Goal: Task Accomplishment & Management: Use online tool/utility

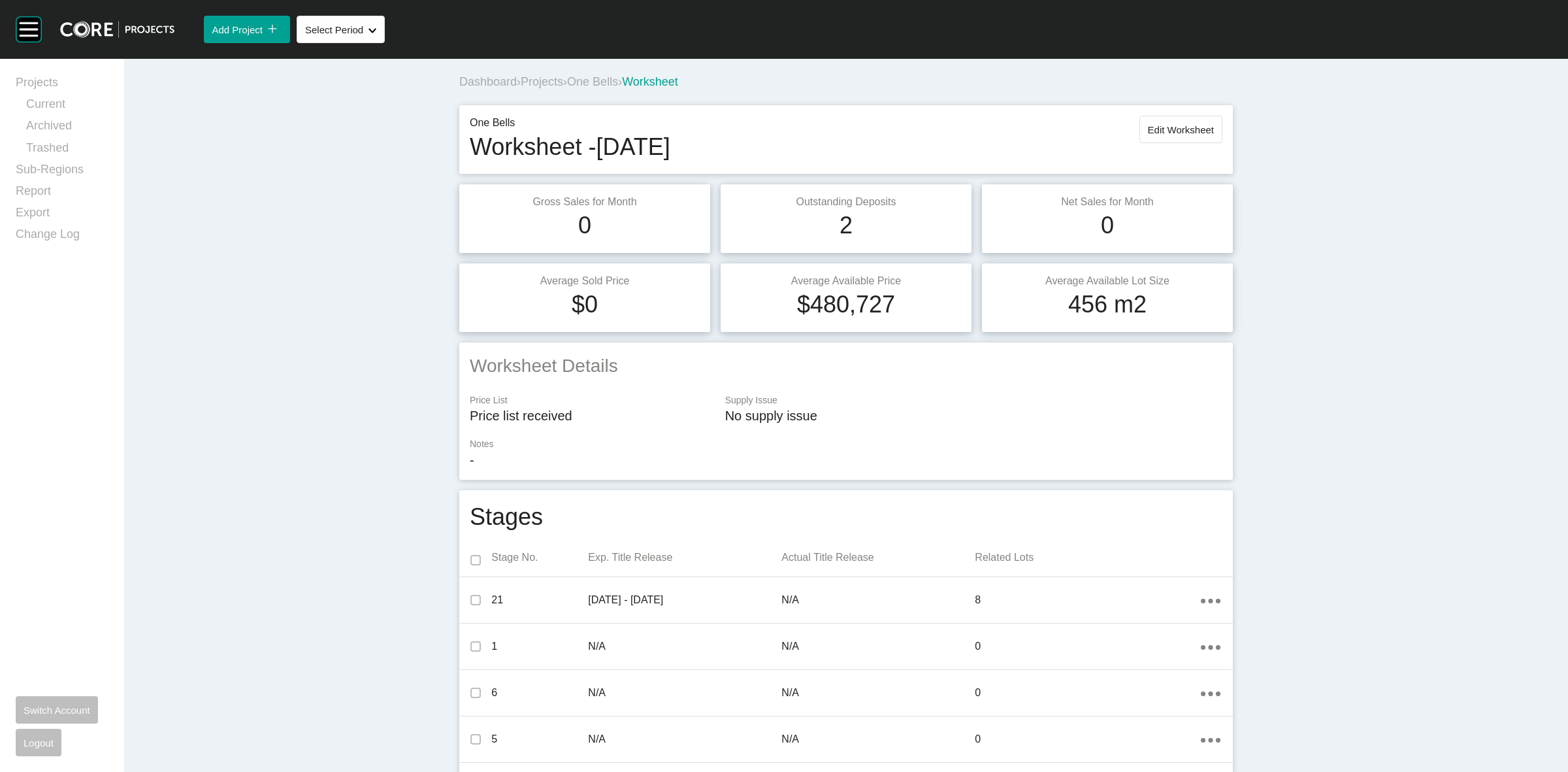
click at [597, 82] on span "One Bells" at bounding box center [592, 81] width 51 height 13
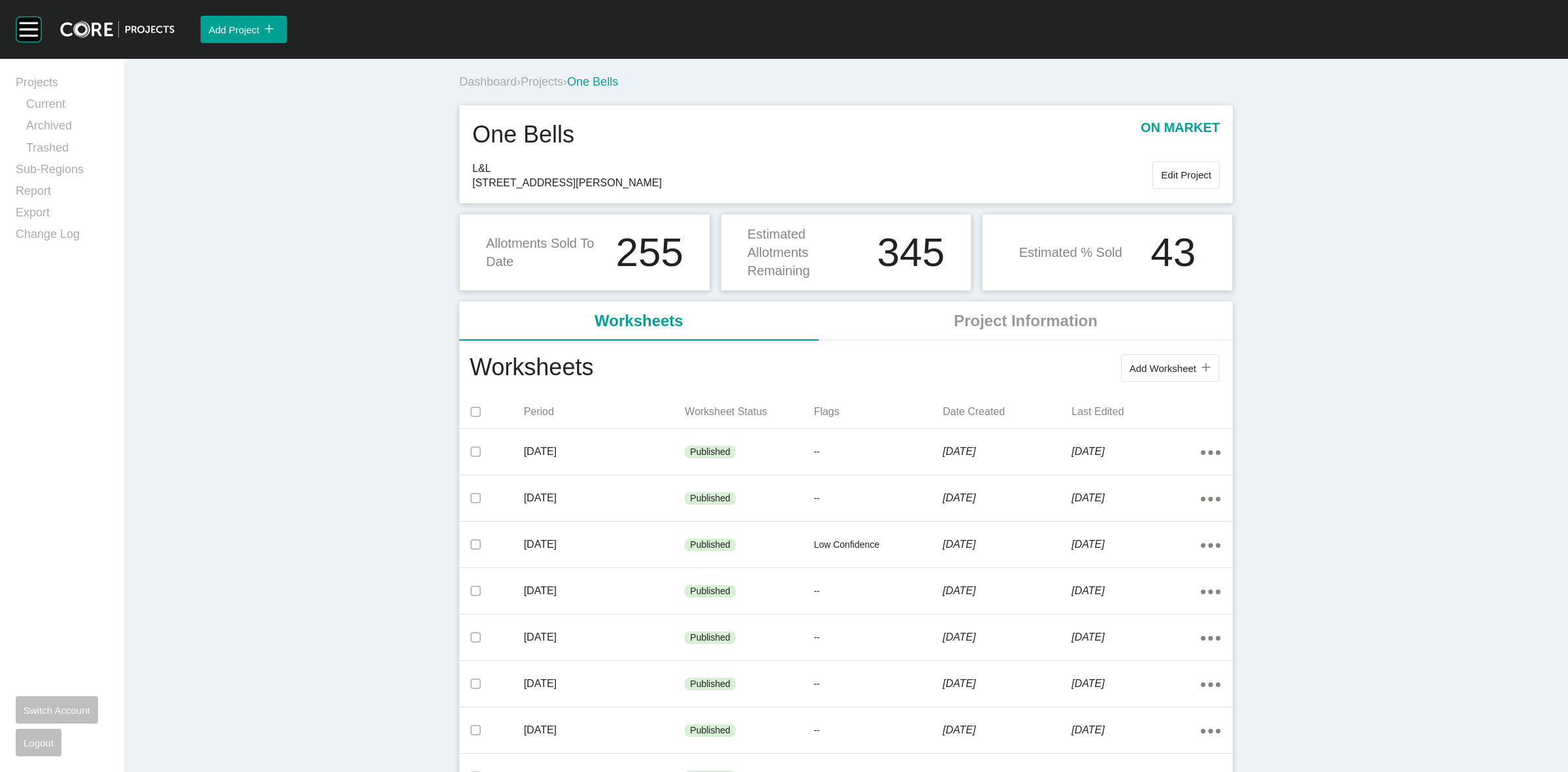
click at [531, 79] on span "Projects" at bounding box center [541, 81] width 42 height 13
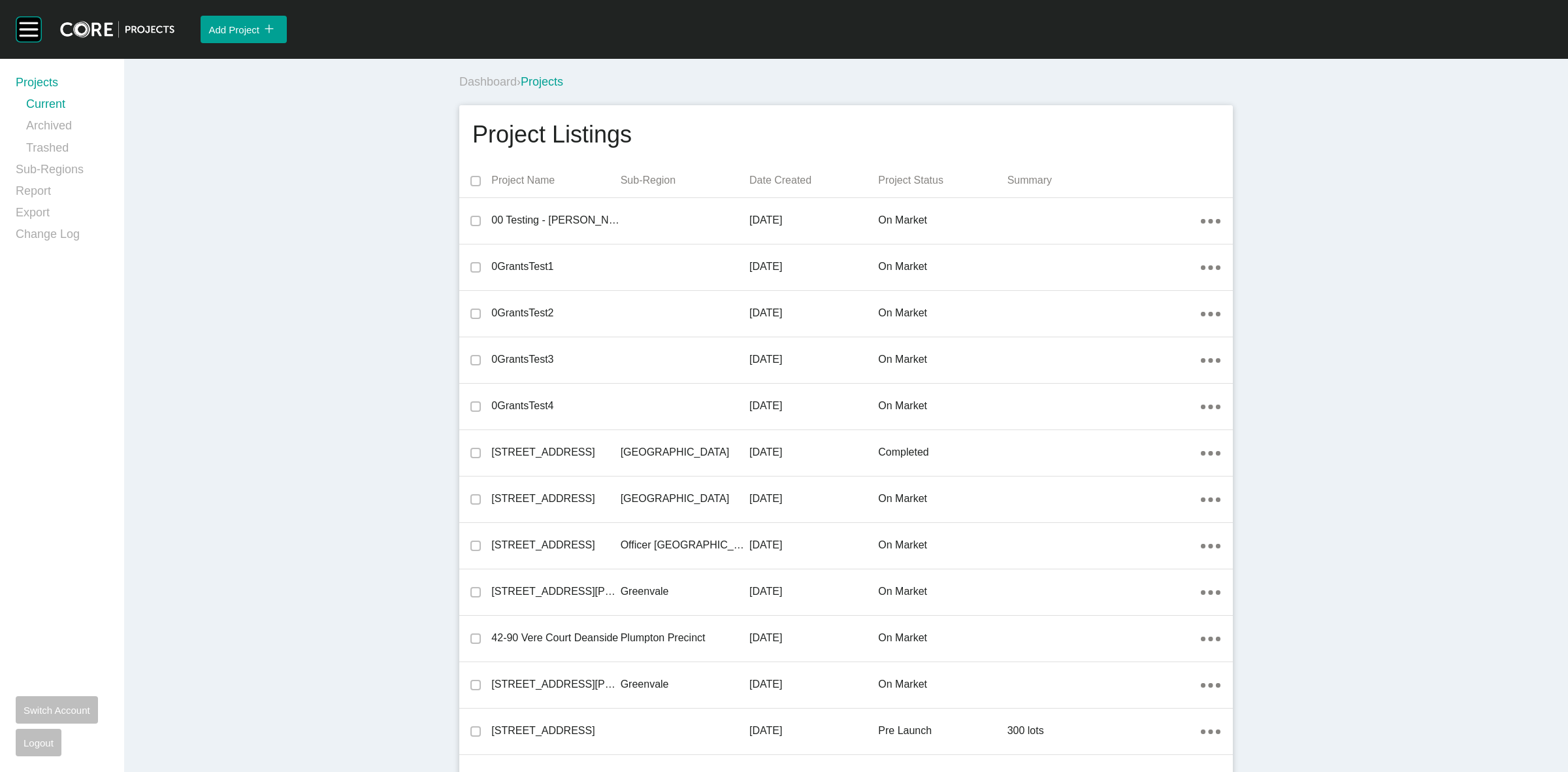
scroll to position [29203, 0]
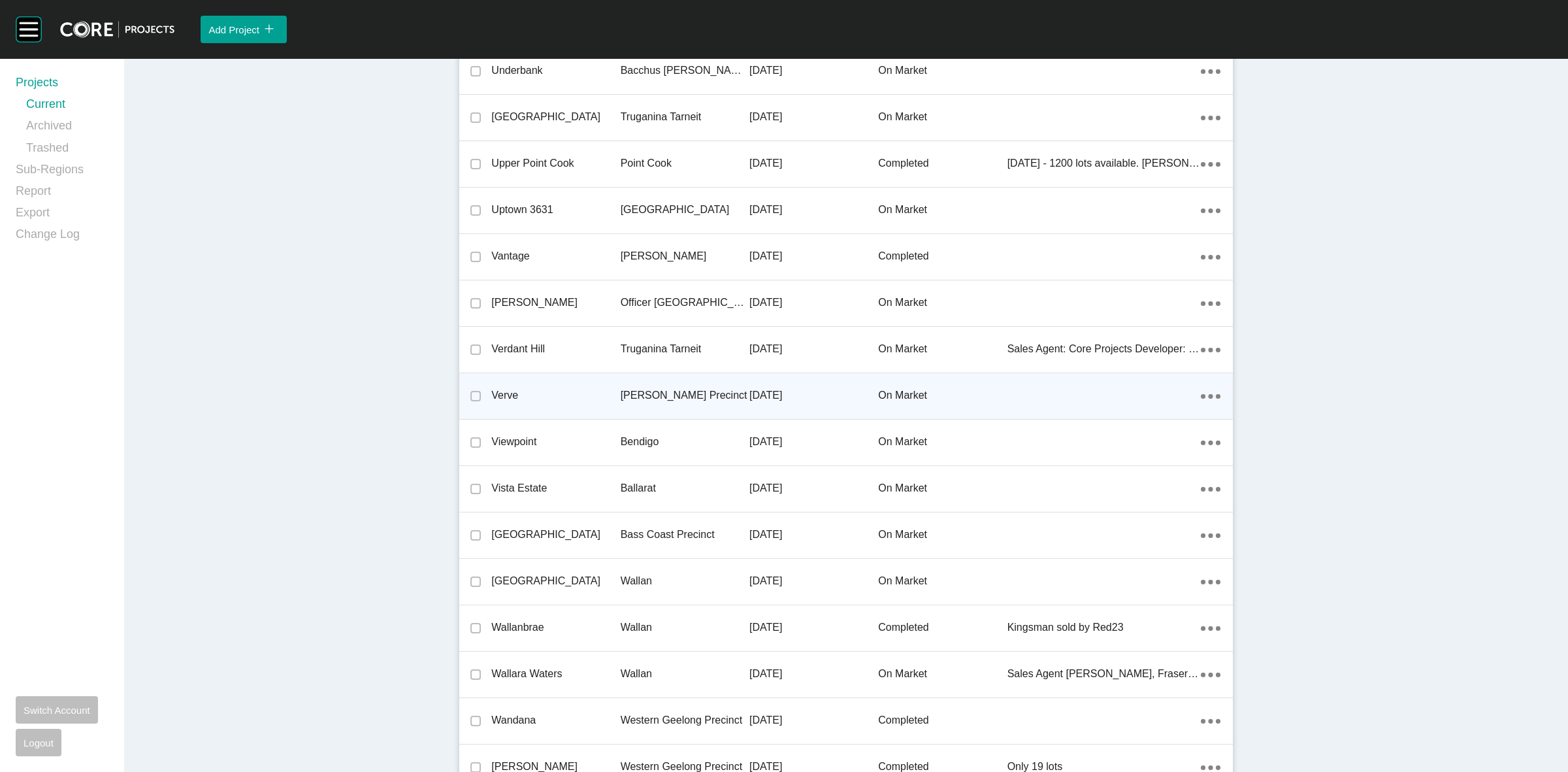
click at [691, 398] on div "[PERSON_NAME] Precinct" at bounding box center [684, 395] width 128 height 41
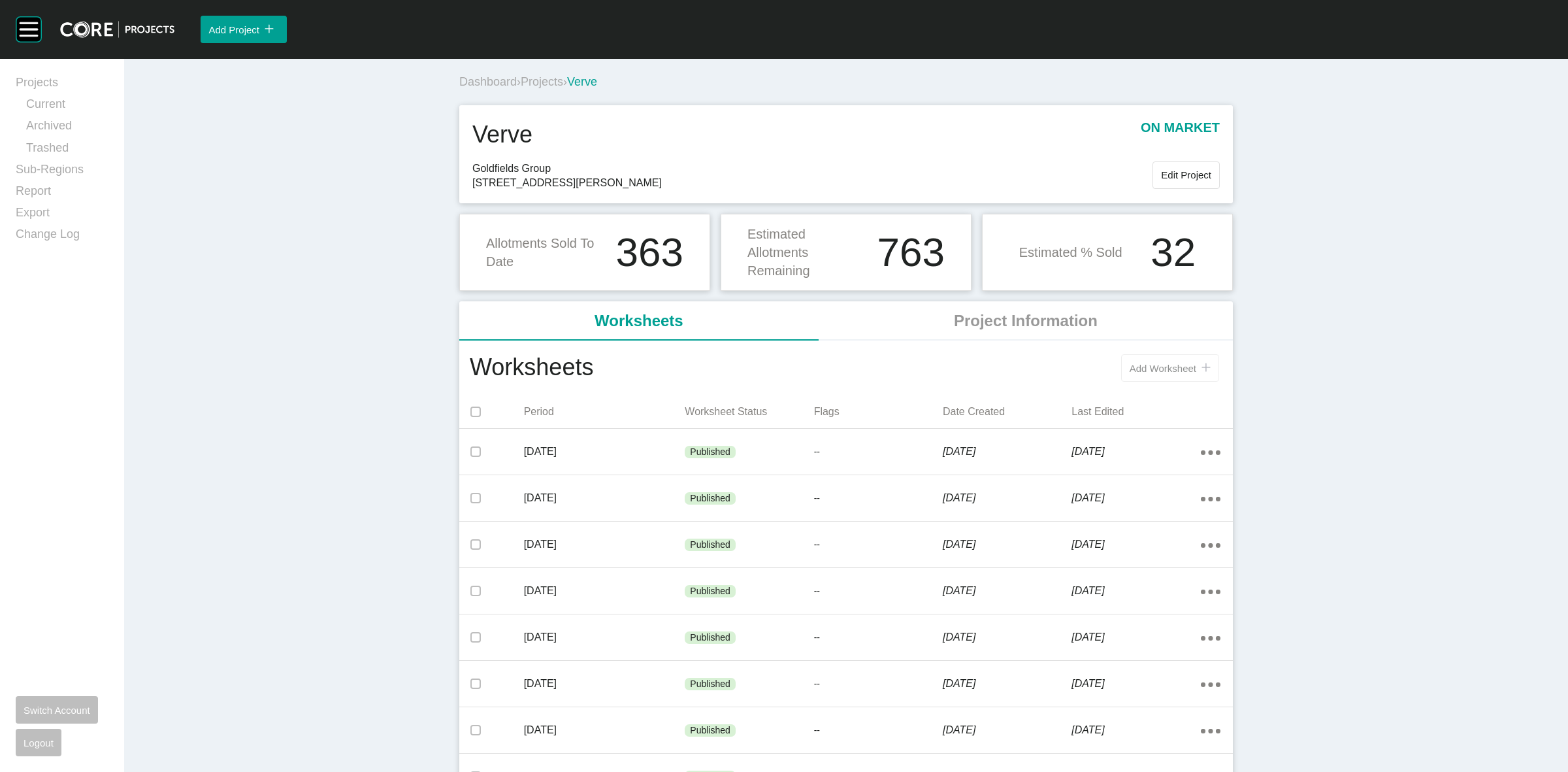
click at [1145, 358] on button "Add Worksheet icon/tick copy 11 Created with Sketch." at bounding box center [1170, 368] width 98 height 28
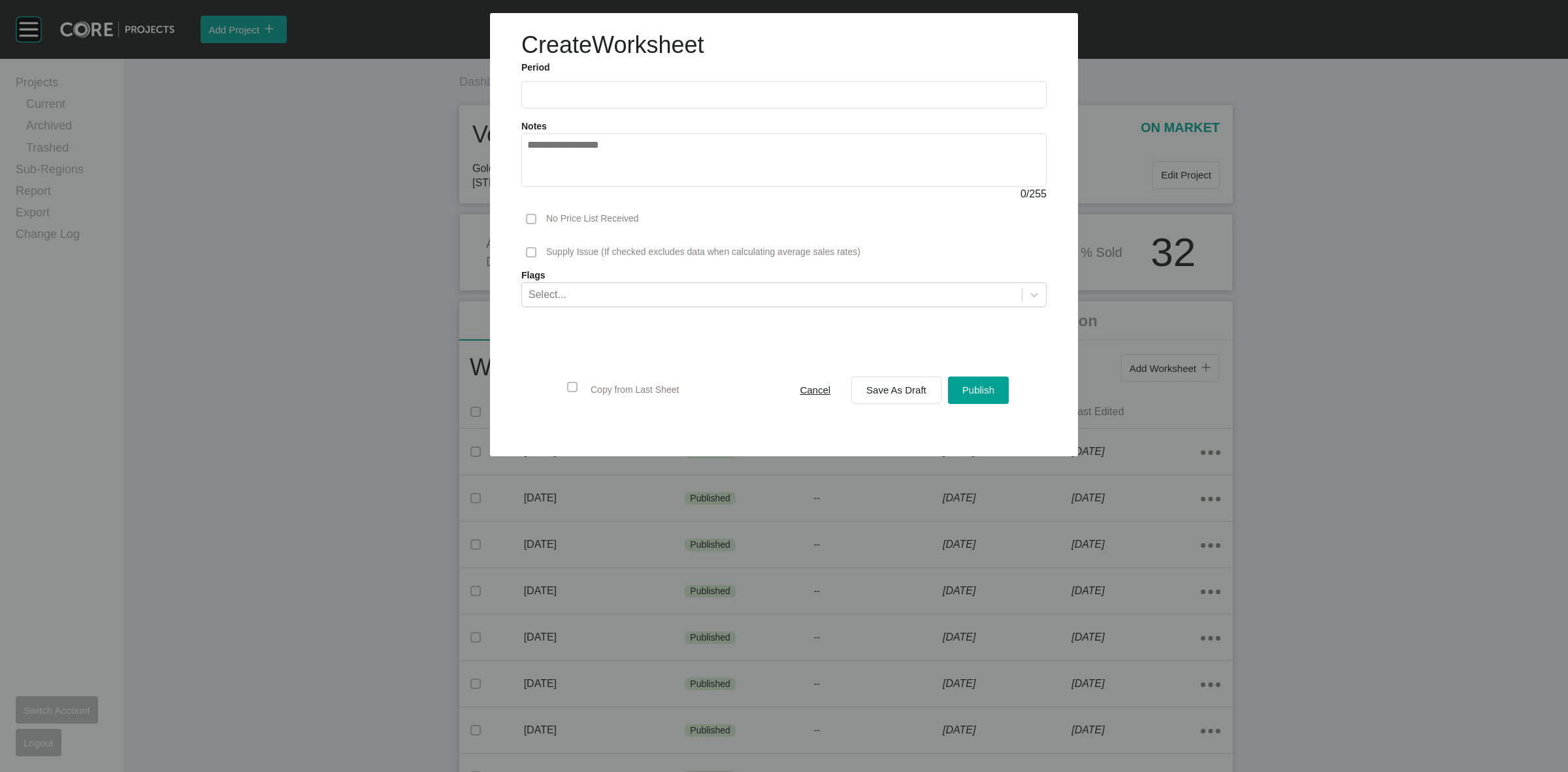
click at [608, 93] on input "text" at bounding box center [784, 94] width 514 height 11
click at [632, 193] on li "Sep" at bounding box center [633, 191] width 44 height 22
type input "**********"
click at [903, 393] on span "Save As Draft" at bounding box center [896, 390] width 60 height 11
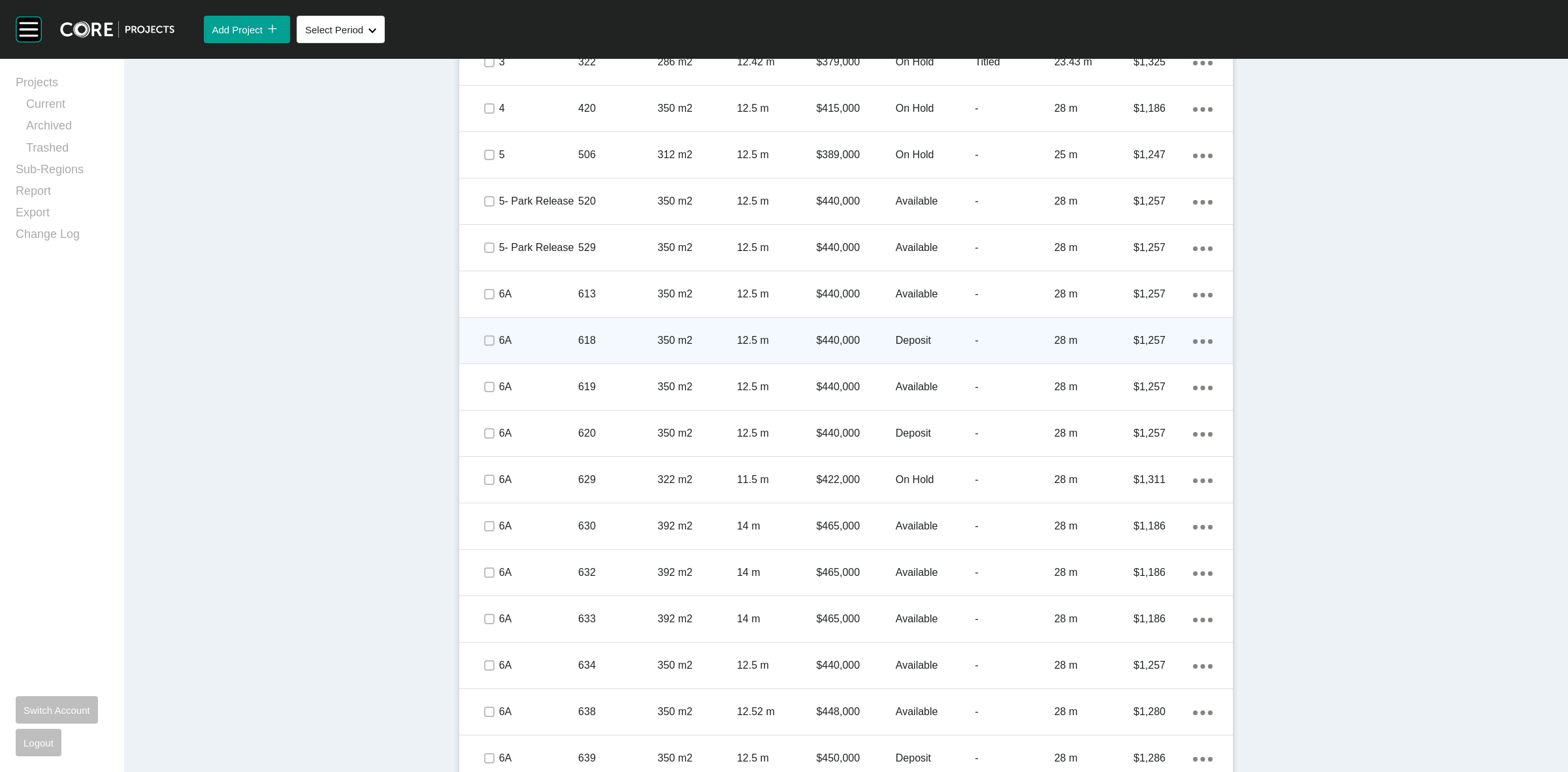
scroll to position [817, 0]
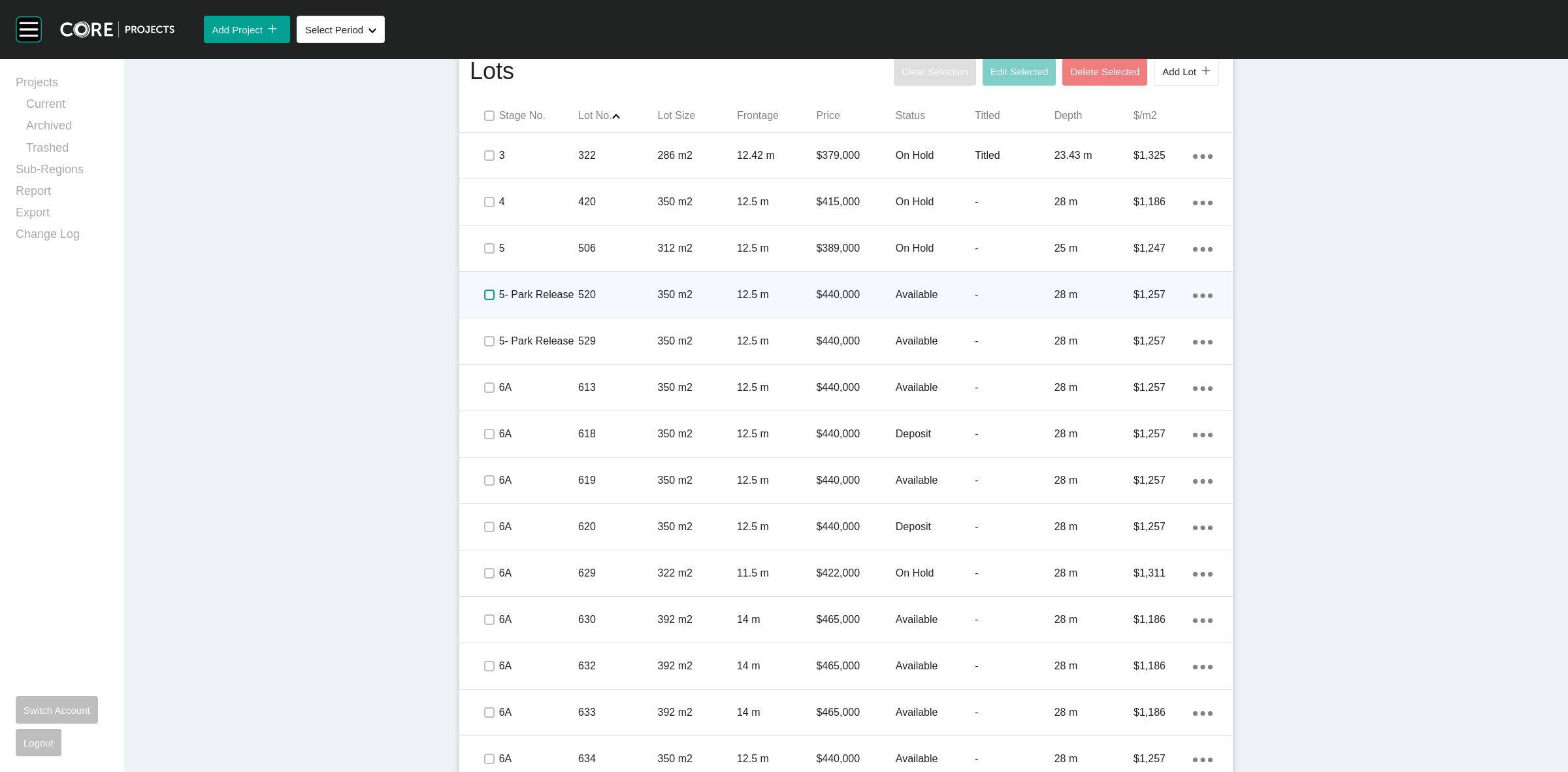
click at [484, 294] on label at bounding box center [490, 295] width 10 height 10
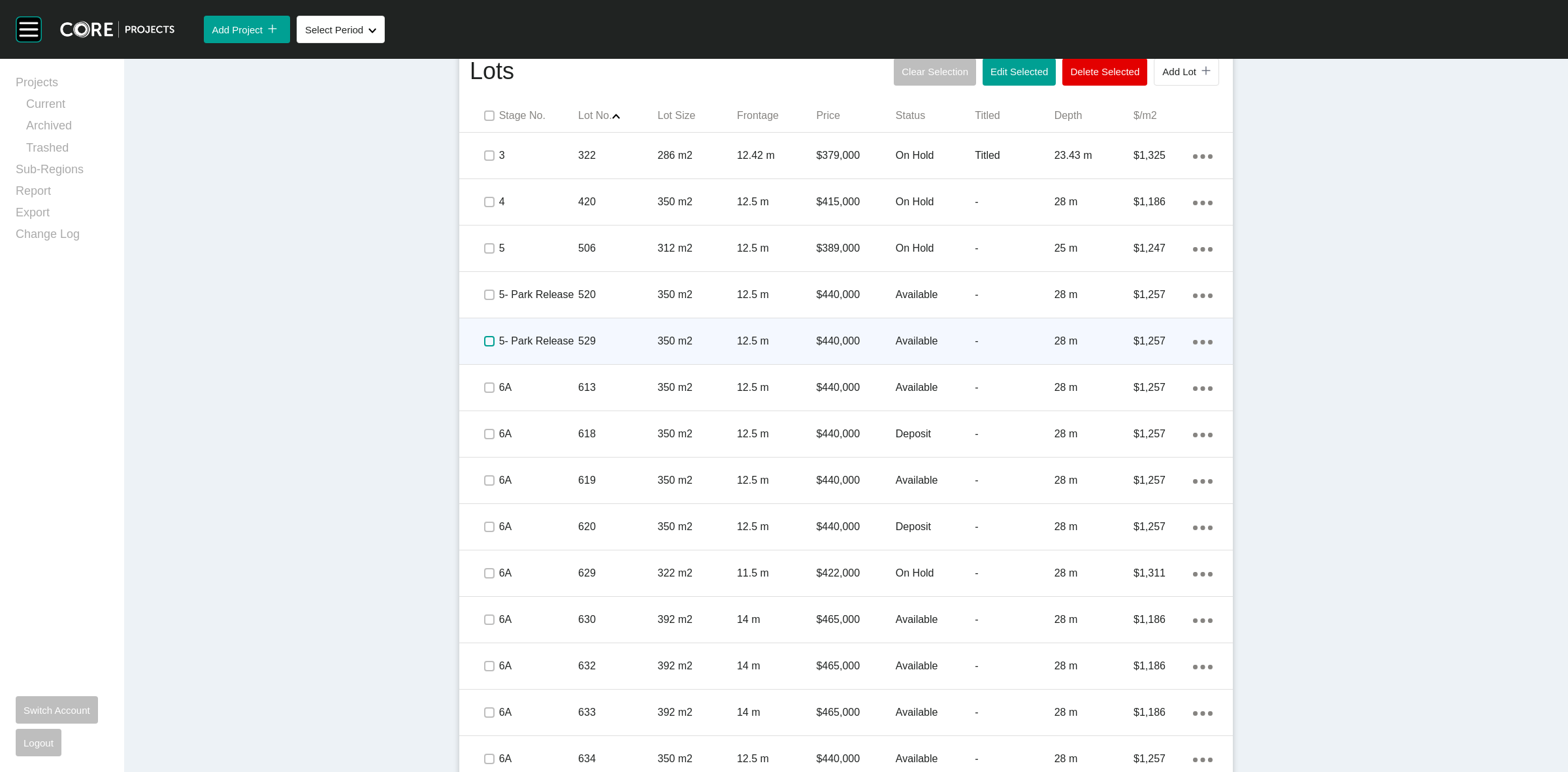
click at [484, 344] on label at bounding box center [490, 342] width 10 height 10
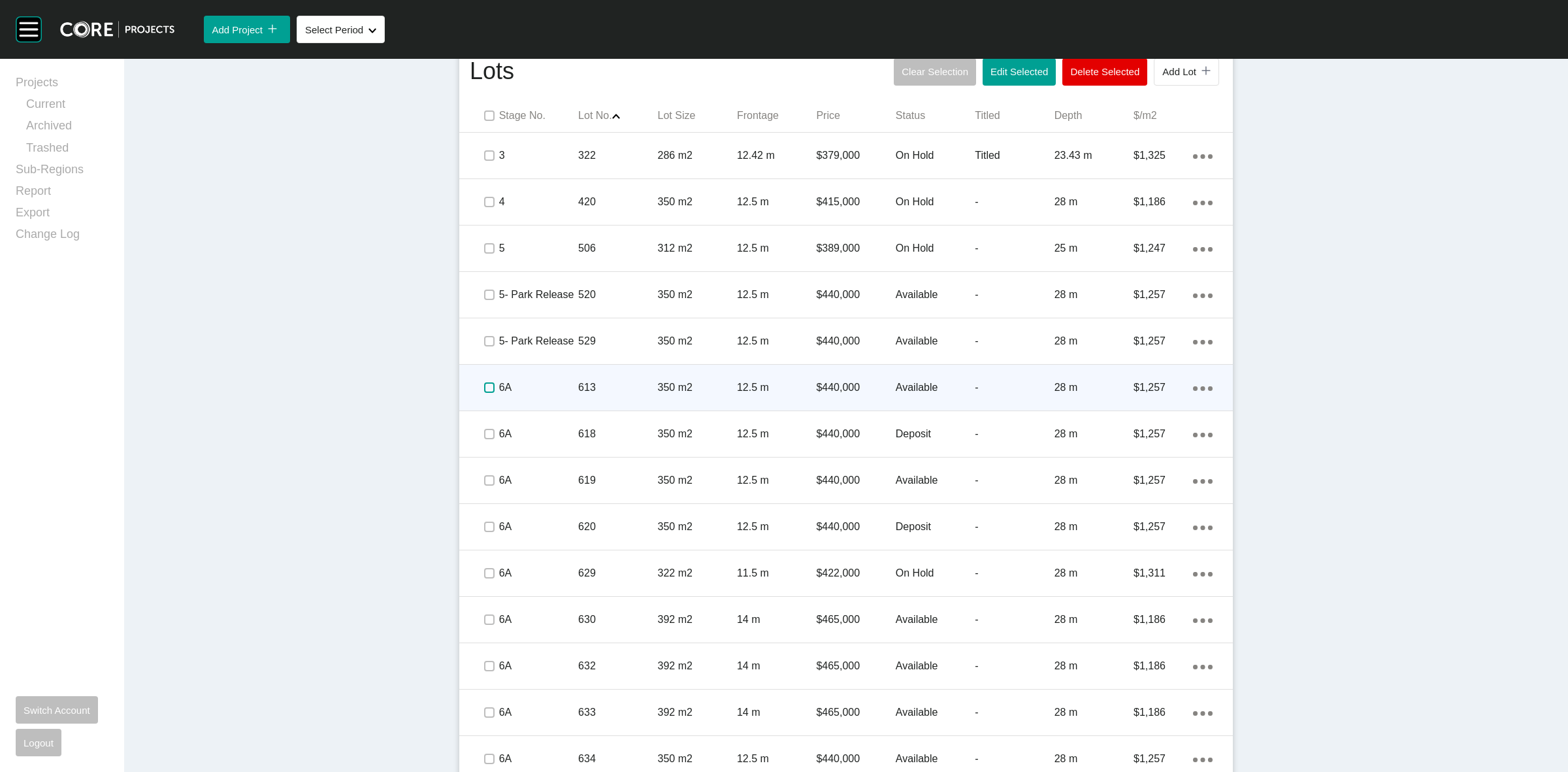
click at [484, 387] on label at bounding box center [490, 387] width 10 height 10
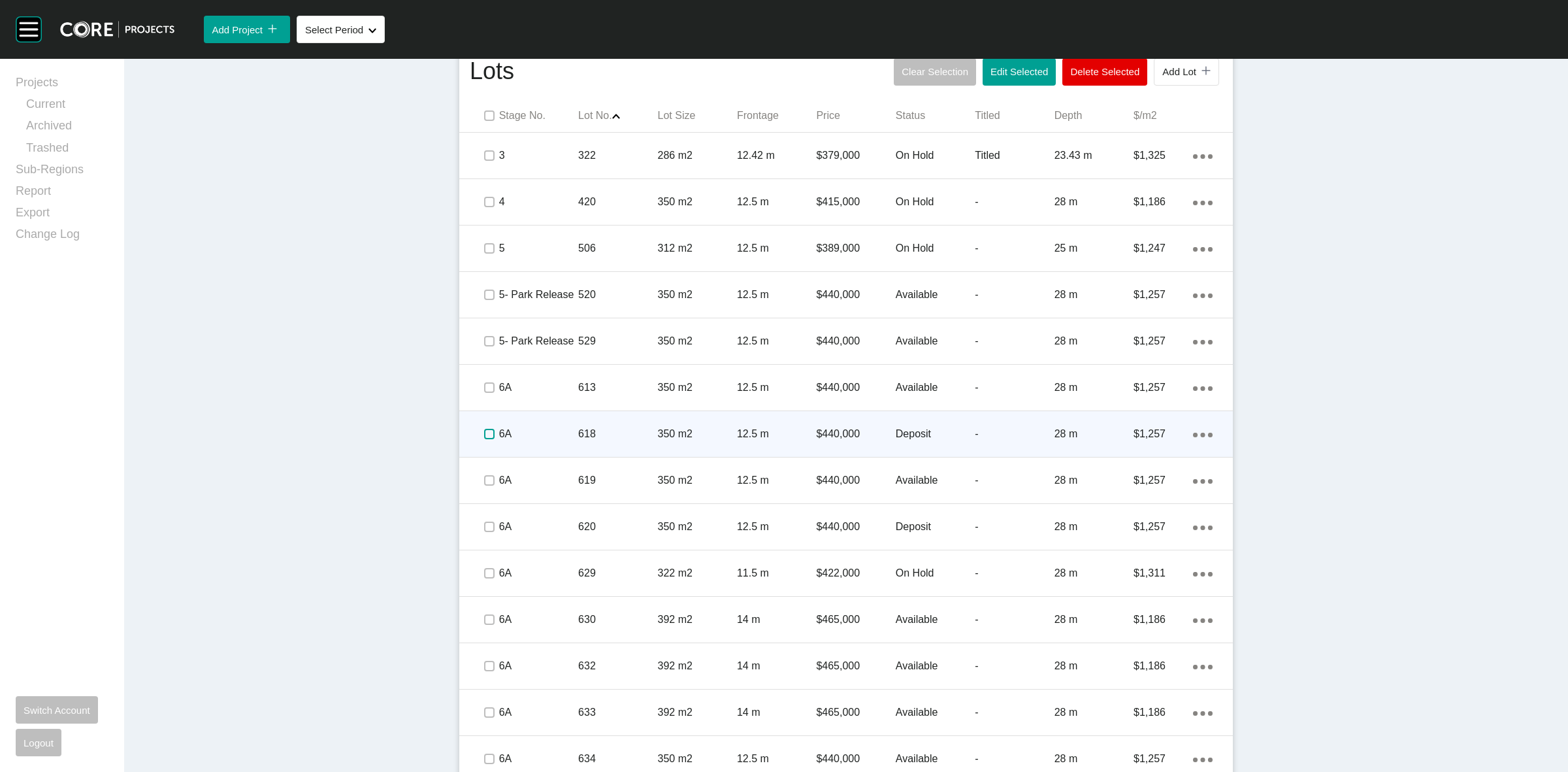
click at [487, 433] on label at bounding box center [490, 434] width 10 height 10
click at [546, 417] on div "6A" at bounding box center [539, 434] width 79 height 41
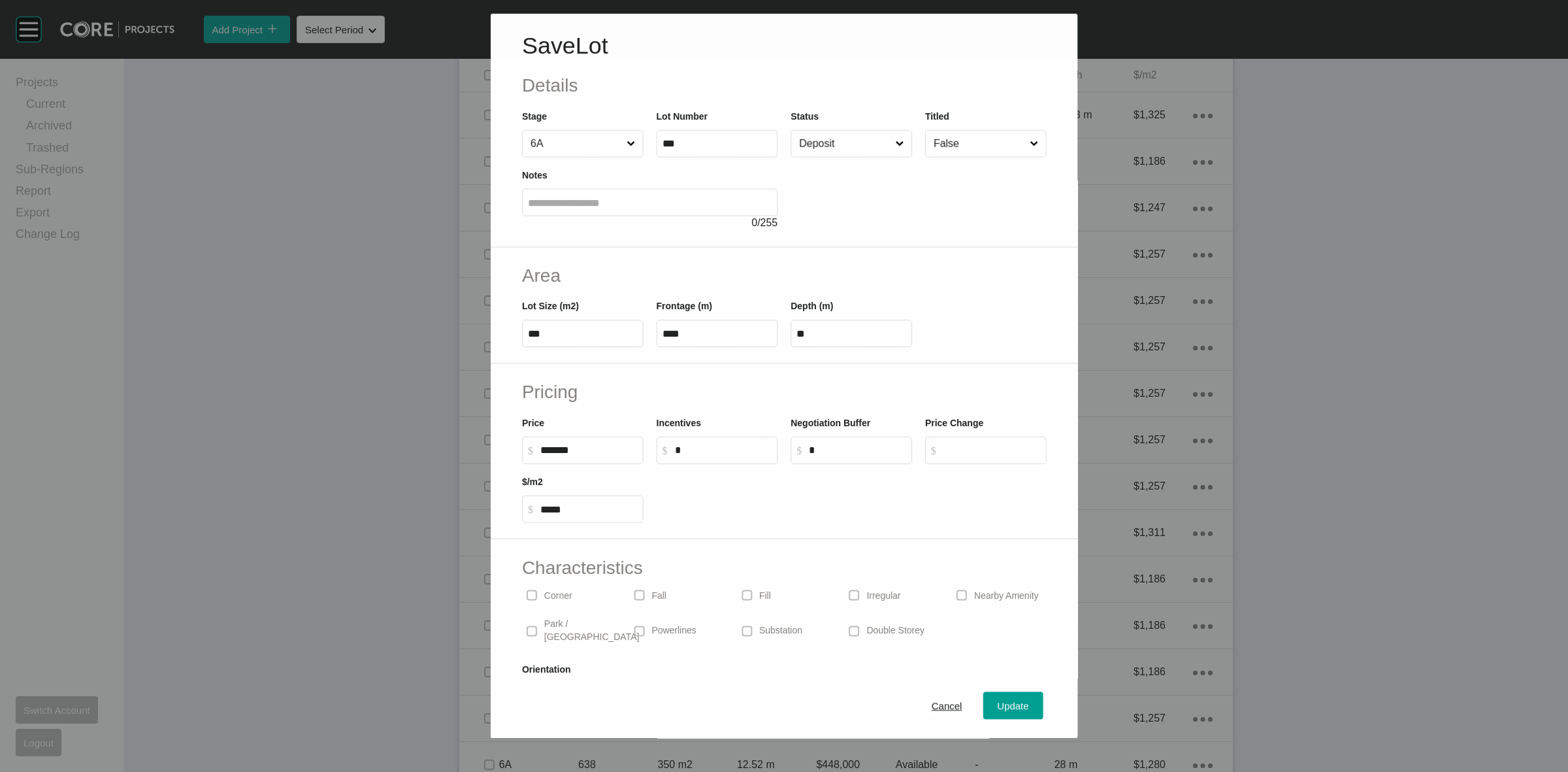
click at [796, 158] on div at bounding box center [918, 195] width 255 height 74
click at [824, 151] on input "Deposit" at bounding box center [845, 143] width 97 height 26
click at [1005, 704] on span "Update" at bounding box center [1013, 706] width 31 height 11
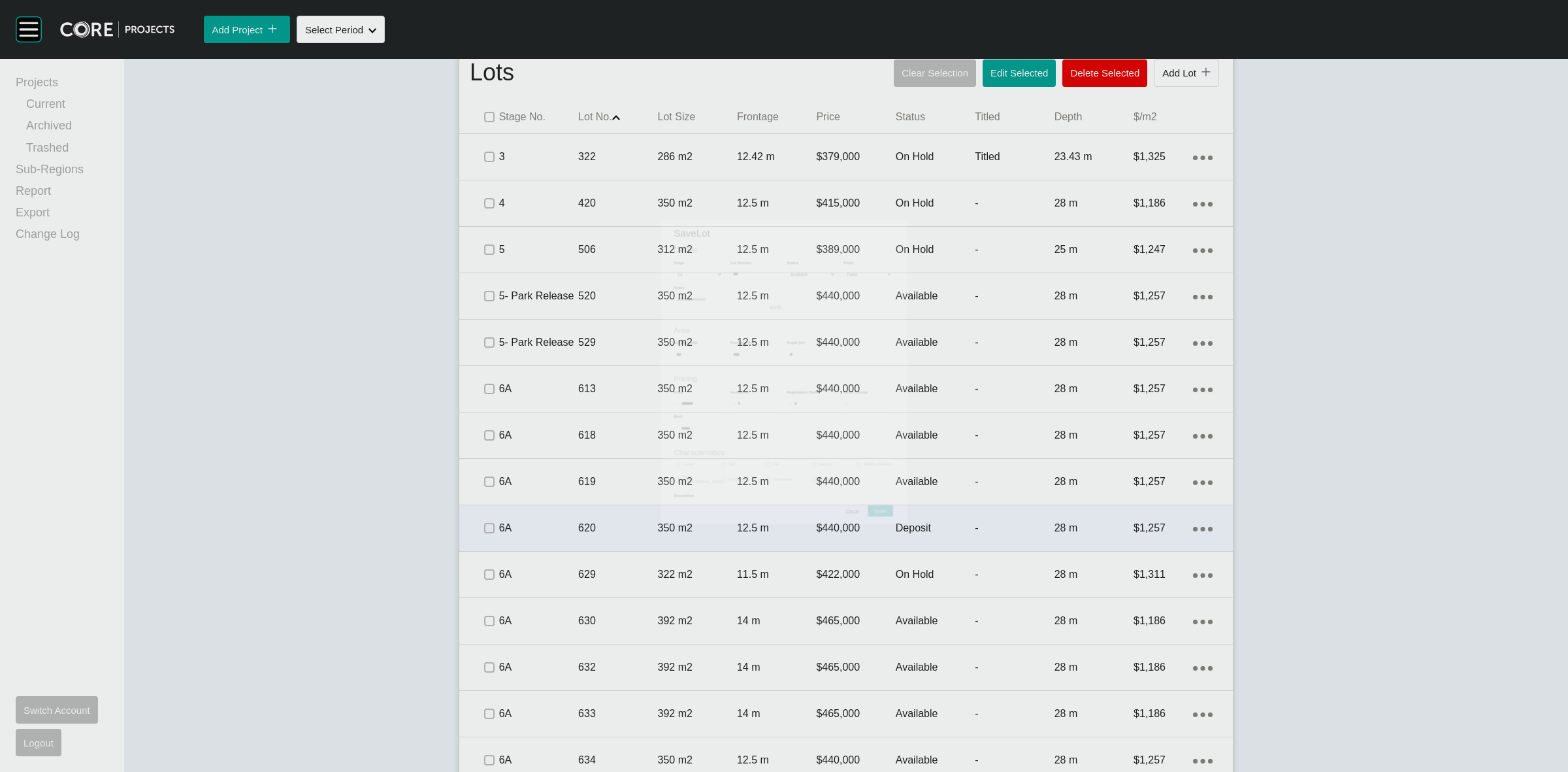
scroll to position [857, 0]
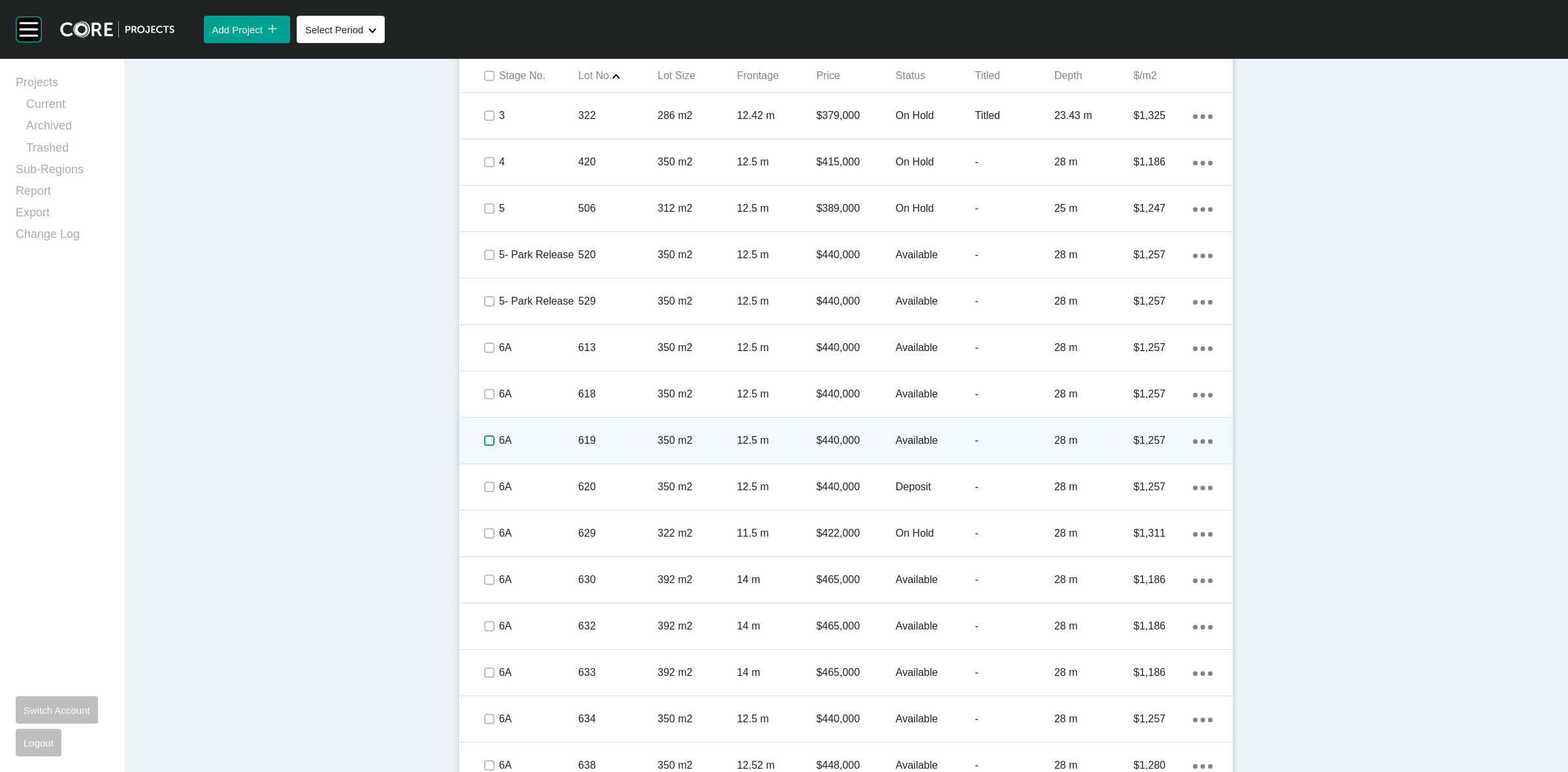
click at [487, 440] on label at bounding box center [490, 441] width 10 height 10
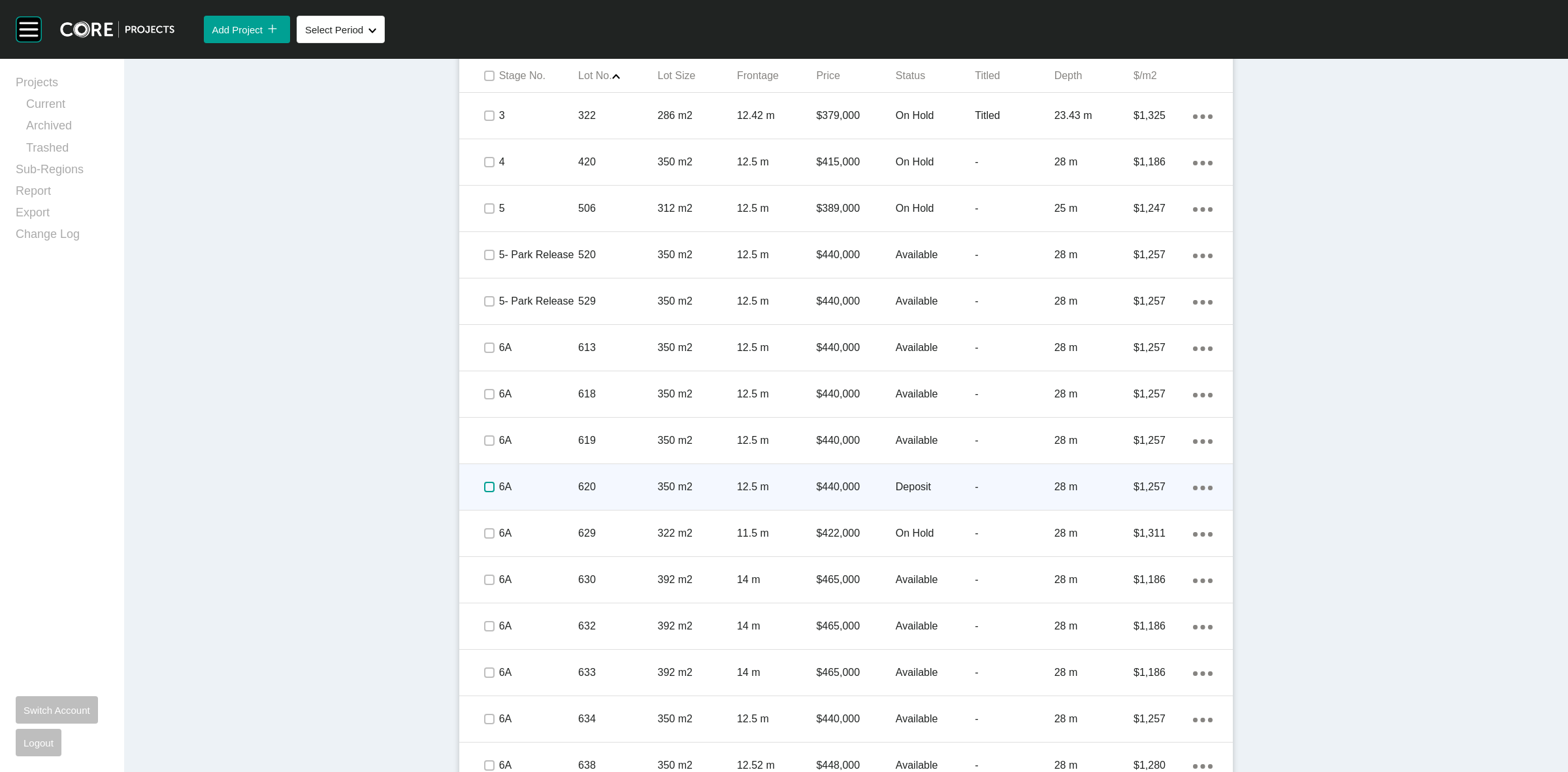
click at [484, 485] on label at bounding box center [490, 487] width 10 height 10
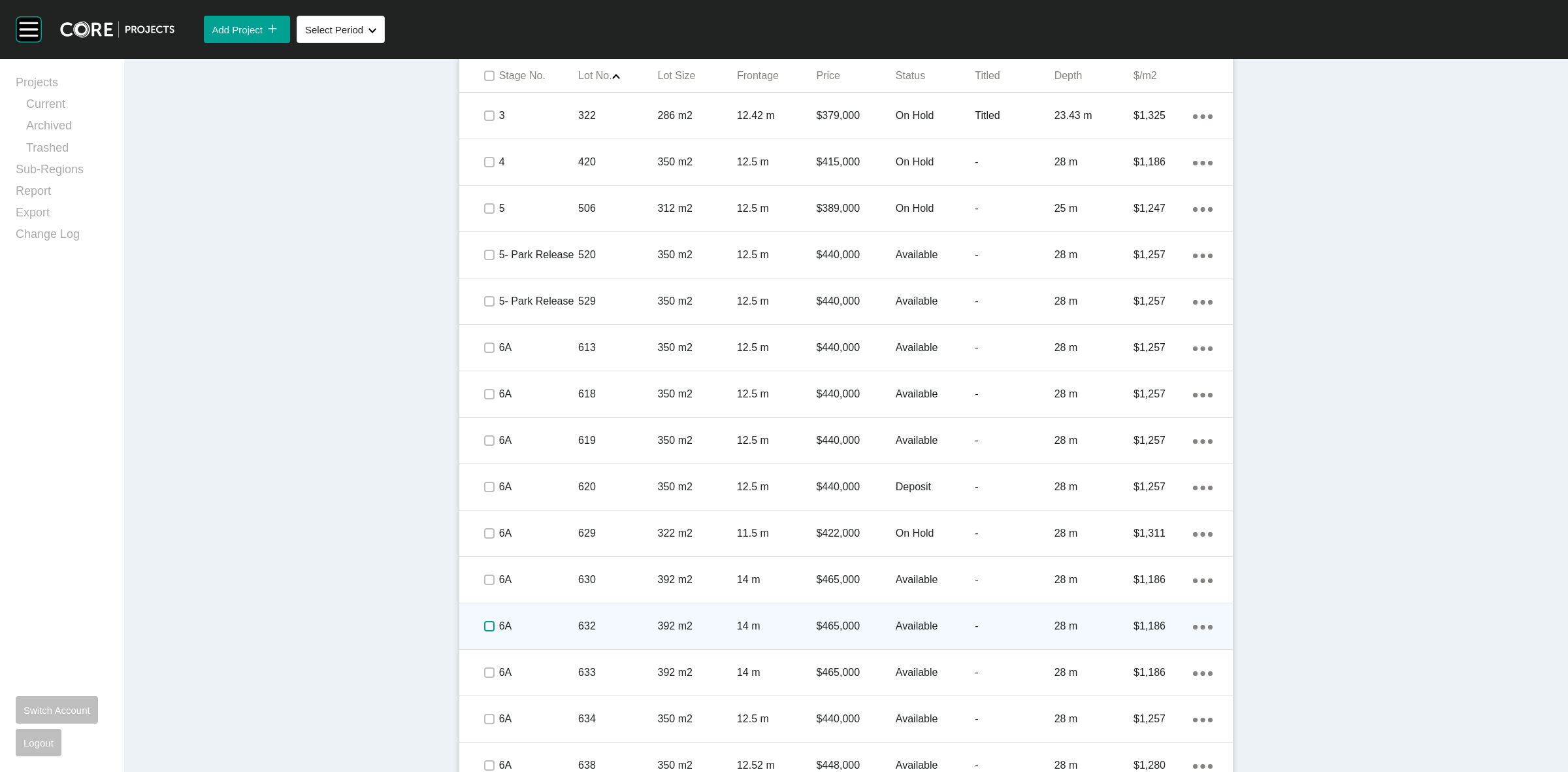
click at [484, 626] on label at bounding box center [490, 626] width 10 height 10
click at [540, 625] on p "6A" at bounding box center [539, 626] width 79 height 15
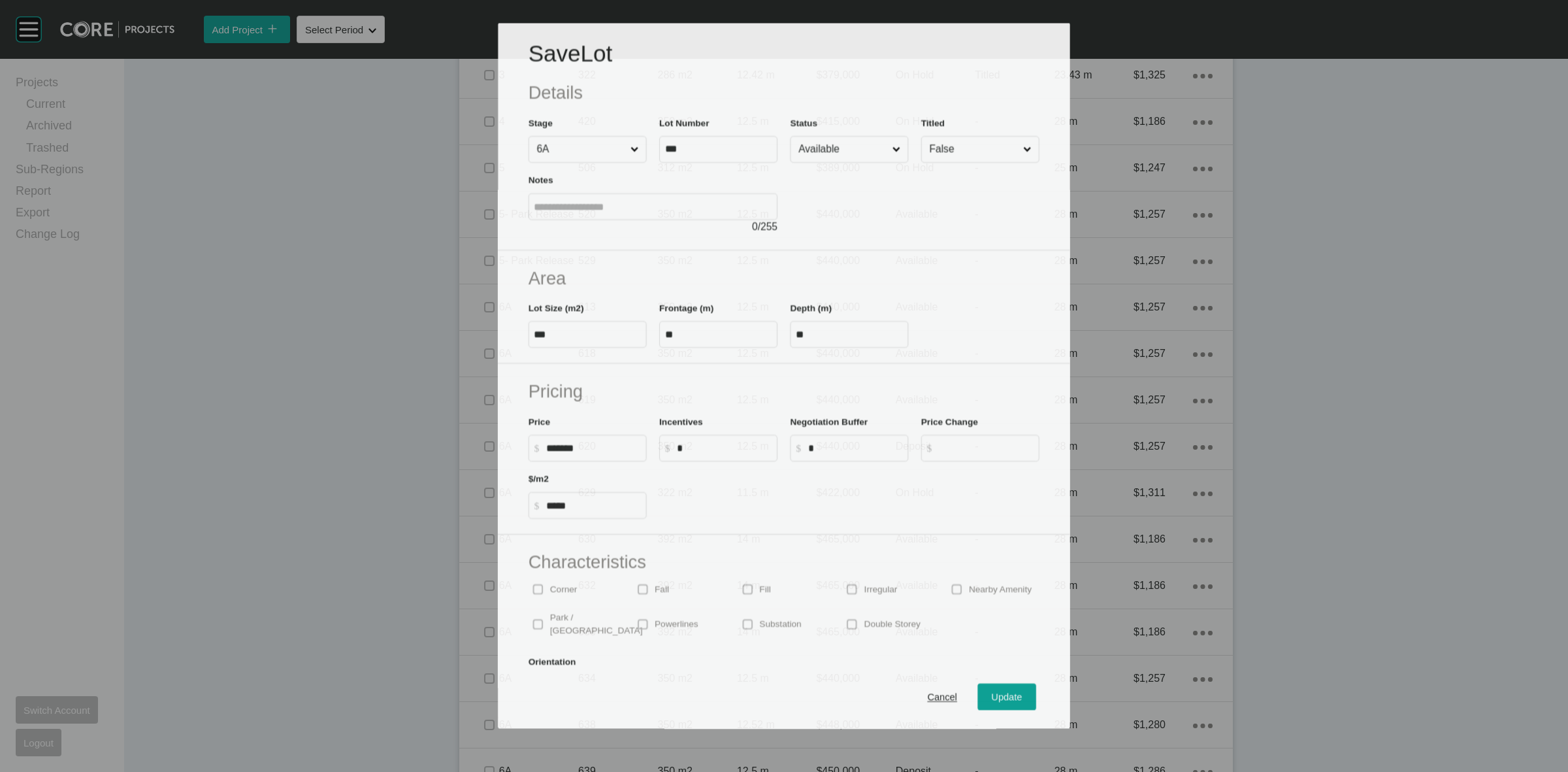
scroll to position [817, 0]
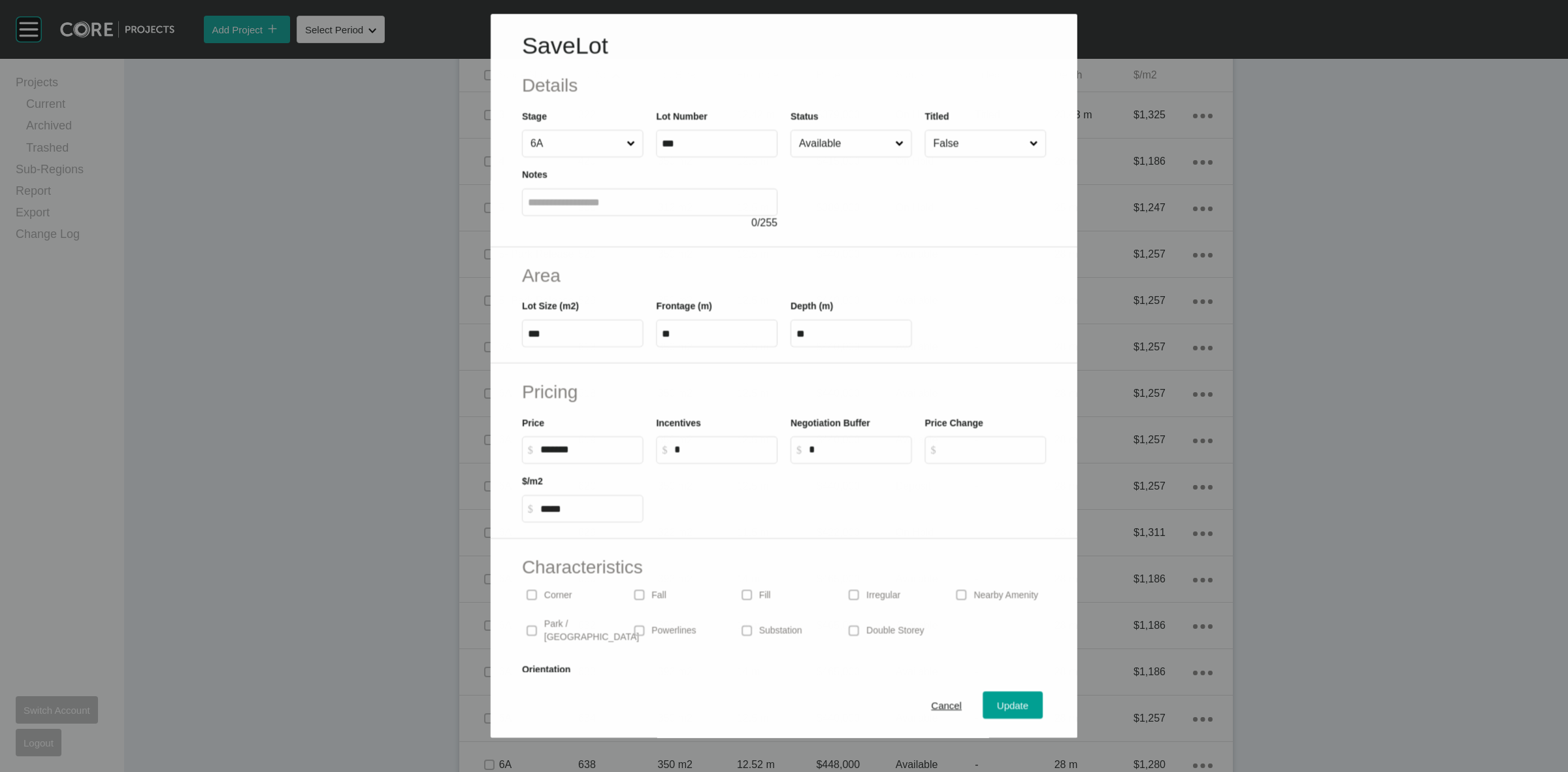
click at [843, 151] on input "Available" at bounding box center [844, 144] width 96 height 26
click at [997, 707] on span "Update" at bounding box center [1013, 706] width 31 height 11
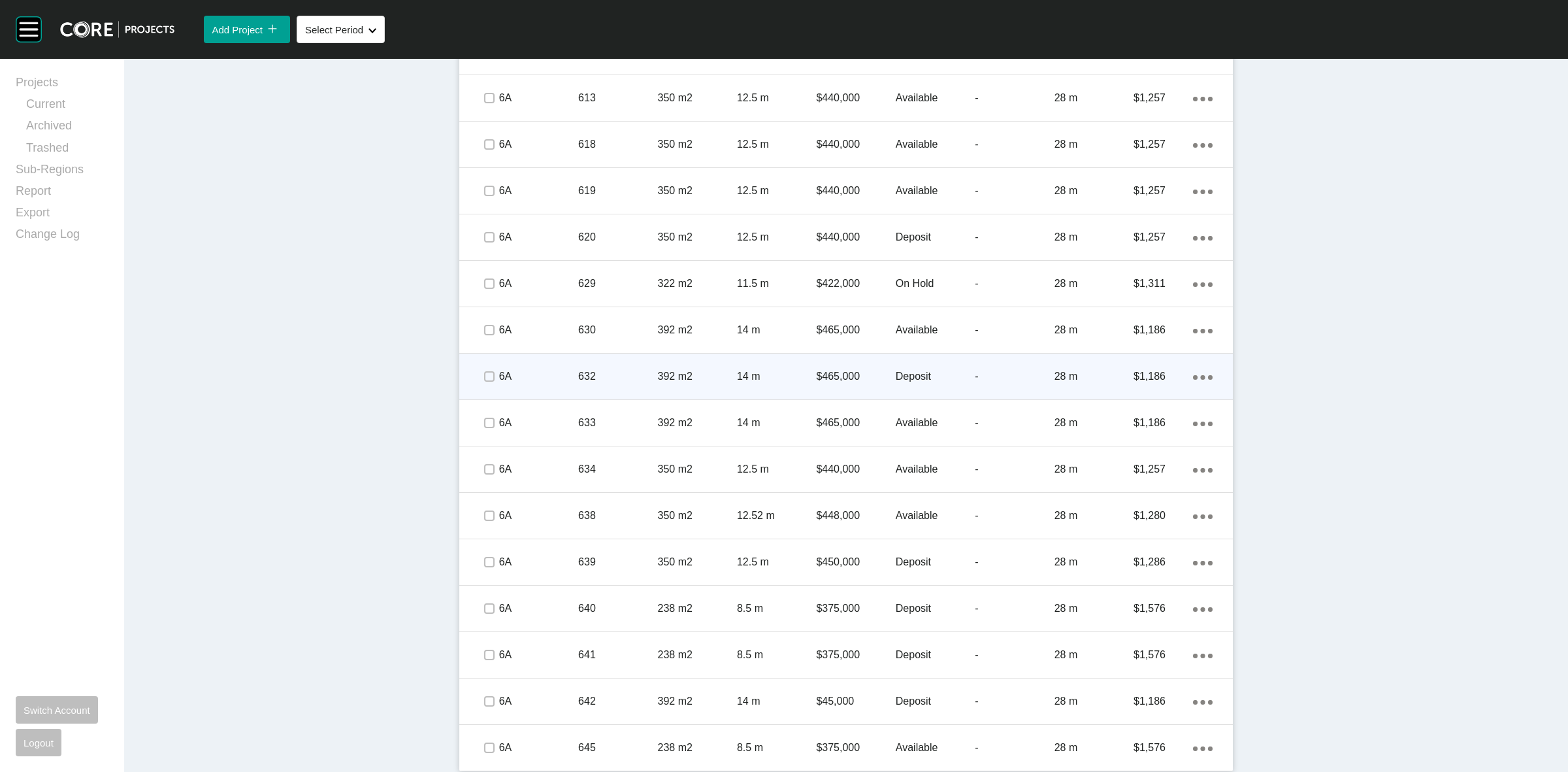
scroll to position [1111, 0]
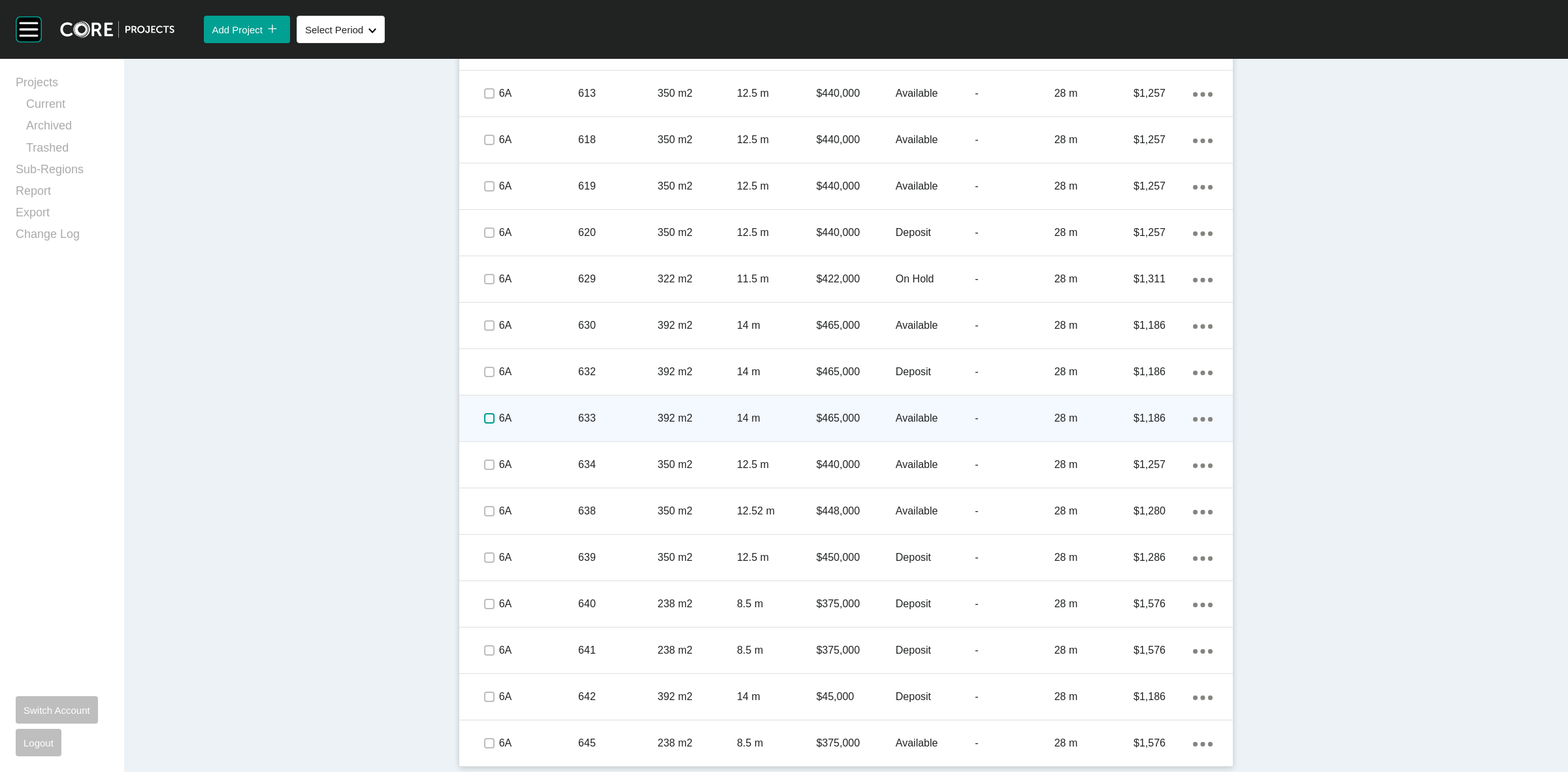
click at [487, 419] on label at bounding box center [490, 418] width 10 height 10
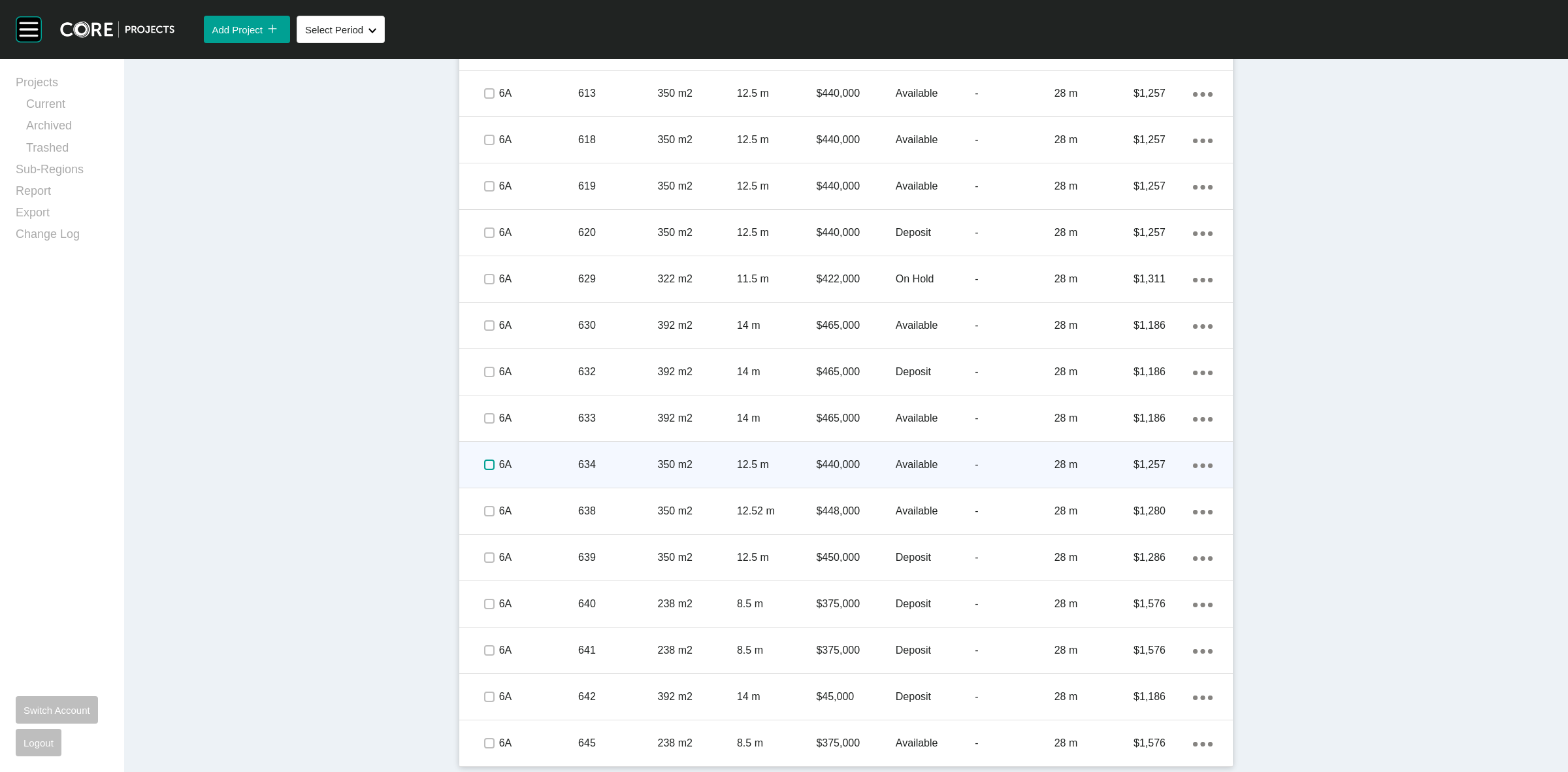
click at [484, 466] on label at bounding box center [490, 465] width 10 height 10
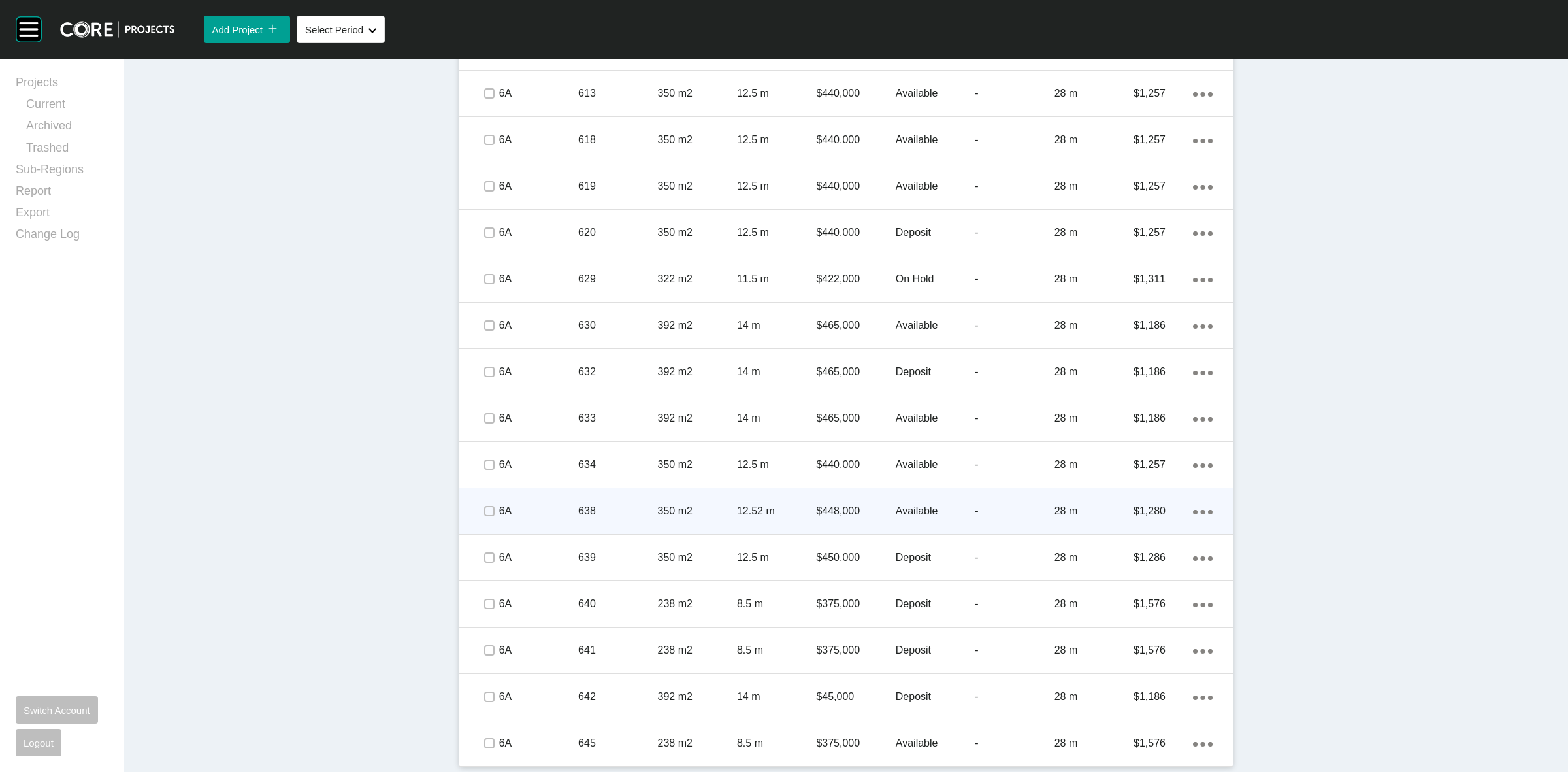
click at [490, 510] on span at bounding box center [488, 511] width 20 height 20
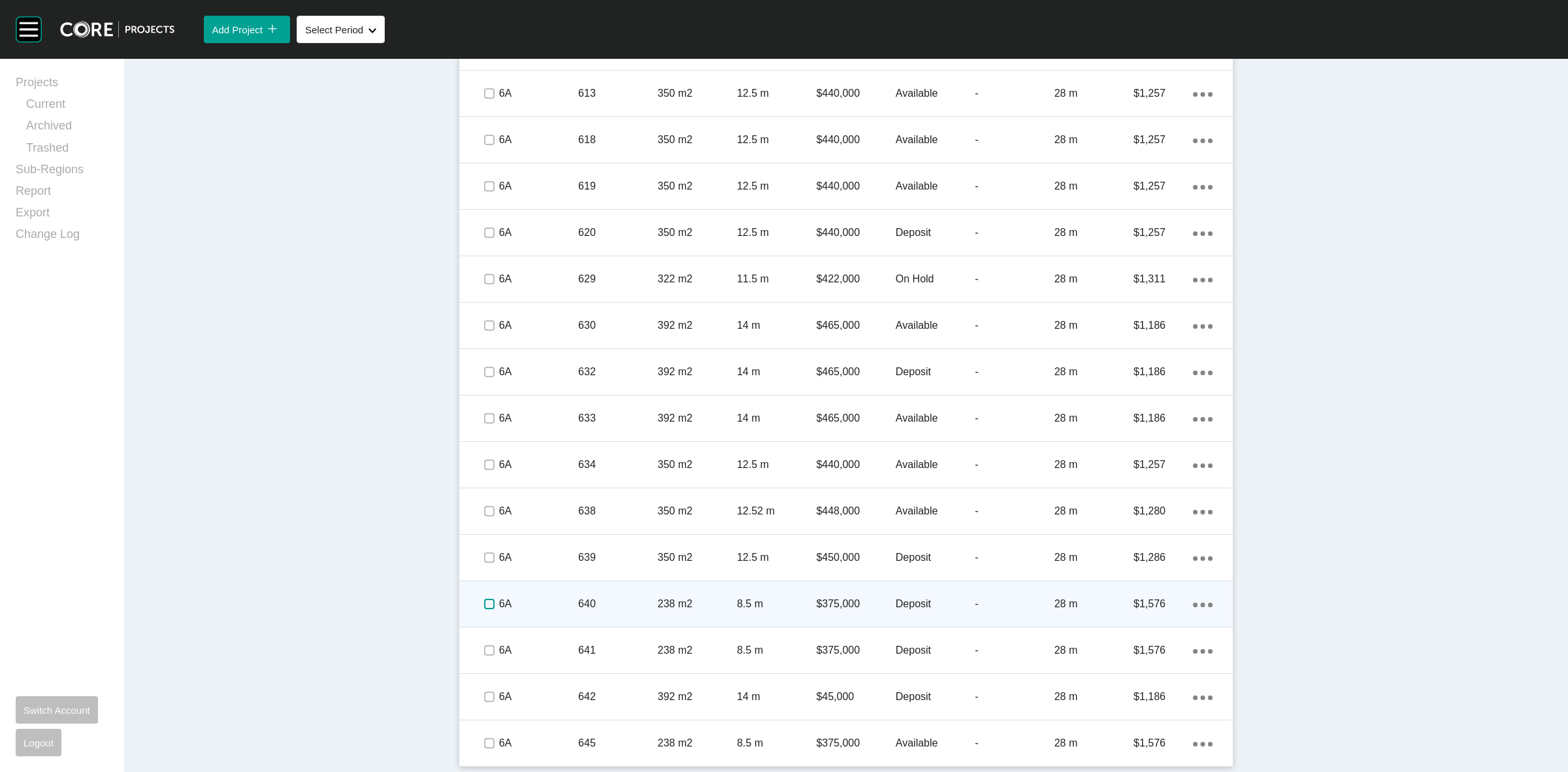
click at [484, 608] on label at bounding box center [490, 604] width 10 height 10
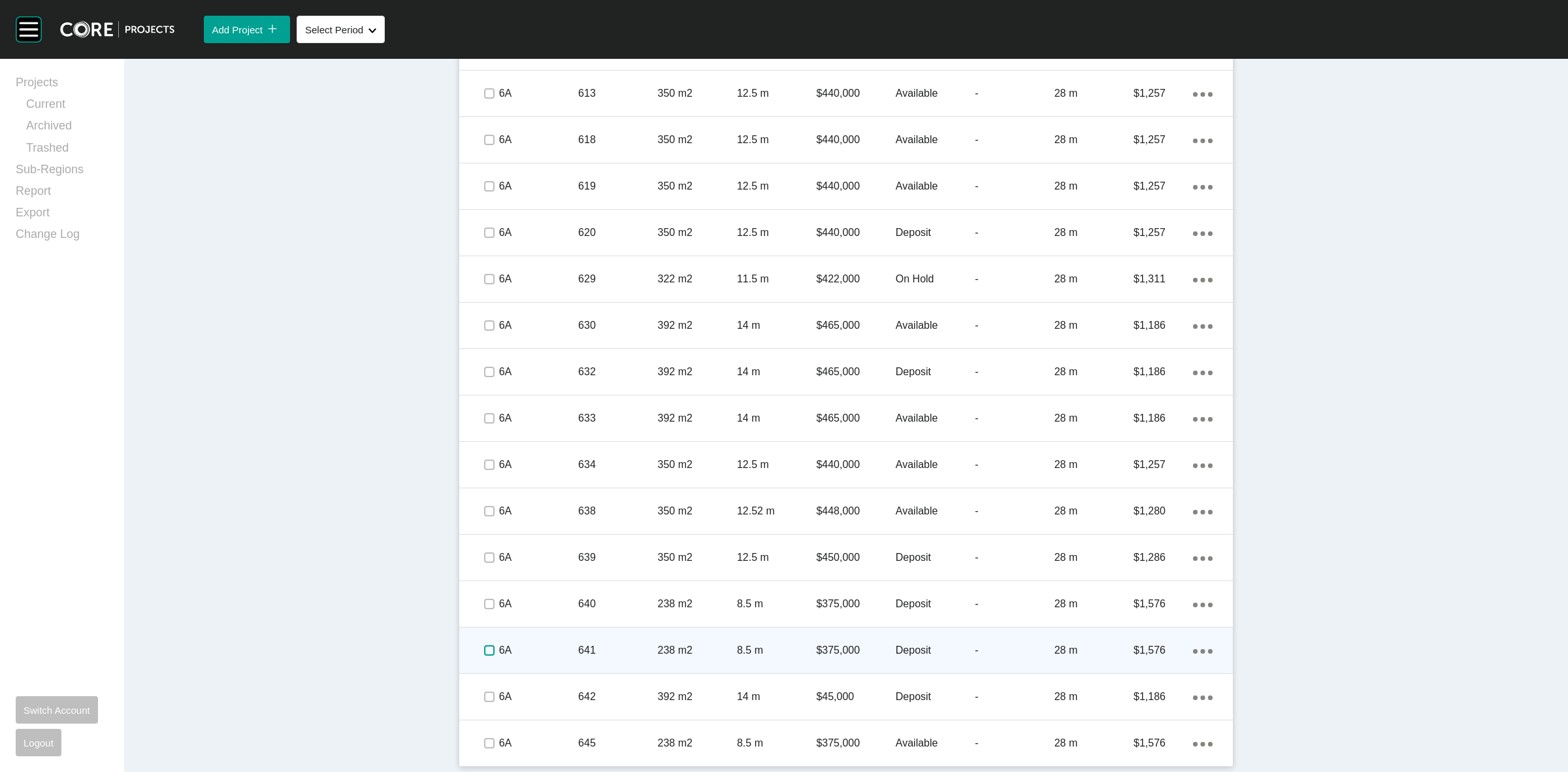
click at [484, 648] on label at bounding box center [490, 650] width 10 height 10
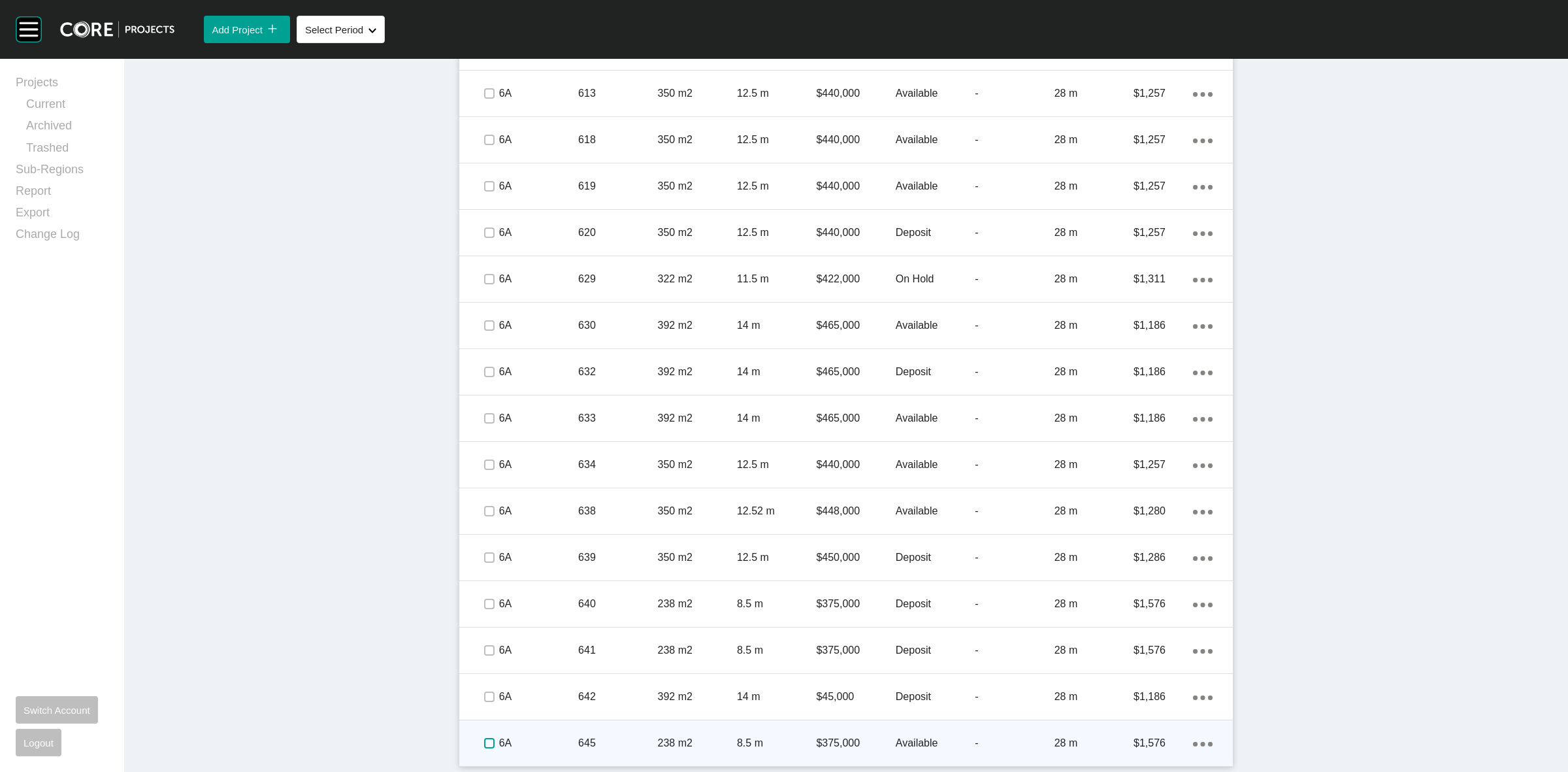
click at [484, 743] on label at bounding box center [490, 744] width 10 height 10
click at [537, 737] on p "6A" at bounding box center [539, 743] width 79 height 15
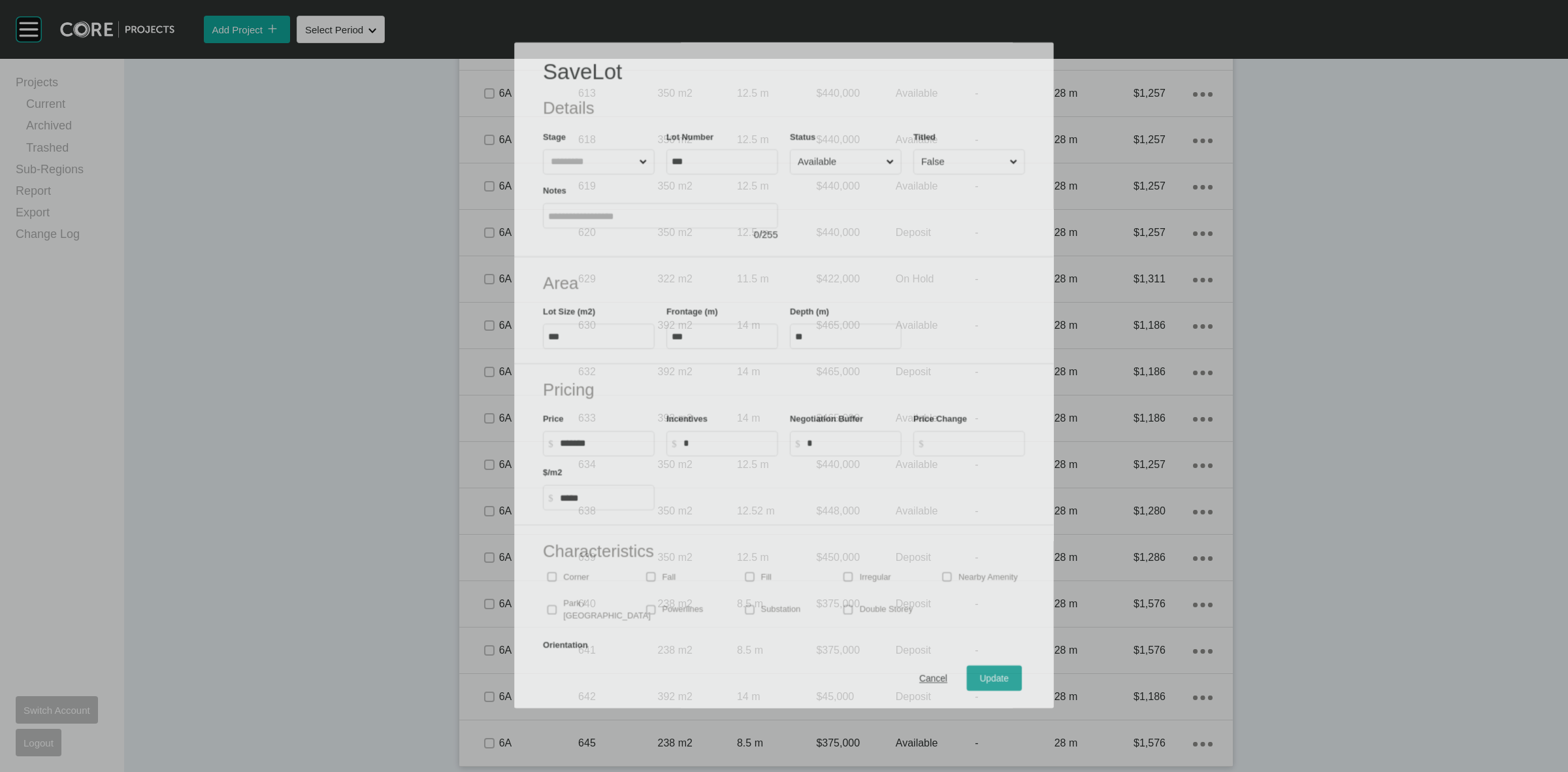
scroll to position [1070, 0]
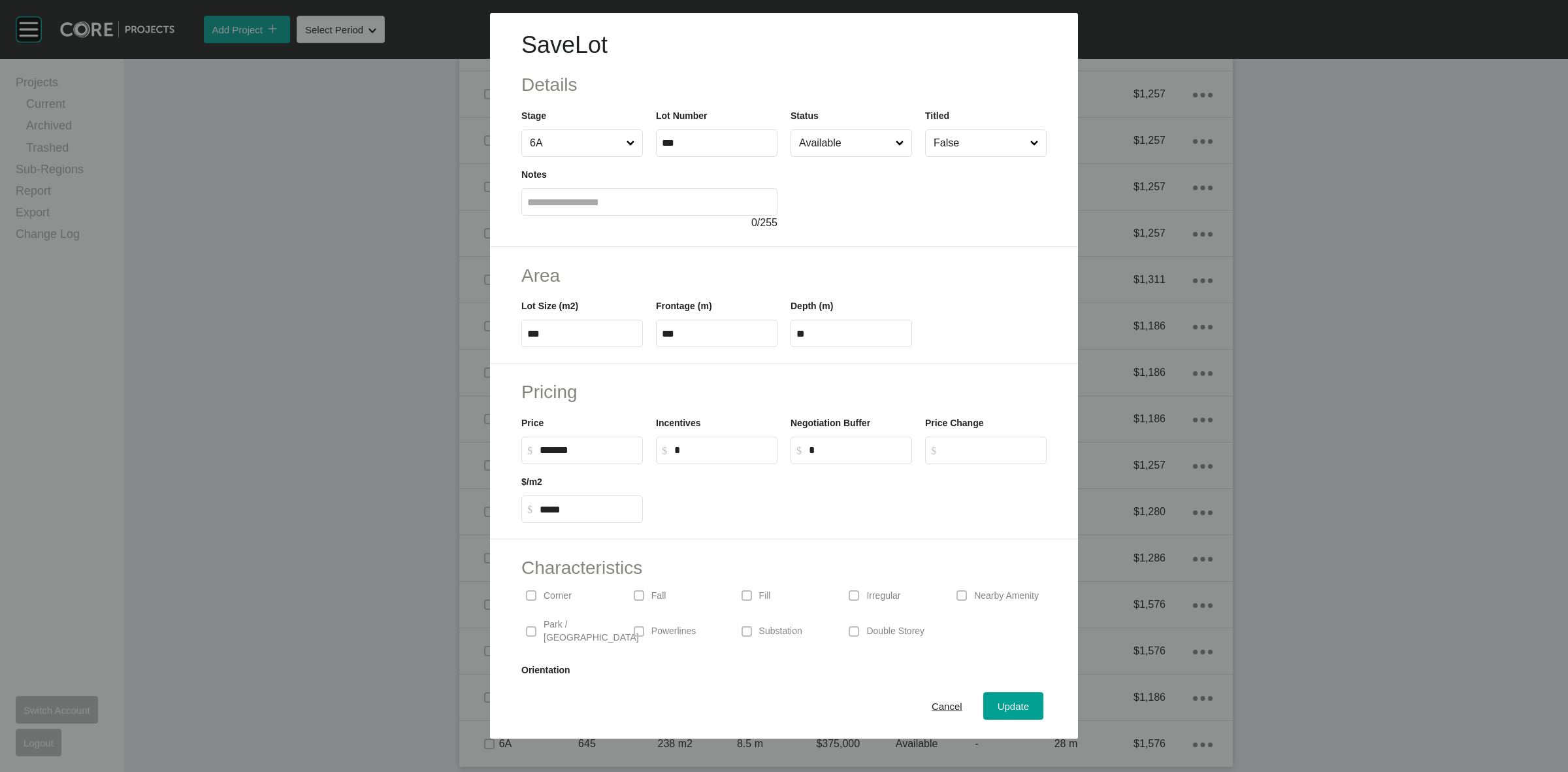
click at [846, 151] on input "Available" at bounding box center [845, 143] width 97 height 26
click at [997, 701] on span "Update" at bounding box center [1013, 706] width 31 height 11
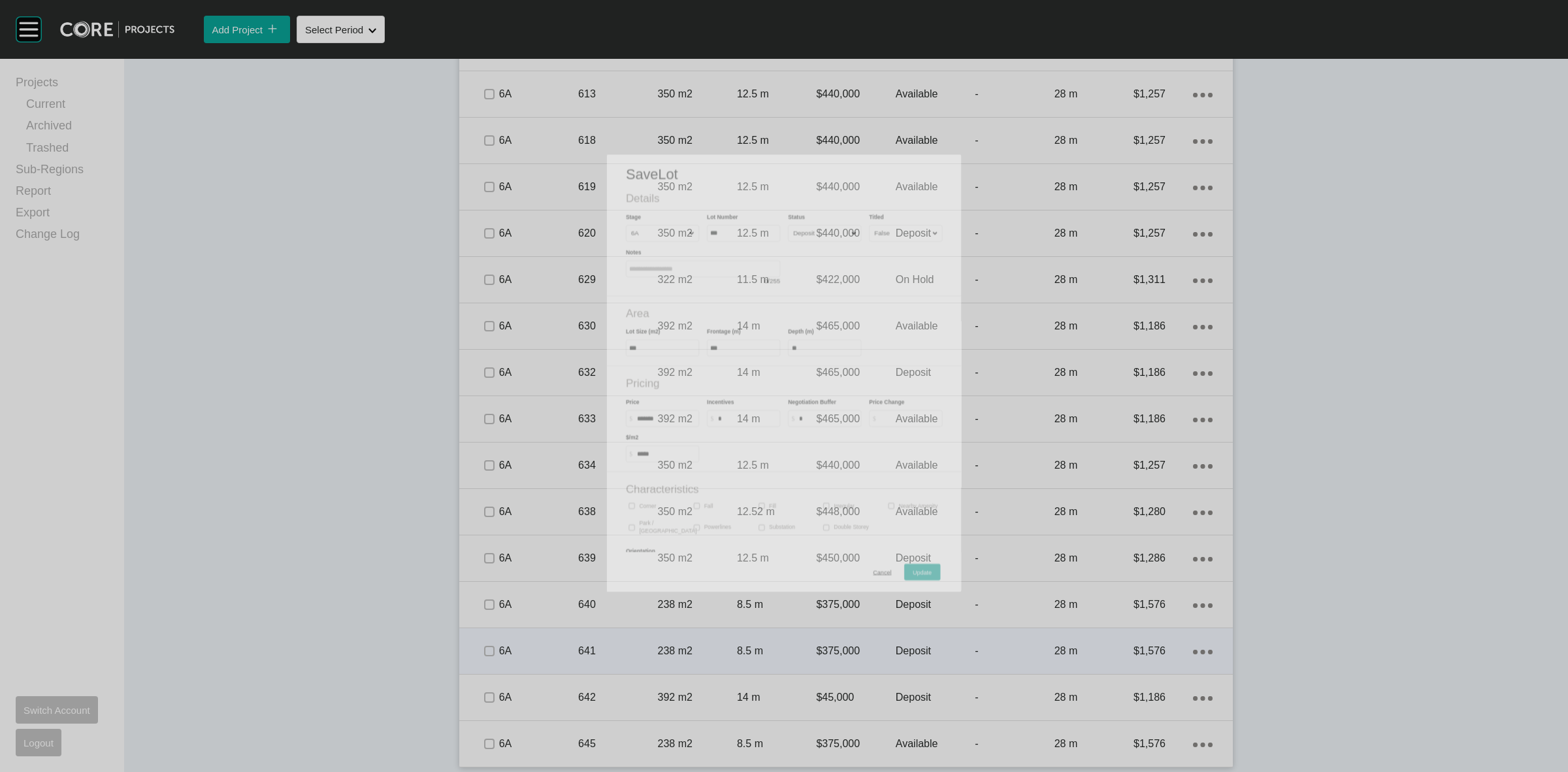
scroll to position [1111, 0]
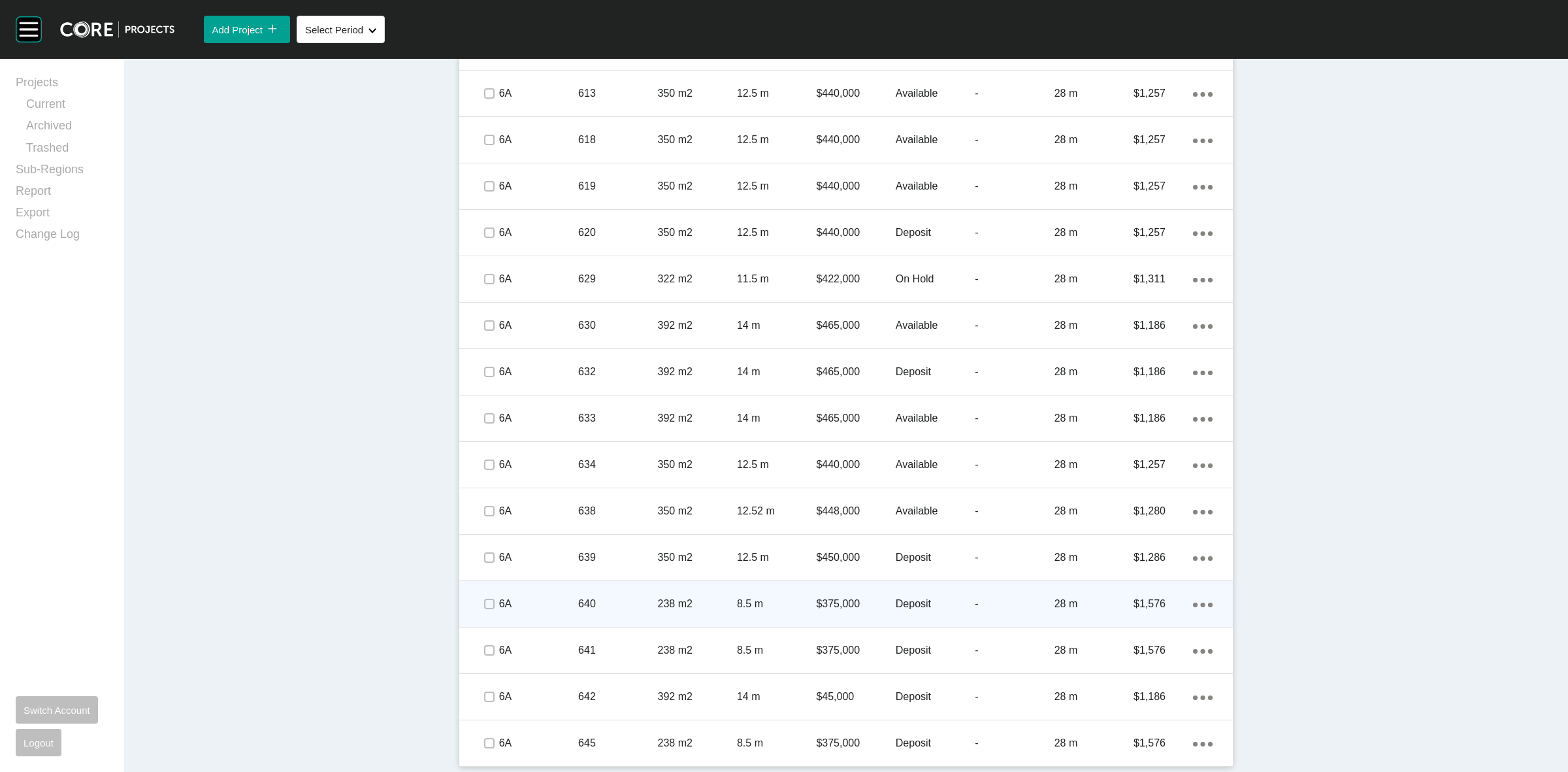
click at [611, 597] on p "640" at bounding box center [618, 604] width 79 height 15
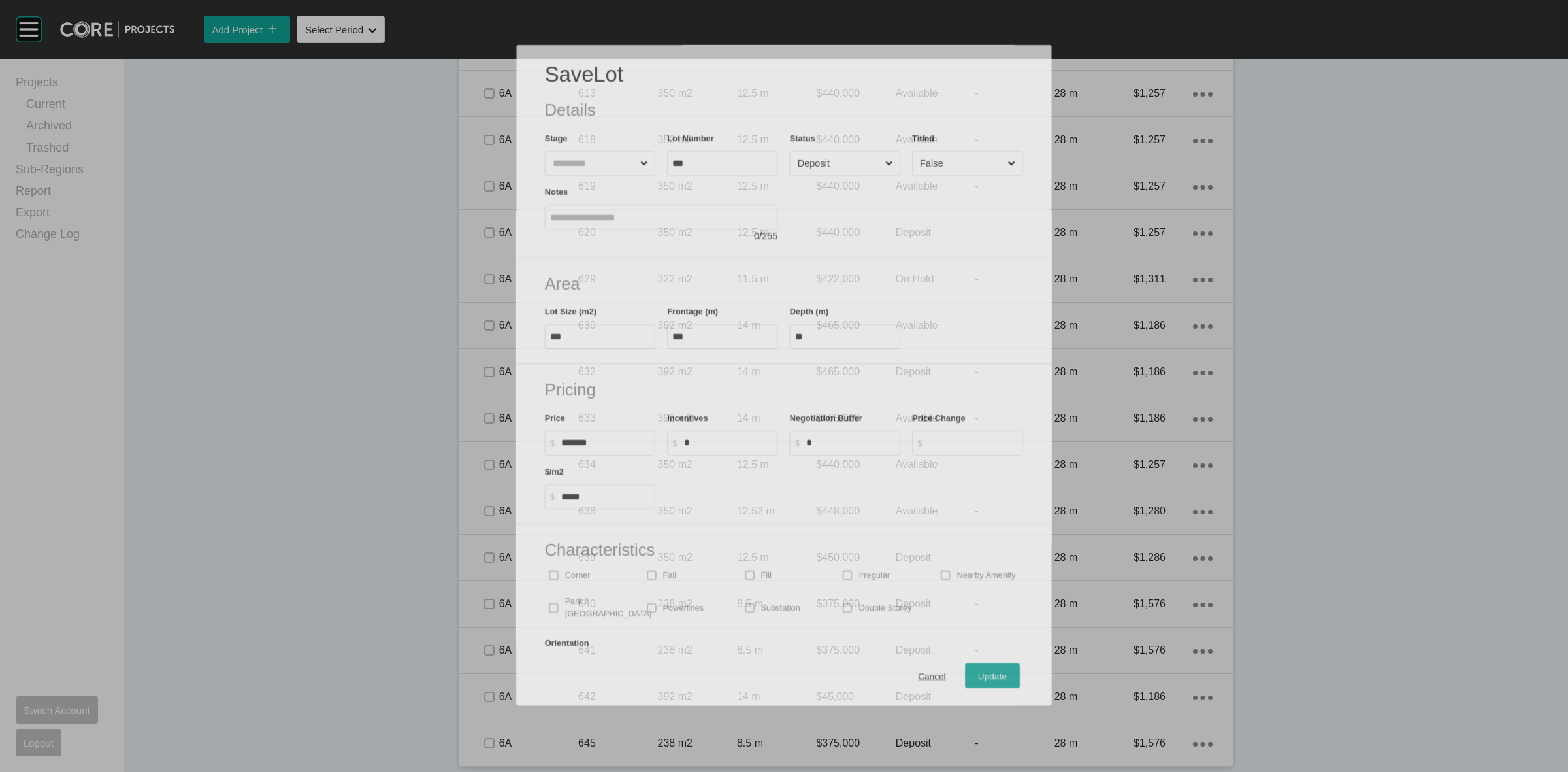
scroll to position [1070, 0]
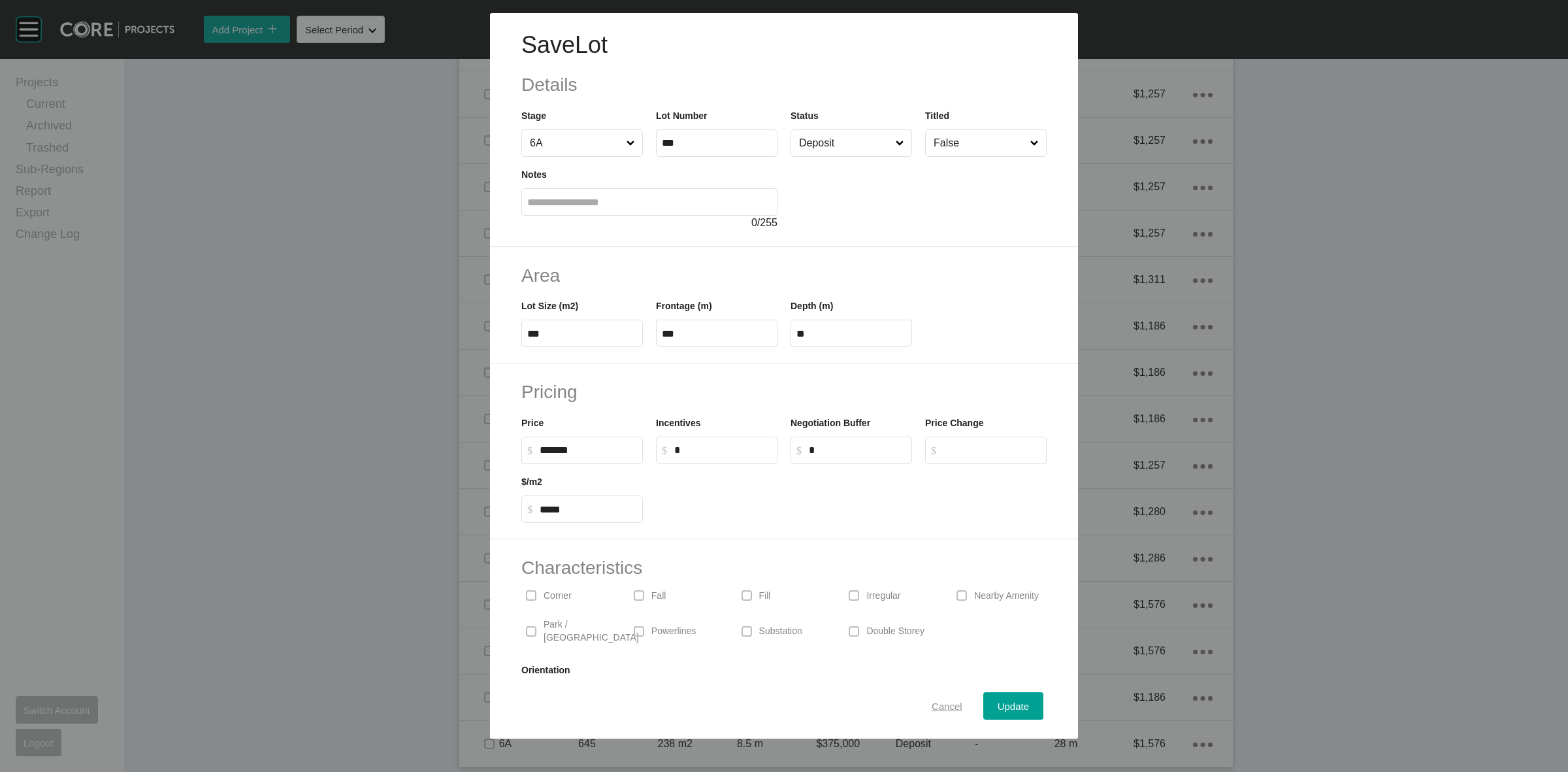
click at [932, 704] on span "Cancel" at bounding box center [947, 706] width 31 height 11
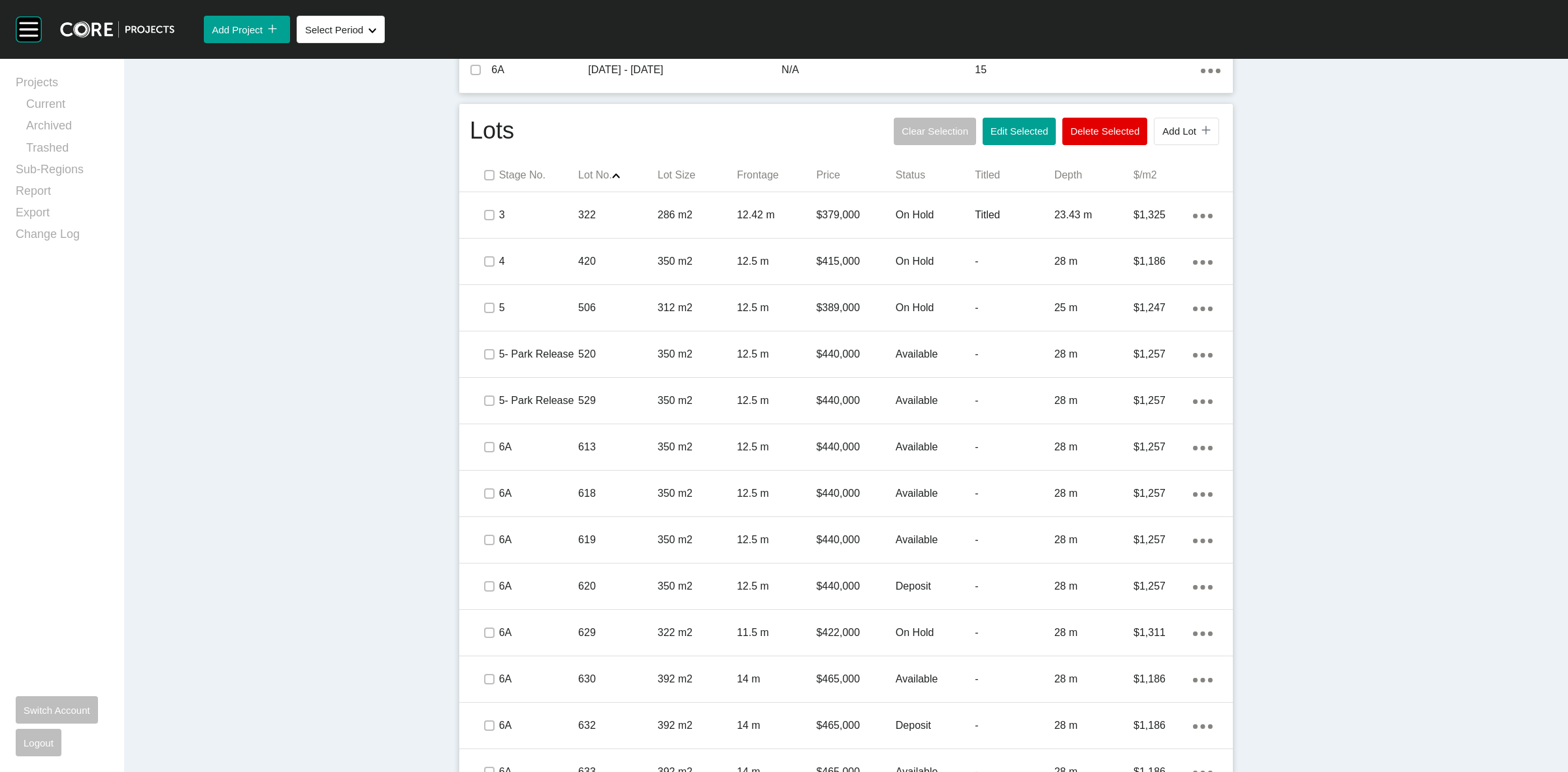
scroll to position [744, 0]
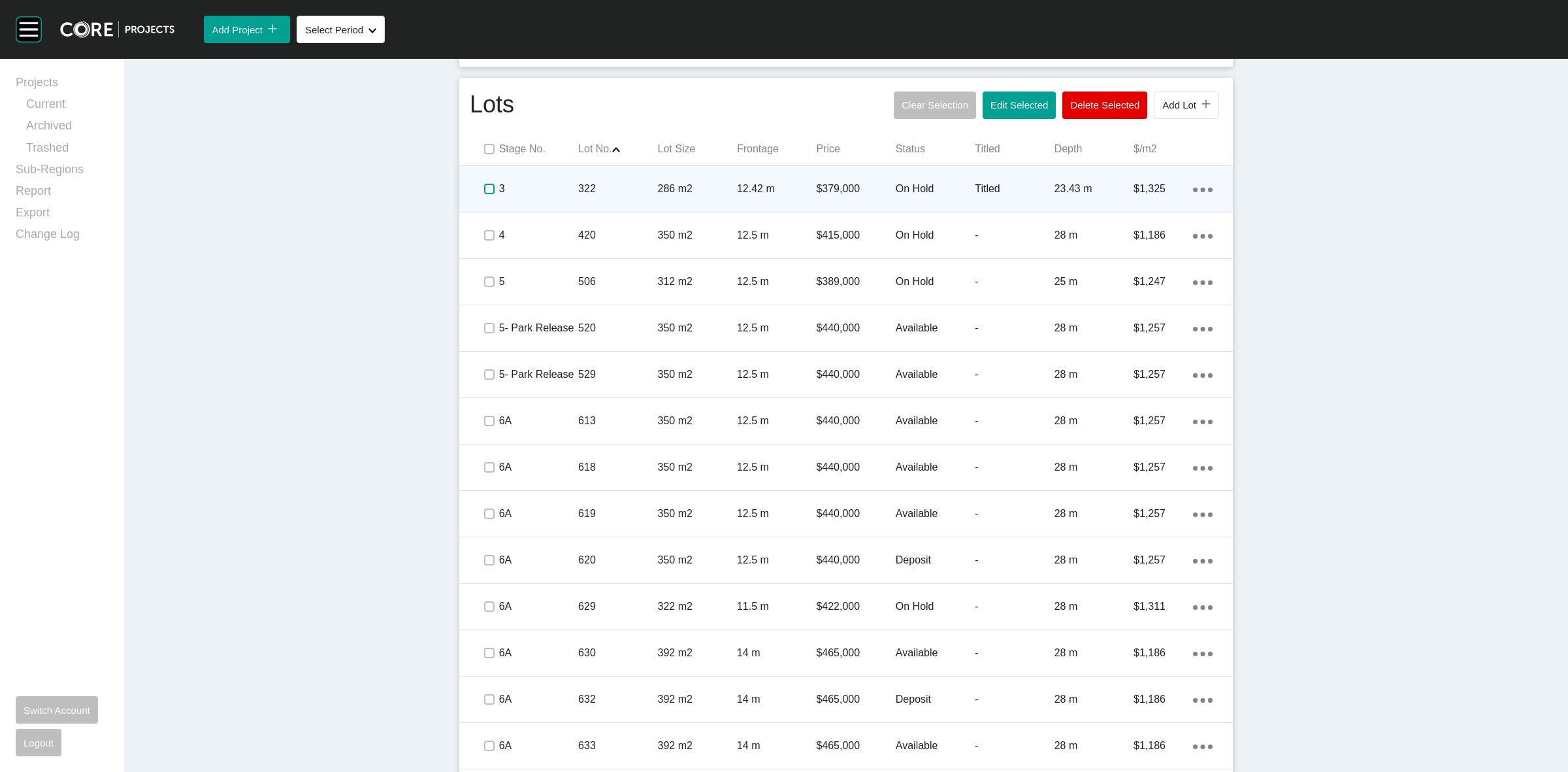
drag, startPoint x: 482, startPoint y: 187, endPoint x: 481, endPoint y: 198, distance: 11.0
click at [484, 187] on label at bounding box center [490, 189] width 10 height 10
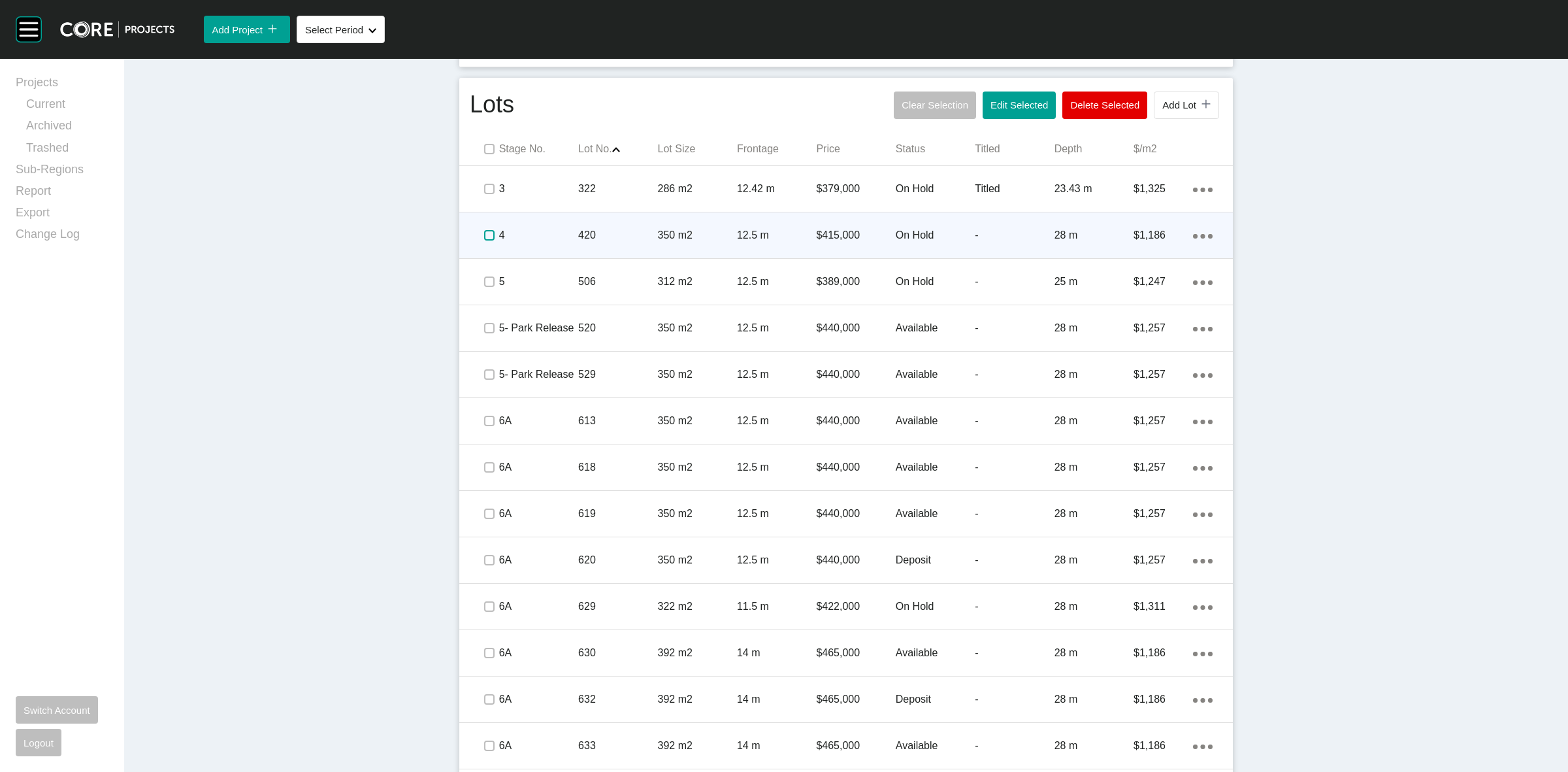
click at [487, 234] on label at bounding box center [490, 235] width 10 height 10
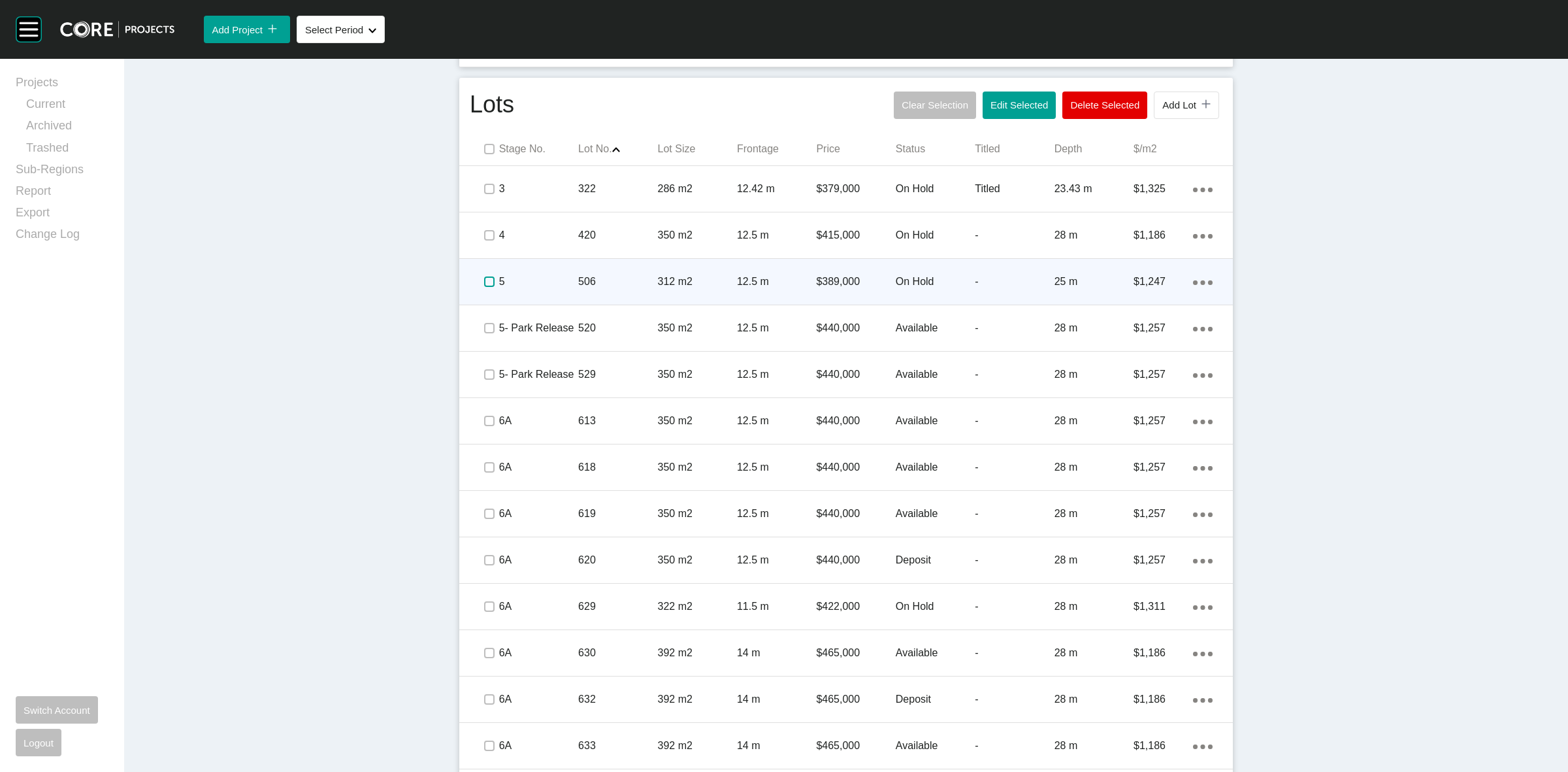
drag, startPoint x: 482, startPoint y: 283, endPoint x: 492, endPoint y: 304, distance: 23.3
click at [484, 283] on label at bounding box center [490, 282] width 10 height 10
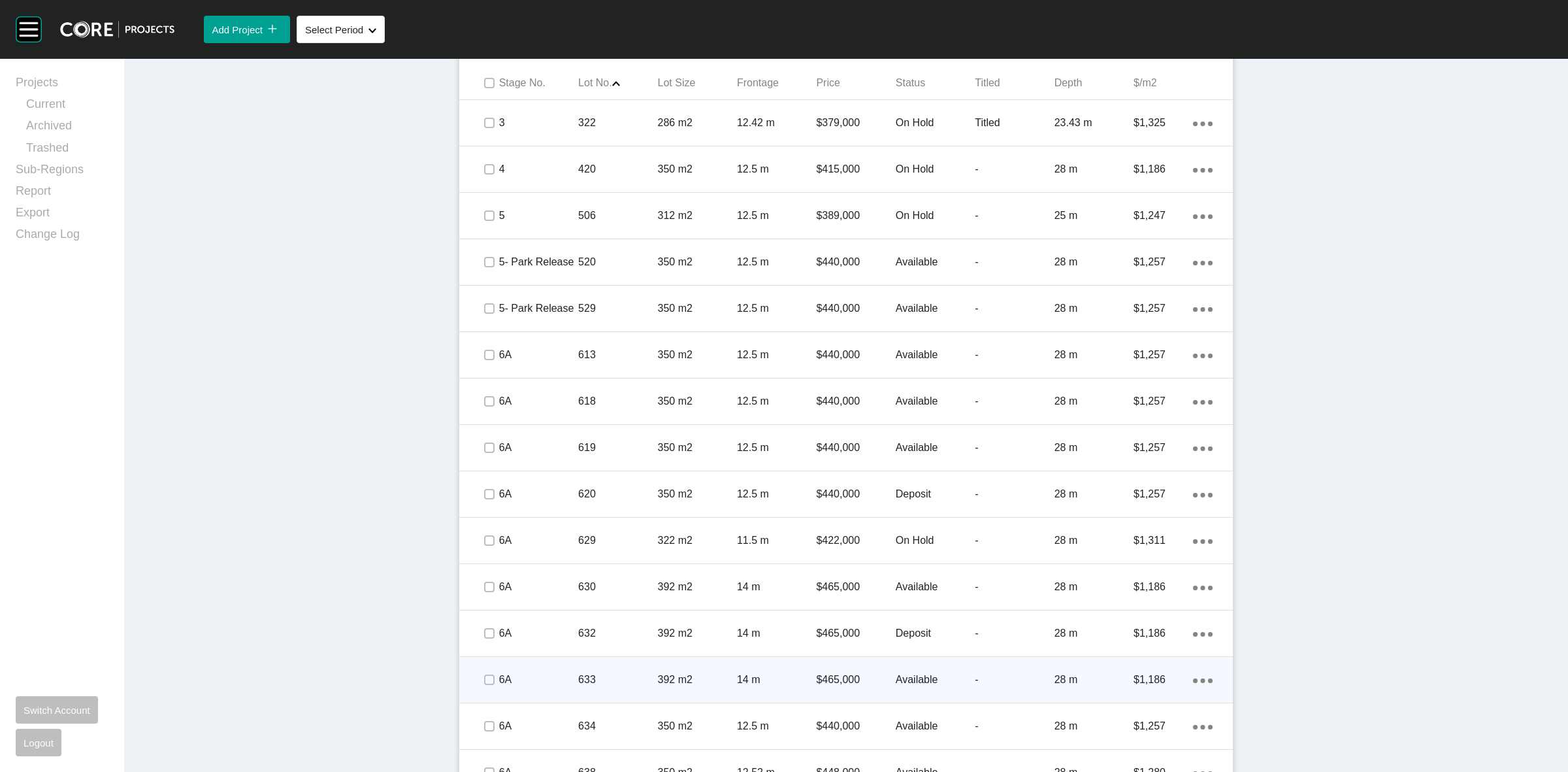
scroll to position [907, 0]
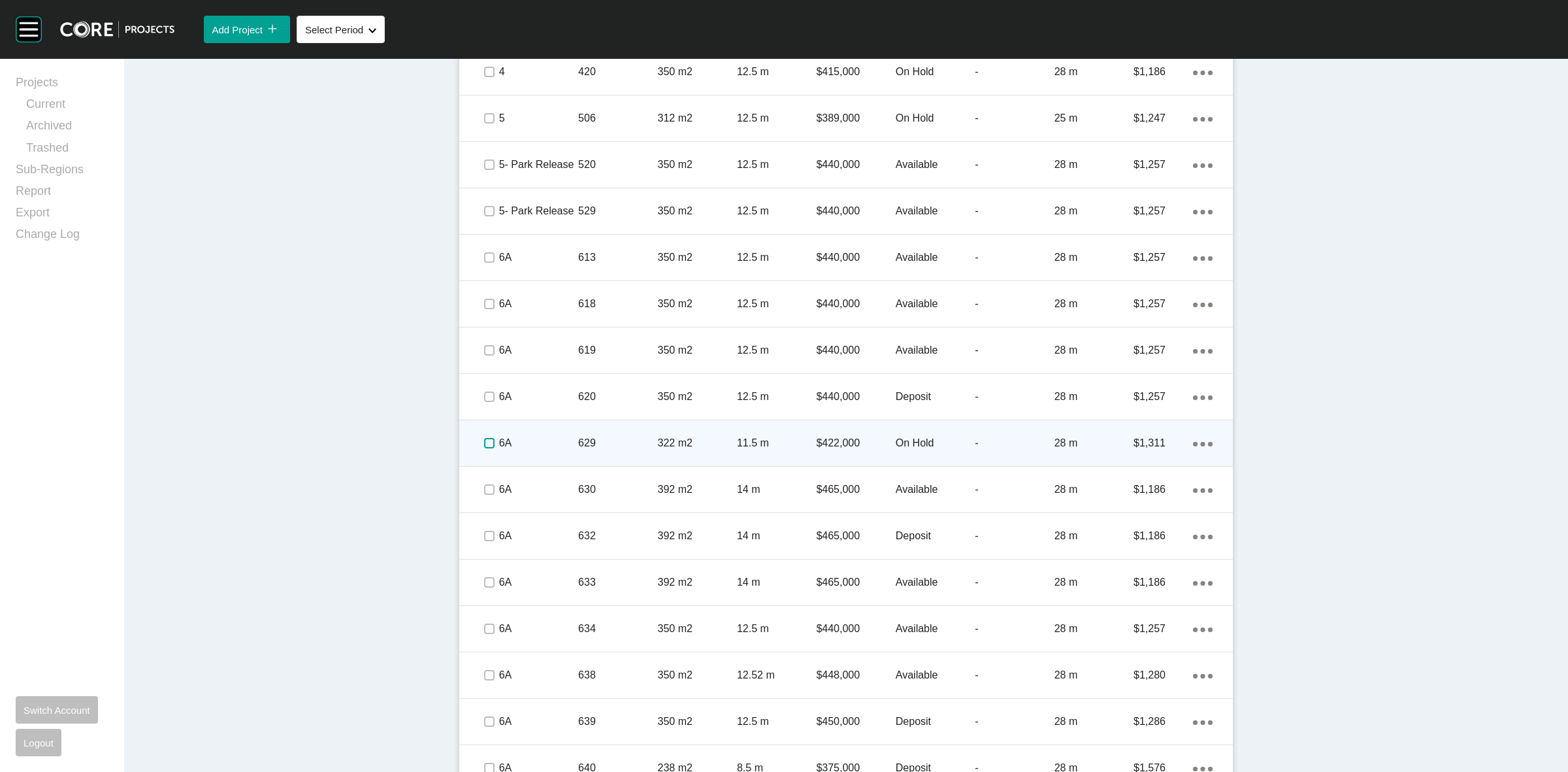
drag, startPoint x: 482, startPoint y: 442, endPoint x: 569, endPoint y: 435, distance: 87.3
click at [484, 442] on label at bounding box center [490, 443] width 10 height 10
click at [578, 433] on div "629" at bounding box center [618, 442] width 79 height 41
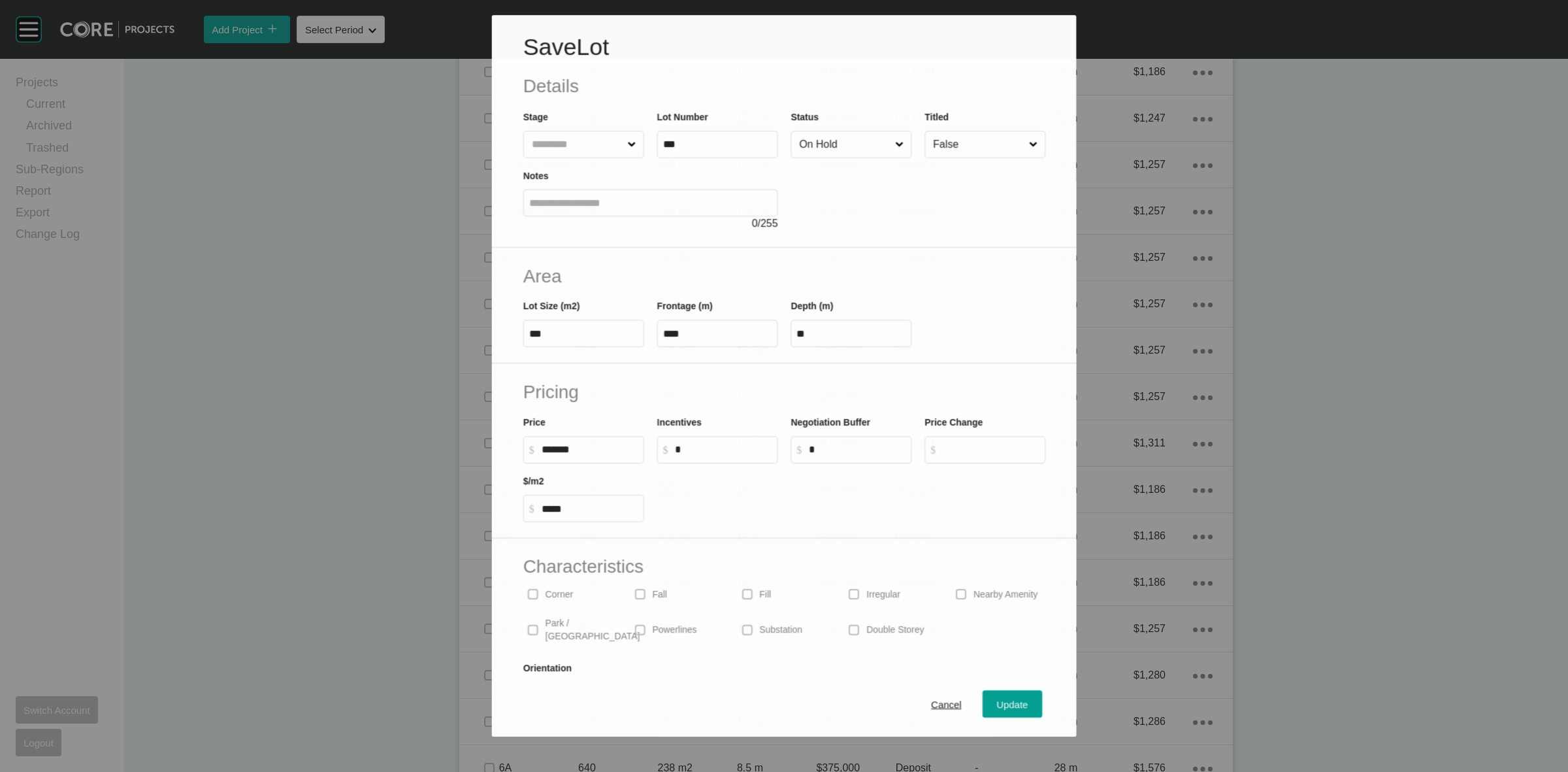
drag, startPoint x: 810, startPoint y: 146, endPoint x: 821, endPoint y: 162, distance: 19.4
click at [811, 147] on input "On Hold" at bounding box center [844, 144] width 96 height 26
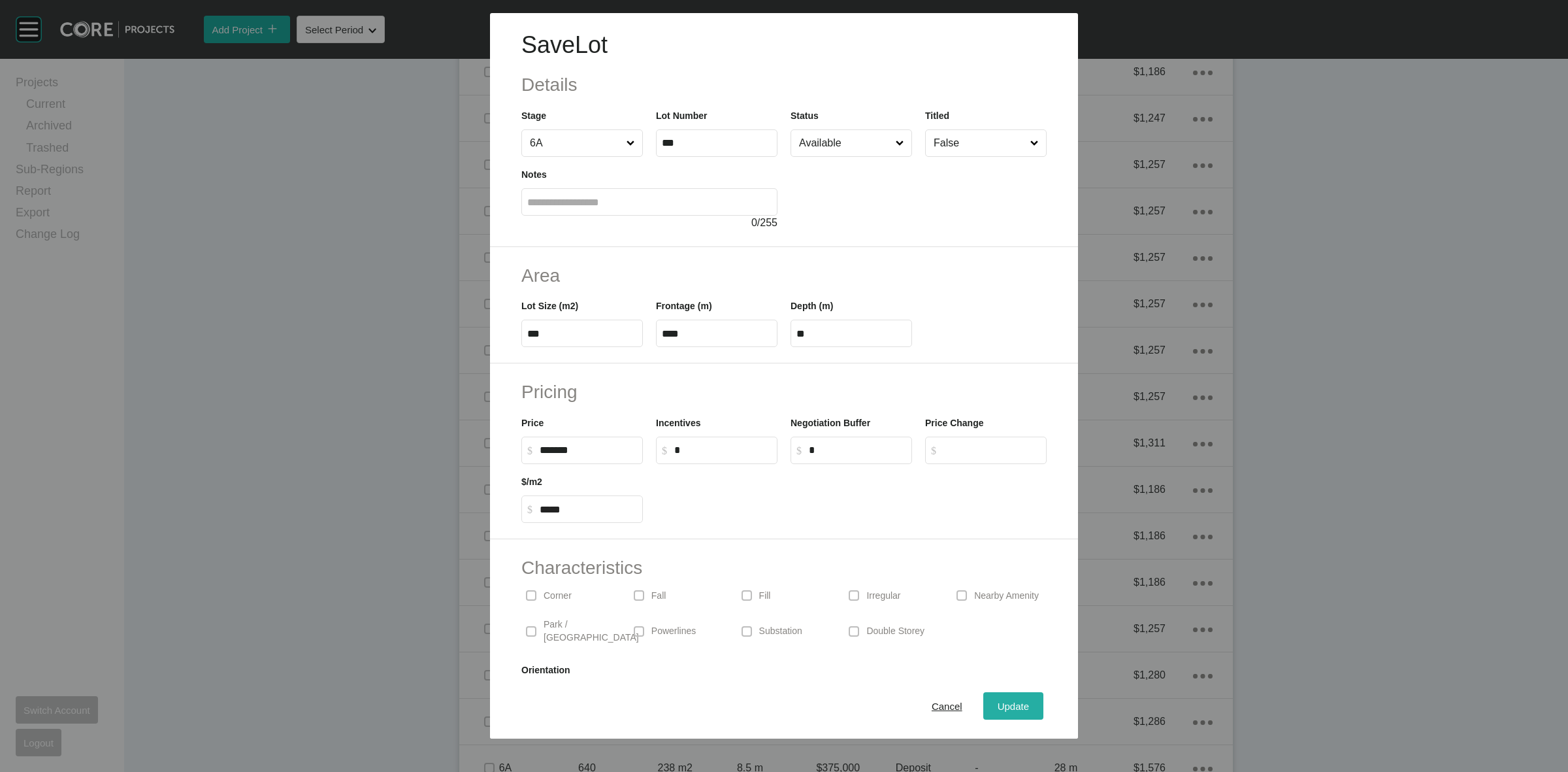
click at [991, 694] on button "Update" at bounding box center [1014, 706] width 60 height 28
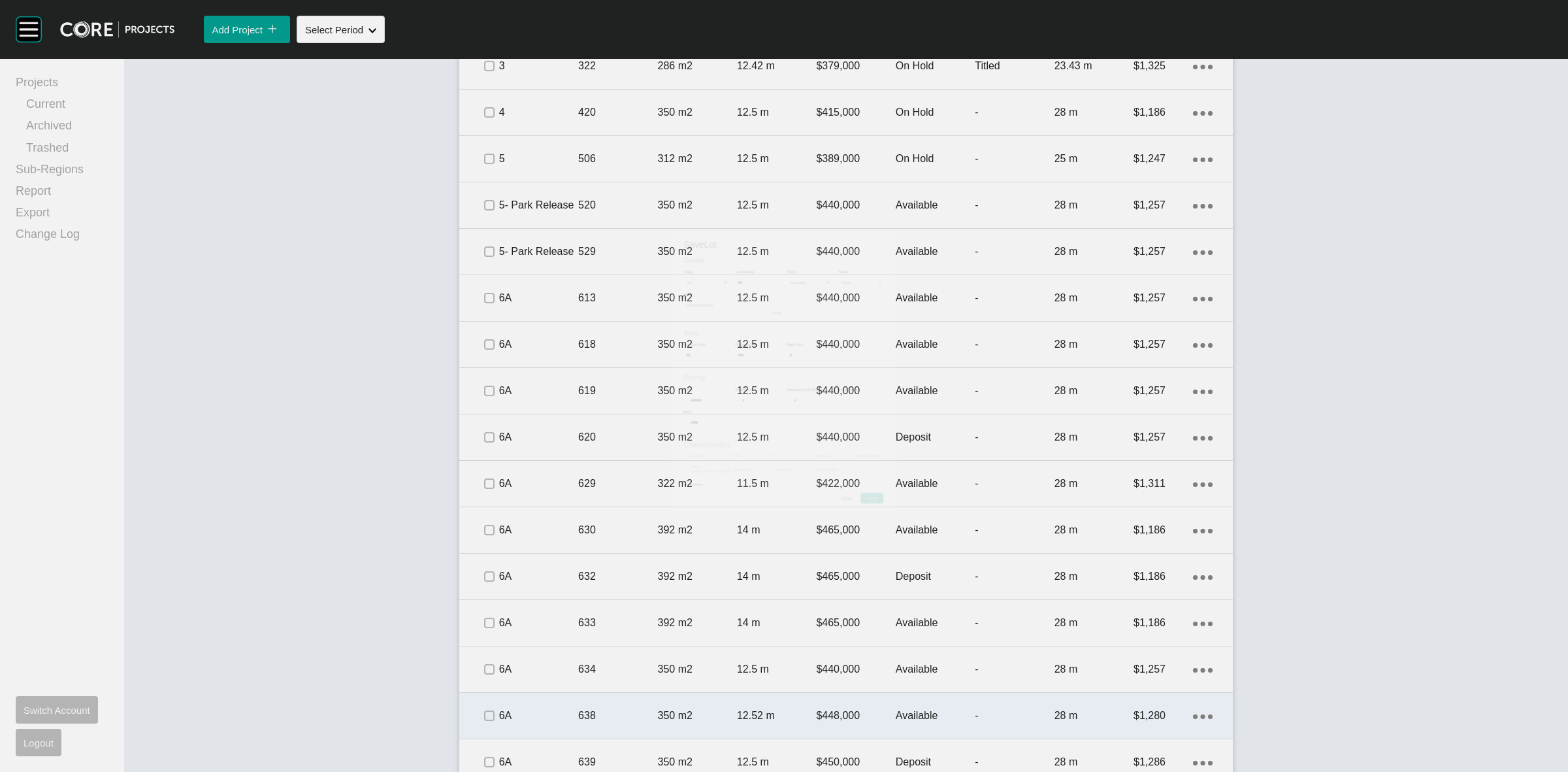
scroll to position [948, 0]
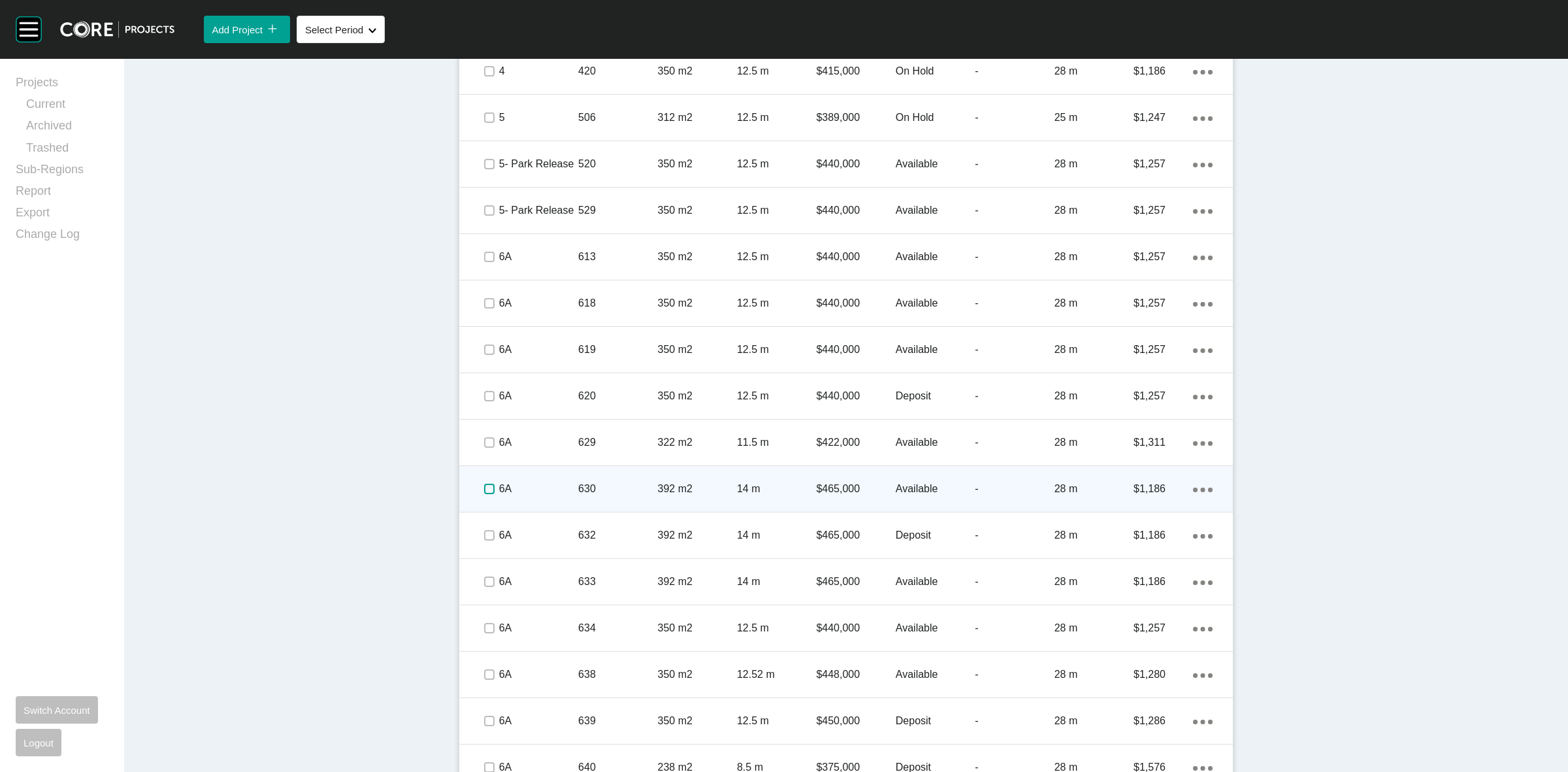
click at [484, 487] on label at bounding box center [490, 489] width 10 height 10
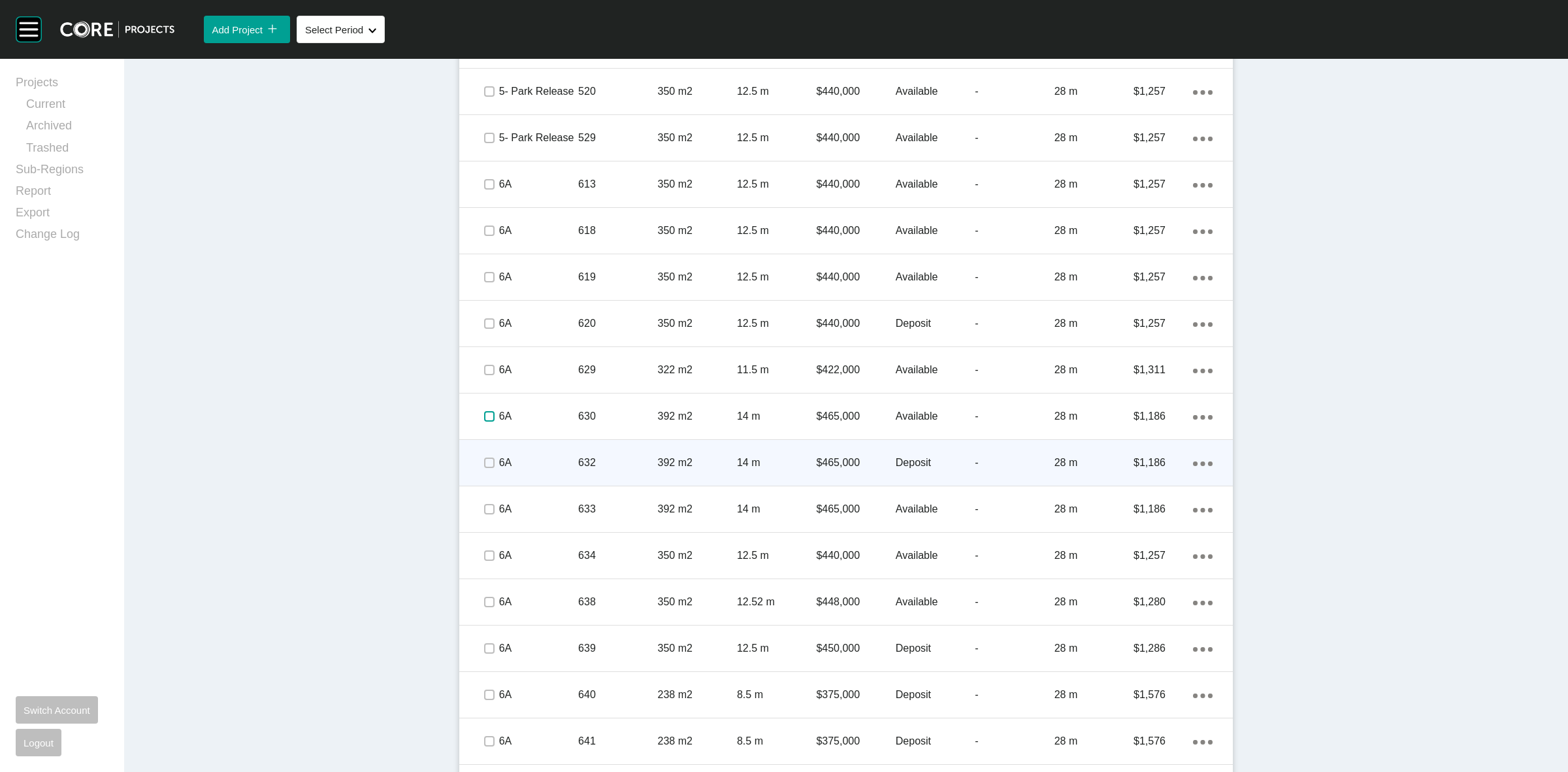
scroll to position [1111, 0]
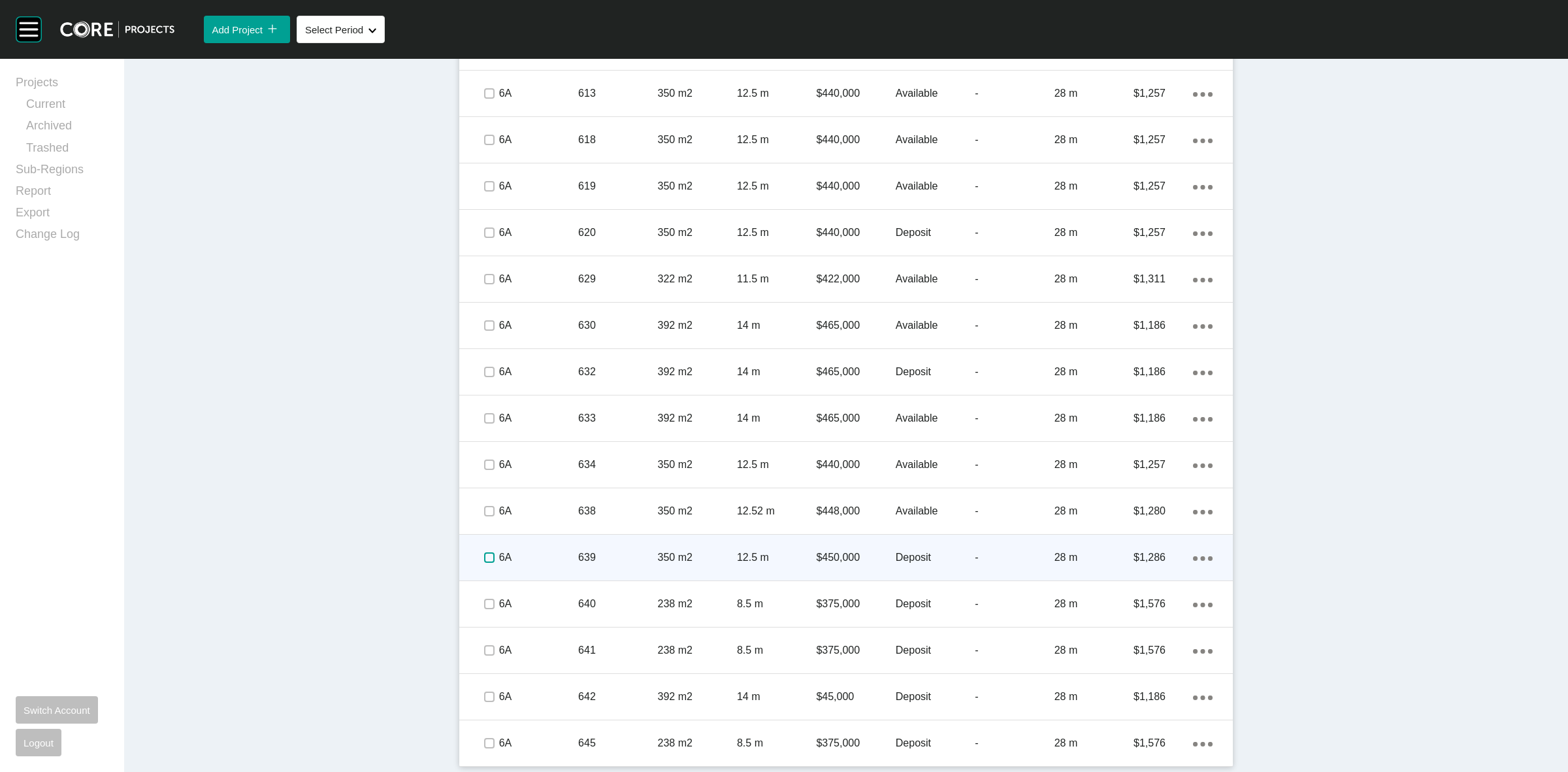
click at [484, 556] on label at bounding box center [490, 557] width 10 height 10
click at [540, 549] on div "6A" at bounding box center [539, 557] width 79 height 41
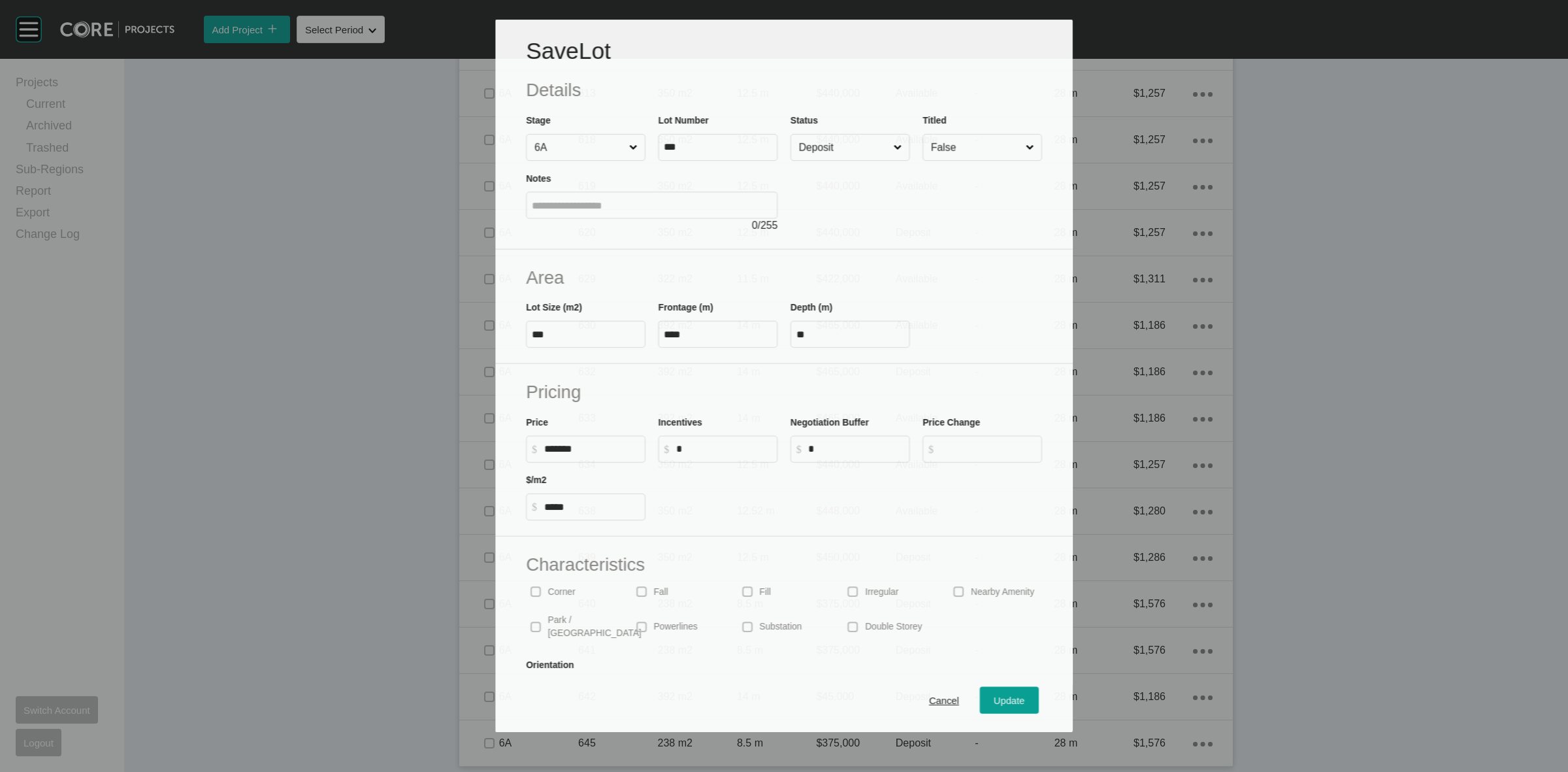
scroll to position [1070, 0]
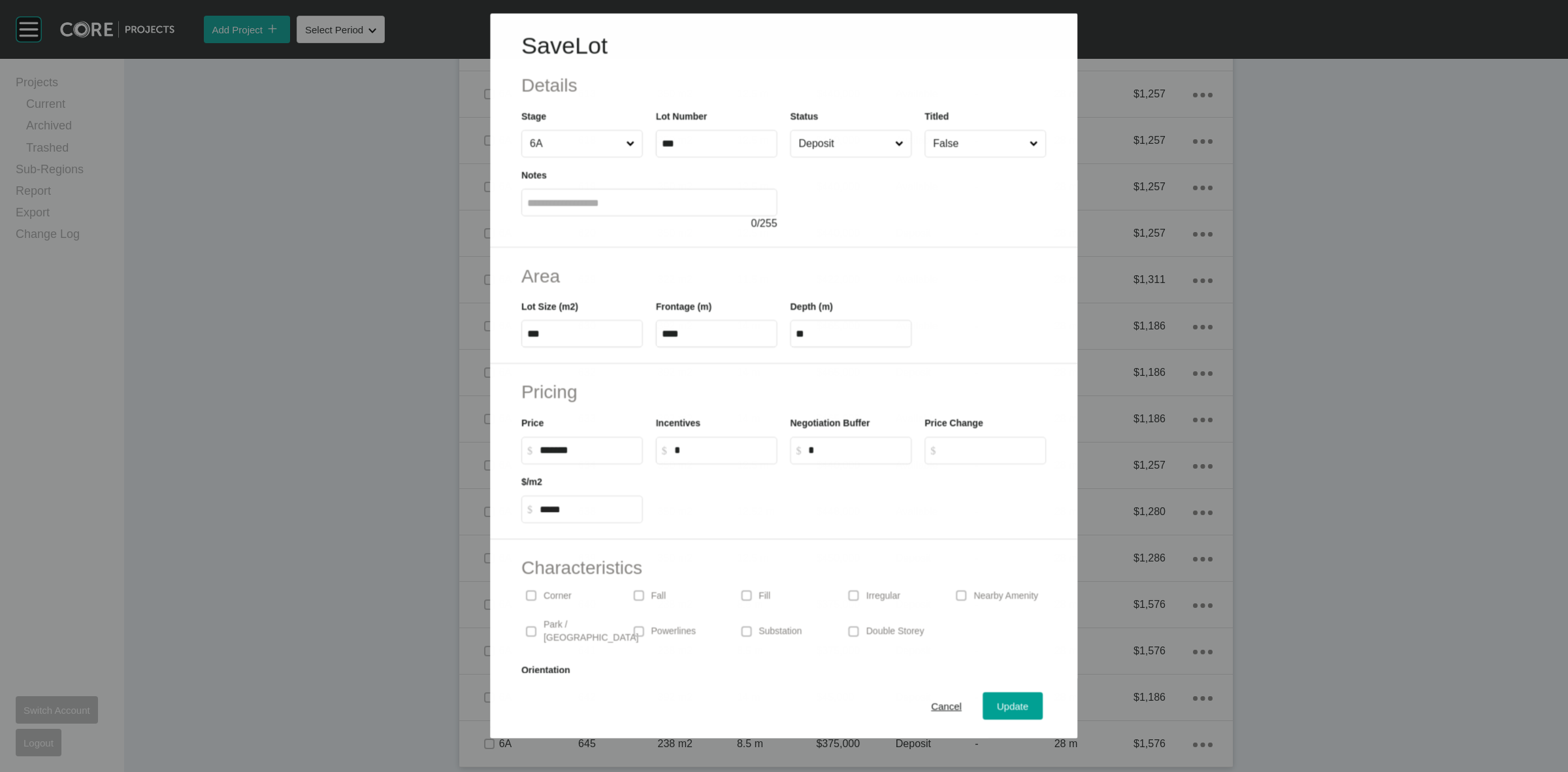
click at [825, 158] on div at bounding box center [918, 194] width 256 height 74
click at [820, 149] on input "Deposit" at bounding box center [845, 143] width 97 height 26
click at [994, 714] on div "Update" at bounding box center [1013, 706] width 38 height 17
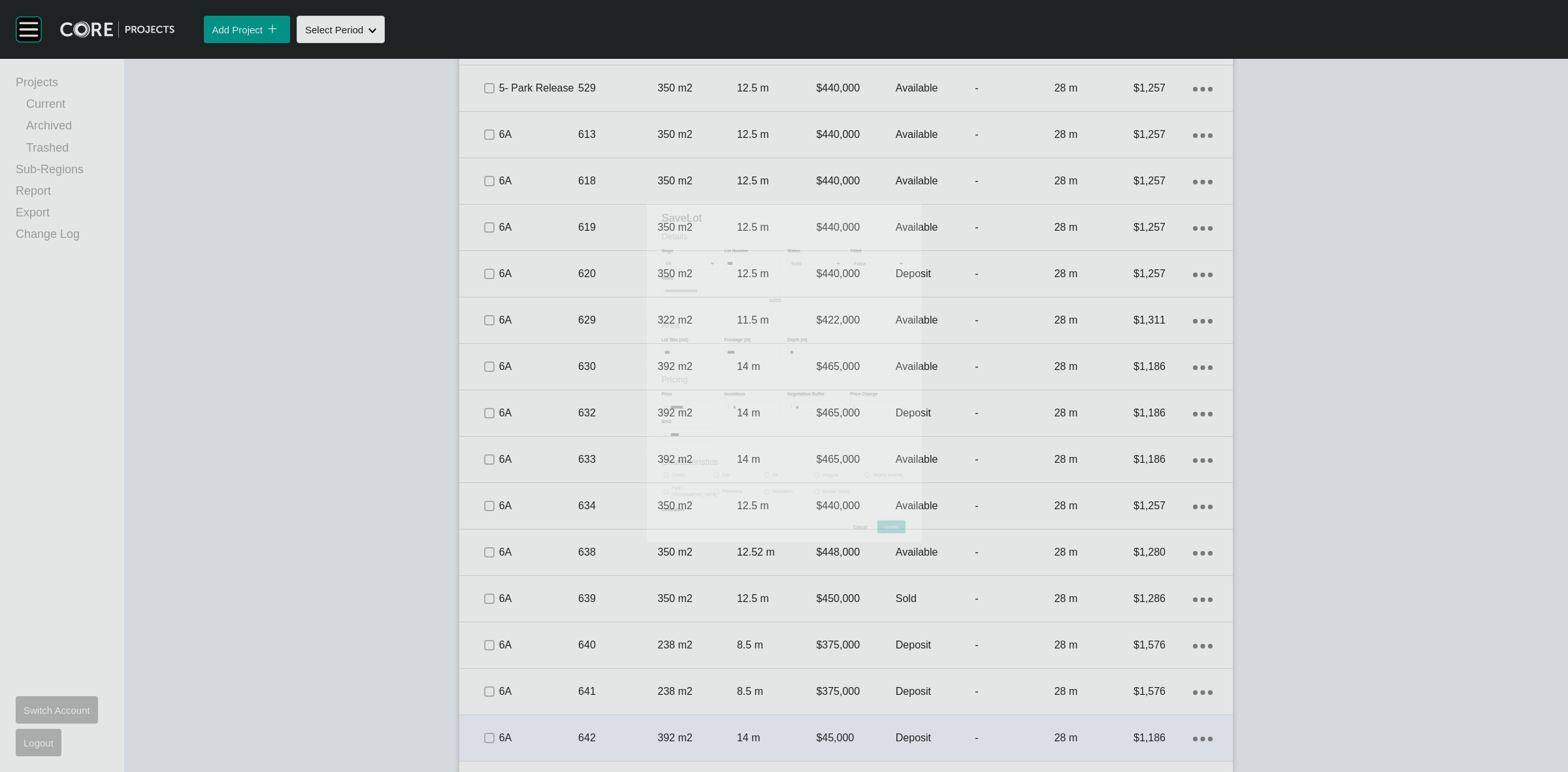
scroll to position [1111, 0]
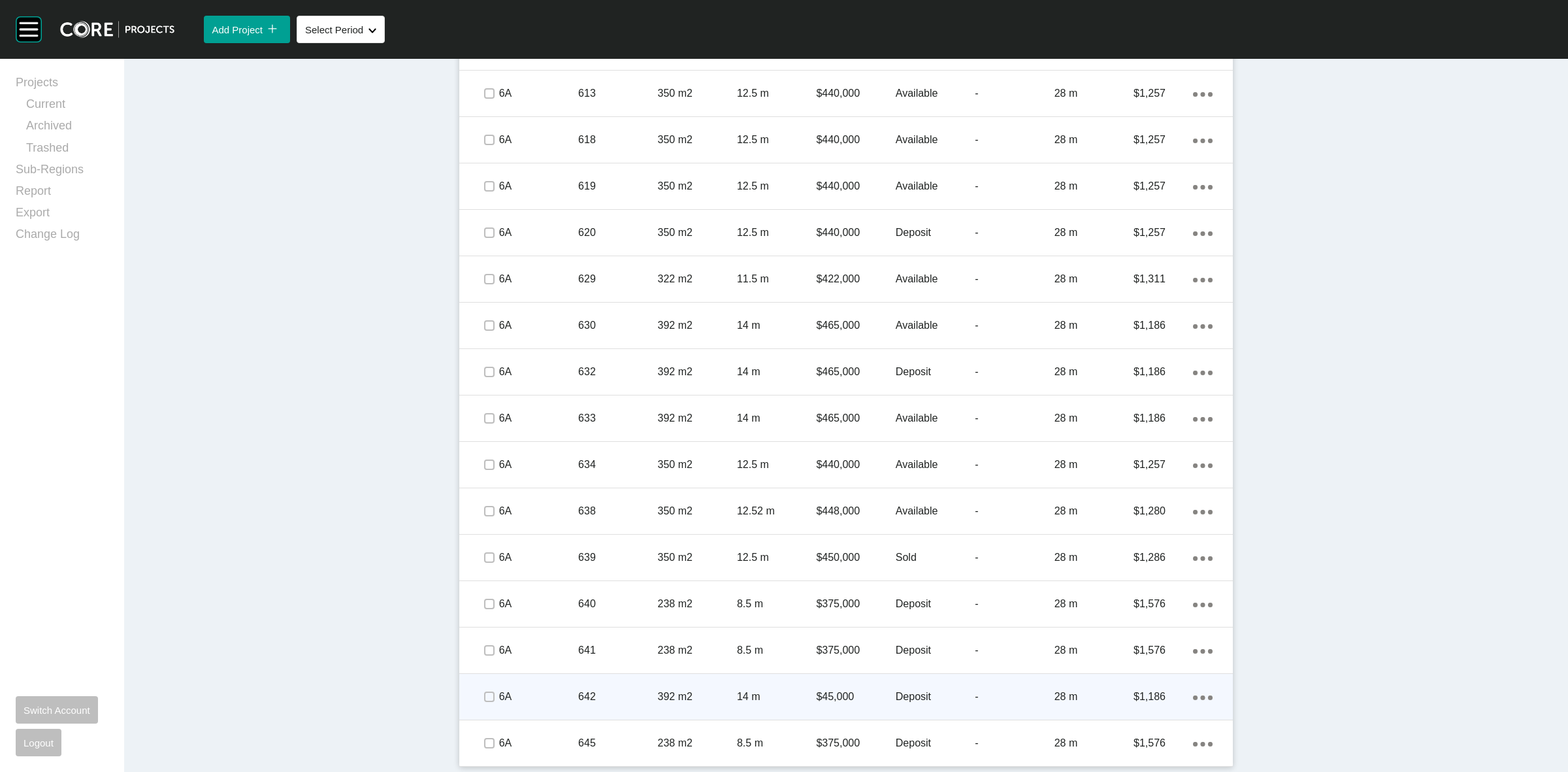
click at [791, 687] on div "14 m" at bounding box center [777, 696] width 79 height 41
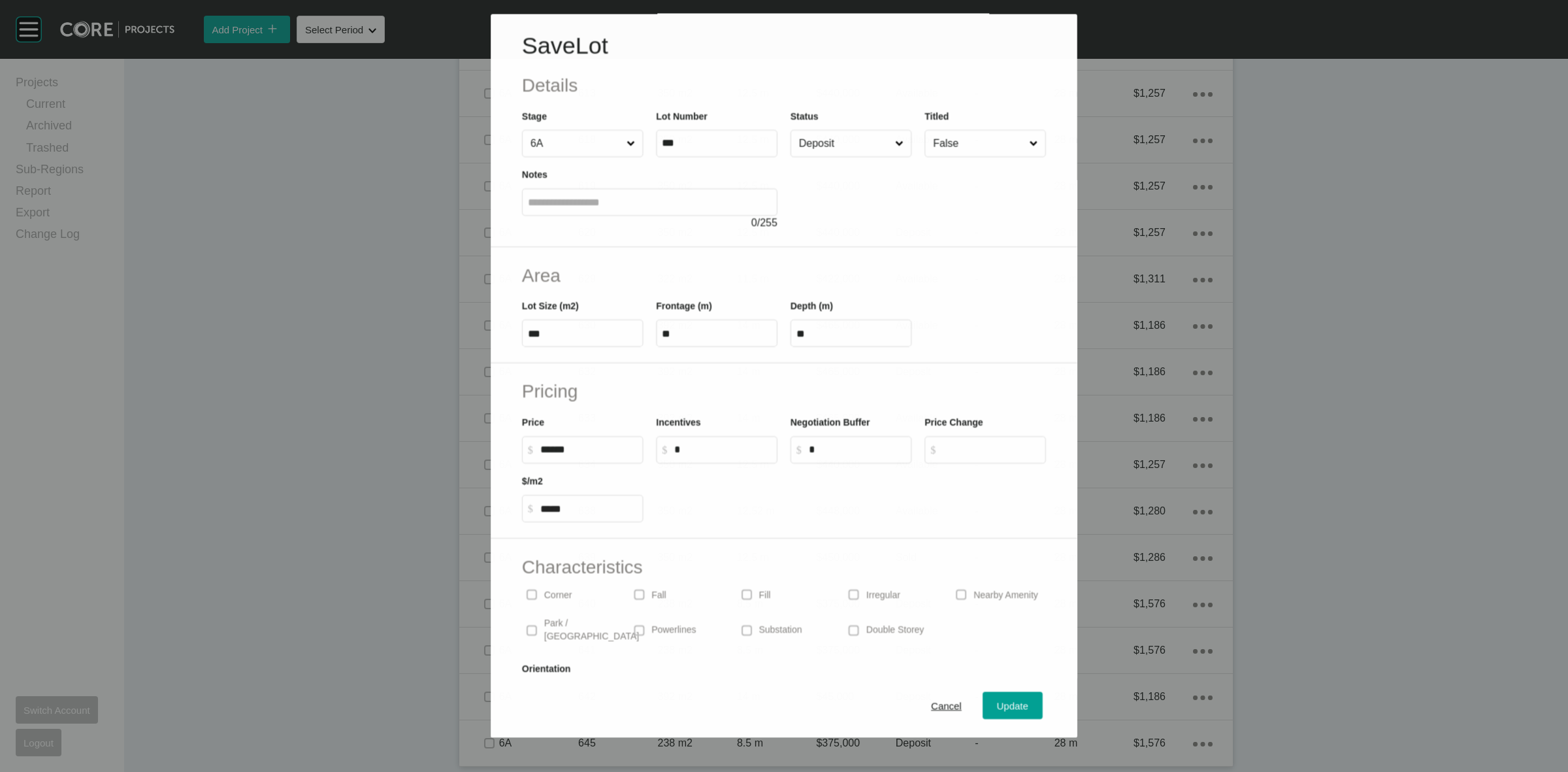
scroll to position [1070, 0]
click at [845, 144] on input "Deposit" at bounding box center [845, 143] width 97 height 26
click at [997, 714] on div "Update" at bounding box center [1013, 706] width 38 height 17
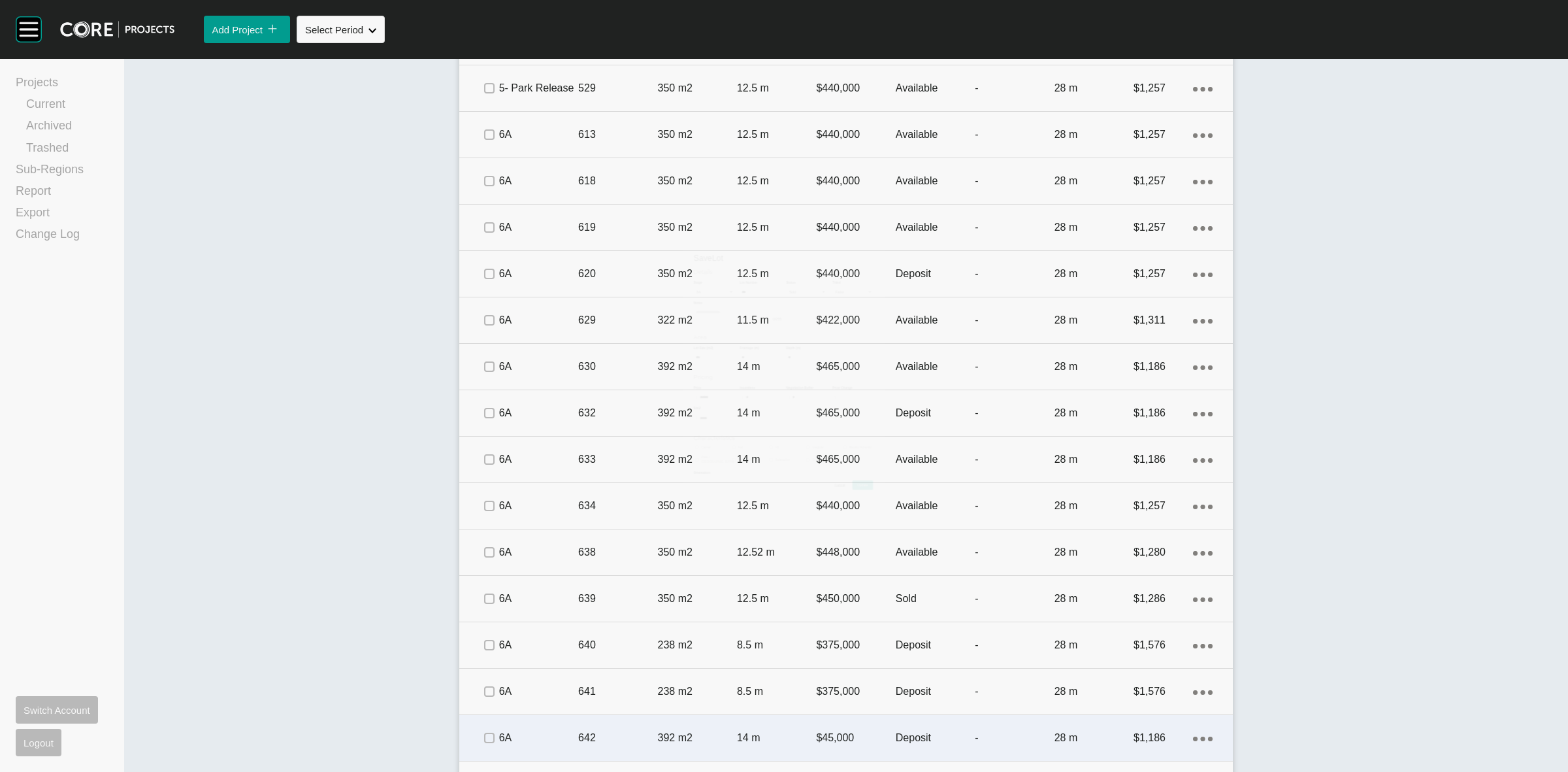
scroll to position [1111, 0]
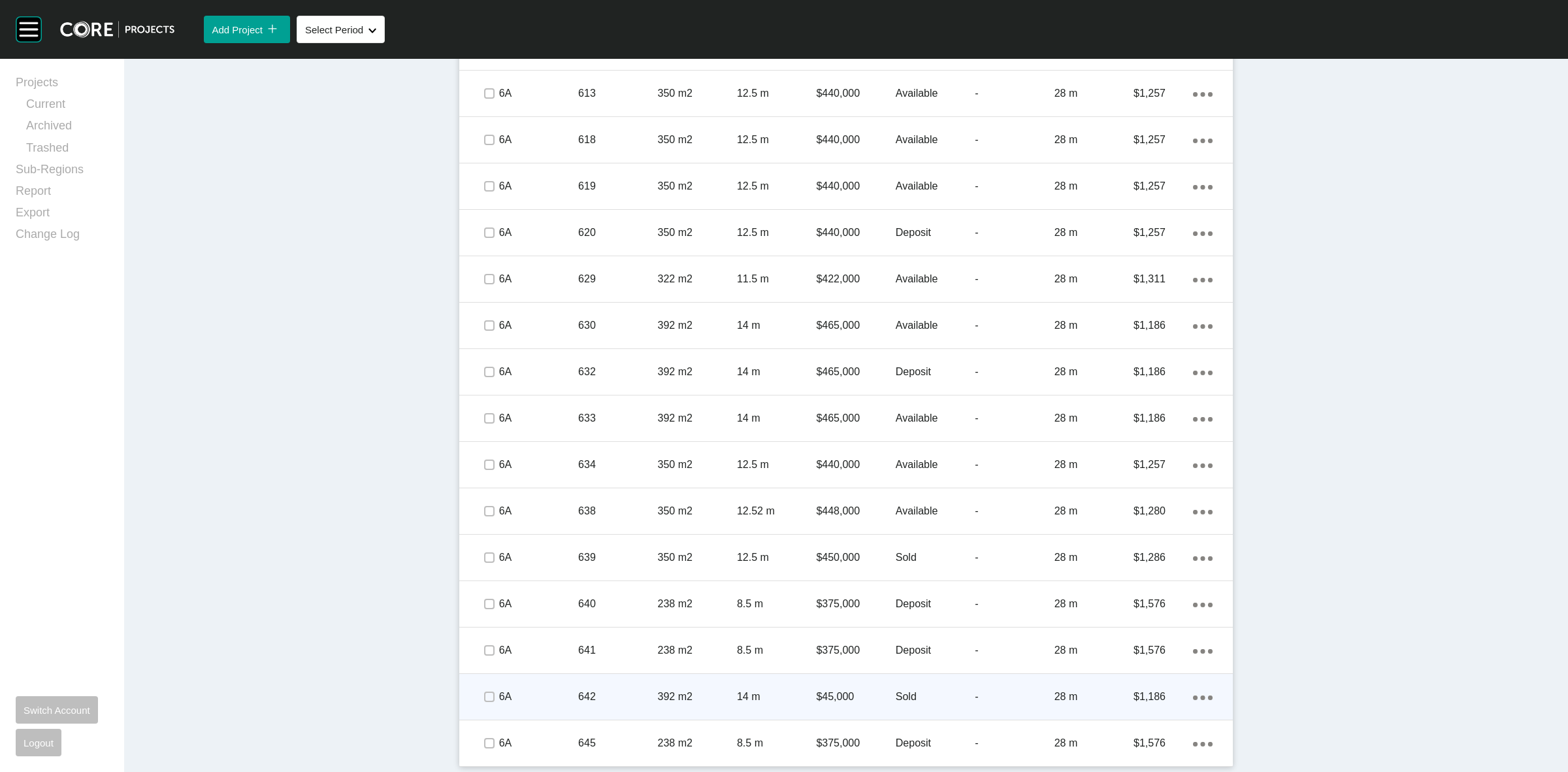
click at [816, 698] on p "$45,000" at bounding box center [856, 697] width 79 height 15
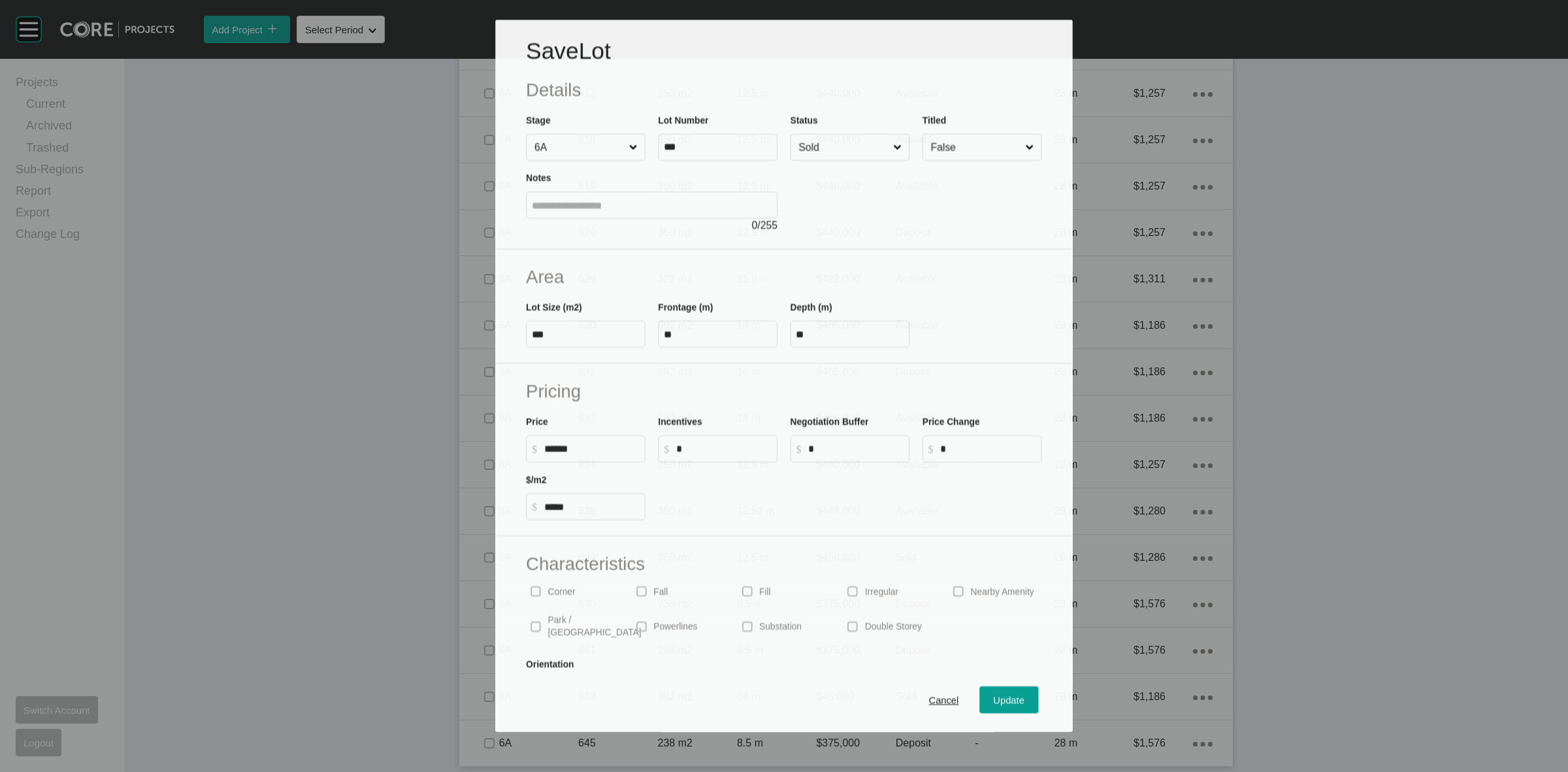
scroll to position [1070, 0]
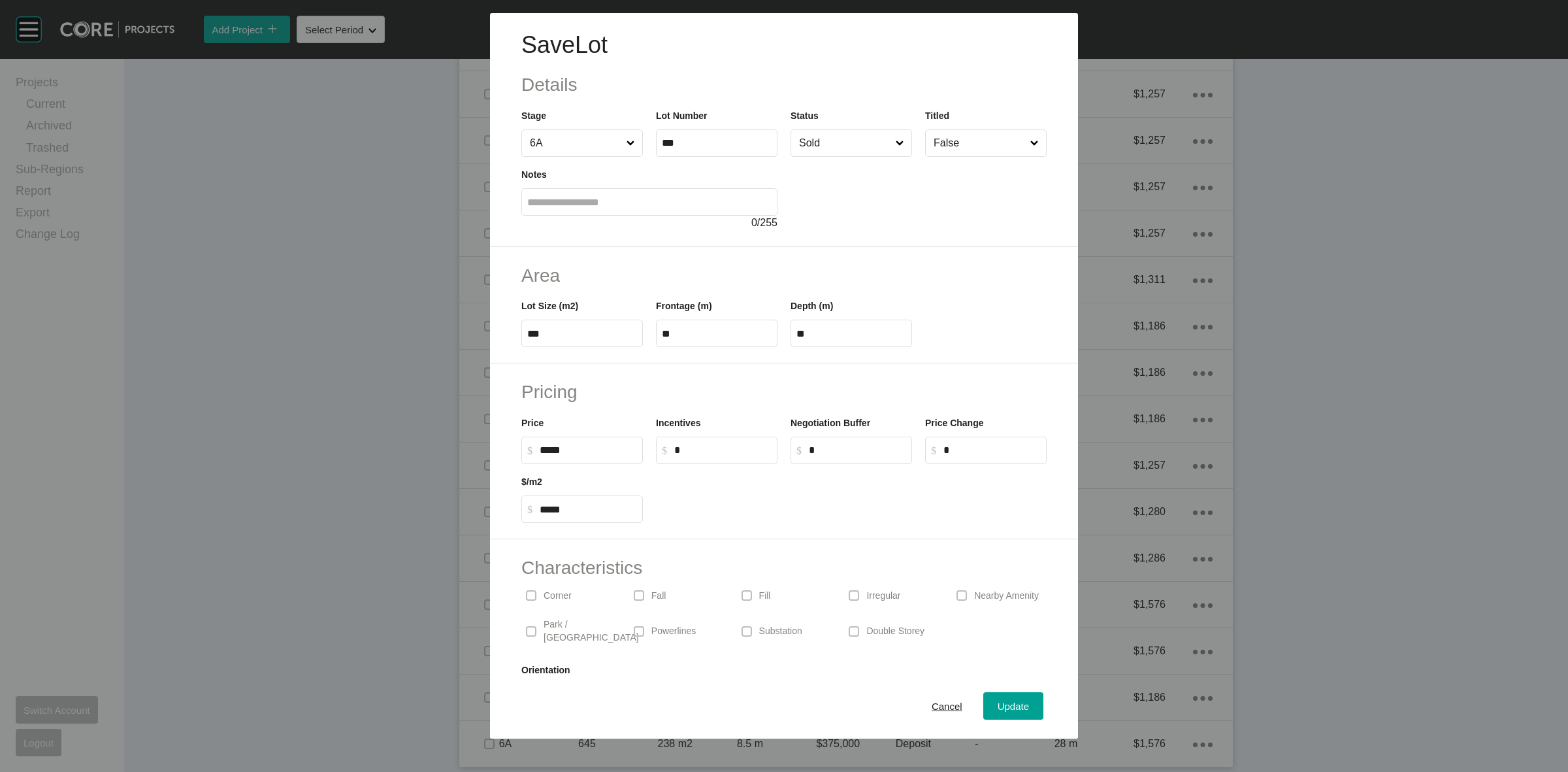
click at [547, 449] on input "*****" at bounding box center [588, 449] width 97 height 11
type input "*******"
click at [1003, 701] on span "Update" at bounding box center [1013, 706] width 31 height 11
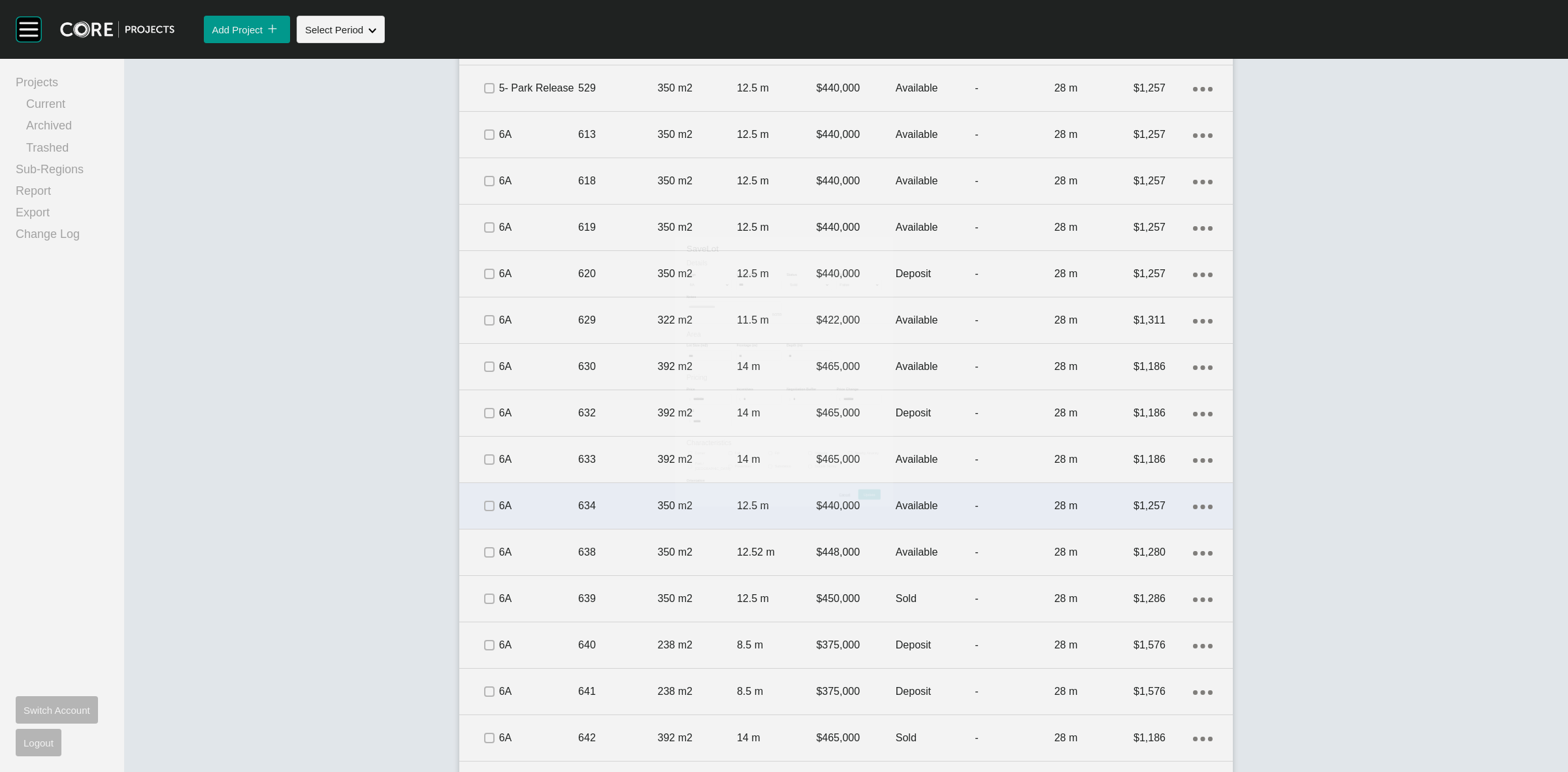
scroll to position [1111, 0]
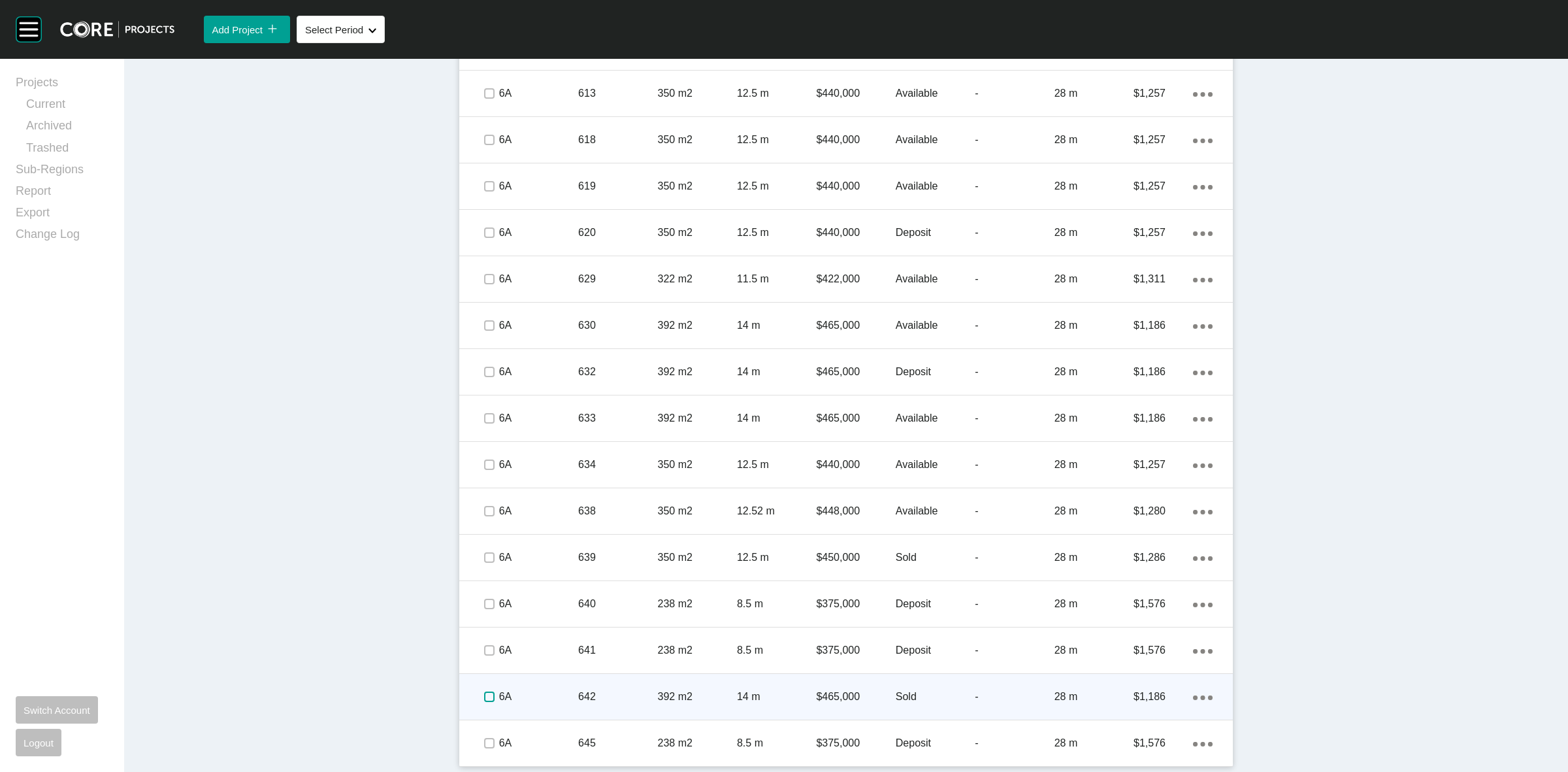
click at [484, 696] on label at bounding box center [490, 697] width 10 height 10
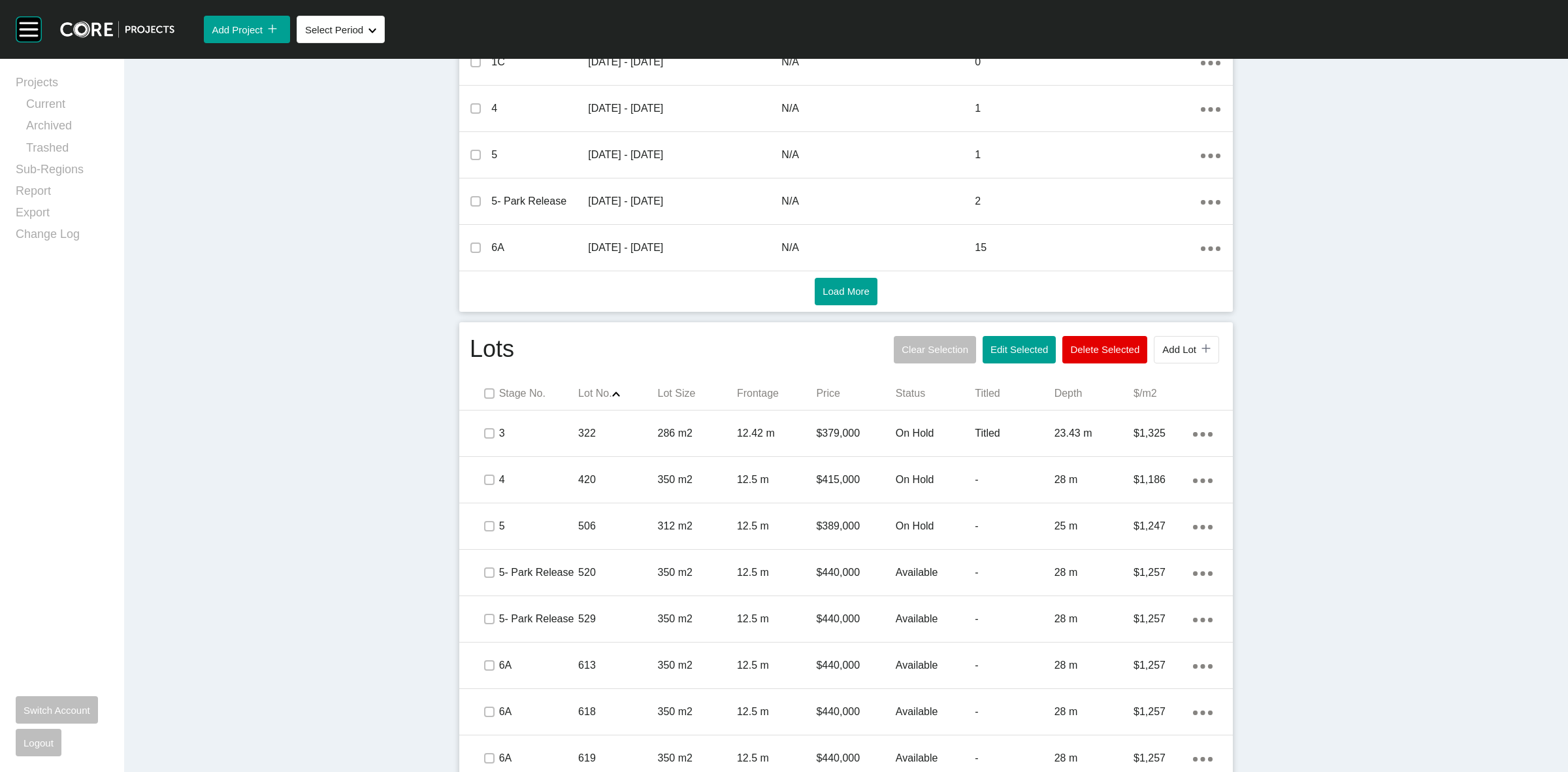
scroll to position [0, 0]
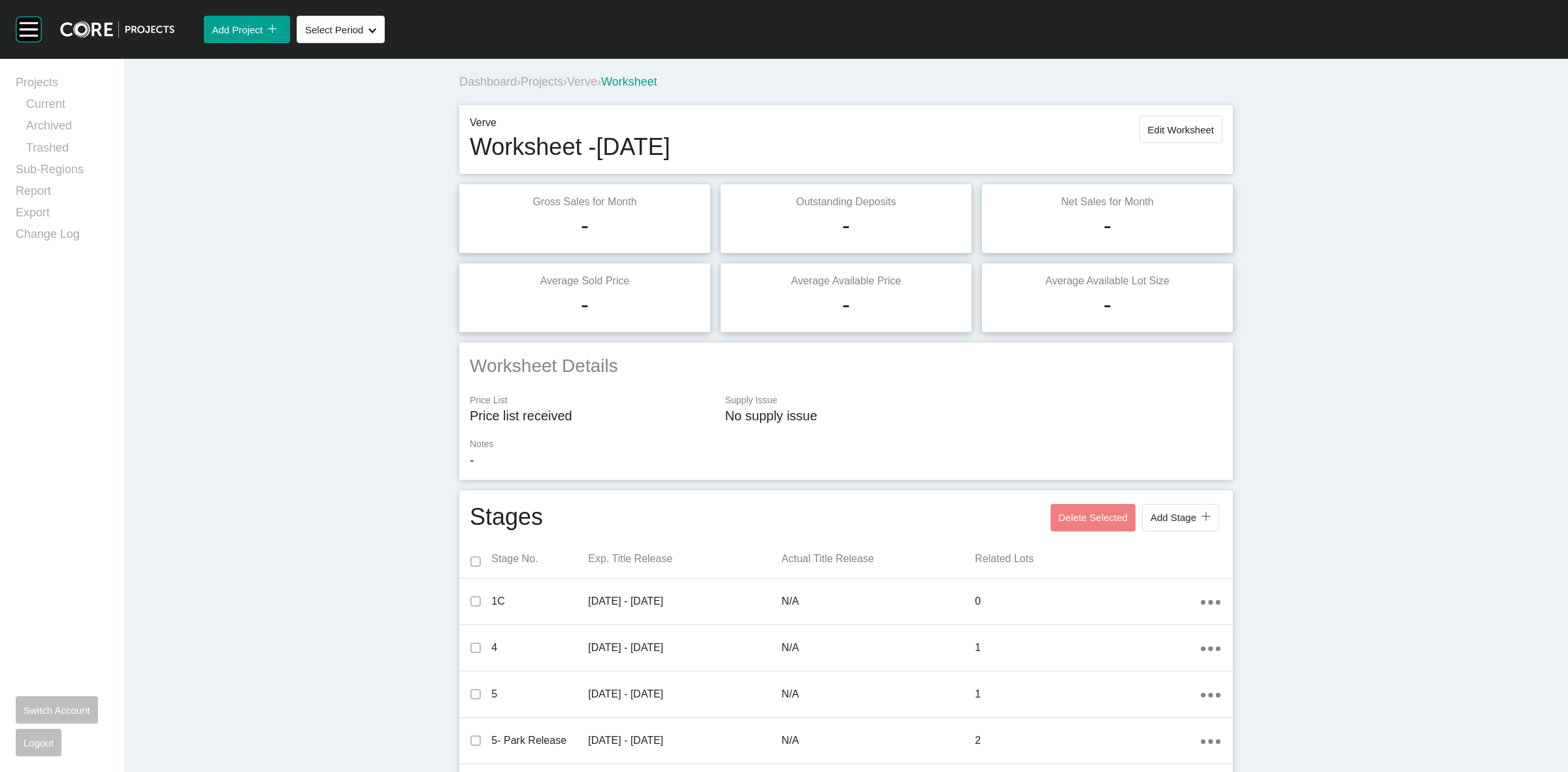
click at [589, 82] on span "Verve" at bounding box center [582, 81] width 30 height 13
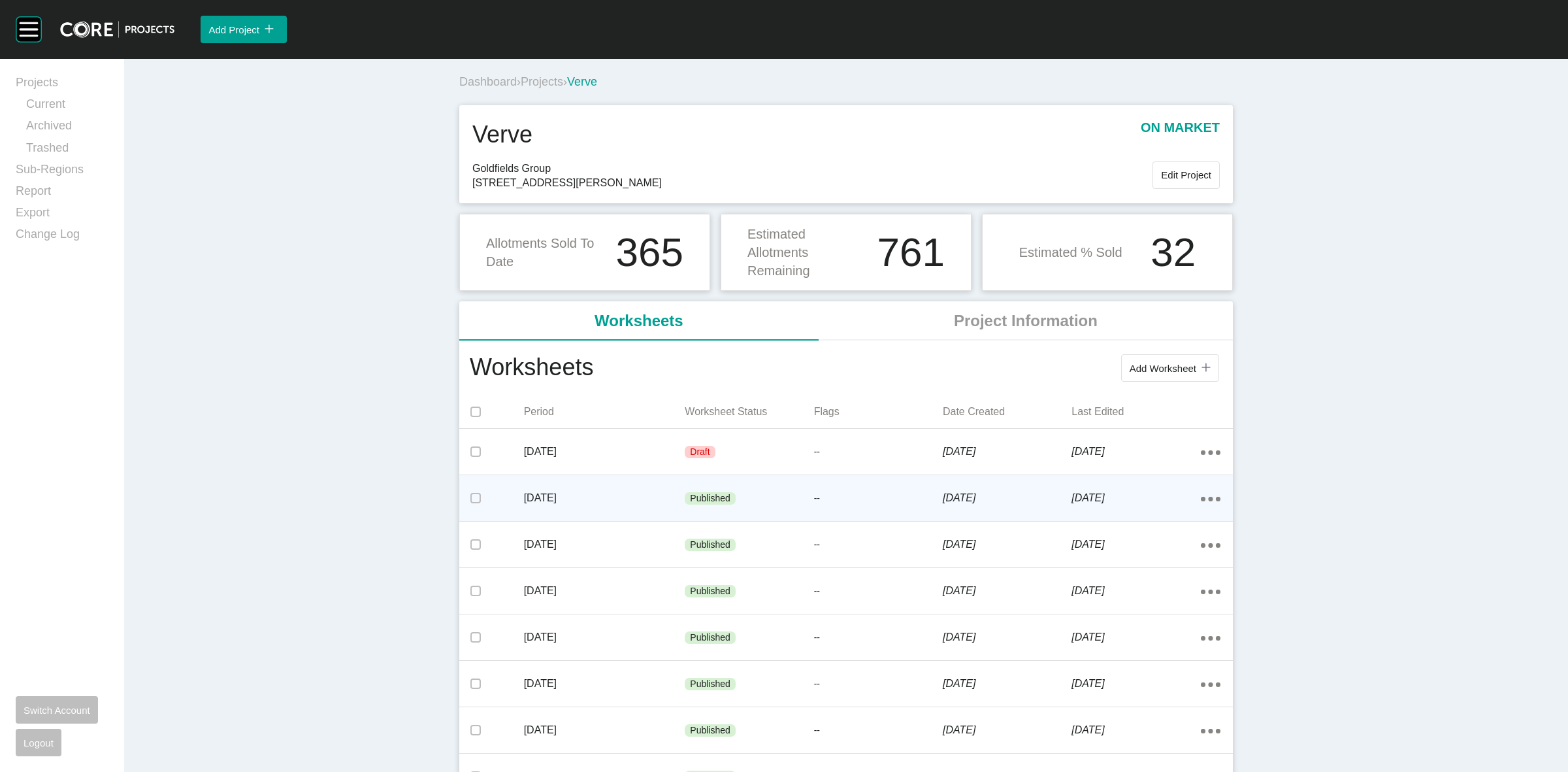
click at [665, 504] on p "[DATE]" at bounding box center [604, 498] width 161 height 15
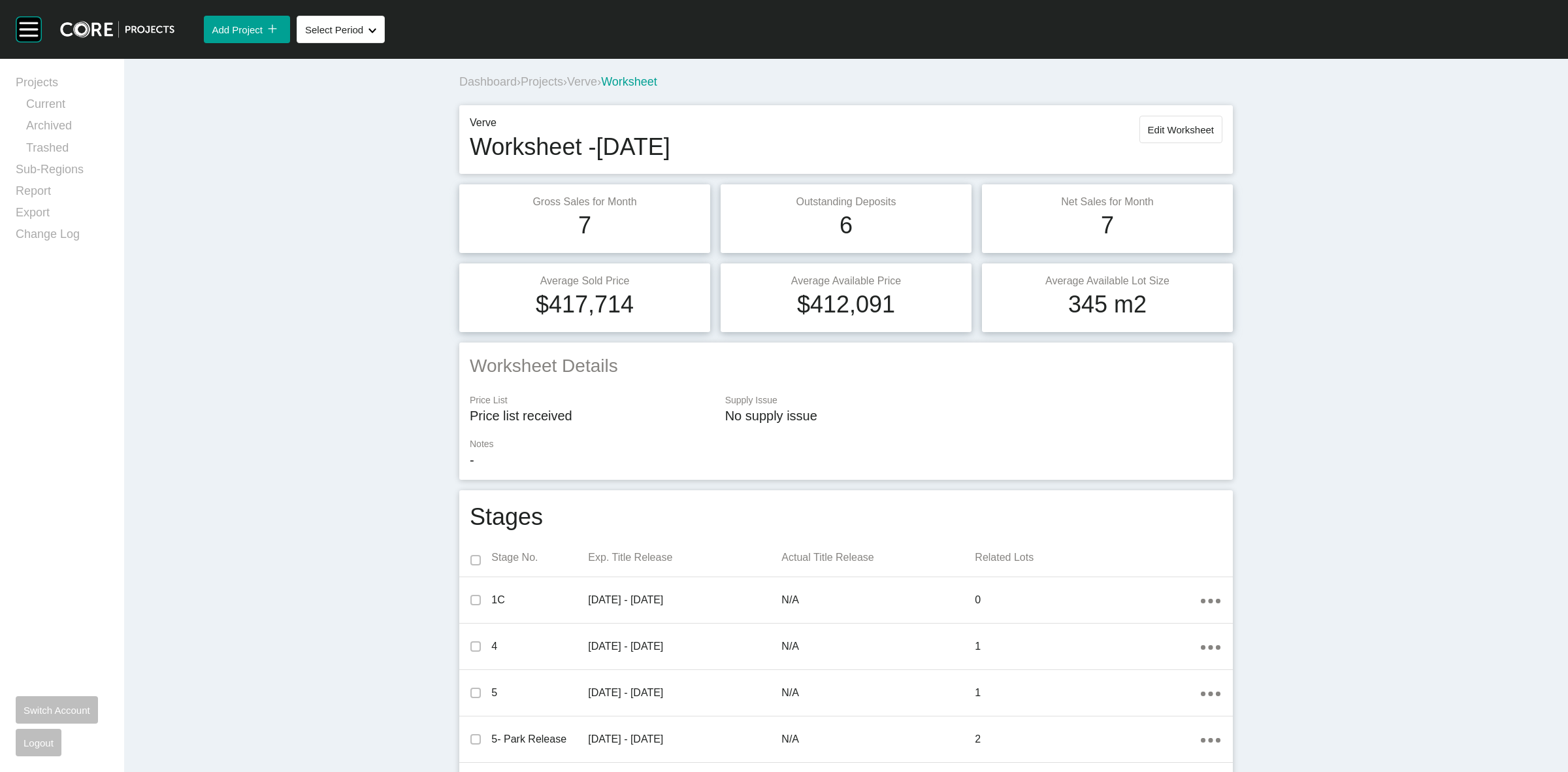
click at [597, 82] on span "Verve" at bounding box center [582, 81] width 30 height 13
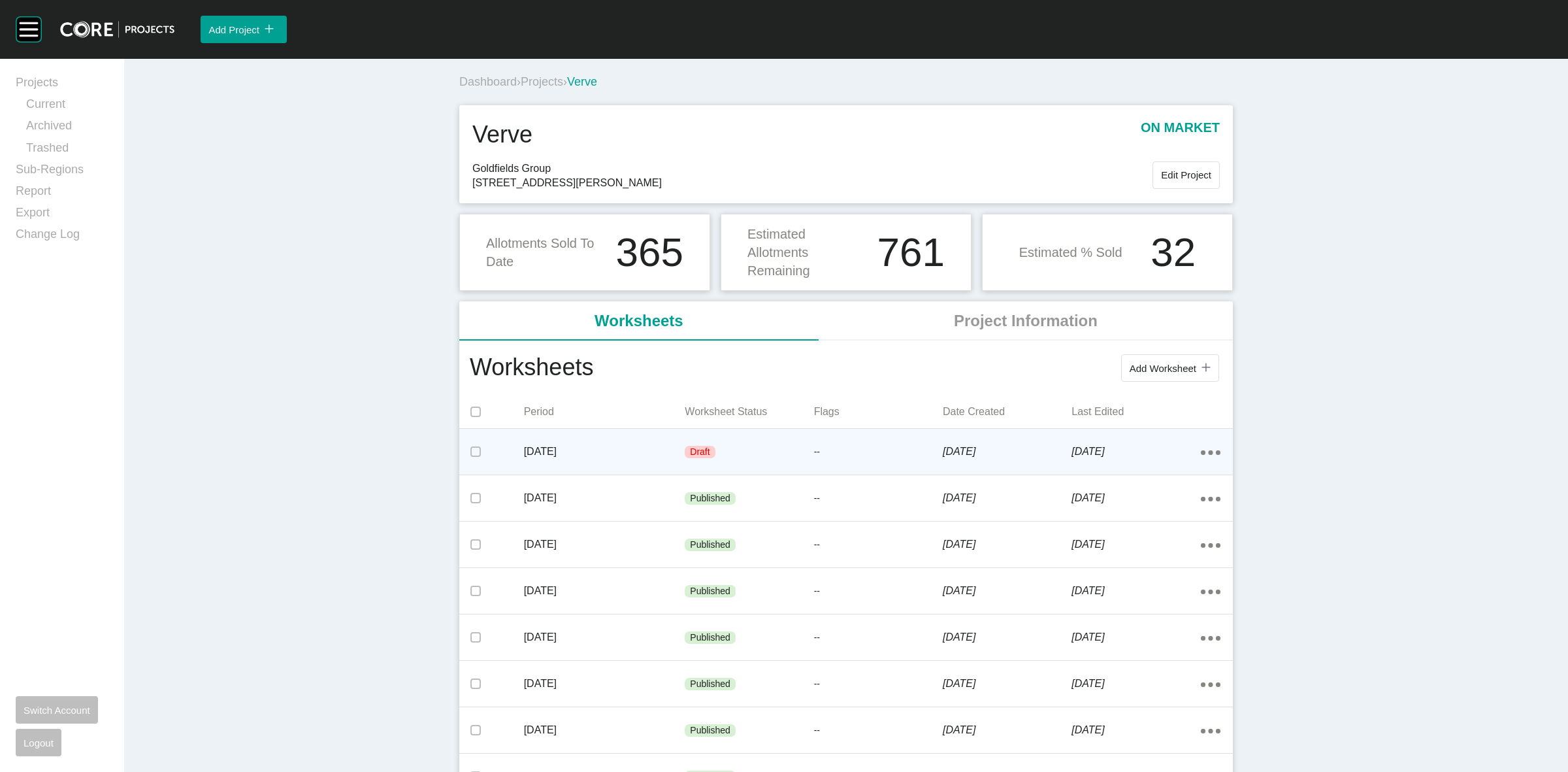
click at [645, 439] on div "[DATE]" at bounding box center [604, 451] width 161 height 41
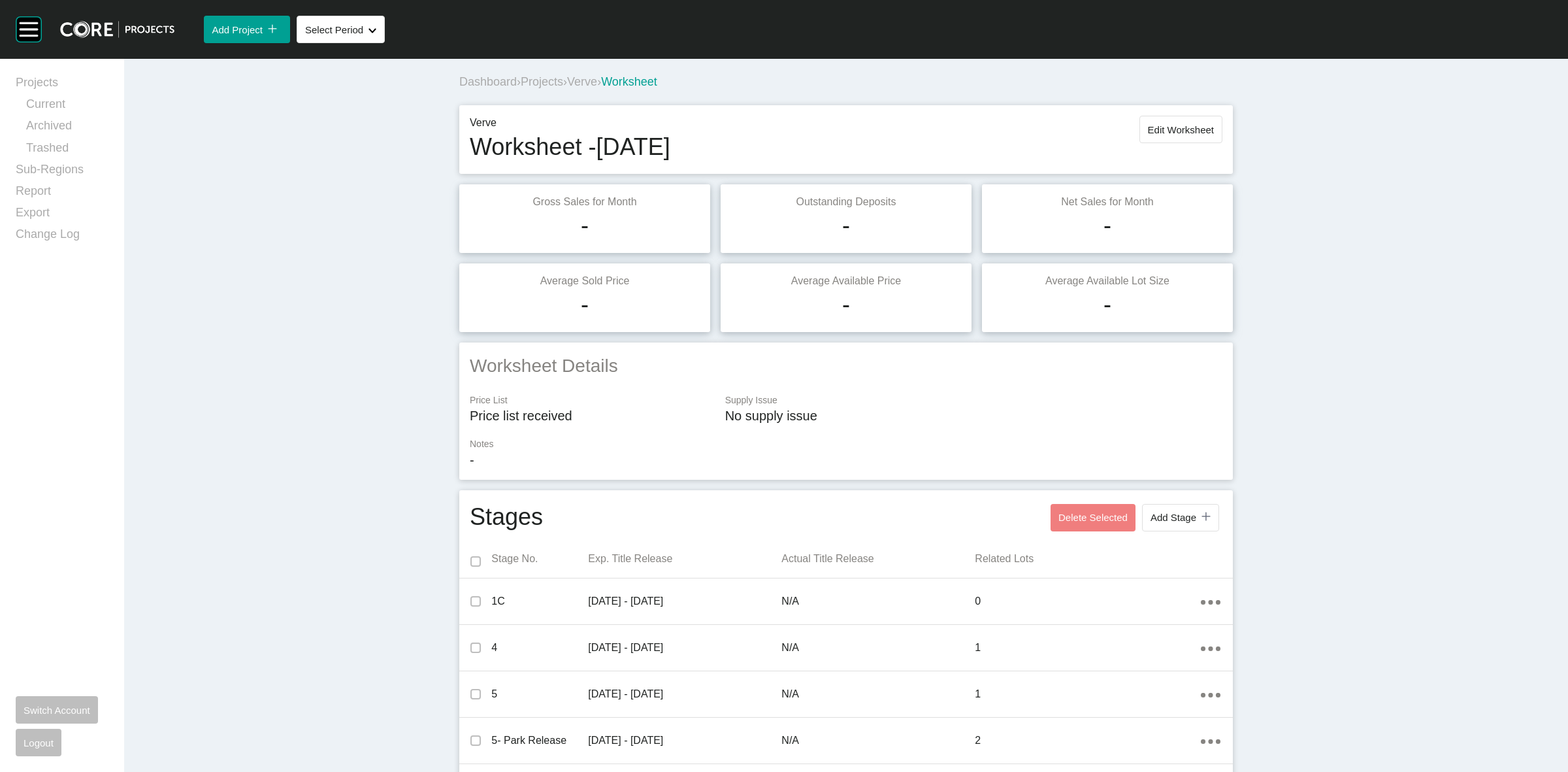
click at [590, 86] on span "Verve" at bounding box center [582, 81] width 30 height 13
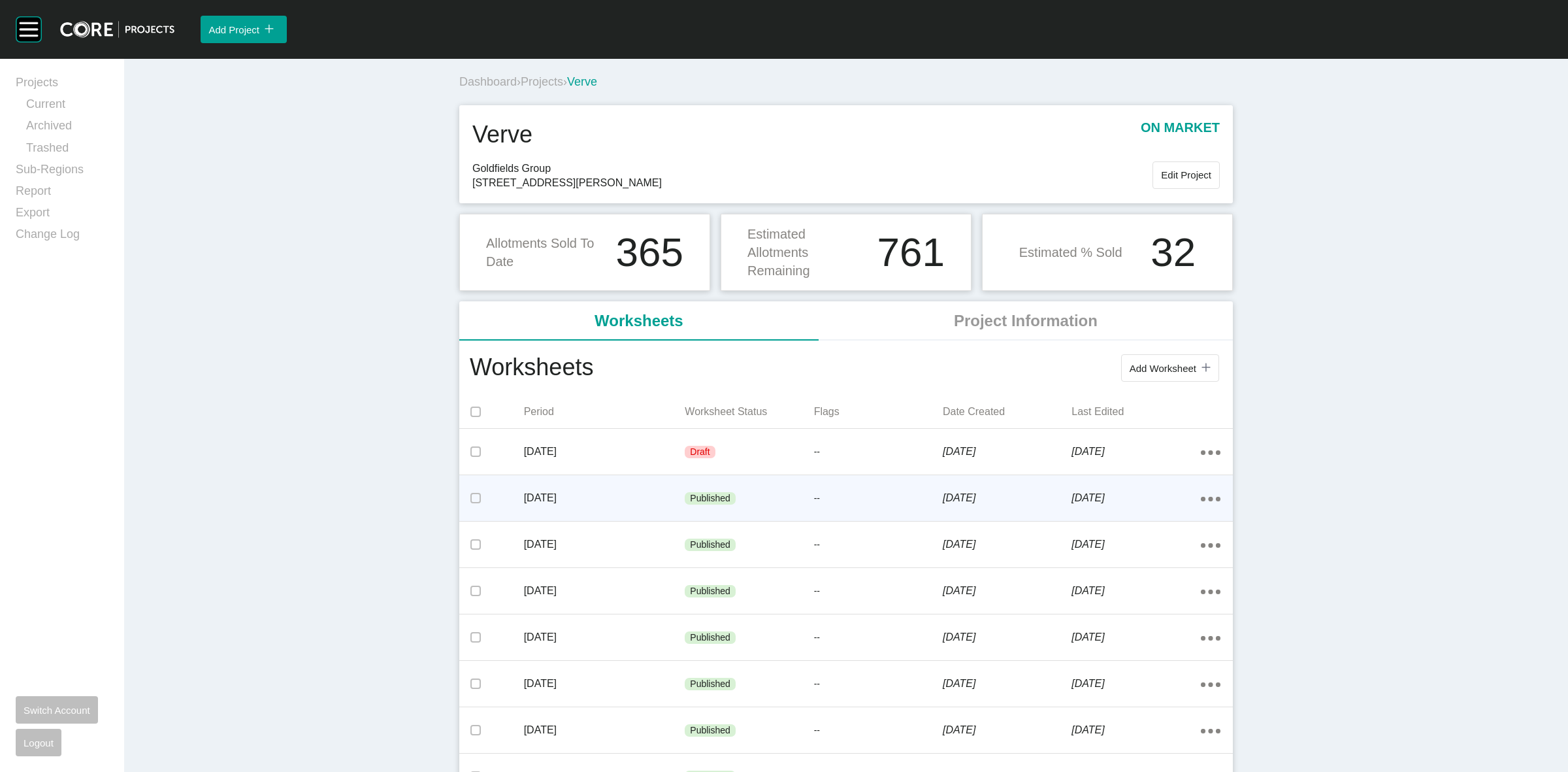
click at [624, 504] on p "[DATE]" at bounding box center [604, 498] width 161 height 15
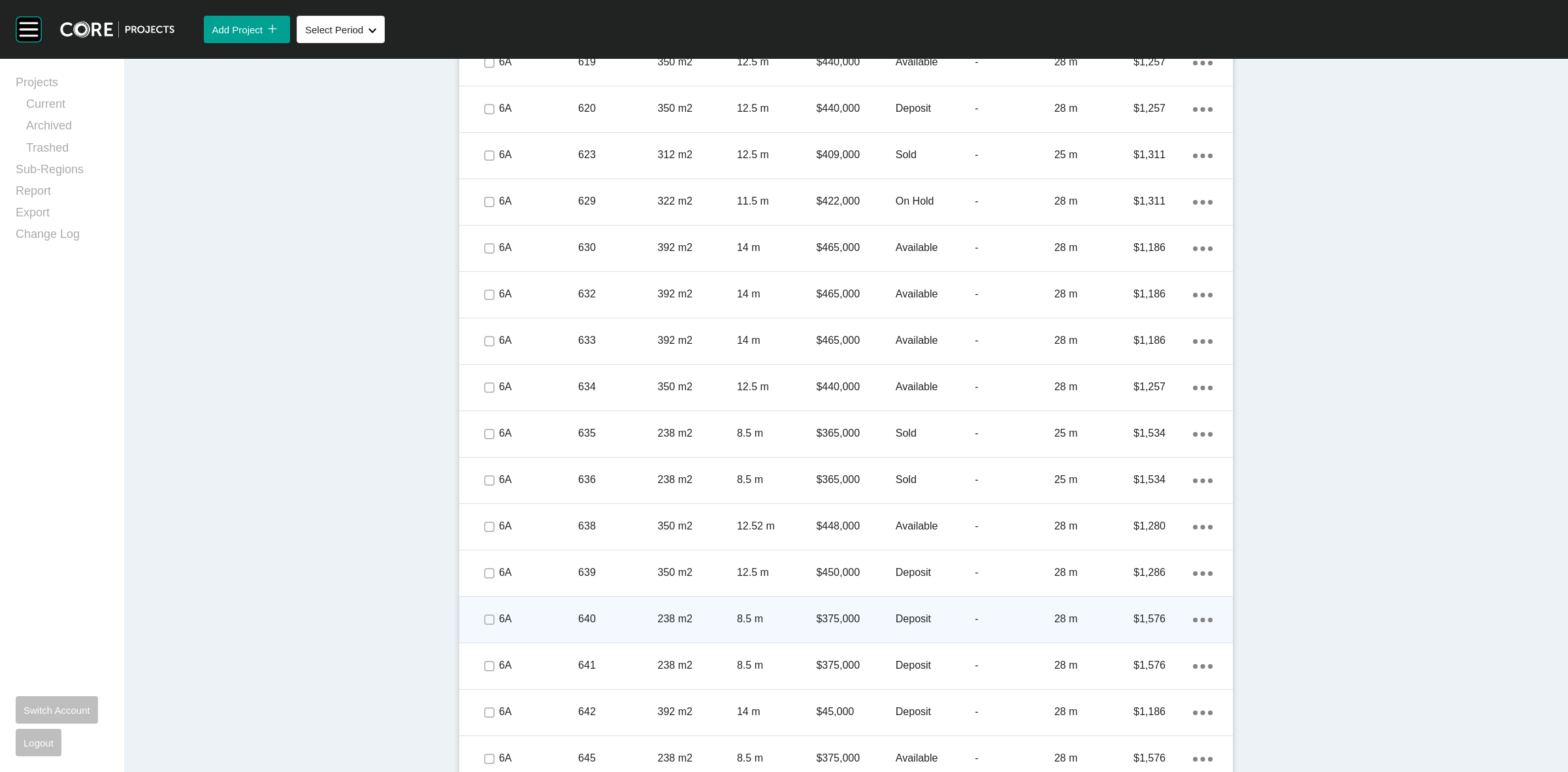
scroll to position [1434, 0]
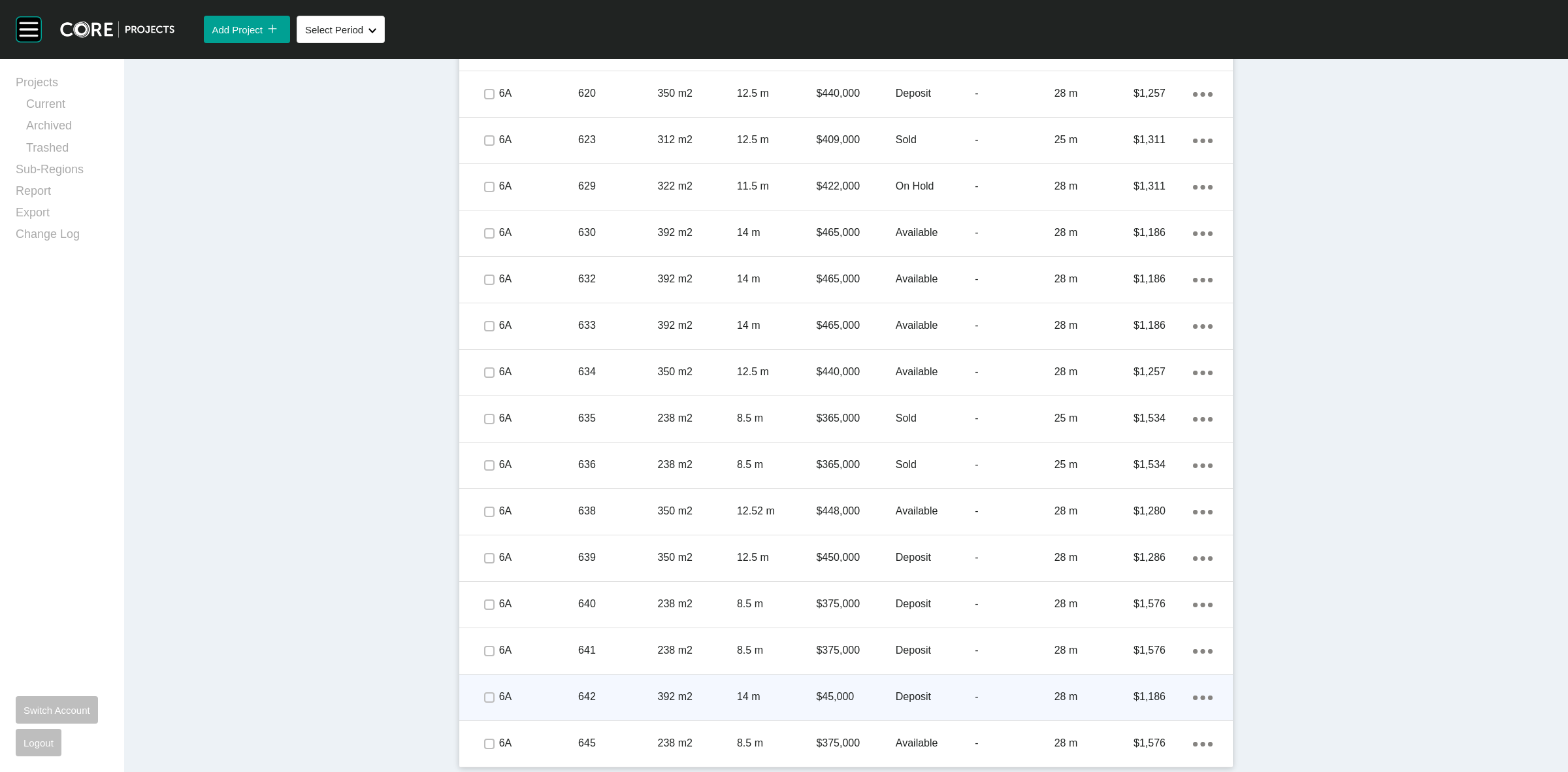
click at [609, 691] on p "642" at bounding box center [618, 697] width 79 height 15
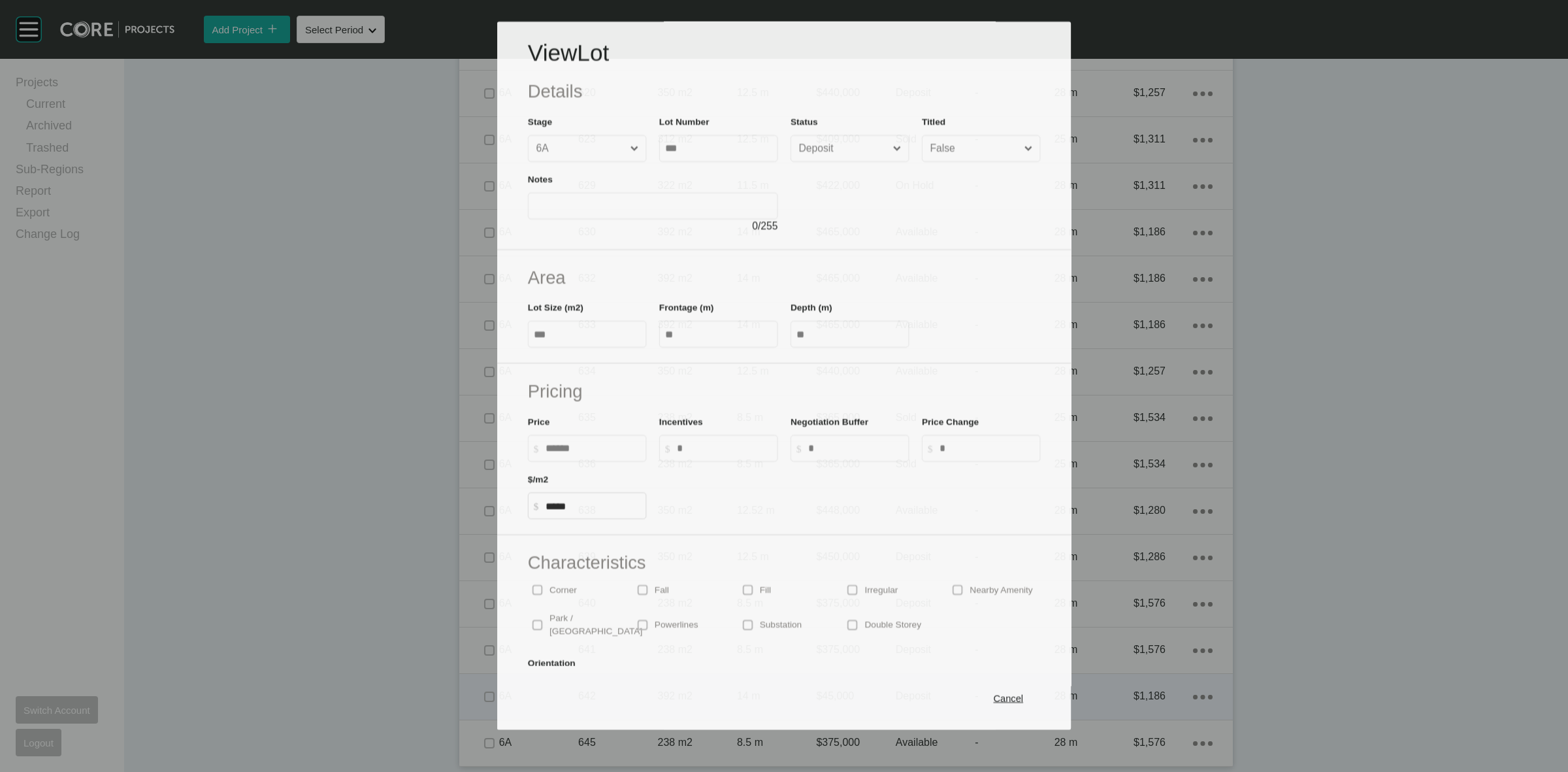
scroll to position [1393, 0]
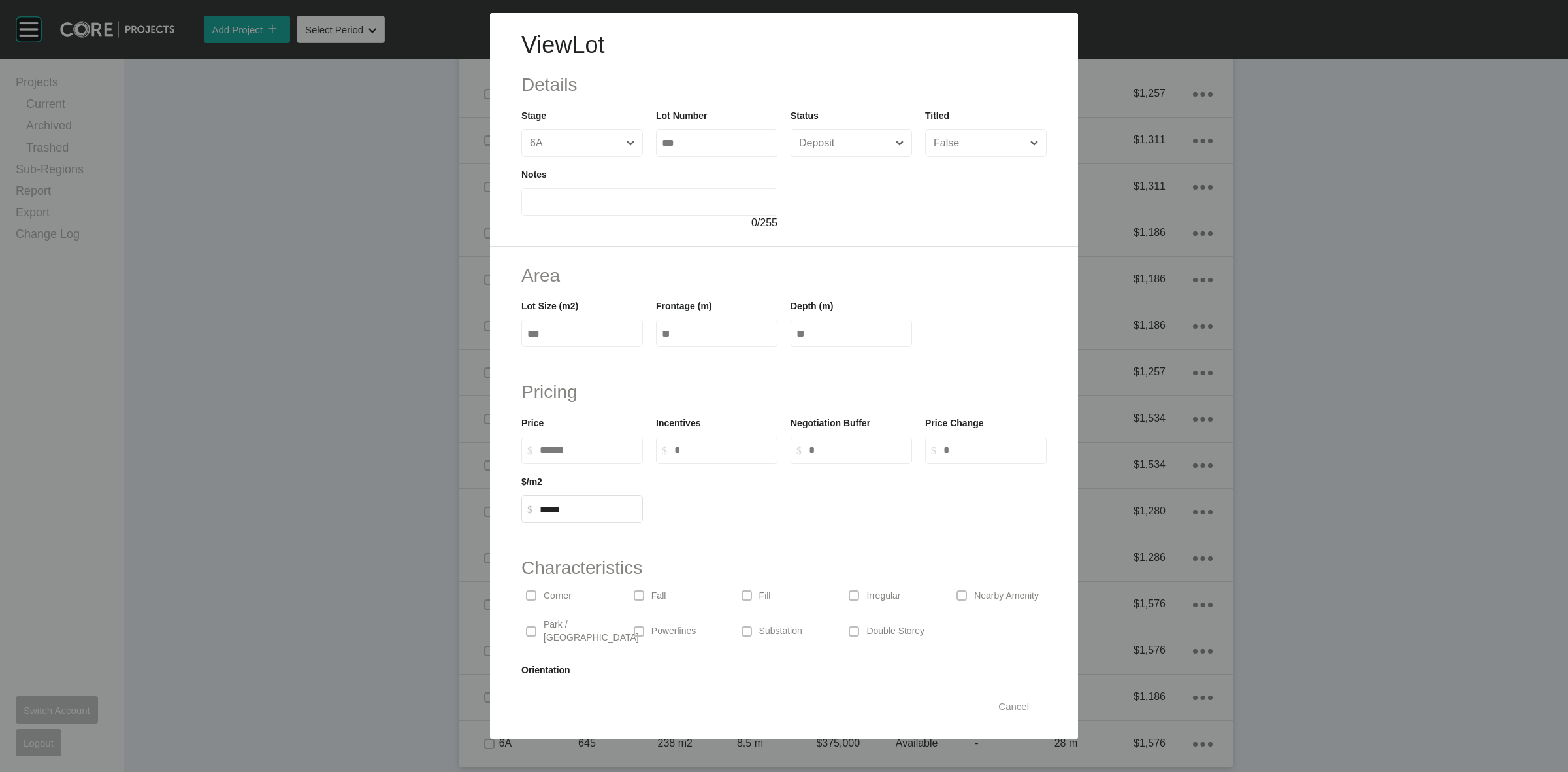
click at [1005, 709] on span "Cancel" at bounding box center [1014, 706] width 31 height 11
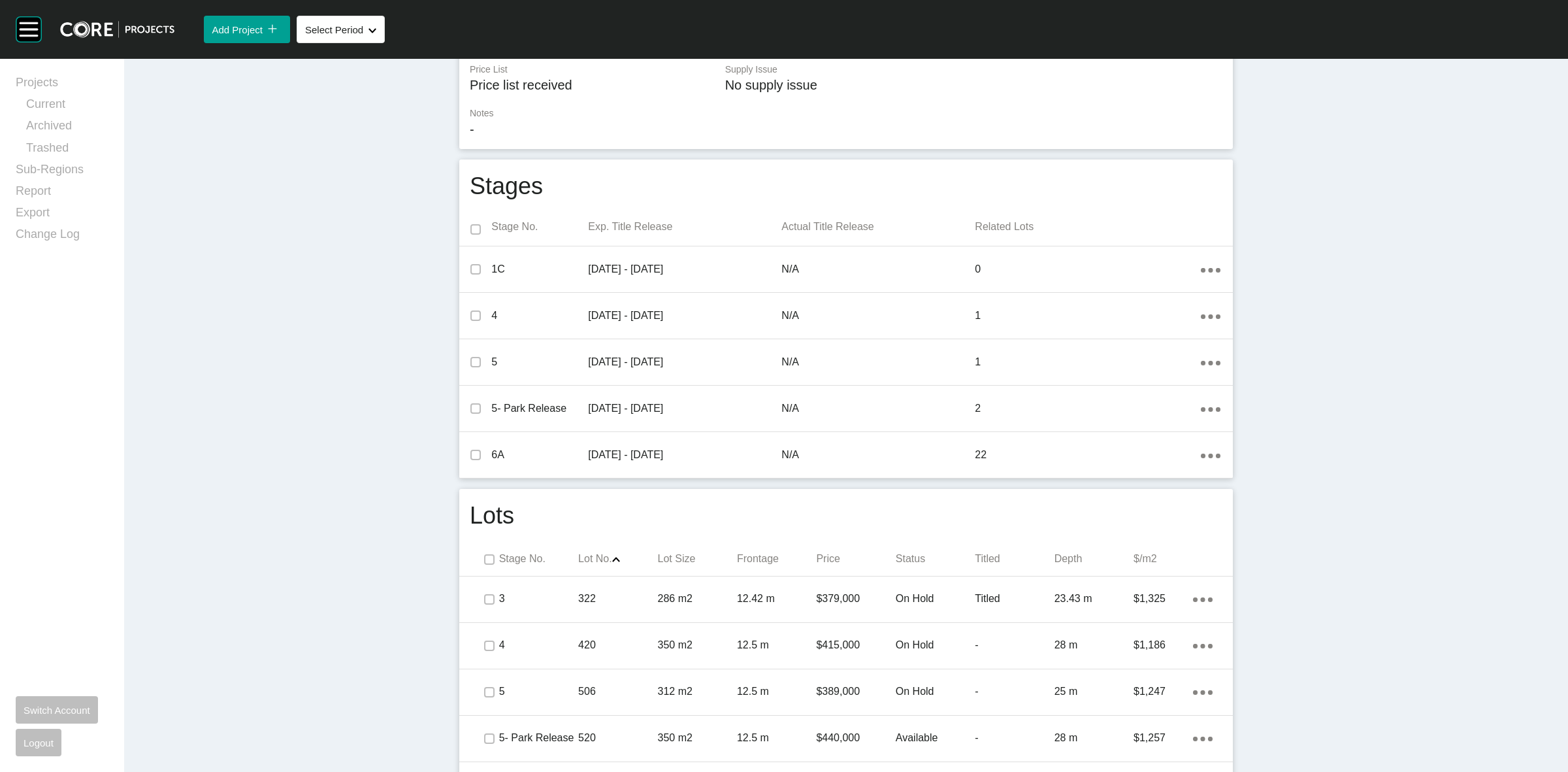
scroll to position [0, 0]
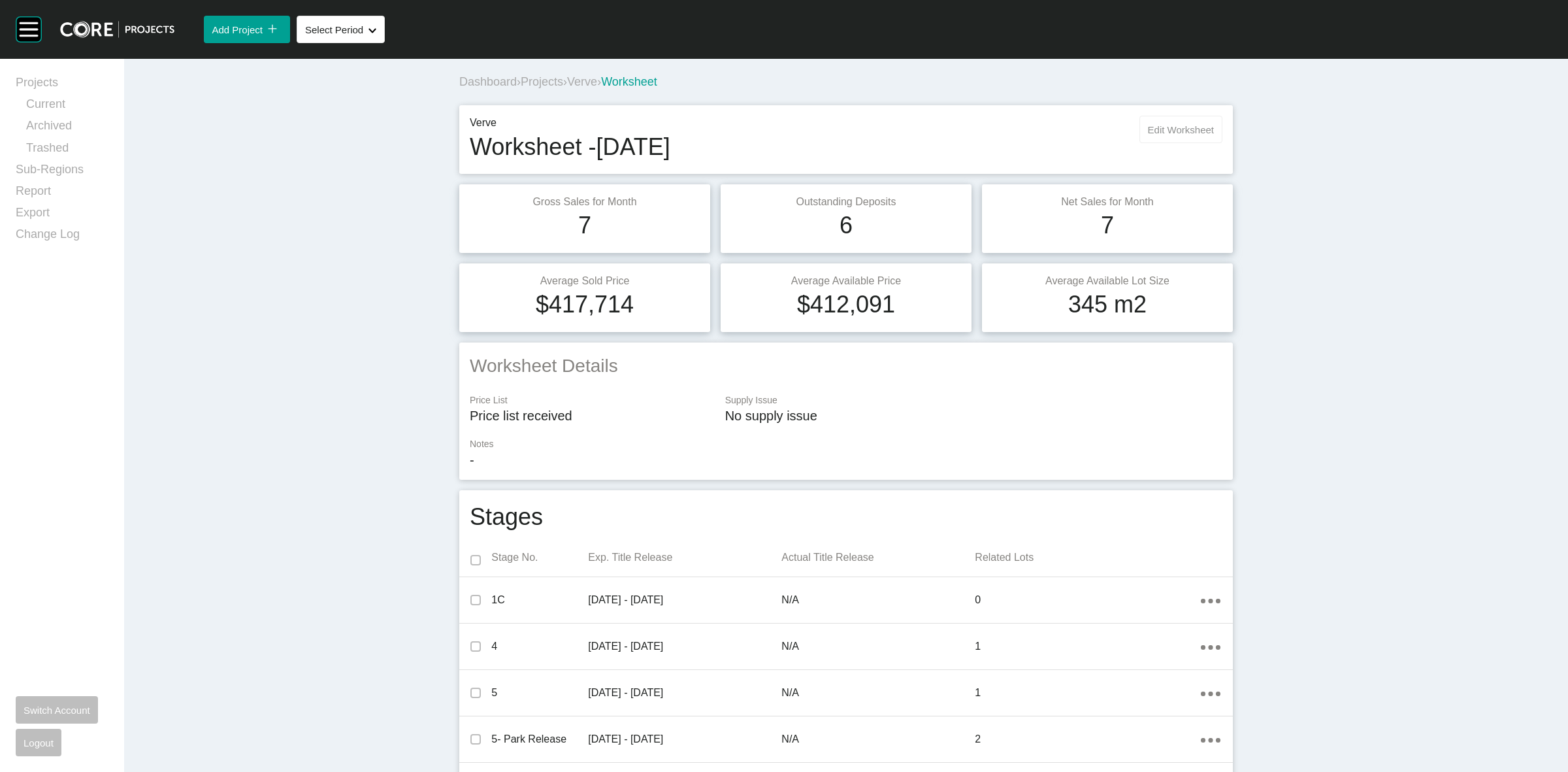
click at [1167, 126] on span "Edit Worksheet" at bounding box center [1180, 129] width 66 height 11
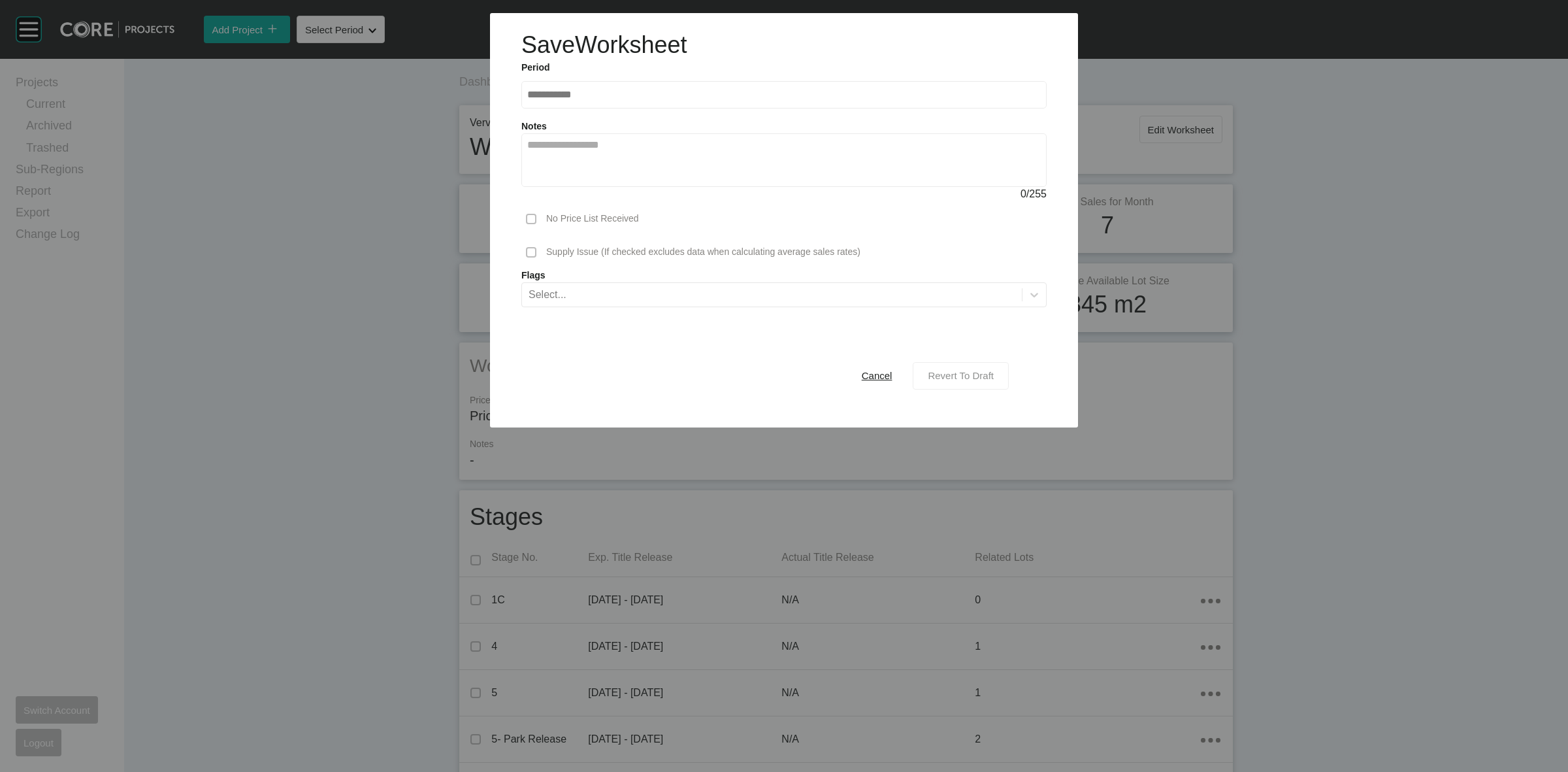
click at [964, 373] on span "Revert To Draft" at bounding box center [960, 375] width 66 height 11
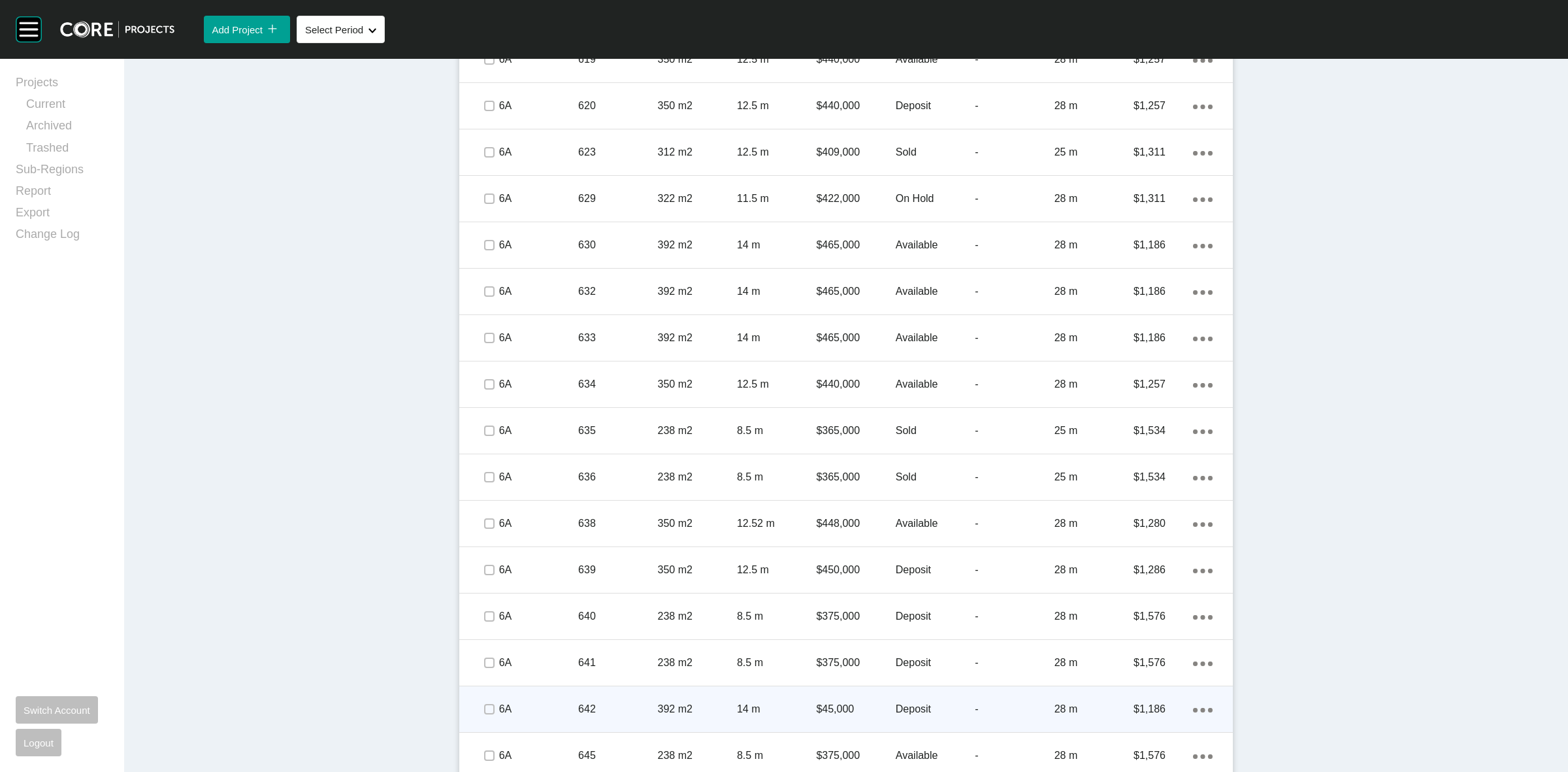
scroll to position [1435, 0]
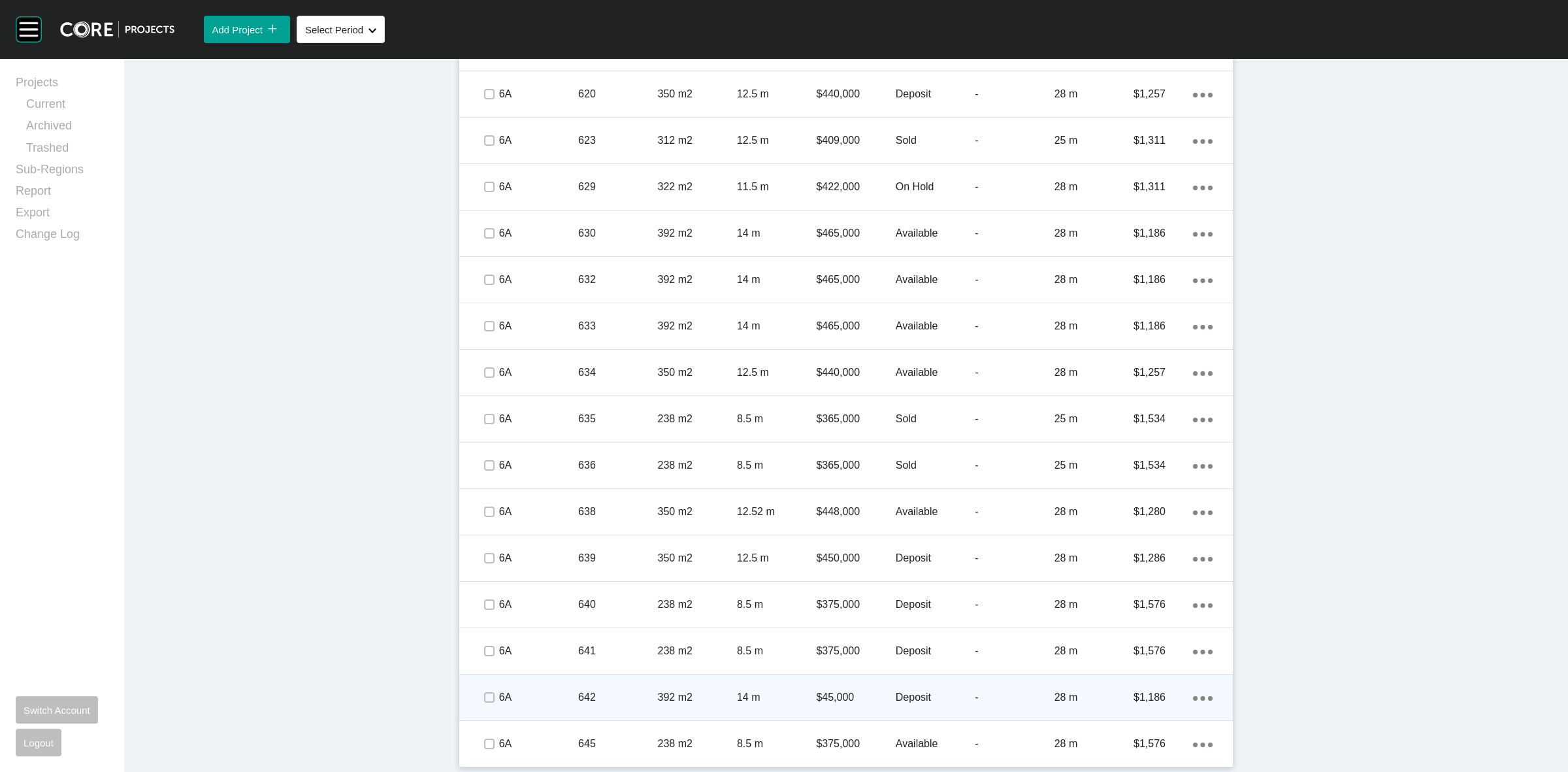
click at [609, 700] on p "642" at bounding box center [618, 697] width 79 height 15
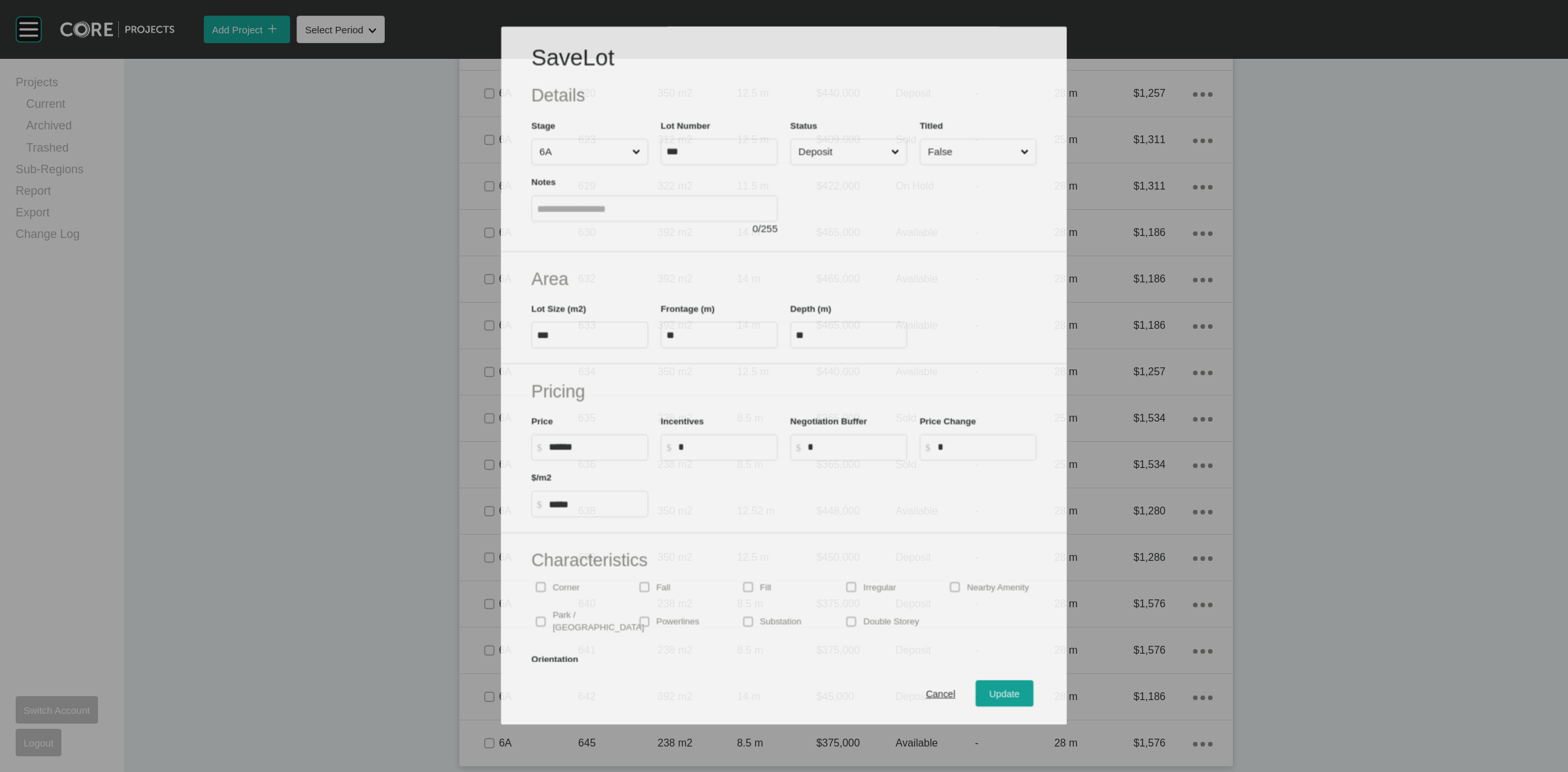
scroll to position [1396, 0]
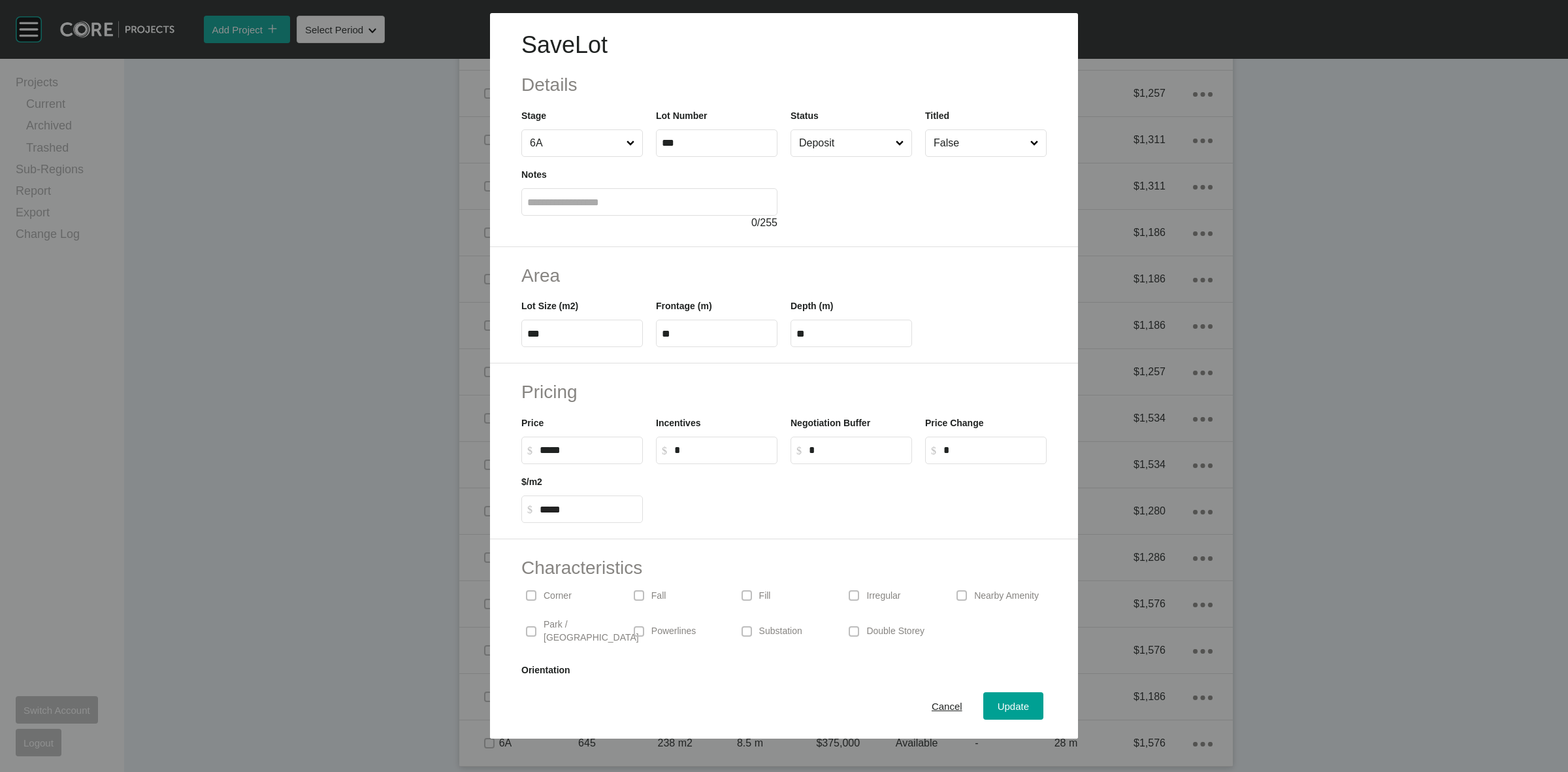
click at [547, 447] on input "*****" at bounding box center [588, 449] width 97 height 11
type input "*******"
click at [997, 711] on span "Update" at bounding box center [1013, 706] width 31 height 11
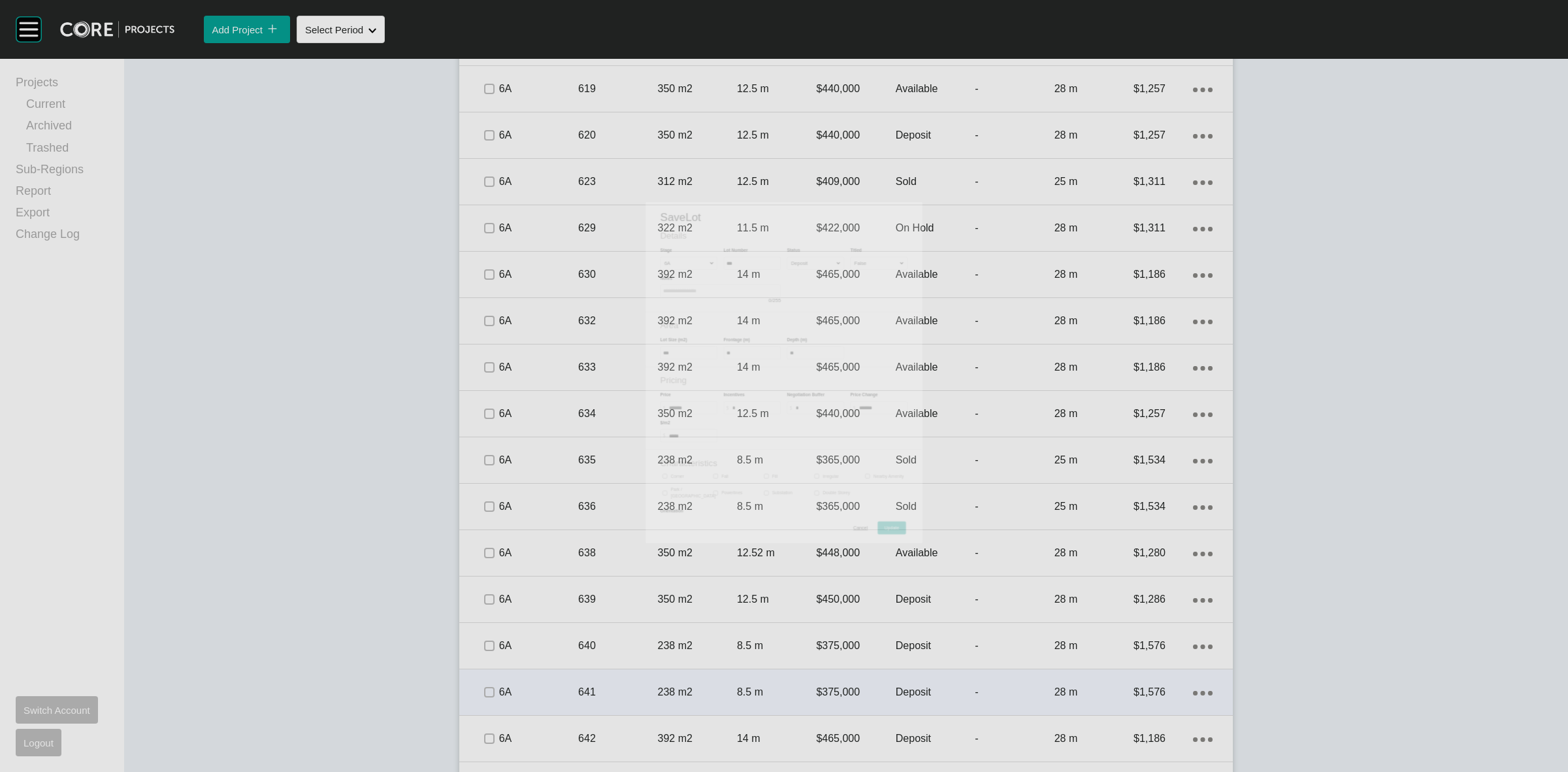
scroll to position [1435, 0]
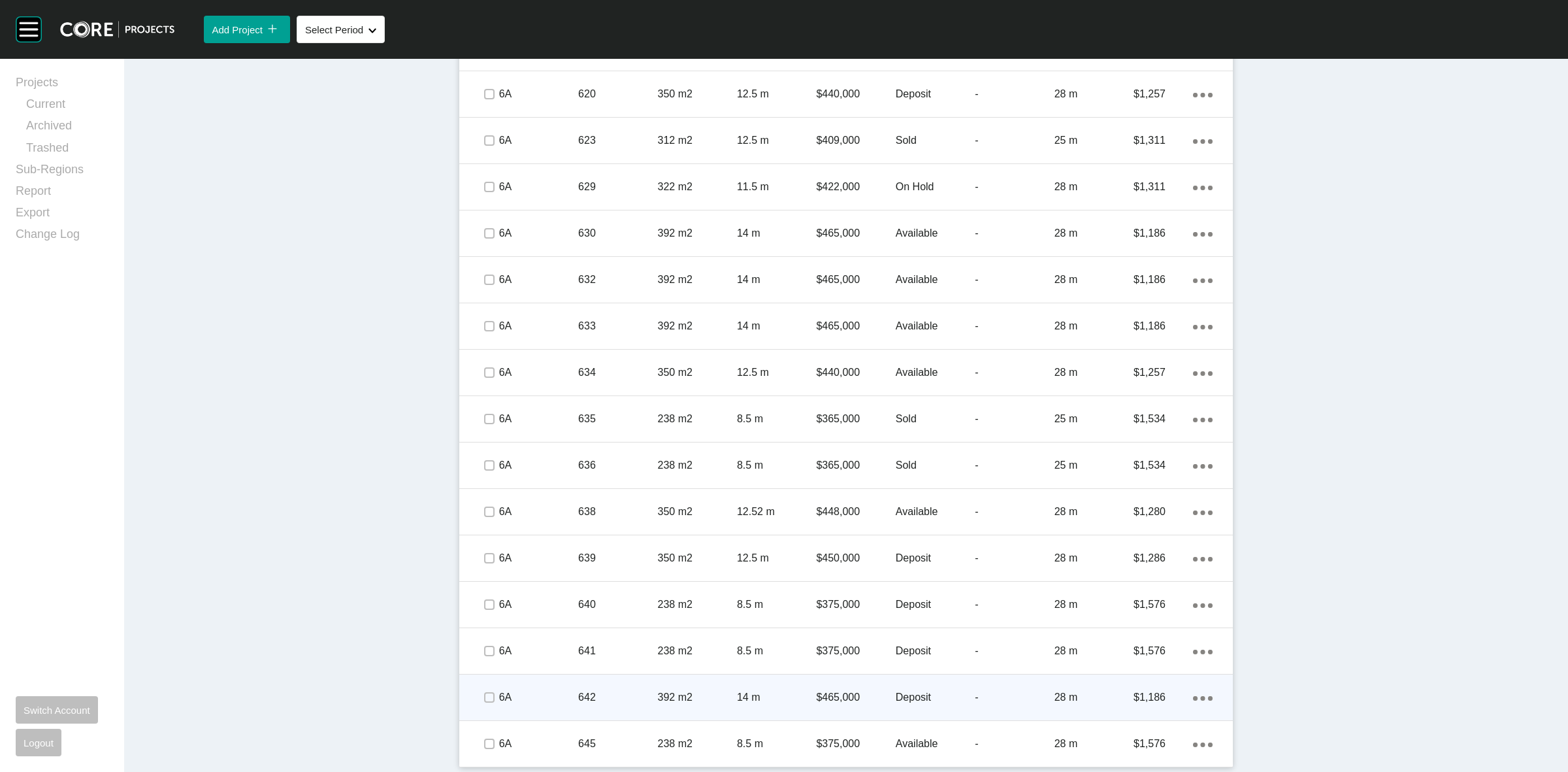
click at [634, 693] on p "642" at bounding box center [618, 697] width 79 height 15
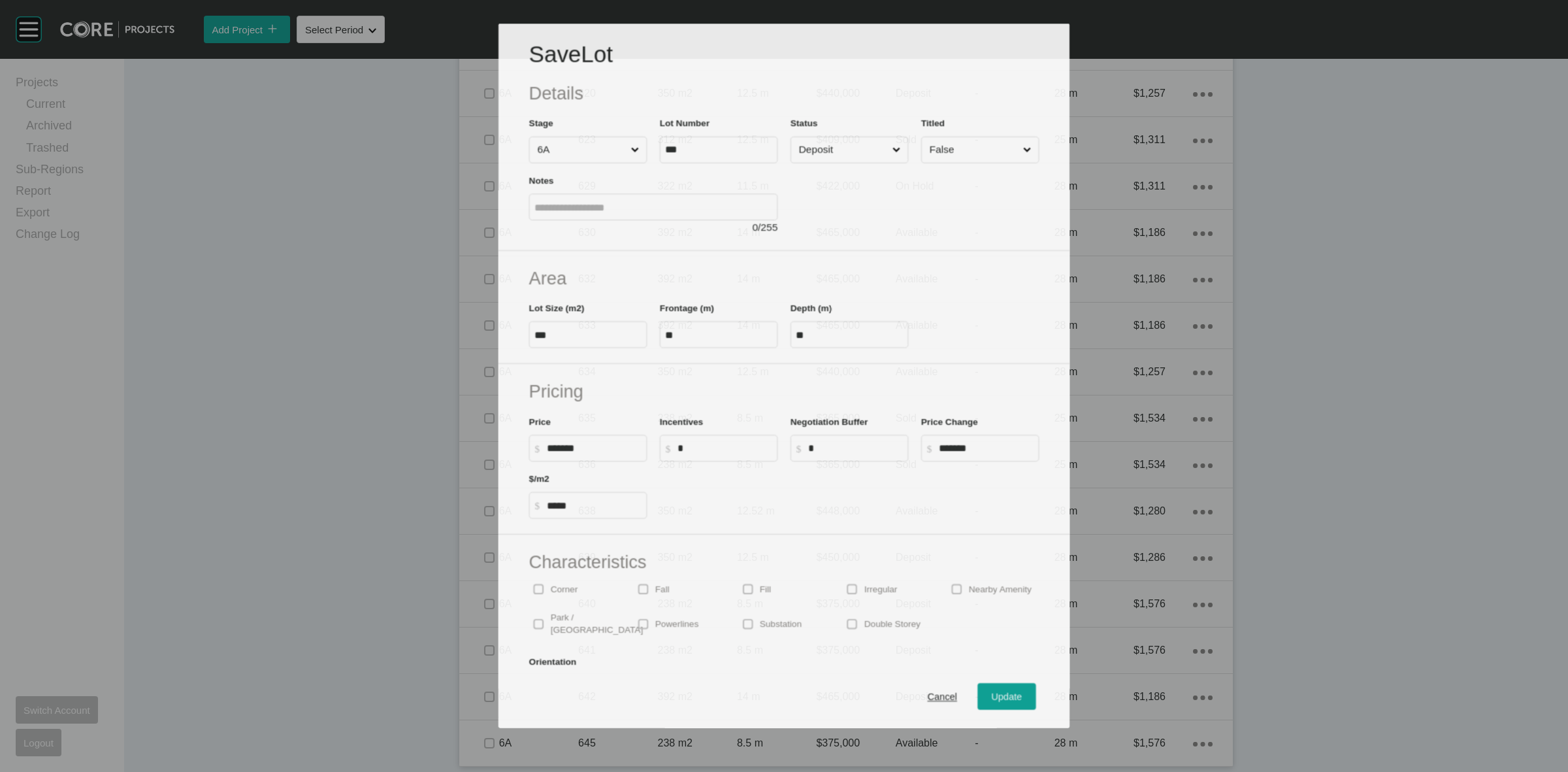
scroll to position [1396, 0]
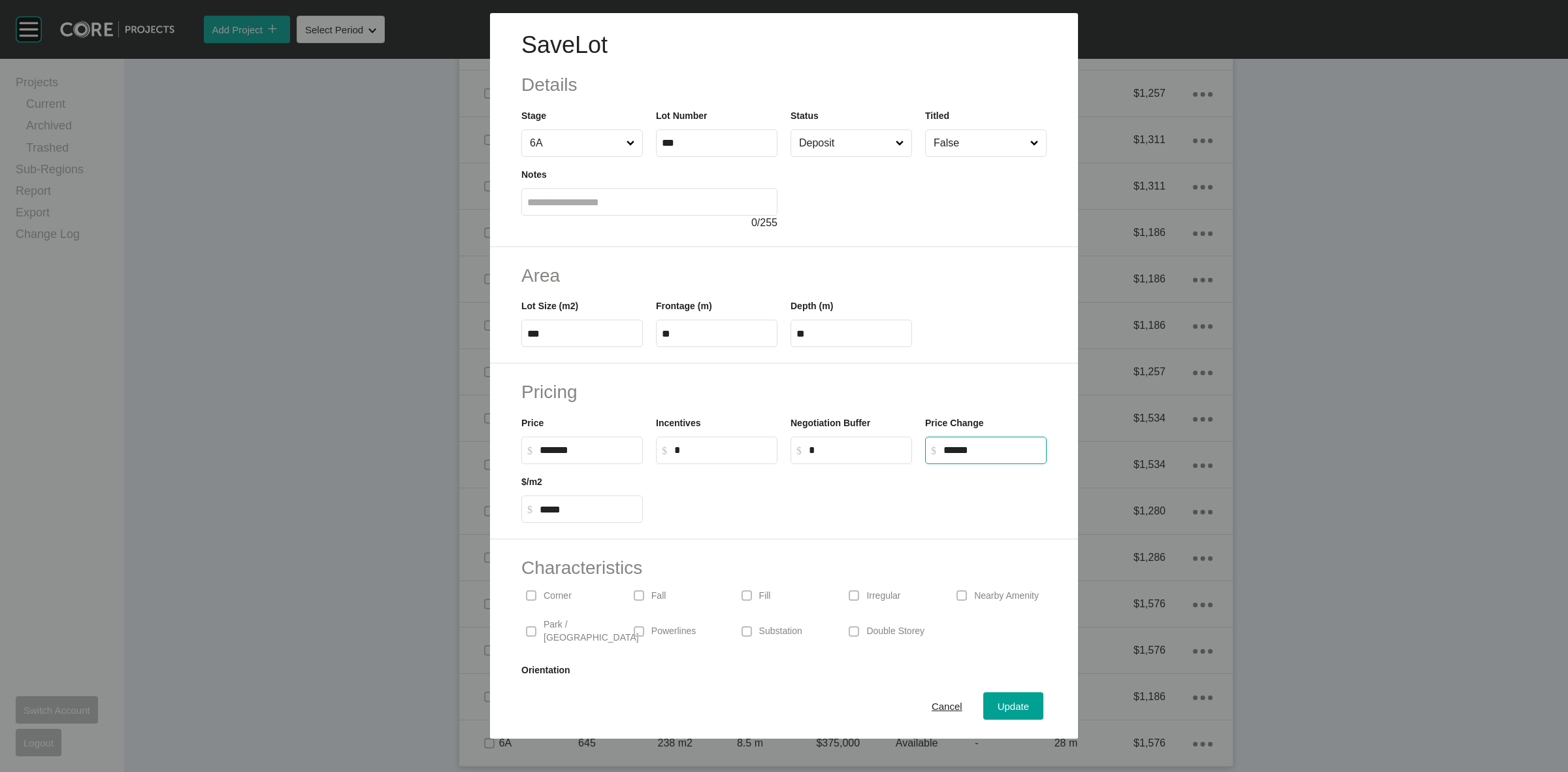
drag, startPoint x: 1000, startPoint y: 447, endPoint x: 590, endPoint y: 445, distance: 410.0
click at [804, 455] on div "Price $ Created with Sketch. $ ******* Incentives $ Created with Sketch. $ * Ne…" at bounding box center [784, 435] width 538 height 59
type input "*"
click at [1003, 701] on span "Update" at bounding box center [1013, 706] width 31 height 11
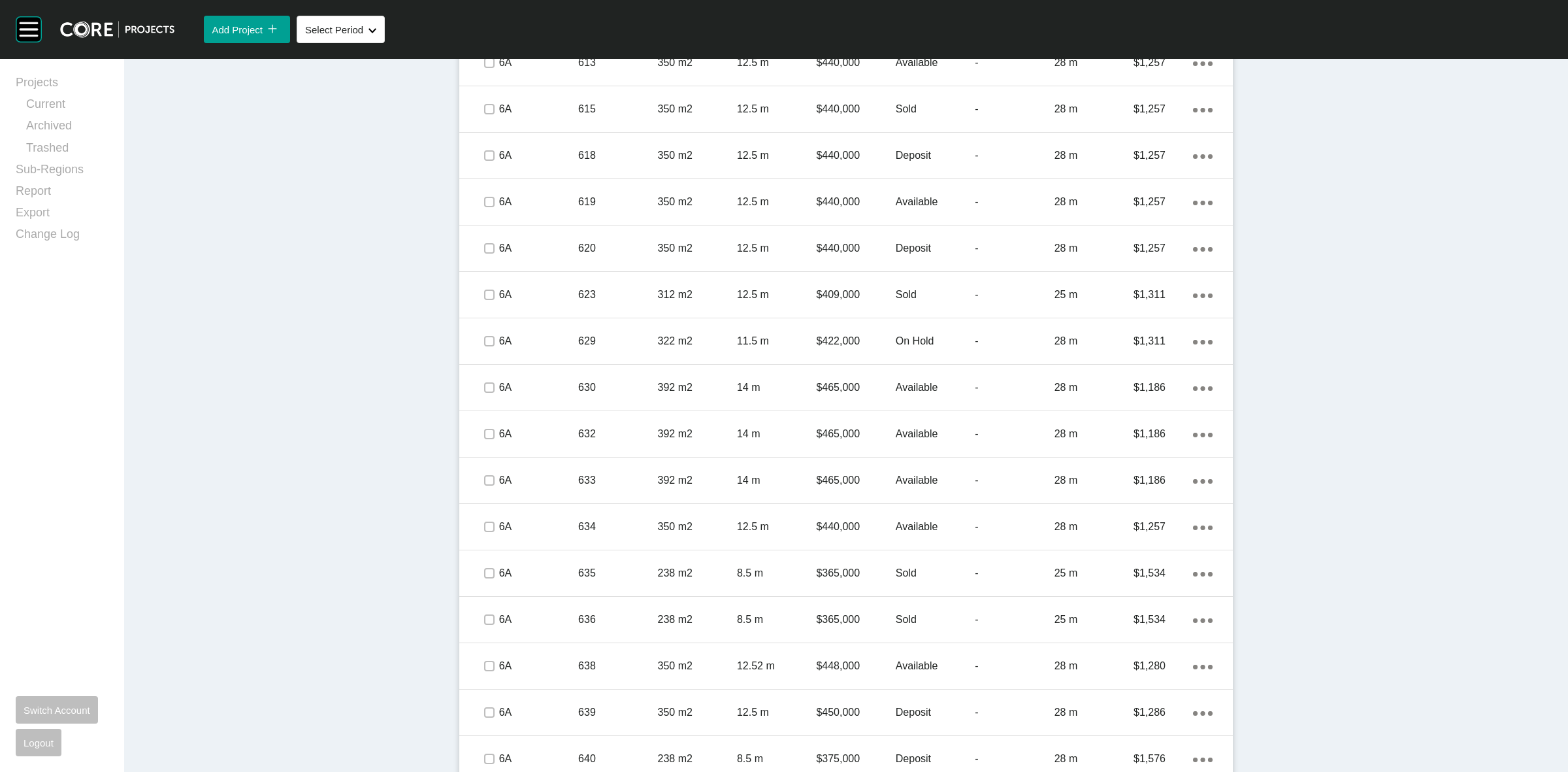
scroll to position [1435, 0]
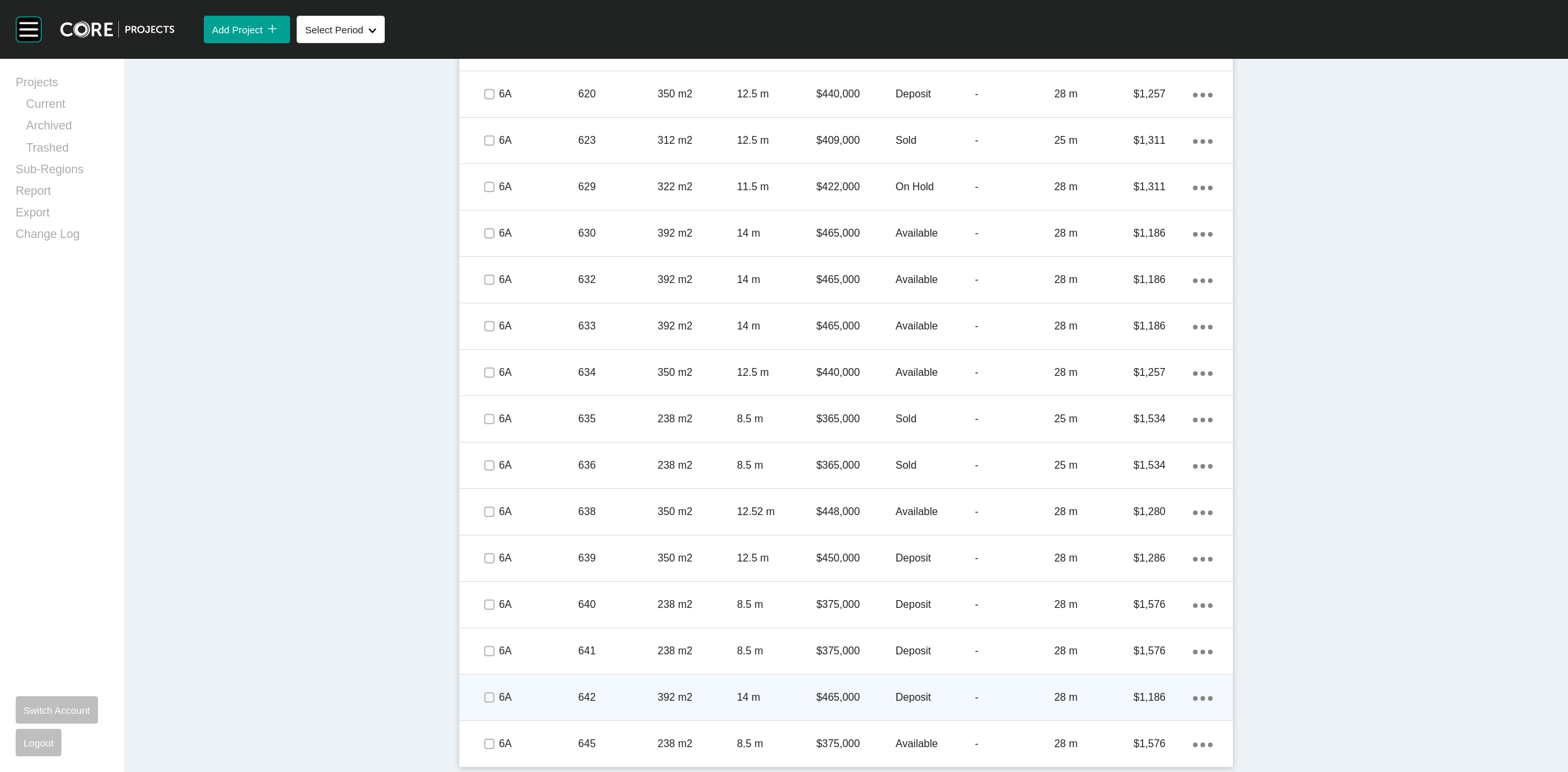
click at [615, 700] on p "642" at bounding box center [618, 697] width 79 height 15
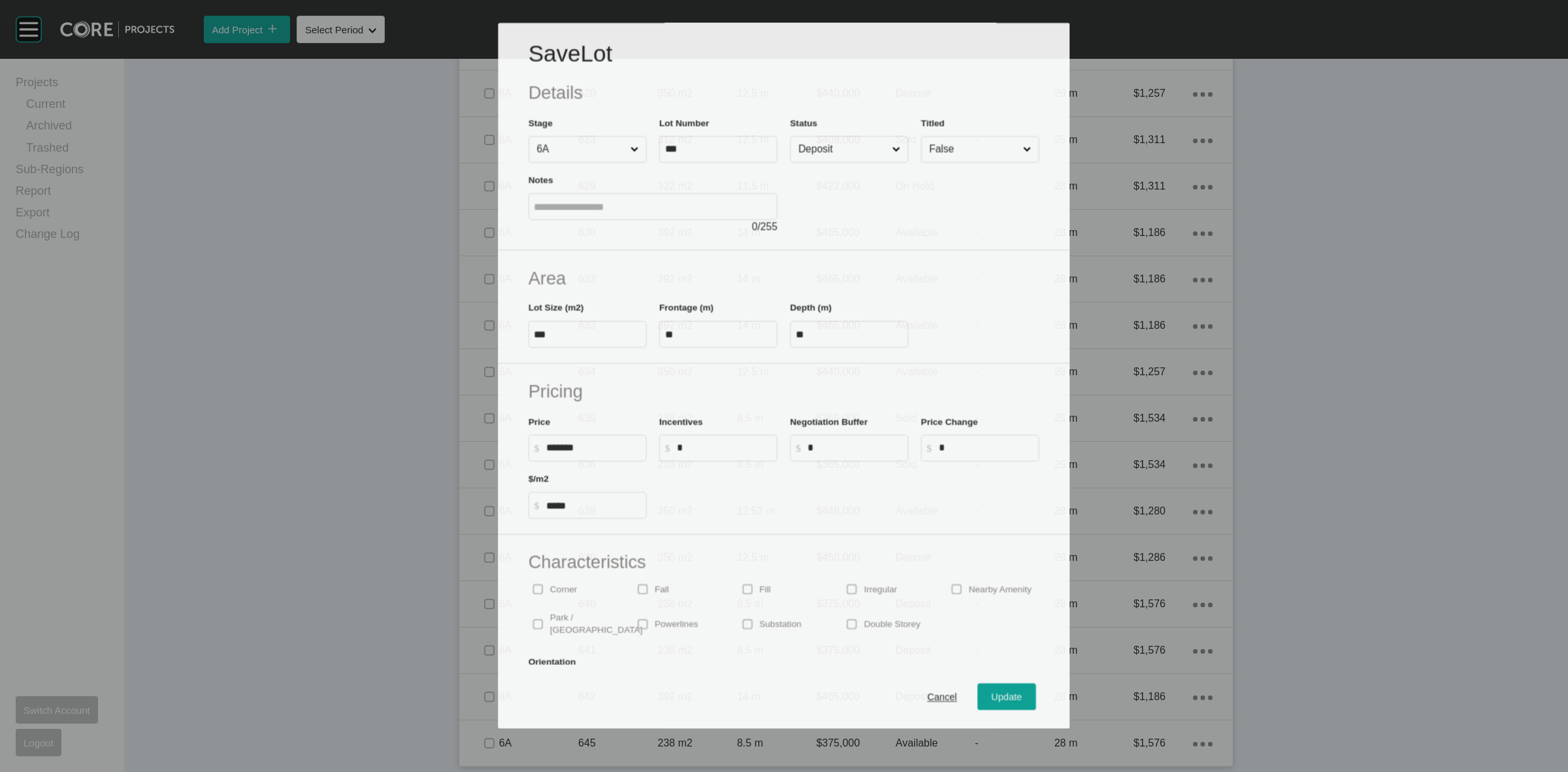
scroll to position [1396, 0]
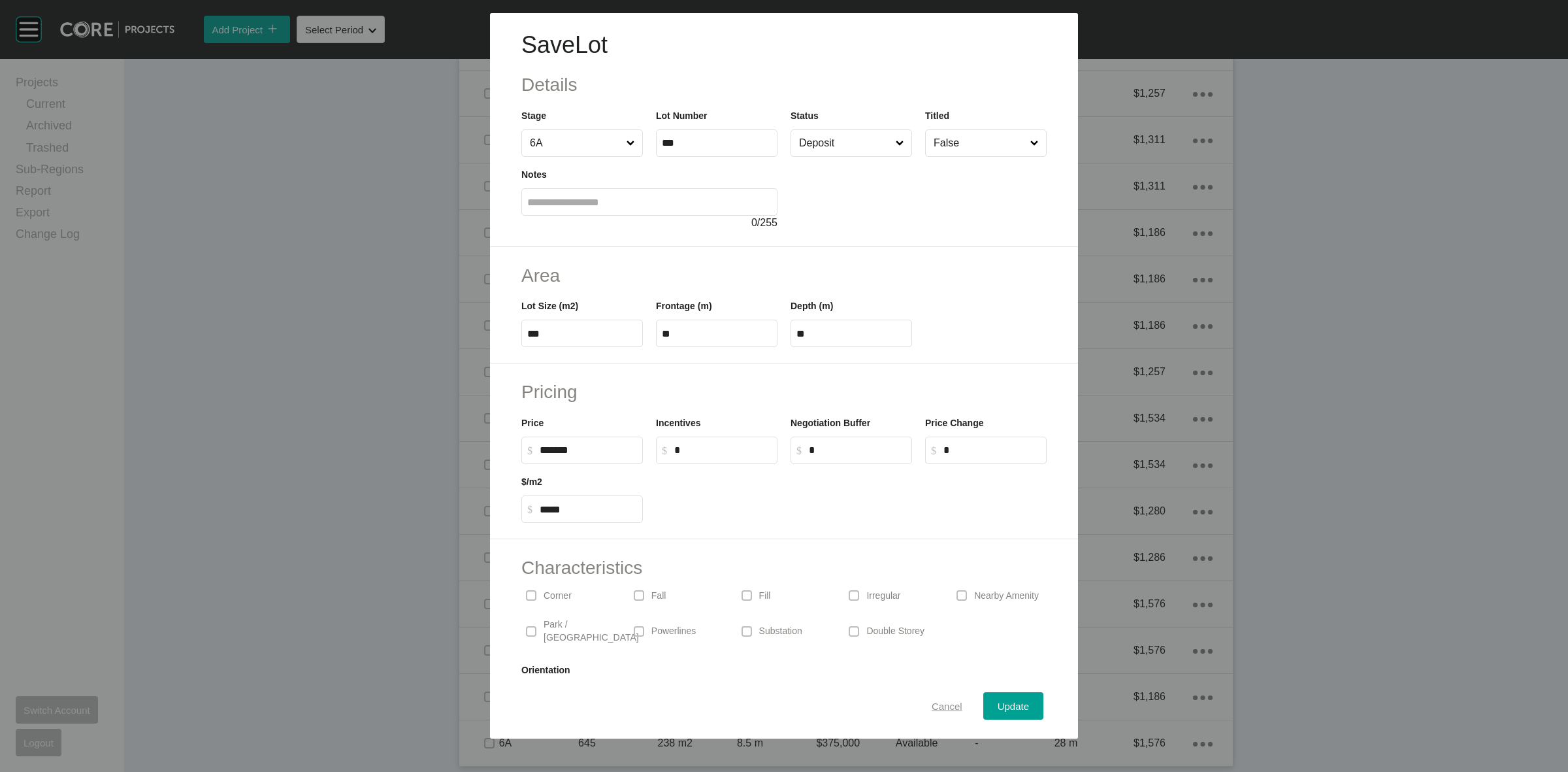
click at [932, 706] on span "Cancel" at bounding box center [947, 706] width 31 height 11
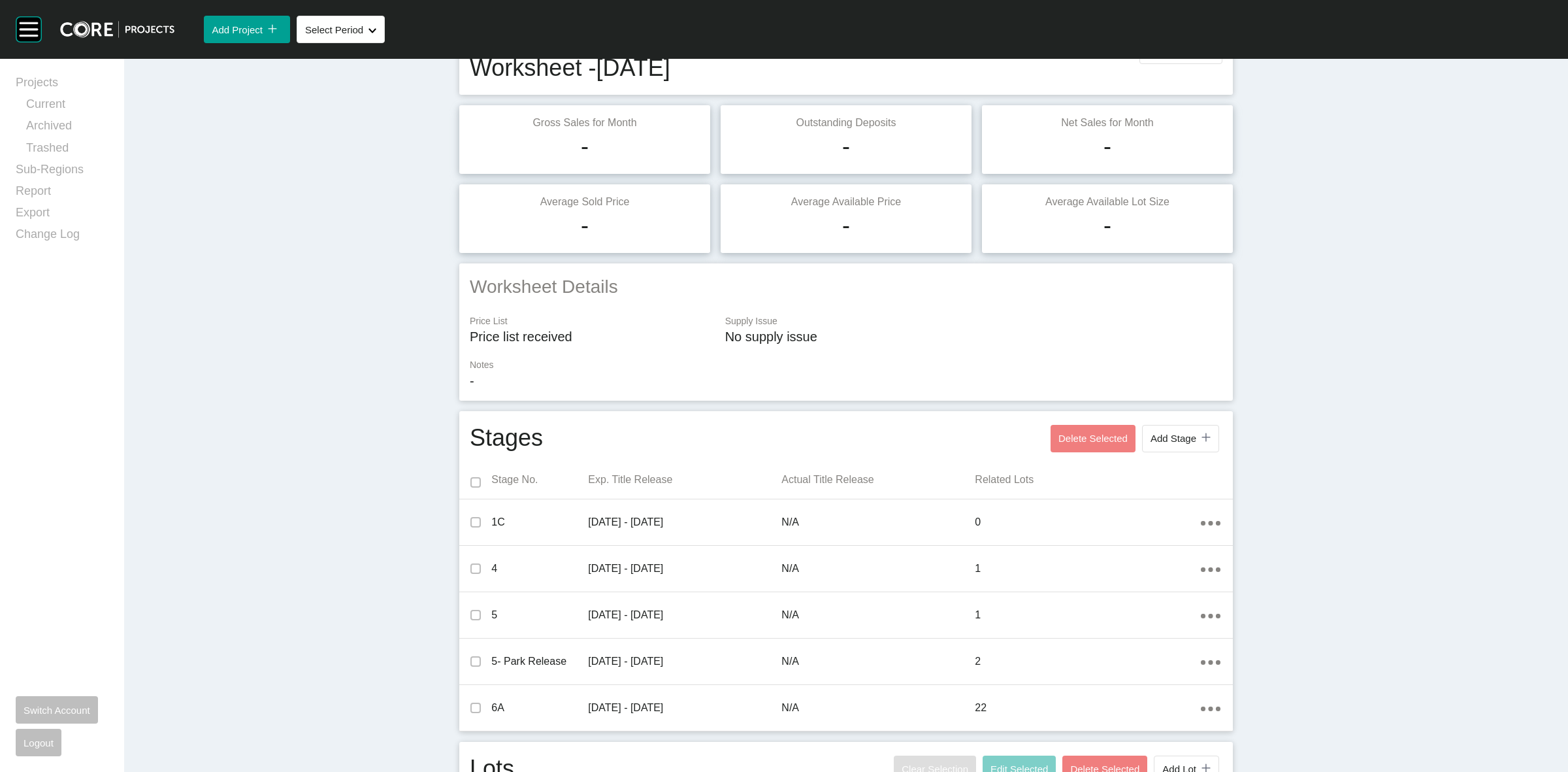
scroll to position [0, 0]
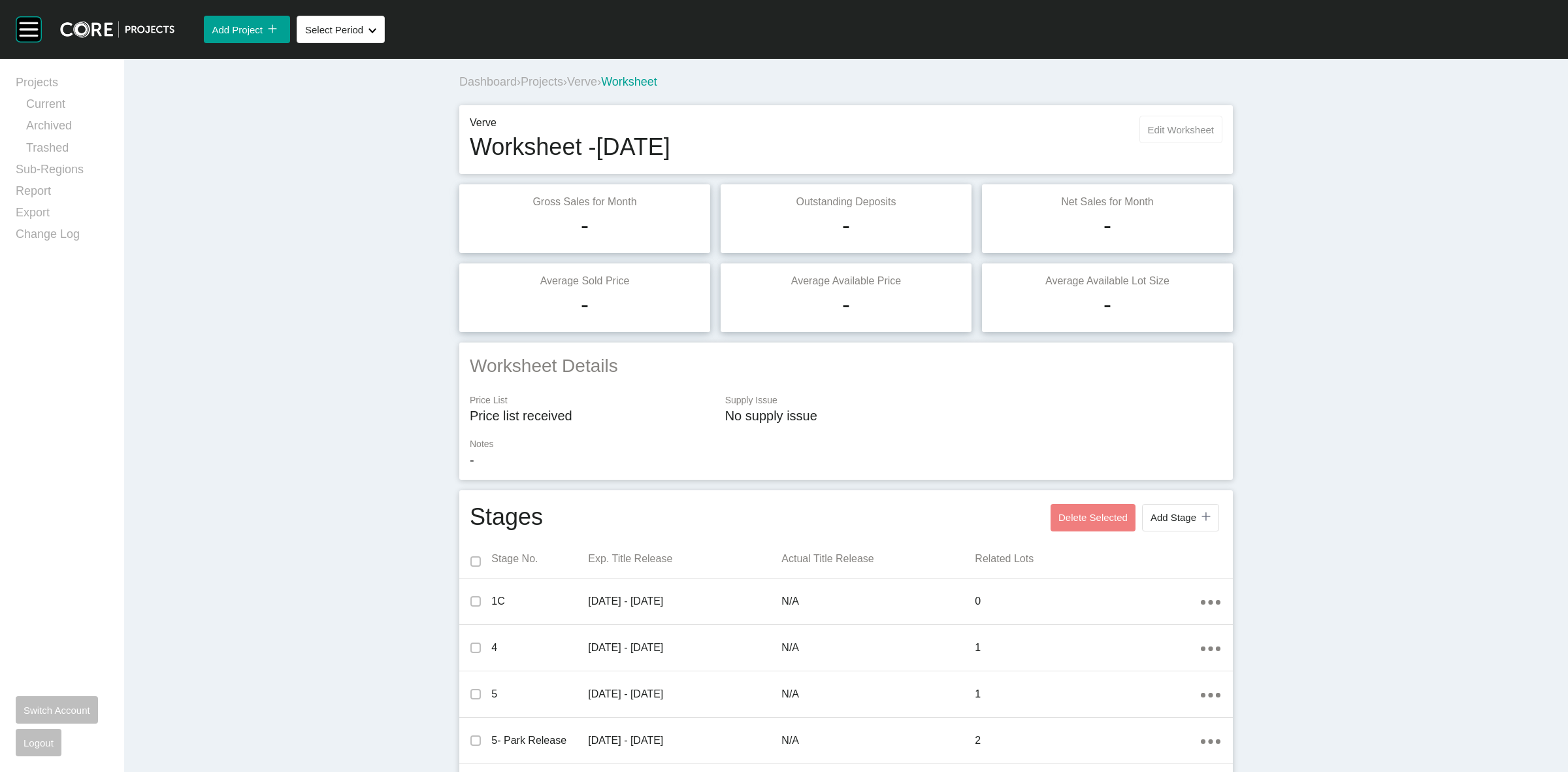
click at [1189, 131] on span "Edit Worksheet" at bounding box center [1180, 129] width 66 height 11
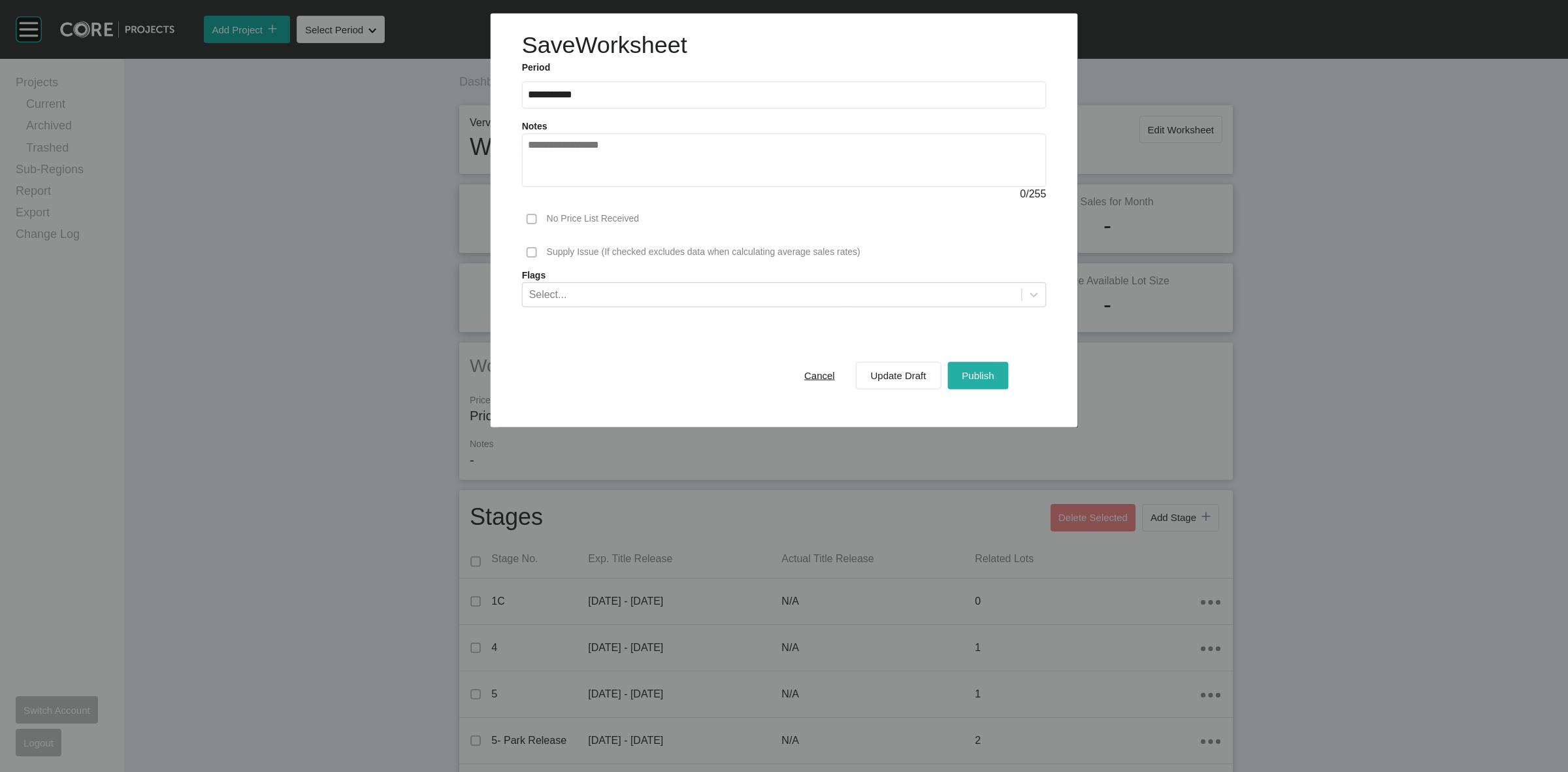
click at [997, 381] on button "Publish" at bounding box center [978, 375] width 60 height 28
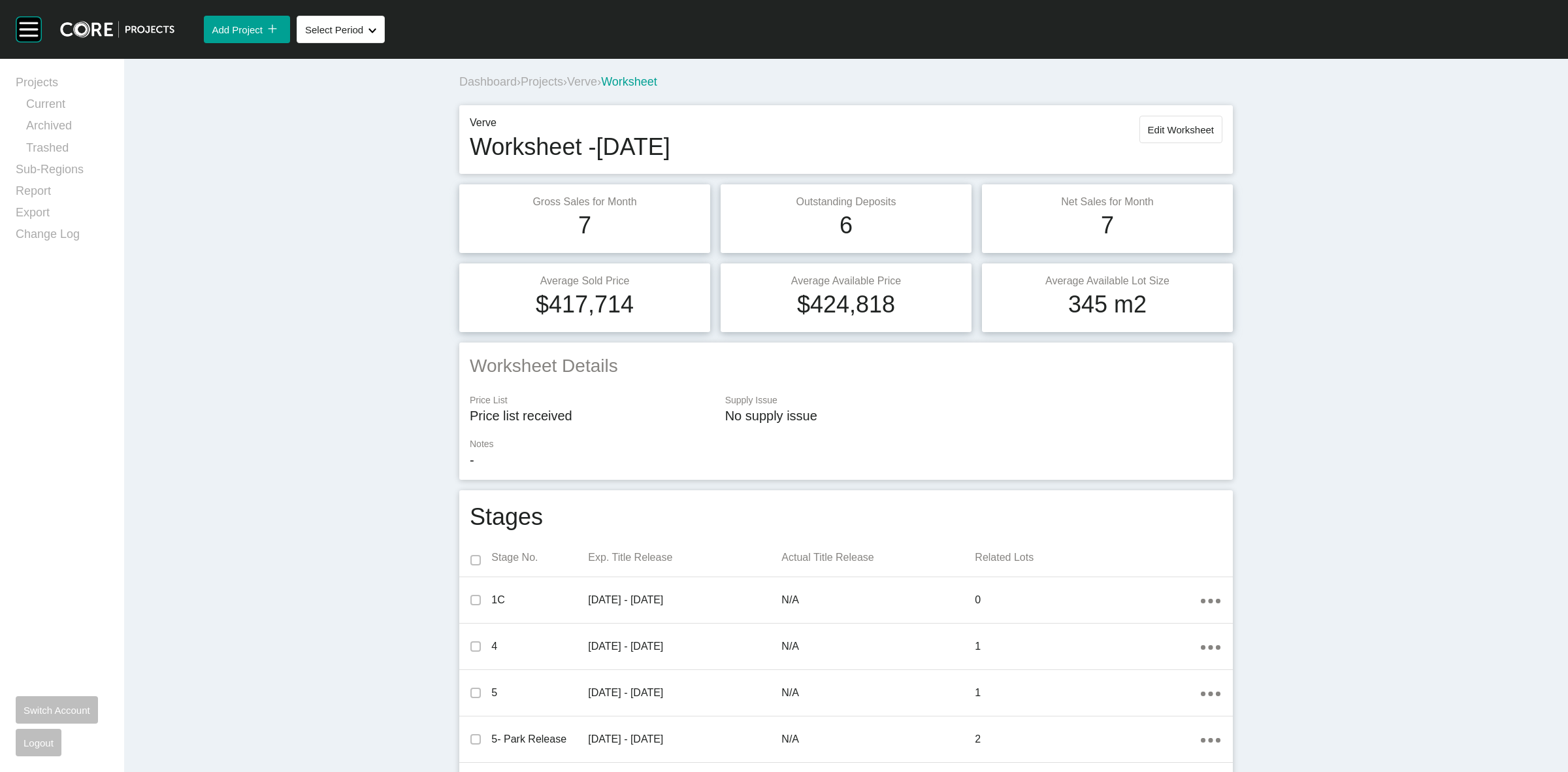
click at [588, 79] on span "Verve" at bounding box center [582, 81] width 30 height 13
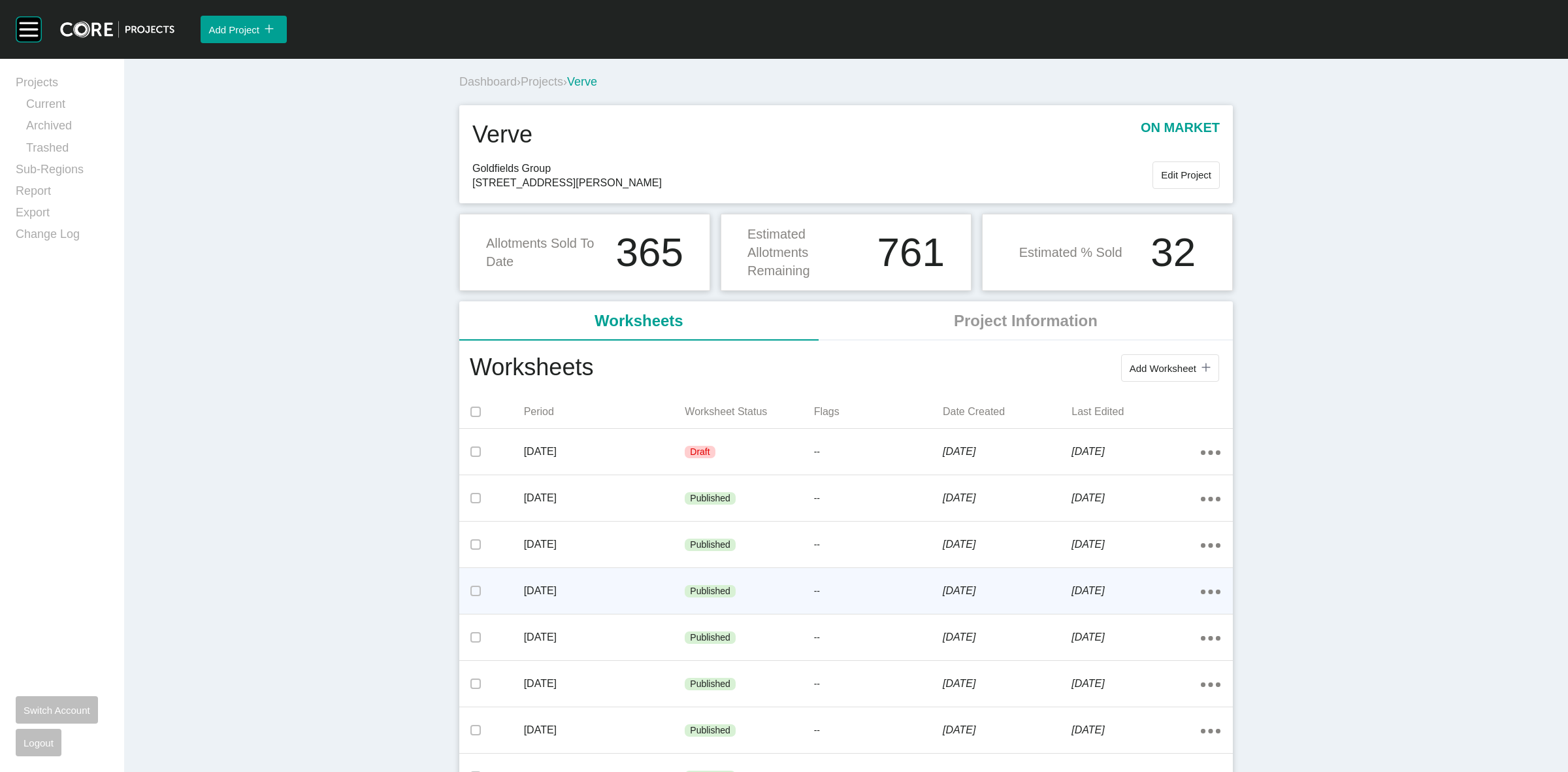
click at [622, 593] on p "[DATE]" at bounding box center [604, 591] width 161 height 15
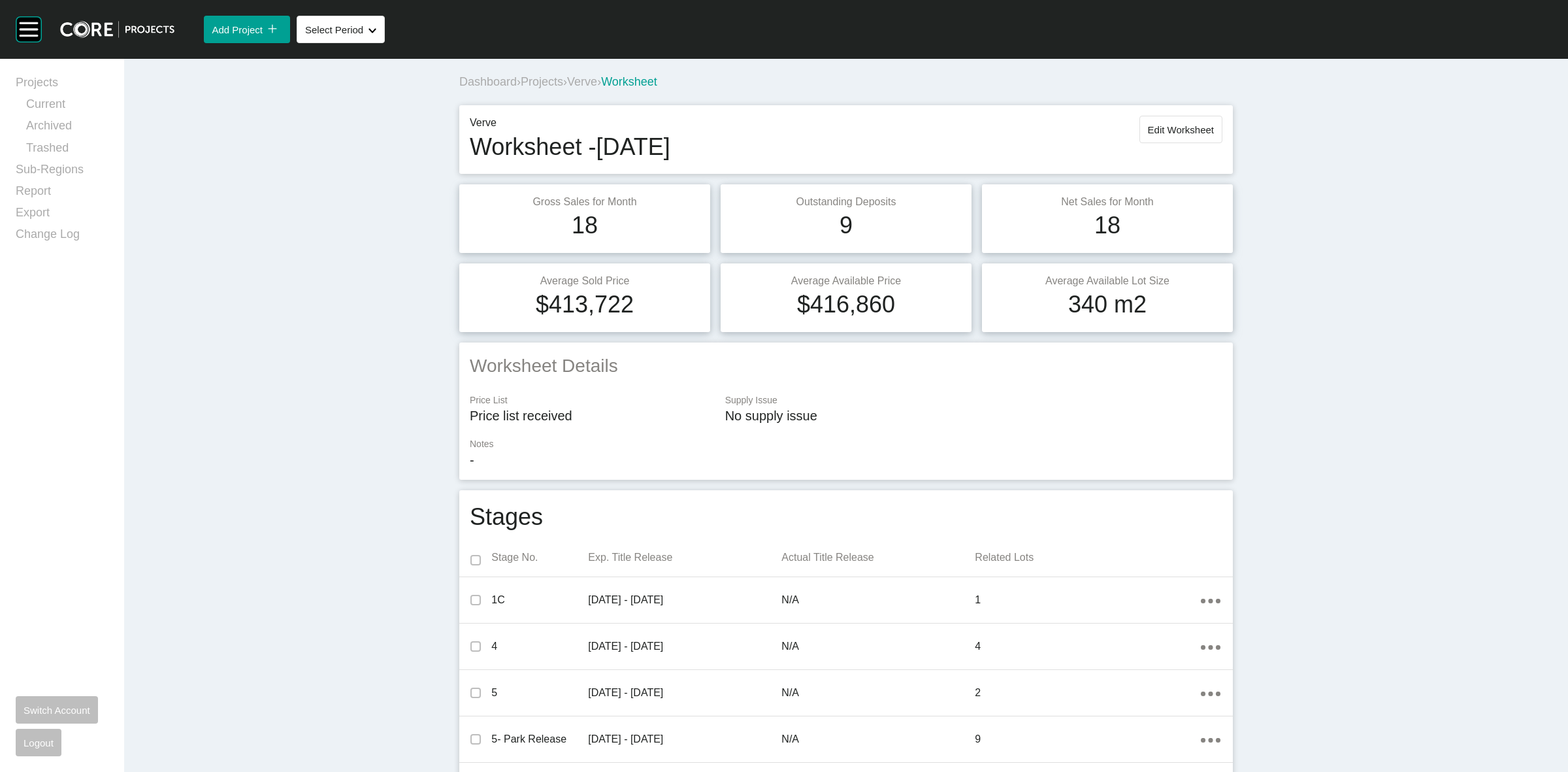
click at [589, 79] on span "Verve" at bounding box center [582, 81] width 30 height 13
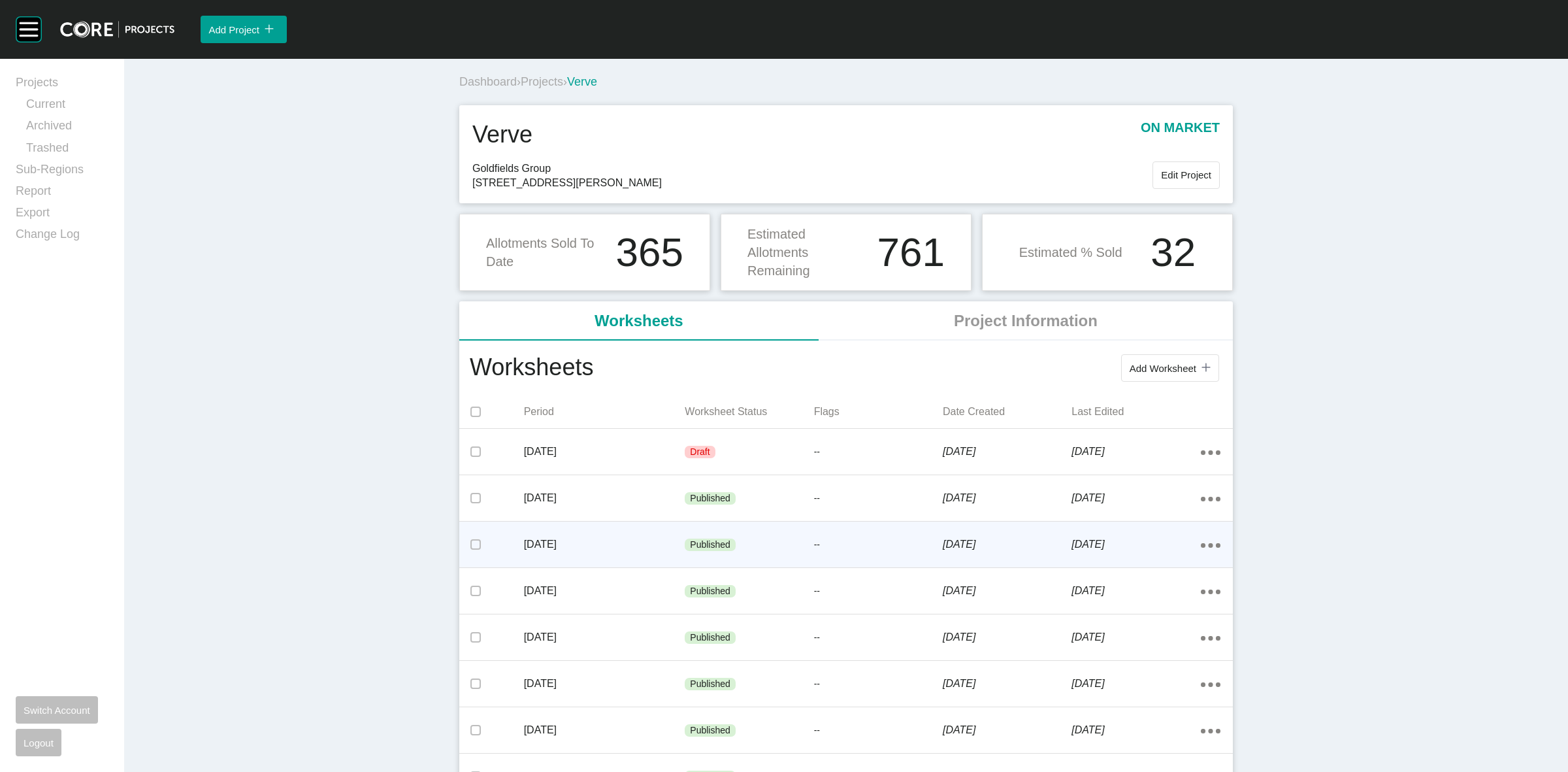
click at [618, 547] on p "[DATE]" at bounding box center [604, 544] width 161 height 15
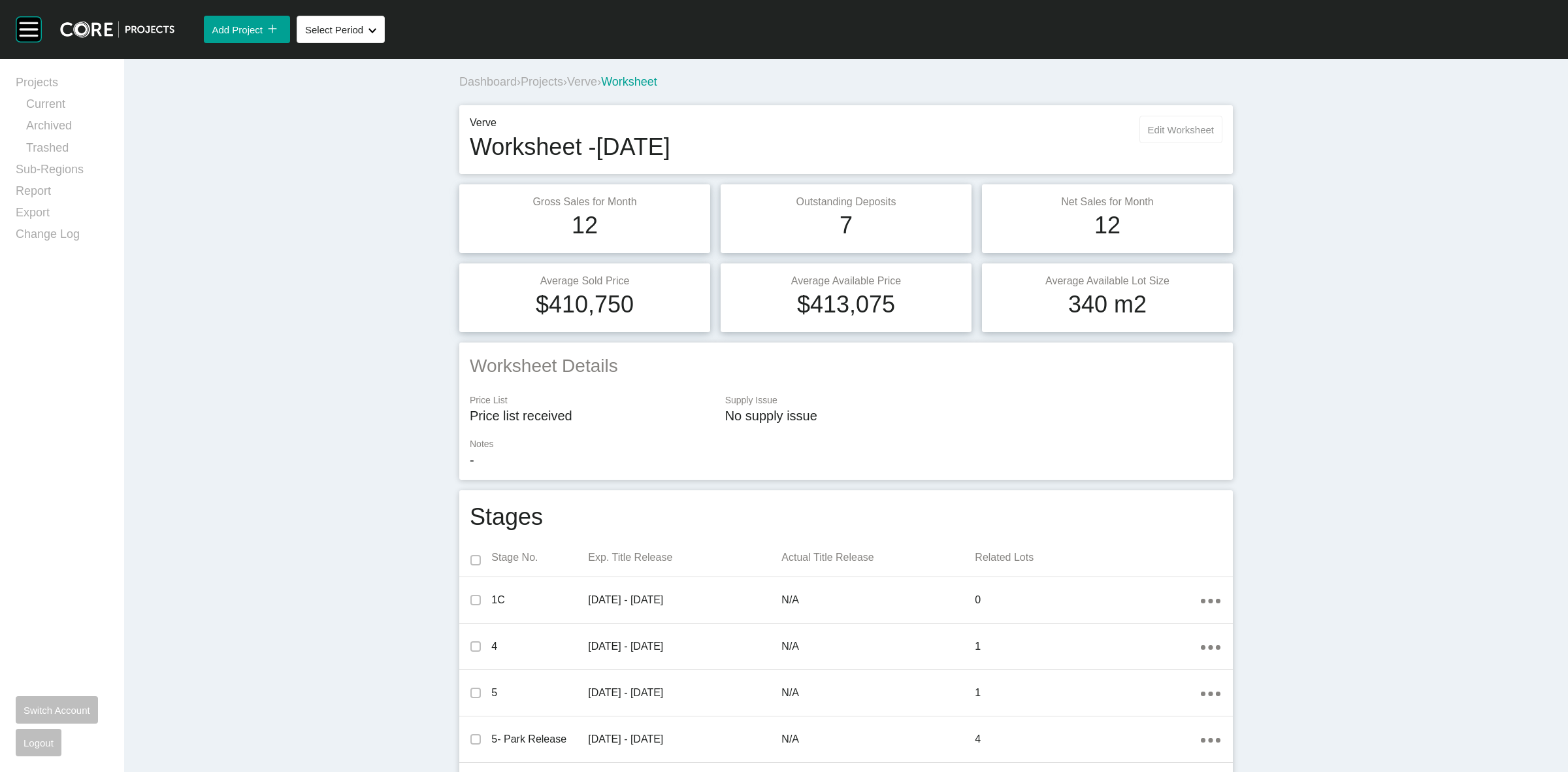
click at [1184, 124] on span "Edit Worksheet" at bounding box center [1180, 129] width 66 height 11
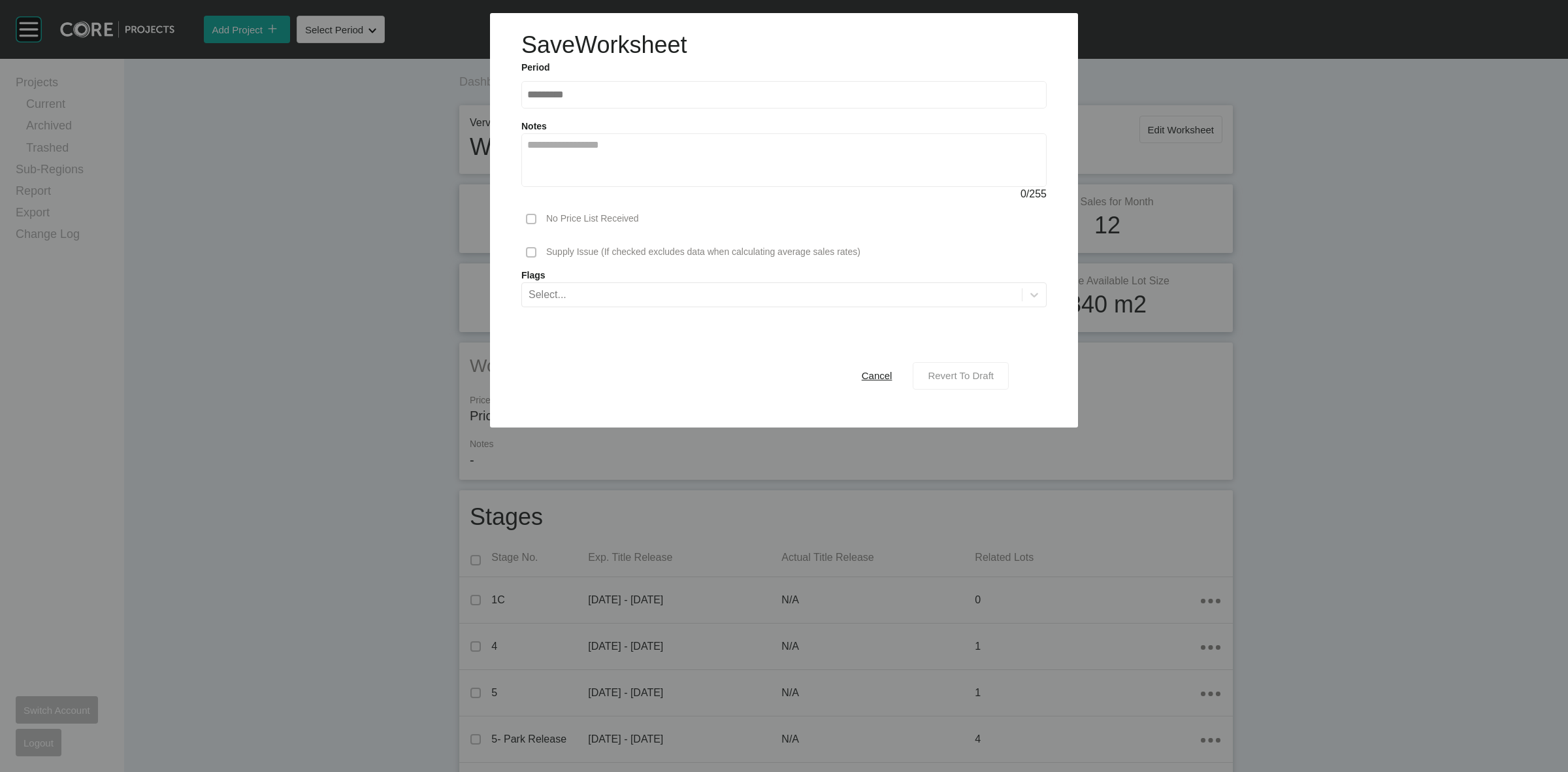
click at [978, 376] on span "Revert To Draft" at bounding box center [960, 375] width 66 height 11
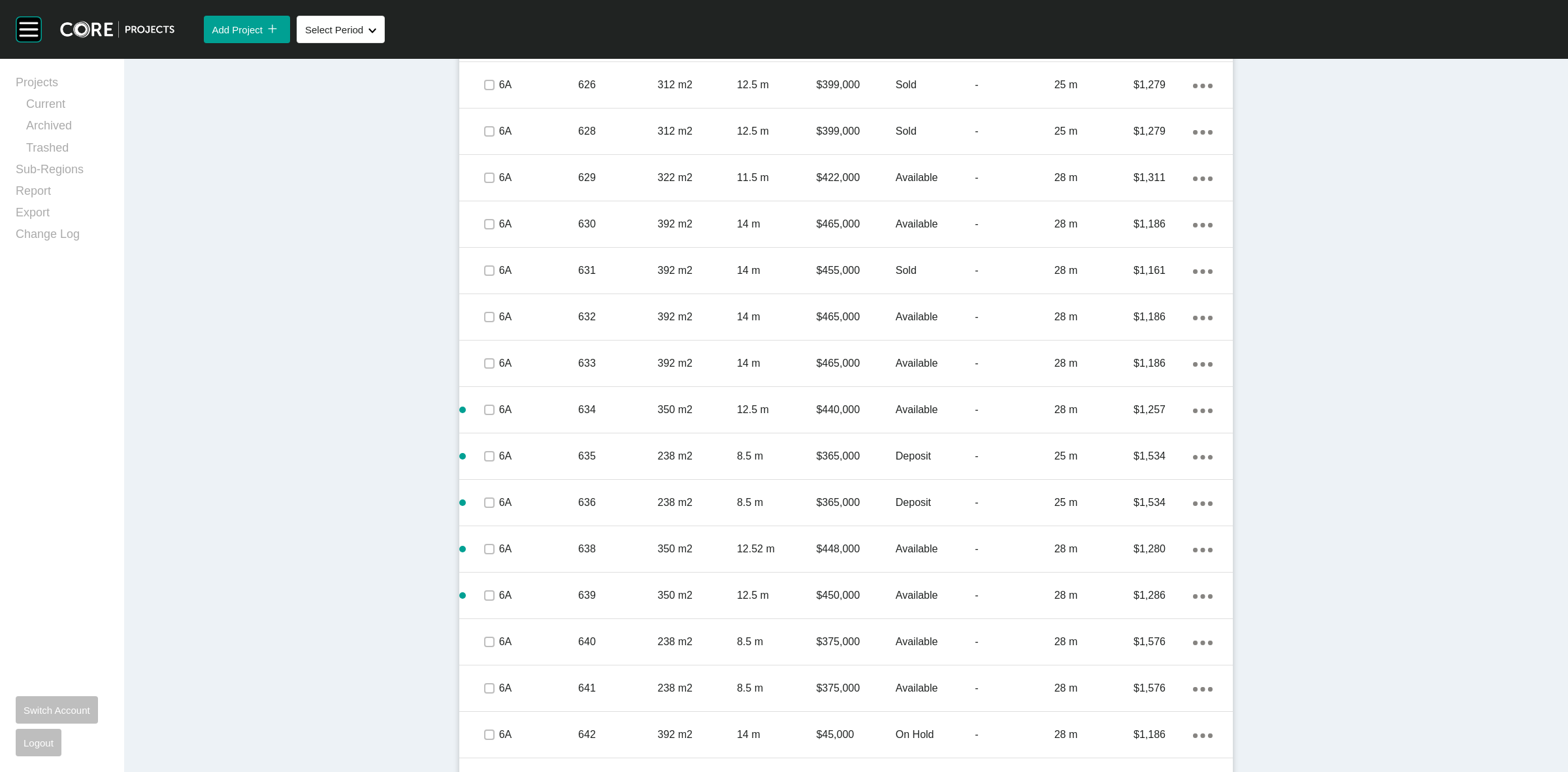
scroll to position [1993, 0]
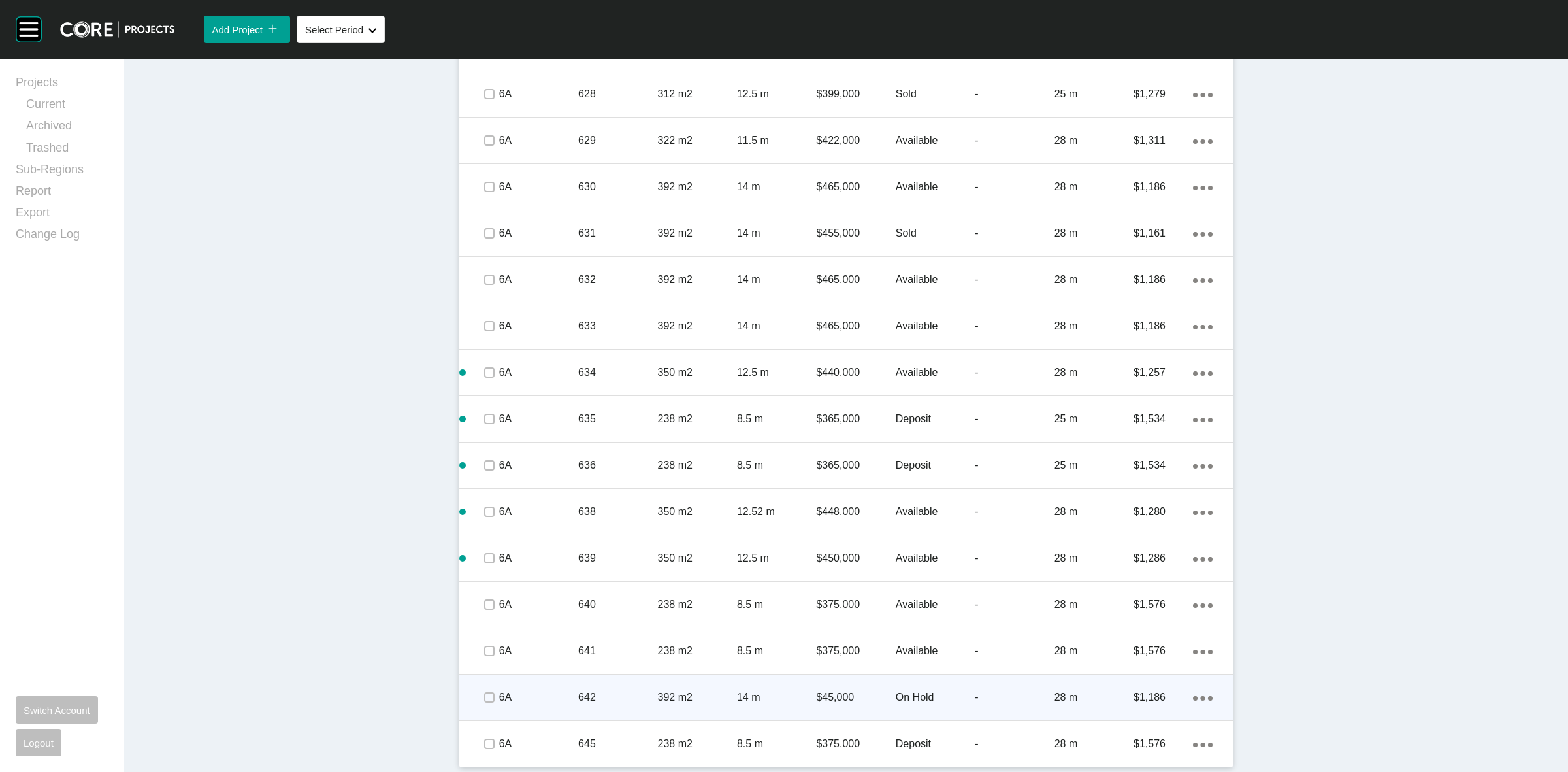
click at [635, 697] on p "642" at bounding box center [618, 697] width 79 height 15
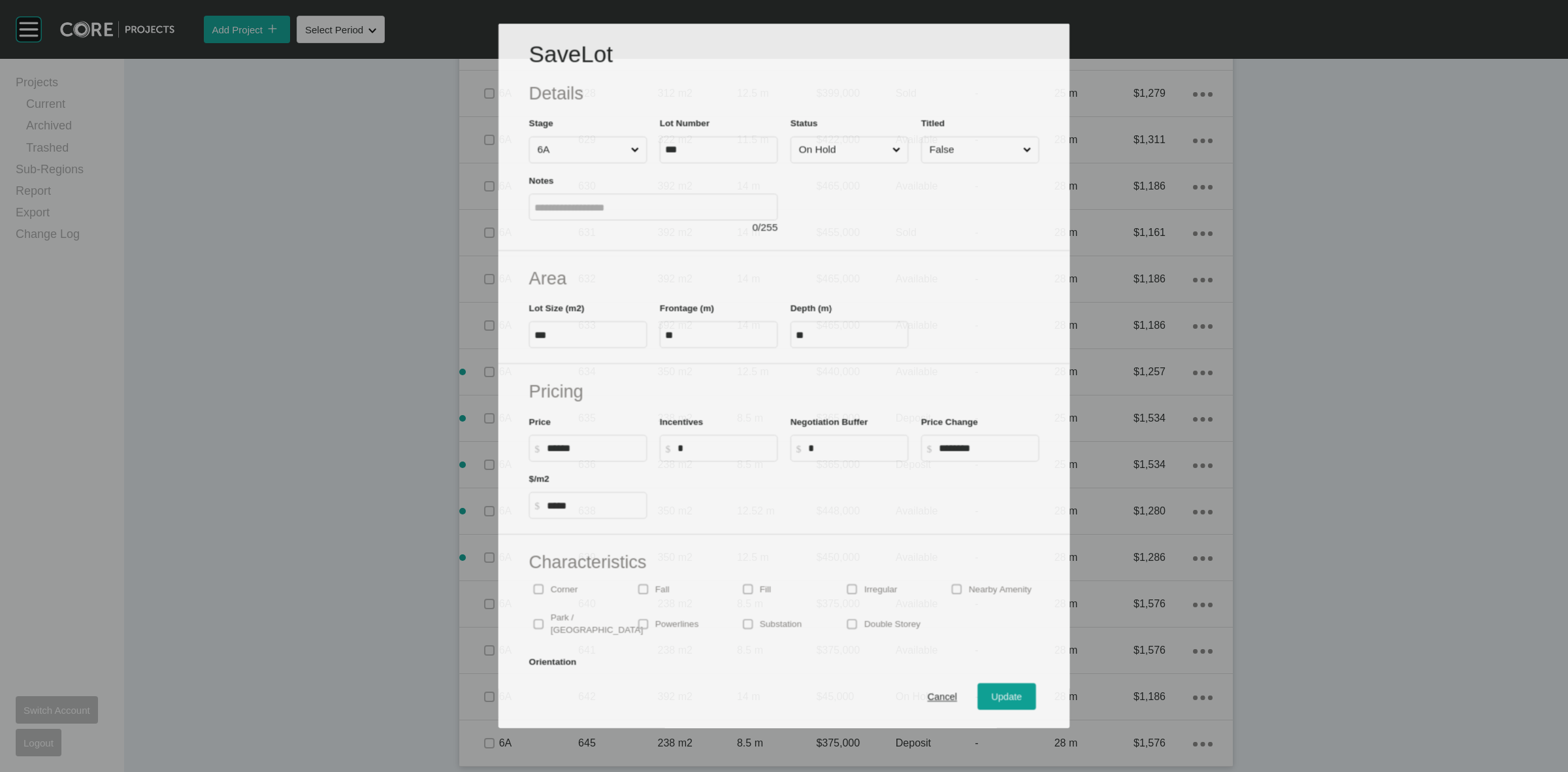
scroll to position [1952, 0]
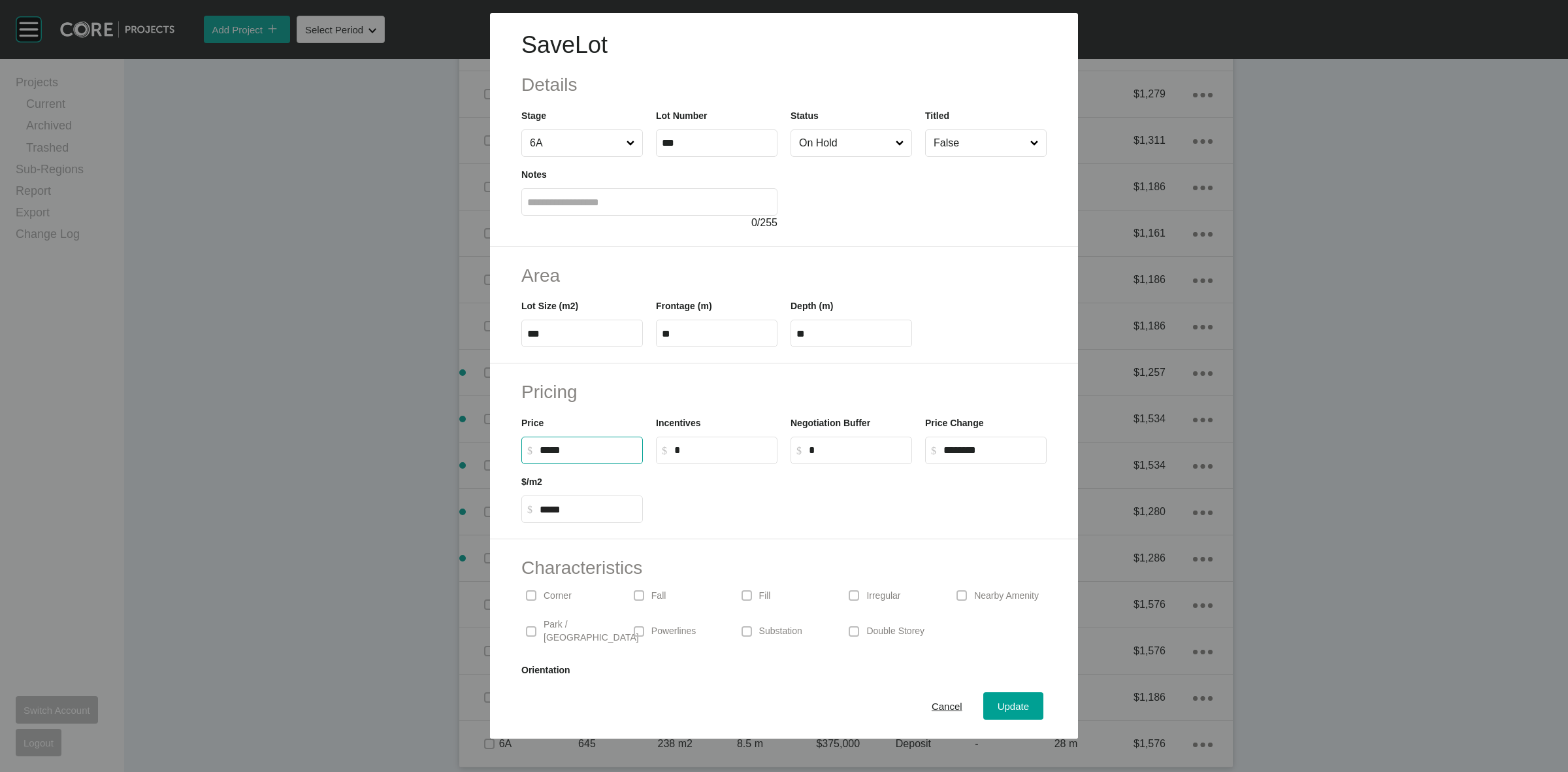
click at [544, 453] on input "*****" at bounding box center [588, 449] width 97 height 11
type input "*******"
type input "*"
drag, startPoint x: 1023, startPoint y: 445, endPoint x: 772, endPoint y: 451, distance: 251.1
click at [791, 458] on div "Price $ Created with Sketch. $ ******* Incentives $ Created with Sketch. $ * Ne…" at bounding box center [784, 435] width 538 height 59
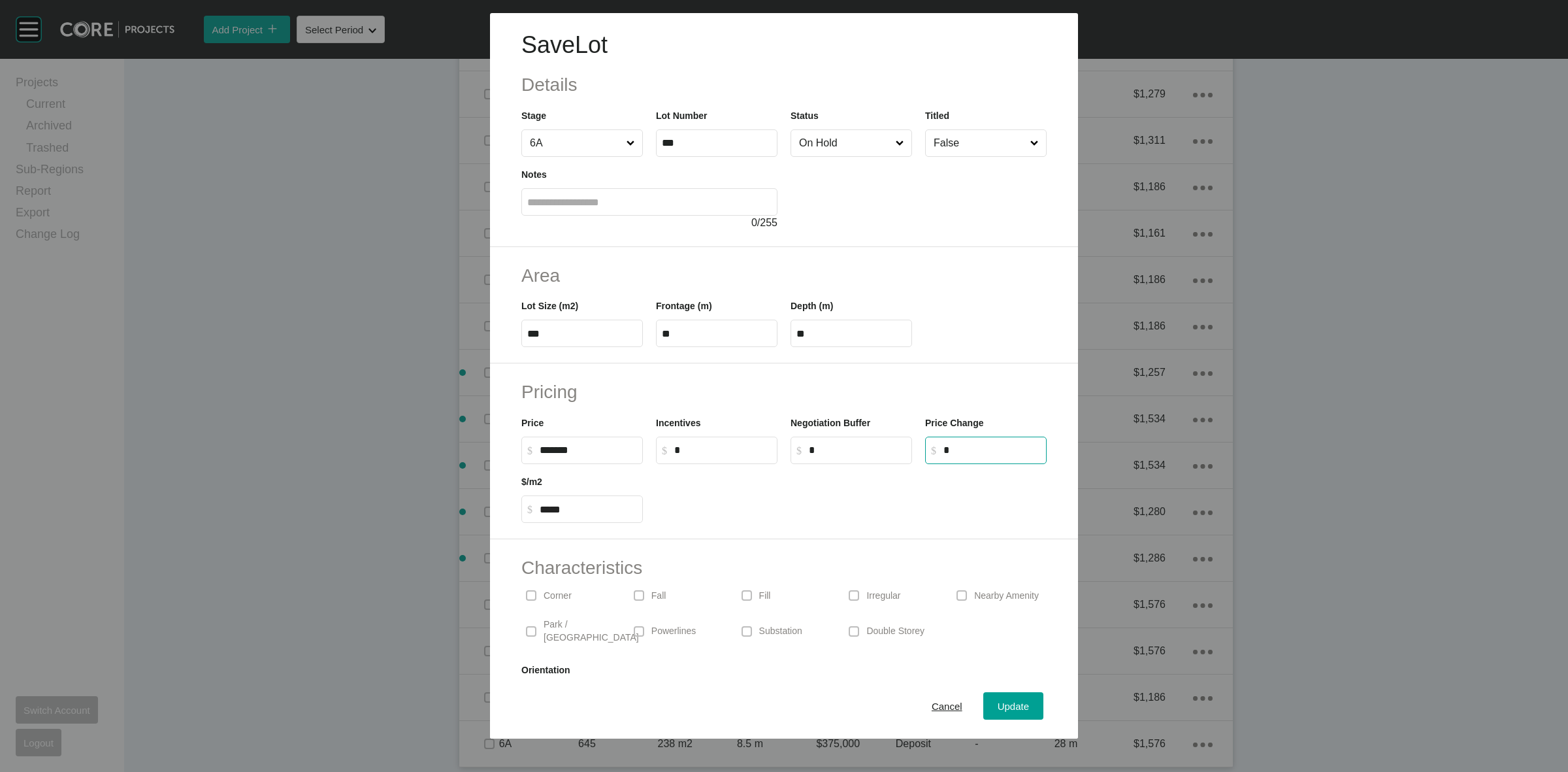
click at [848, 534] on div "Pricing Price $ Created with Sketch. $ ******* Incentives $ Created with Sketch…" at bounding box center [784, 451] width 588 height 176
click at [1006, 706] on span "Update" at bounding box center [1013, 706] width 31 height 11
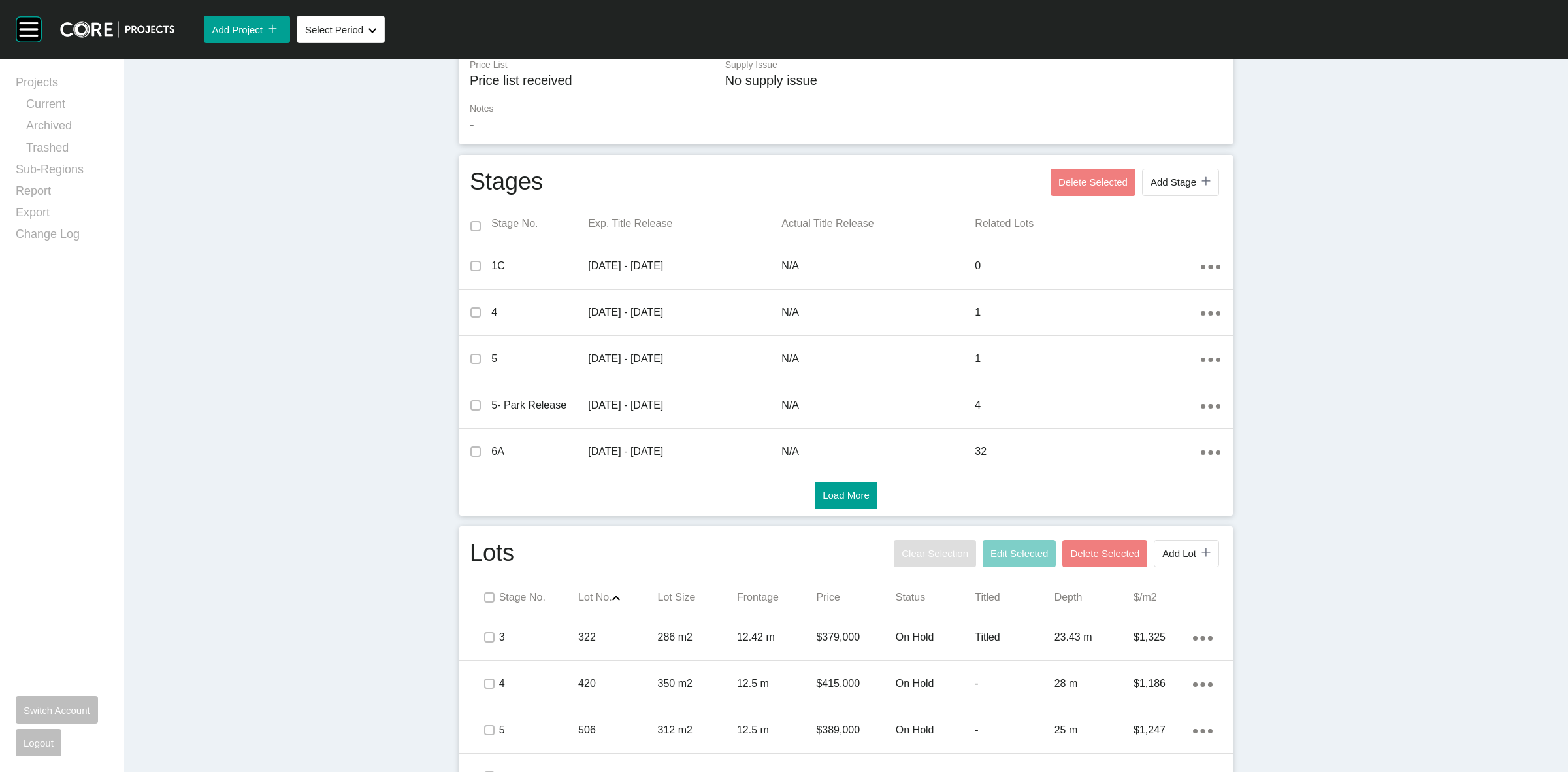
scroll to position [0, 0]
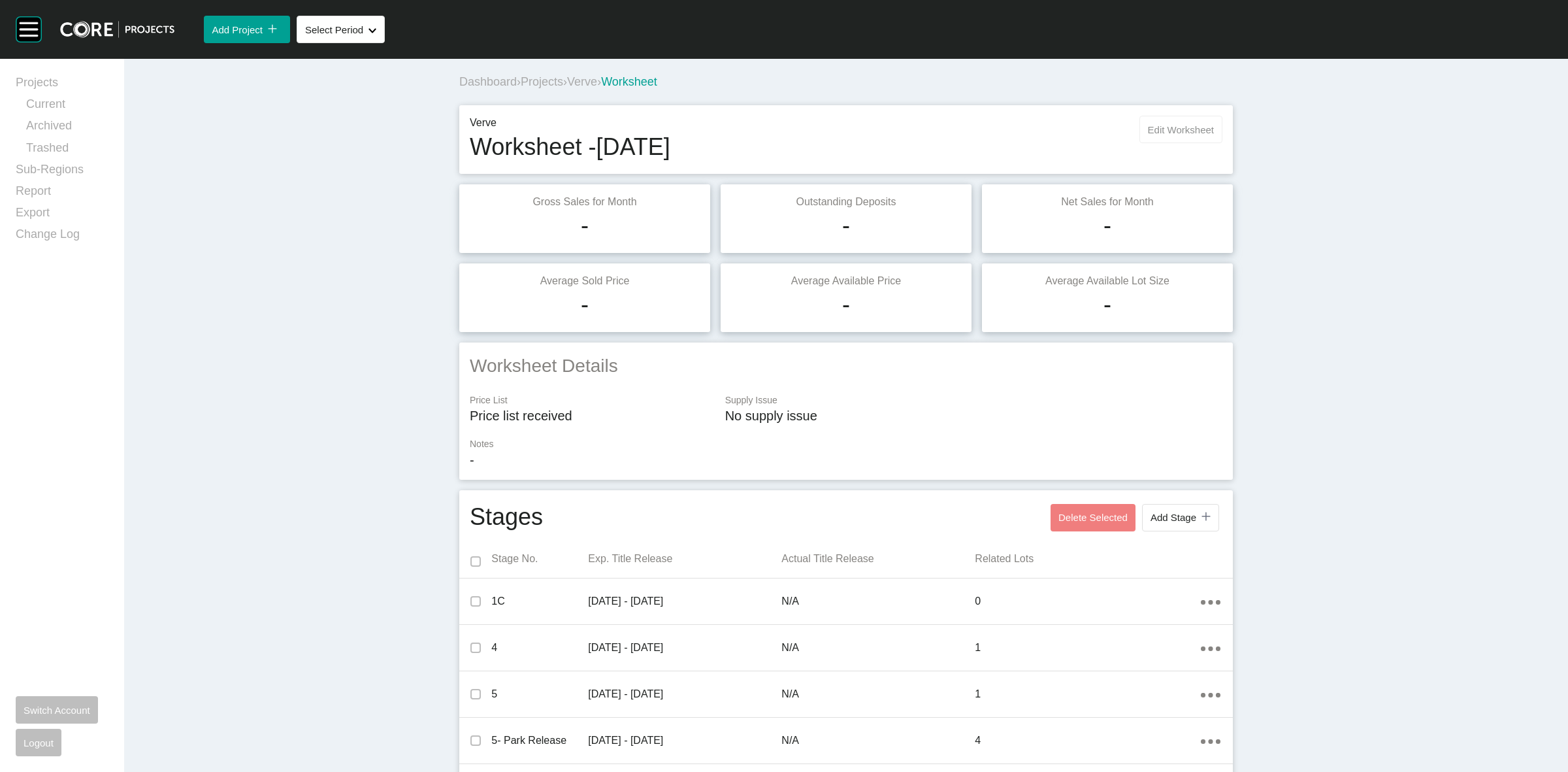
click at [1180, 132] on span "Edit Worksheet" at bounding box center [1180, 129] width 66 height 11
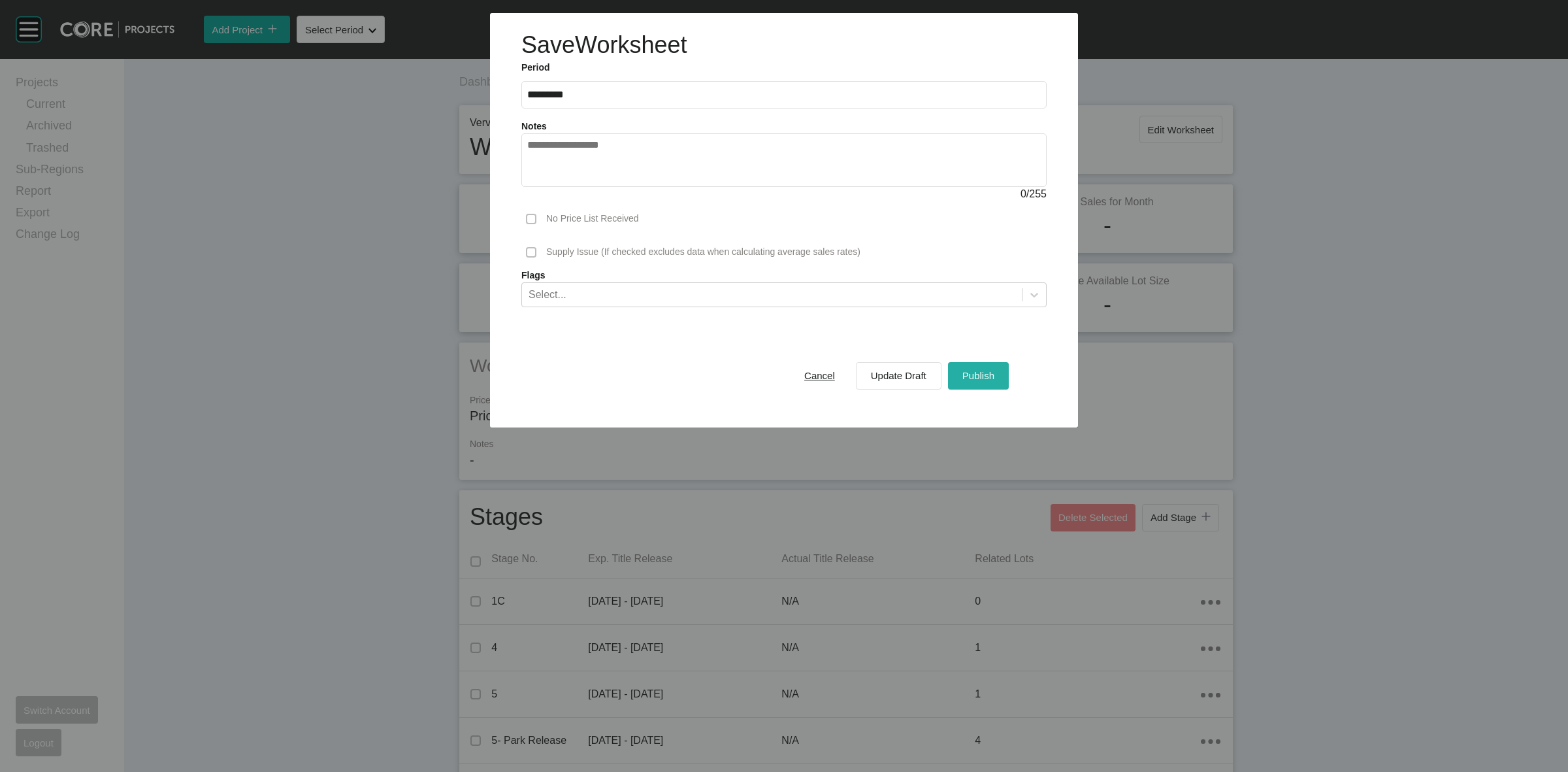
click at [978, 383] on div "Publish" at bounding box center [978, 375] width 39 height 17
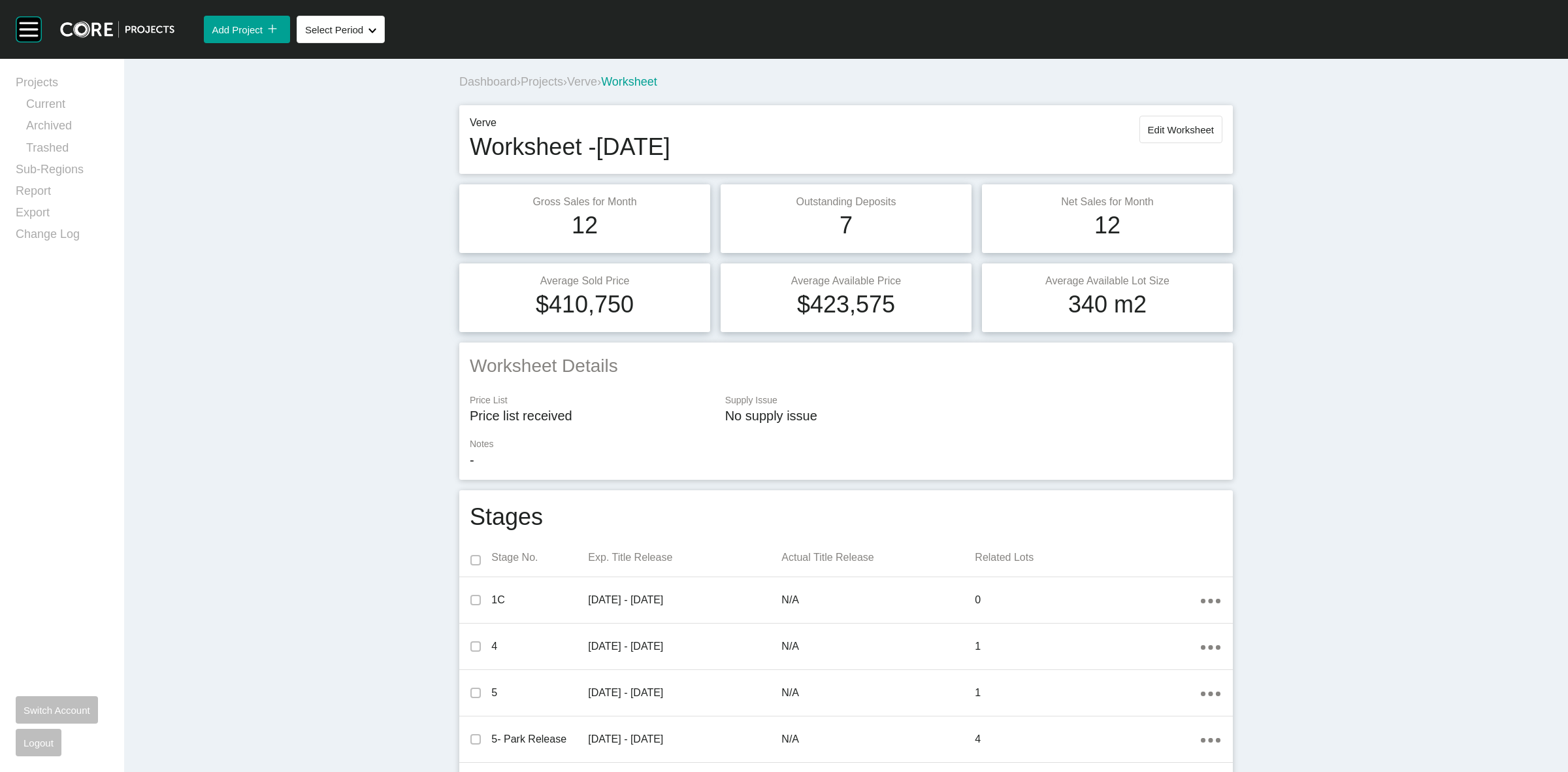
click at [596, 80] on span "Verve" at bounding box center [582, 81] width 30 height 13
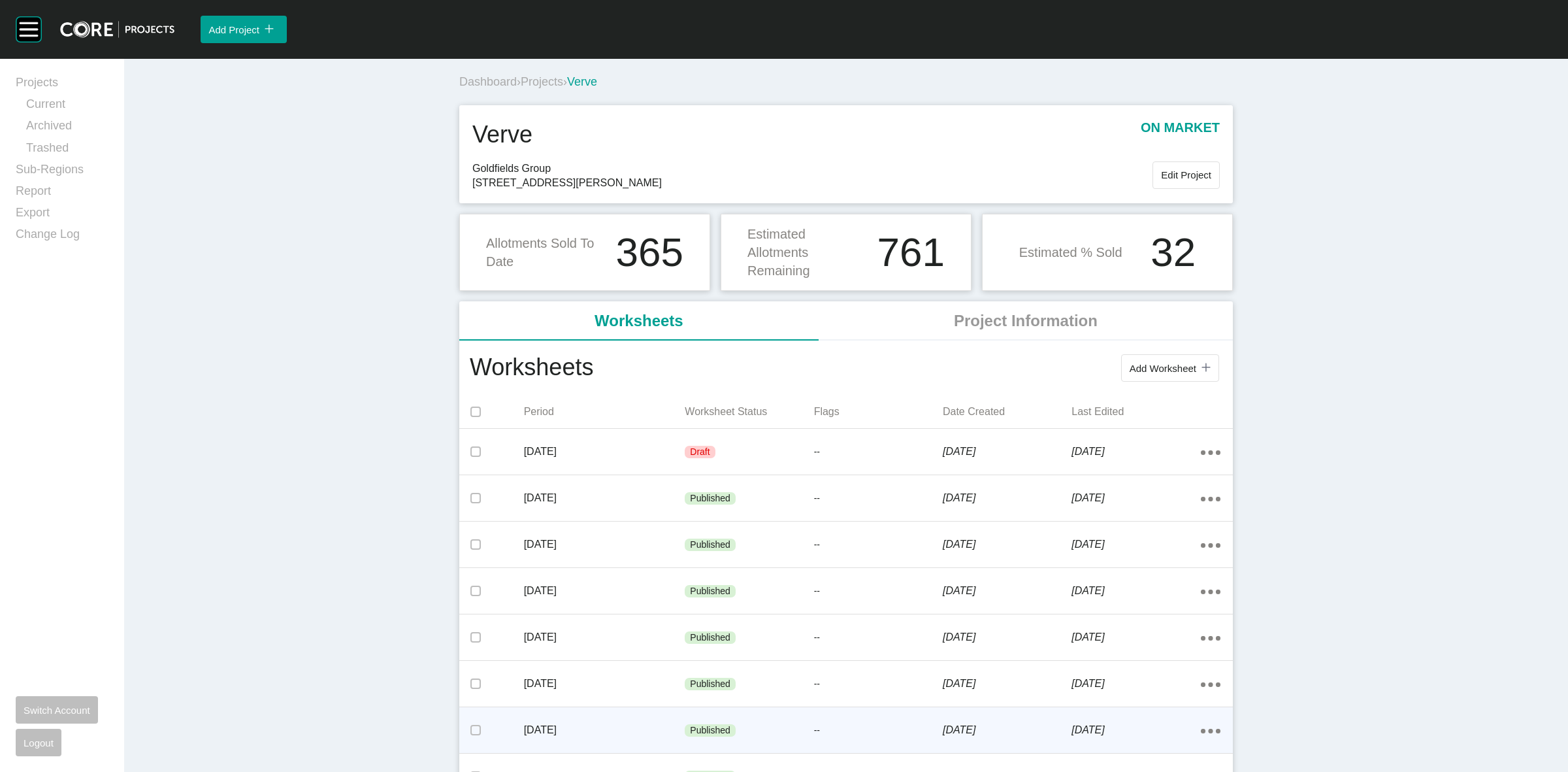
click at [629, 718] on div "[DATE]" at bounding box center [604, 730] width 161 height 41
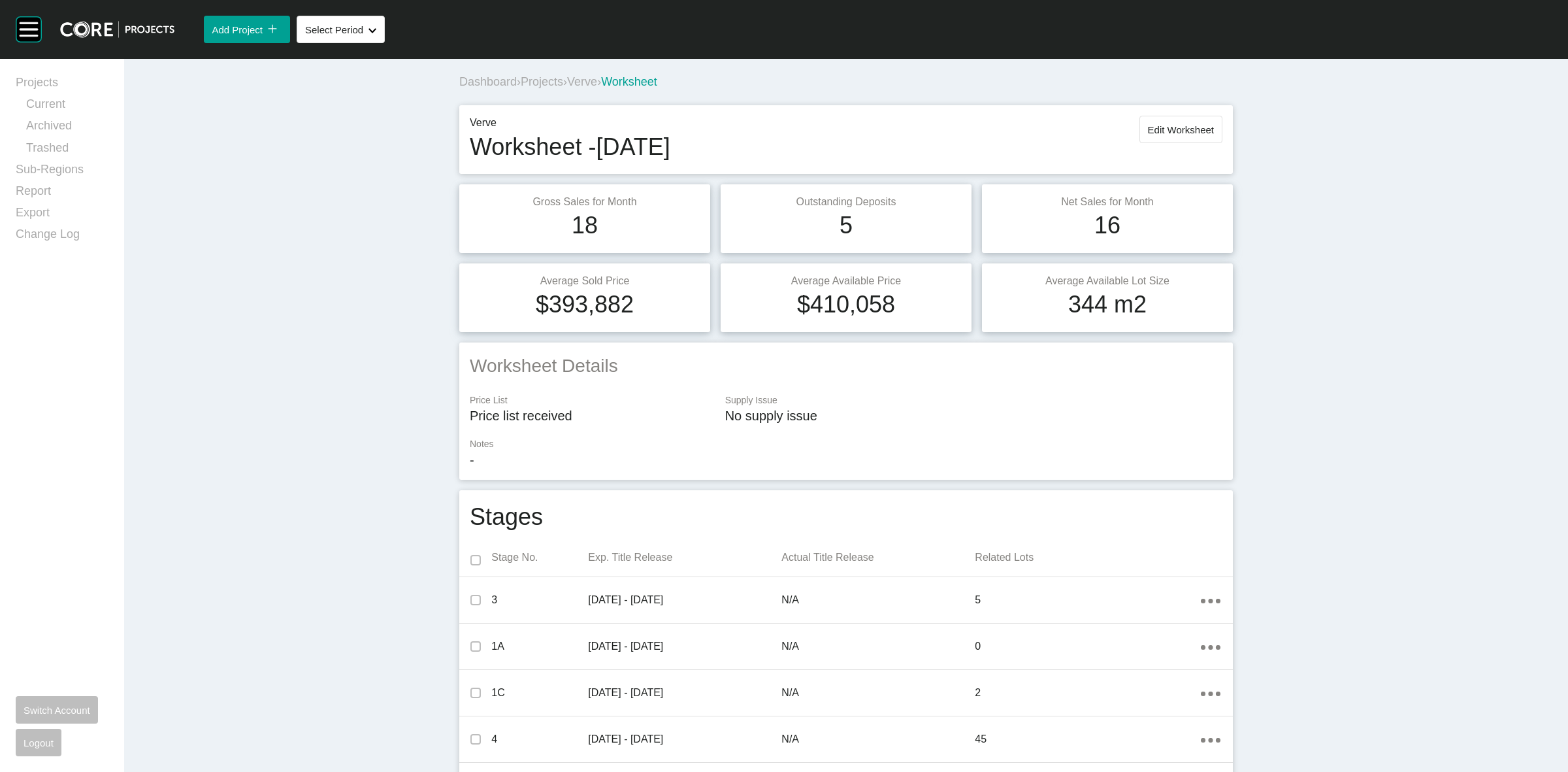
click at [592, 82] on span "Verve" at bounding box center [582, 81] width 30 height 13
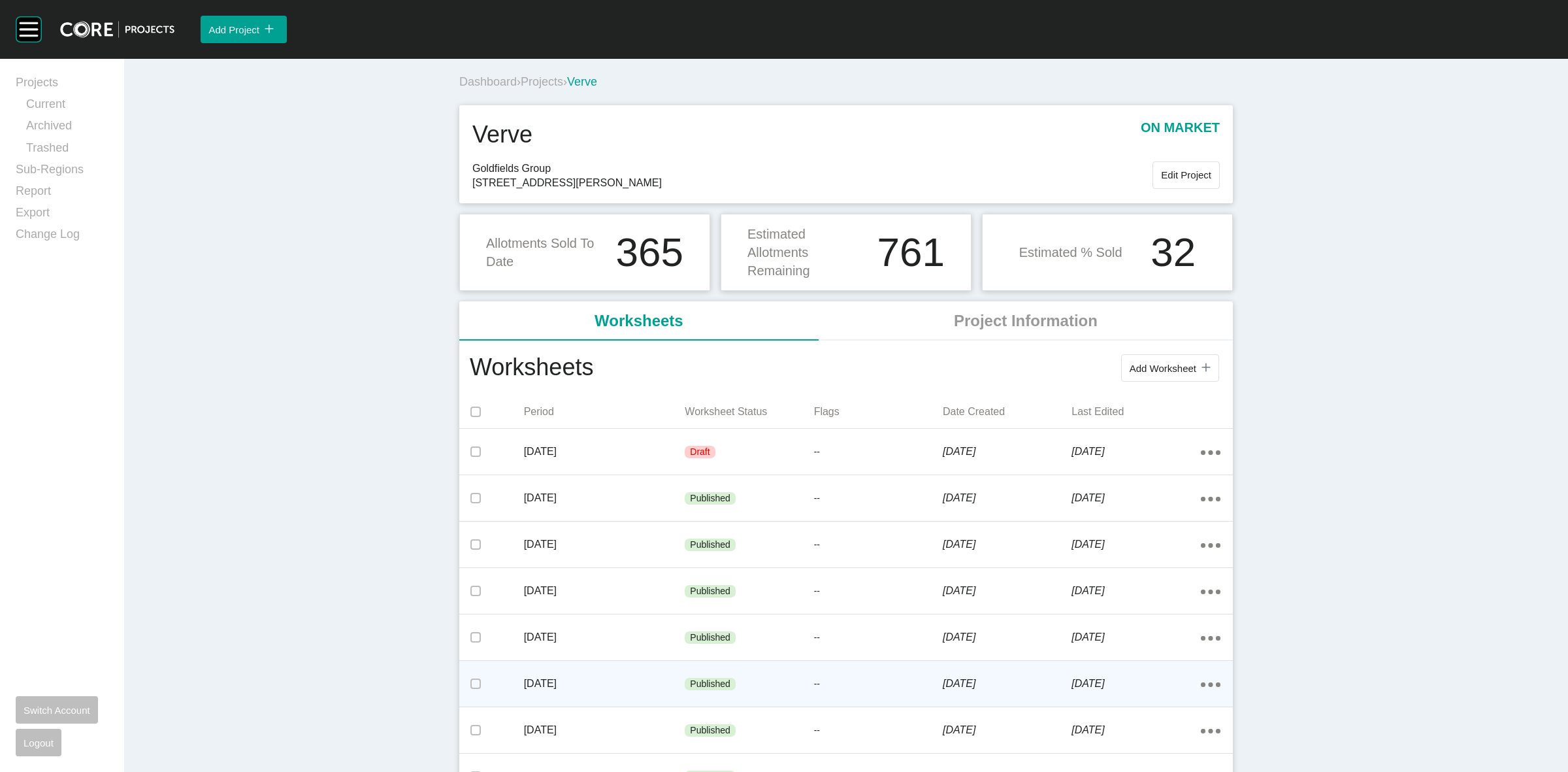
click at [604, 681] on p "[DATE]" at bounding box center [604, 683] width 161 height 15
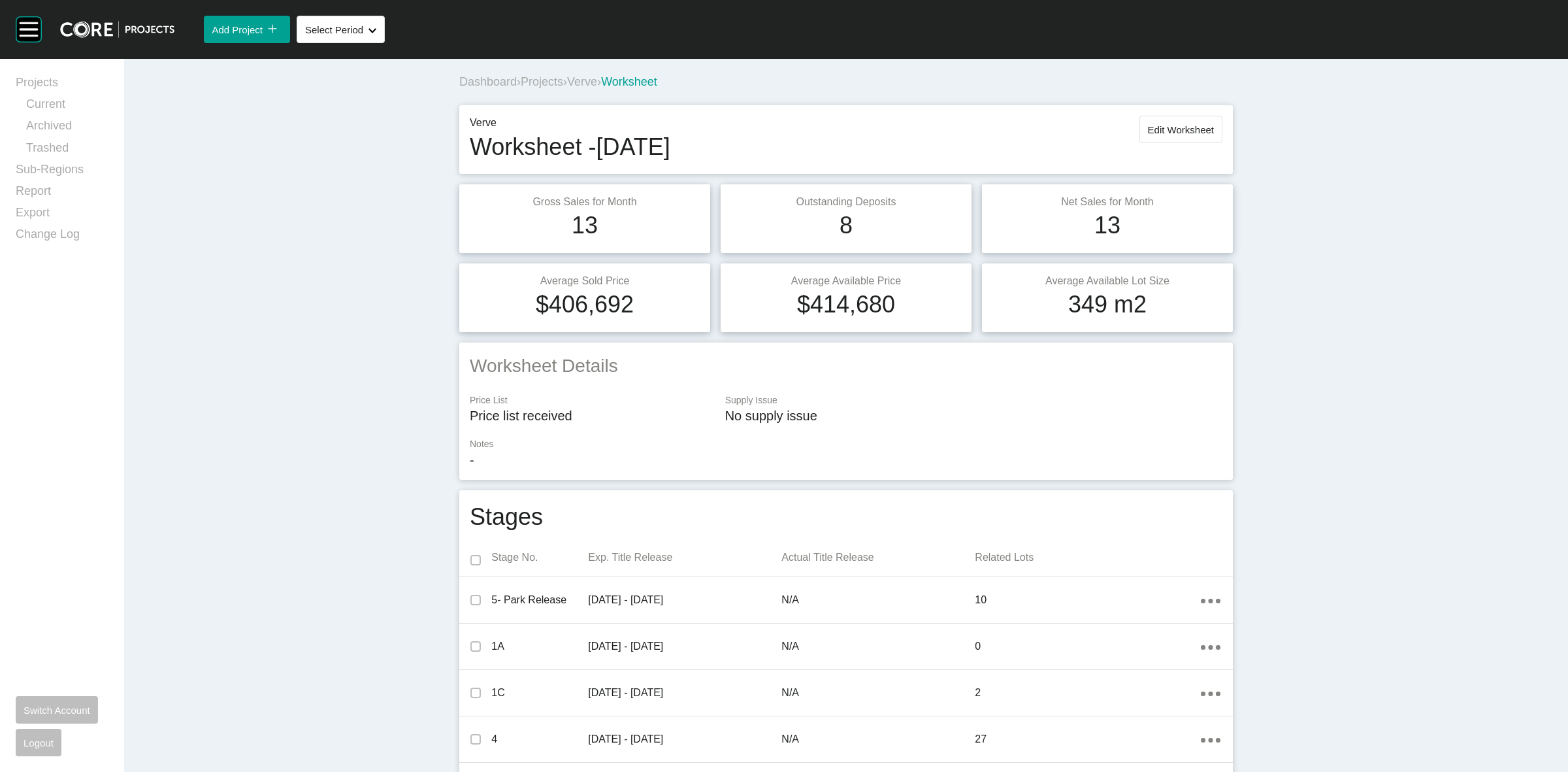
click at [584, 79] on span "Verve" at bounding box center [582, 81] width 30 height 13
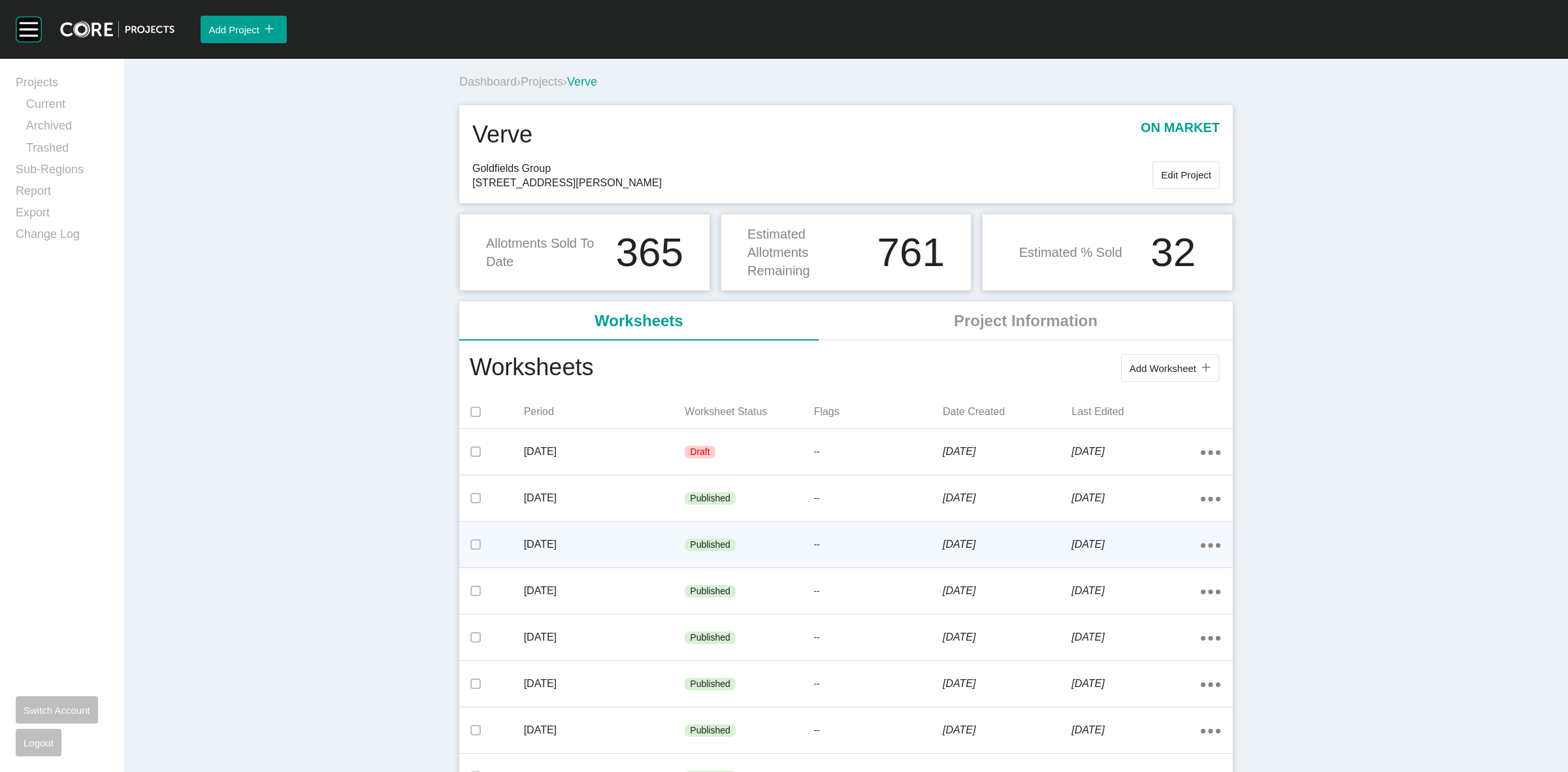
click at [628, 540] on p "[DATE]" at bounding box center [604, 544] width 161 height 15
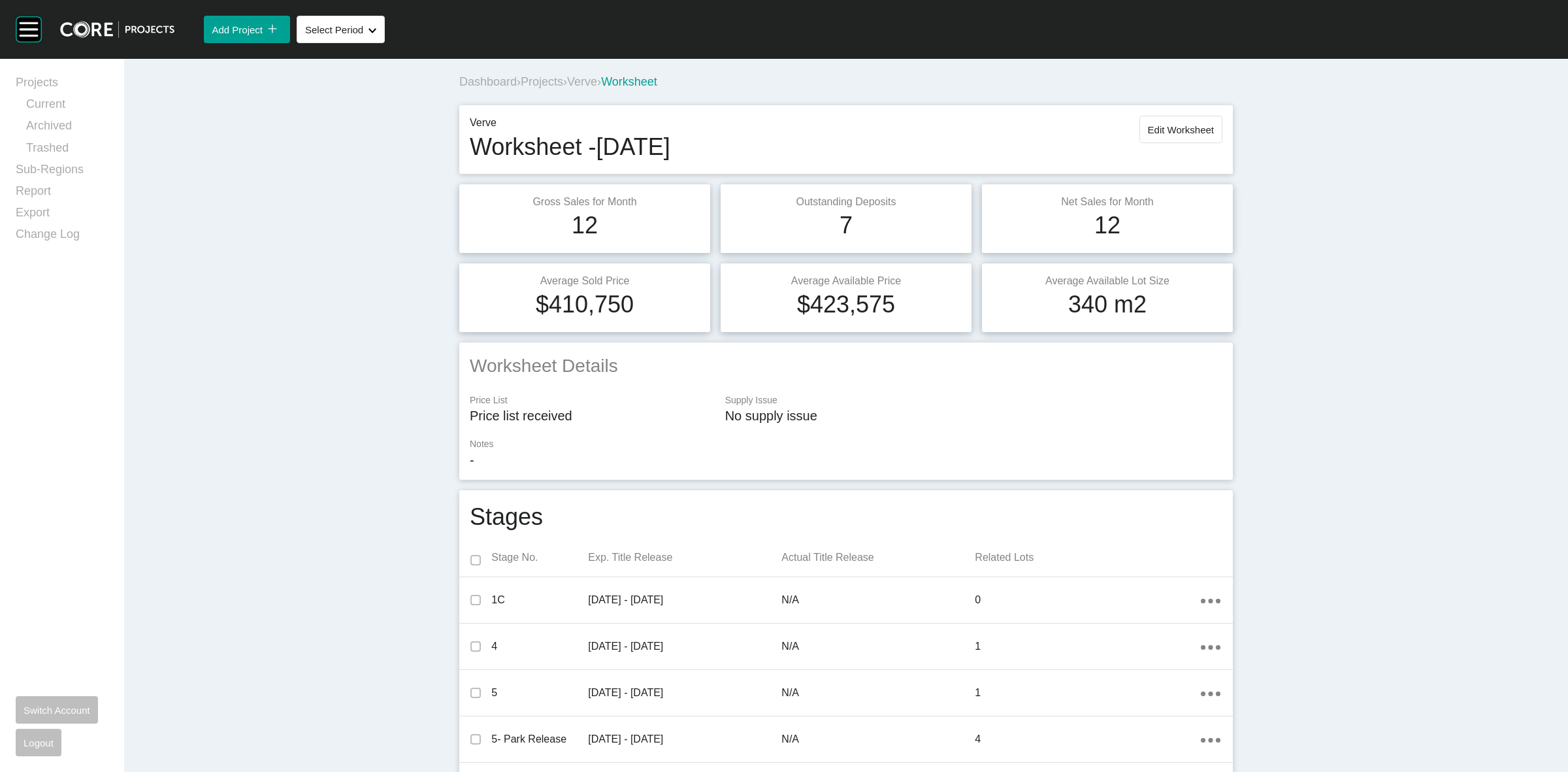
click at [547, 86] on span "Projects" at bounding box center [541, 81] width 42 height 13
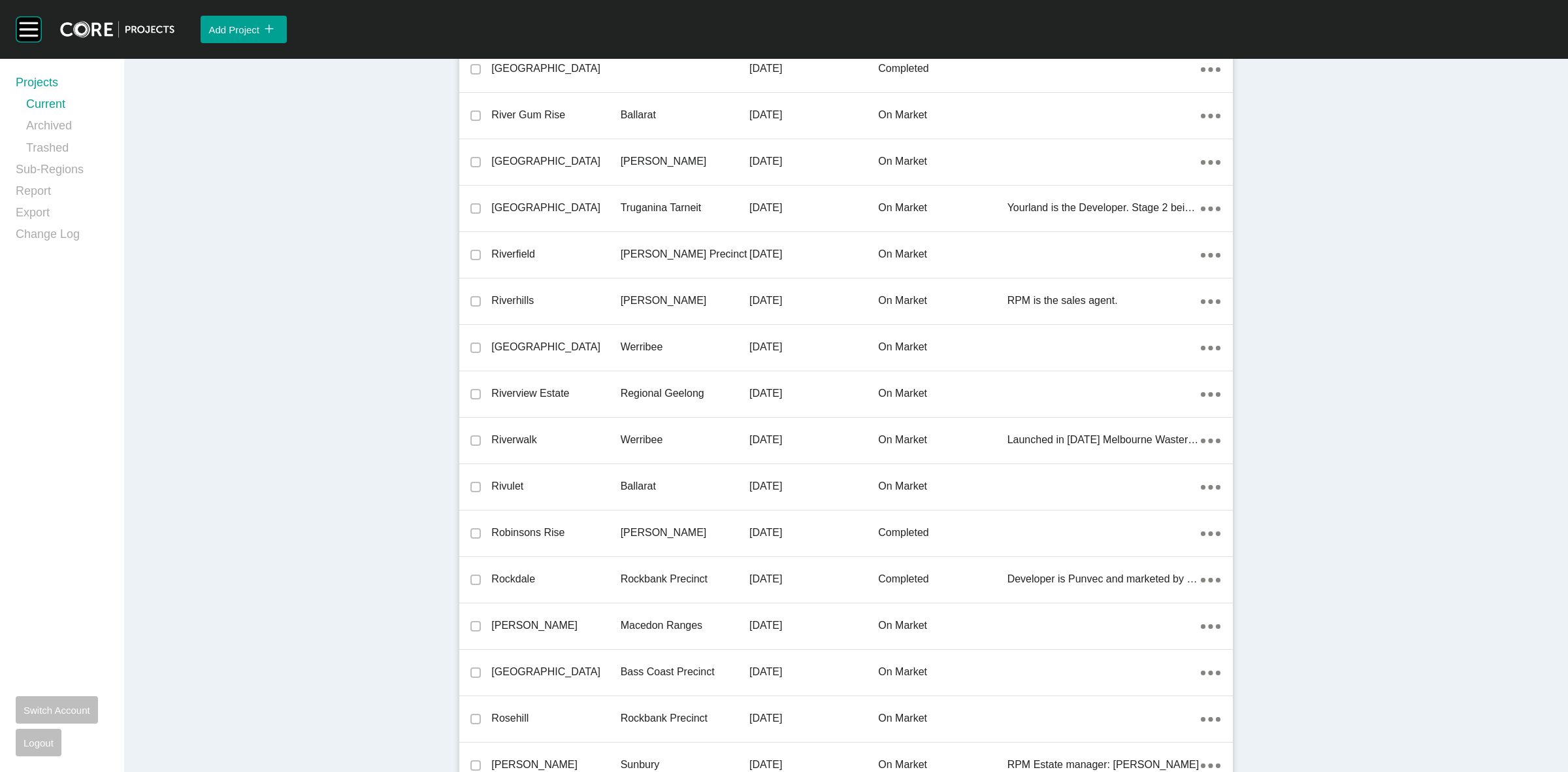
scroll to position [29203, 0]
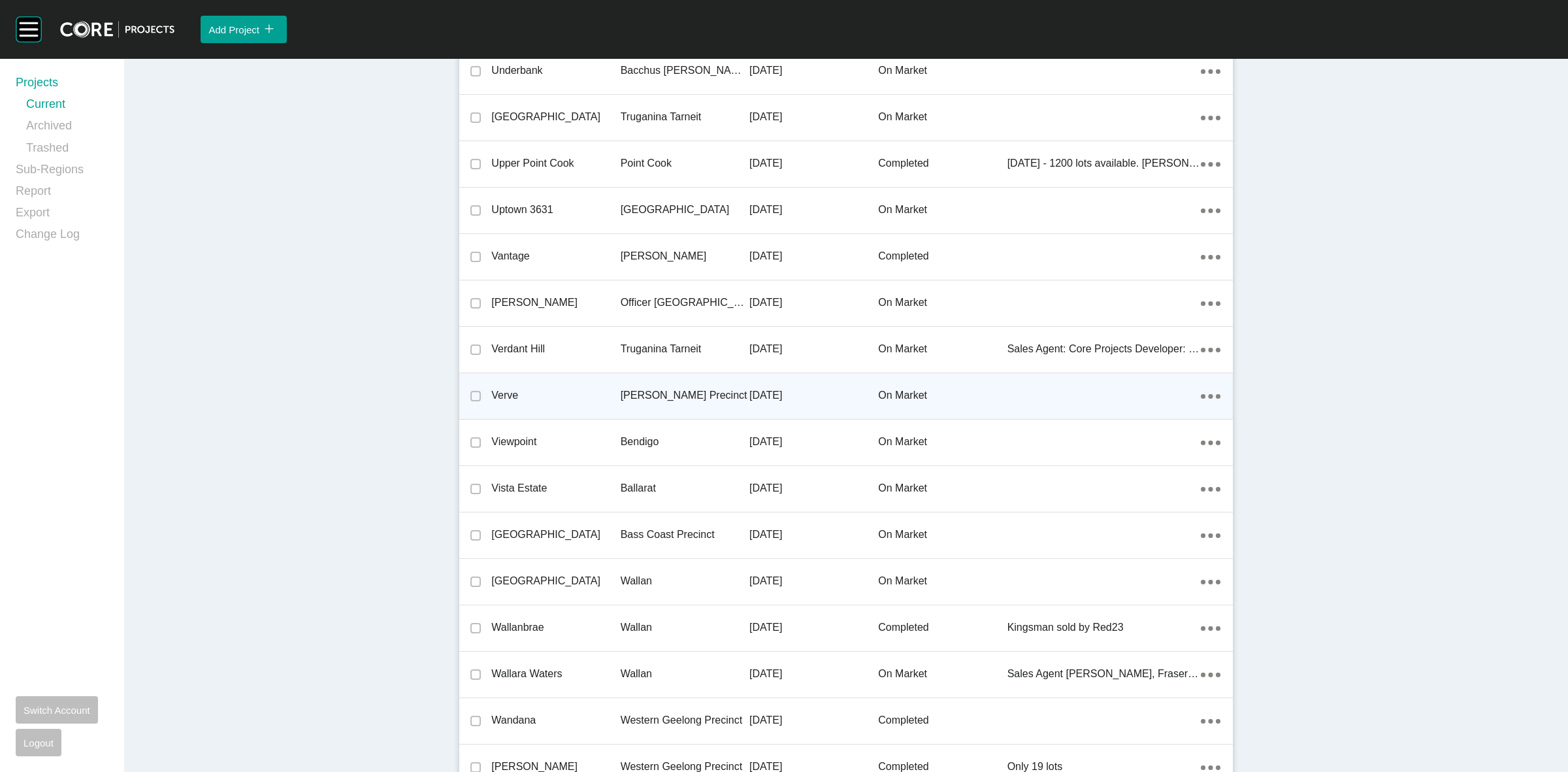
click at [752, 388] on p "[DATE]" at bounding box center [813, 395] width 128 height 15
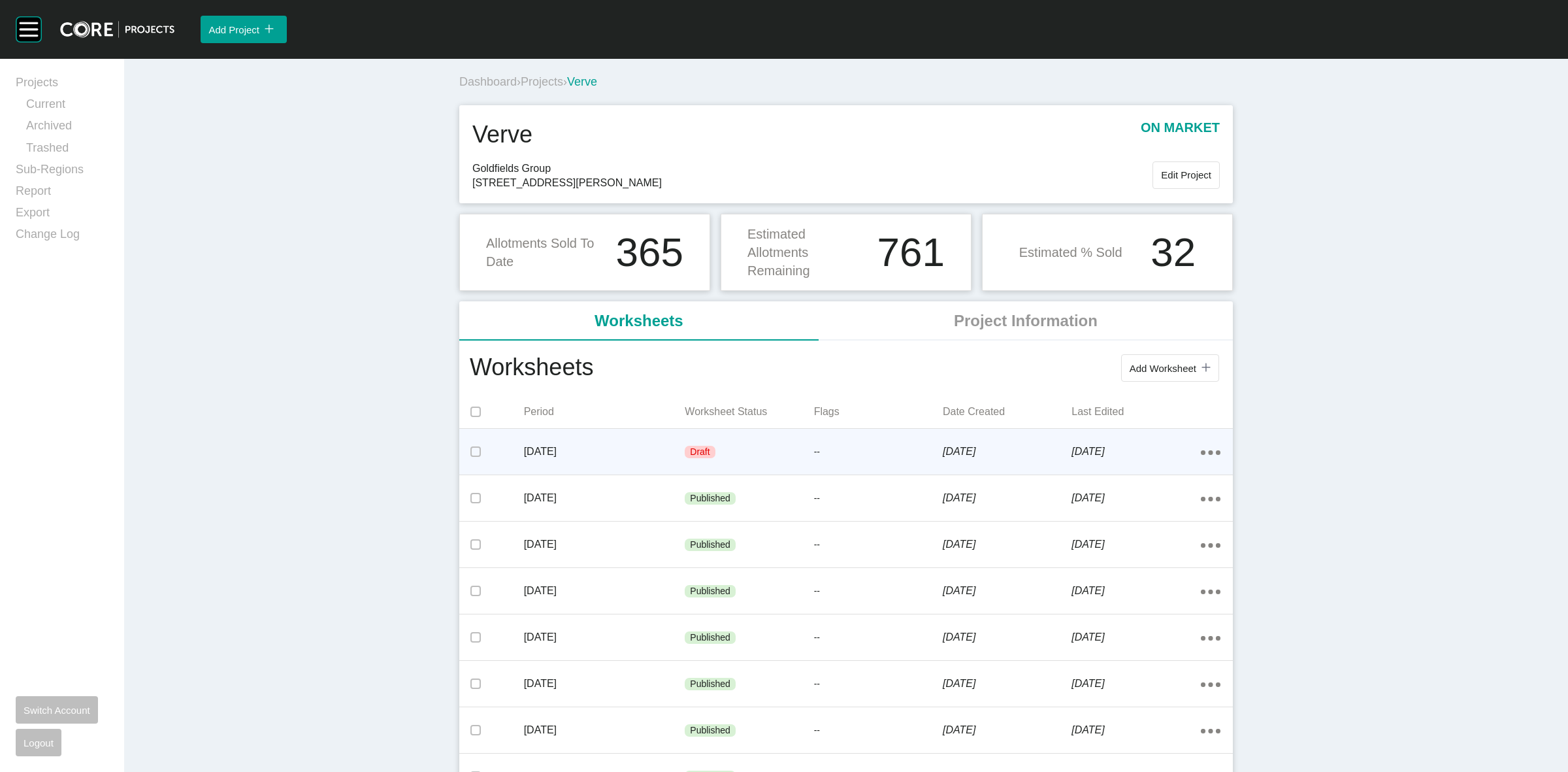
drag, startPoint x: 765, startPoint y: 389, endPoint x: 625, endPoint y: 444, distance: 150.4
click at [625, 444] on p "[DATE]" at bounding box center [604, 451] width 161 height 15
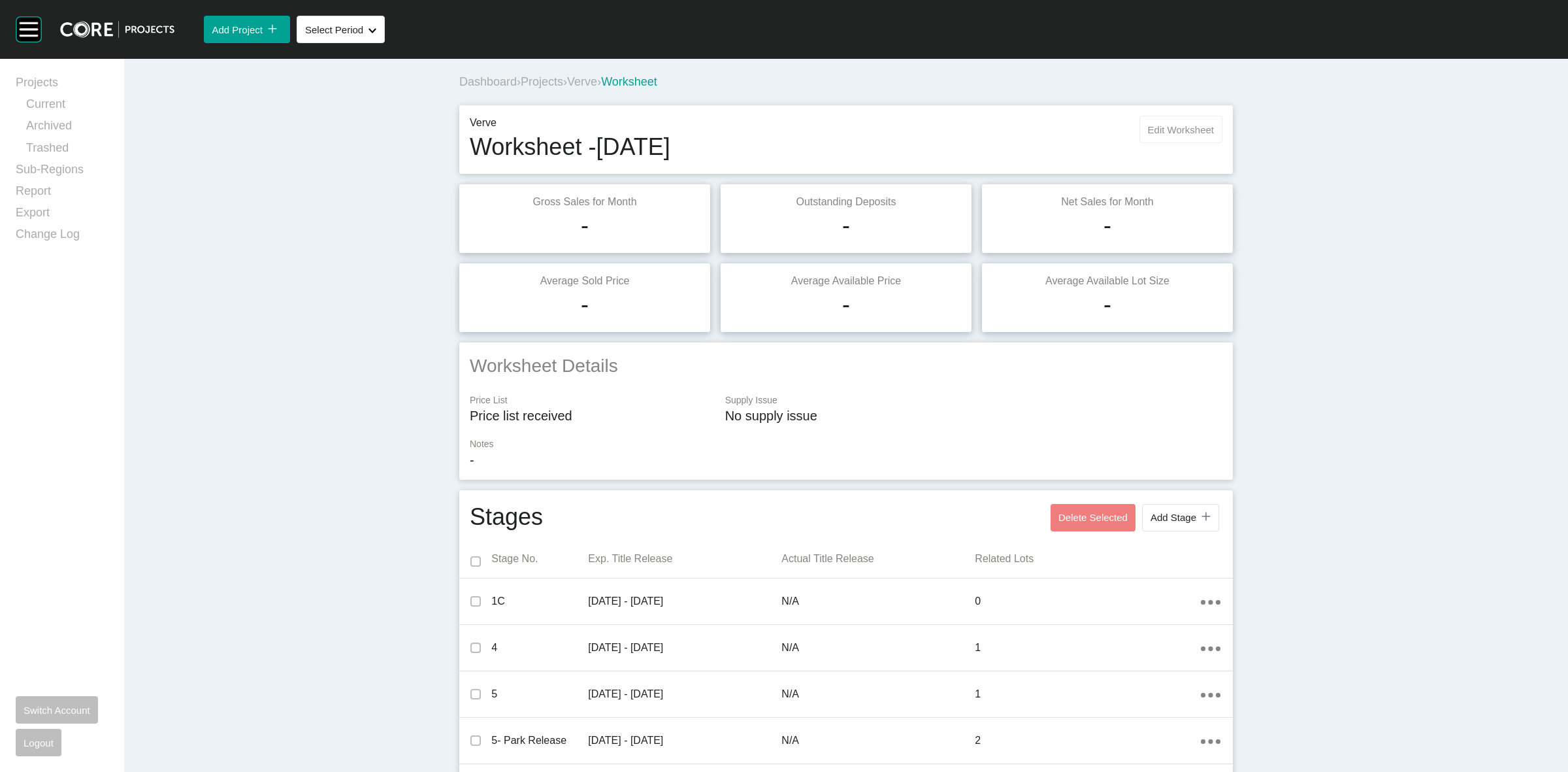
click at [1192, 129] on span "Edit Worksheet" at bounding box center [1180, 129] width 66 height 11
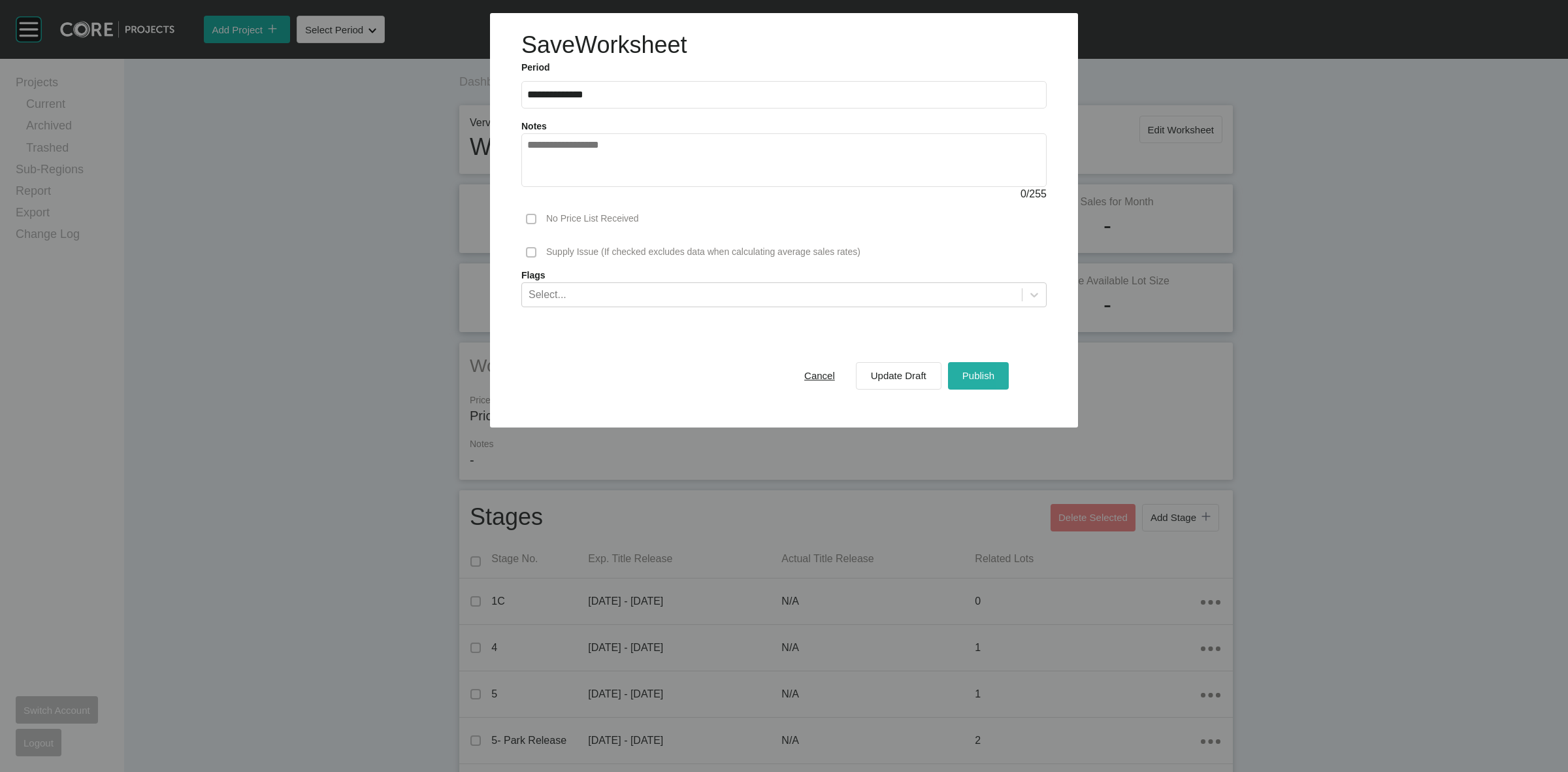
click at [978, 381] on span "Publish" at bounding box center [978, 375] width 32 height 11
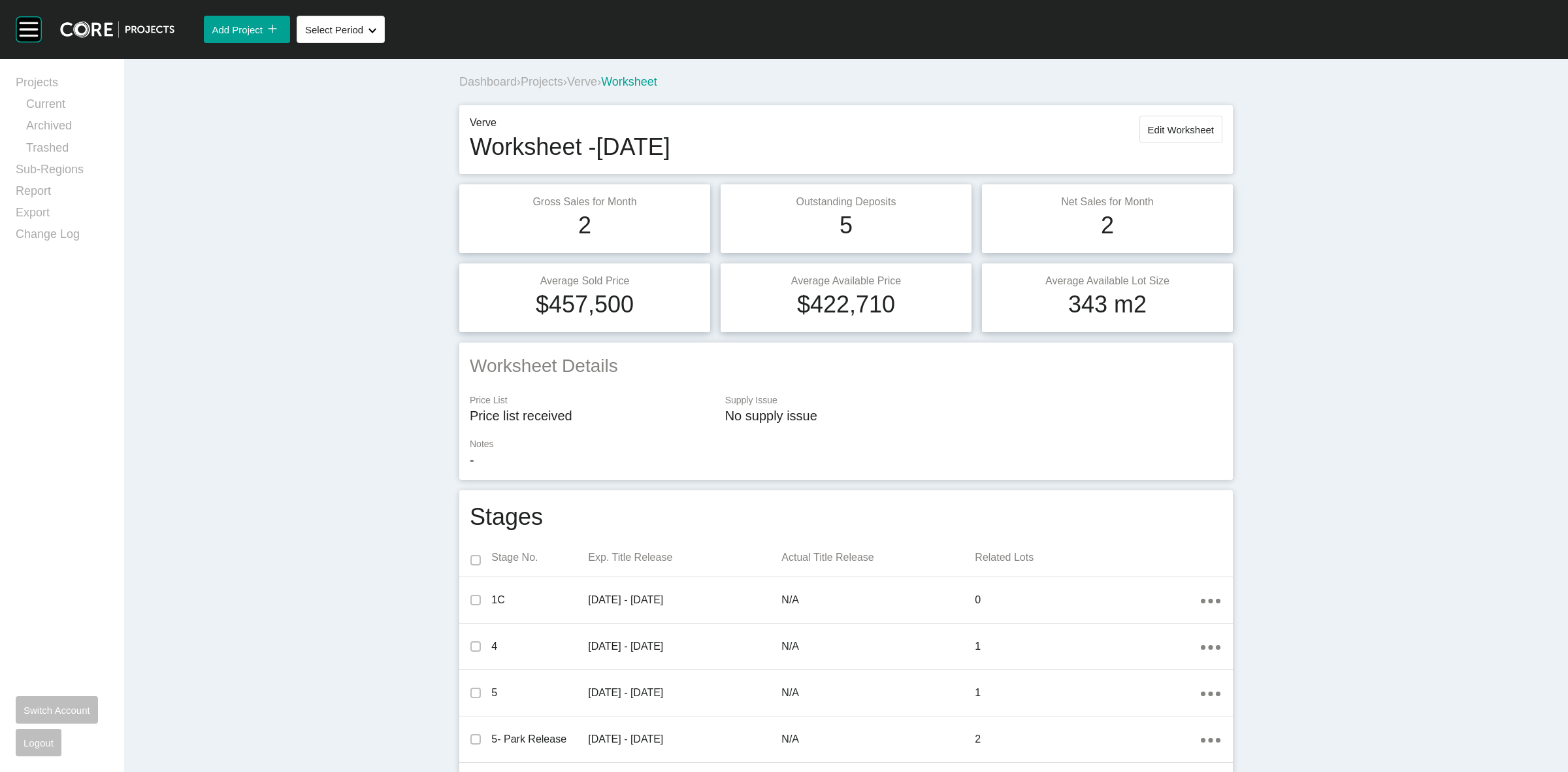
click at [591, 79] on span "Verve" at bounding box center [582, 81] width 30 height 13
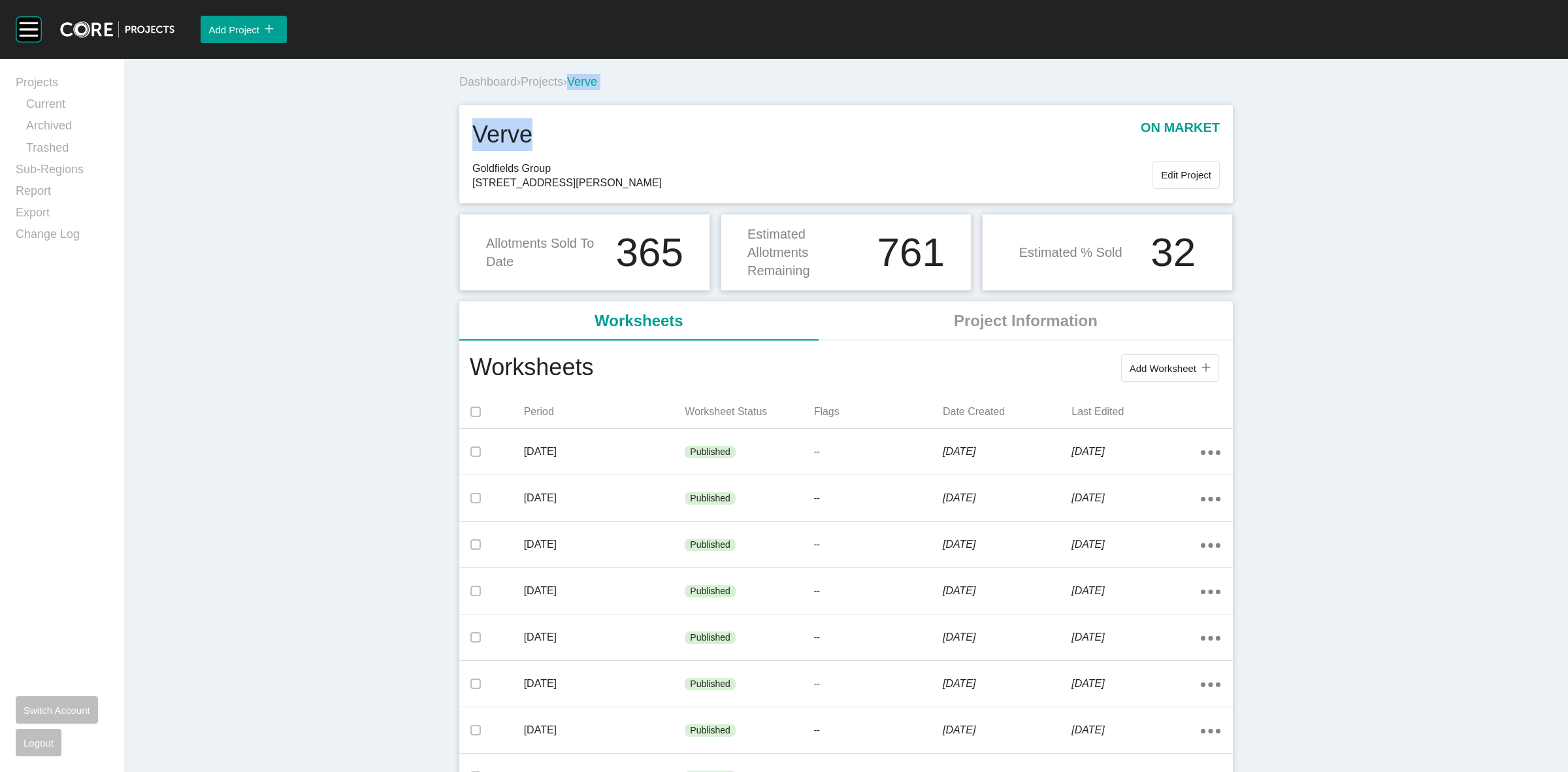
drag, startPoint x: 553, startPoint y: 117, endPoint x: 573, endPoint y: 98, distance: 27.6
click at [572, 96] on div "Dashboard › Projects › Verve Verve on market Goldfields Group [STREET_ADDRESS][…" at bounding box center [846, 614] width 784 height 1112
click at [668, 145] on div "Verve on market" at bounding box center [846, 139] width 747 height 42
click at [542, 87] on span "Projects" at bounding box center [541, 81] width 42 height 13
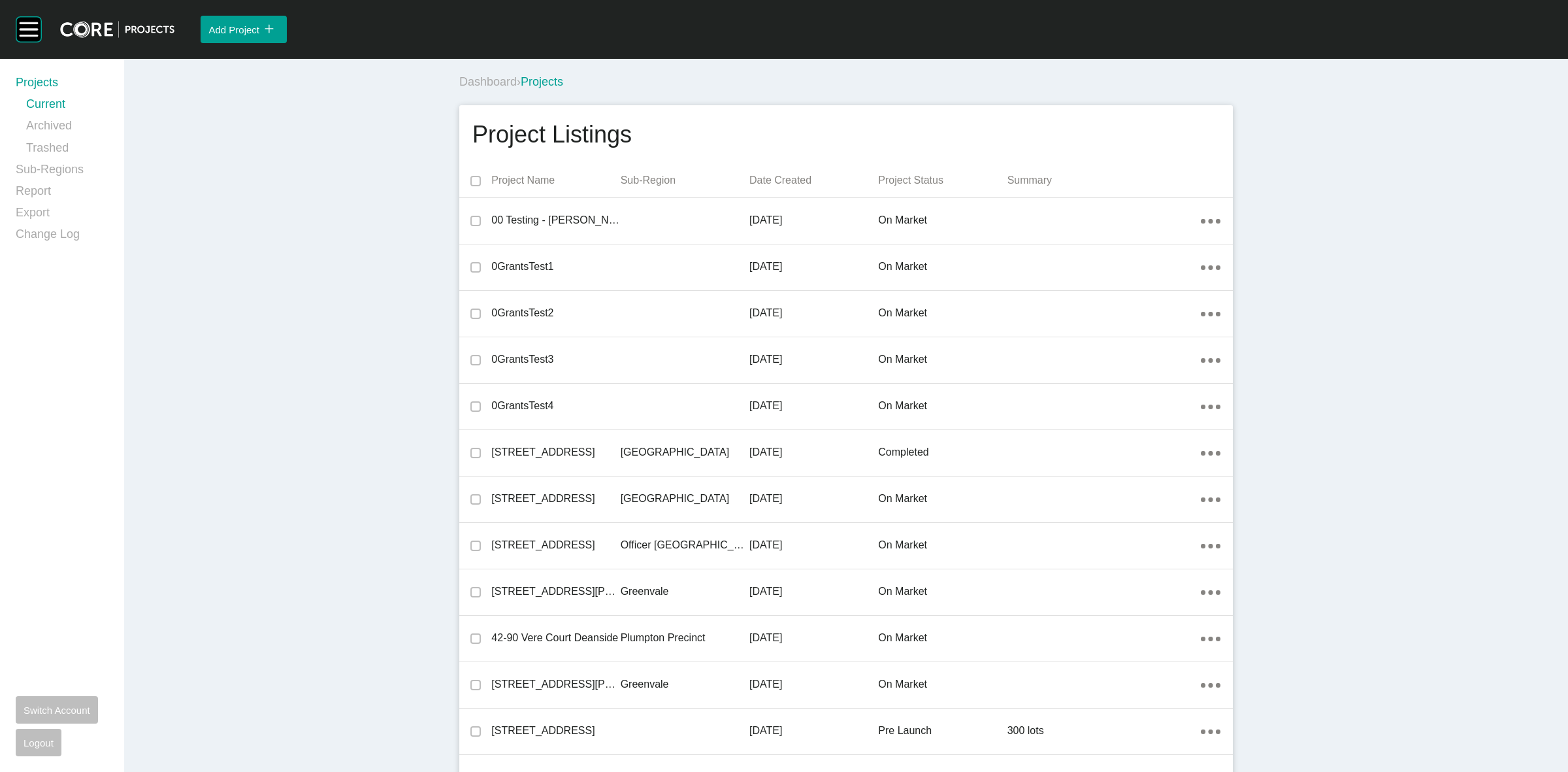
scroll to position [19089, 0]
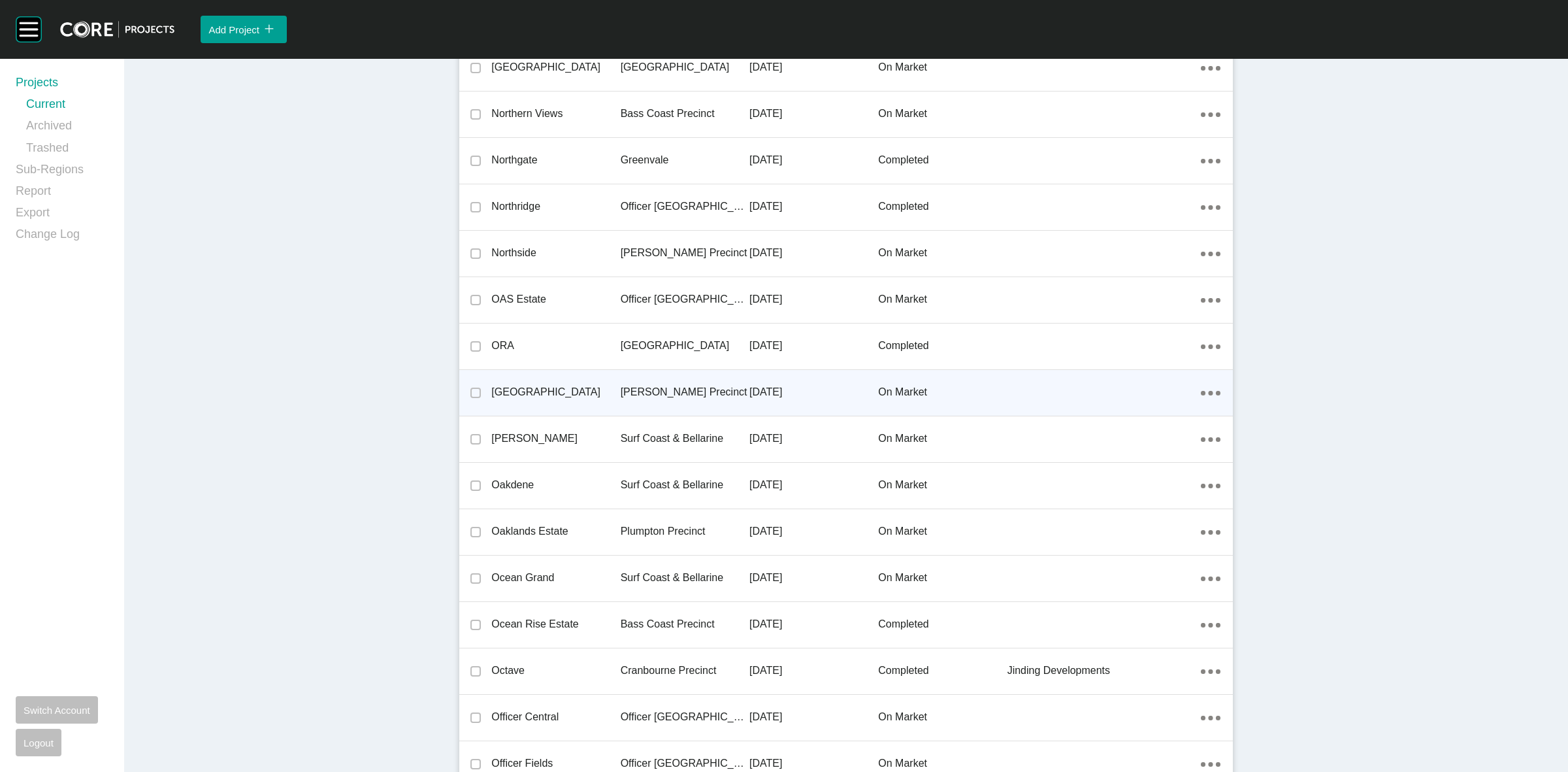
click at [621, 389] on p "[PERSON_NAME] Precinct" at bounding box center [684, 392] width 128 height 15
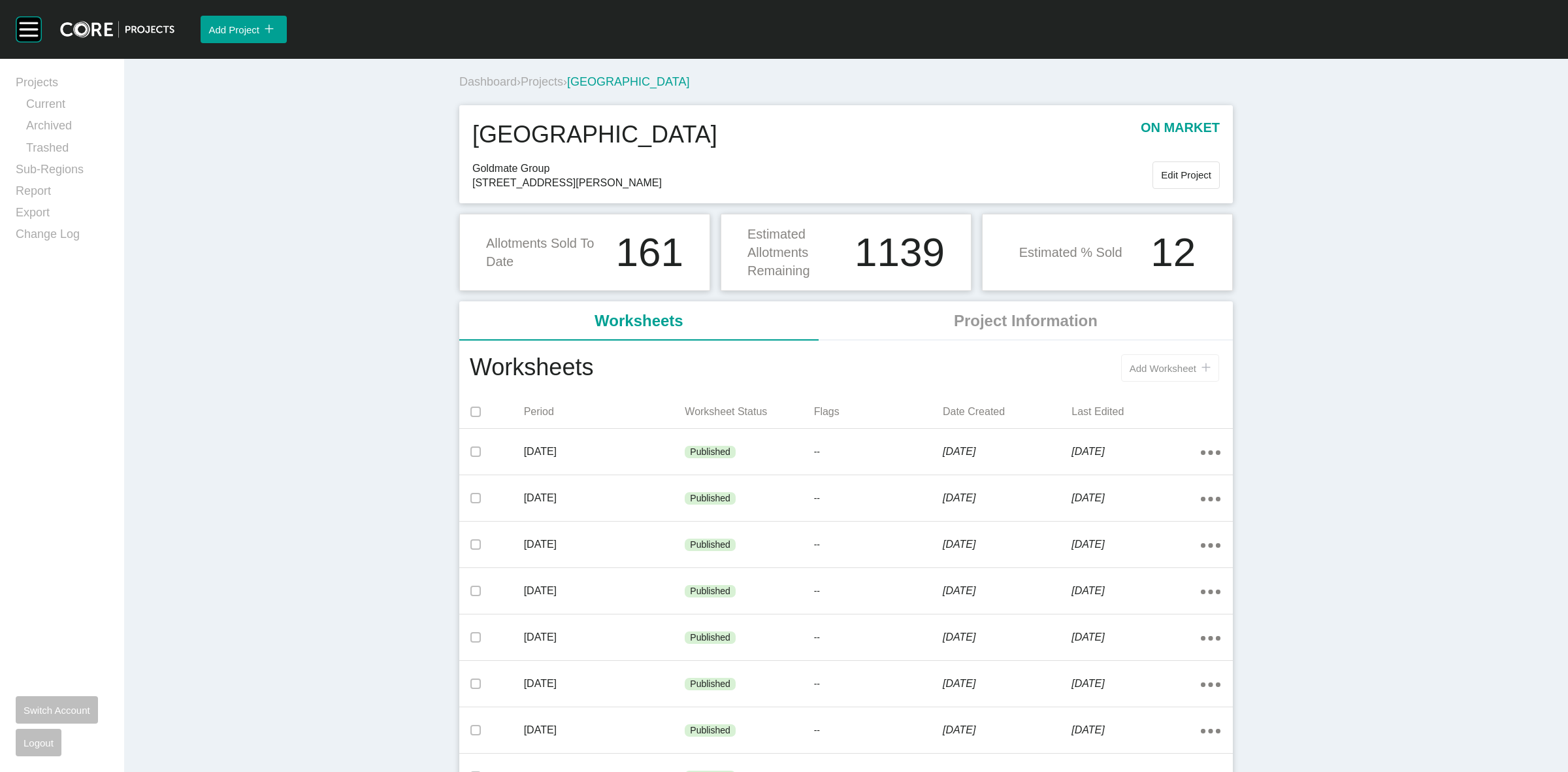
click at [1147, 368] on span "Add Worksheet" at bounding box center [1162, 368] width 66 height 11
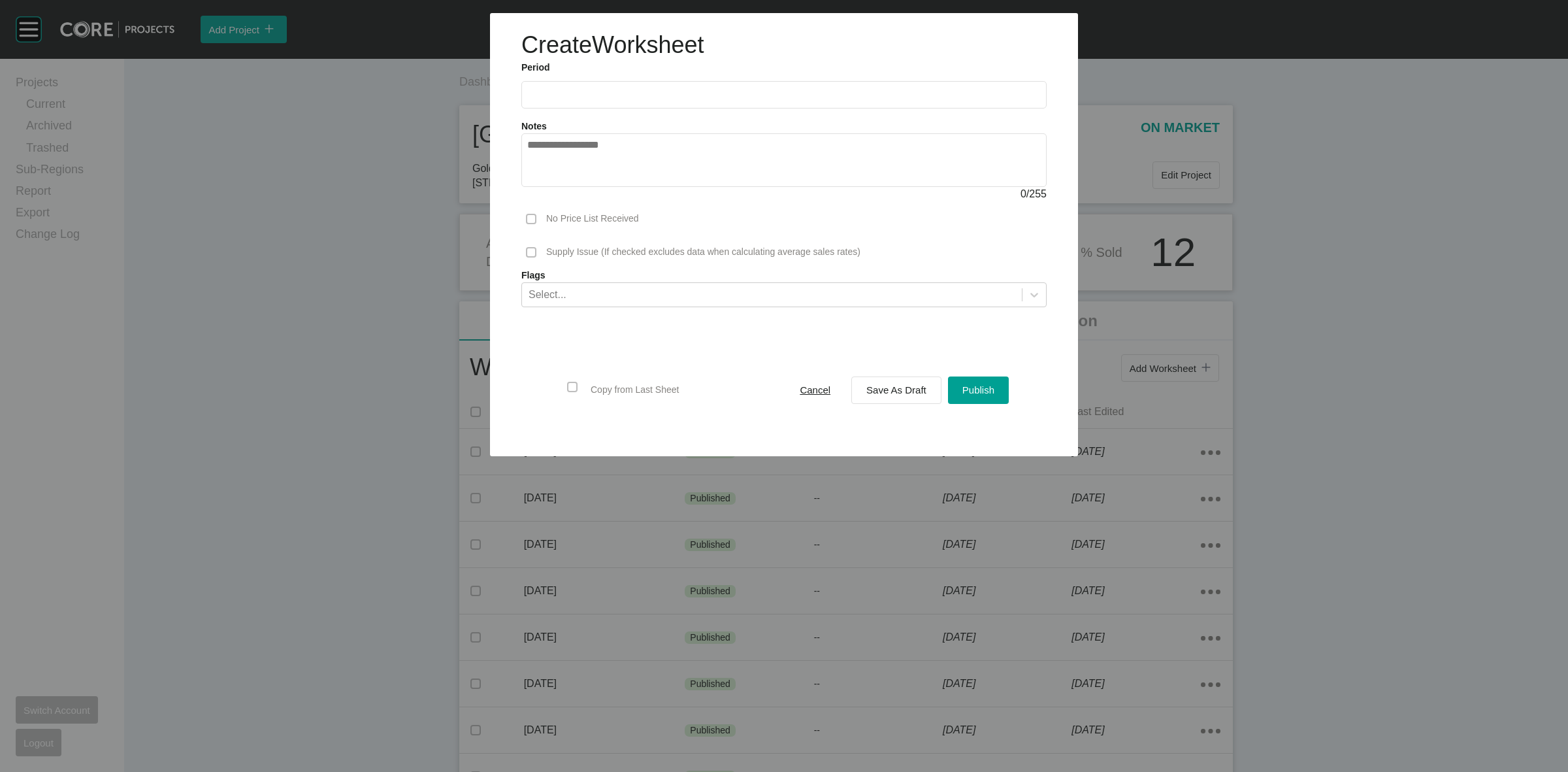
click at [696, 93] on input "text" at bounding box center [784, 94] width 514 height 11
drag, startPoint x: 618, startPoint y: 187, endPoint x: 727, endPoint y: 258, distance: 130.1
click at [619, 187] on li "Sep" at bounding box center [633, 191] width 44 height 22
type input "**********"
click at [886, 399] on div "Save As Draft" at bounding box center [896, 390] width 66 height 17
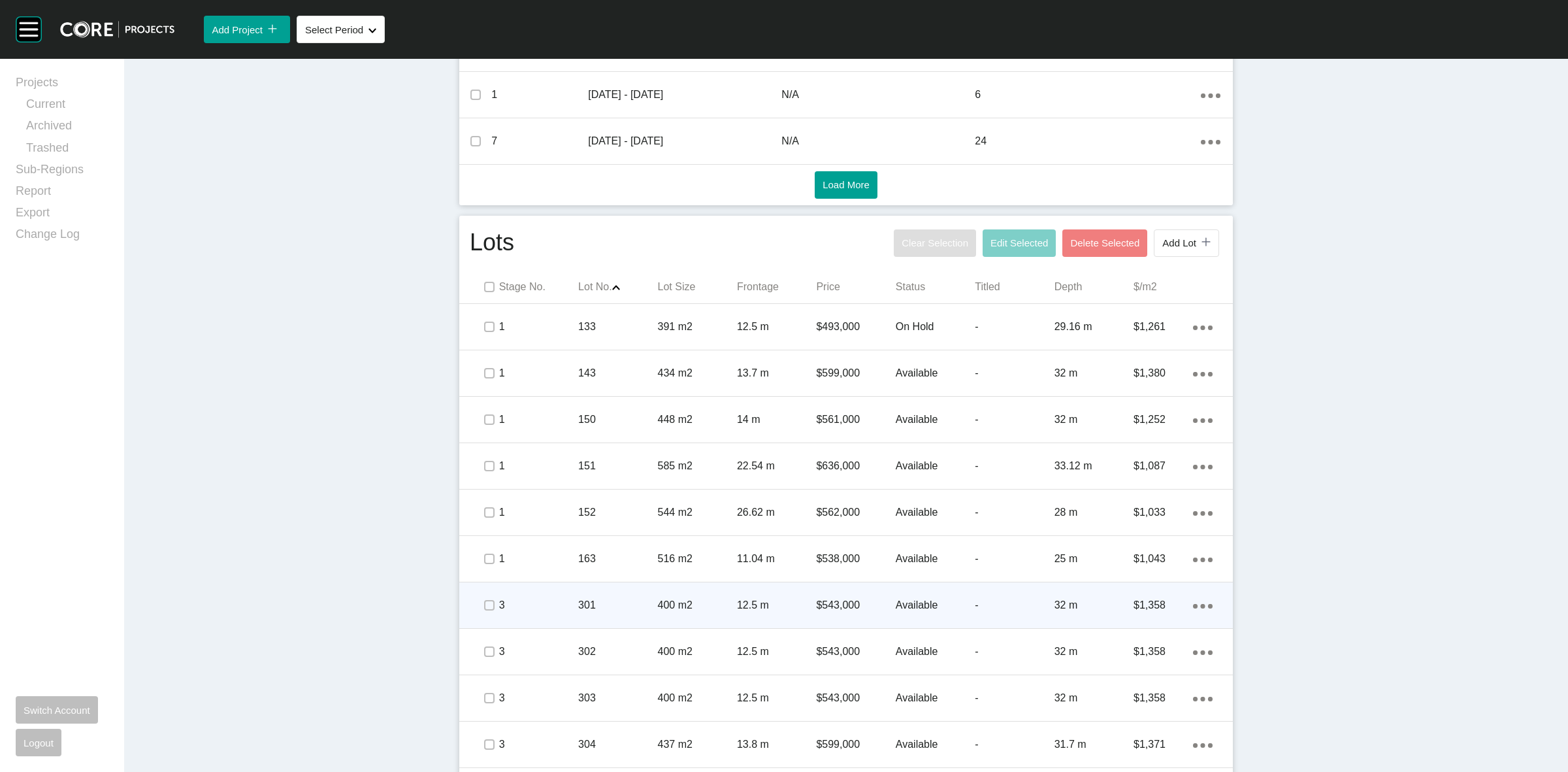
scroll to position [654, 0]
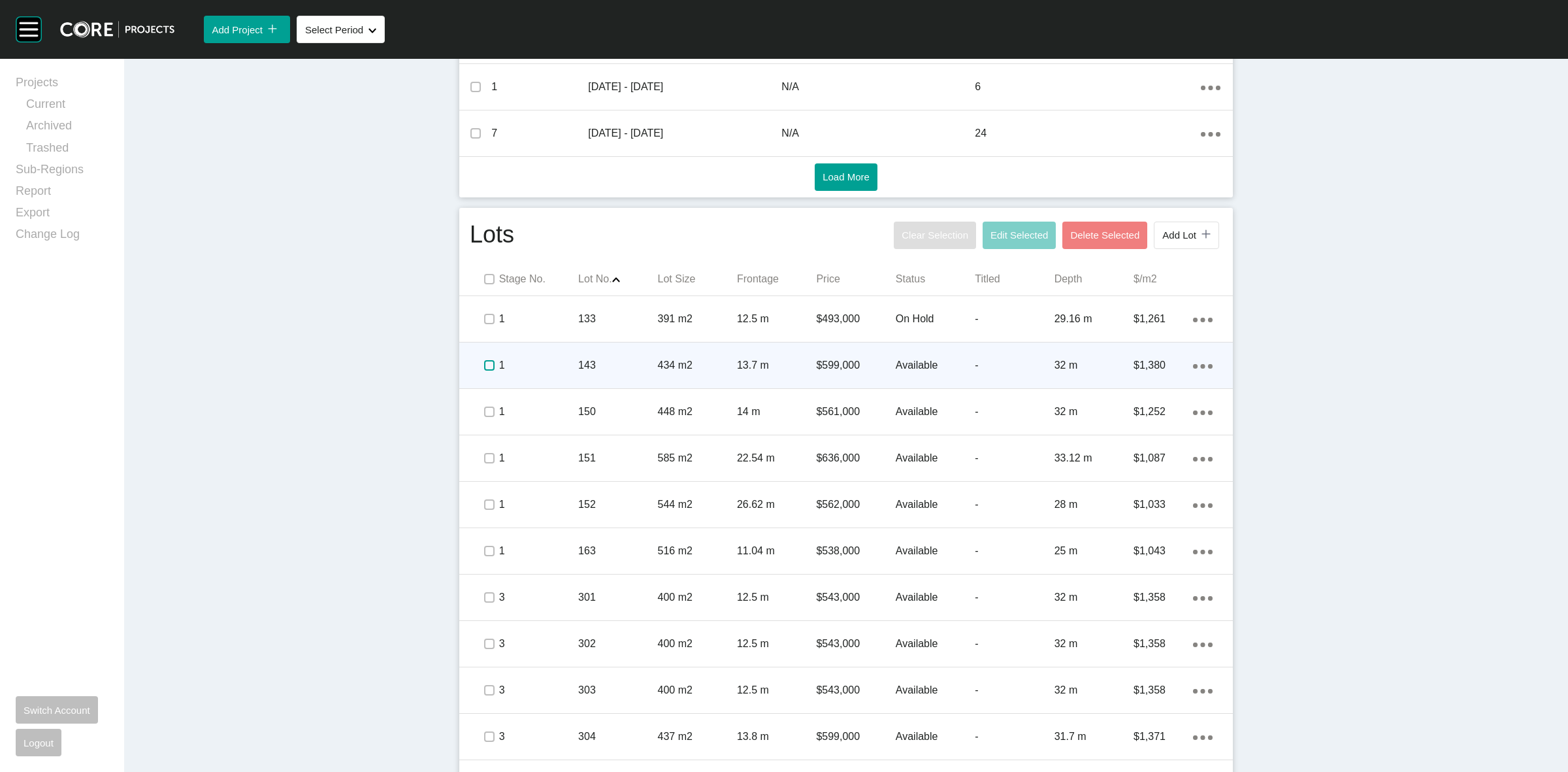
click at [484, 367] on label at bounding box center [490, 366] width 10 height 10
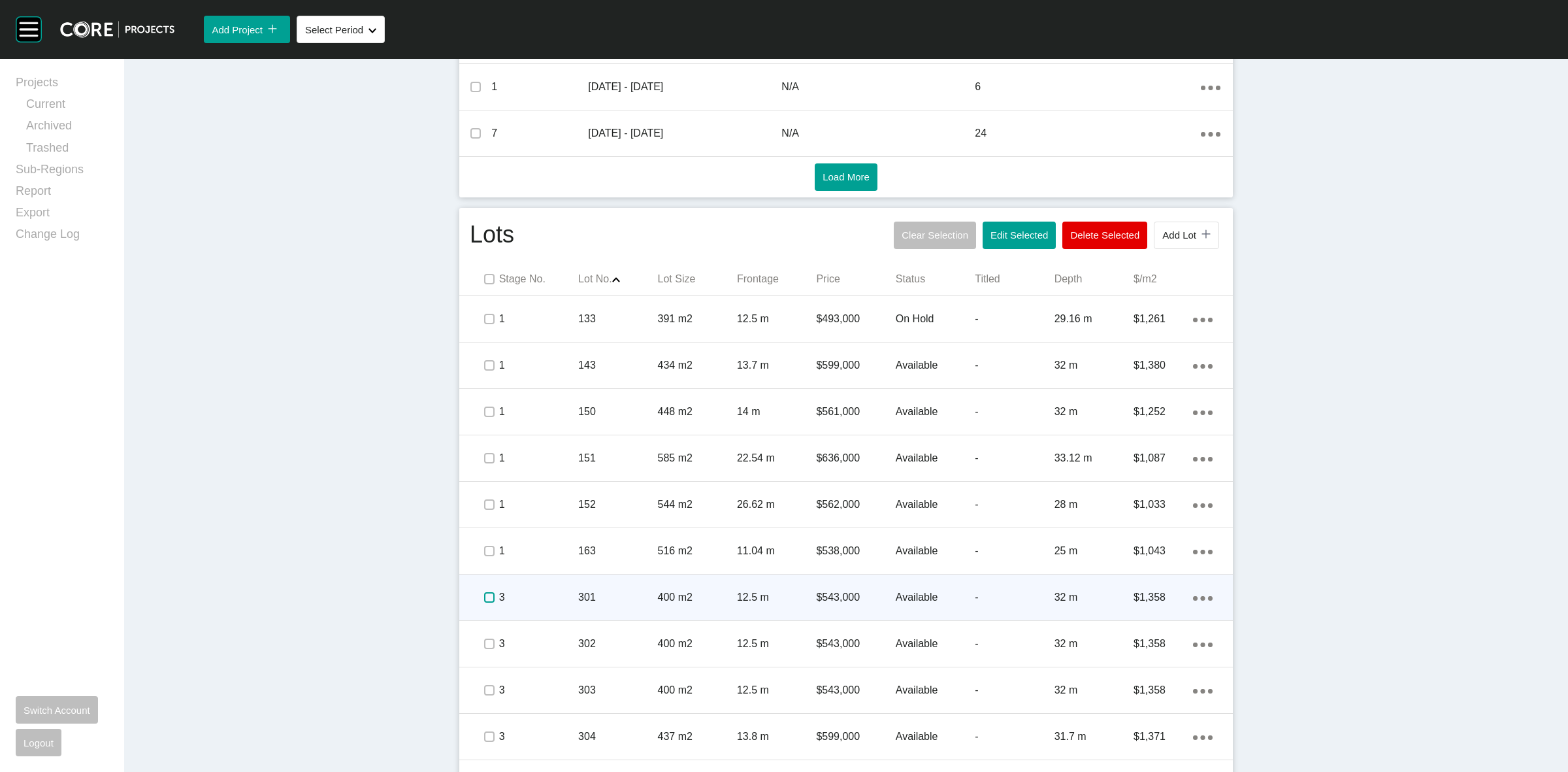
click at [484, 597] on label at bounding box center [490, 598] width 10 height 10
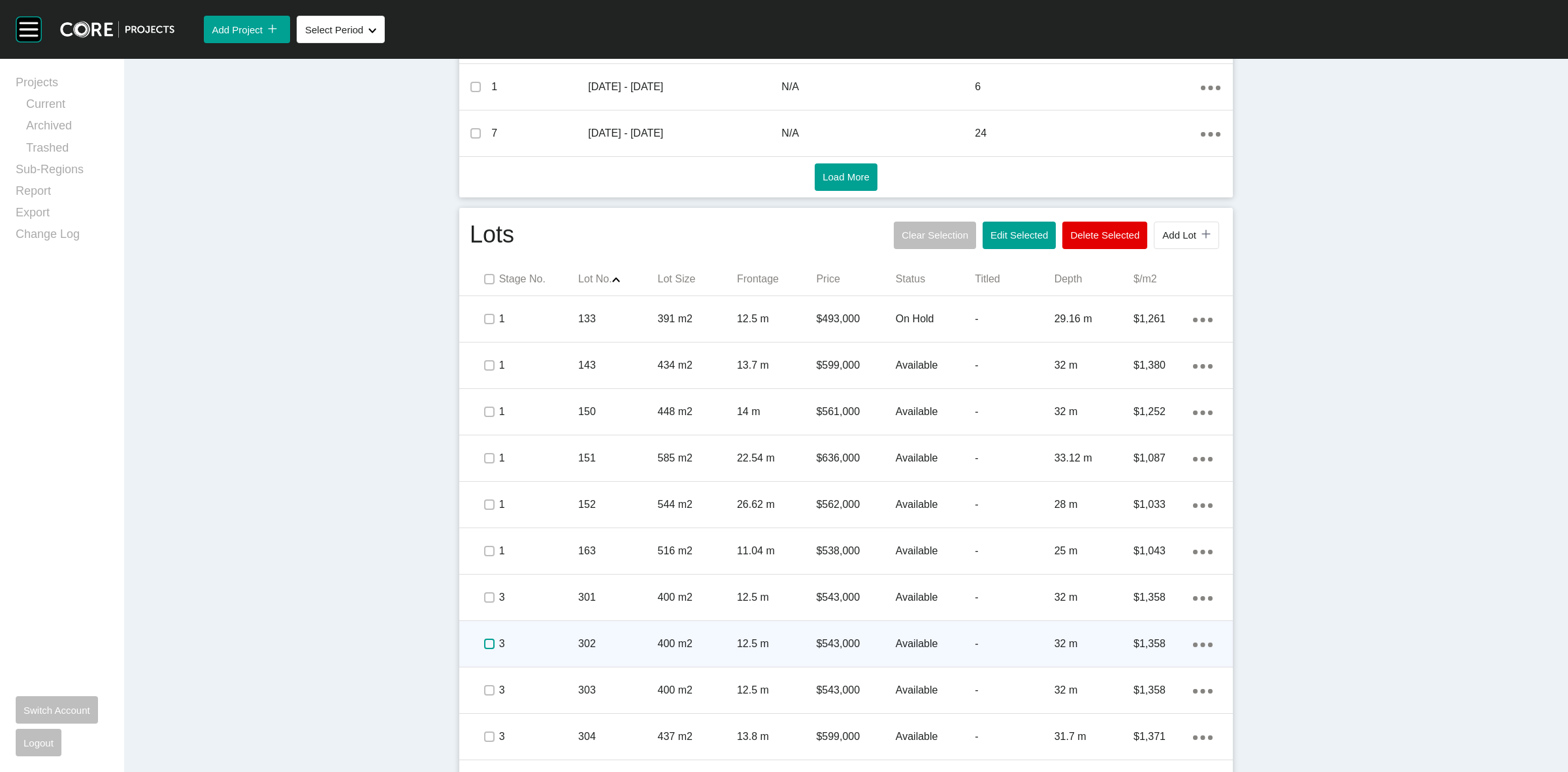
drag, startPoint x: 481, startPoint y: 641, endPoint x: 484, endPoint y: 665, distance: 24.2
click at [484, 641] on label at bounding box center [490, 643] width 10 height 10
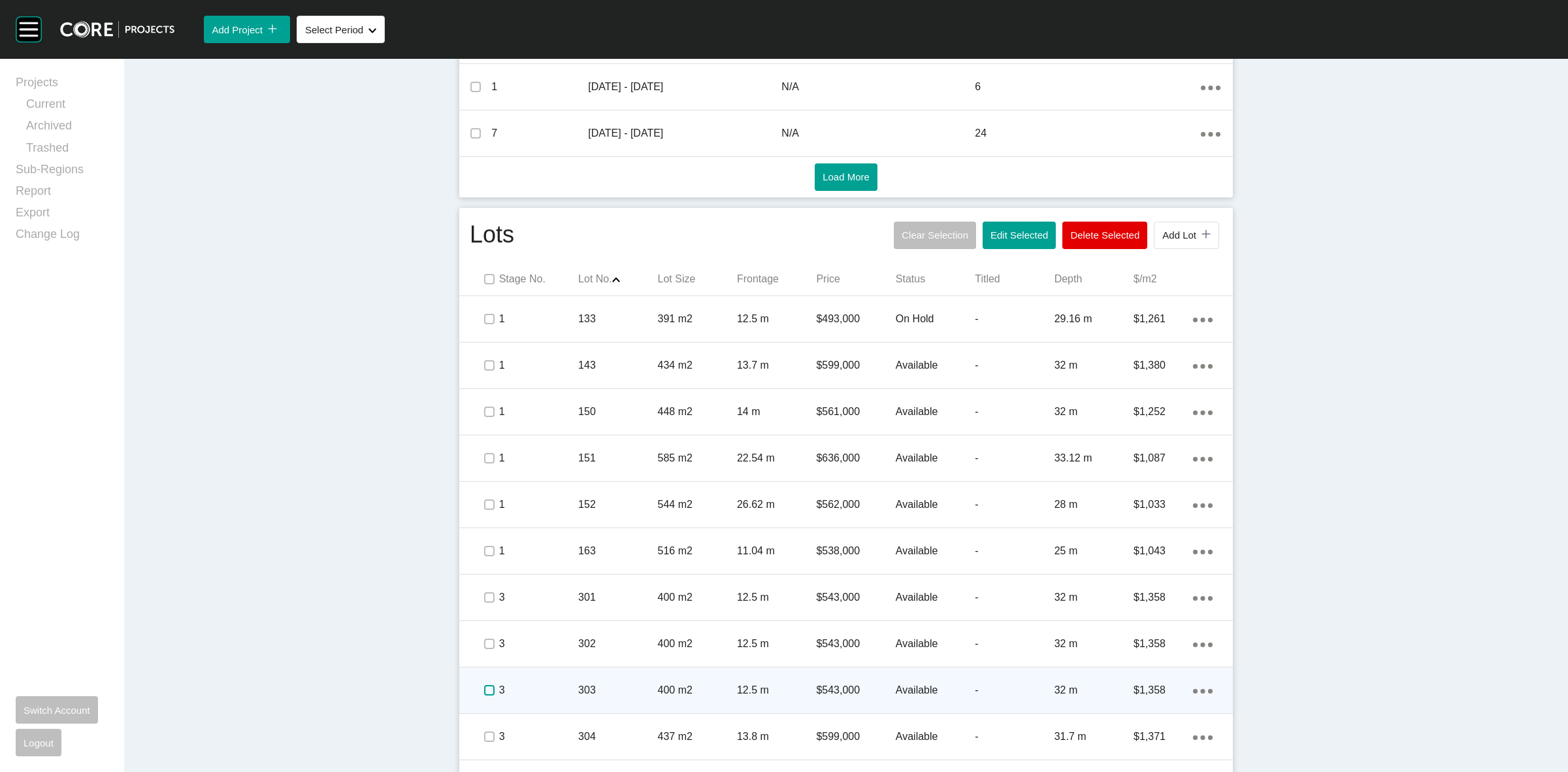
click at [484, 685] on label at bounding box center [490, 690] width 10 height 10
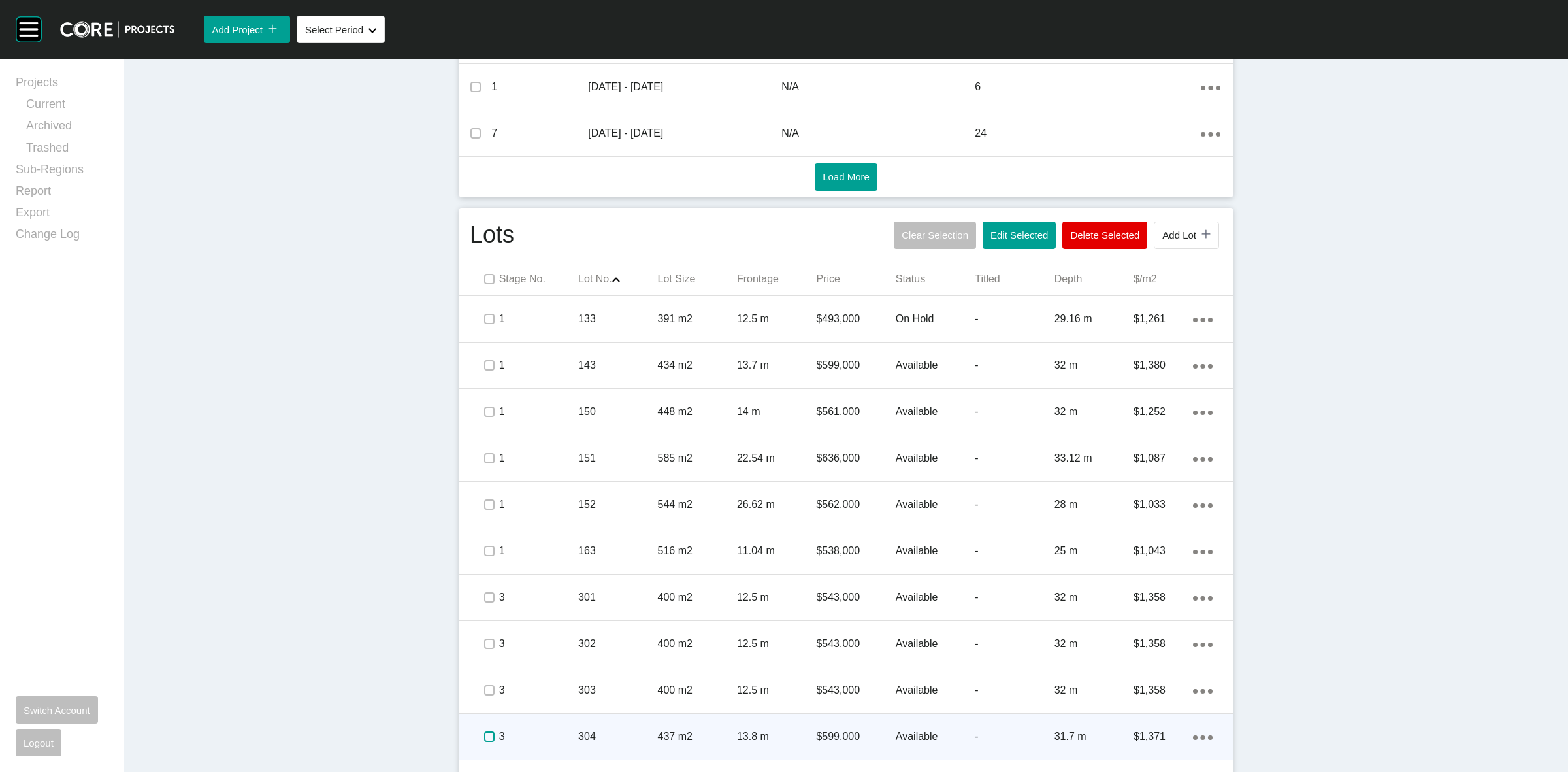
click at [484, 737] on label at bounding box center [490, 737] width 10 height 10
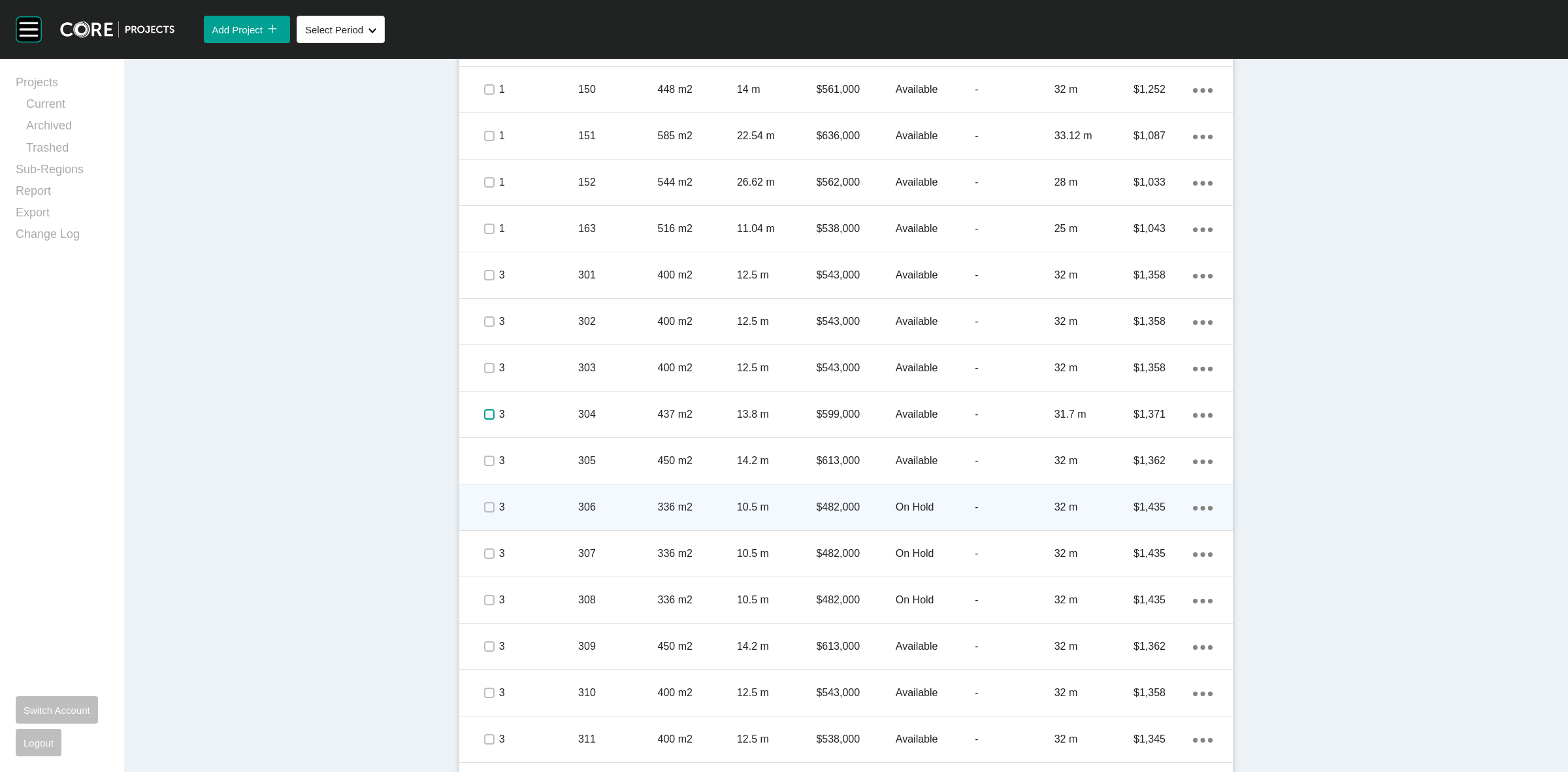
scroll to position [981, 0]
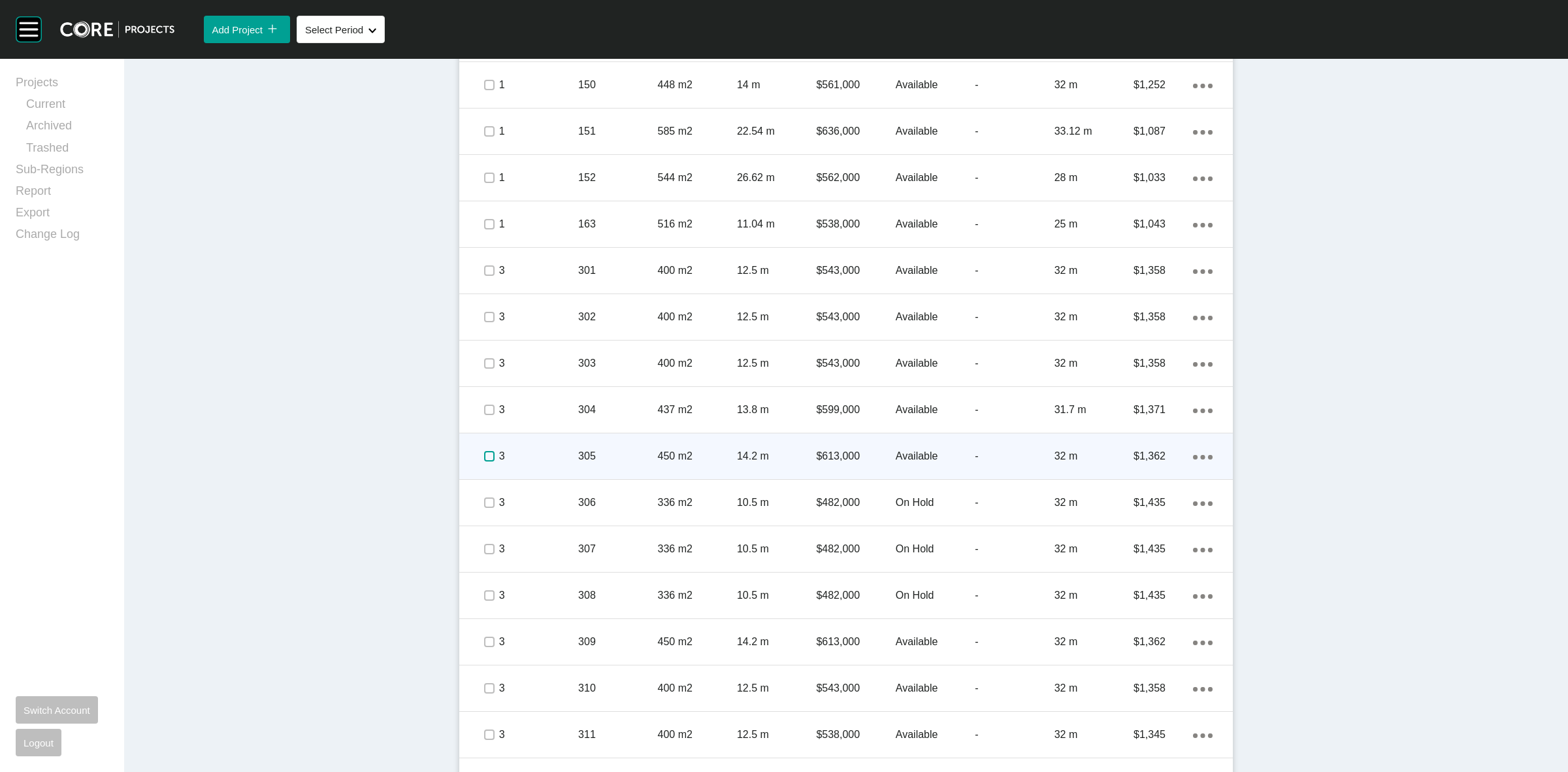
click at [484, 455] on label at bounding box center [490, 456] width 10 height 10
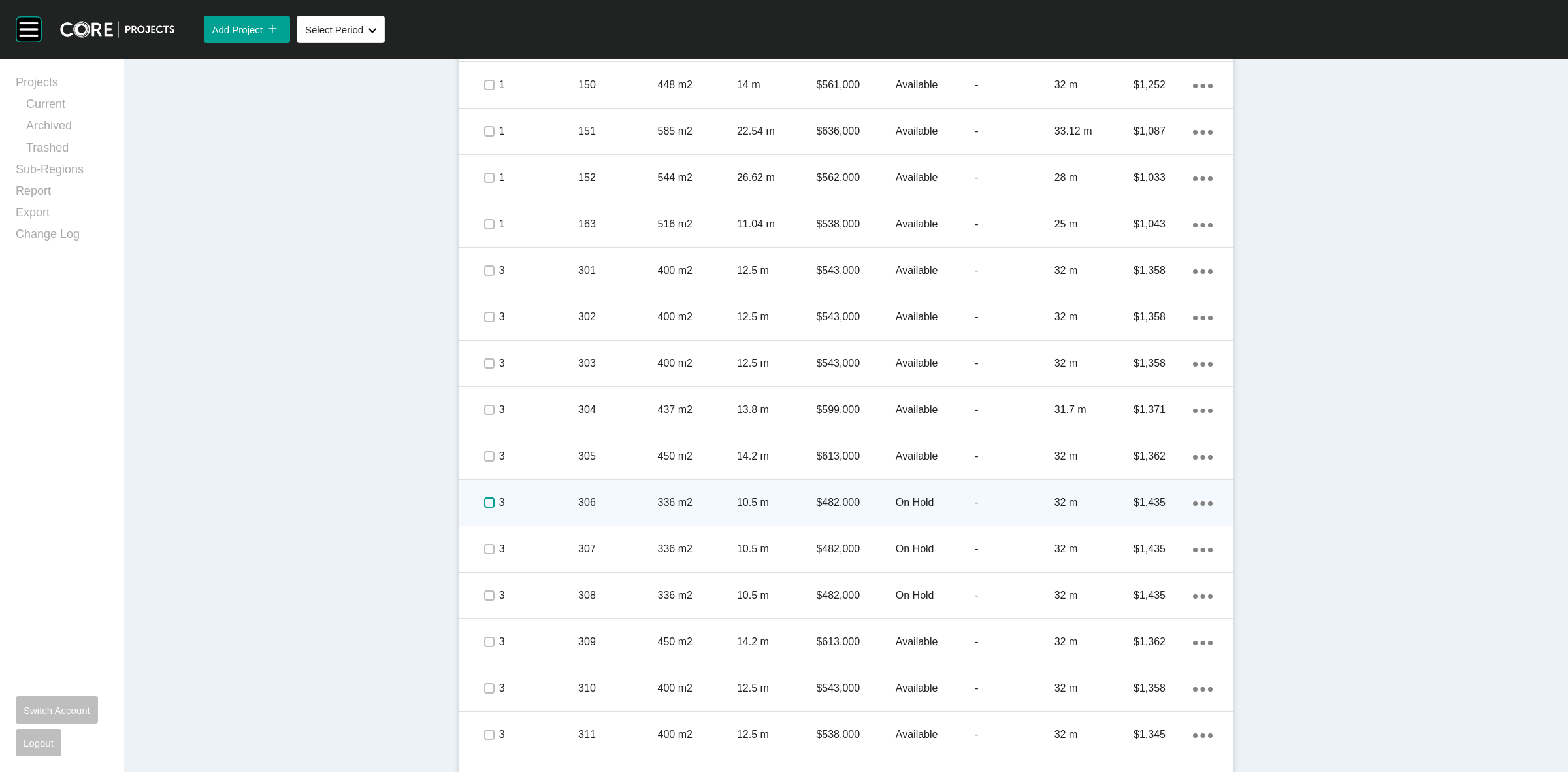
click at [484, 507] on label at bounding box center [490, 503] width 10 height 10
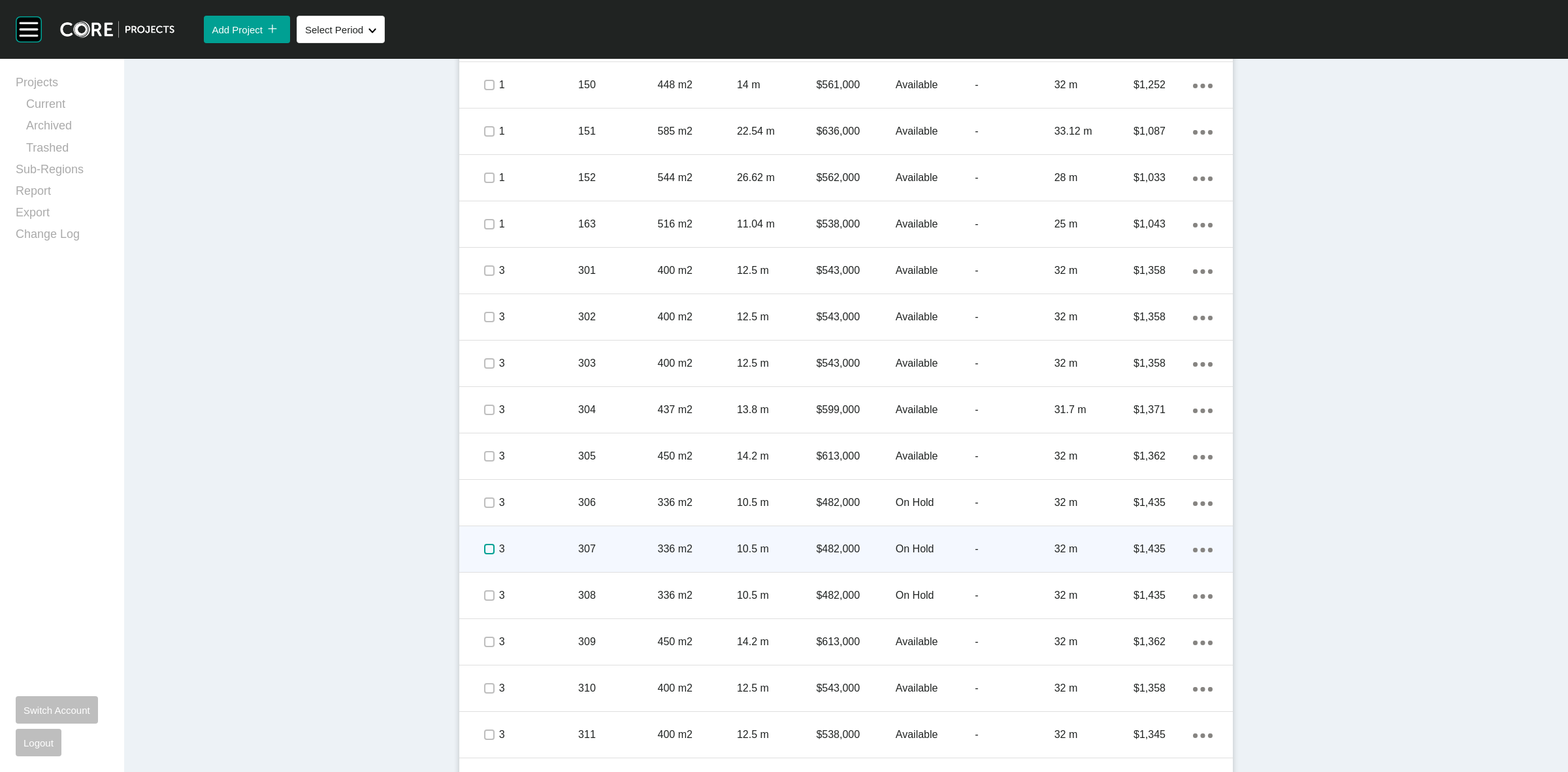
click at [484, 549] on label at bounding box center [490, 549] width 10 height 10
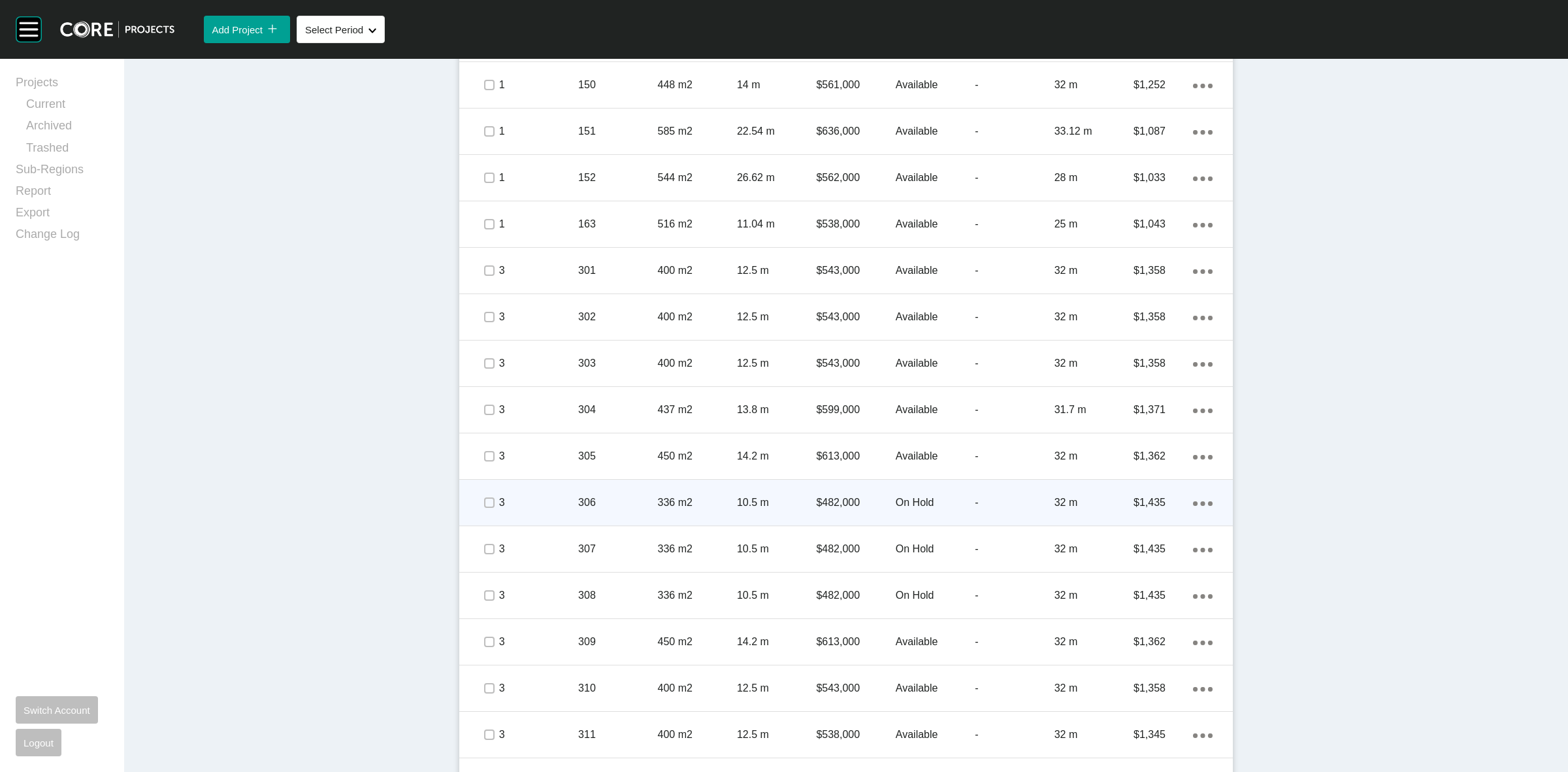
click at [544, 507] on p "3" at bounding box center [539, 502] width 79 height 15
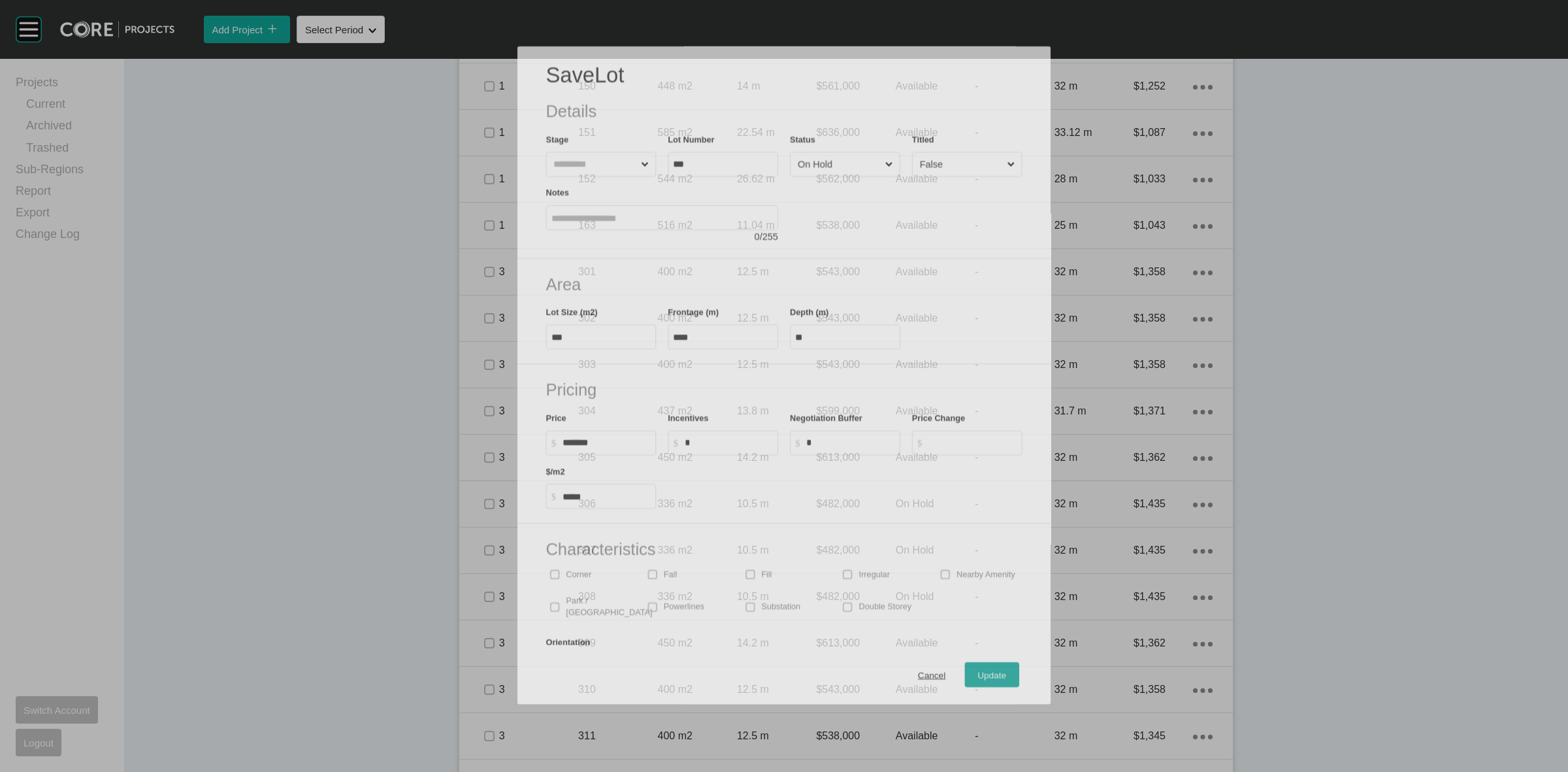
scroll to position [939, 0]
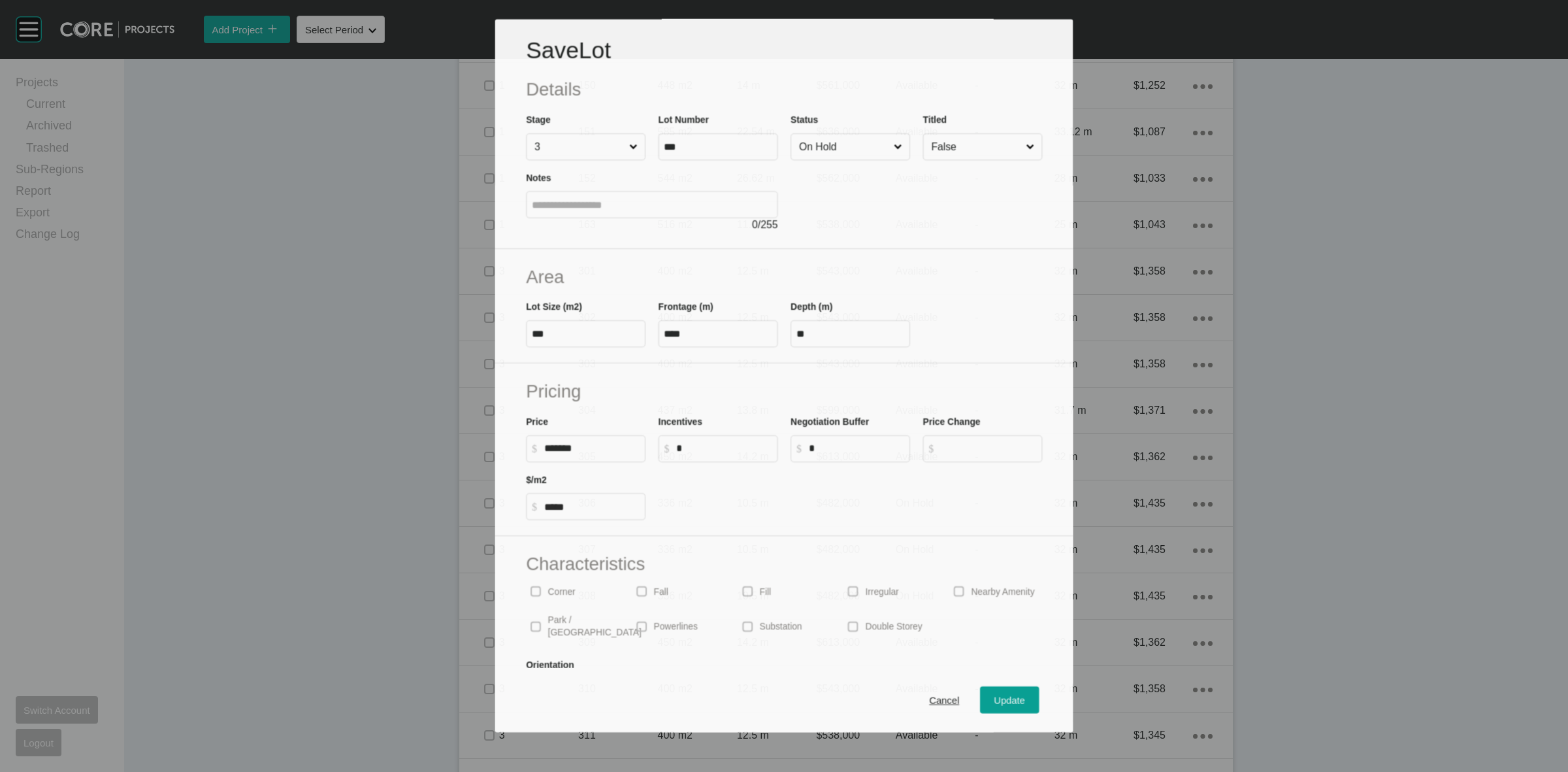
click at [829, 139] on input "On Hold" at bounding box center [844, 147] width 95 height 26
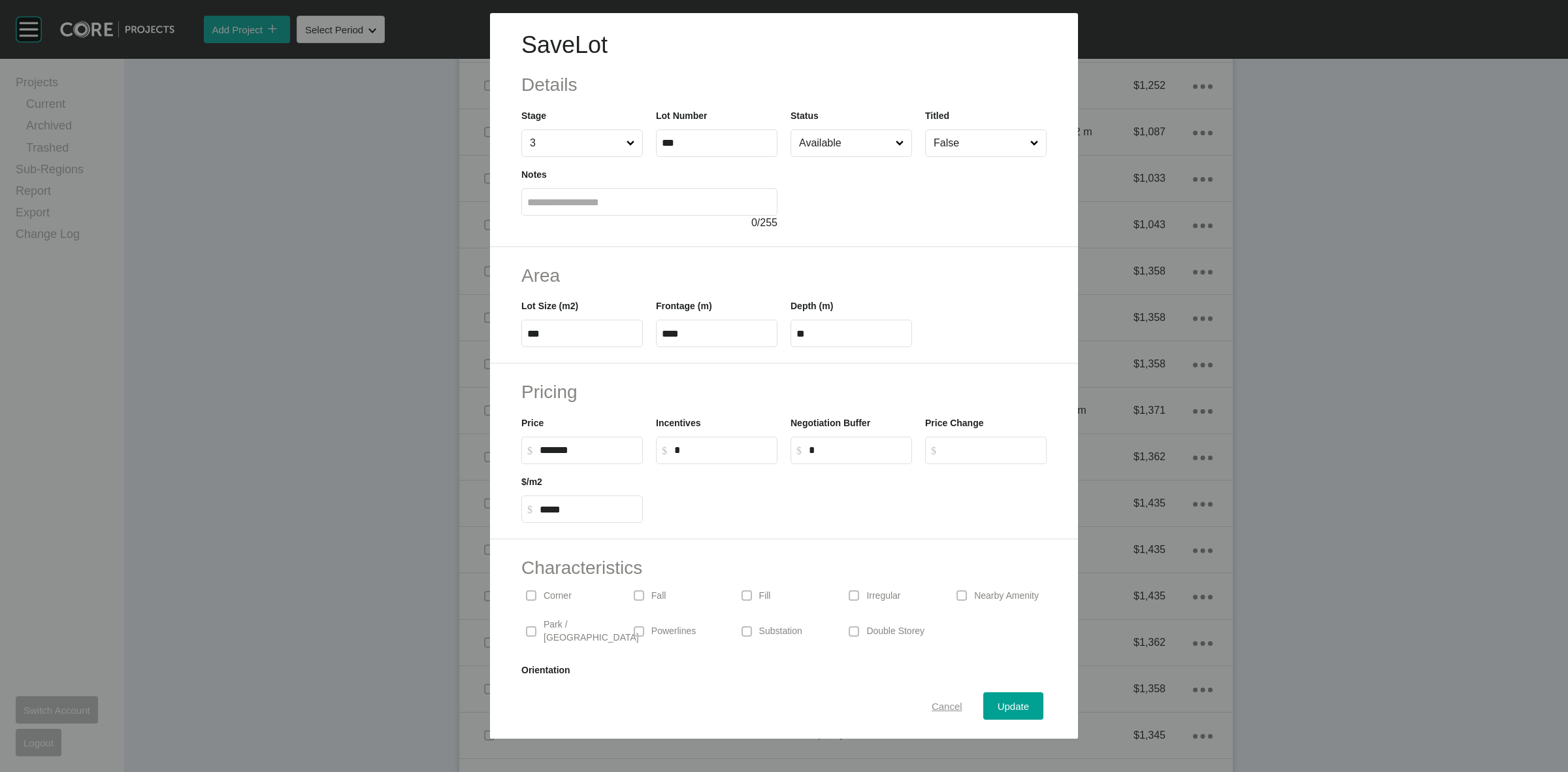
drag, startPoint x: 984, startPoint y: 701, endPoint x: 962, endPoint y: 709, distance: 23.4
click at [984, 703] on button "Update" at bounding box center [1014, 706] width 60 height 28
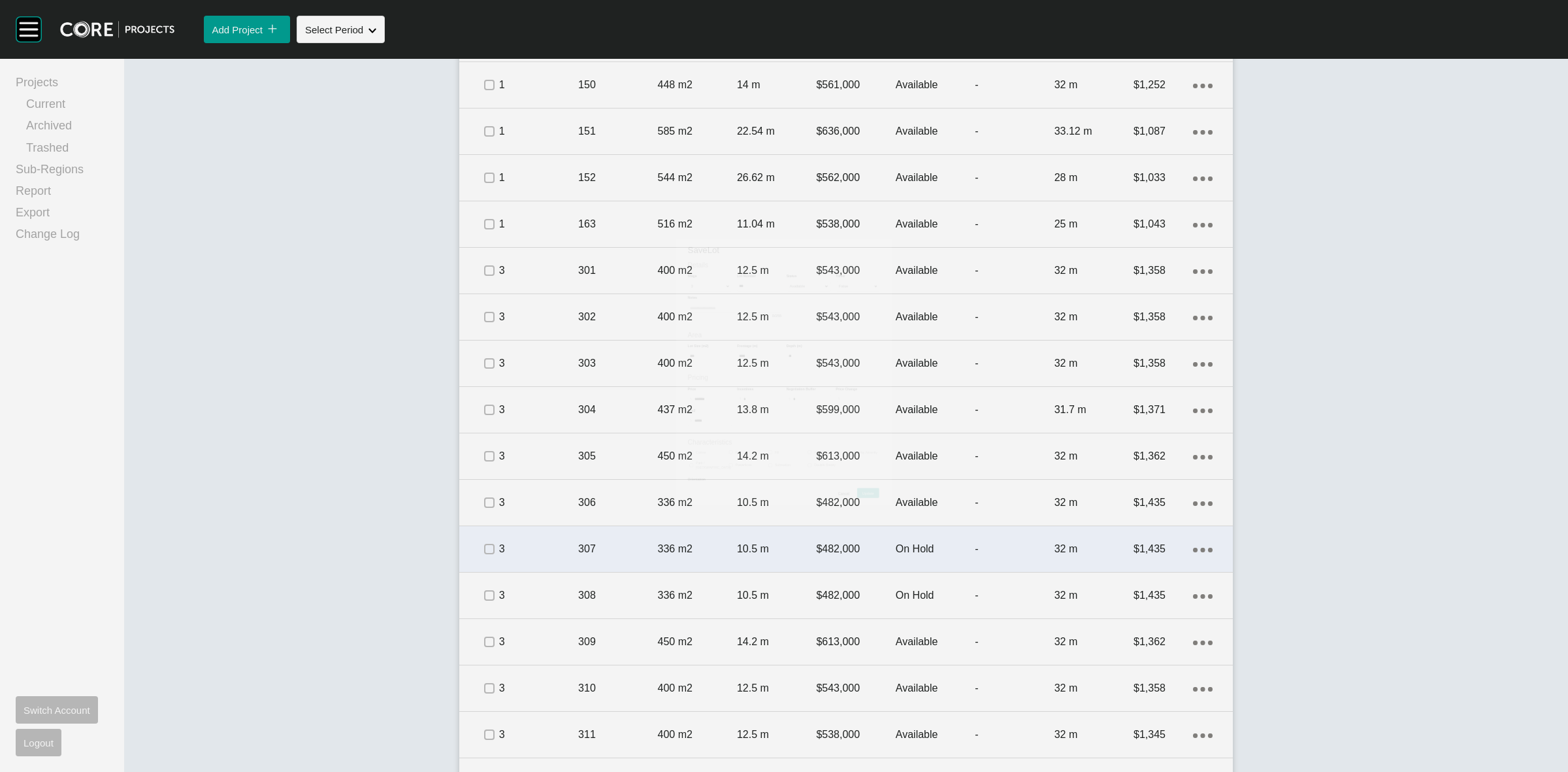
click at [546, 566] on div "3" at bounding box center [539, 549] width 79 height 41
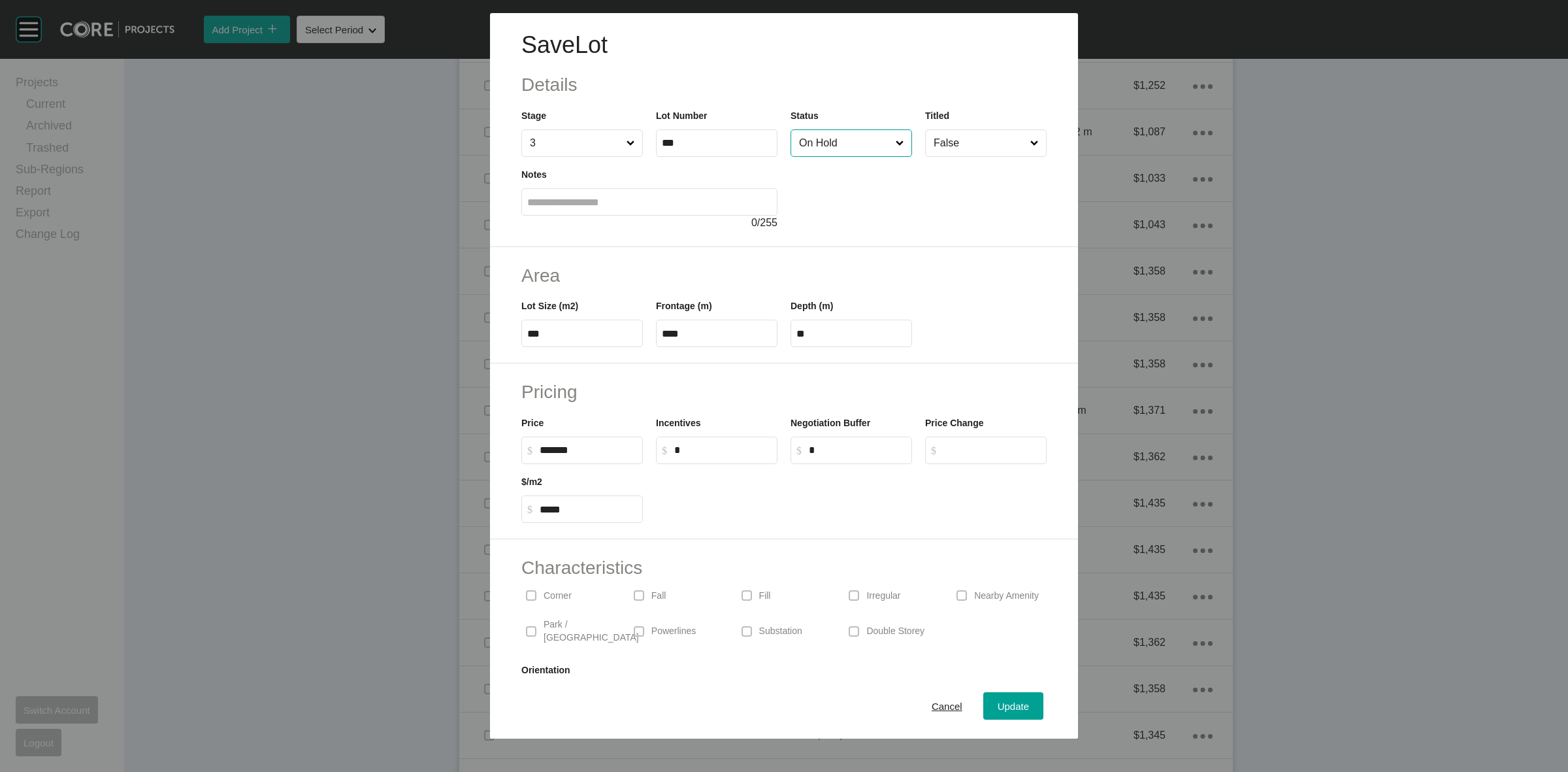
click at [840, 146] on input "On Hold" at bounding box center [845, 143] width 97 height 26
click at [820, 158] on div at bounding box center [918, 194] width 256 height 74
click at [811, 149] on input "Deposit" at bounding box center [845, 143] width 97 height 26
drag, startPoint x: 829, startPoint y: 179, endPoint x: 961, endPoint y: 414, distance: 269.5
click at [997, 700] on span "Update" at bounding box center [1013, 706] width 31 height 11
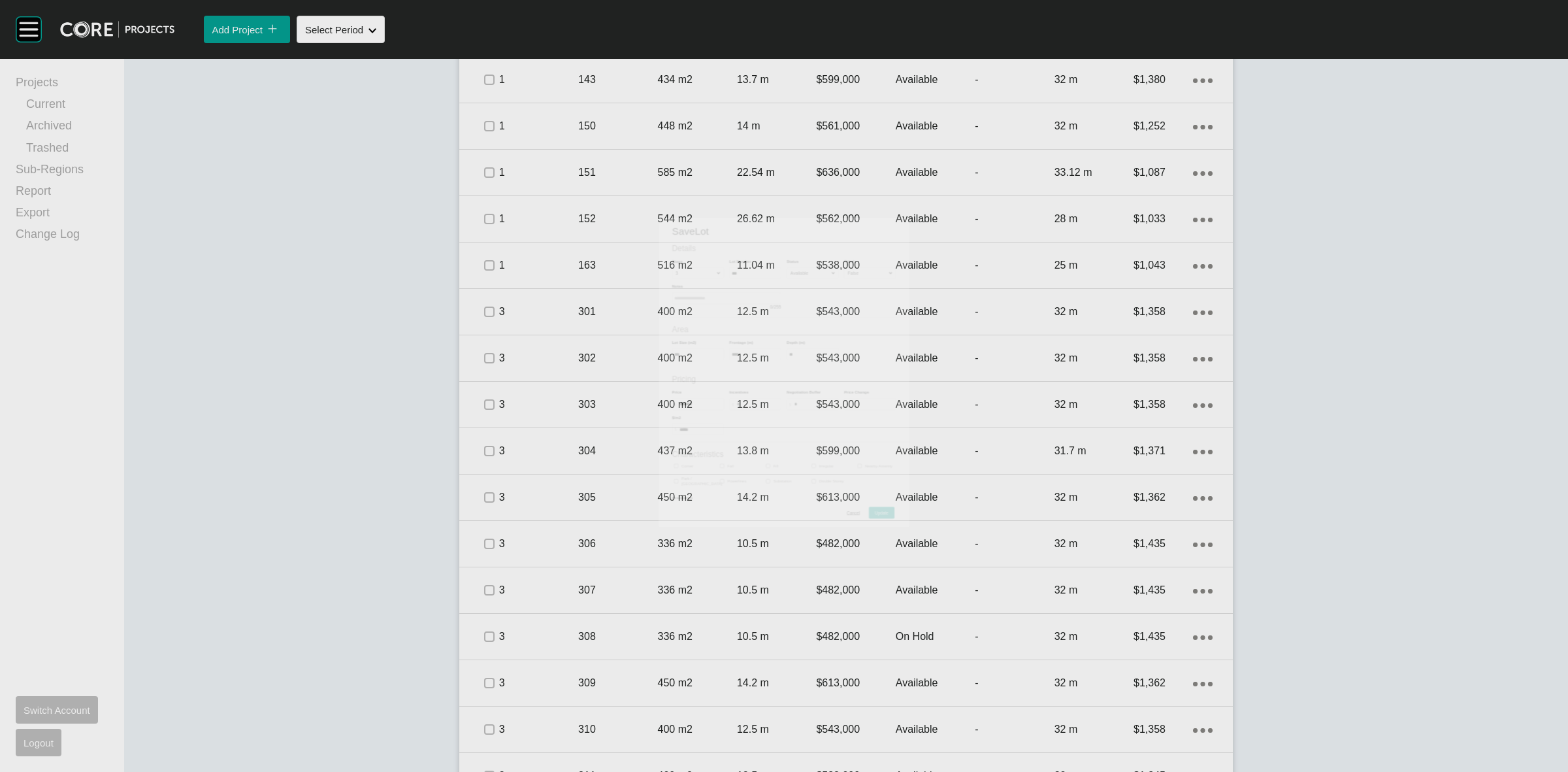
scroll to position [981, 0]
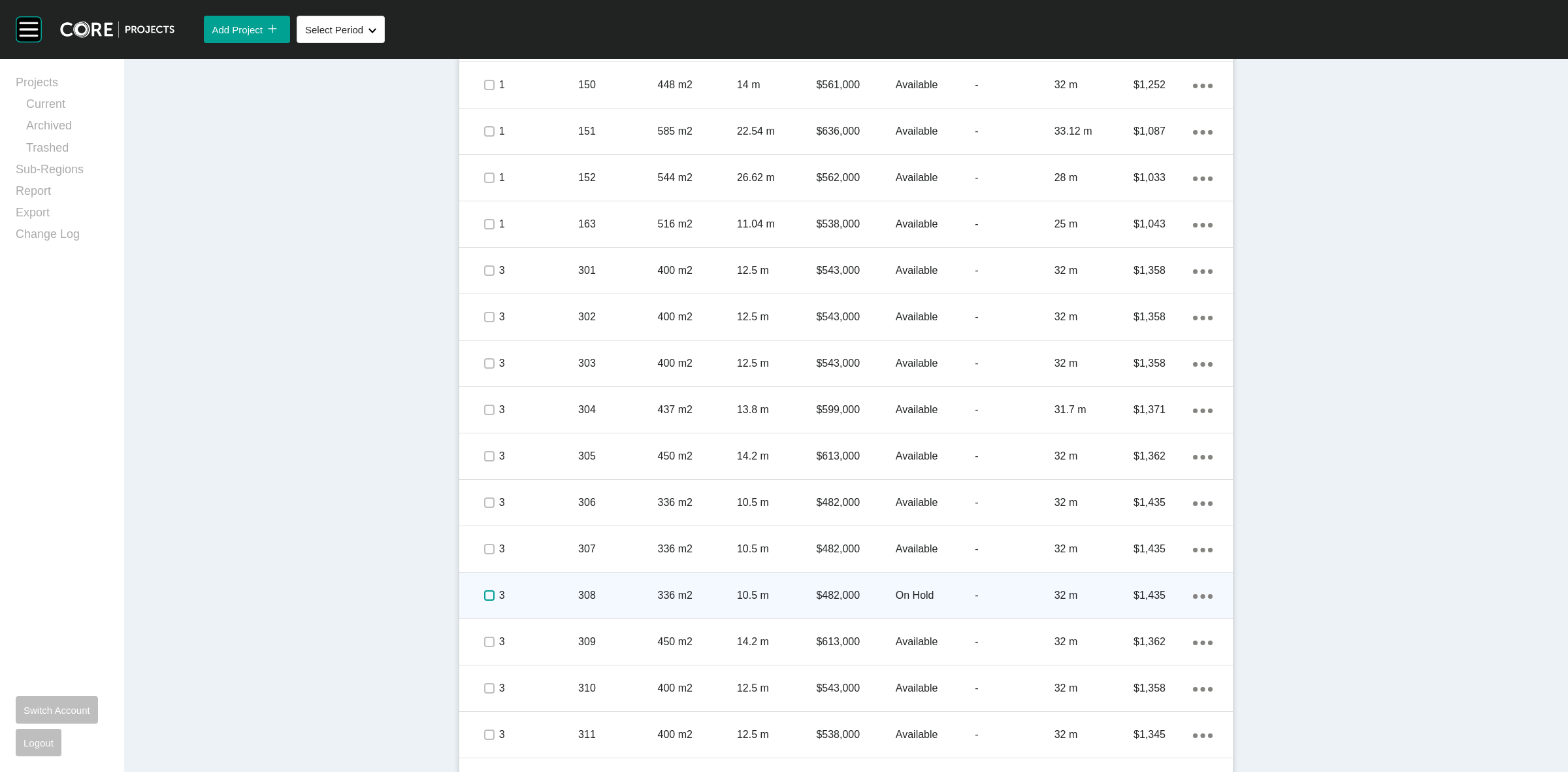
click at [484, 590] on label at bounding box center [490, 595] width 10 height 10
click at [530, 592] on p "3" at bounding box center [539, 595] width 79 height 15
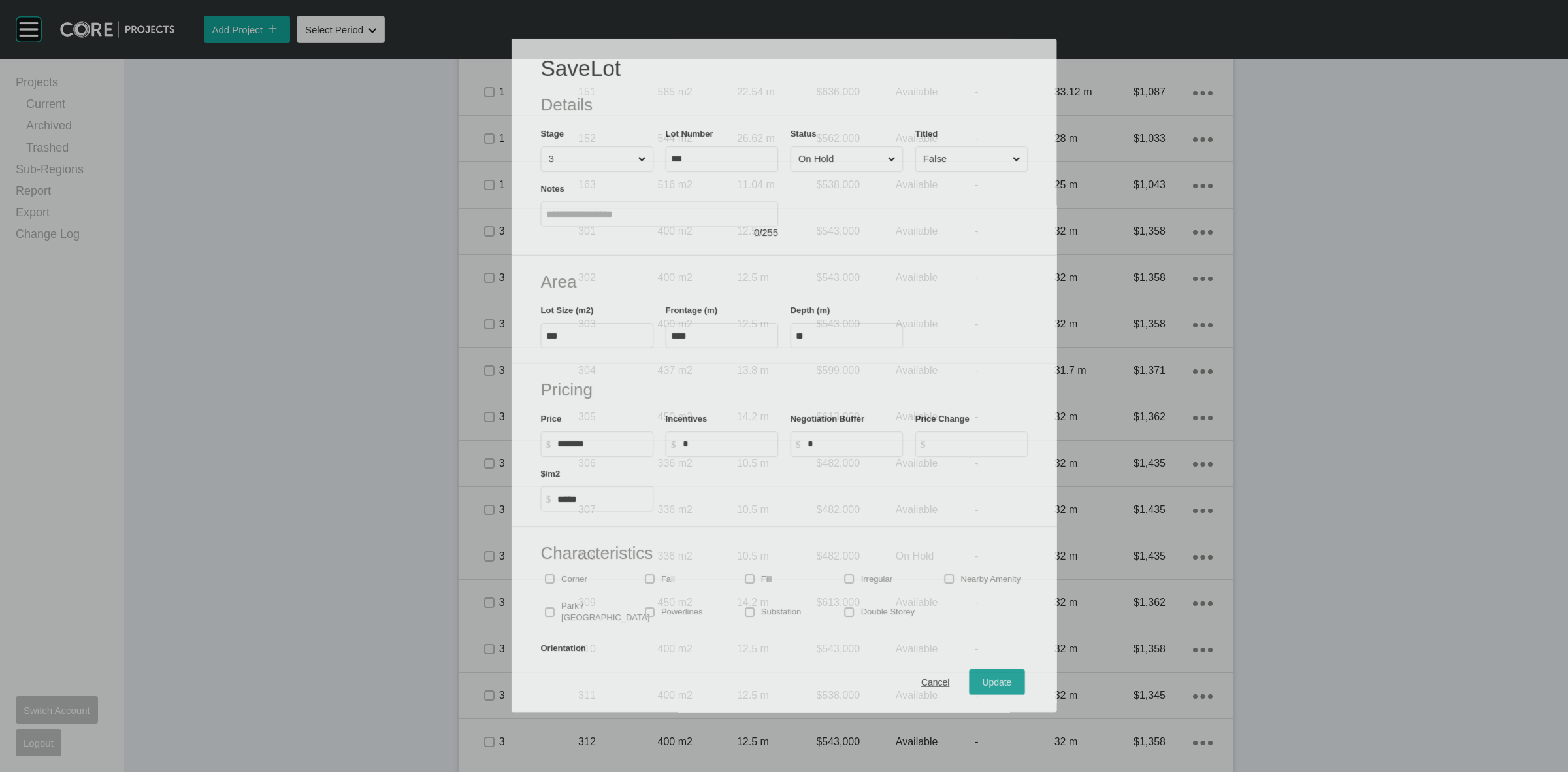
scroll to position [939, 0]
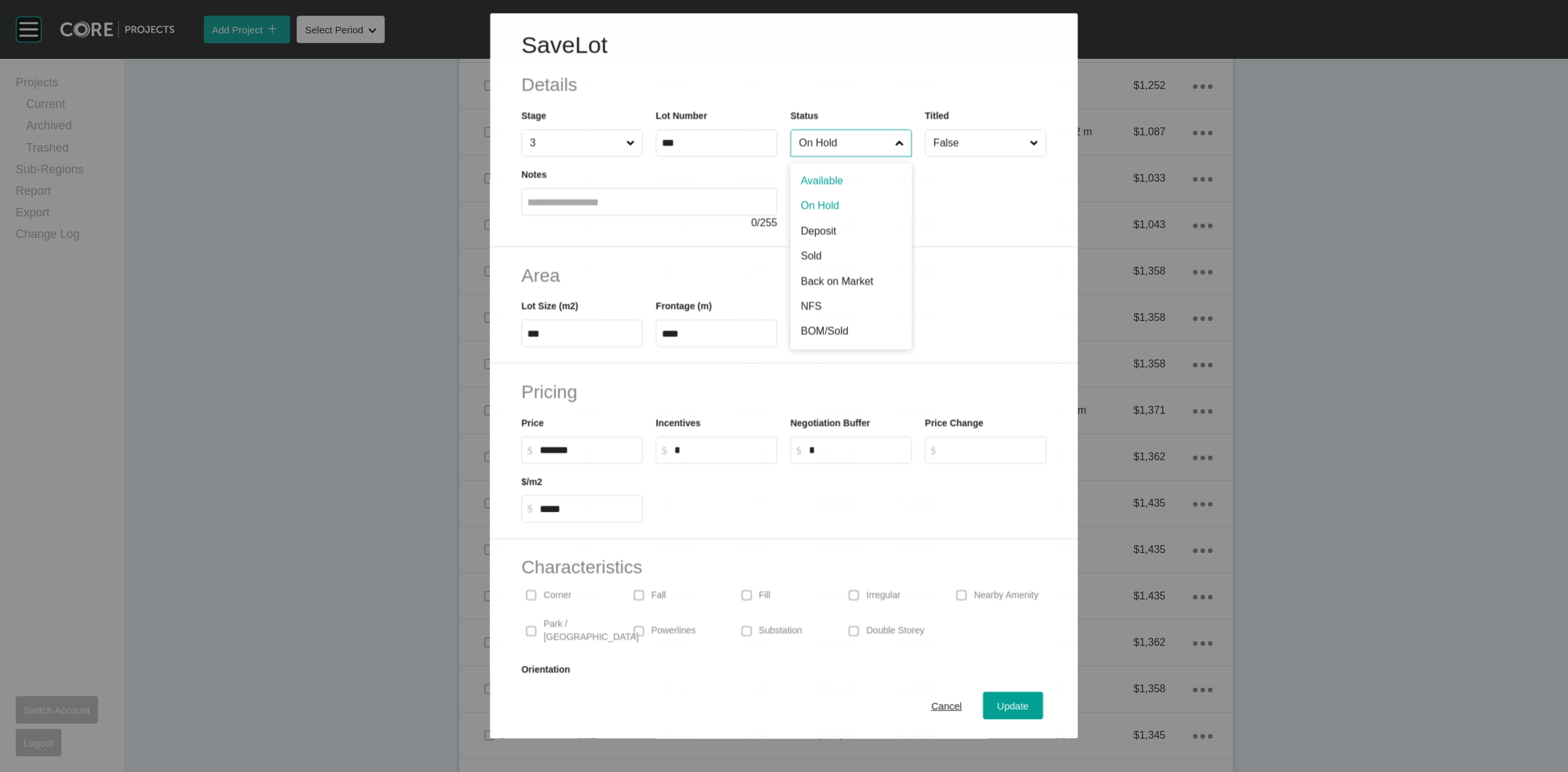
click at [827, 145] on input "On Hold" at bounding box center [844, 143] width 96 height 26
click at [997, 700] on span "Update" at bounding box center [1013, 706] width 31 height 11
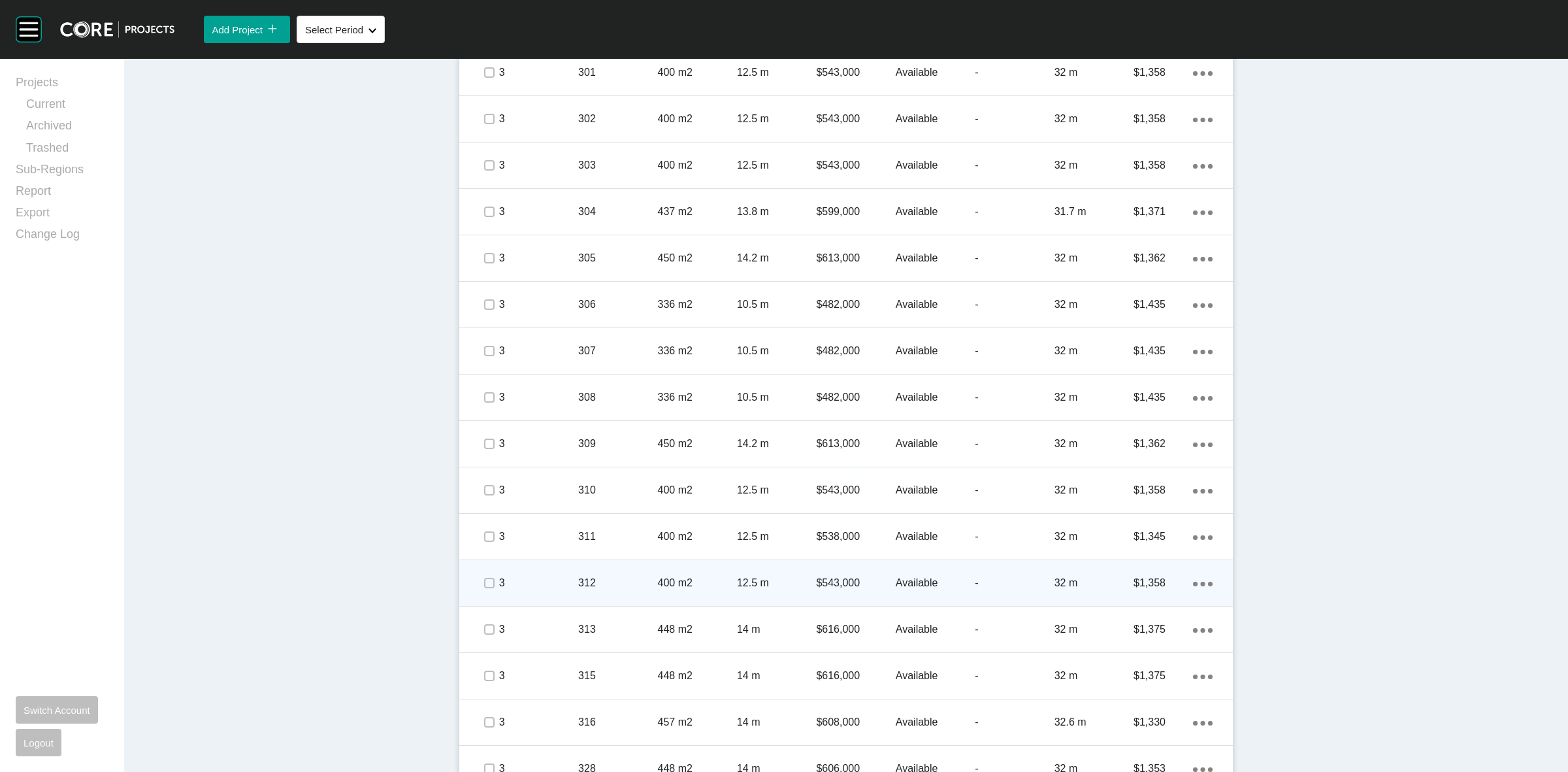
scroll to position [1226, 0]
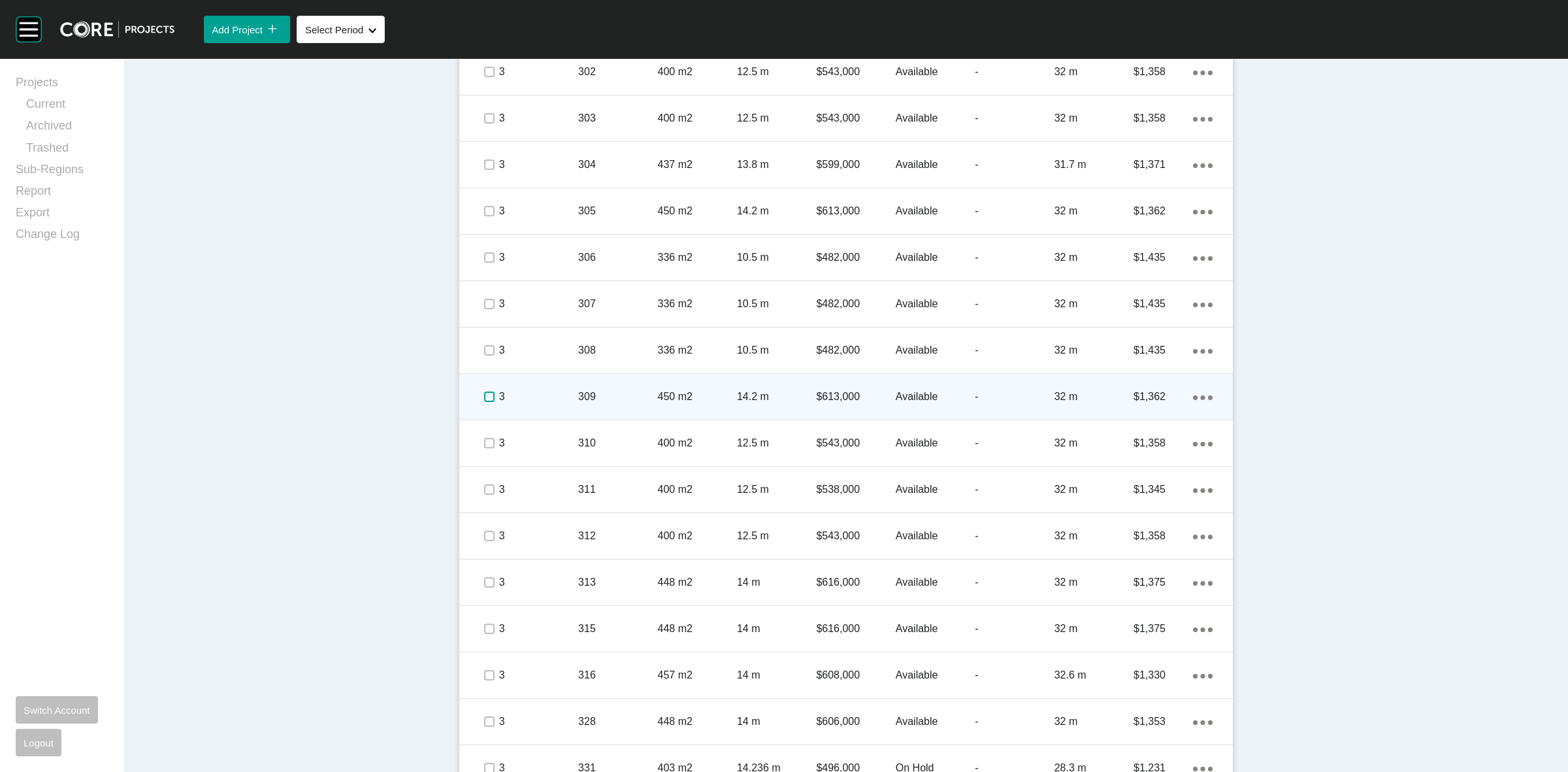
click at [484, 399] on label at bounding box center [490, 397] width 10 height 10
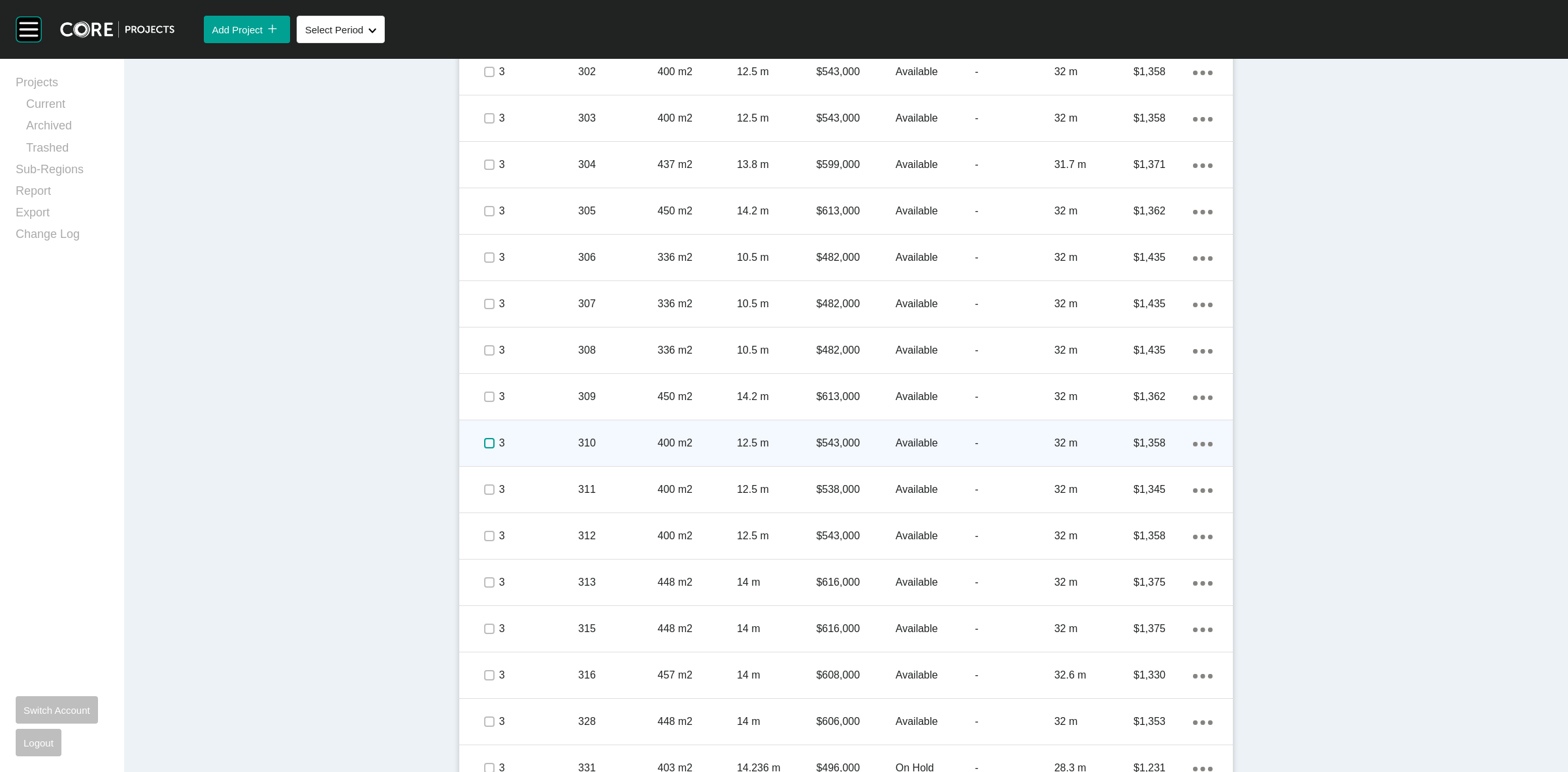
click at [484, 442] on label at bounding box center [490, 443] width 10 height 10
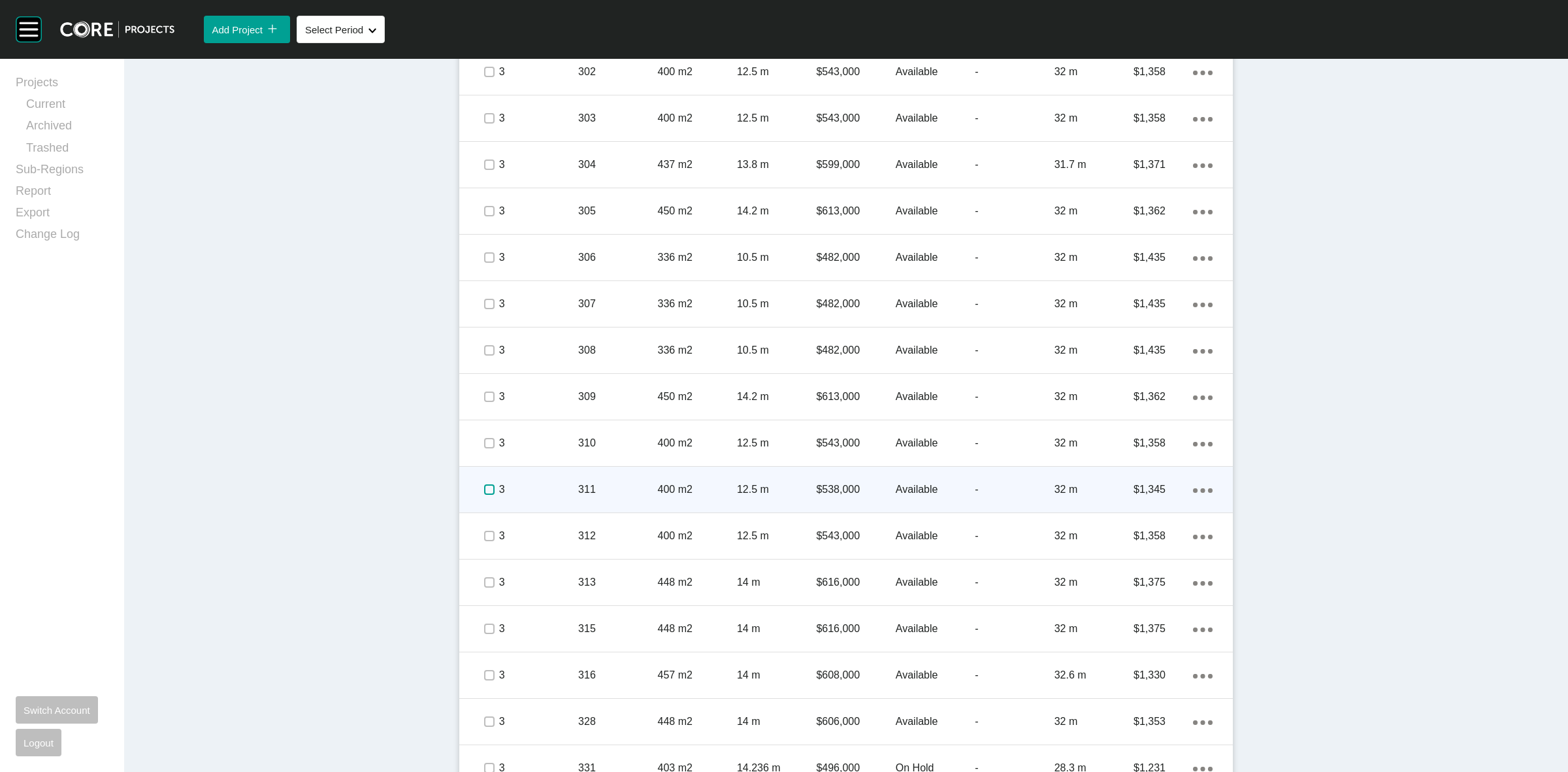
click at [484, 491] on label at bounding box center [490, 490] width 10 height 10
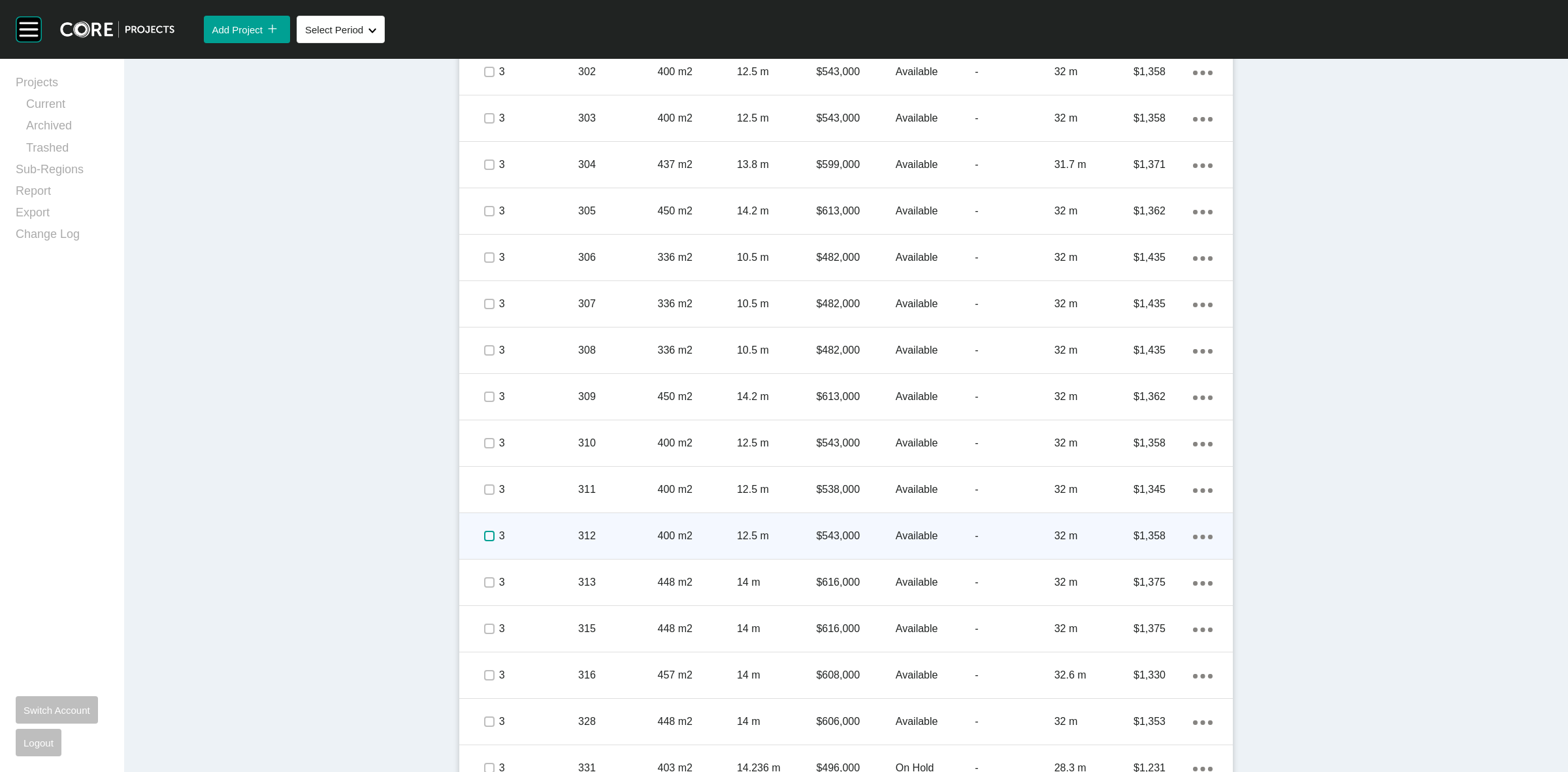
click at [484, 535] on label at bounding box center [490, 536] width 10 height 10
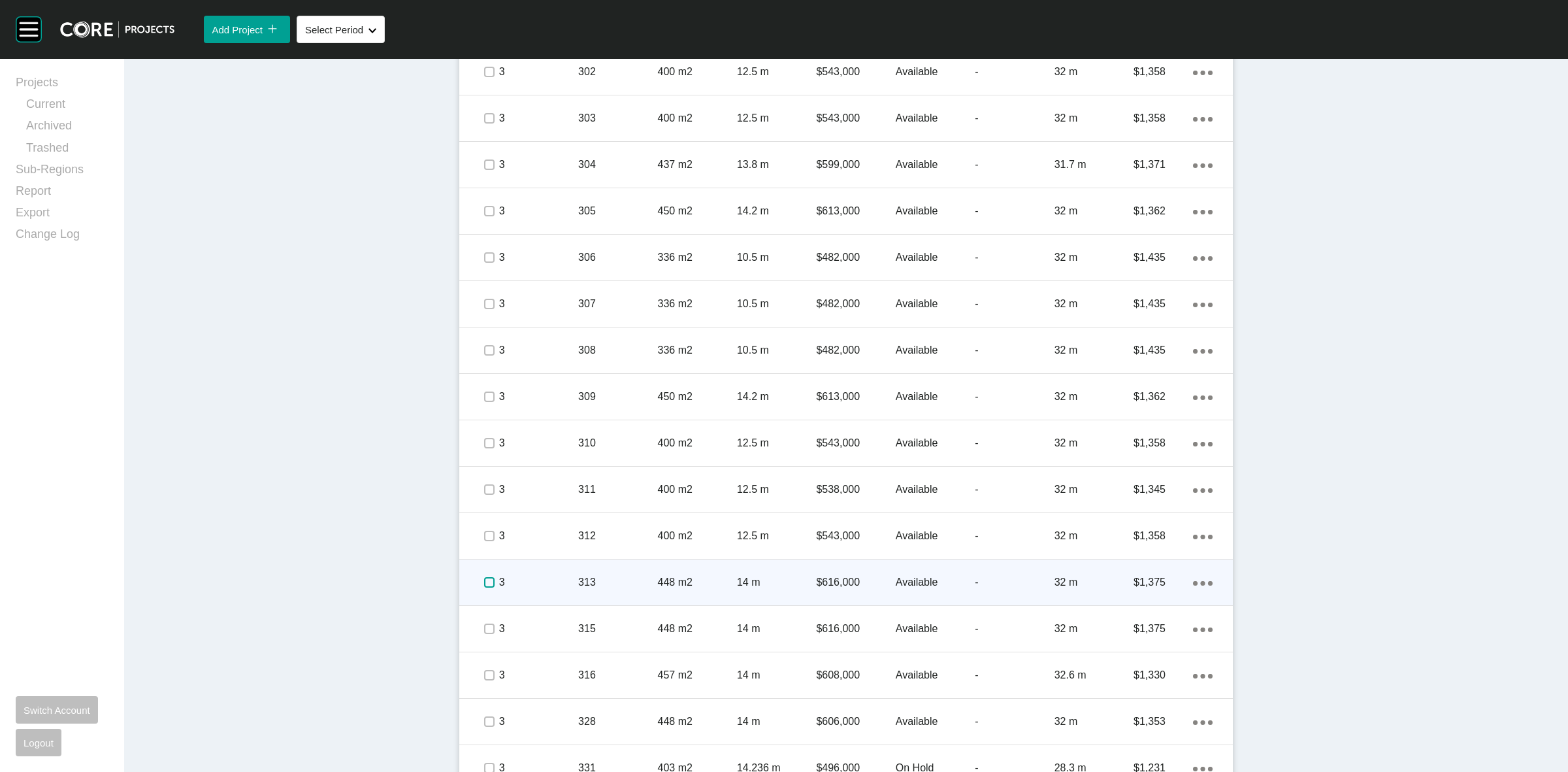
click at [484, 581] on label at bounding box center [490, 582] width 10 height 10
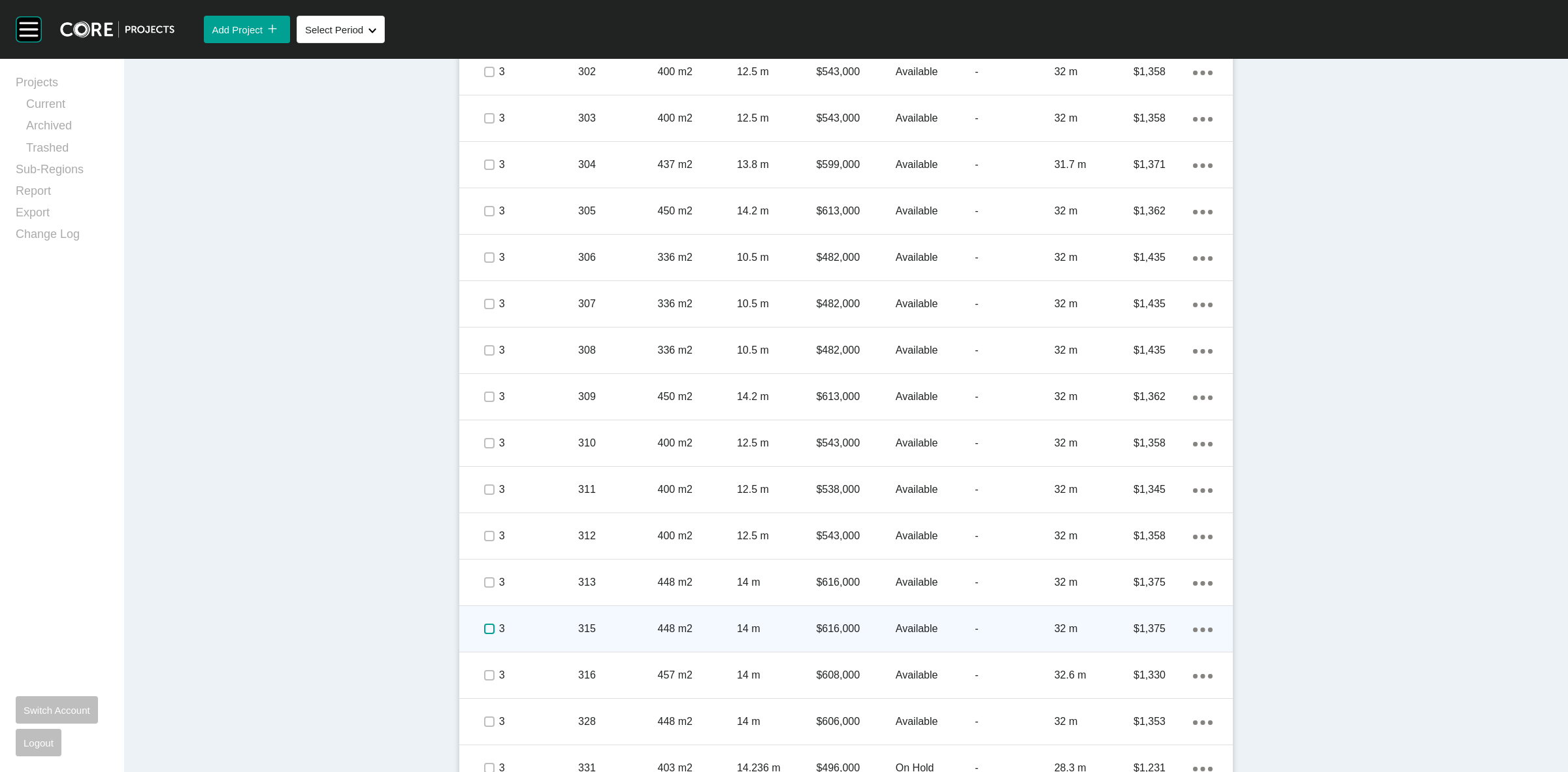
click at [485, 629] on label at bounding box center [490, 629] width 10 height 10
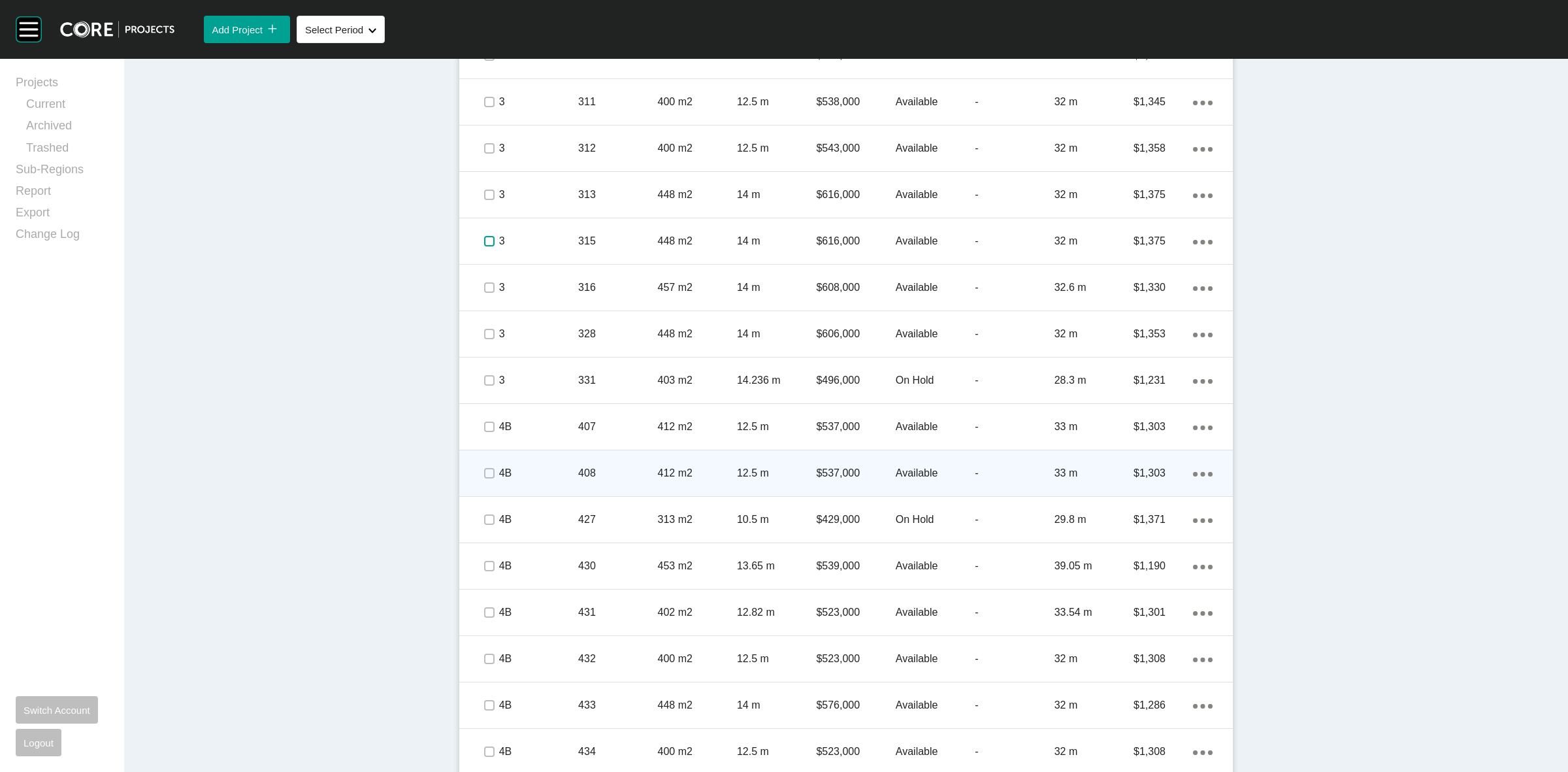
scroll to position [1635, 0]
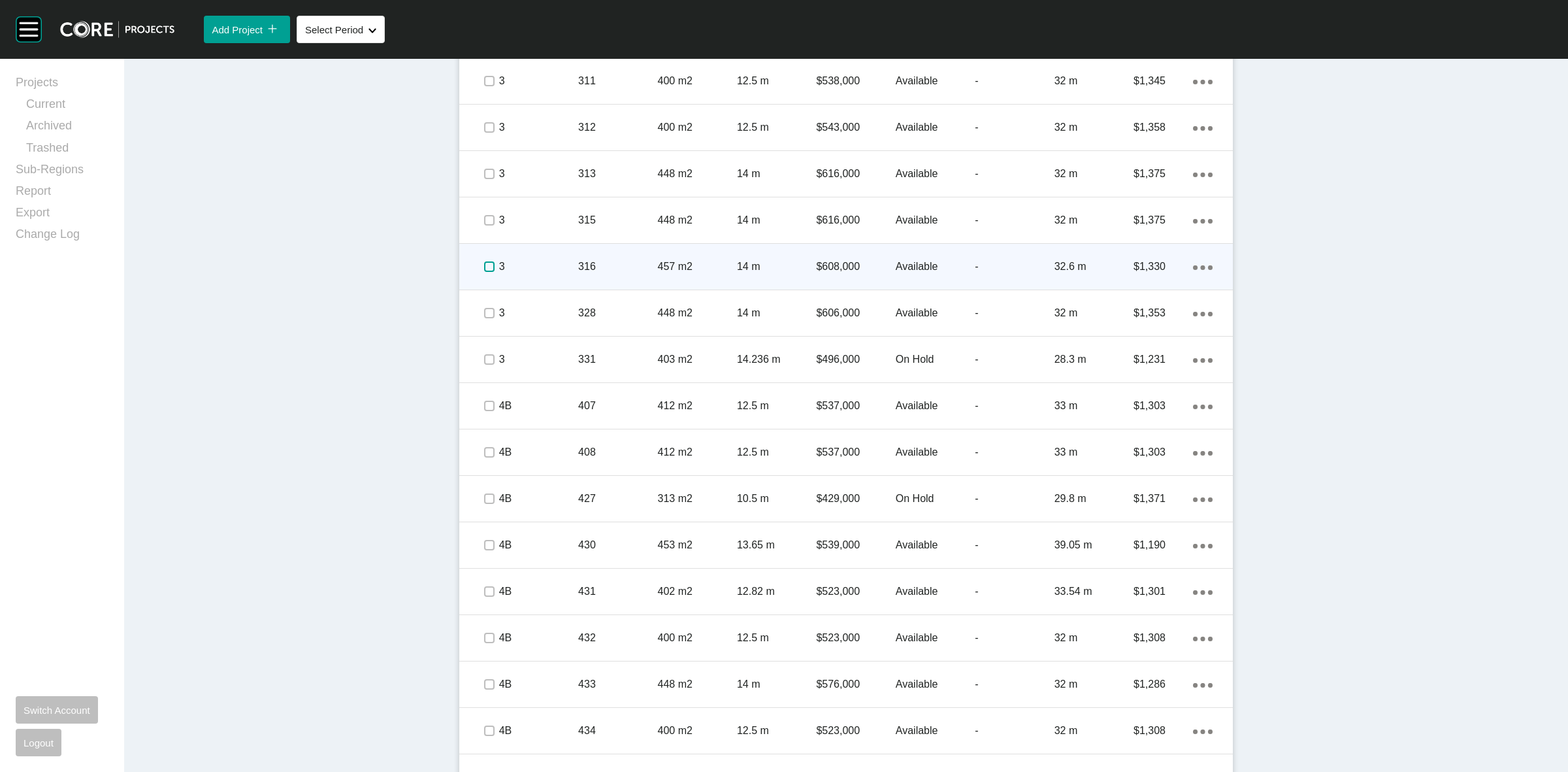
click at [484, 263] on label at bounding box center [490, 267] width 10 height 10
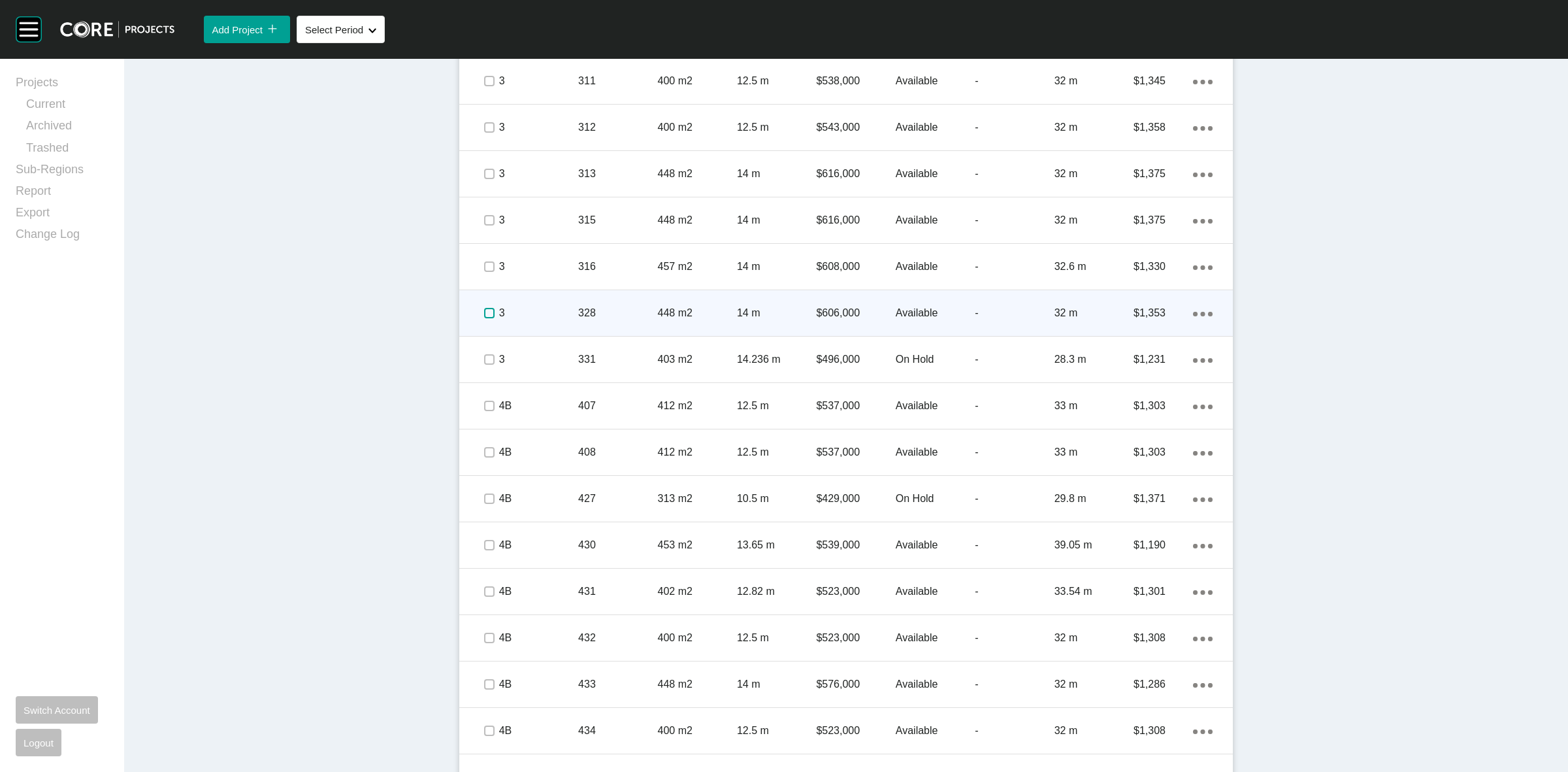
click at [484, 317] on label at bounding box center [490, 313] width 10 height 10
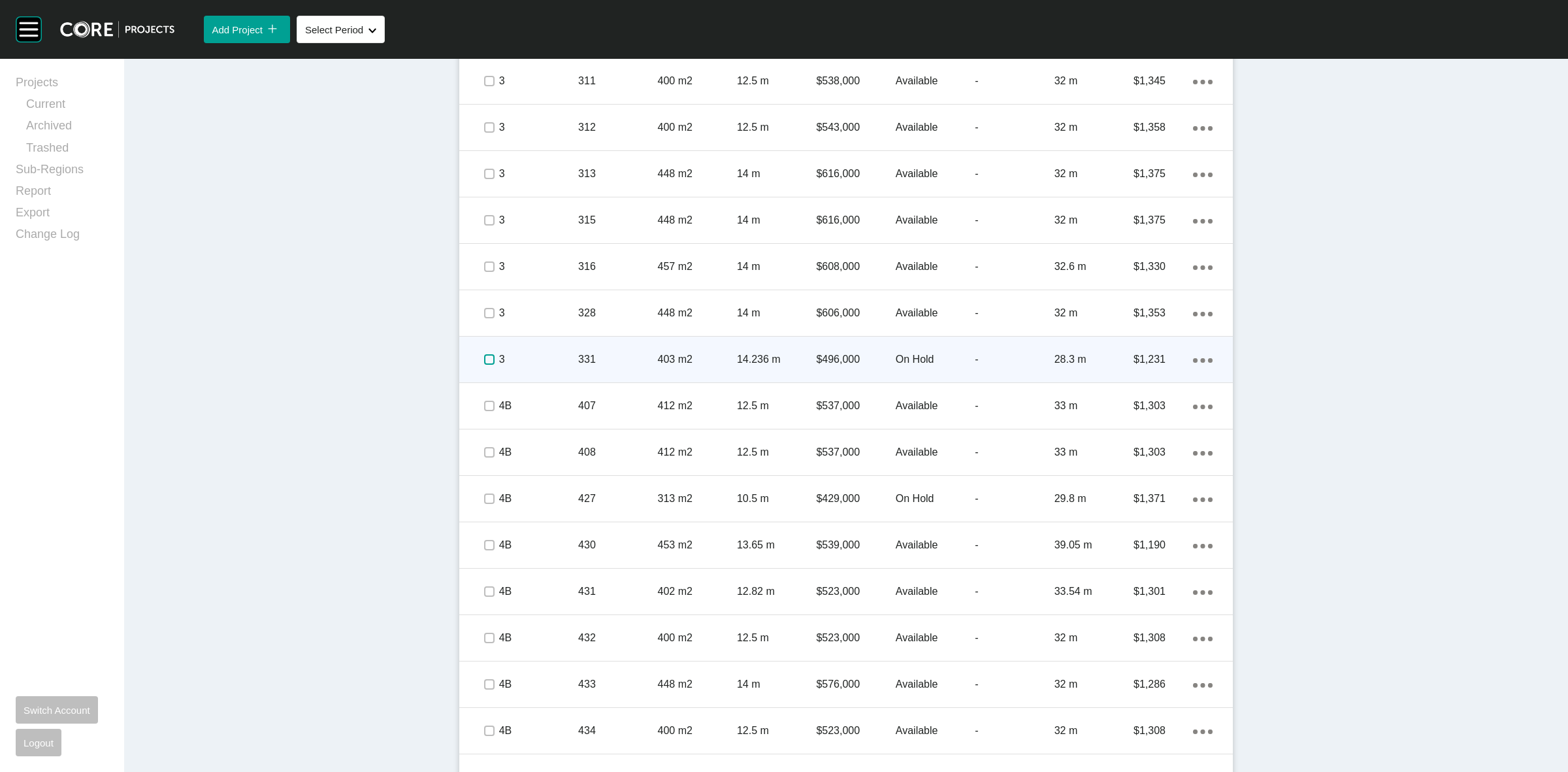
click at [487, 356] on label at bounding box center [490, 360] width 10 height 10
click at [520, 358] on p "3" at bounding box center [539, 359] width 79 height 15
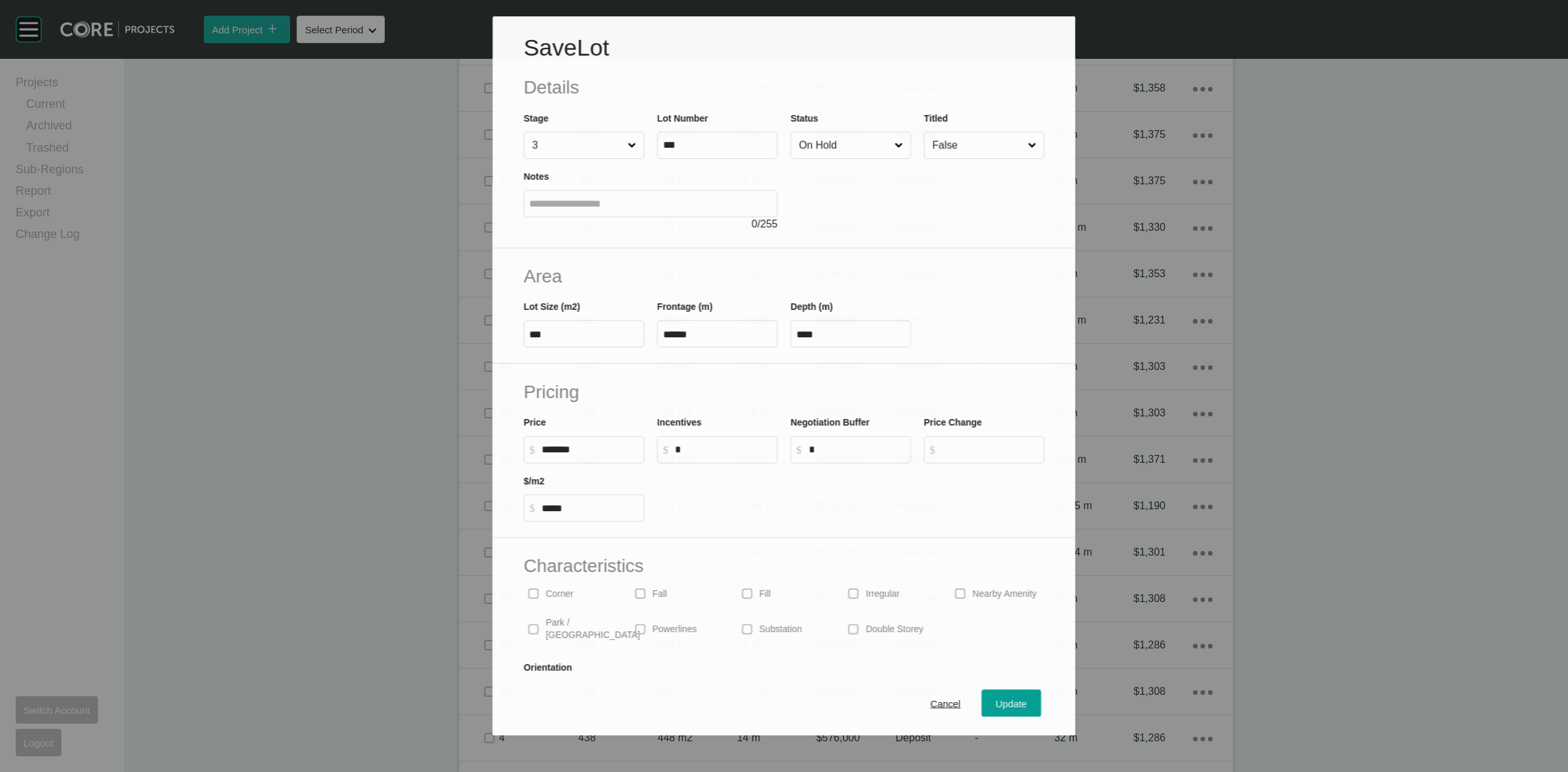
scroll to position [1593, 0]
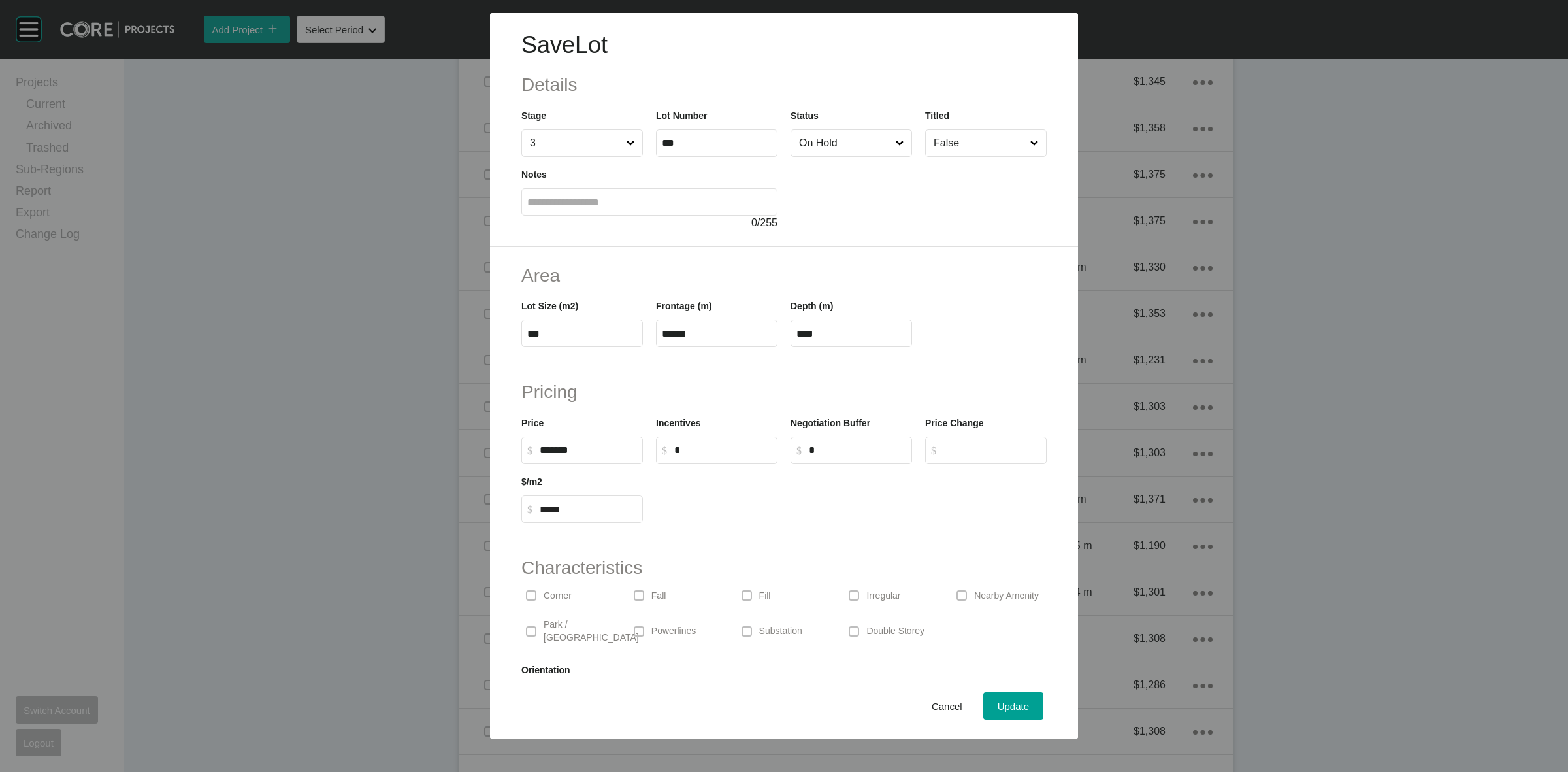
click at [808, 129] on label "On Hold" at bounding box center [851, 143] width 122 height 28
click at [808, 130] on input "On Hold" at bounding box center [845, 143] width 97 height 26
click at [994, 698] on div "Update" at bounding box center [1013, 706] width 38 height 17
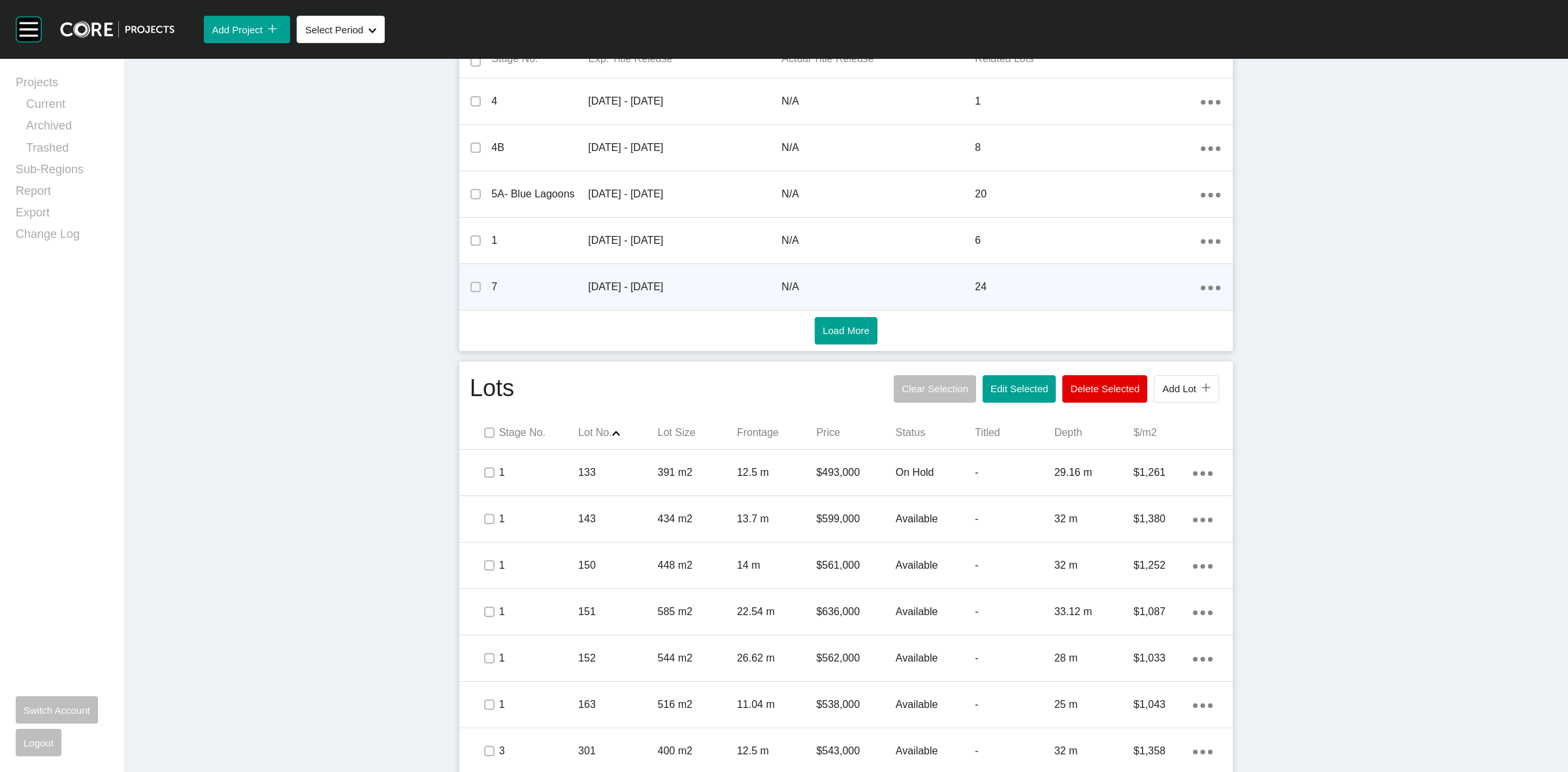
scroll to position [490, 0]
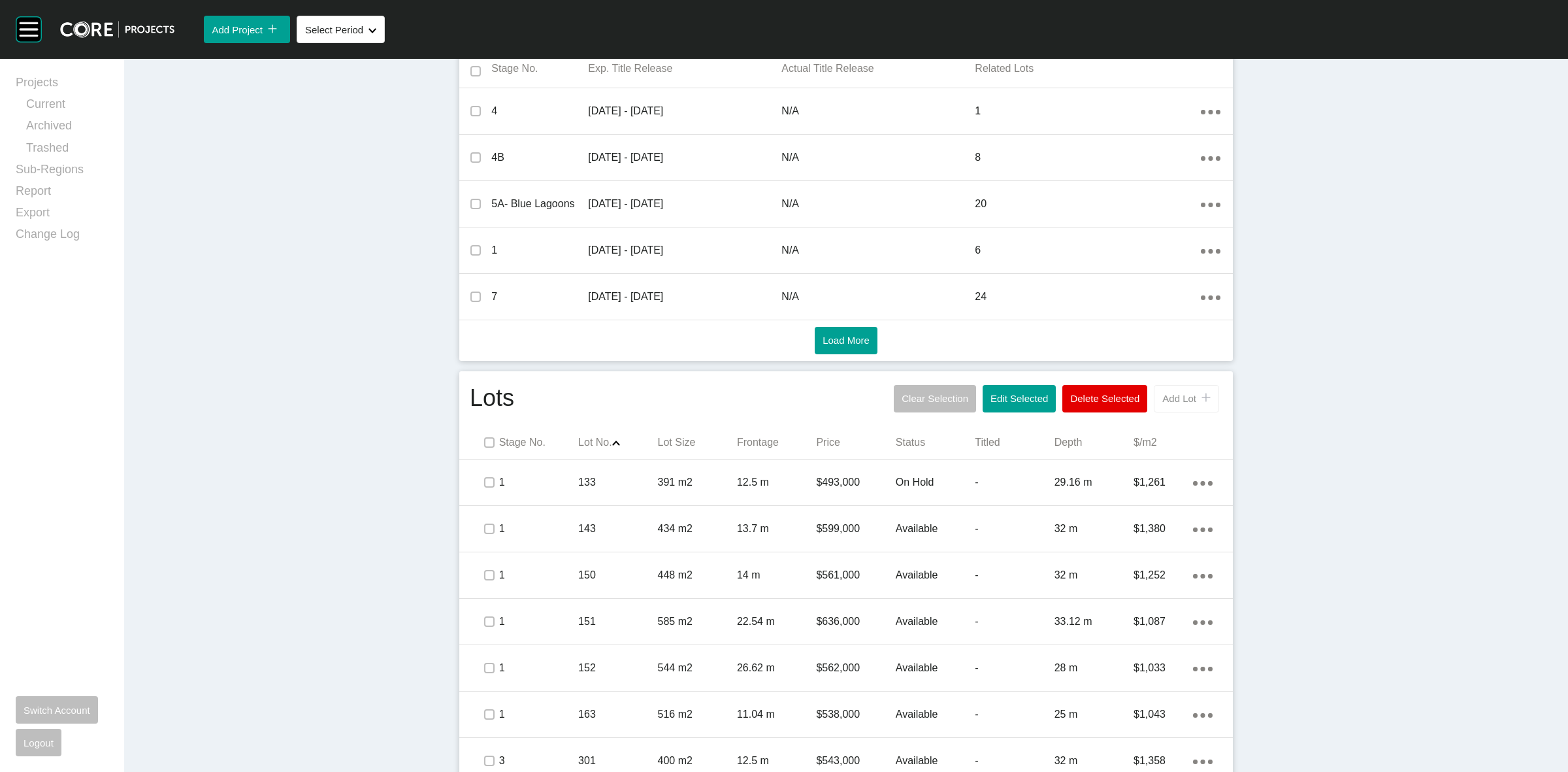
click at [1171, 389] on button "Add Lot icon/tick copy 11 Created with Sketch." at bounding box center [1186, 399] width 66 height 28
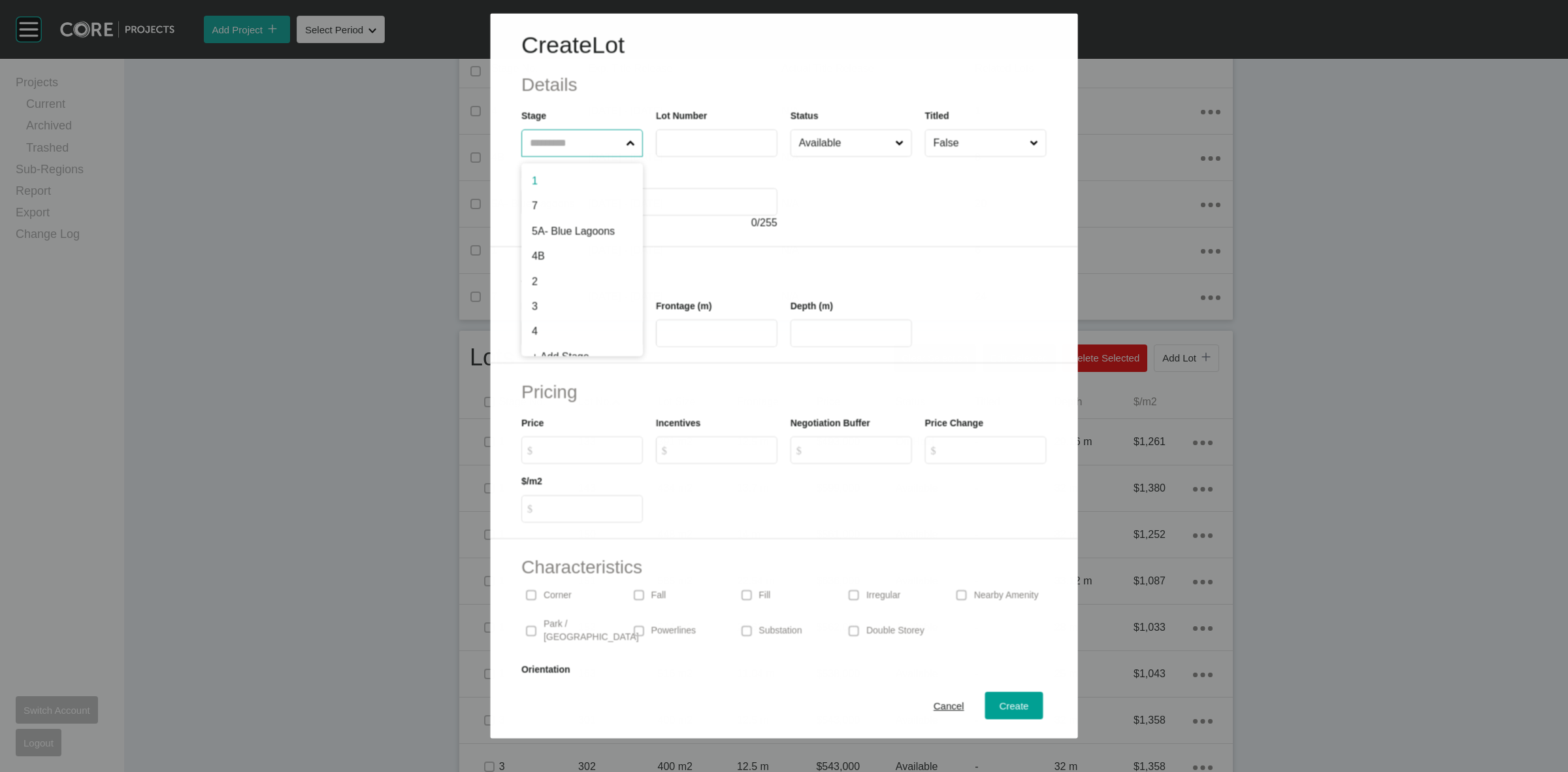
click at [547, 144] on input "text" at bounding box center [575, 143] width 96 height 26
type input "*"
type input "***"
type input "*****"
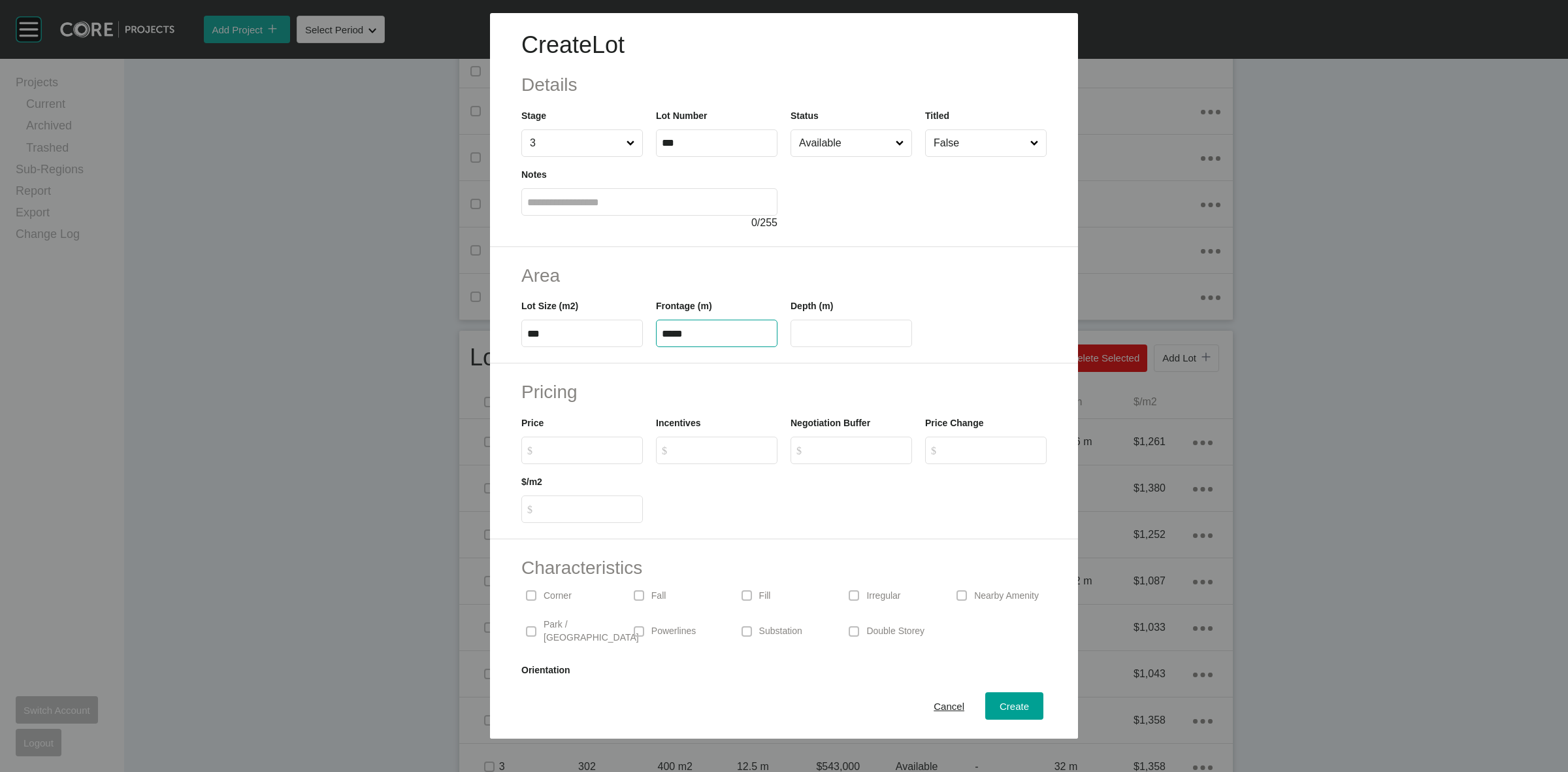
type input "****"
type input "*******"
type input "*"
type input "*****"
type input "*"
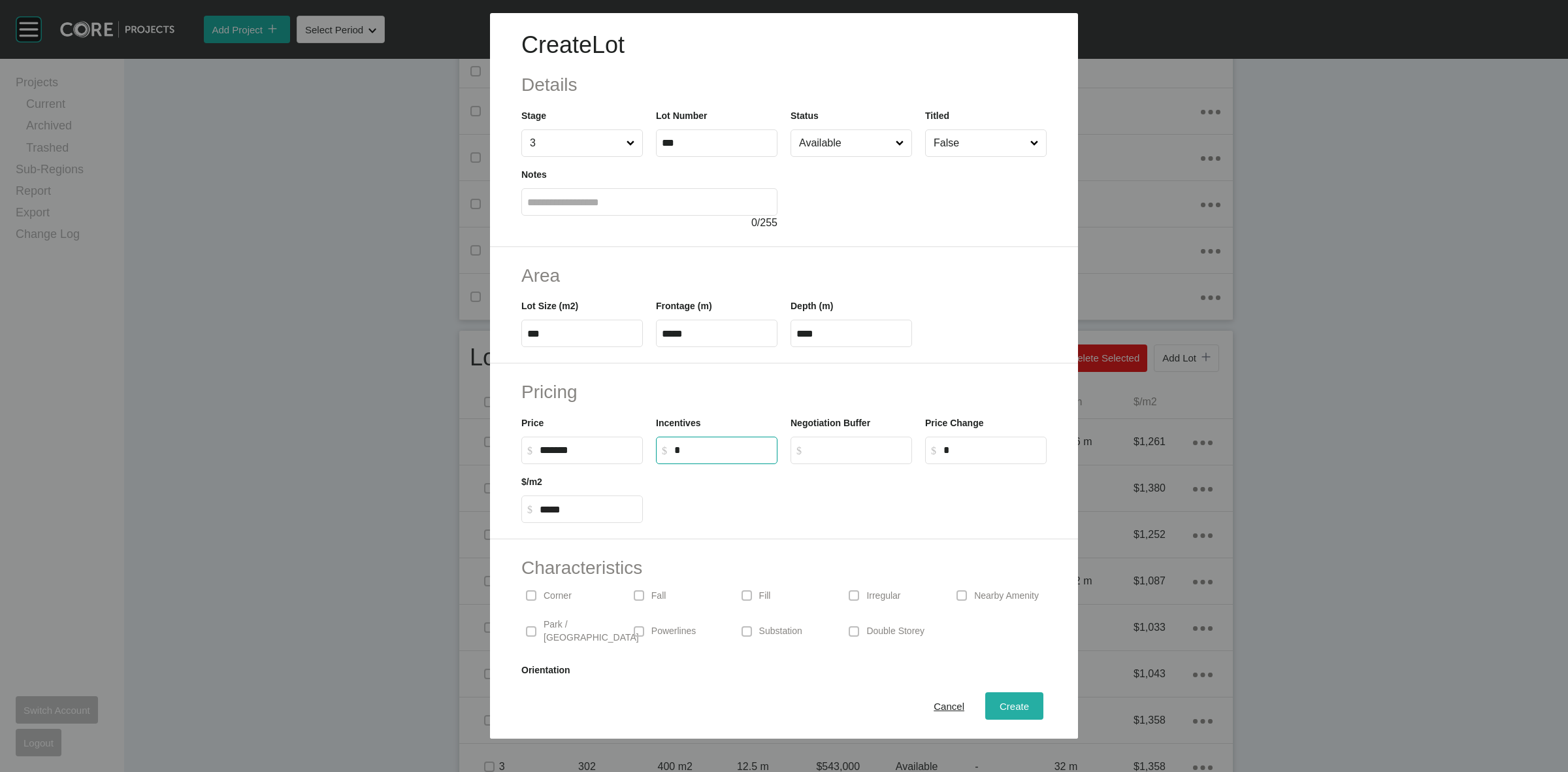
click at [999, 703] on span "Create" at bounding box center [1014, 706] width 29 height 11
type input "*"
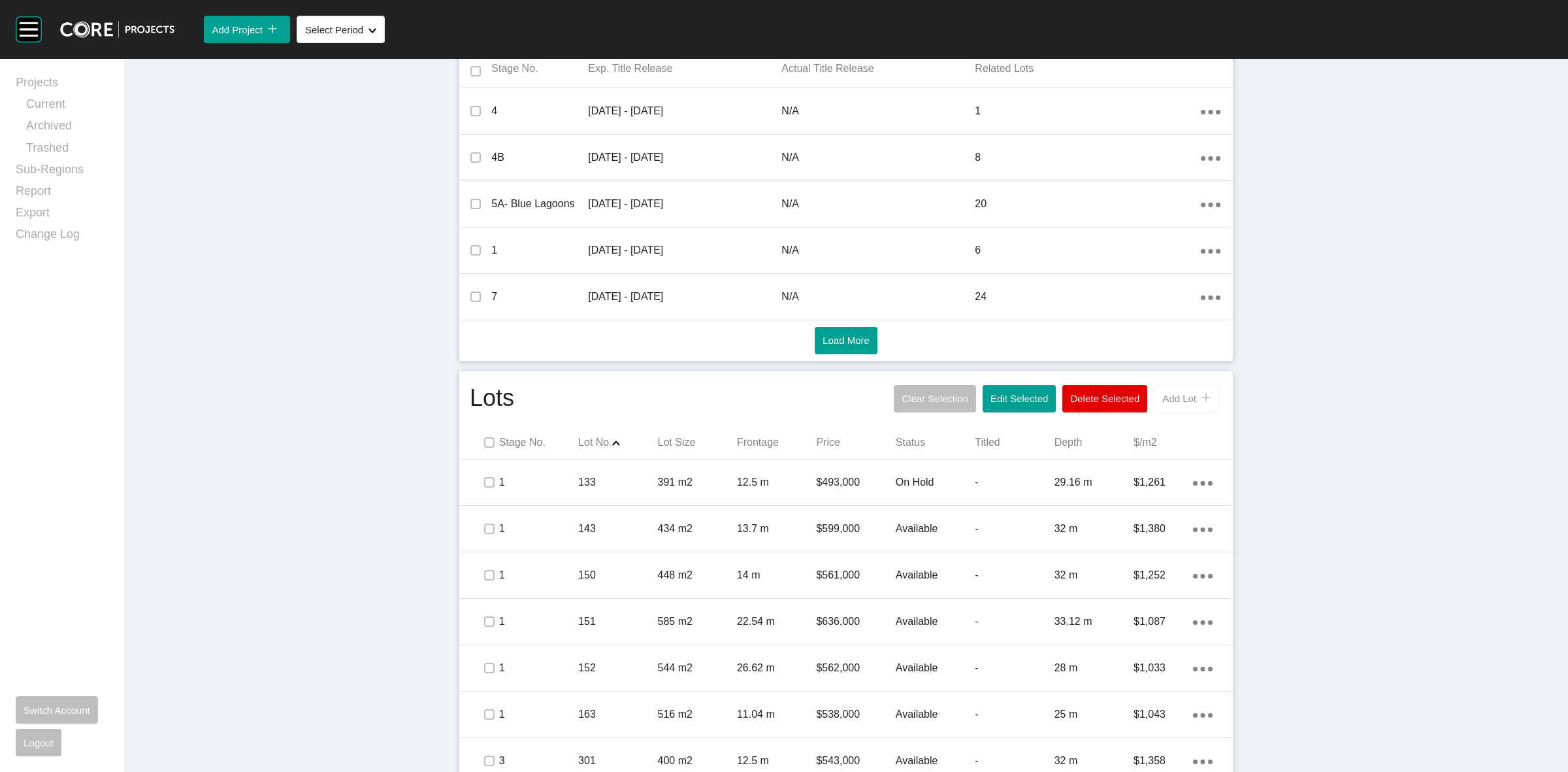
click at [1171, 396] on span "Add Lot" at bounding box center [1178, 398] width 34 height 11
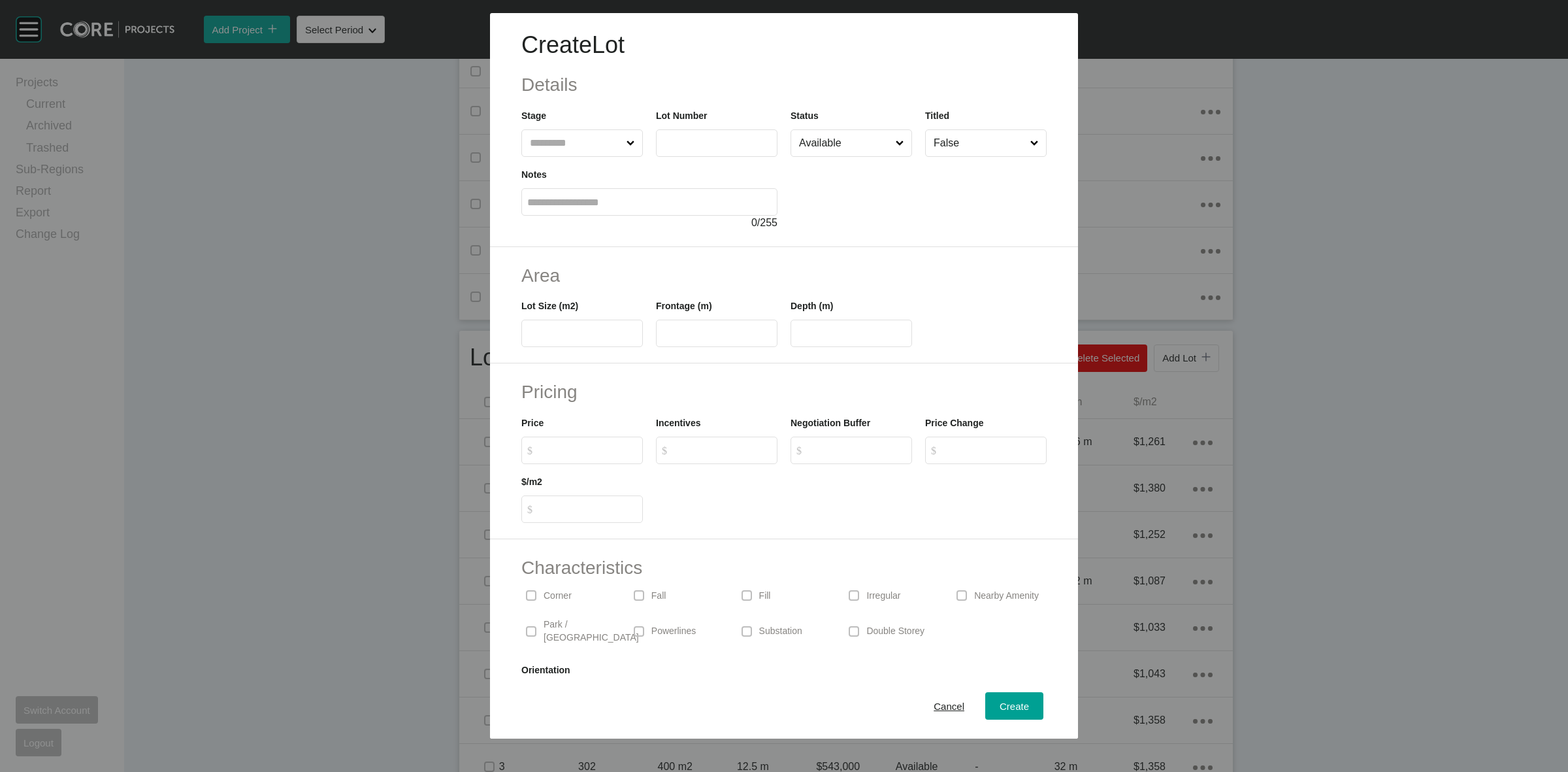
click at [600, 145] on input "text" at bounding box center [576, 143] width 97 height 26
type input "*"
type input "***"
type input "****"
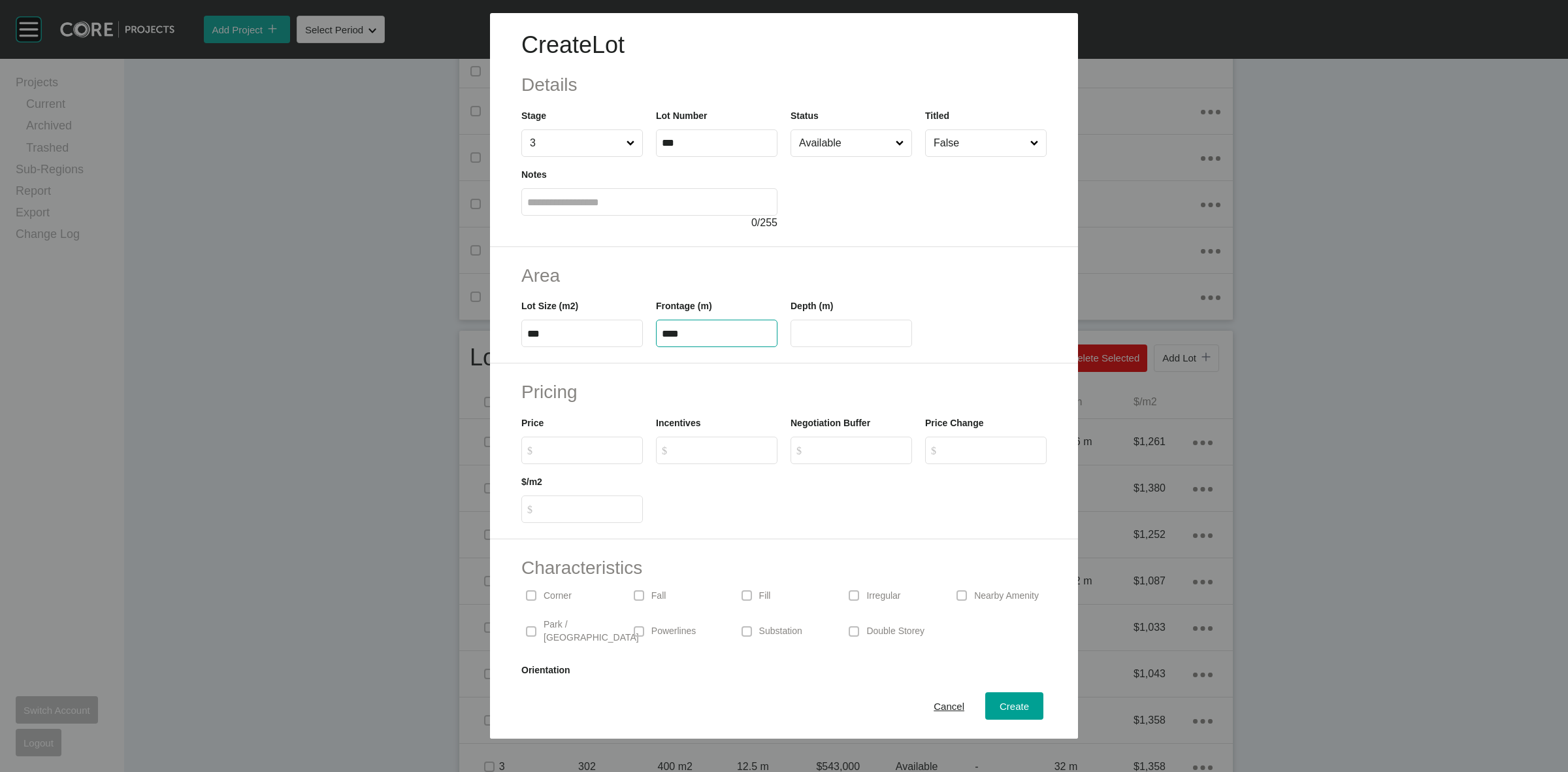
type input "**"
type input "*******"
type input "*****"
type input "*"
click at [999, 707] on span "Create" at bounding box center [1014, 706] width 29 height 11
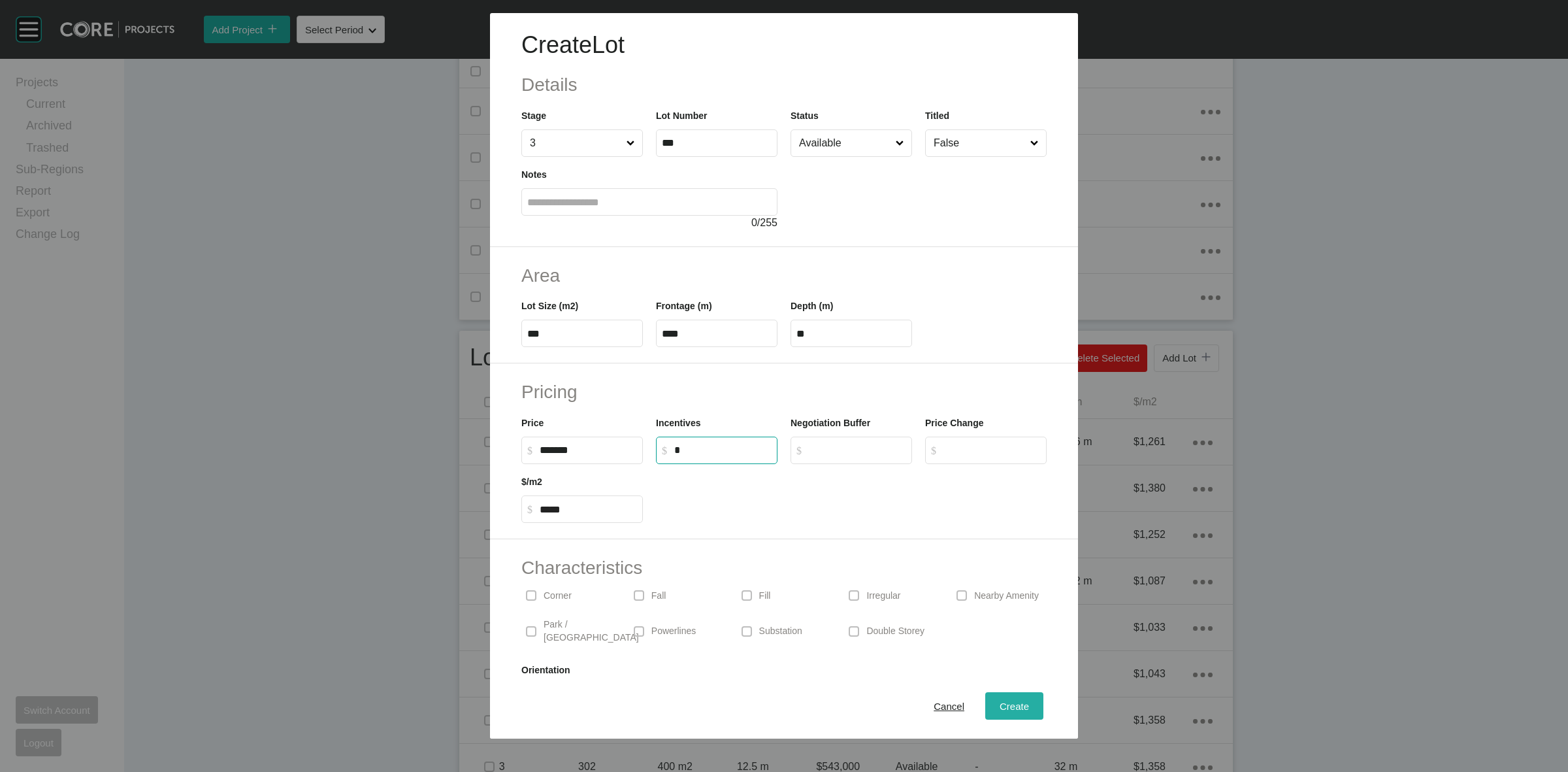
type input "*"
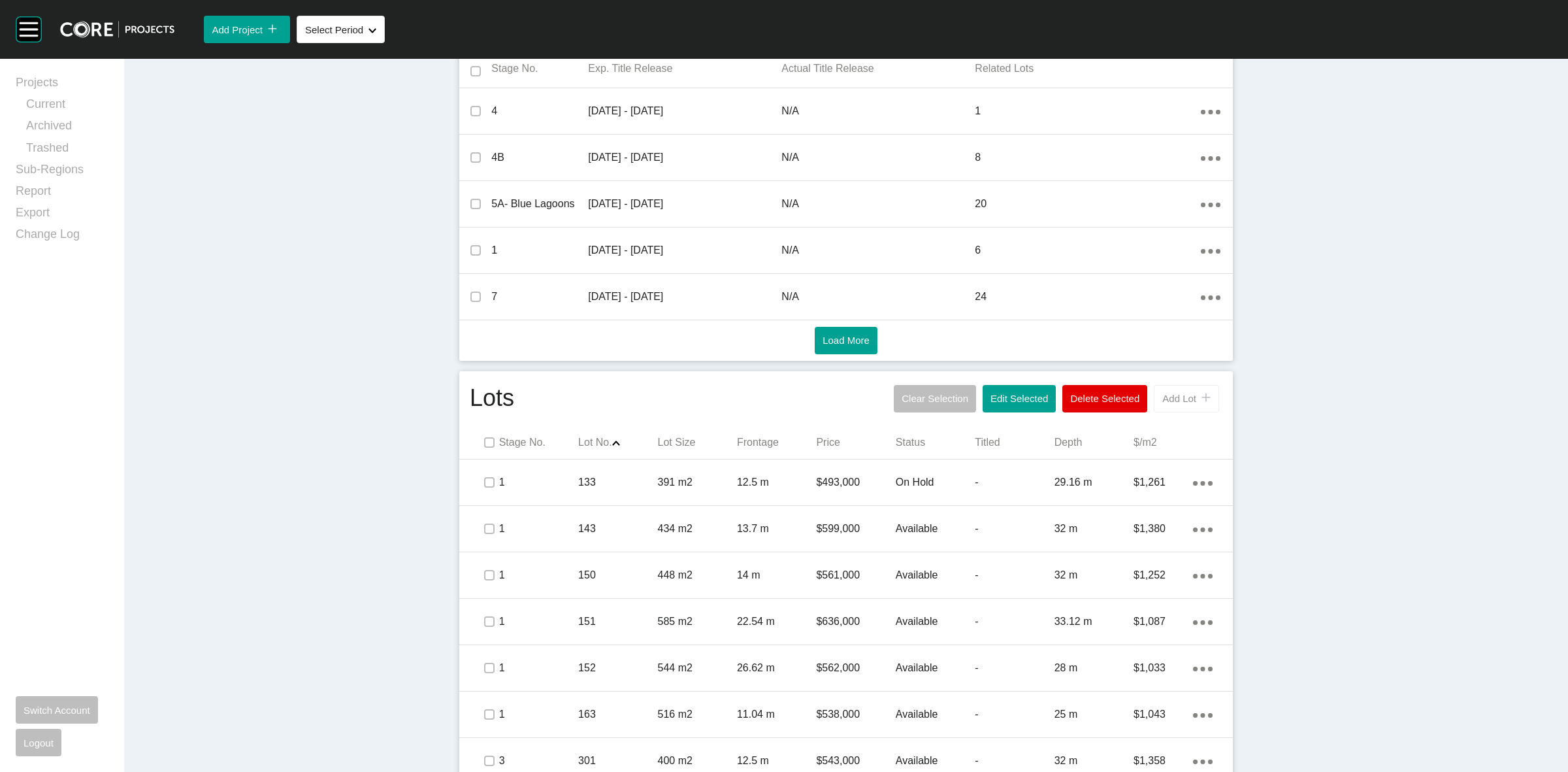
click at [1168, 396] on span "Add Lot" at bounding box center [1178, 398] width 34 height 11
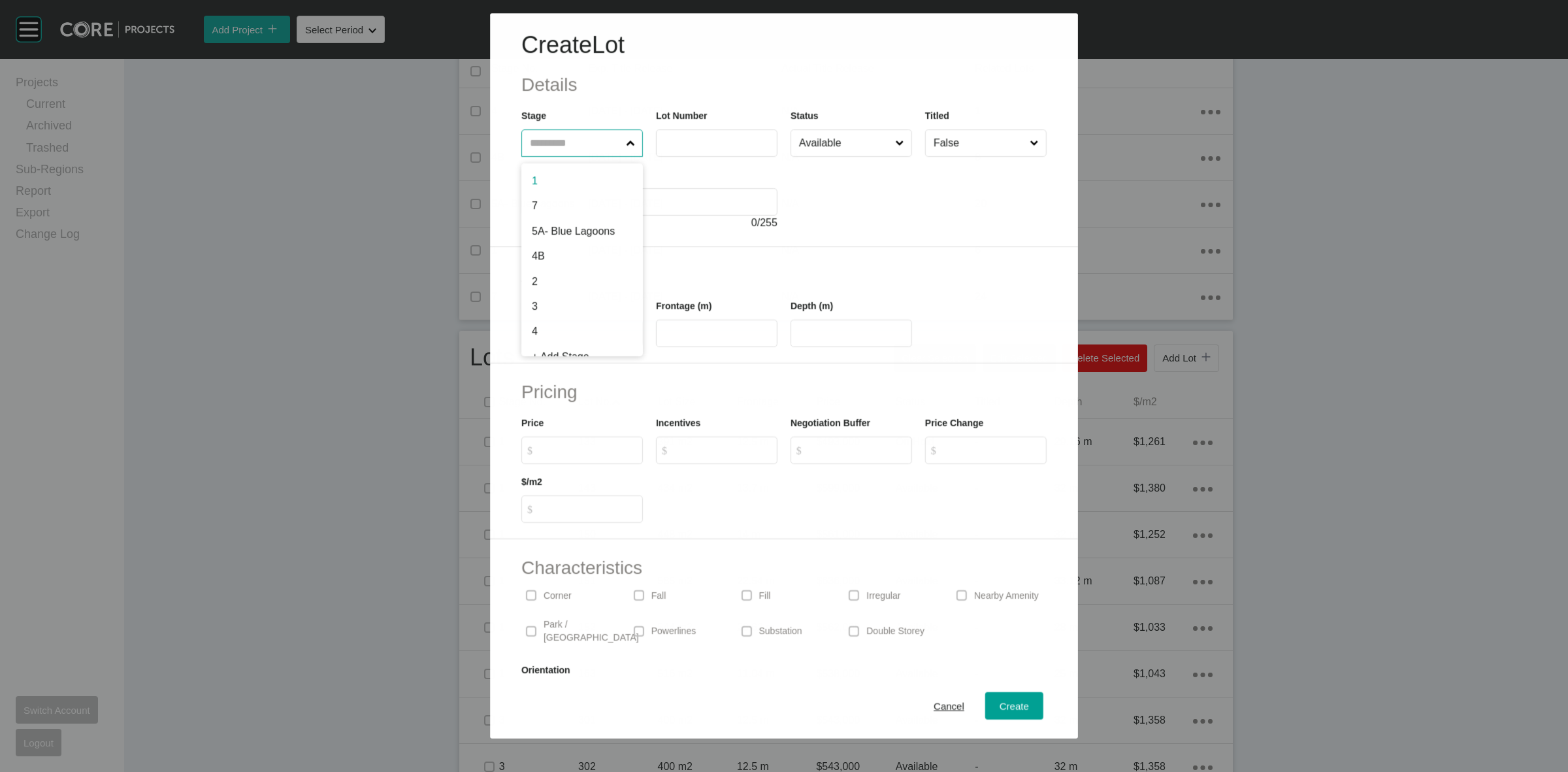
click at [573, 141] on input "text" at bounding box center [575, 143] width 96 height 26
type input "*"
type input "***"
type input "*"
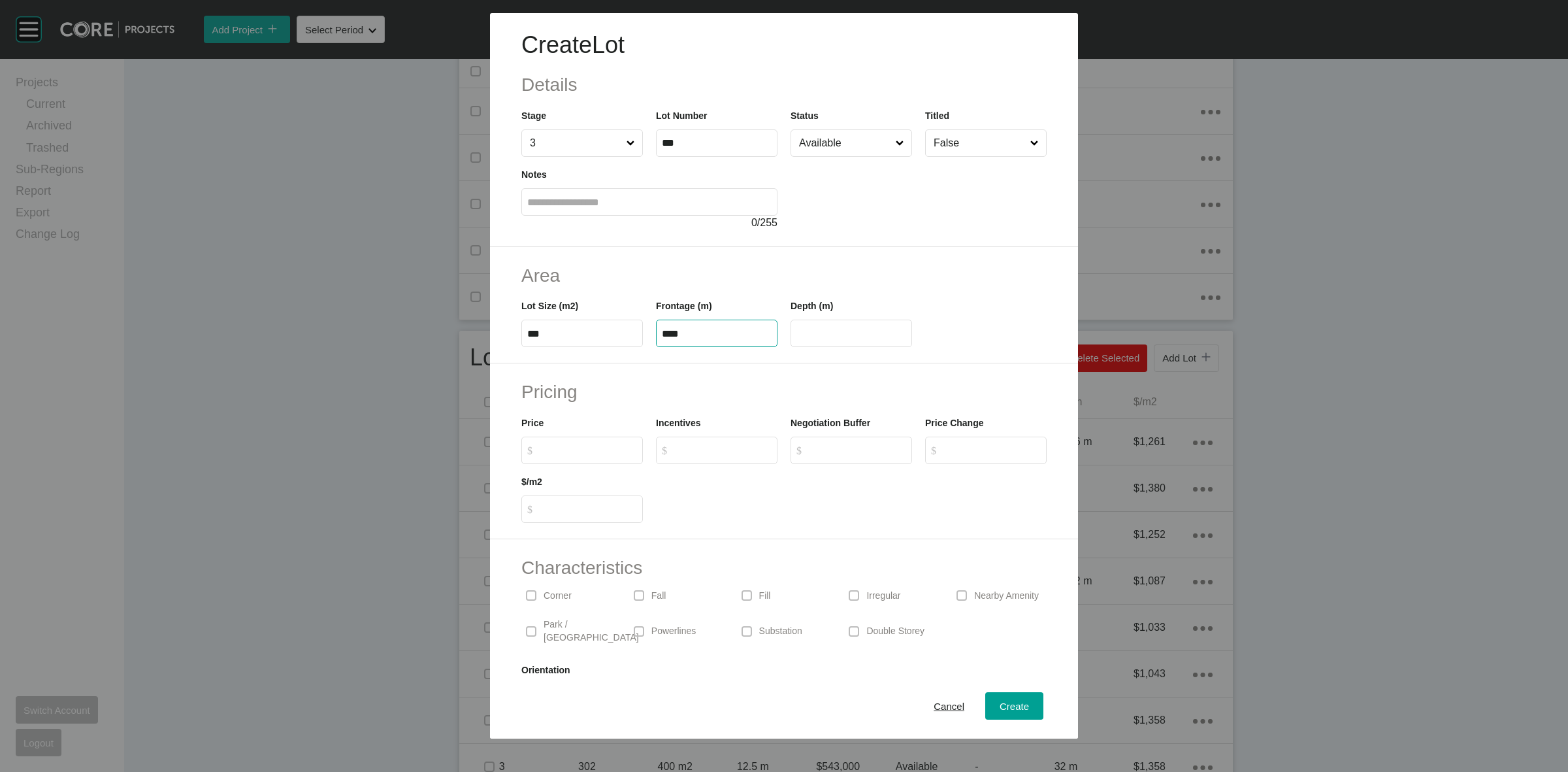
type input "****"
type input "**"
type input "*******"
type input "*****"
type input "*"
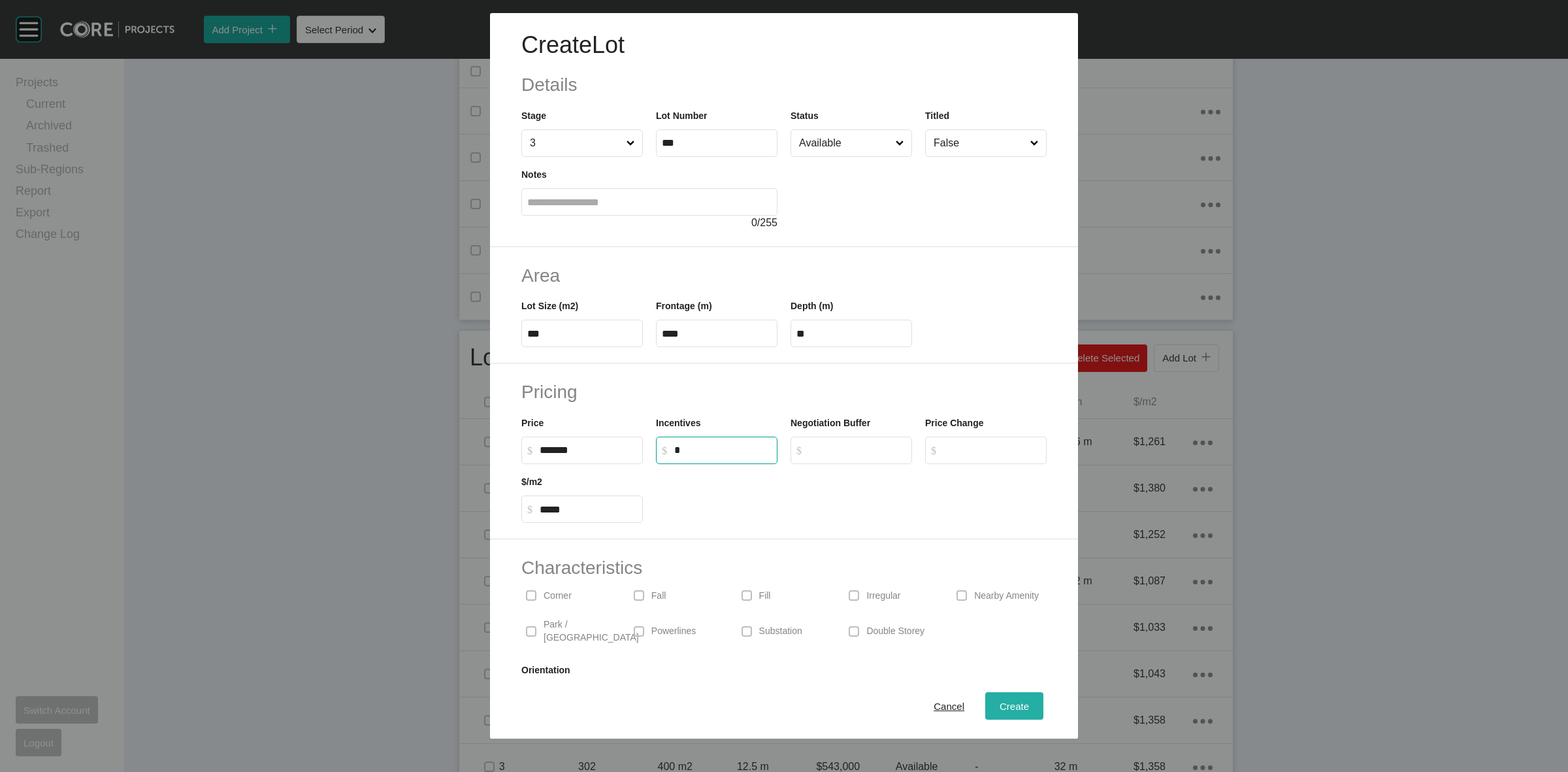
click at [985, 703] on button "Create" at bounding box center [1014, 706] width 58 height 28
type input "*"
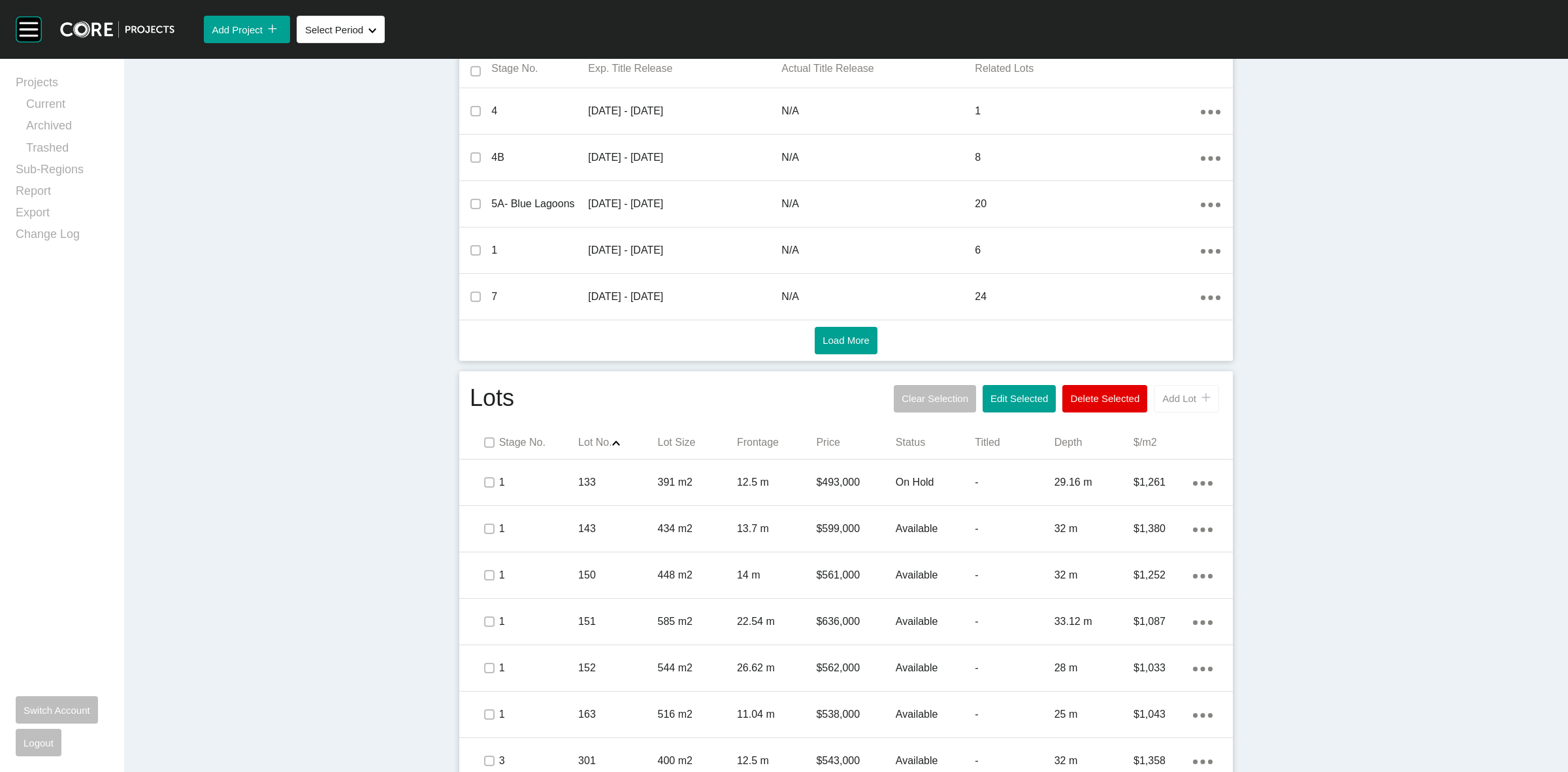
click at [1178, 398] on span "Add Lot" at bounding box center [1178, 398] width 34 height 11
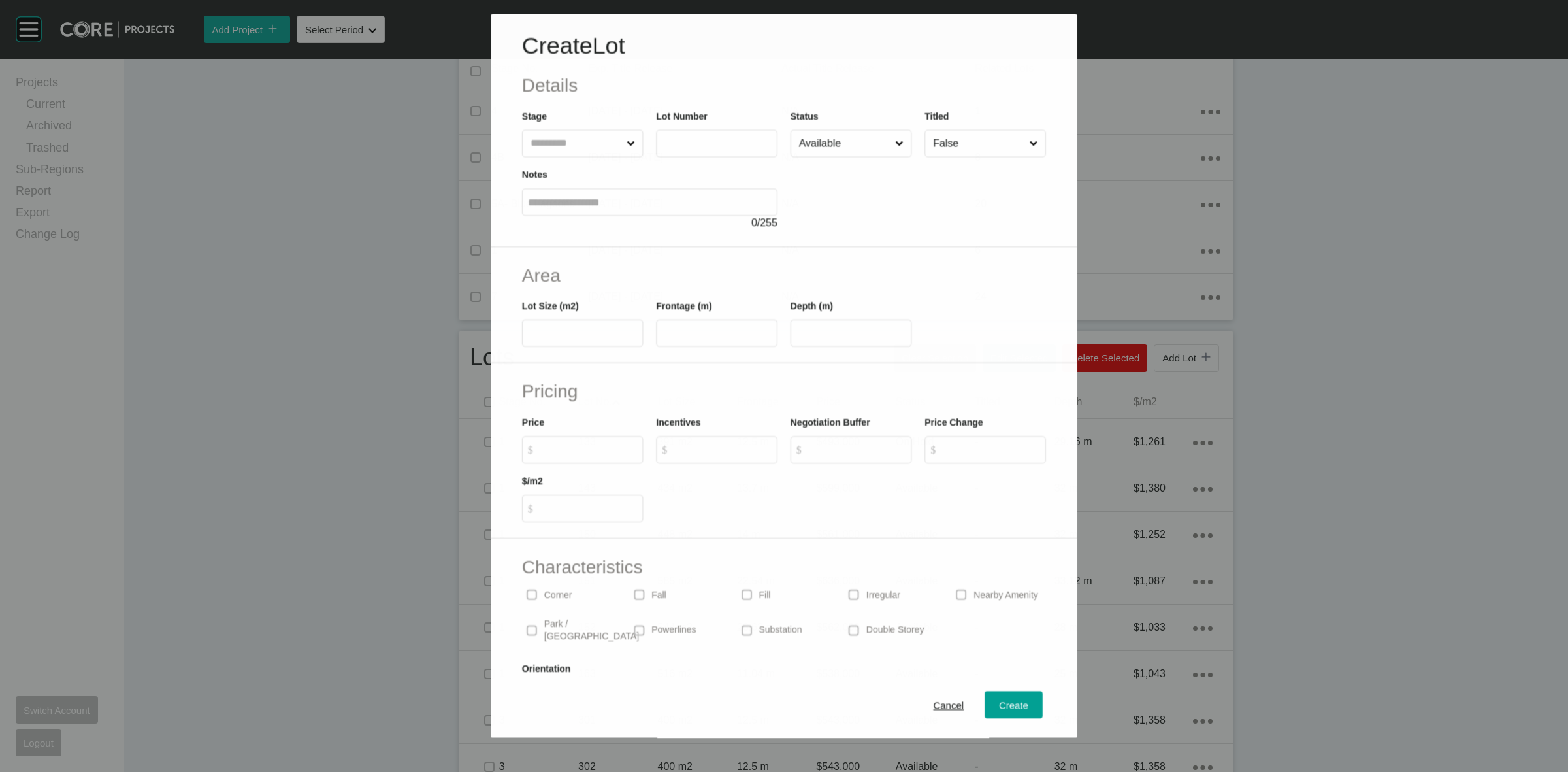
click at [586, 154] on input "text" at bounding box center [575, 144] width 96 height 26
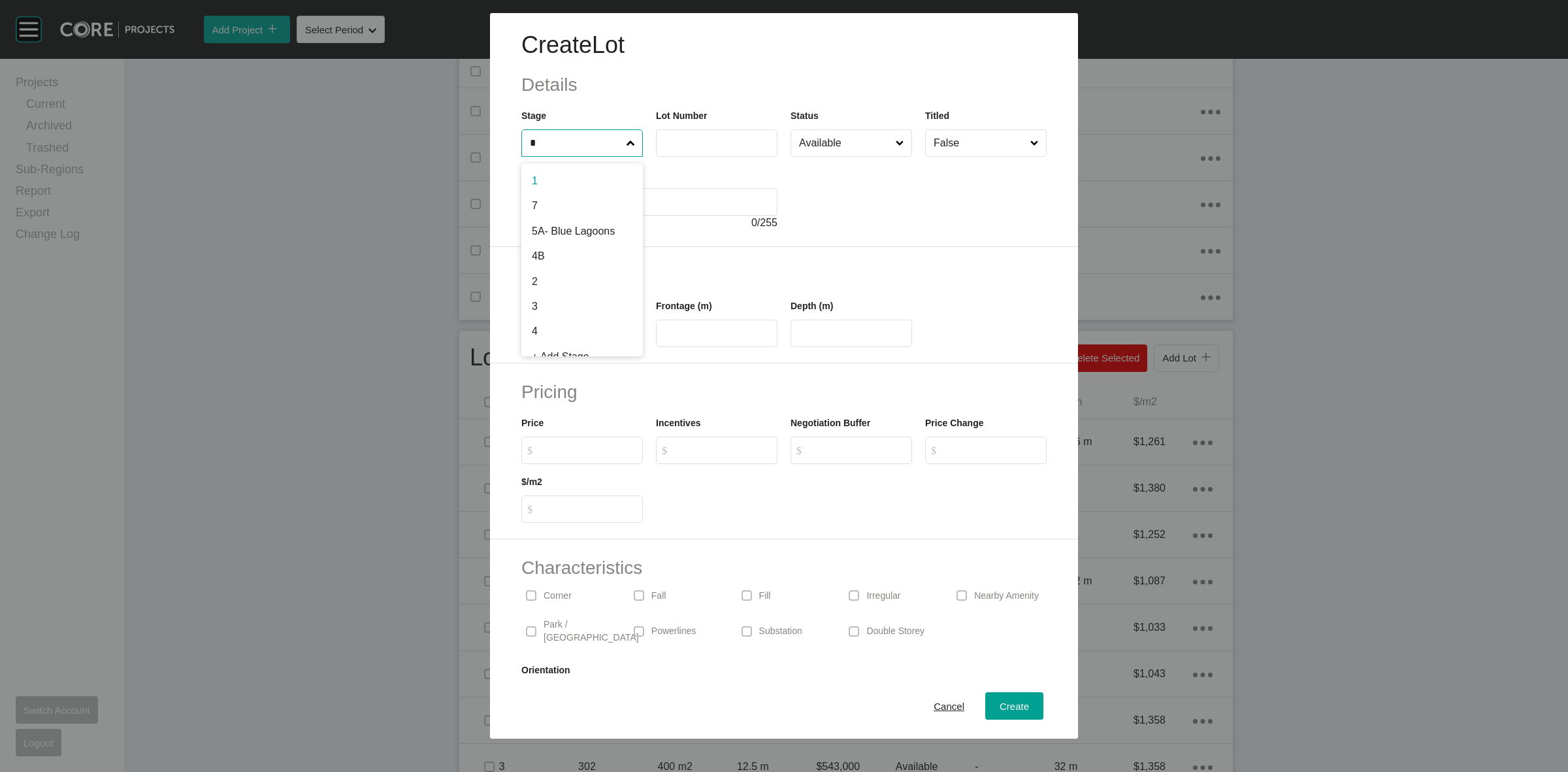
type input "*"
type input "***"
type input "*****"
type input "**"
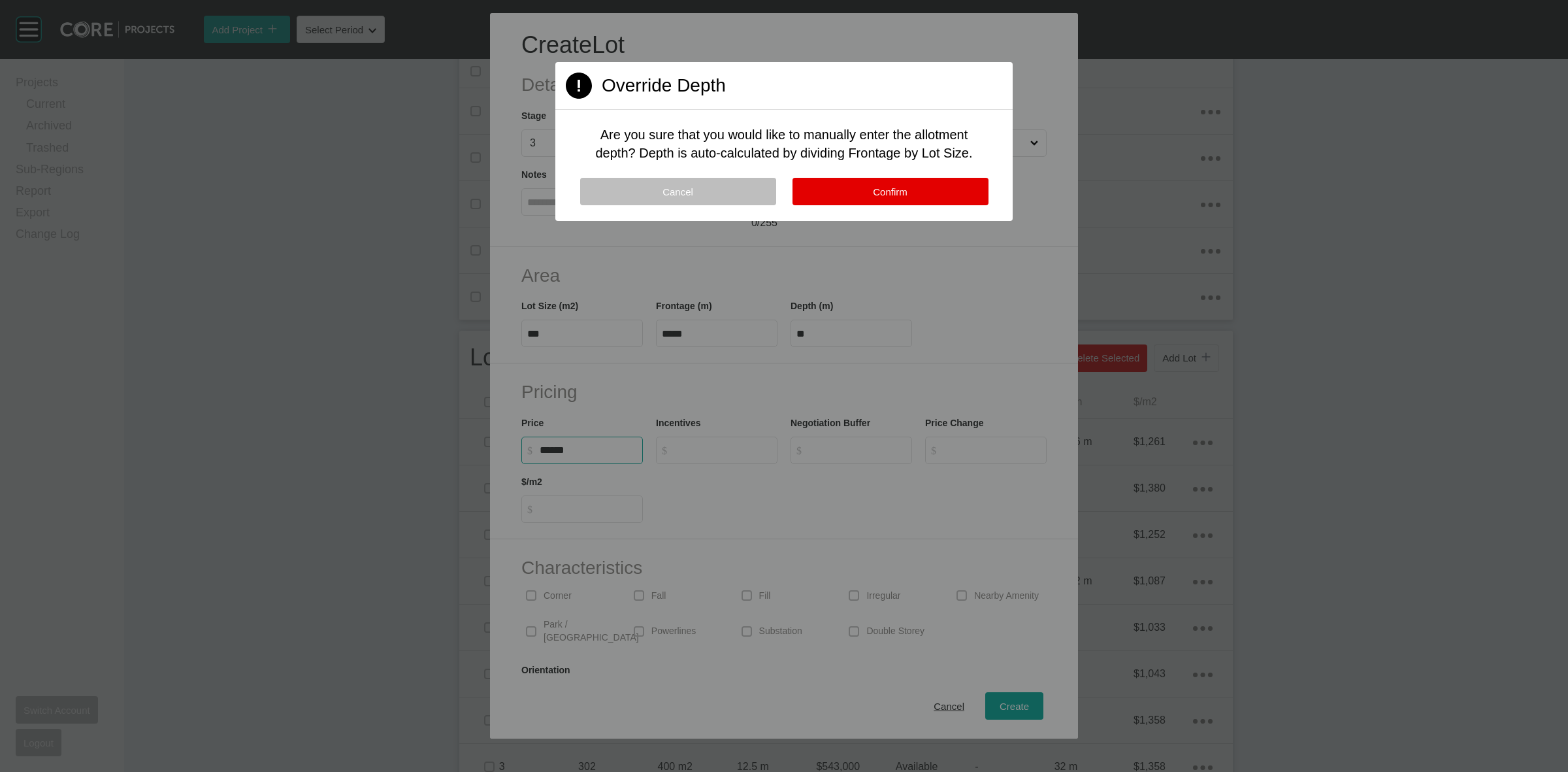
type input "*******"
type input "*****"
type input "*"
click at [878, 178] on button "Confirm" at bounding box center [890, 191] width 196 height 28
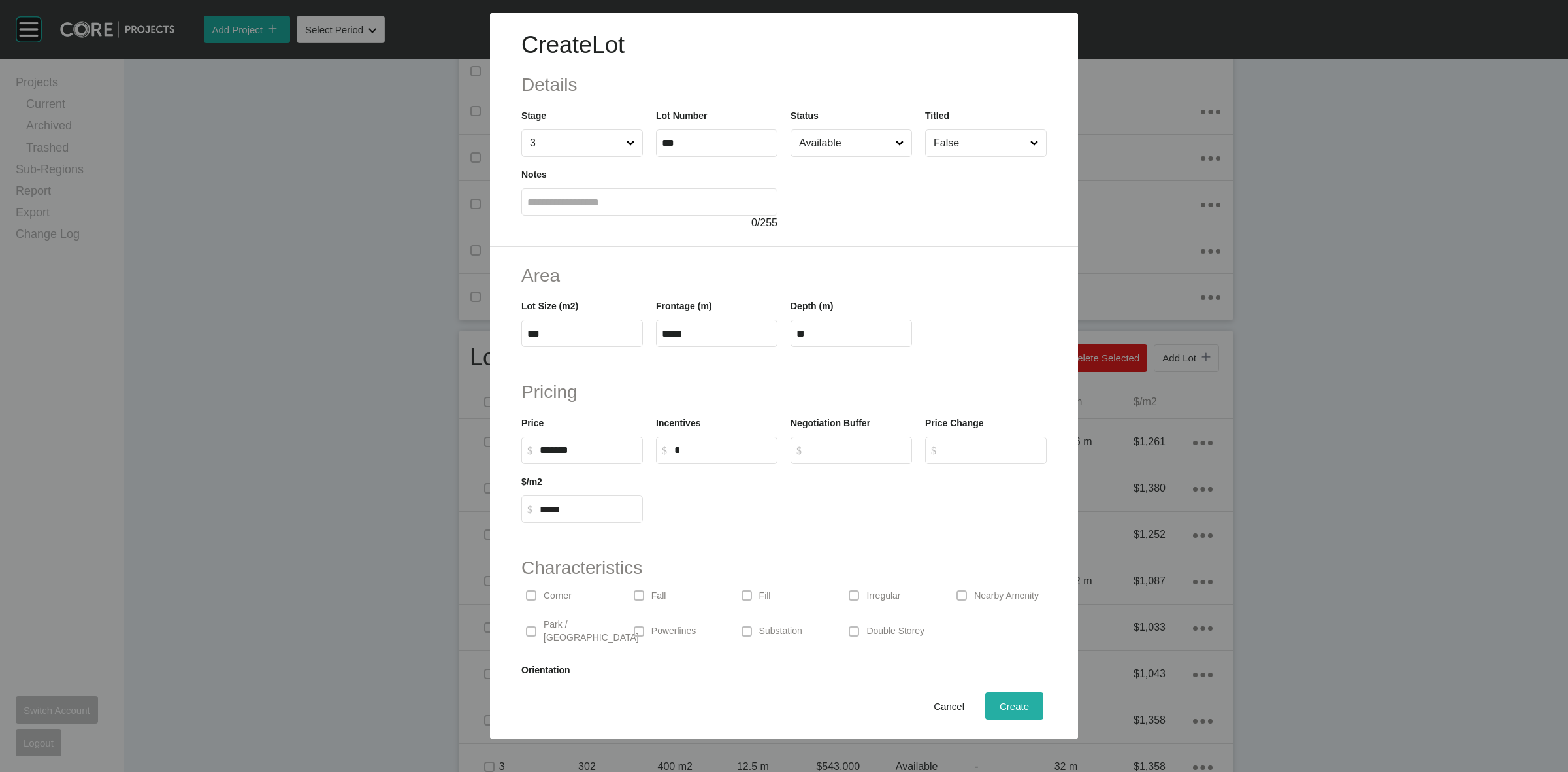
click at [1013, 704] on span "Create" at bounding box center [1014, 706] width 29 height 11
type input "*"
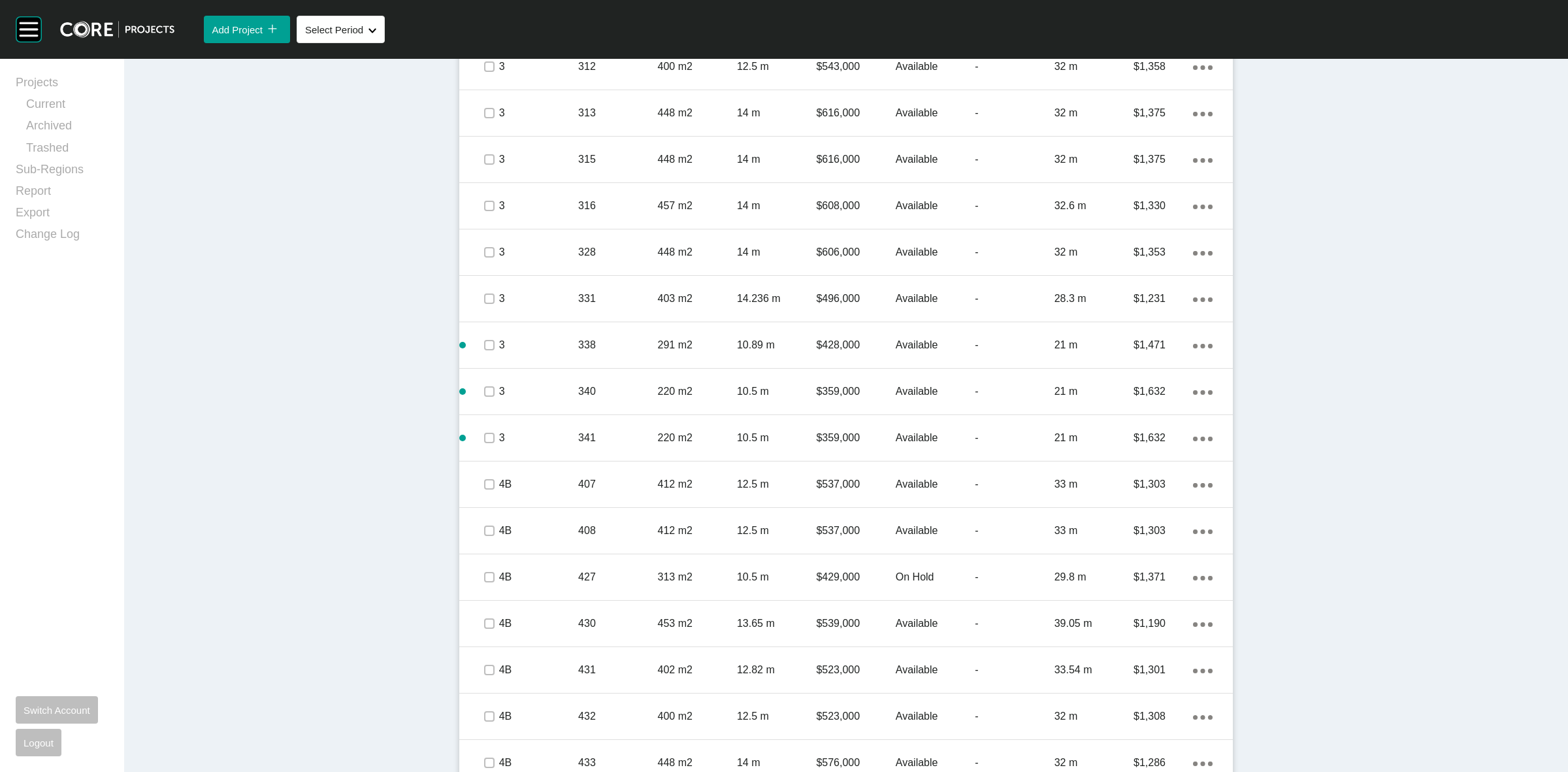
scroll to position [1716, 0]
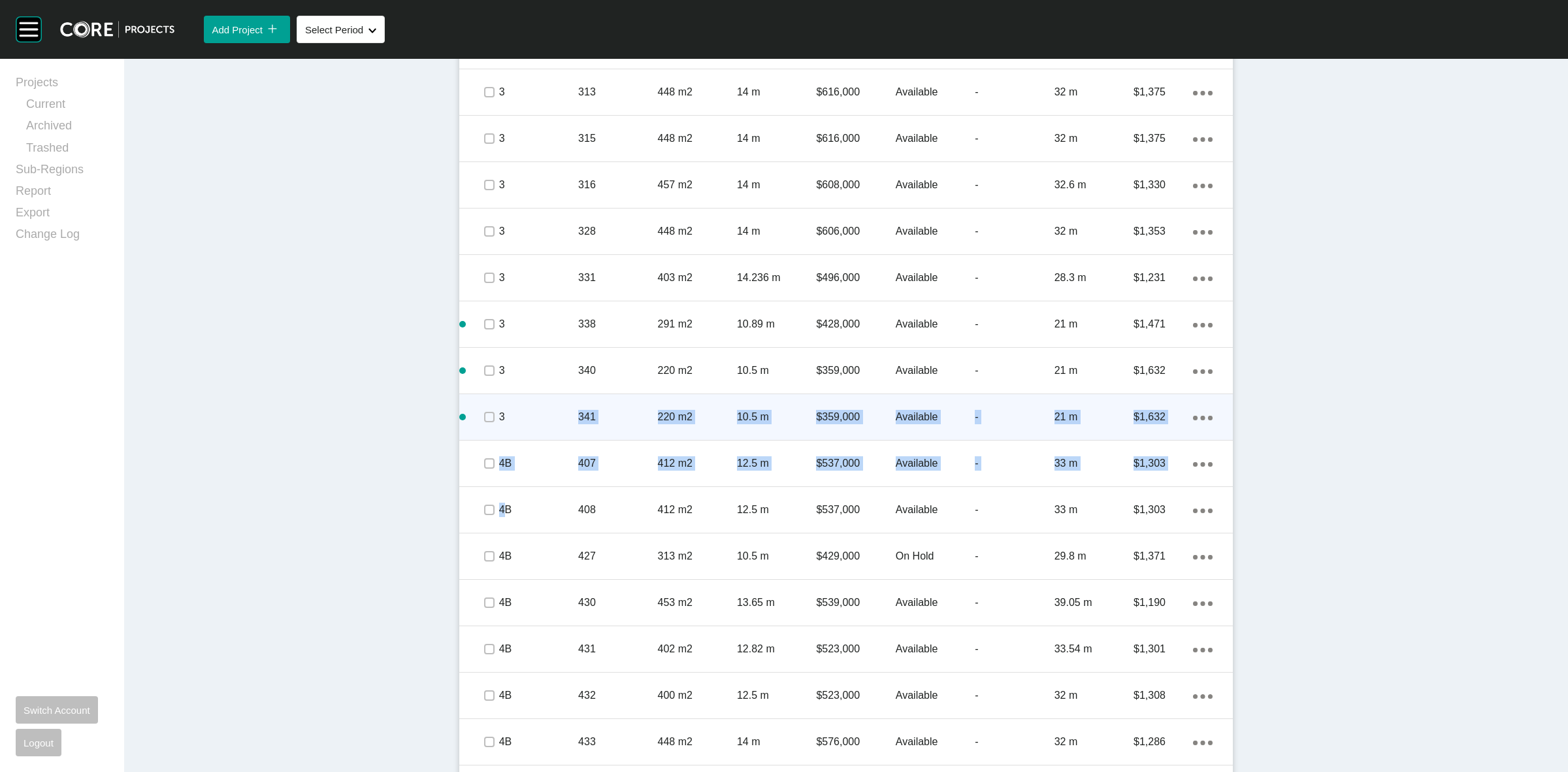
drag, startPoint x: 526, startPoint y: 438, endPoint x: 549, endPoint y: 409, distance: 37.0
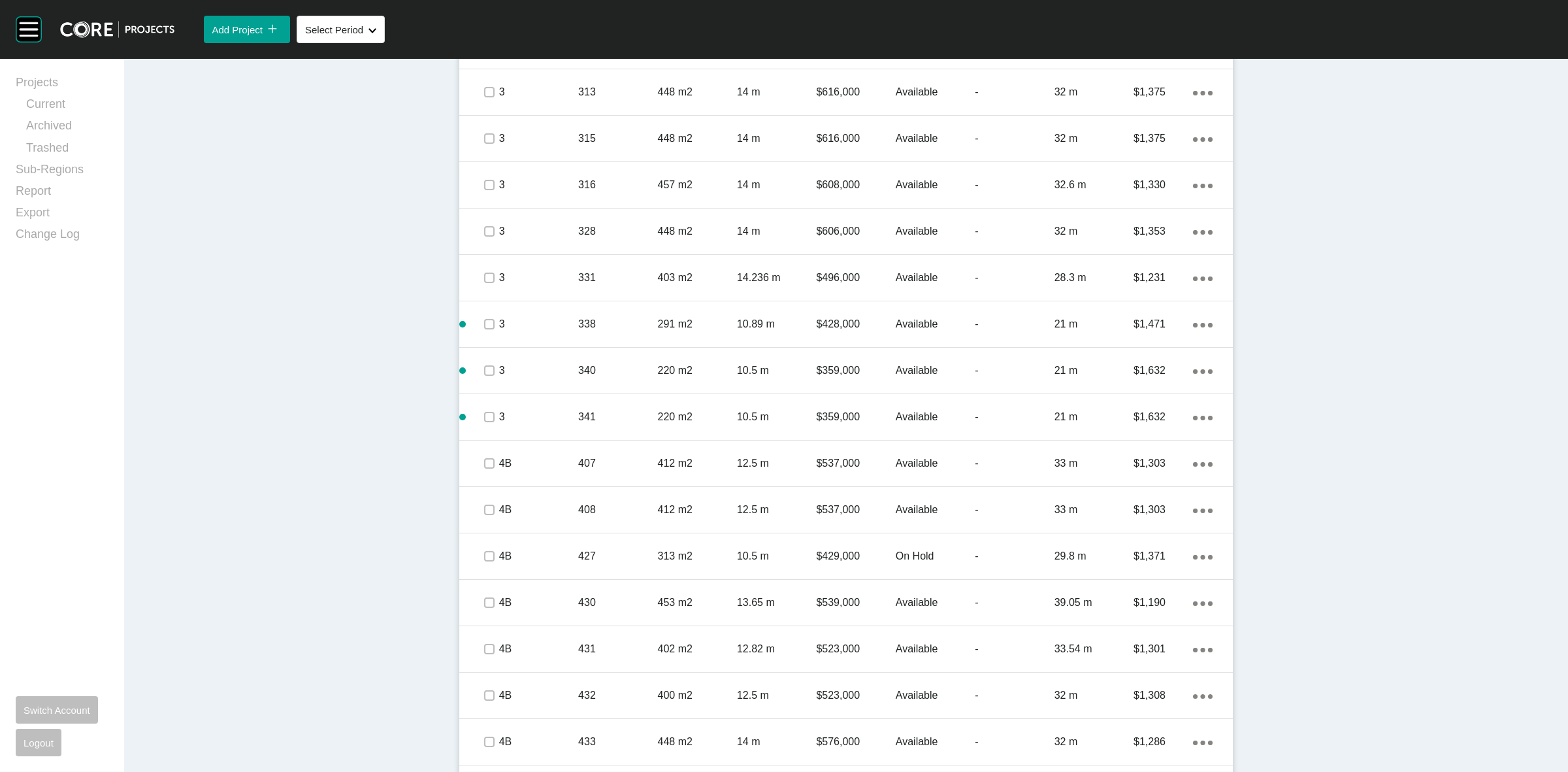
drag, startPoint x: 265, startPoint y: 392, endPoint x: 279, endPoint y: 387, distance: 14.9
click at [279, 387] on div "Dashboard › Projects › [GEOGRAPHIC_DATA] › Worksheet Oak Grove Worksheet - [DAT…" at bounding box center [846, 721] width 1444 height 4756
click at [485, 325] on span "New Lot" at bounding box center [498, 323] width 39 height 11
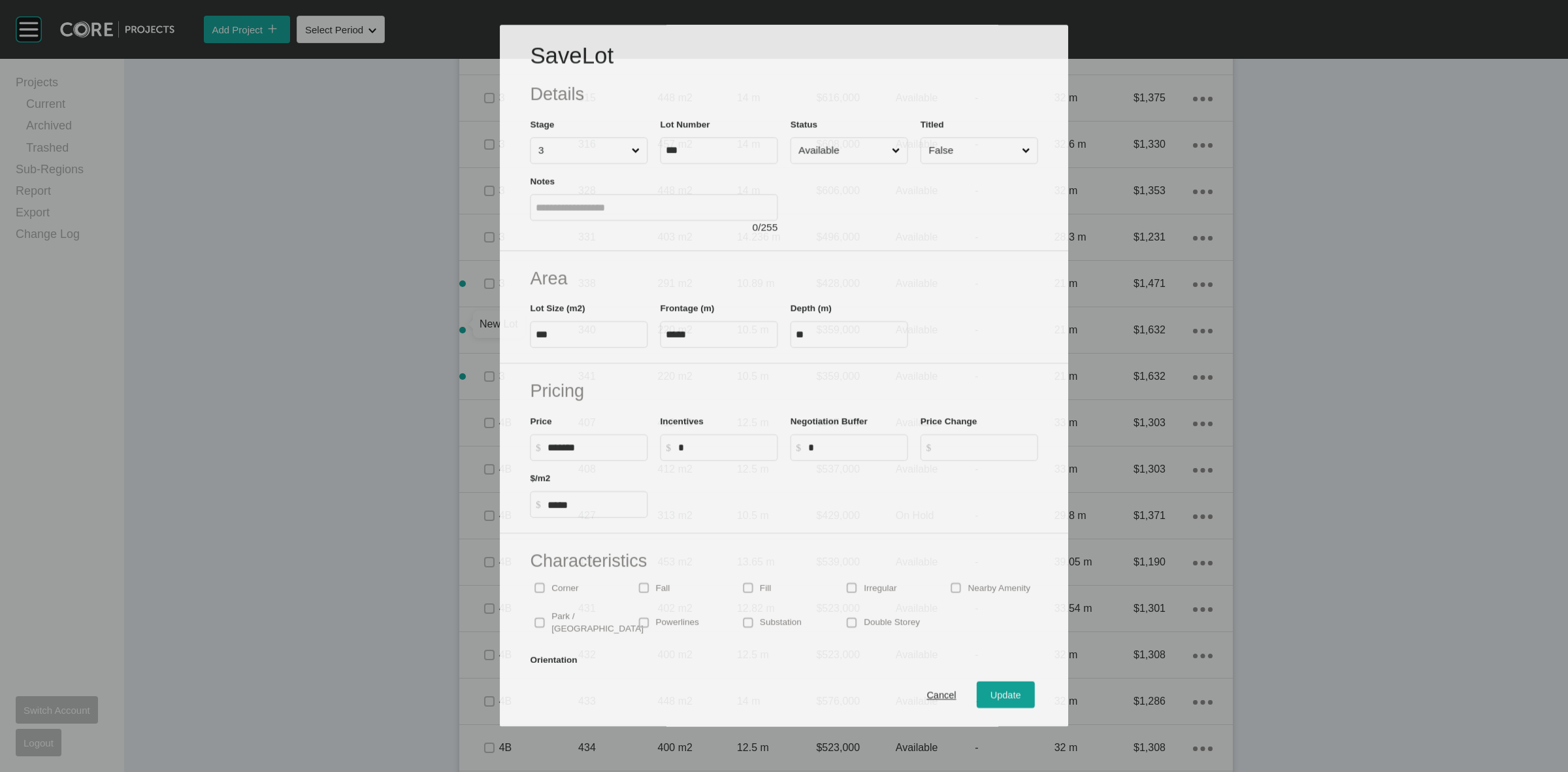
scroll to position [1675, 0]
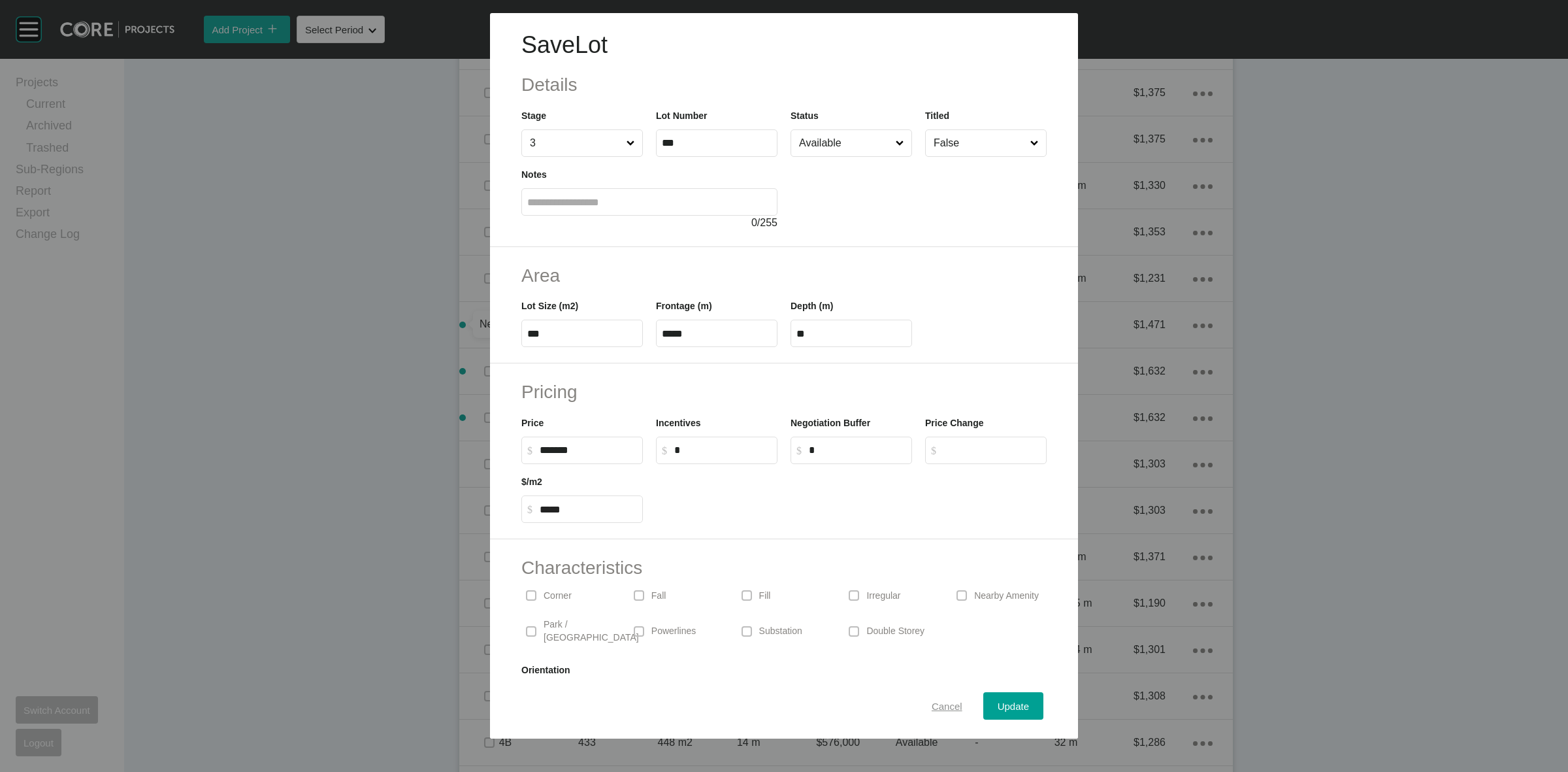
click at [932, 705] on span "Cancel" at bounding box center [947, 706] width 31 height 11
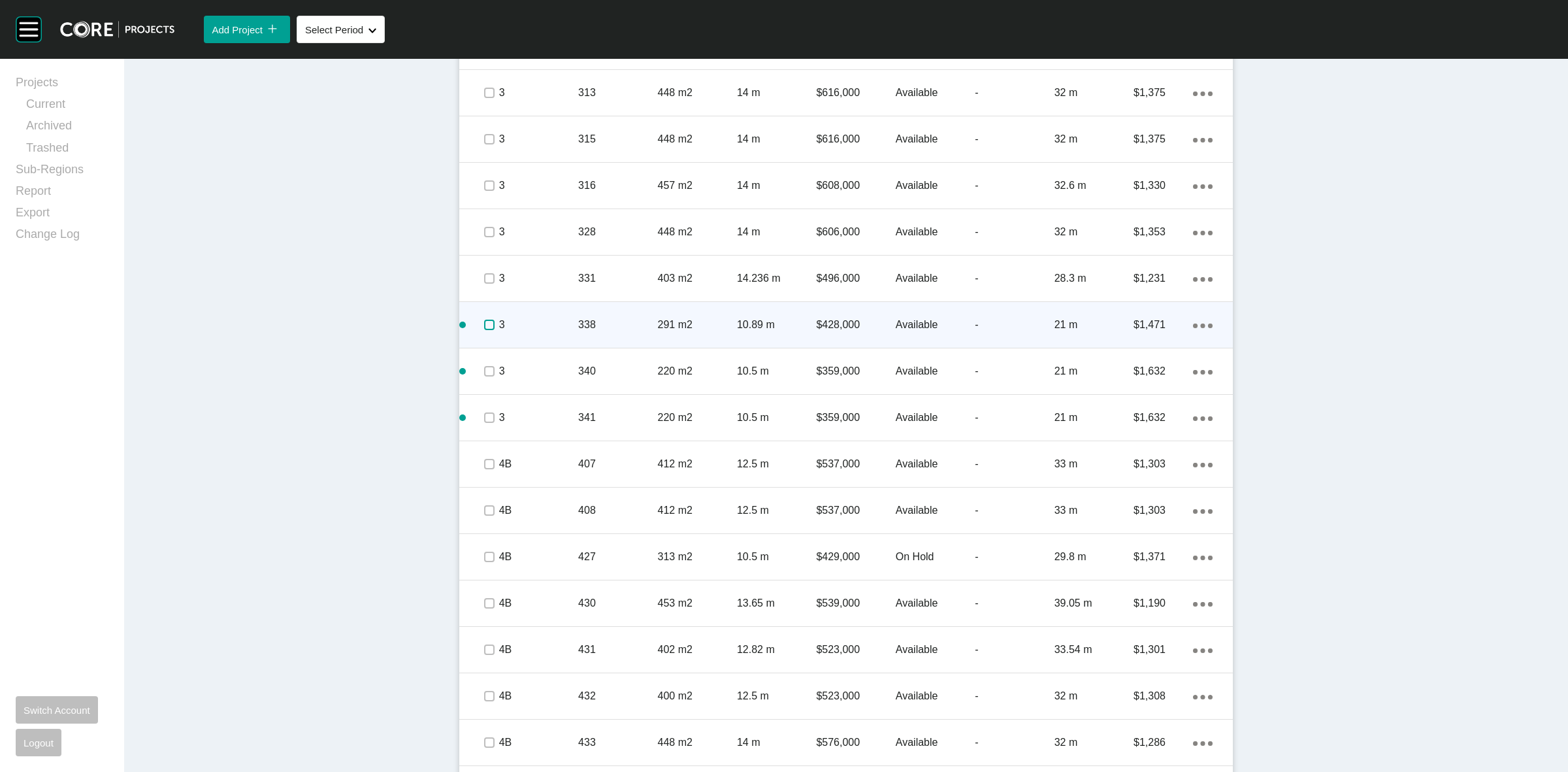
click at [484, 325] on label at bounding box center [490, 325] width 10 height 10
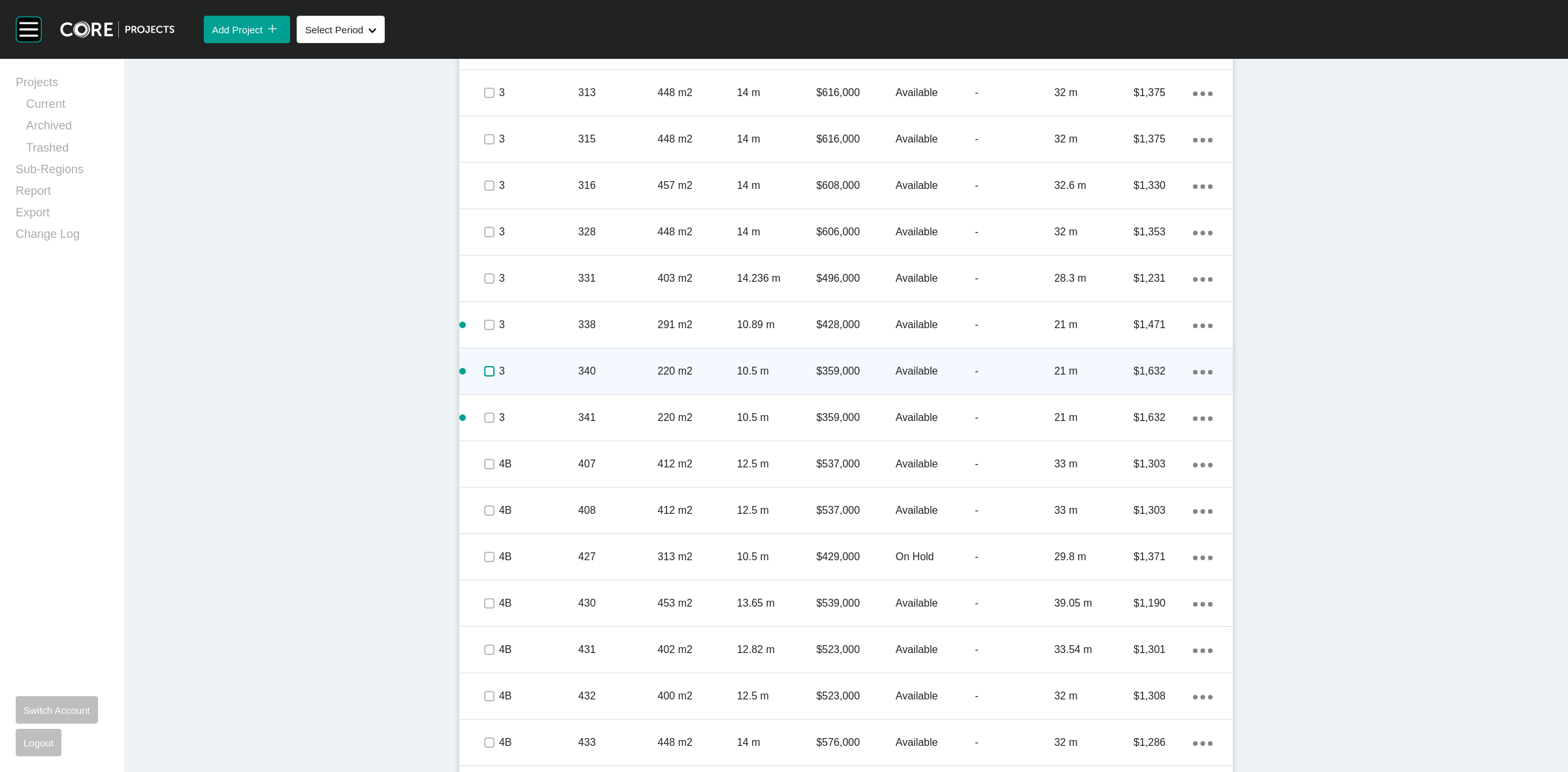
click at [484, 368] on label at bounding box center [490, 371] width 10 height 10
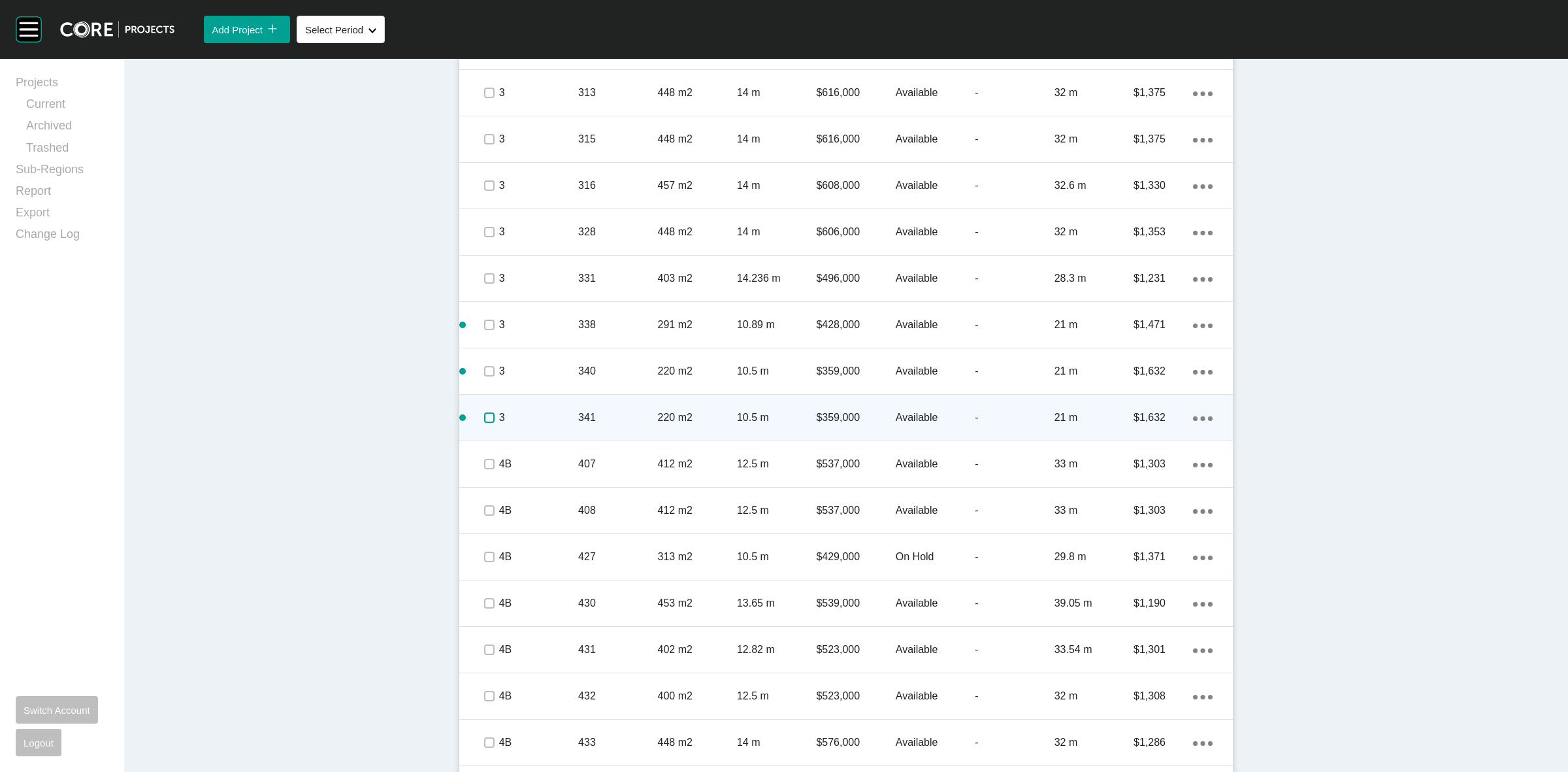
click at [484, 417] on label at bounding box center [490, 417] width 10 height 10
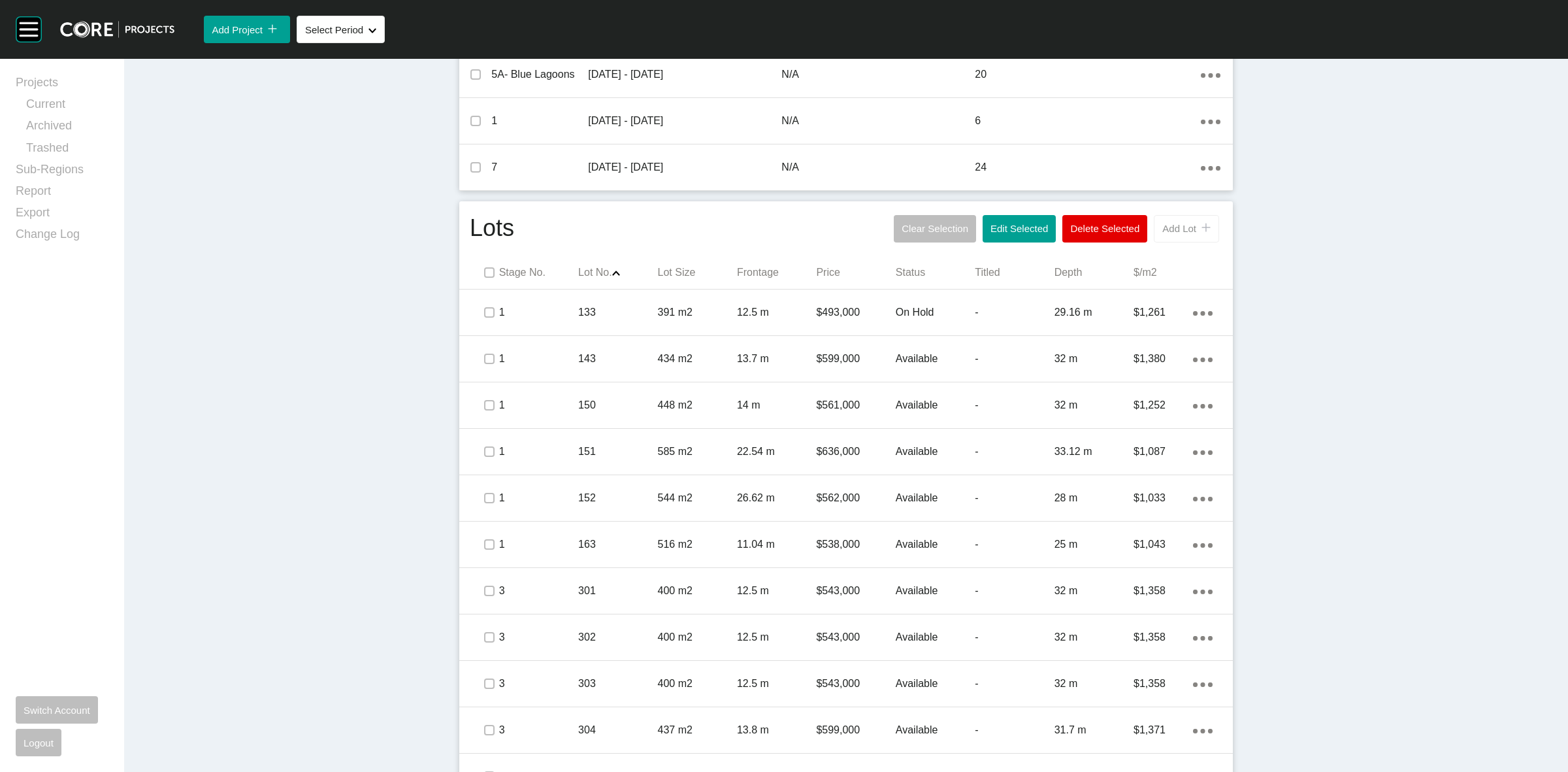
scroll to position [612, 0]
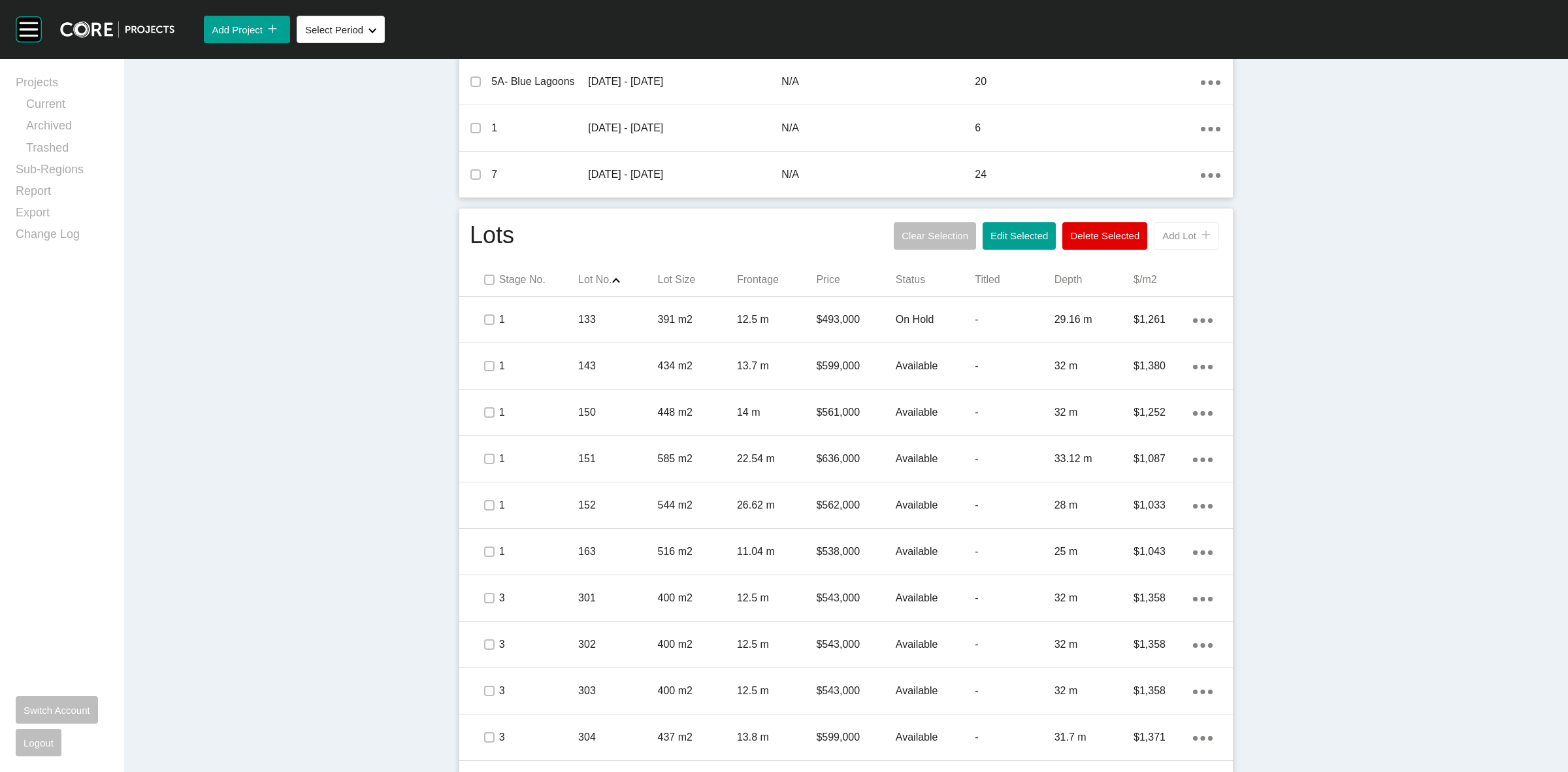
click at [1173, 228] on button "Add Lot icon/tick copy 11 Created with Sketch." at bounding box center [1186, 236] width 66 height 28
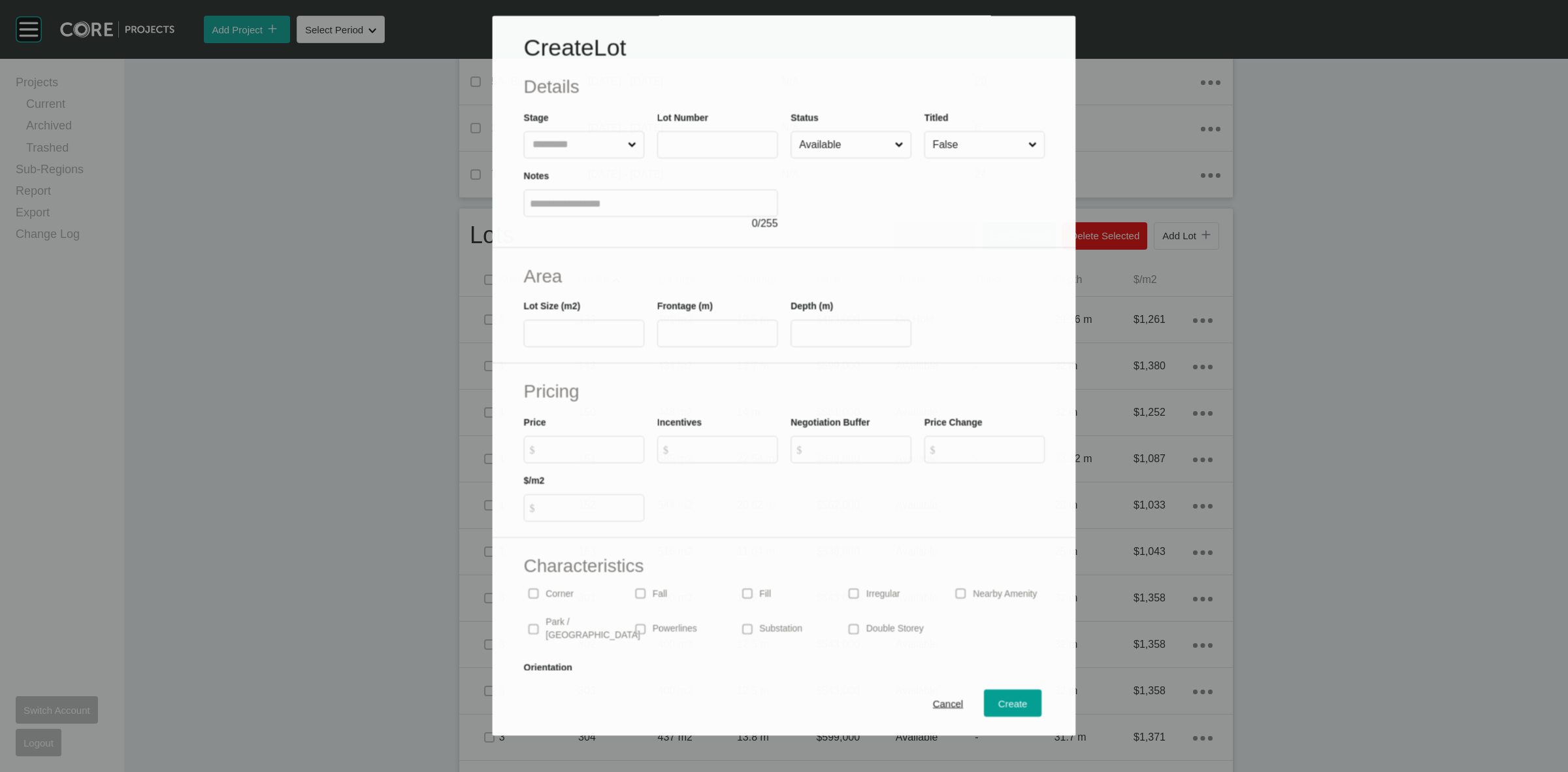
click at [554, 150] on input "text" at bounding box center [577, 145] width 96 height 26
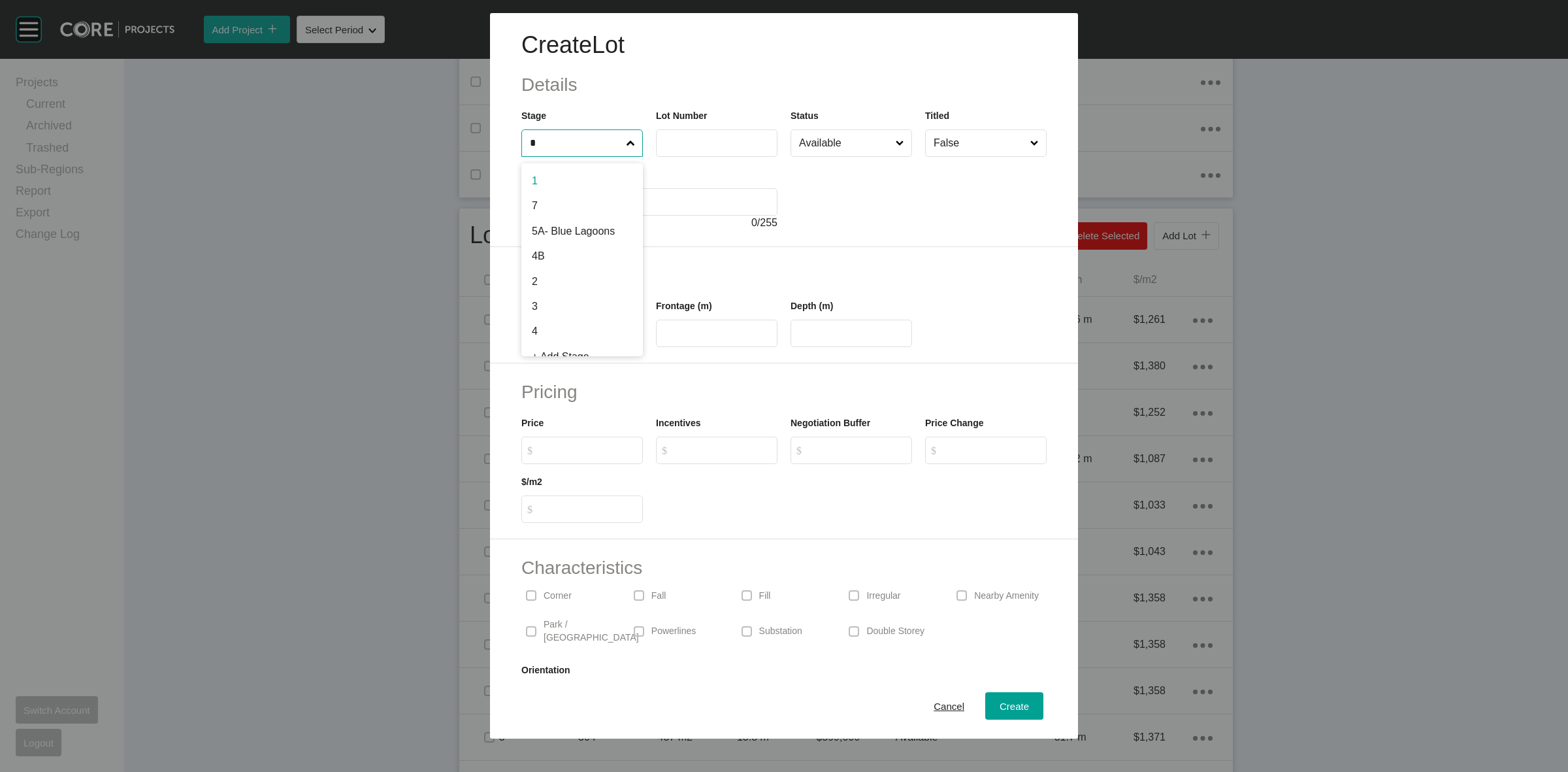
type input "*"
type input "***"
type input "*****"
type input "**"
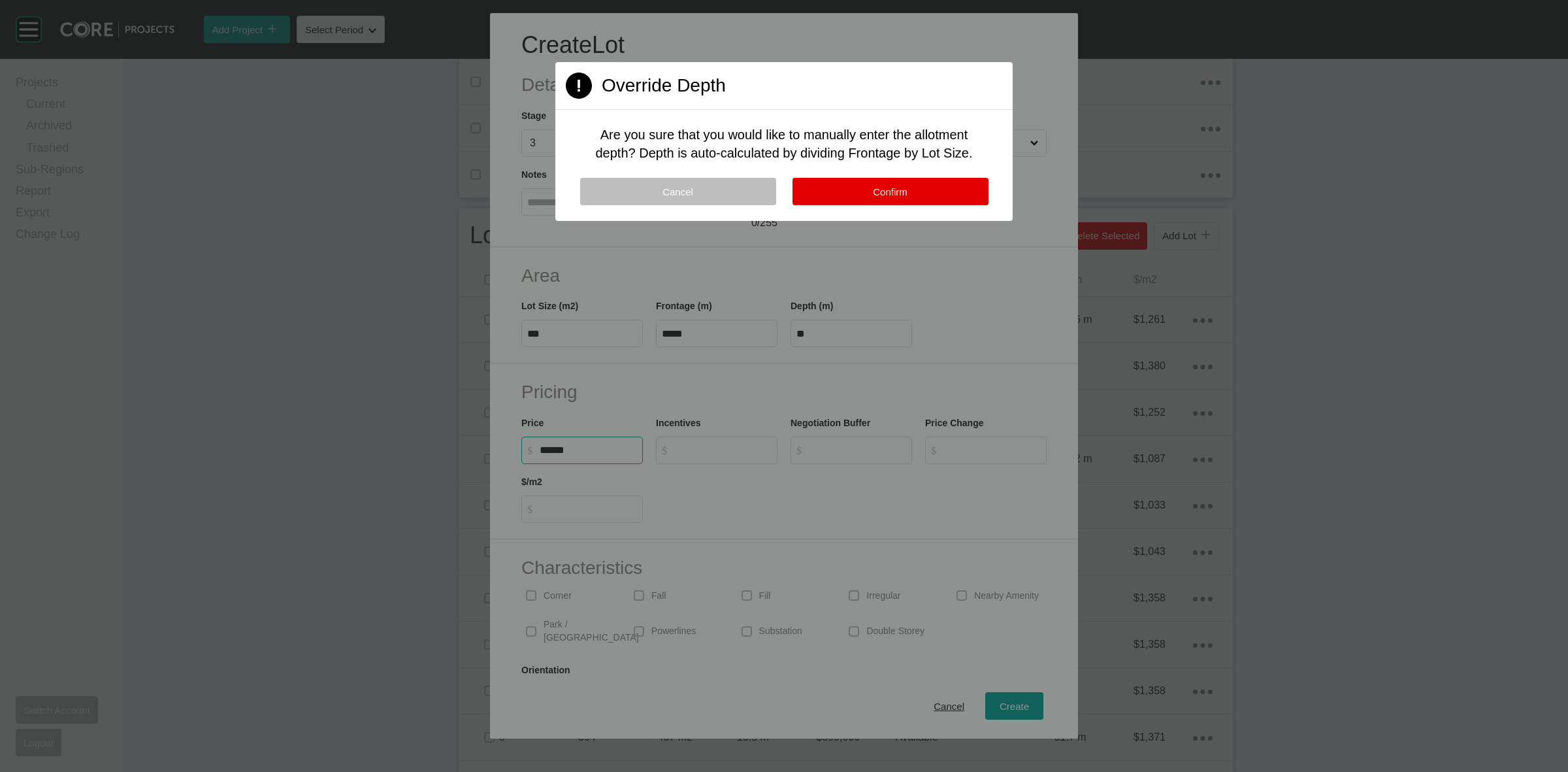
type input "*******"
type input "*****"
type input "*"
click at [894, 194] on span "Confirm" at bounding box center [890, 191] width 34 height 11
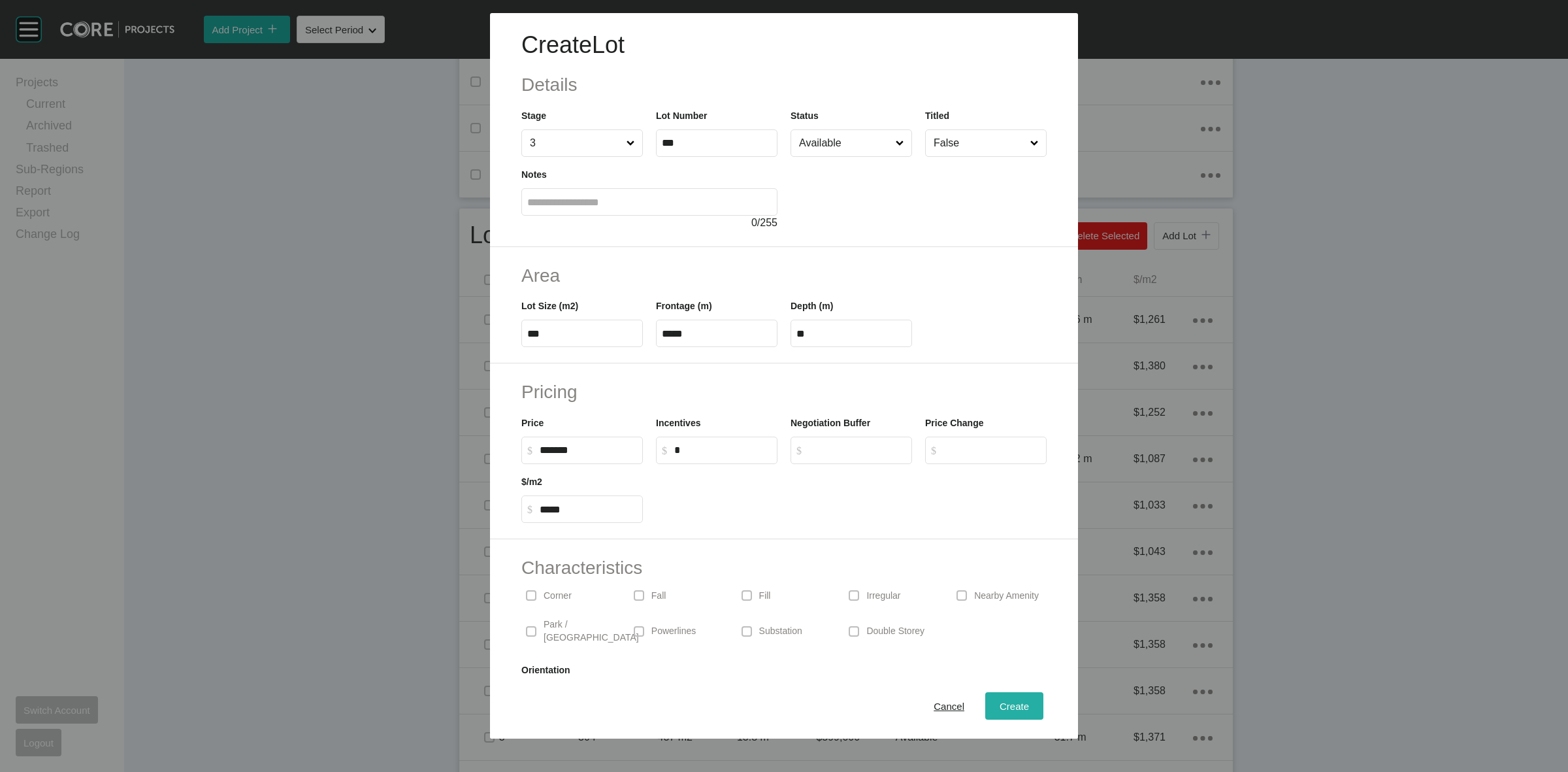
click at [1007, 707] on span "Create" at bounding box center [1014, 706] width 29 height 11
type input "*"
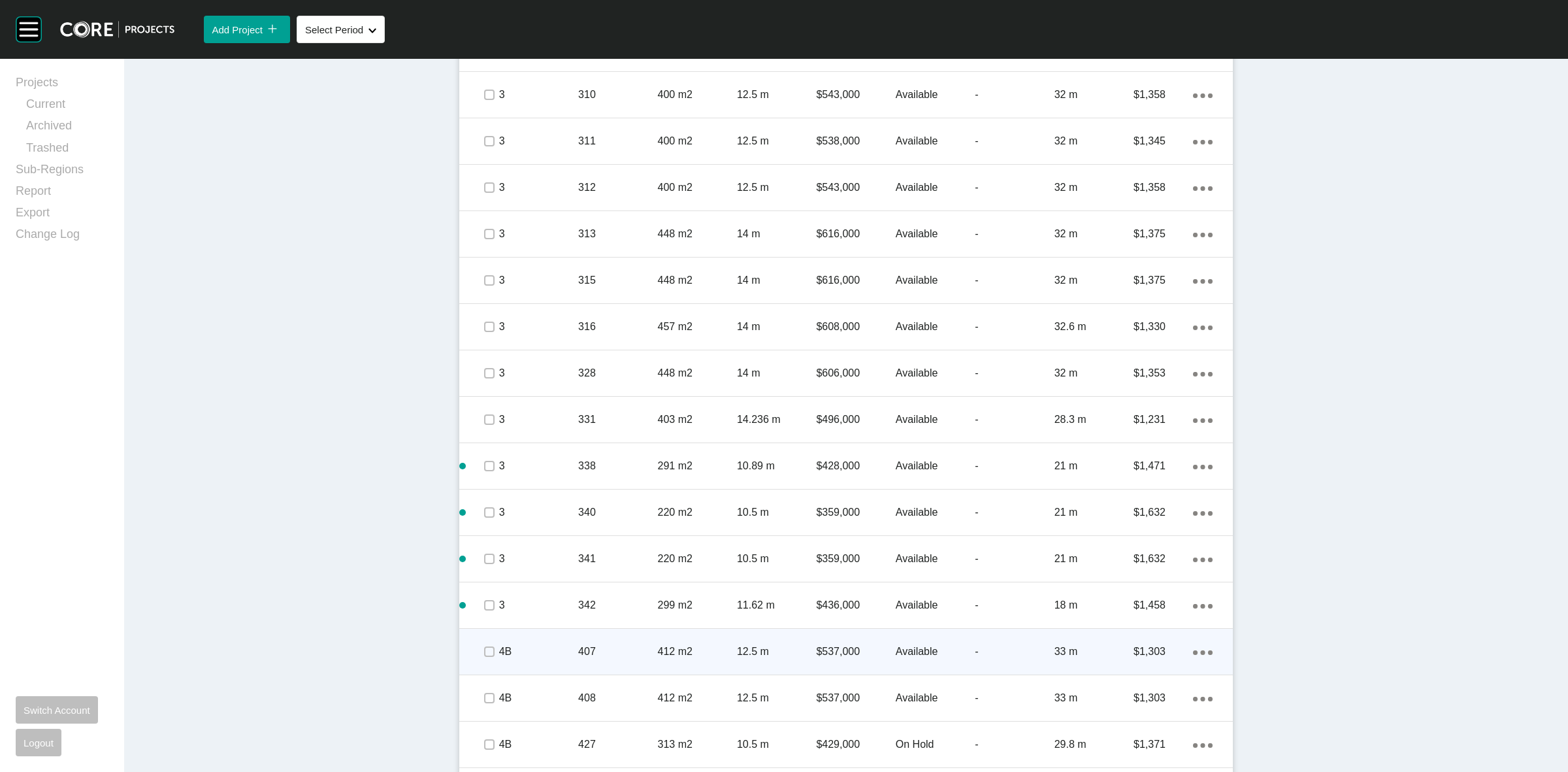
scroll to position [1593, 0]
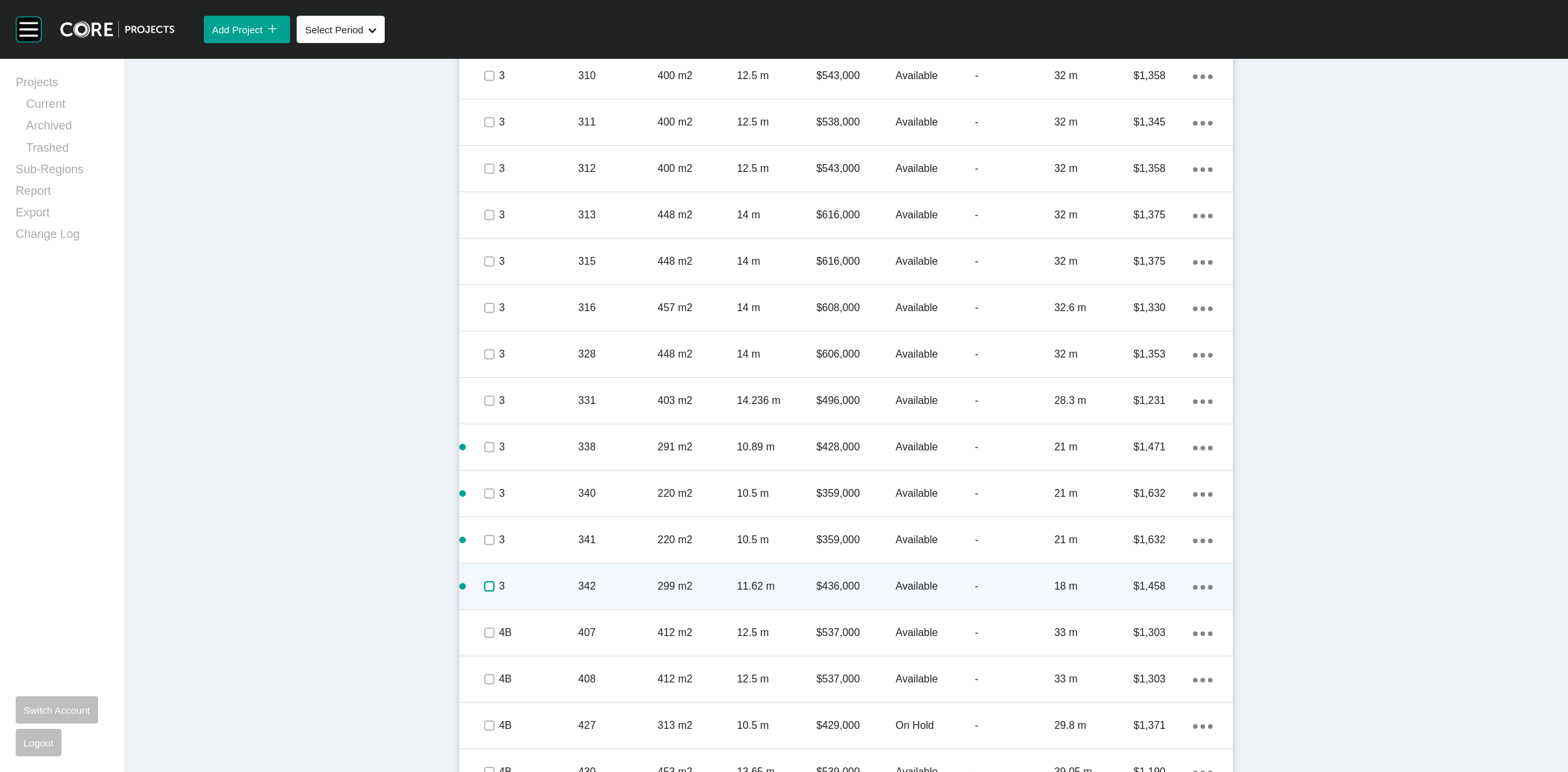
click at [487, 587] on label at bounding box center [490, 587] width 10 height 10
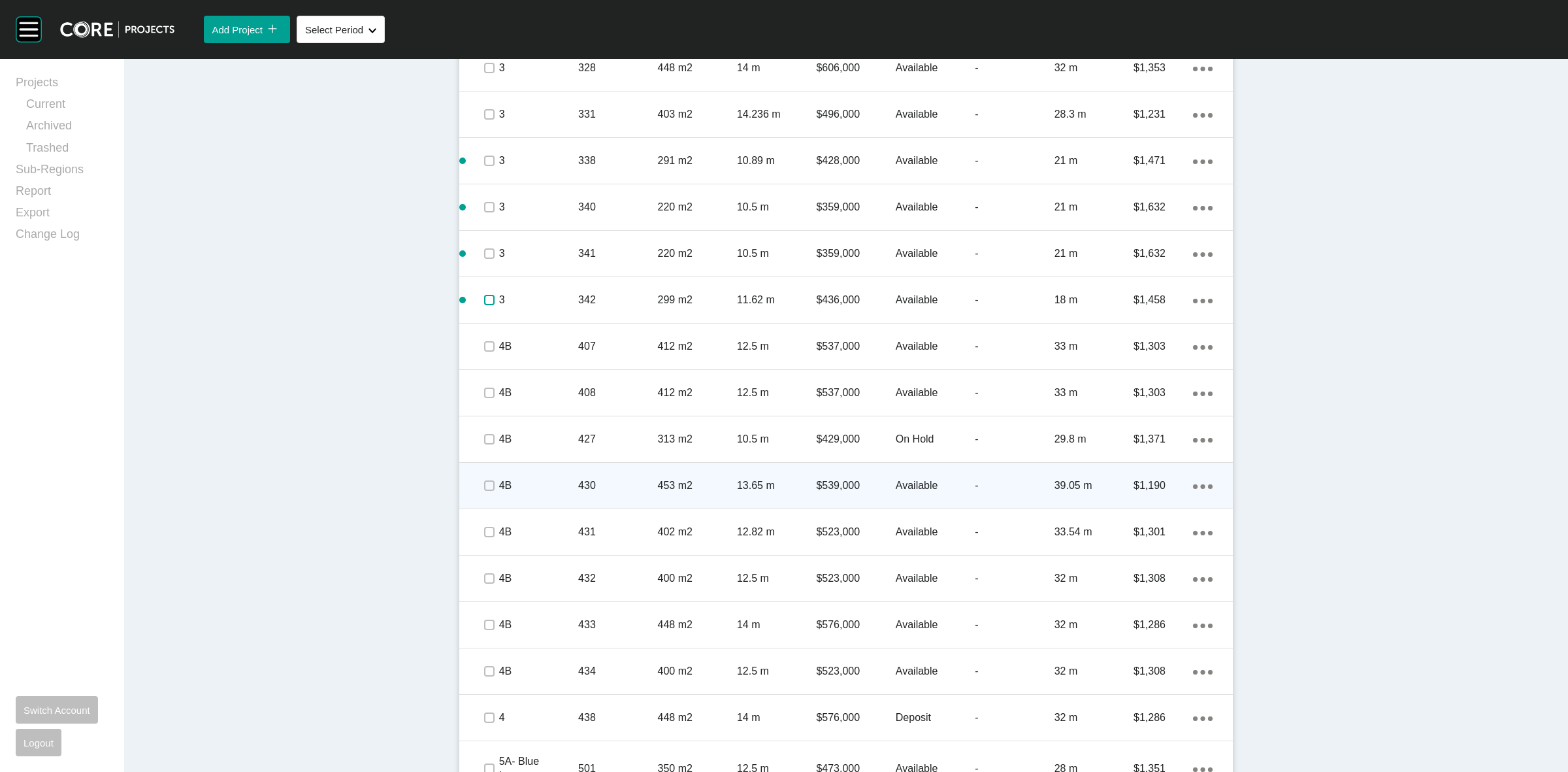
scroll to position [1920, 0]
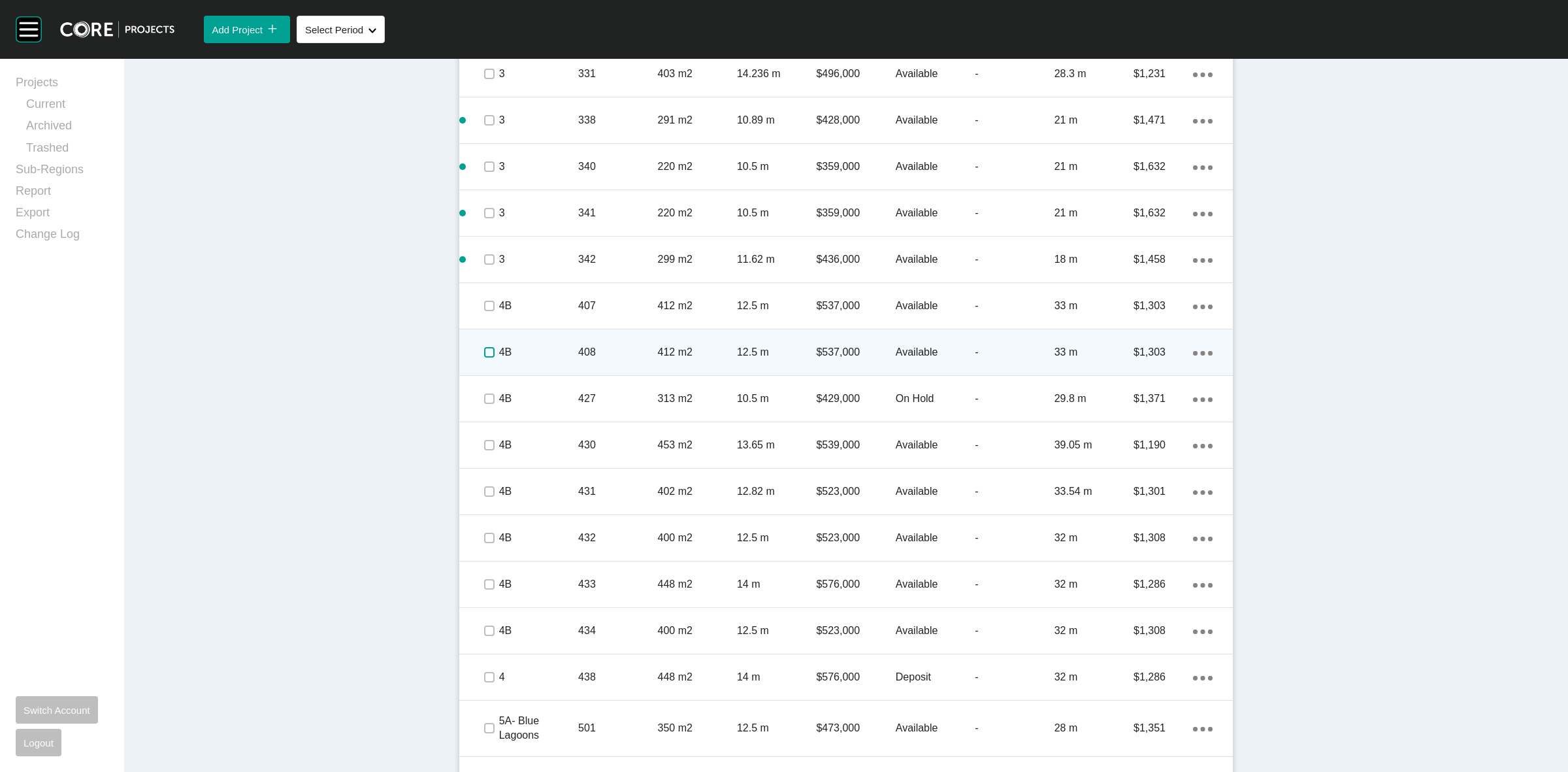
click at [484, 349] on label at bounding box center [490, 352] width 10 height 10
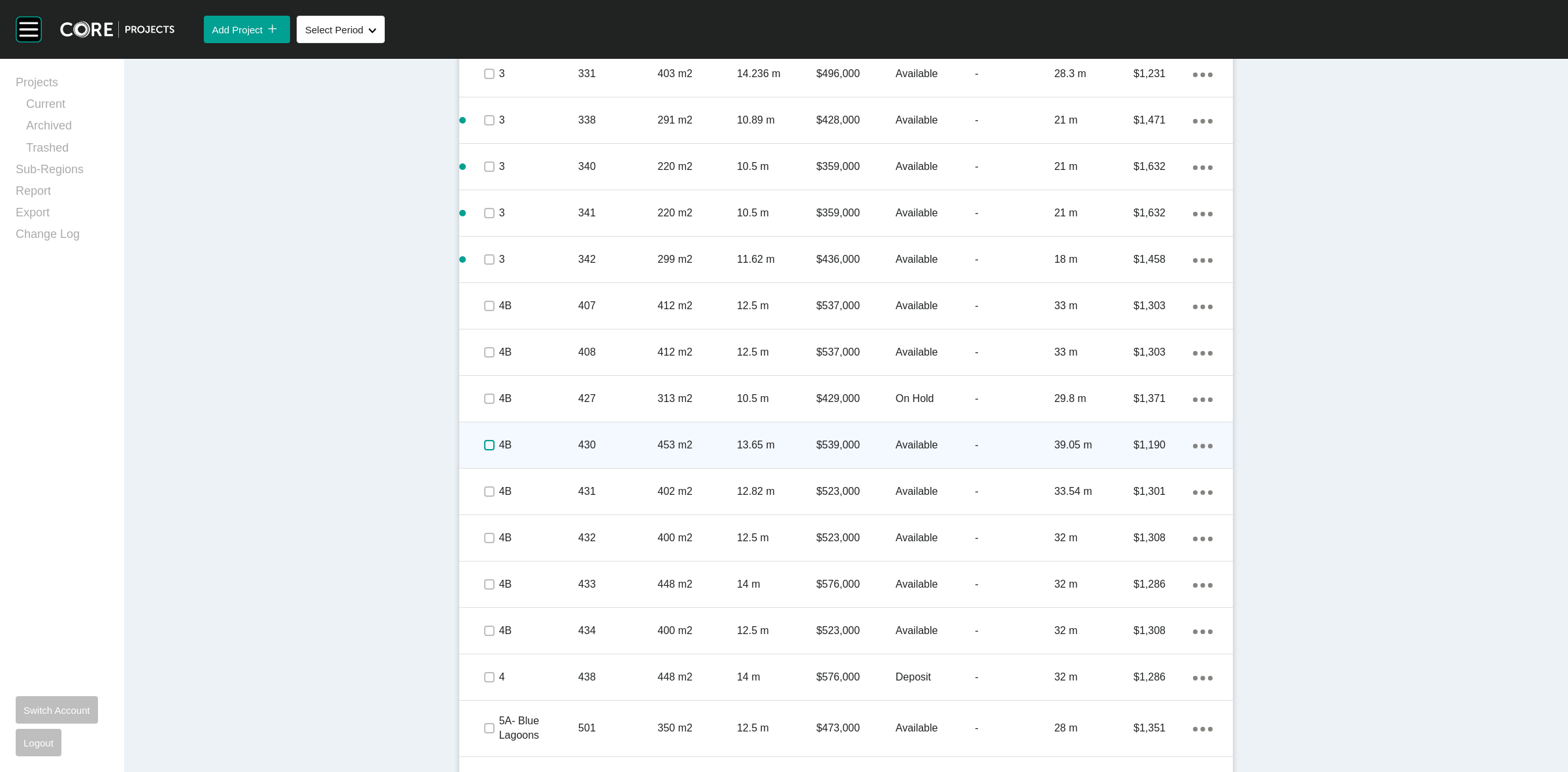
click at [485, 444] on label at bounding box center [490, 445] width 10 height 10
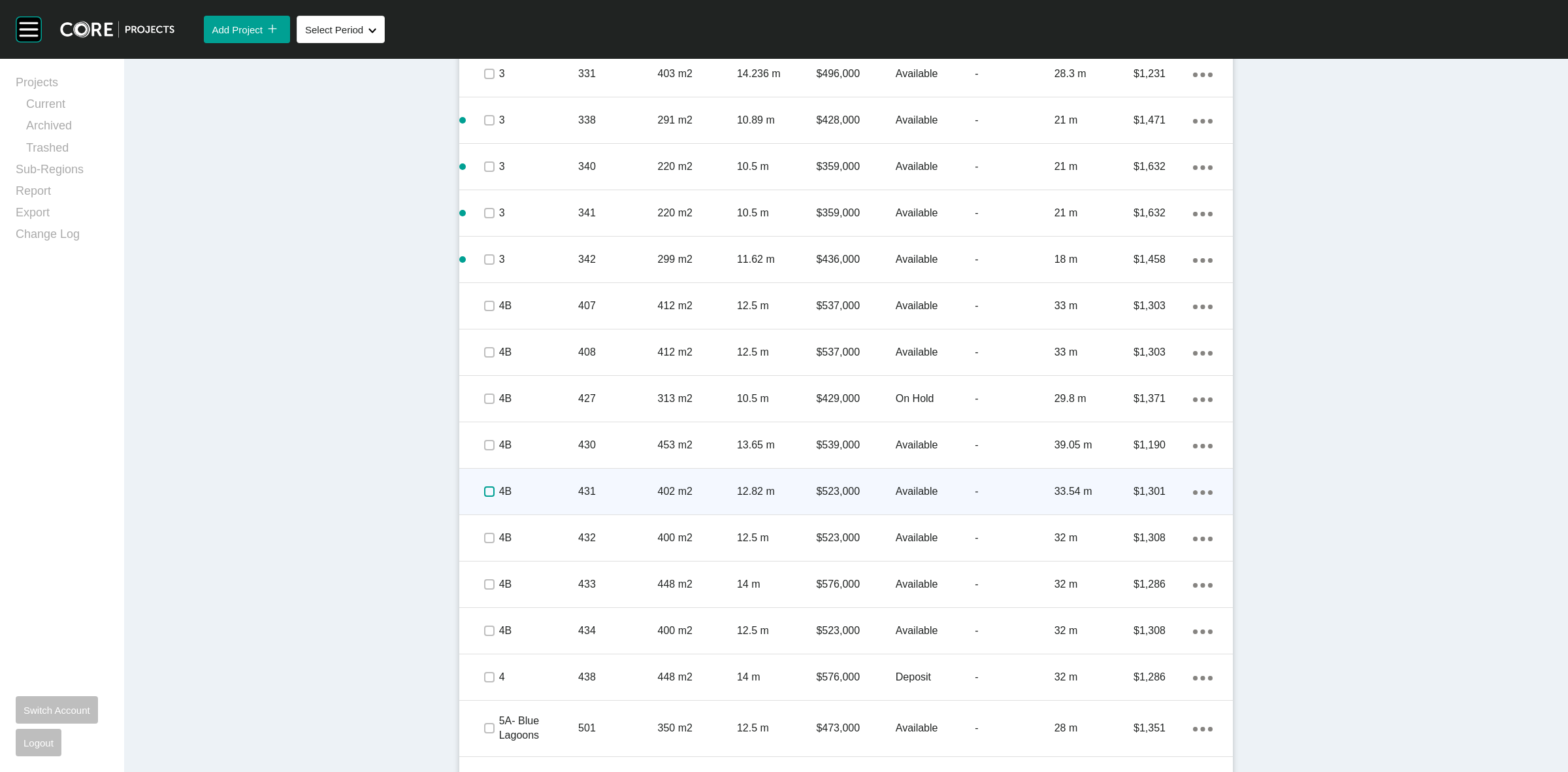
click at [484, 495] on label at bounding box center [490, 492] width 10 height 10
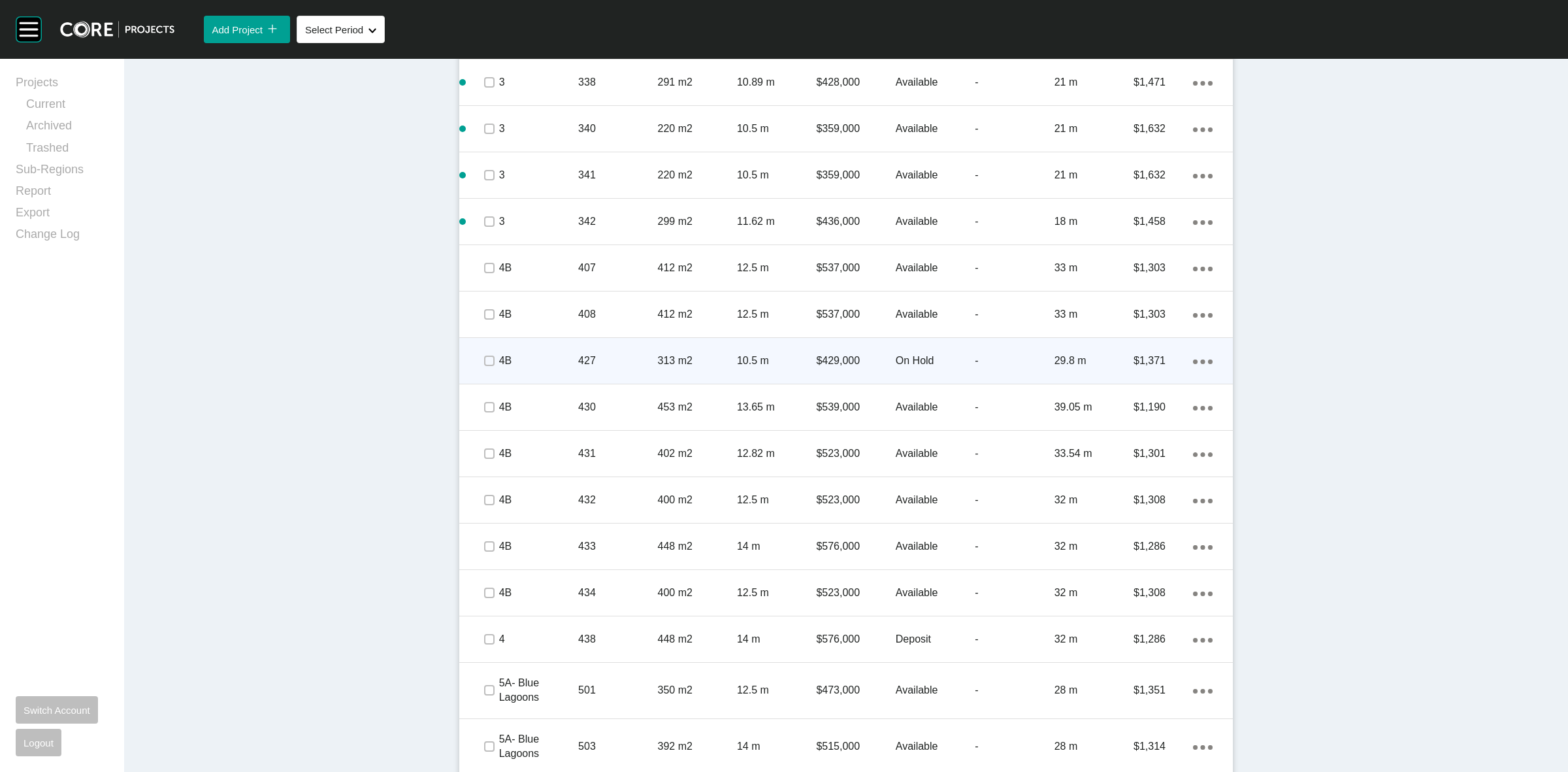
scroll to position [2125, 0]
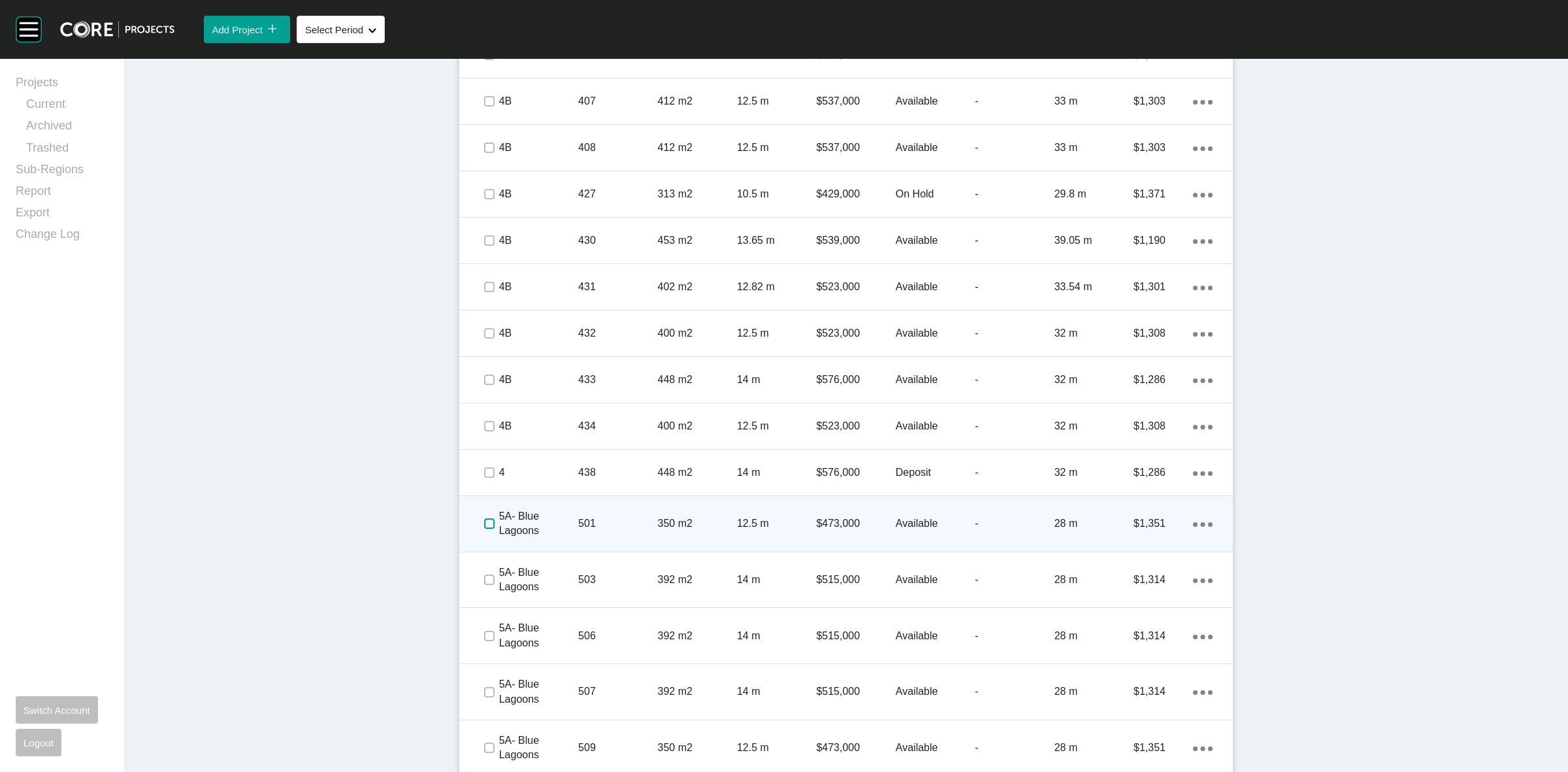
click at [484, 524] on label at bounding box center [490, 524] width 10 height 10
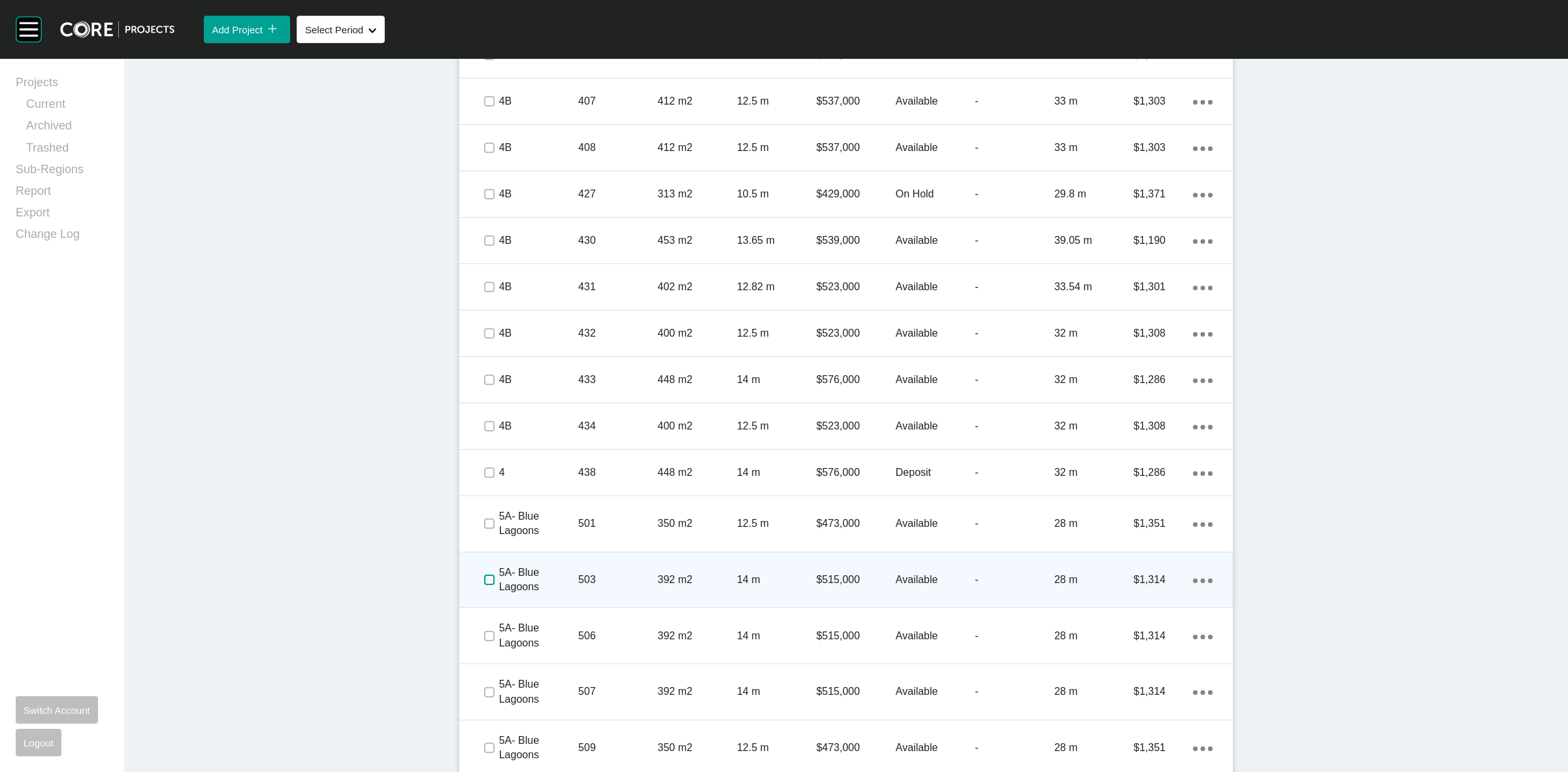
click at [484, 581] on label at bounding box center [490, 580] width 10 height 10
click at [628, 575] on p "503" at bounding box center [618, 580] width 79 height 15
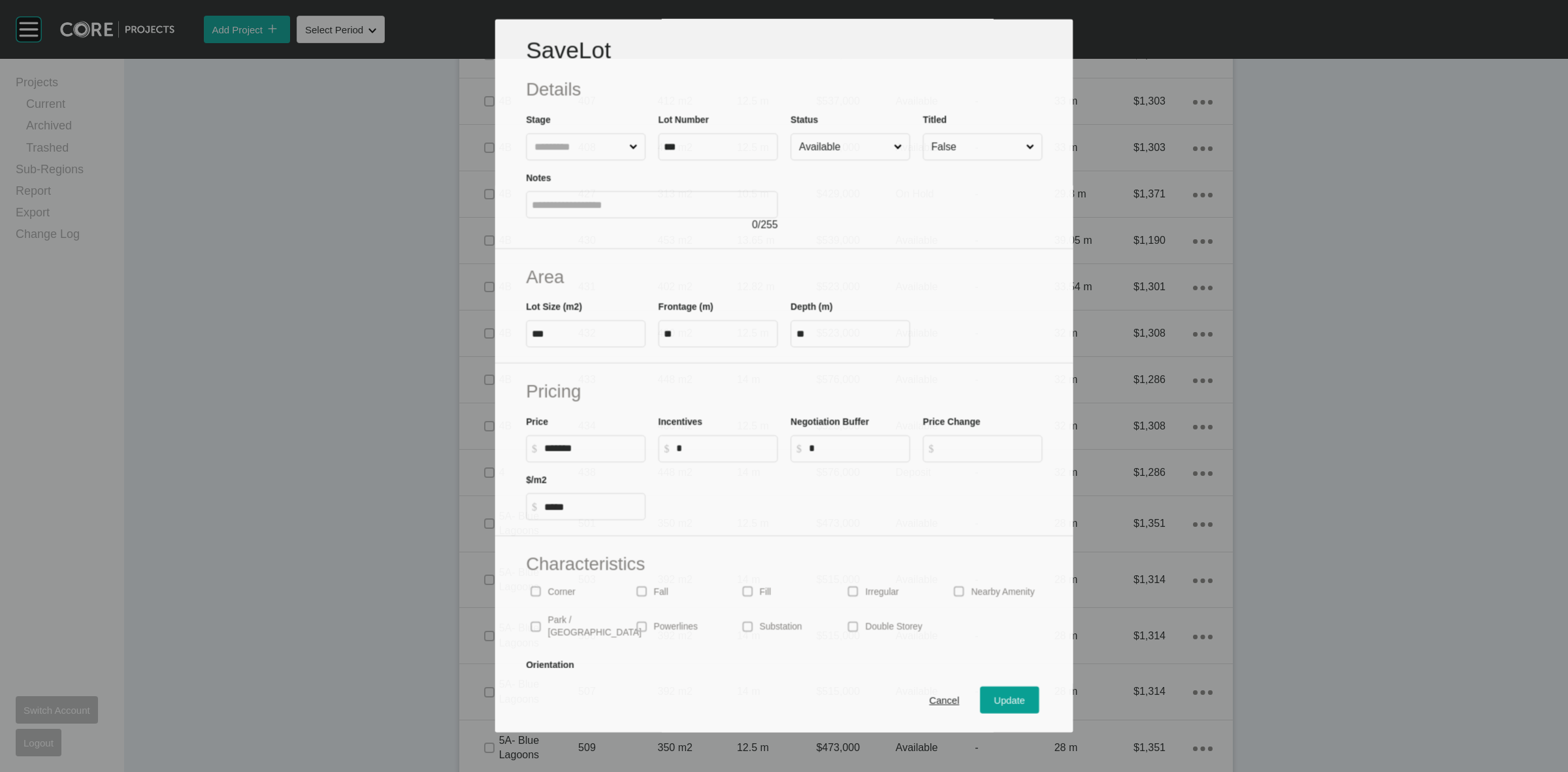
scroll to position [2084, 0]
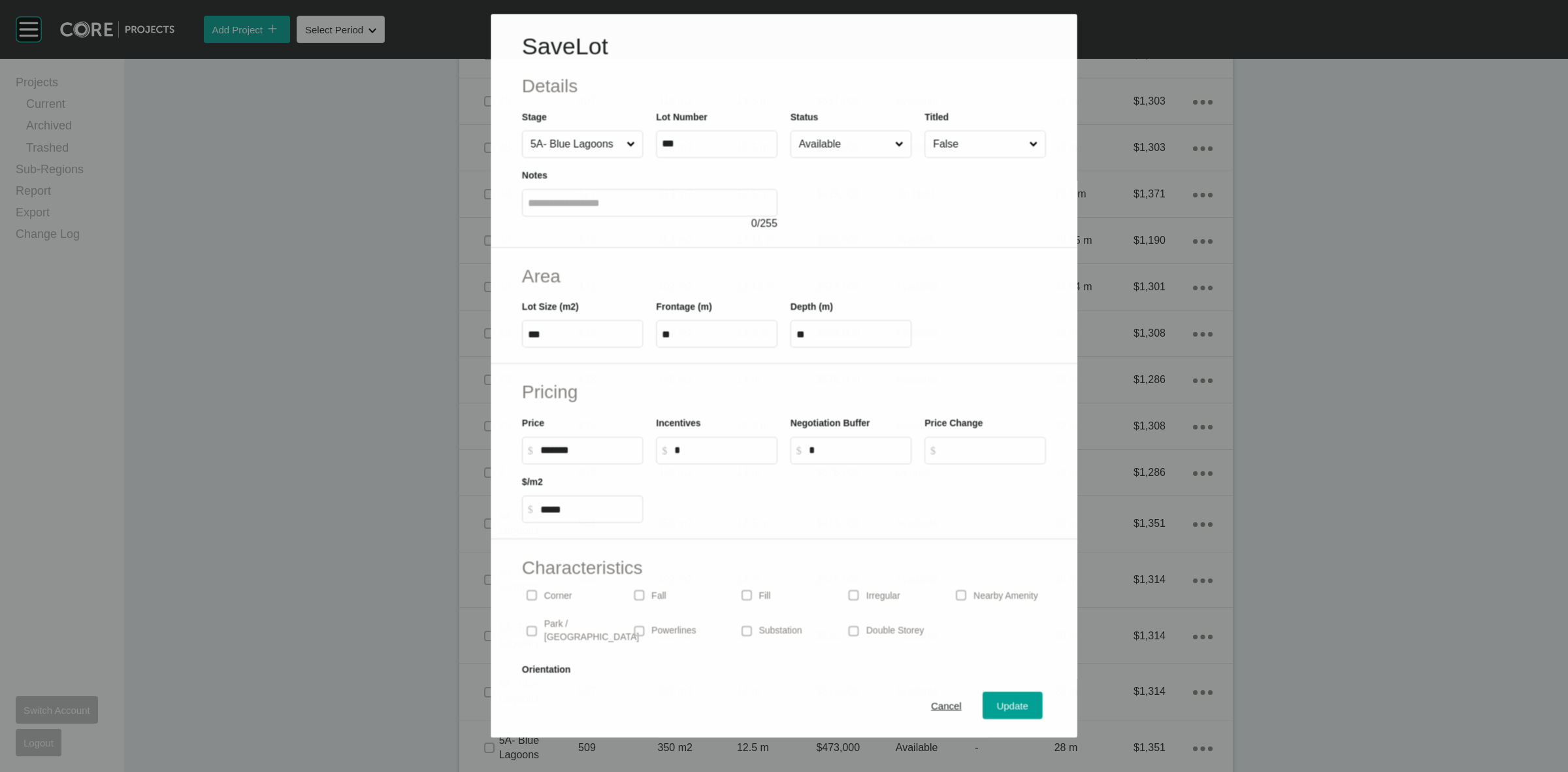
click at [796, 155] on input "Available" at bounding box center [844, 144] width 96 height 26
click at [1007, 698] on div "Update" at bounding box center [1013, 706] width 38 height 17
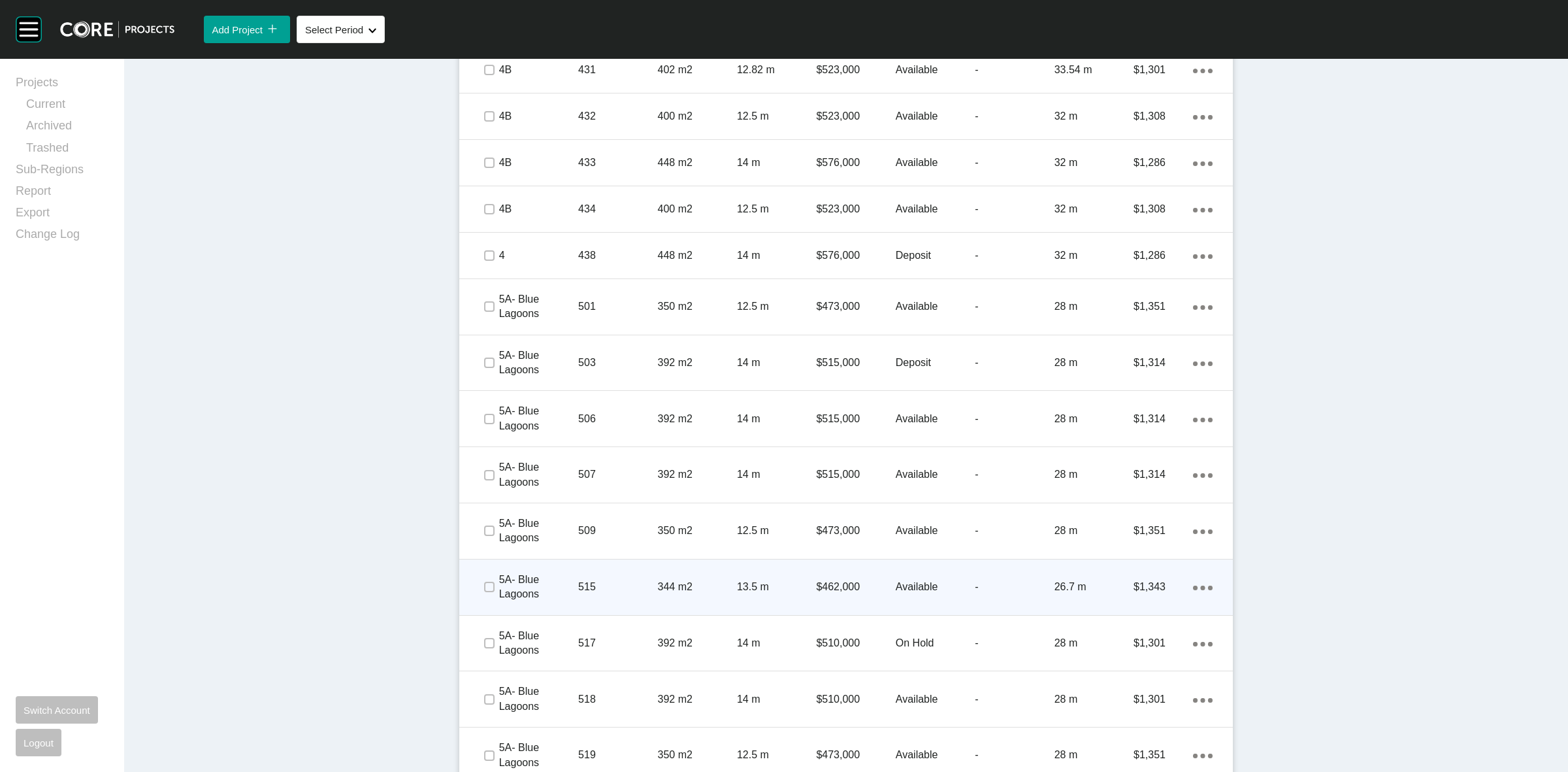
scroll to position [2369, 0]
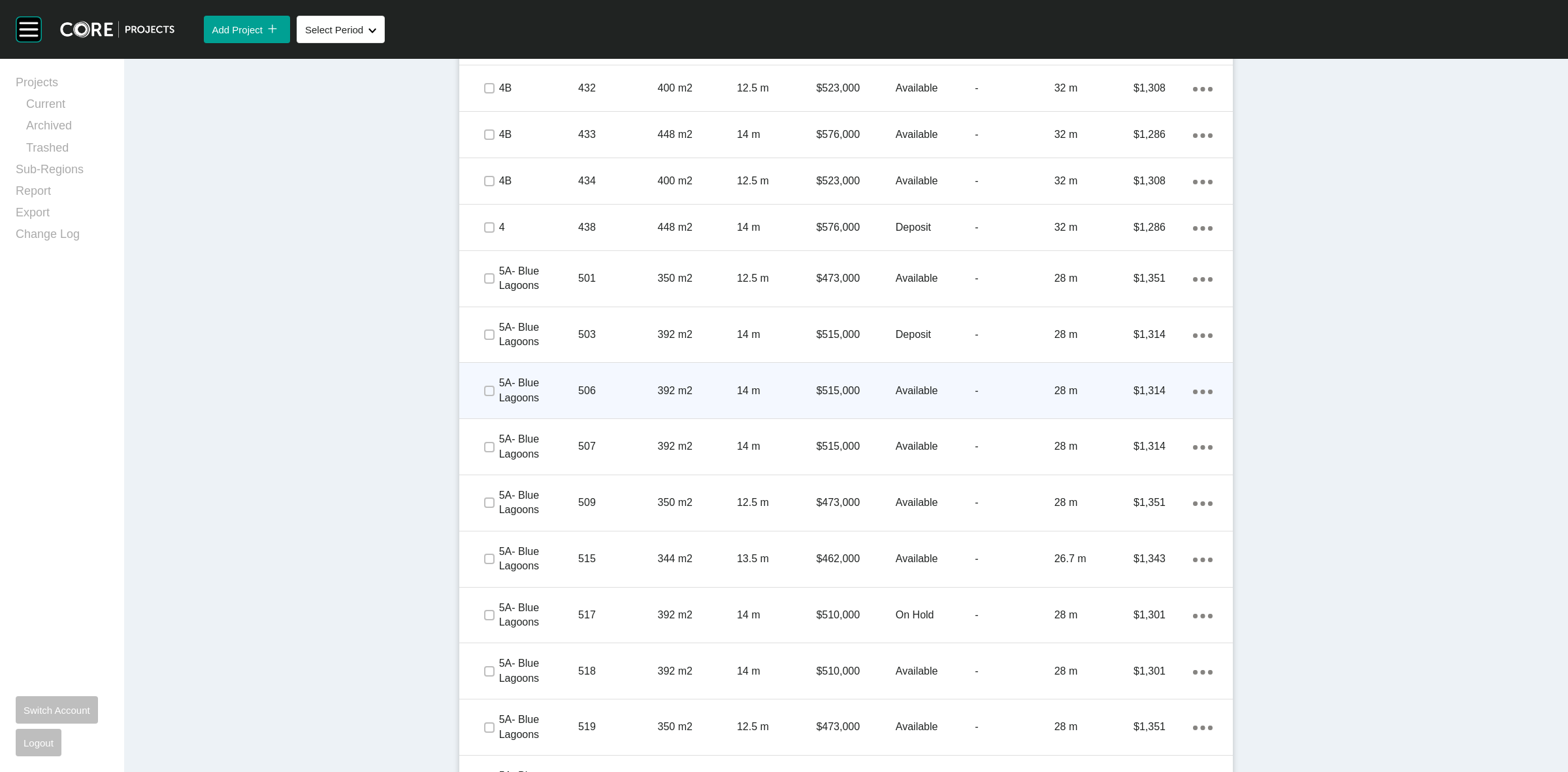
click at [478, 386] on span at bounding box center [488, 391] width 20 height 20
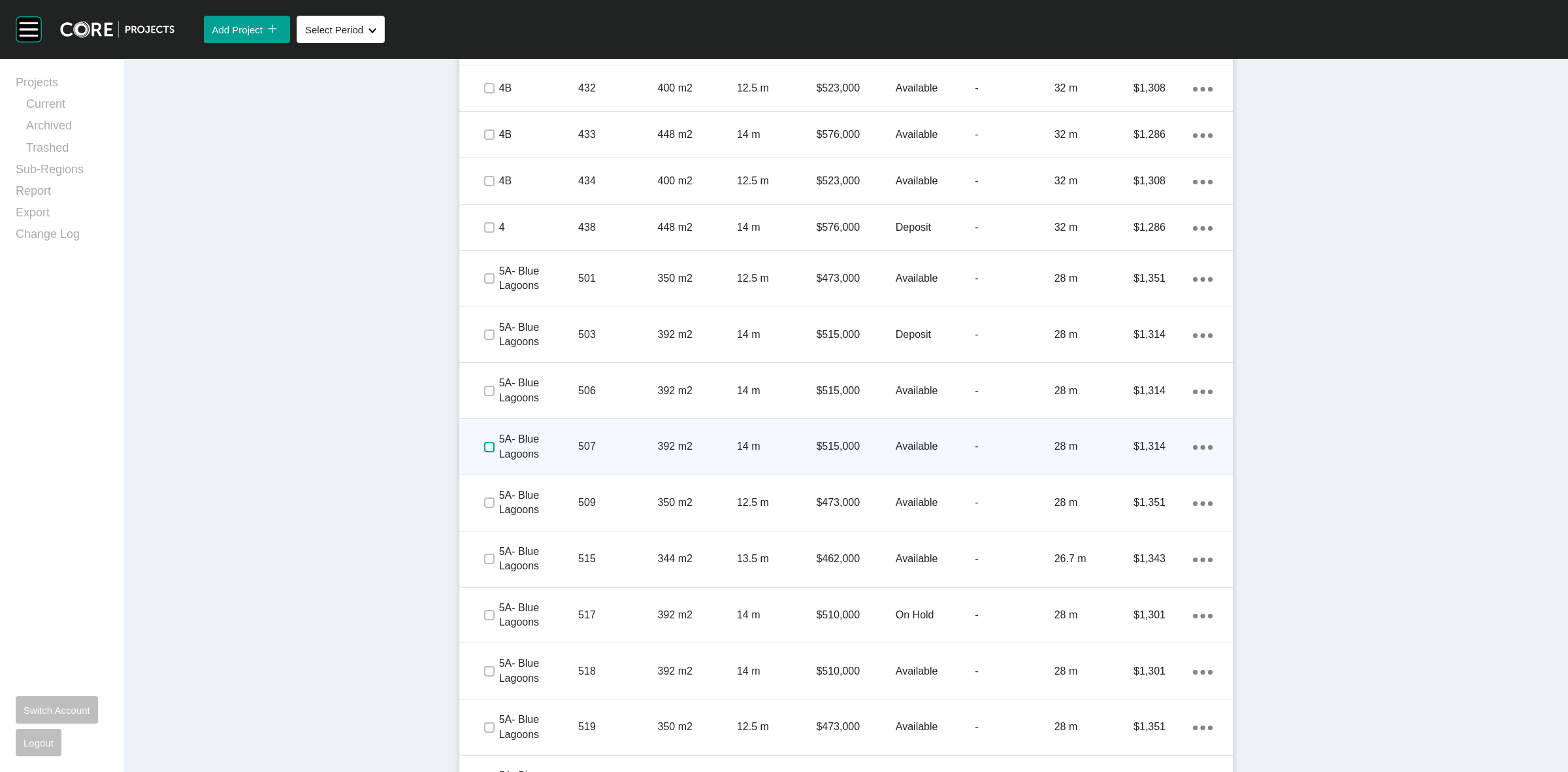
click at [484, 449] on label at bounding box center [490, 447] width 10 height 10
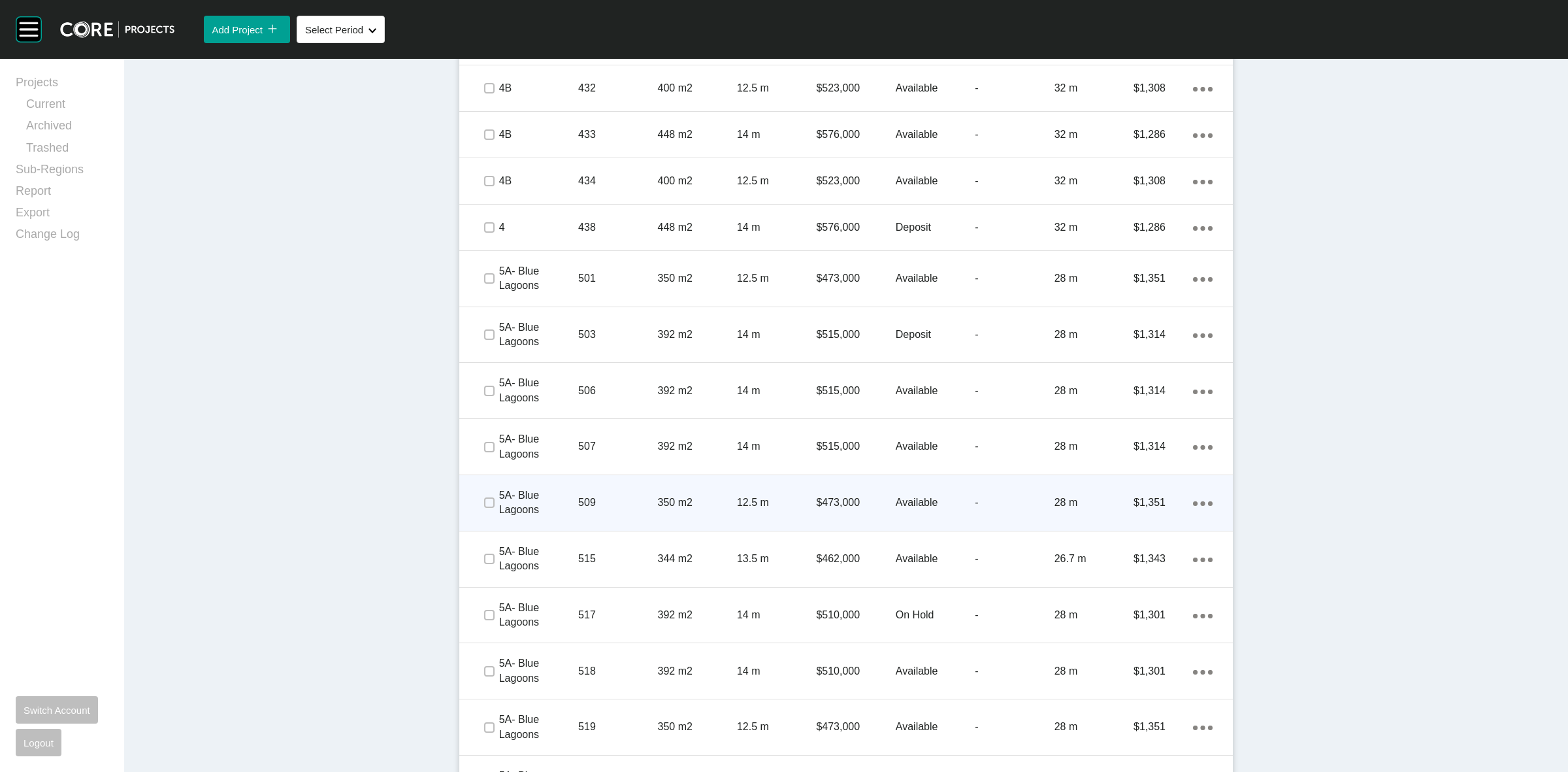
click at [487, 510] on span at bounding box center [488, 502] width 20 height 20
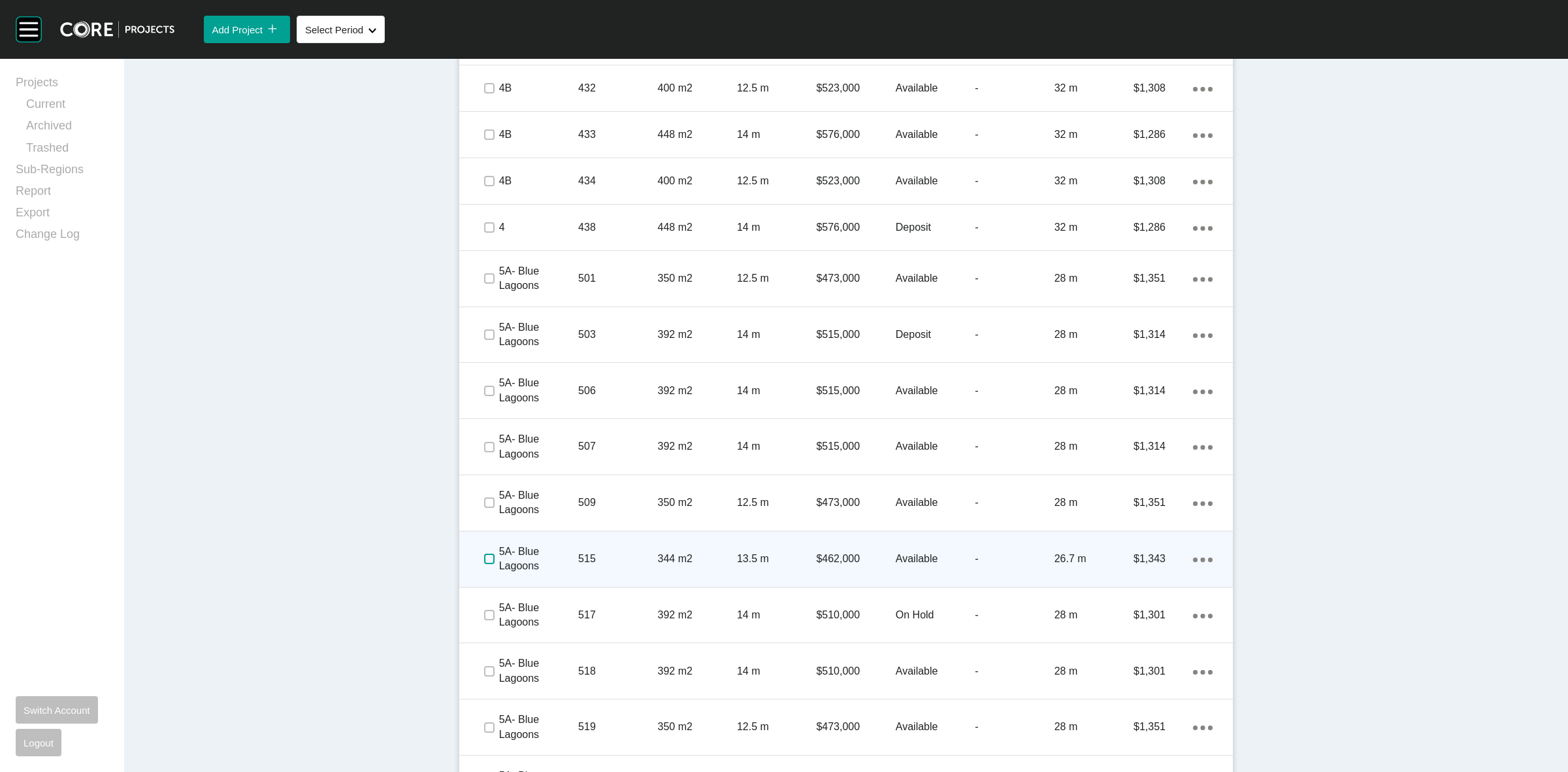
click at [484, 559] on label at bounding box center [490, 559] width 10 height 10
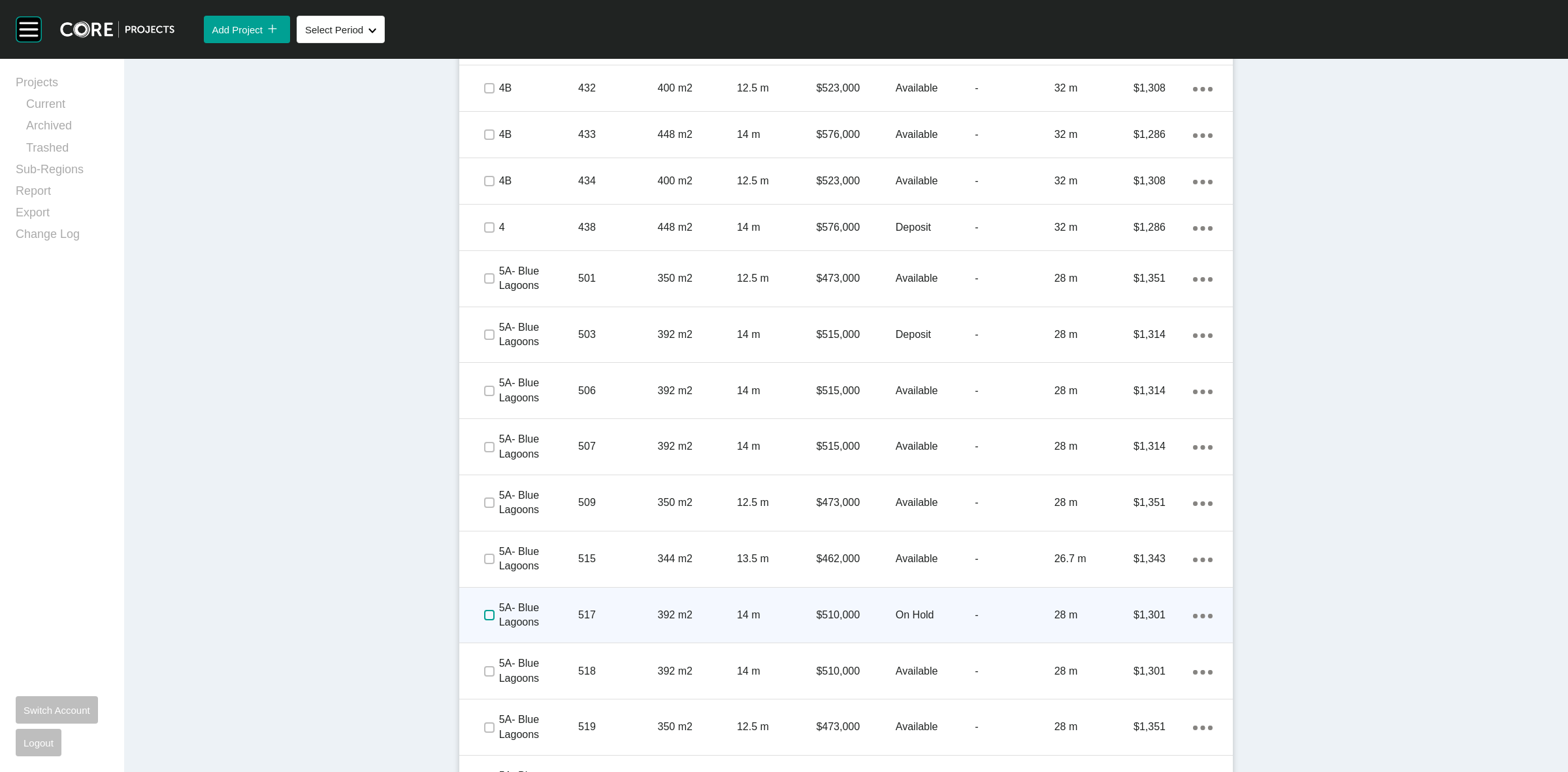
click at [485, 617] on label at bounding box center [490, 615] width 10 height 10
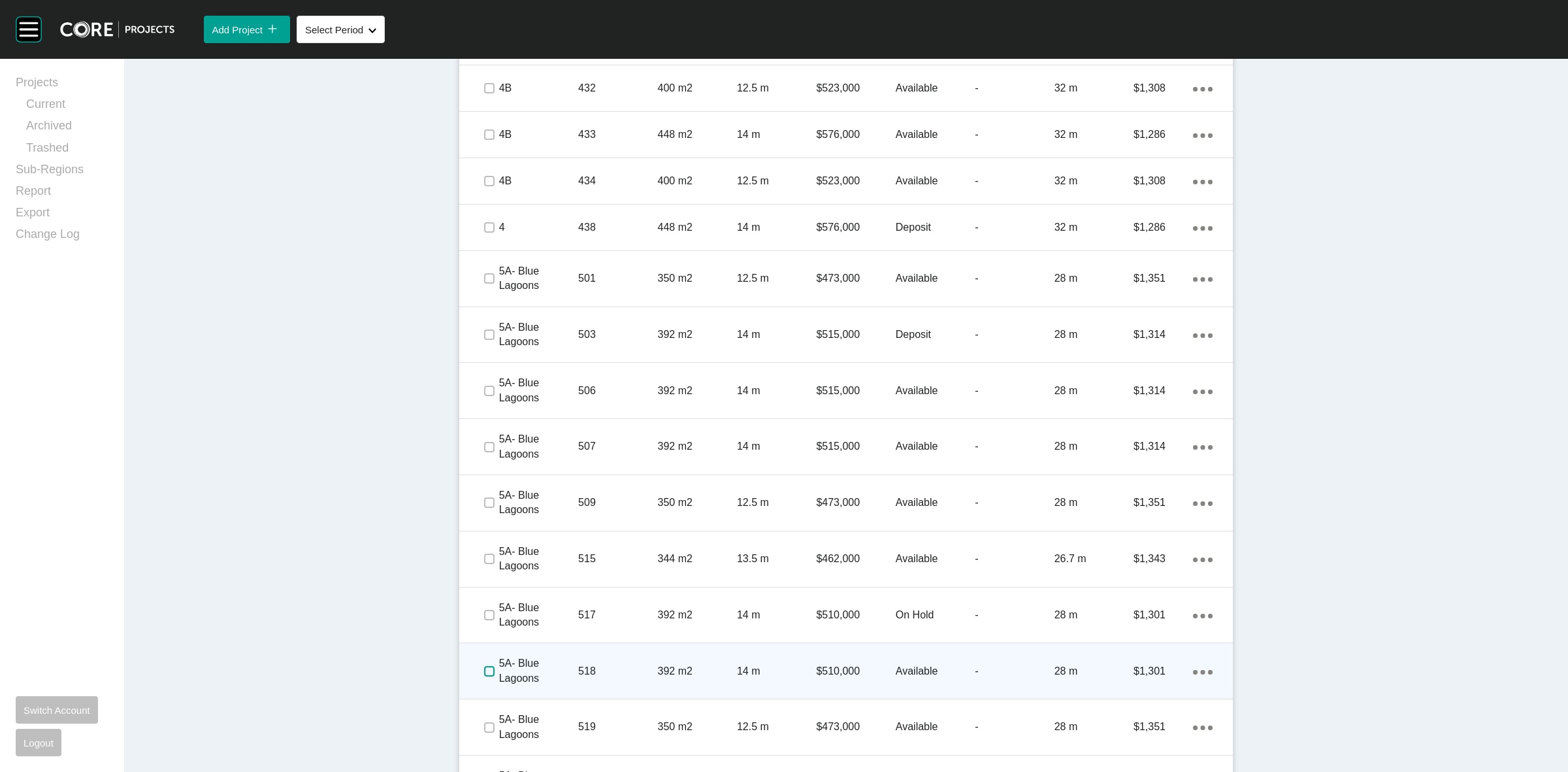
click at [489, 668] on label at bounding box center [490, 671] width 10 height 10
drag, startPoint x: 484, startPoint y: 725, endPoint x: 551, endPoint y: 659, distance: 94.0
click at [484, 724] on label at bounding box center [490, 727] width 10 height 10
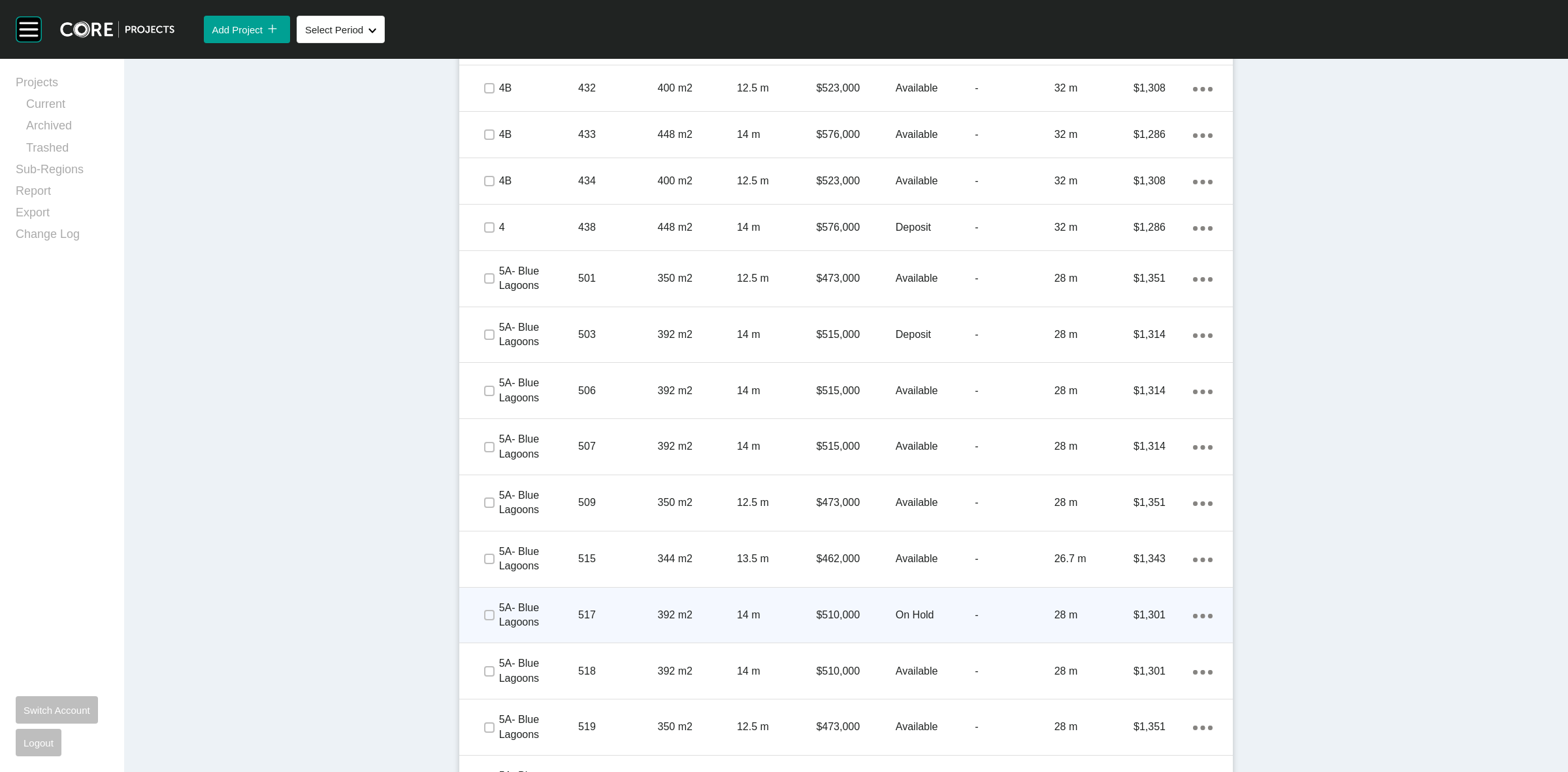
click at [628, 610] on p "517" at bounding box center [618, 615] width 79 height 15
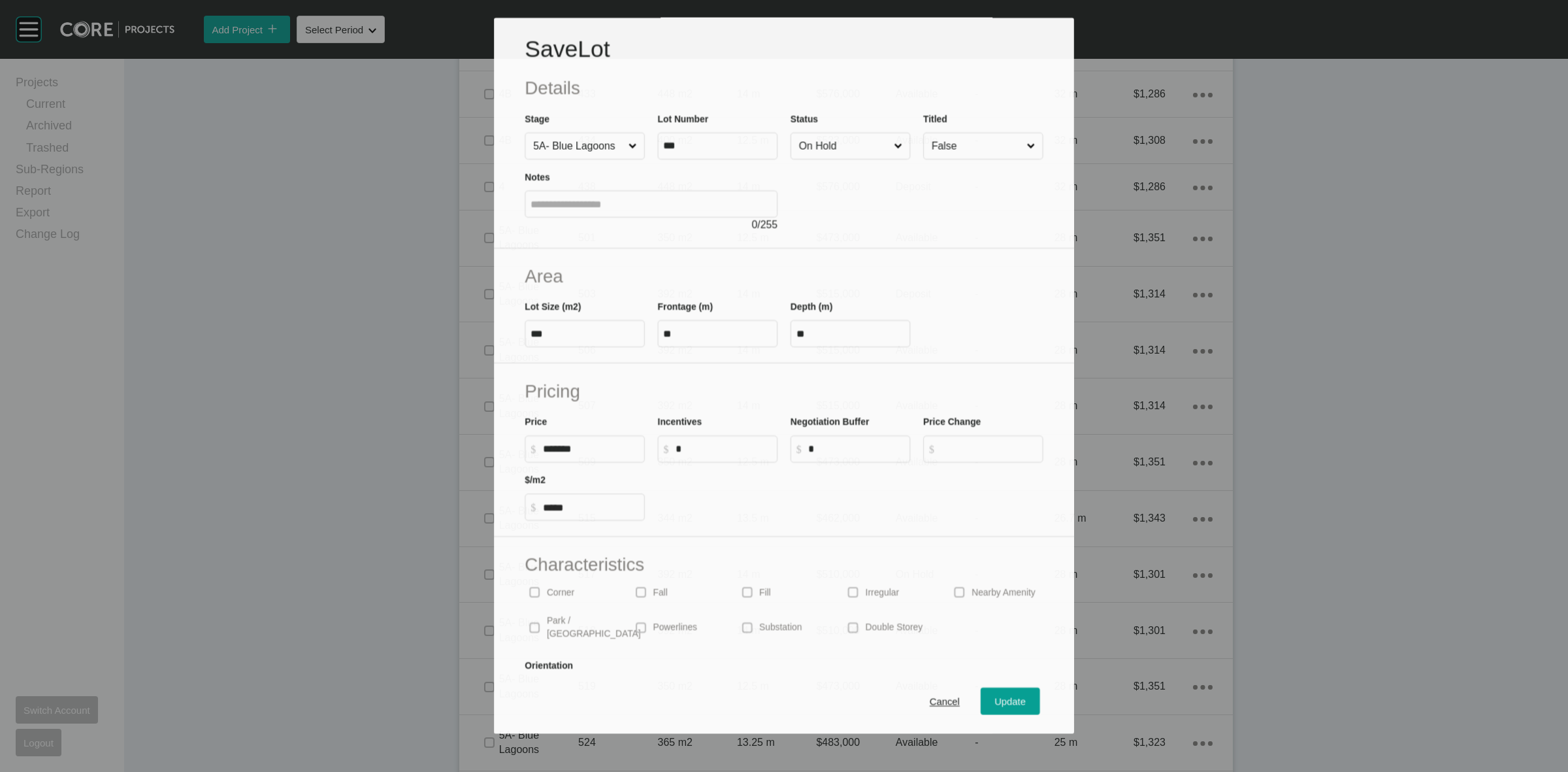
scroll to position [2328, 0]
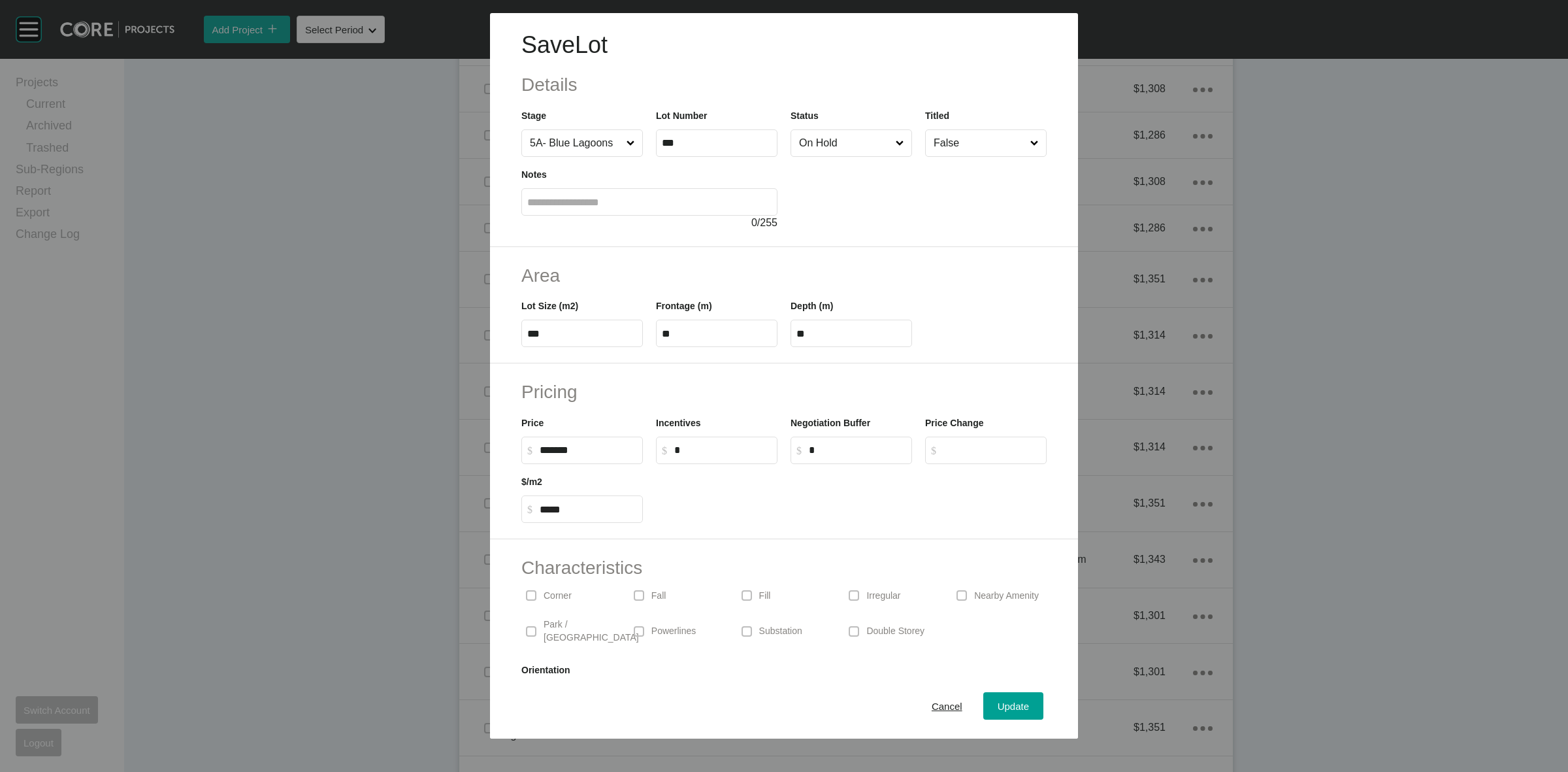
click at [808, 141] on input "On Hold" at bounding box center [845, 143] width 97 height 26
click at [999, 694] on button "Update" at bounding box center [1014, 706] width 60 height 28
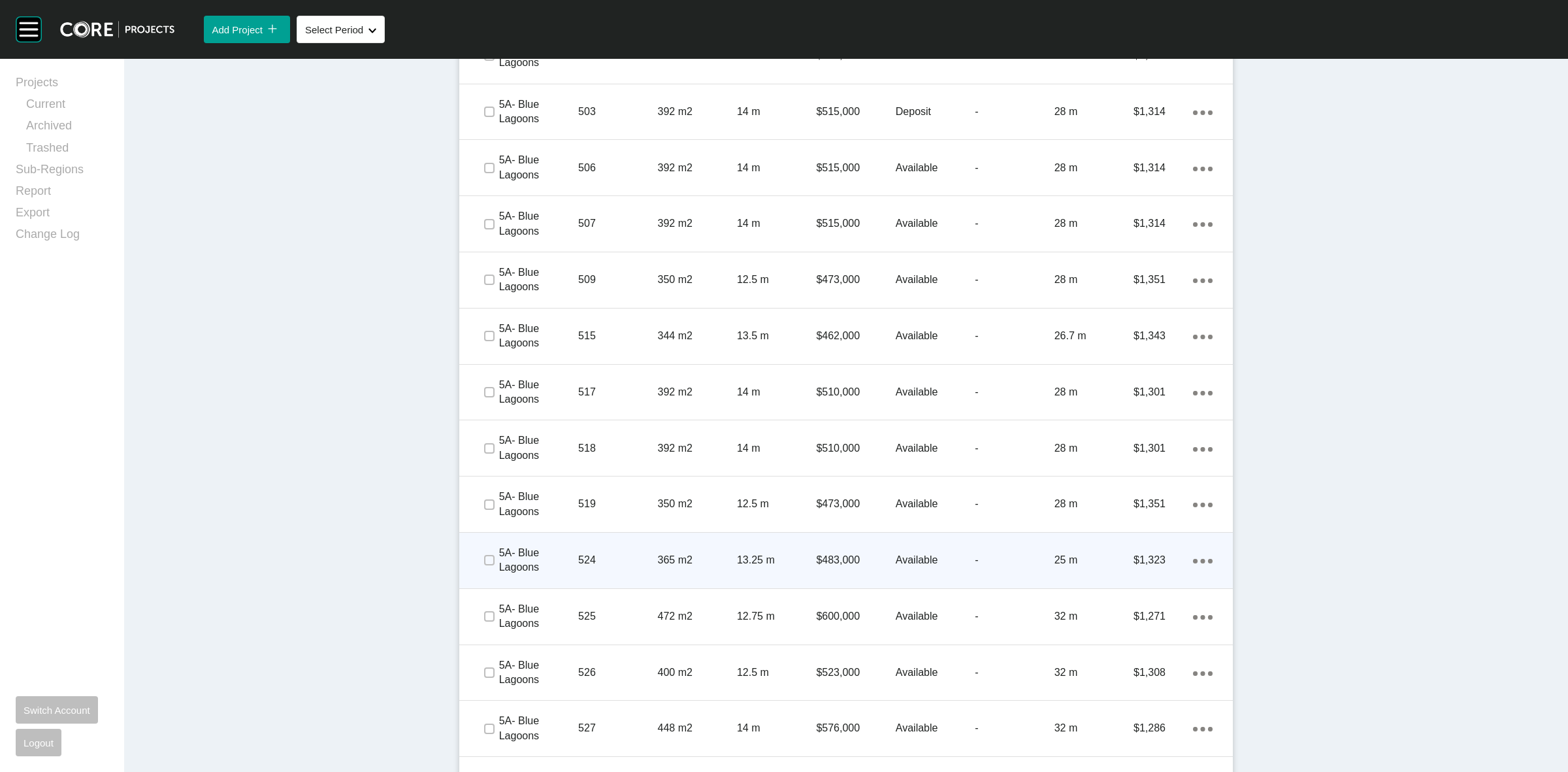
scroll to position [2614, 0]
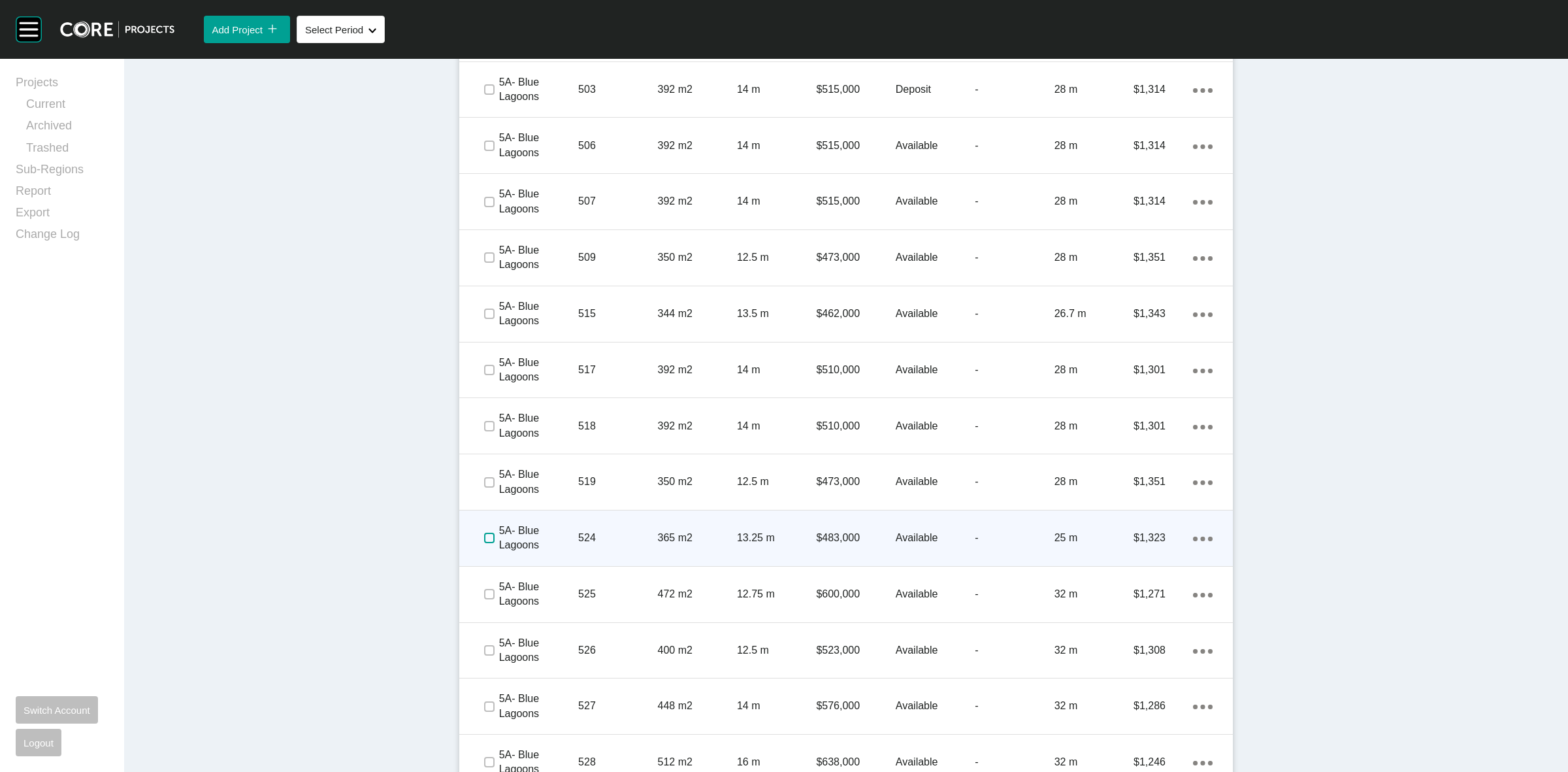
click at [484, 540] on label at bounding box center [490, 538] width 10 height 10
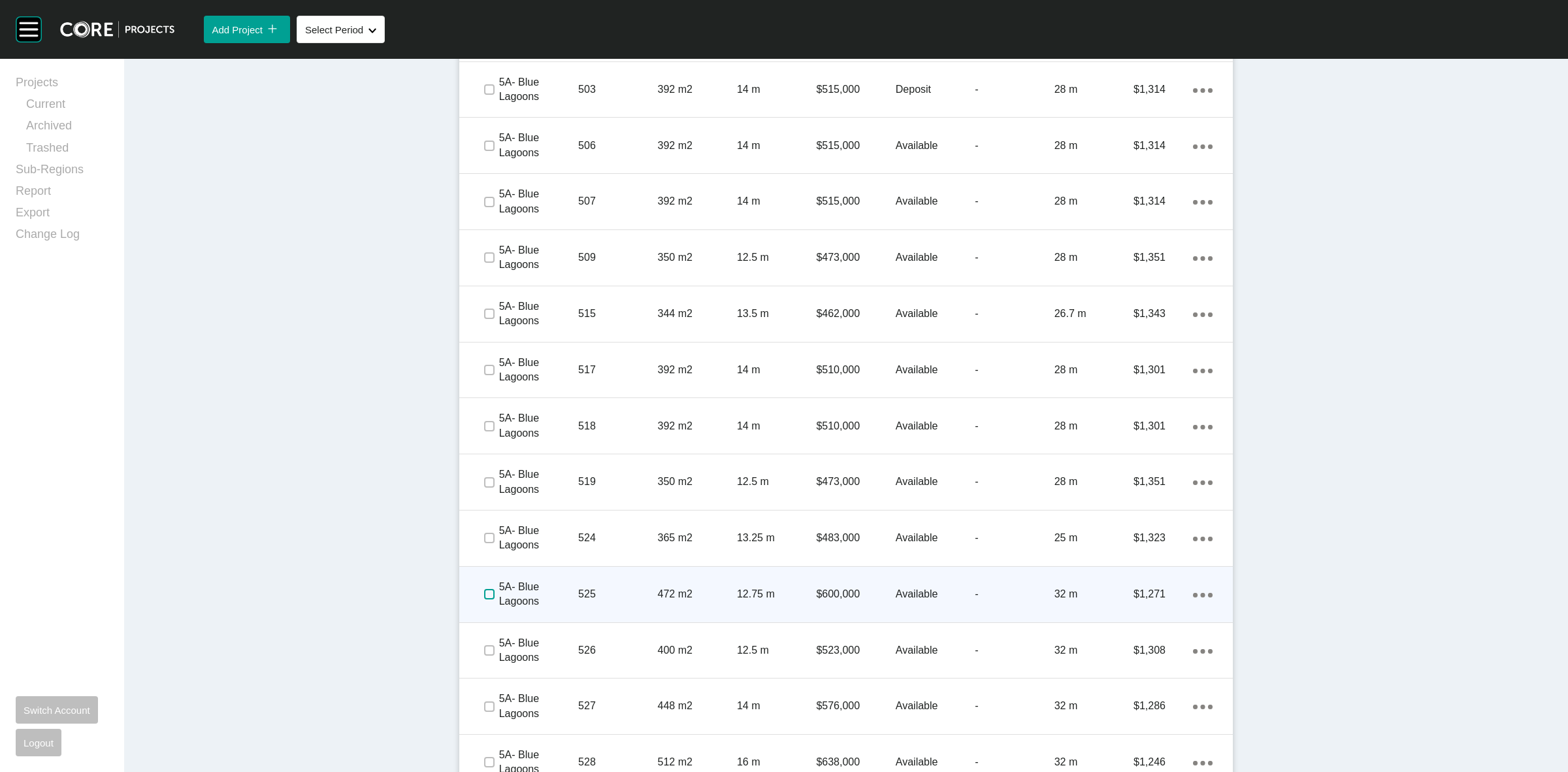
click at [484, 589] on label at bounding box center [490, 594] width 10 height 10
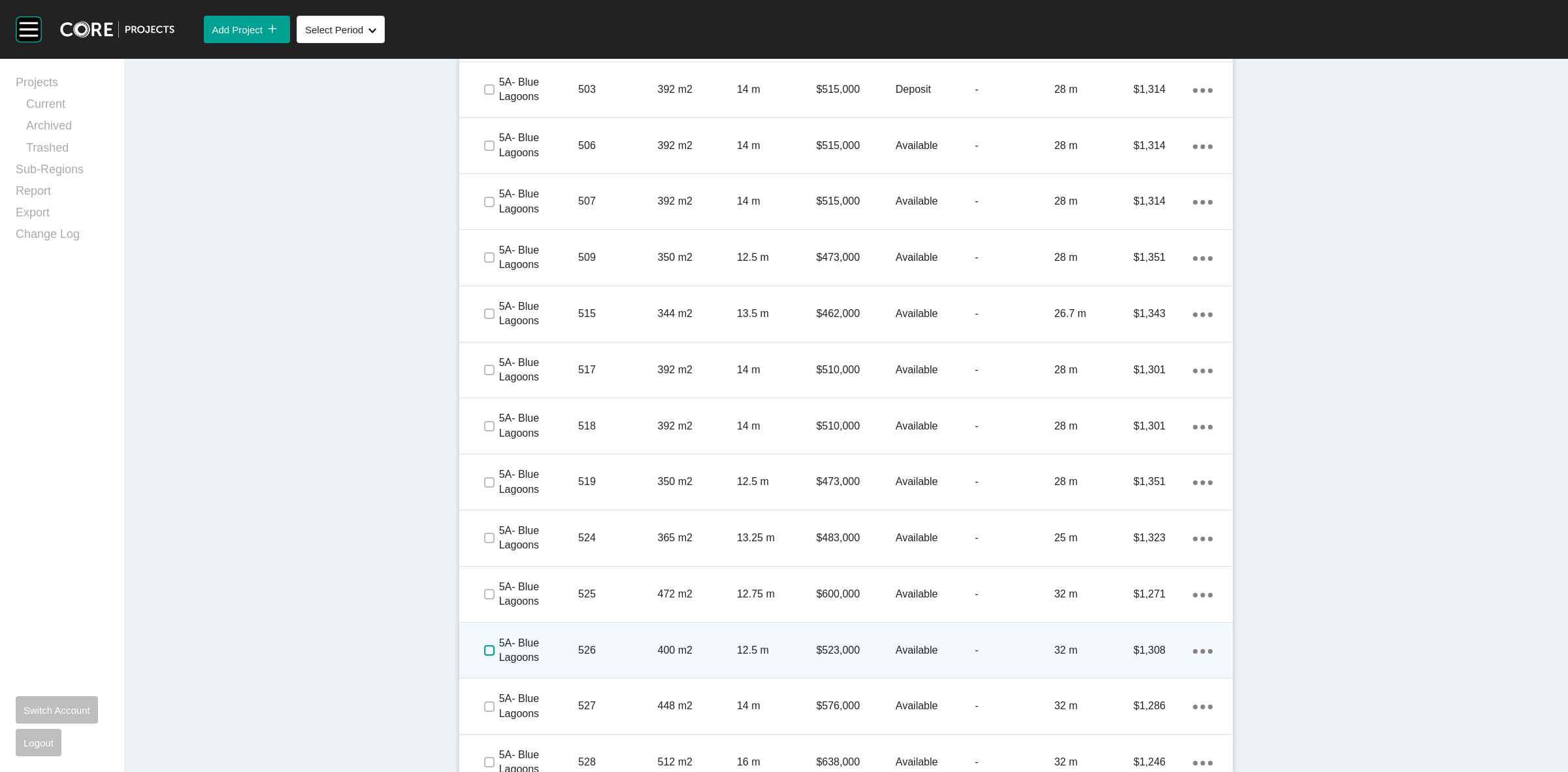
click at [484, 647] on label at bounding box center [490, 650] width 10 height 10
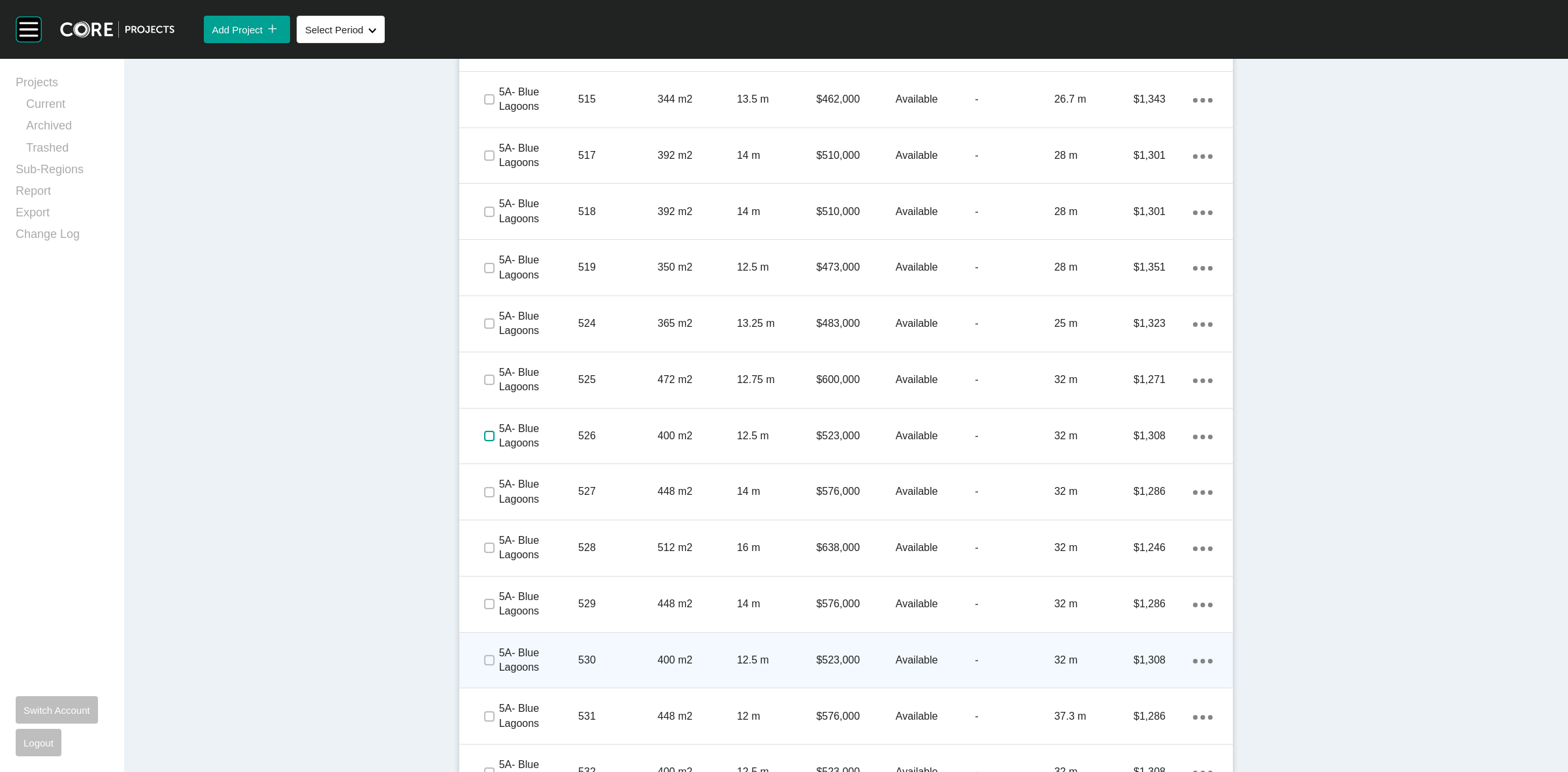
scroll to position [2859, 0]
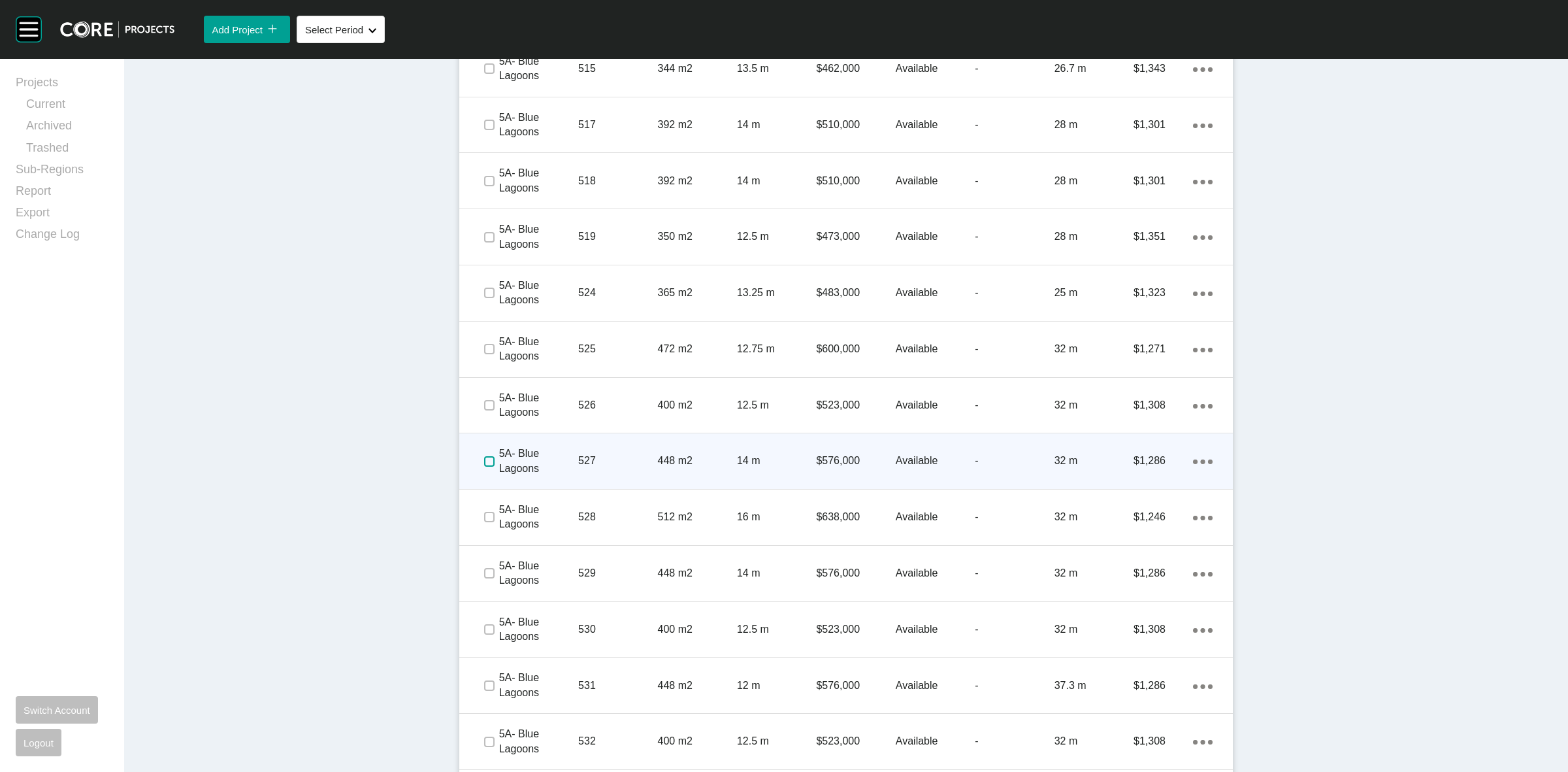
click at [484, 461] on label at bounding box center [490, 461] width 10 height 10
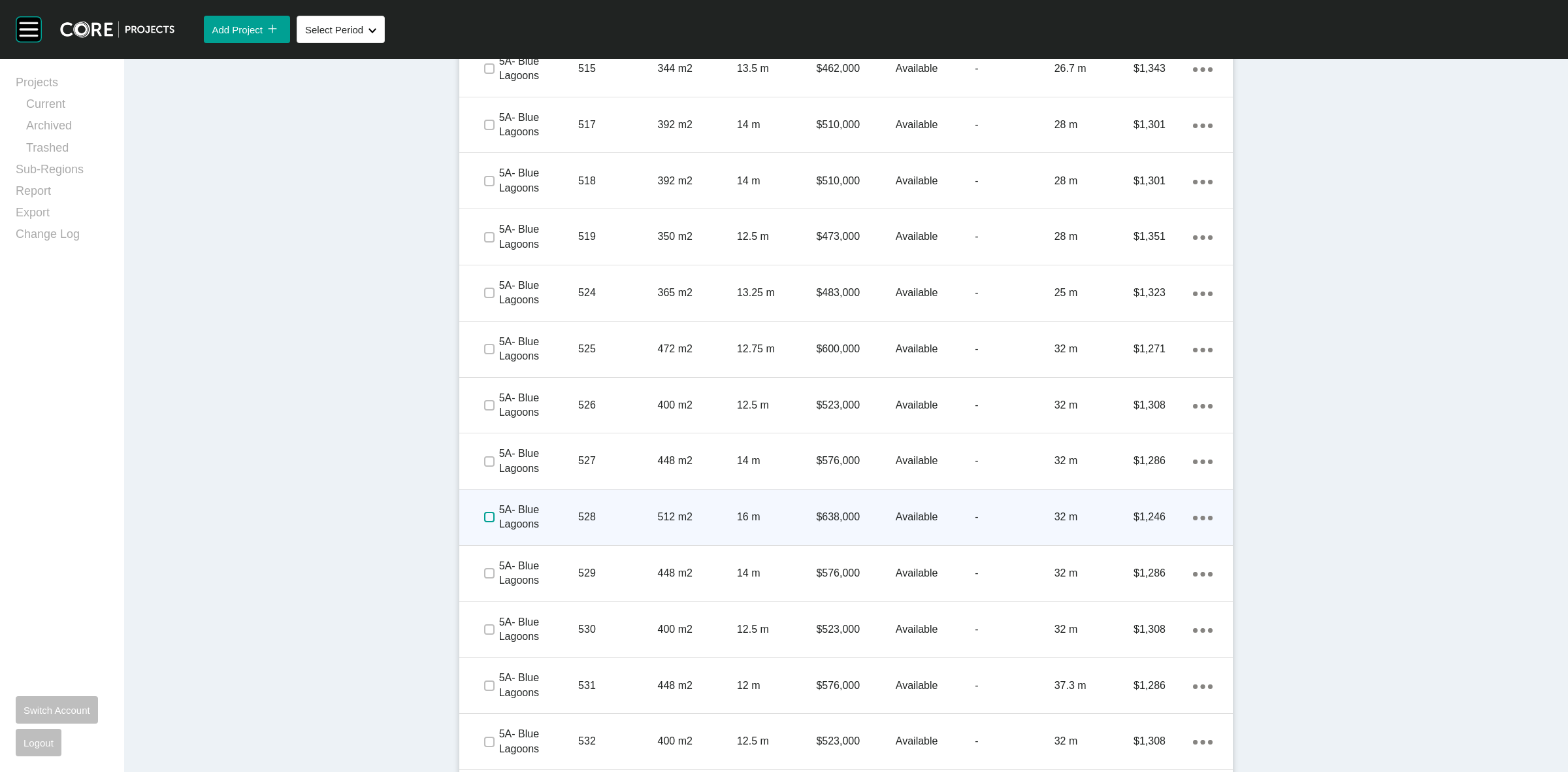
drag, startPoint x: 482, startPoint y: 517, endPoint x: 484, endPoint y: 526, distance: 9.2
click at [484, 518] on label at bounding box center [490, 517] width 10 height 10
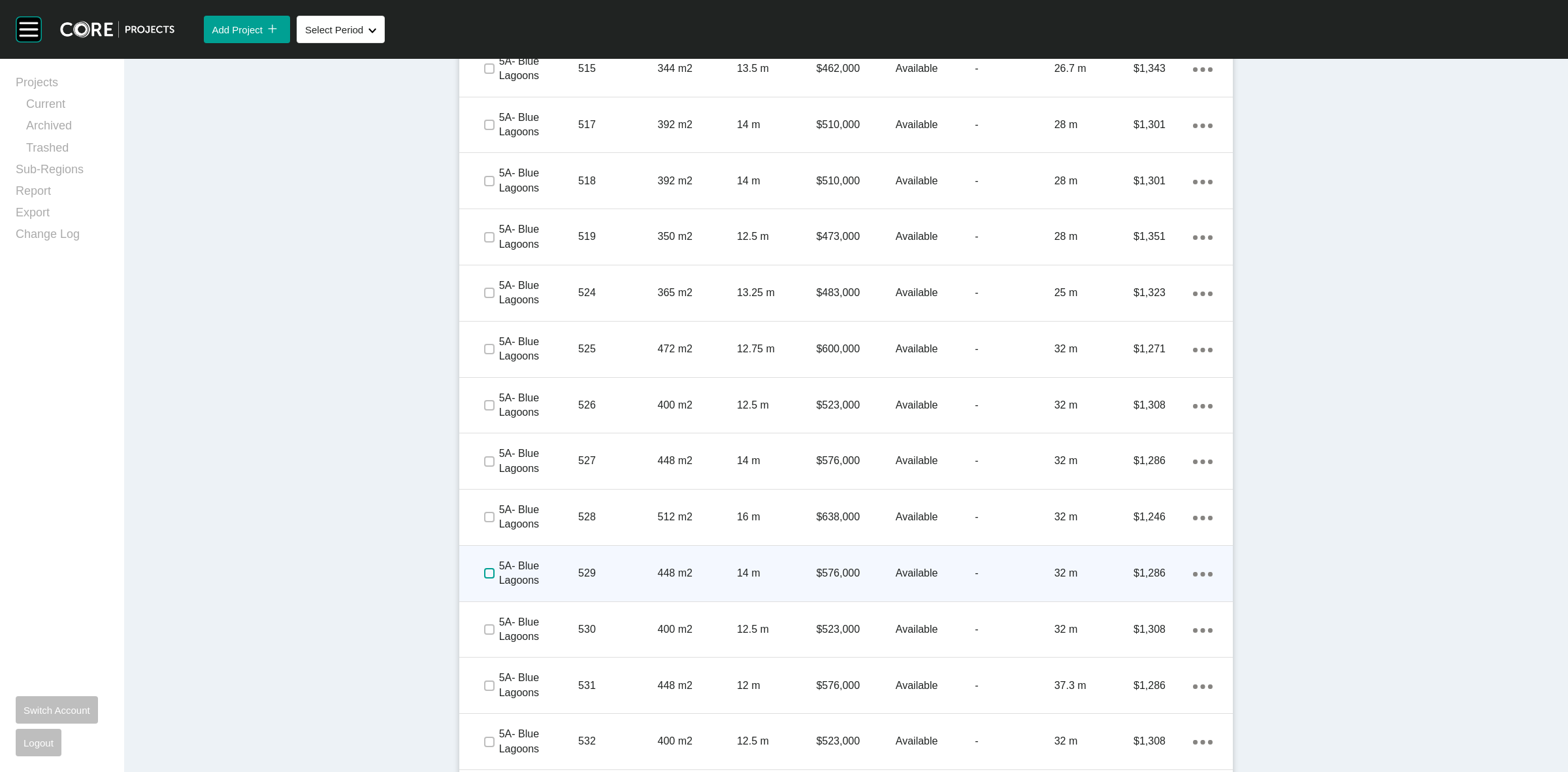
click at [484, 570] on label at bounding box center [490, 574] width 10 height 10
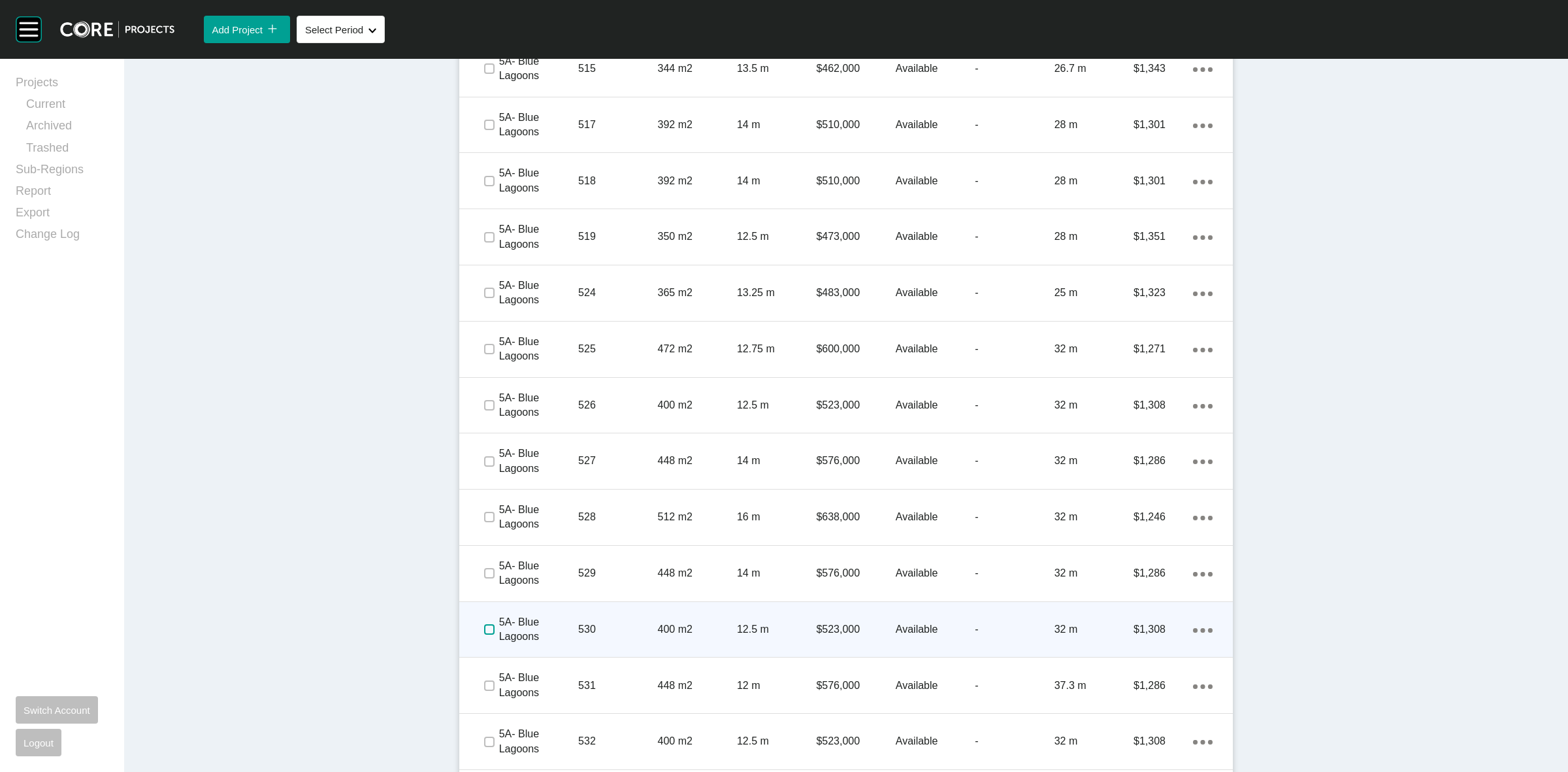
click at [484, 625] on label at bounding box center [490, 630] width 10 height 10
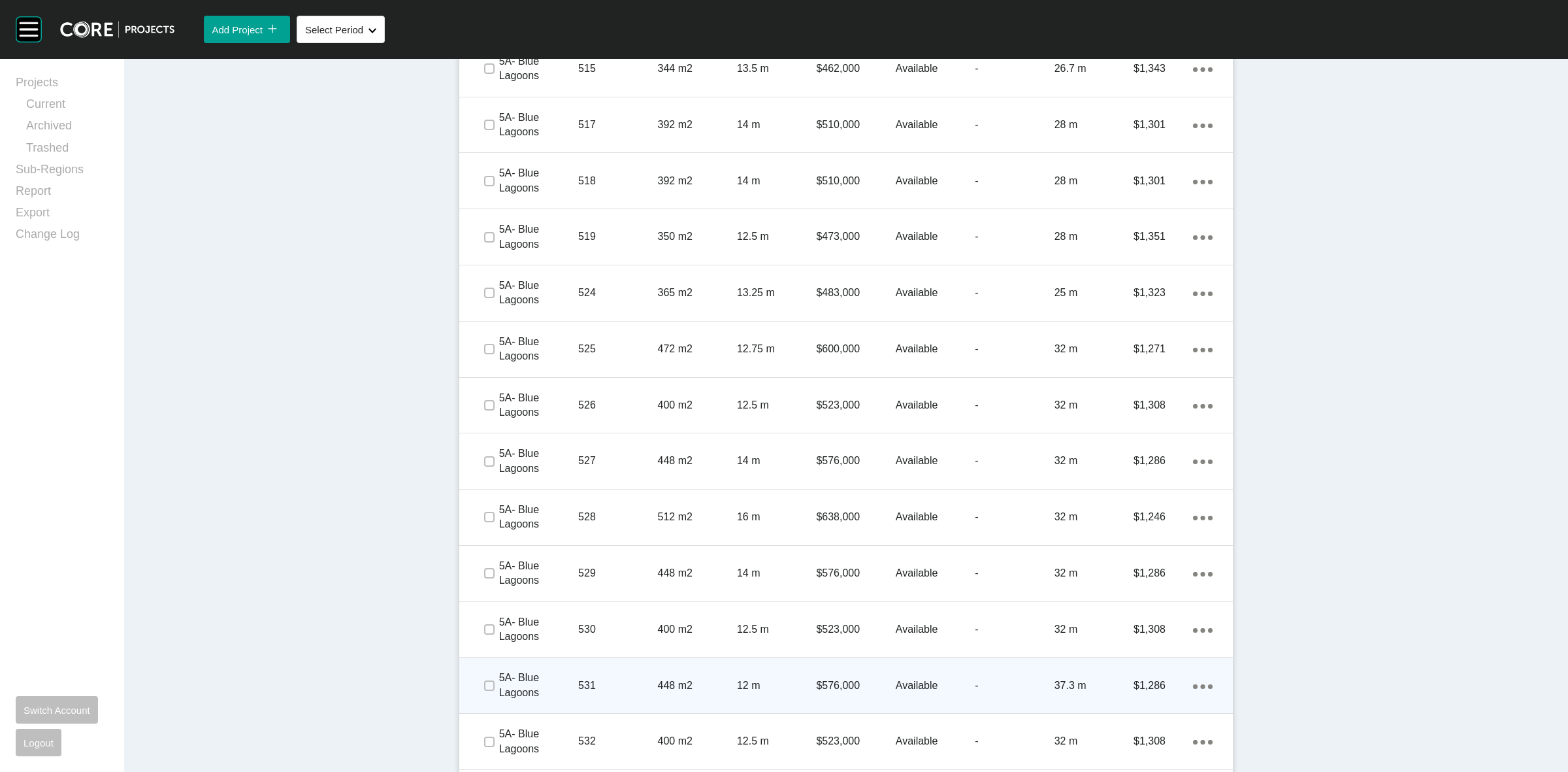
click at [487, 676] on span at bounding box center [488, 686] width 20 height 20
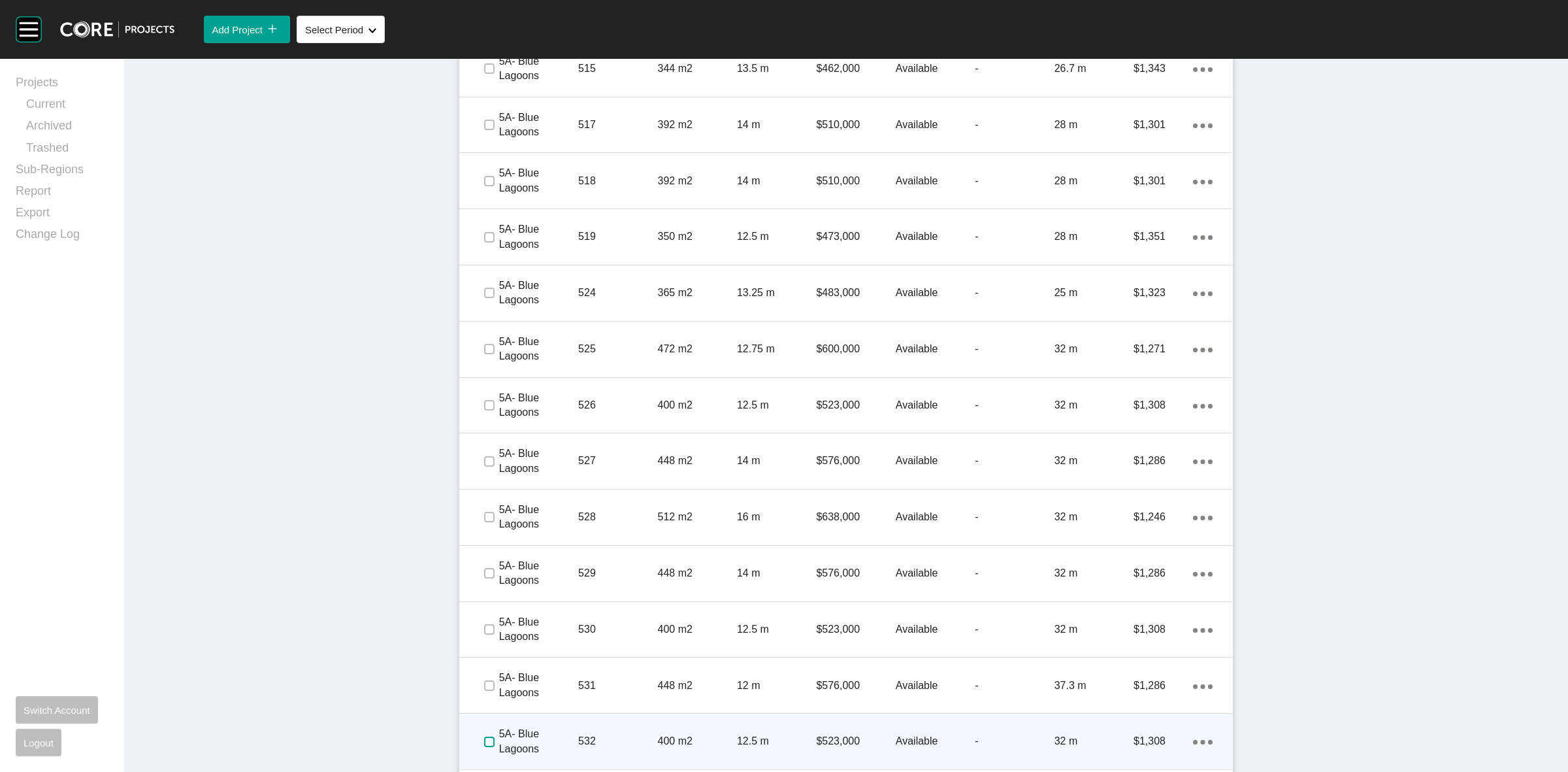
click at [484, 742] on label at bounding box center [490, 742] width 10 height 10
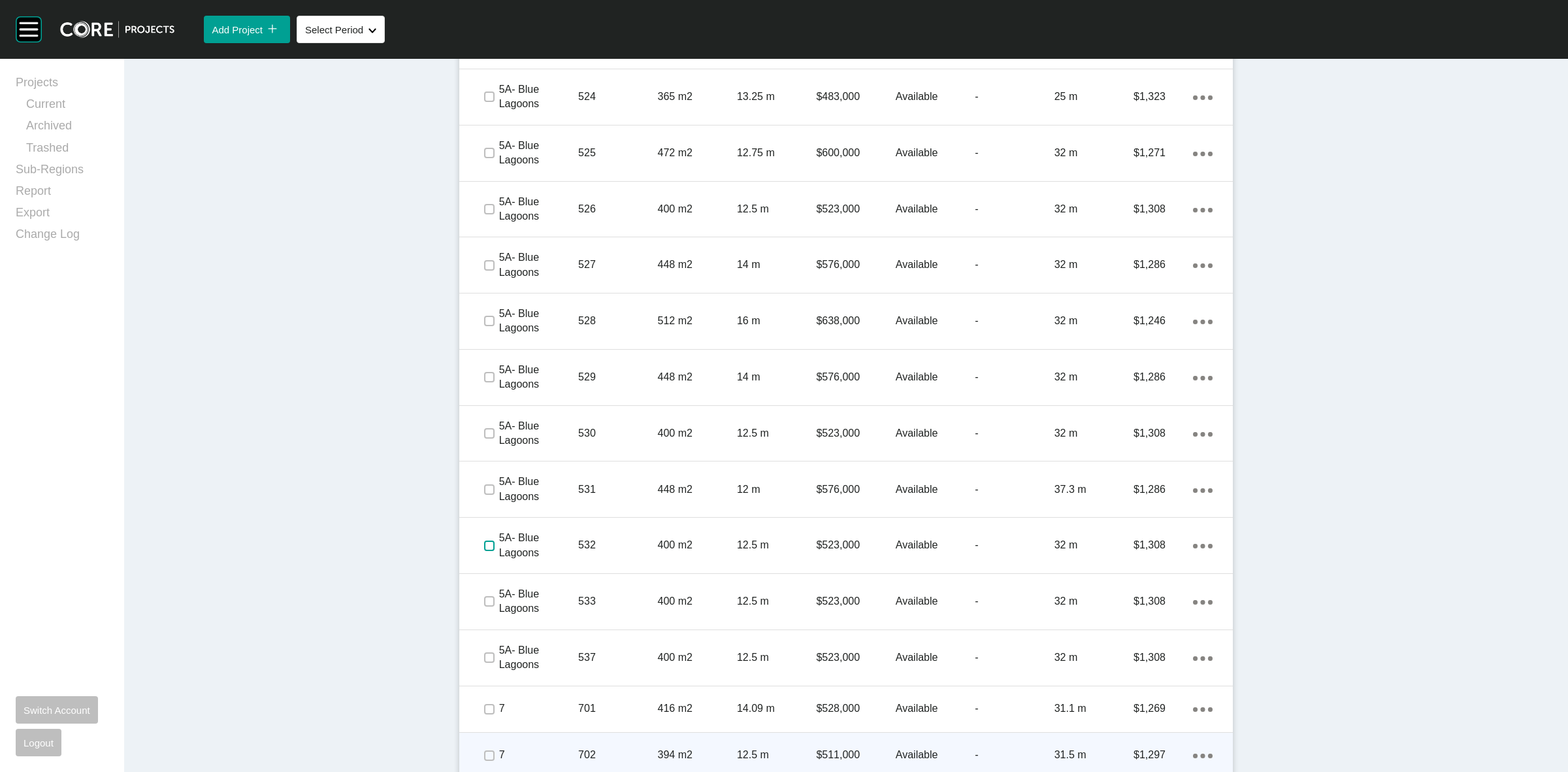
scroll to position [3105, 0]
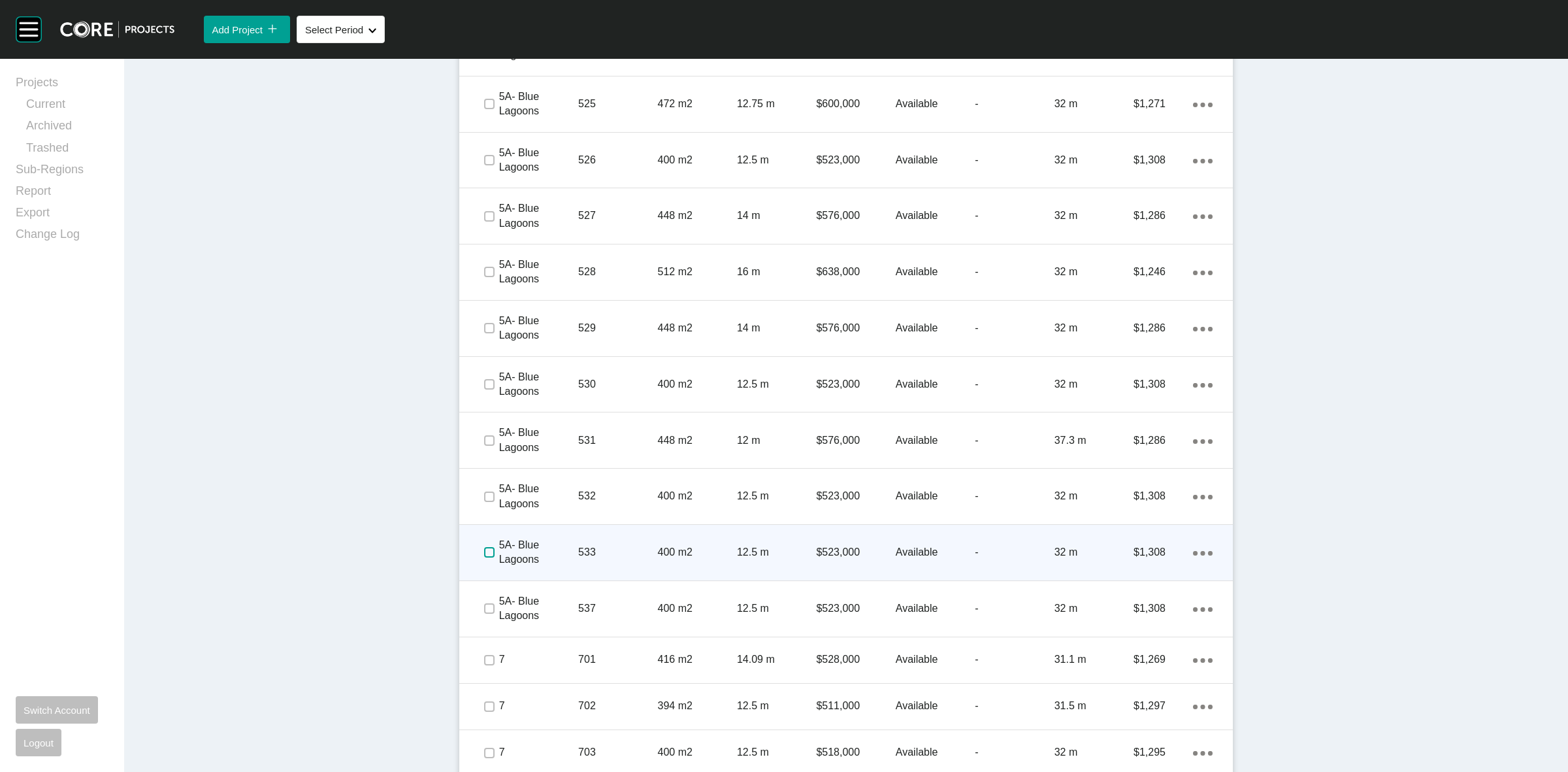
click at [484, 547] on label at bounding box center [490, 552] width 10 height 10
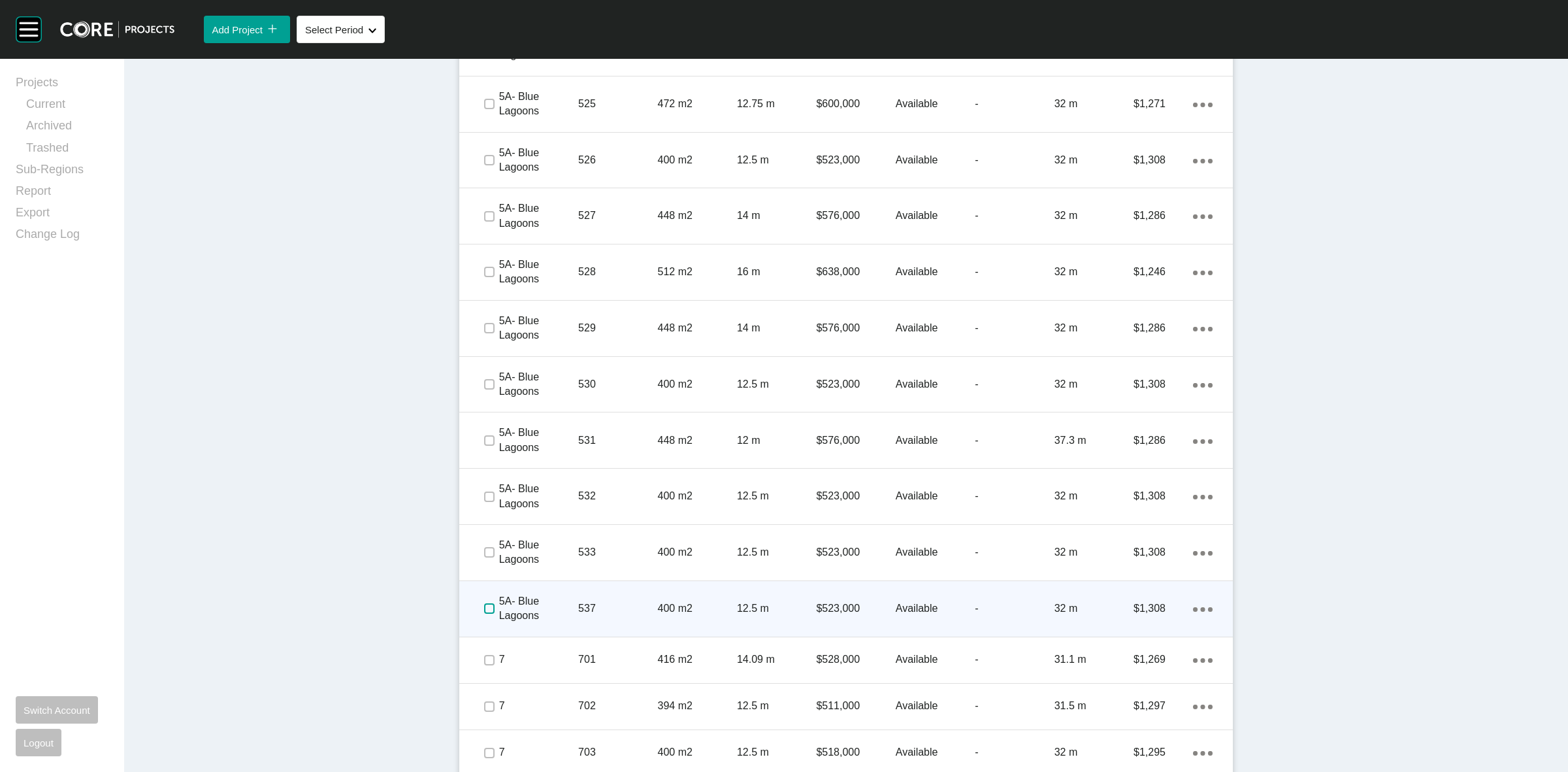
click at [484, 609] on label at bounding box center [490, 608] width 10 height 10
click at [563, 609] on p "5A- Blue Lagoons" at bounding box center [539, 609] width 79 height 29
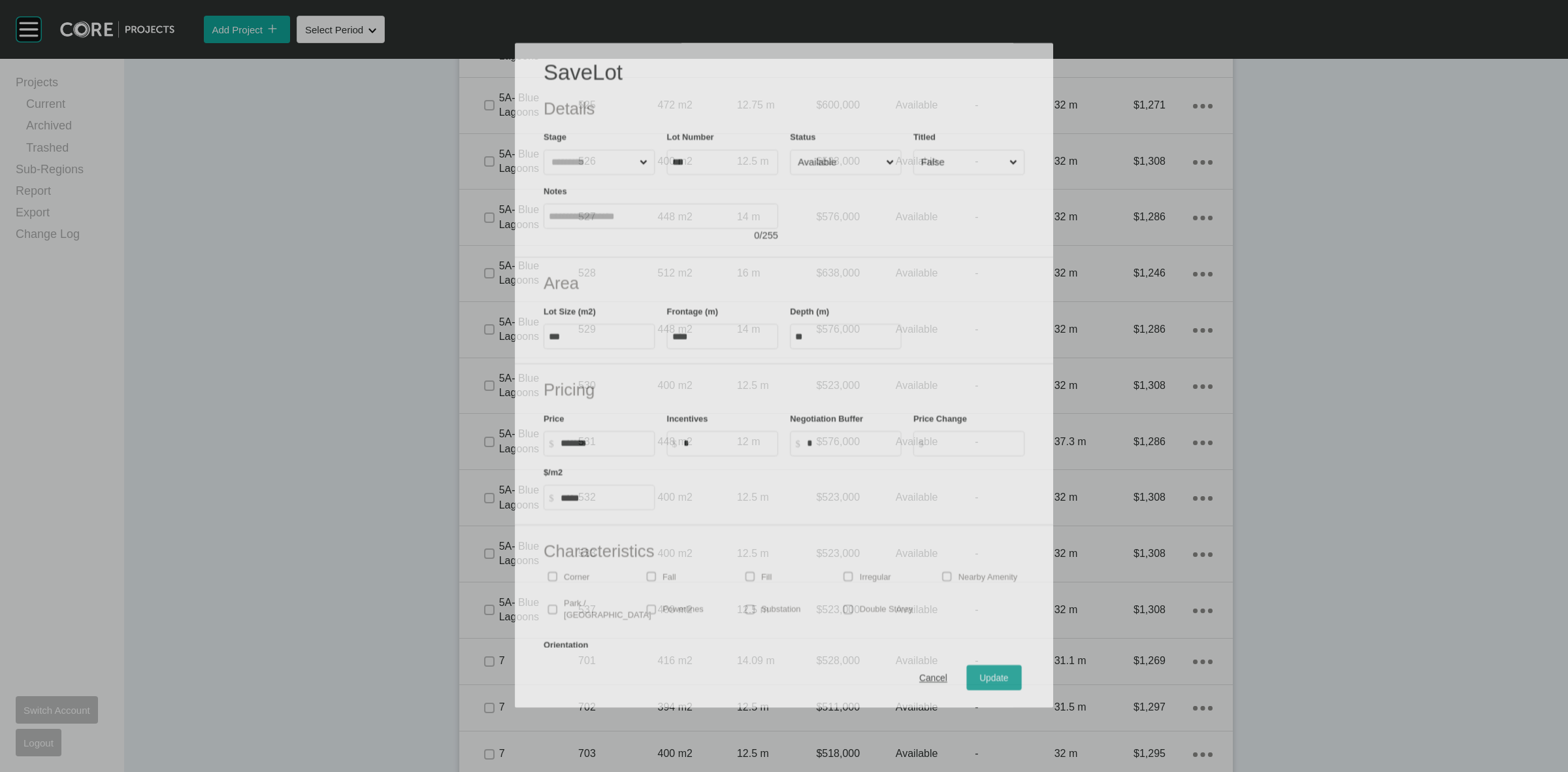
scroll to position [3064, 0]
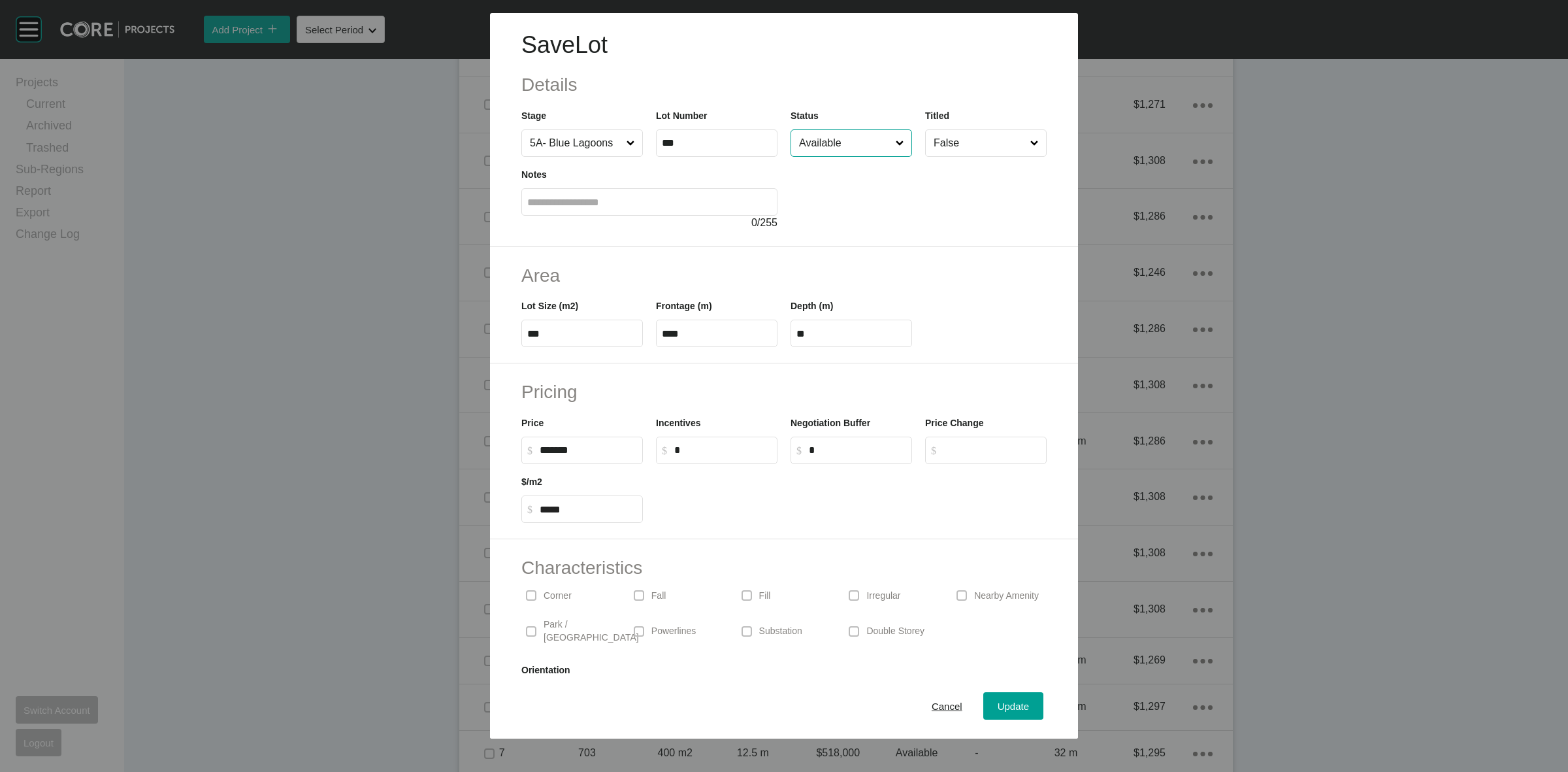
click at [812, 149] on input "Available" at bounding box center [845, 143] width 97 height 26
click at [997, 704] on span "Update" at bounding box center [1013, 706] width 31 height 11
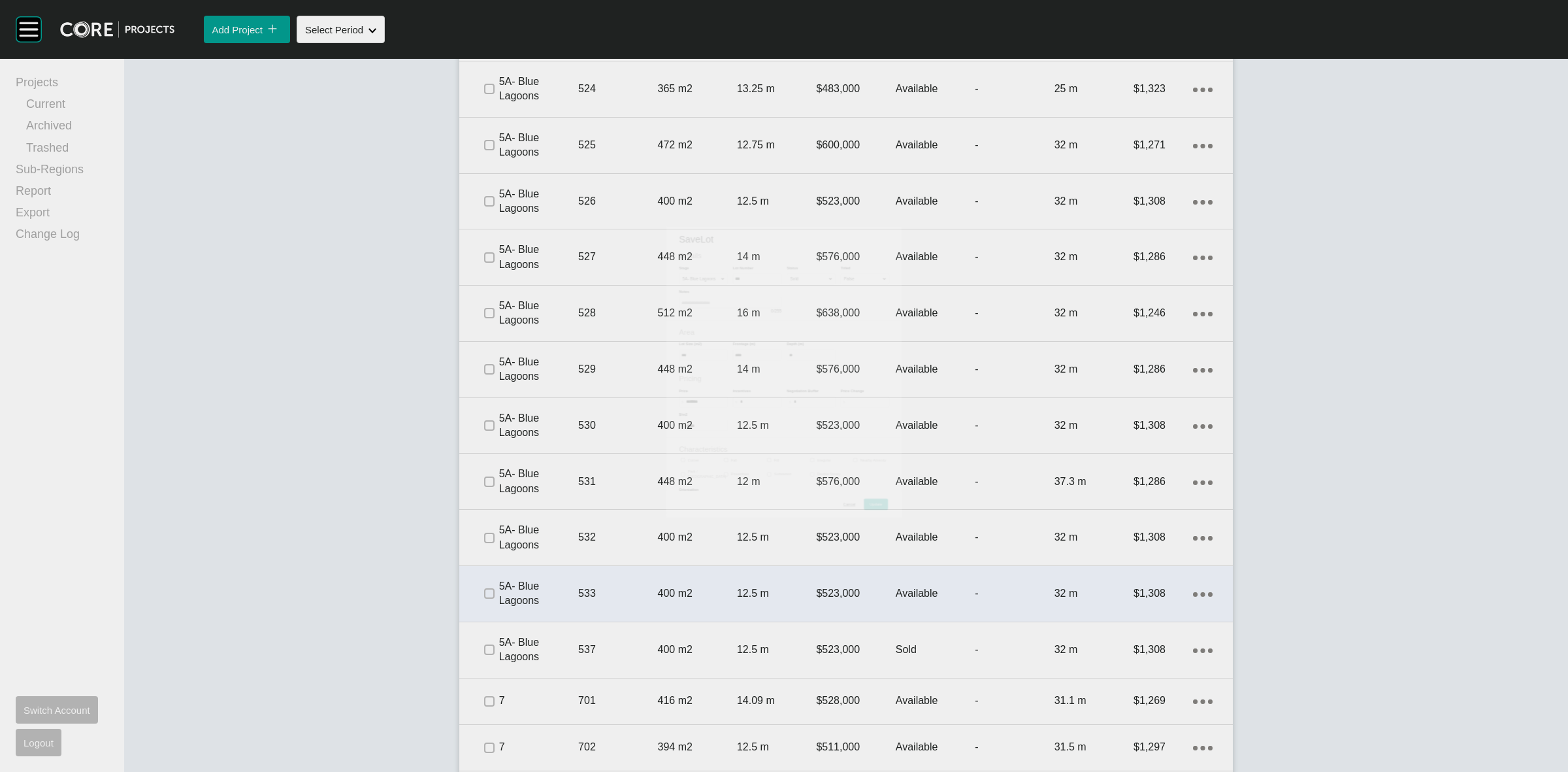
scroll to position [3105, 0]
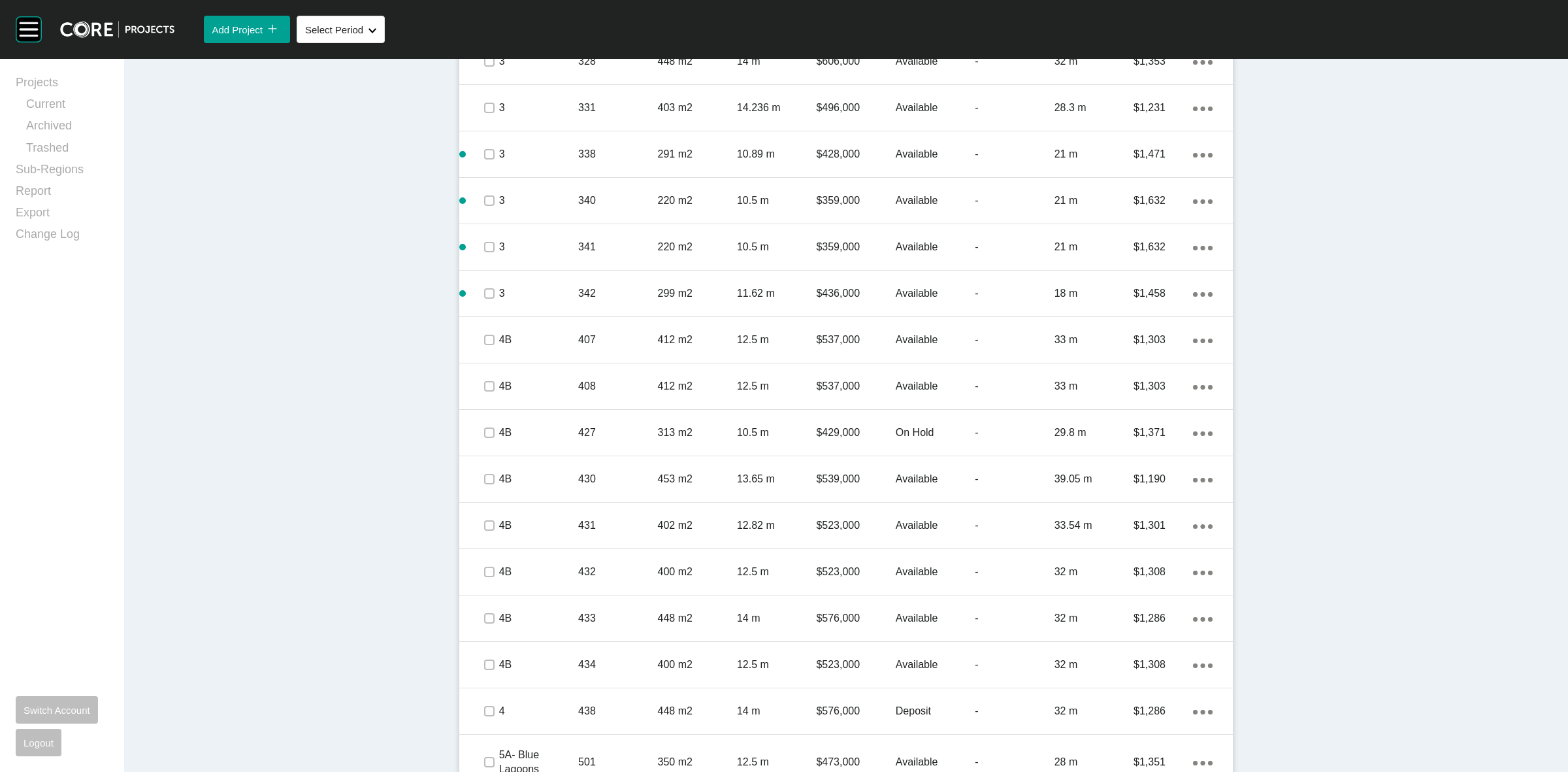
scroll to position [1880, 0]
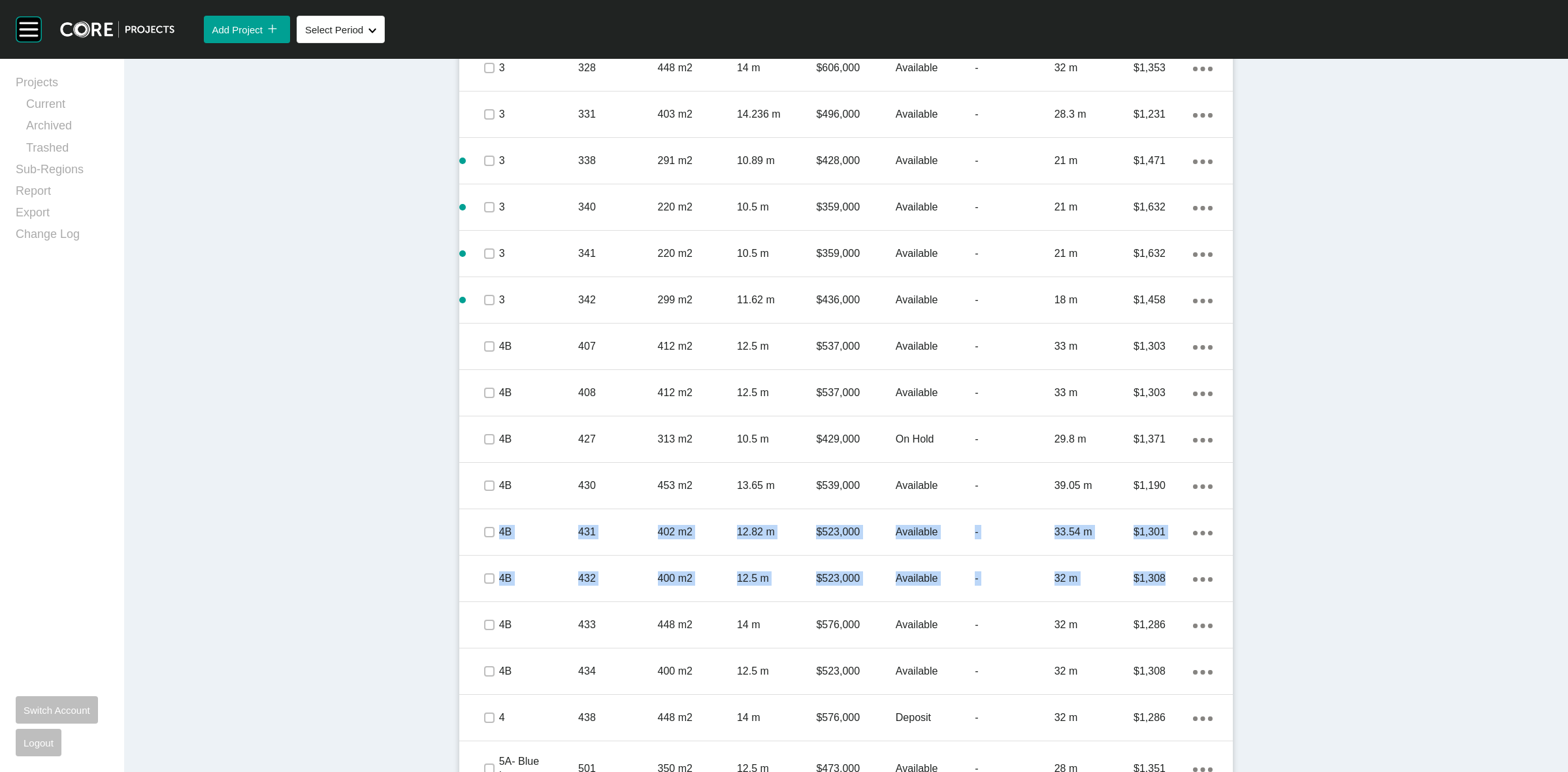
click at [1548, 479] on div "Dashboard › Projects › [GEOGRAPHIC_DATA] › Worksheet Oak Grove Worksheet - [DAT…" at bounding box center [846, 581] width 1444 height 4803
click at [315, 485] on div "Dashboard › Projects › [GEOGRAPHIC_DATA] › Worksheet Oak Grove Worksheet - [DAT…" at bounding box center [846, 581] width 1444 height 4803
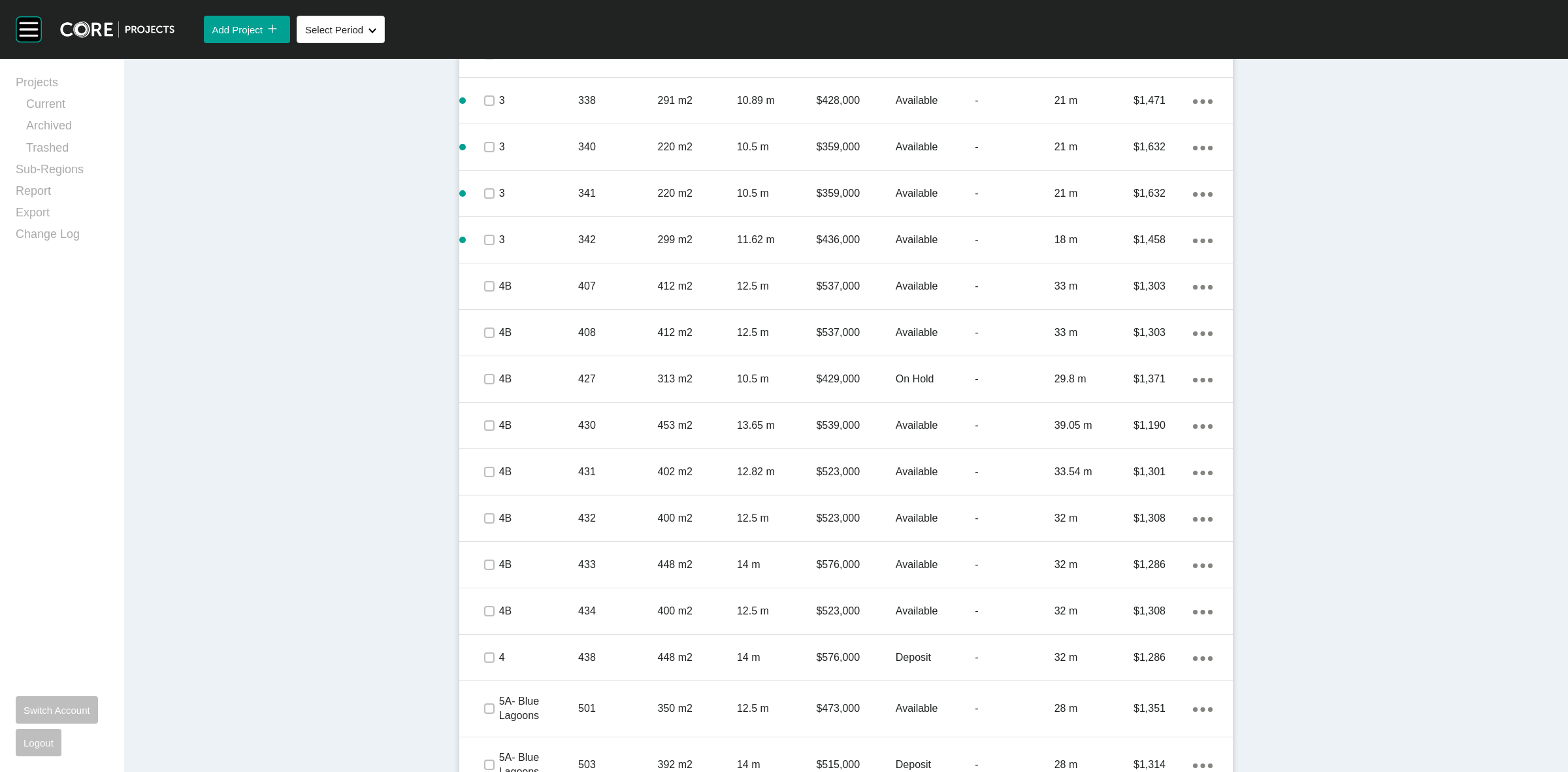
scroll to position [2043, 0]
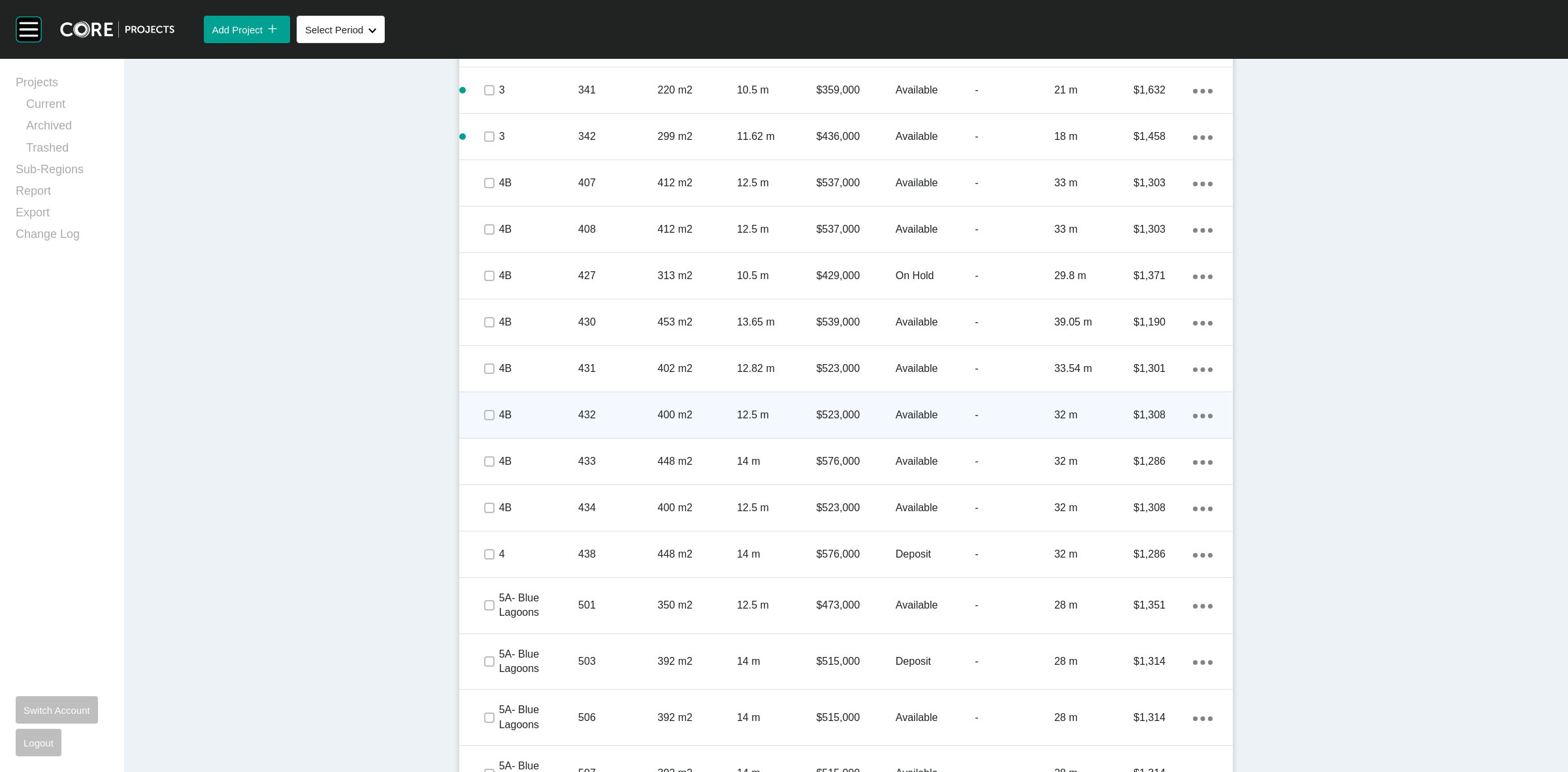
click at [499, 418] on p "4B" at bounding box center [539, 415] width 79 height 15
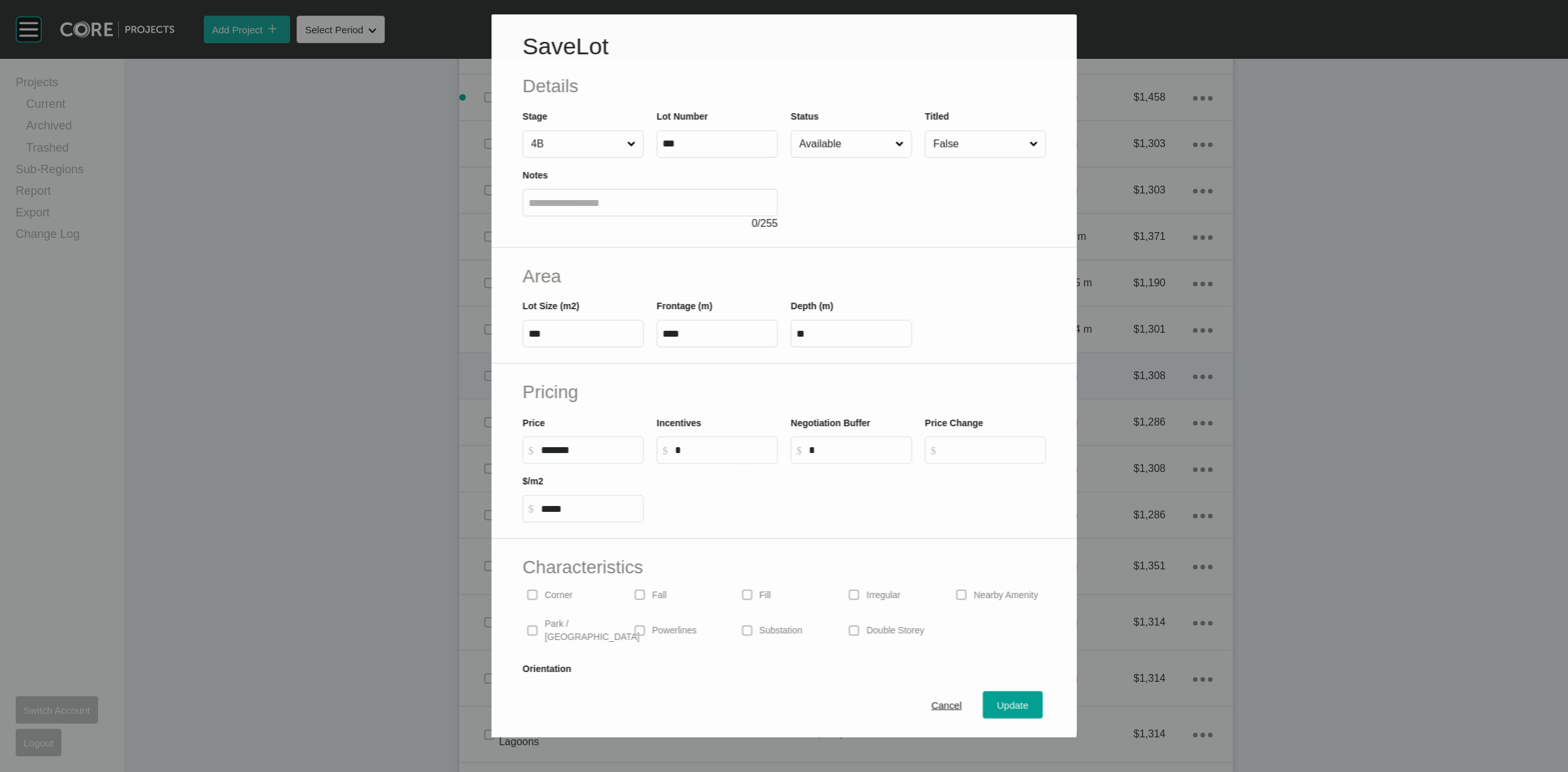
scroll to position [2001, 0]
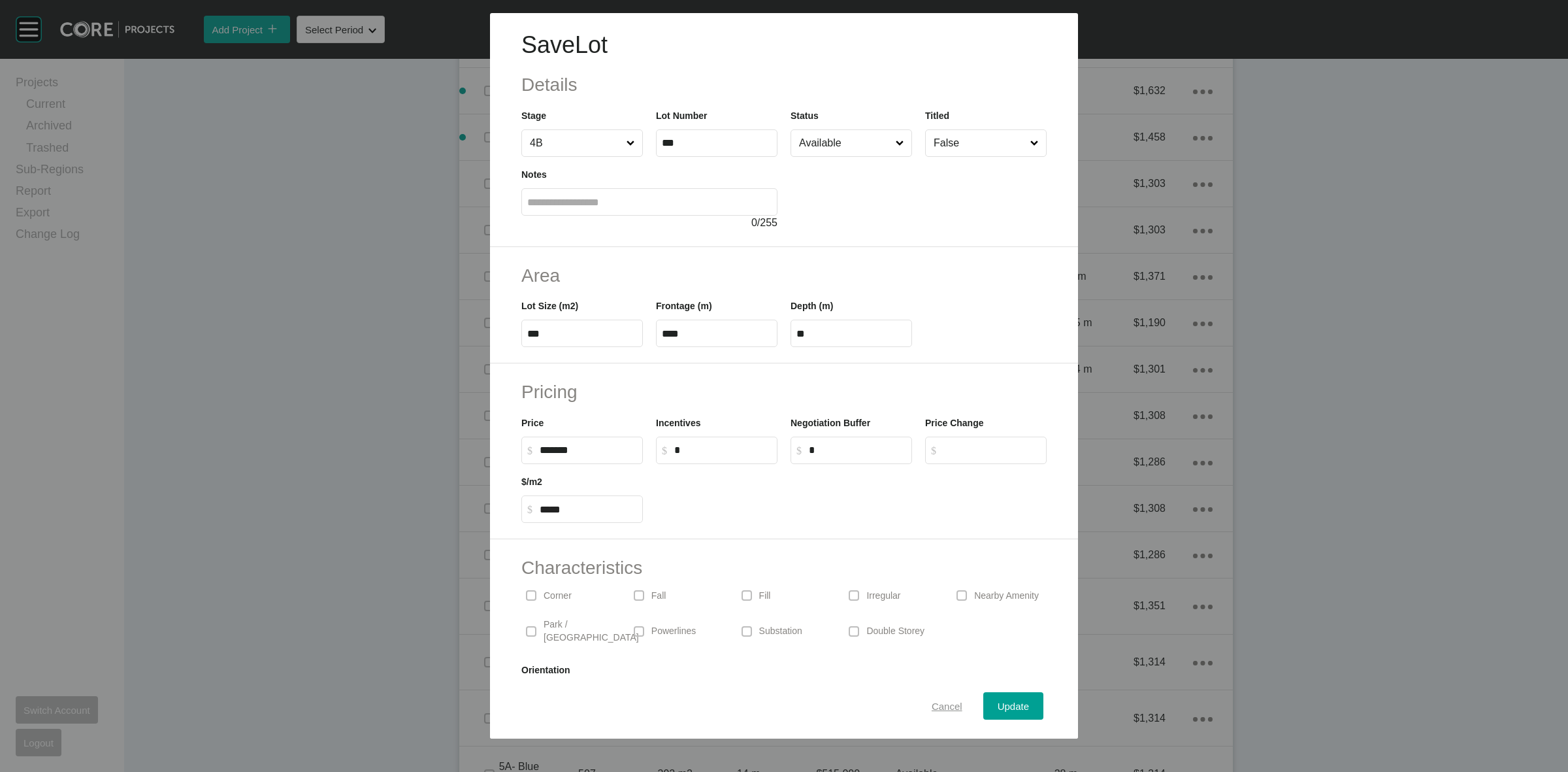
click at [933, 703] on span "Cancel" at bounding box center [947, 706] width 31 height 11
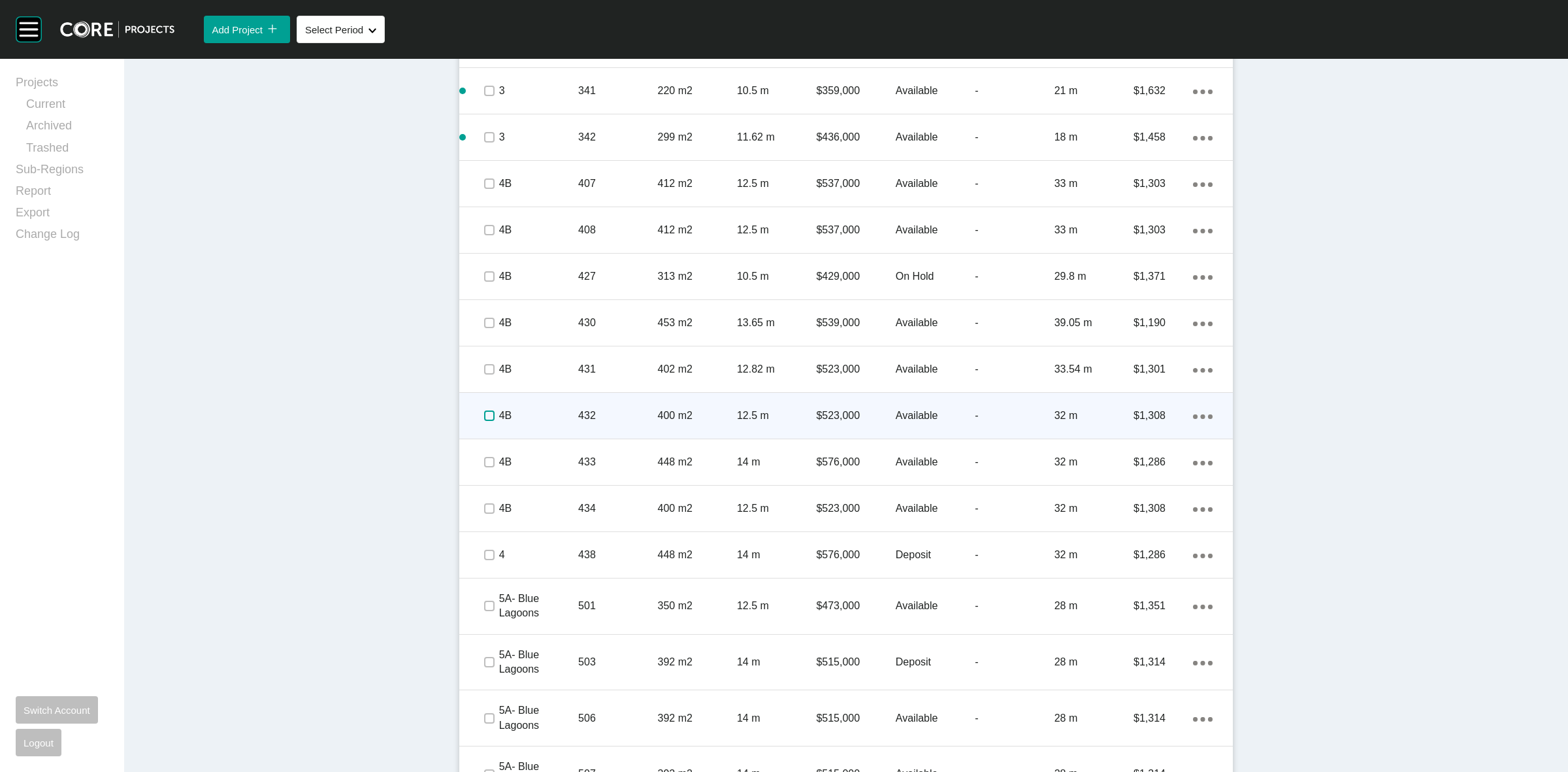
click at [484, 411] on label at bounding box center [490, 416] width 10 height 10
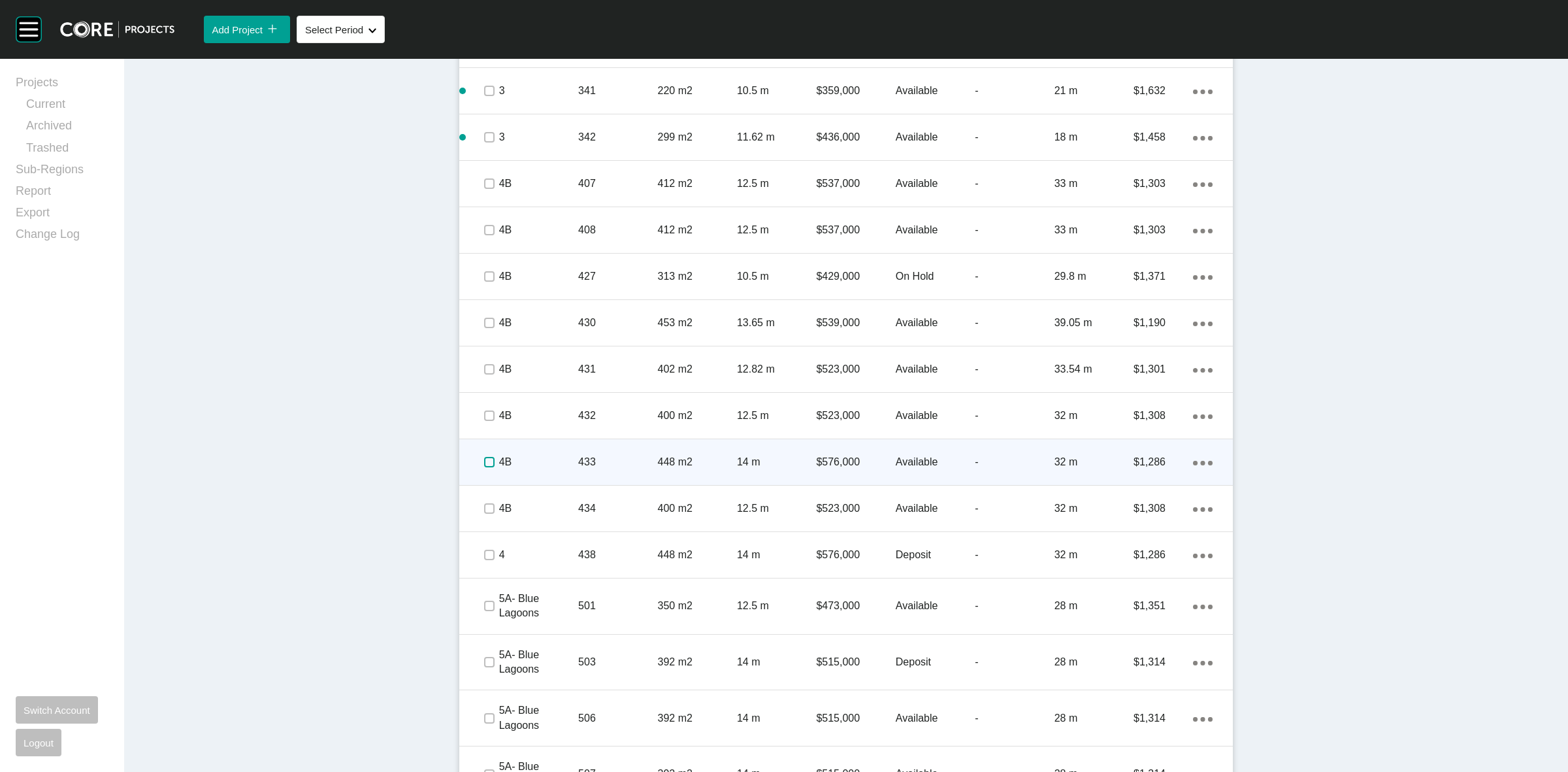
click at [488, 466] on label at bounding box center [490, 462] width 10 height 10
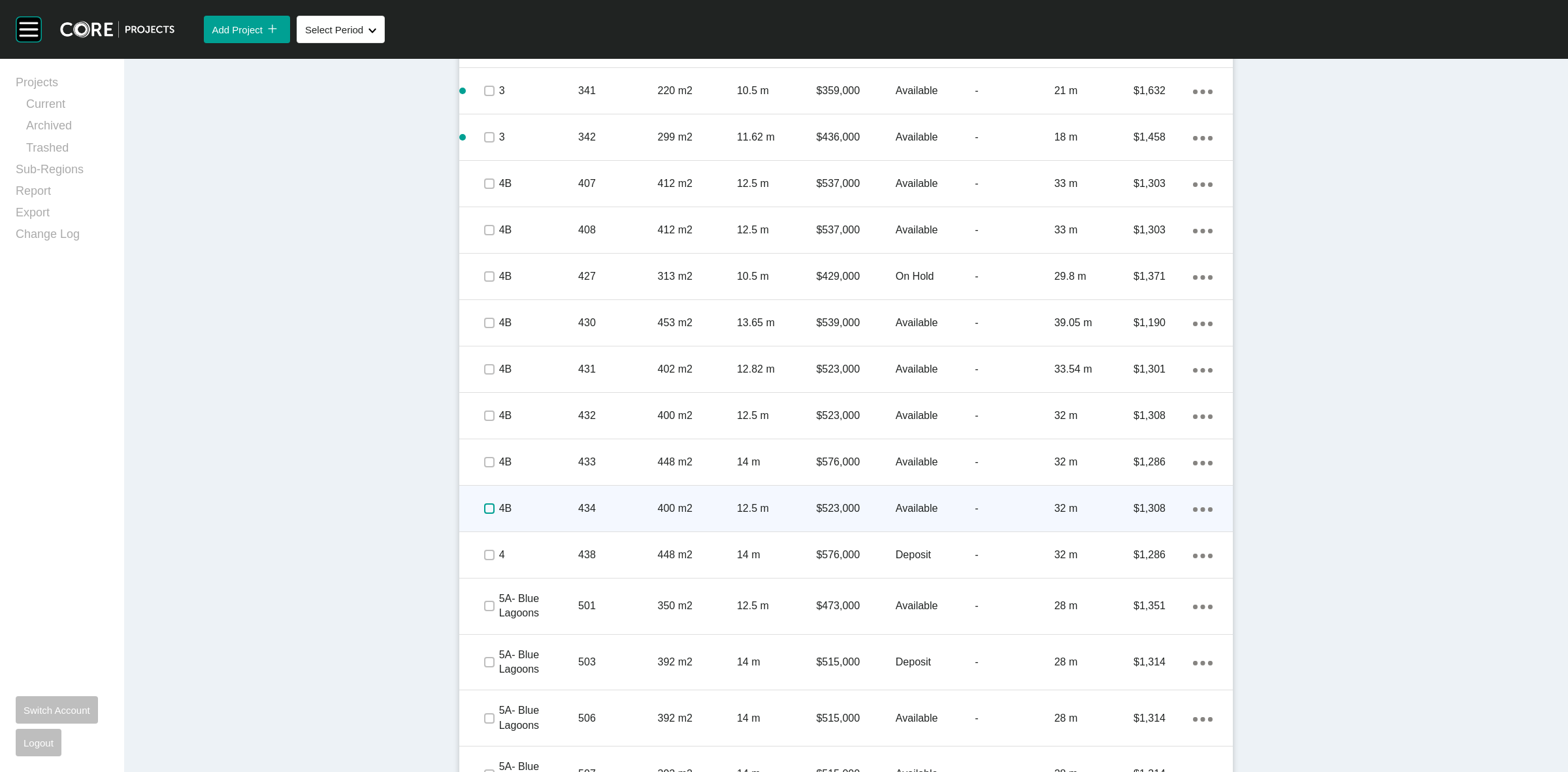
click at [484, 508] on label at bounding box center [490, 509] width 10 height 10
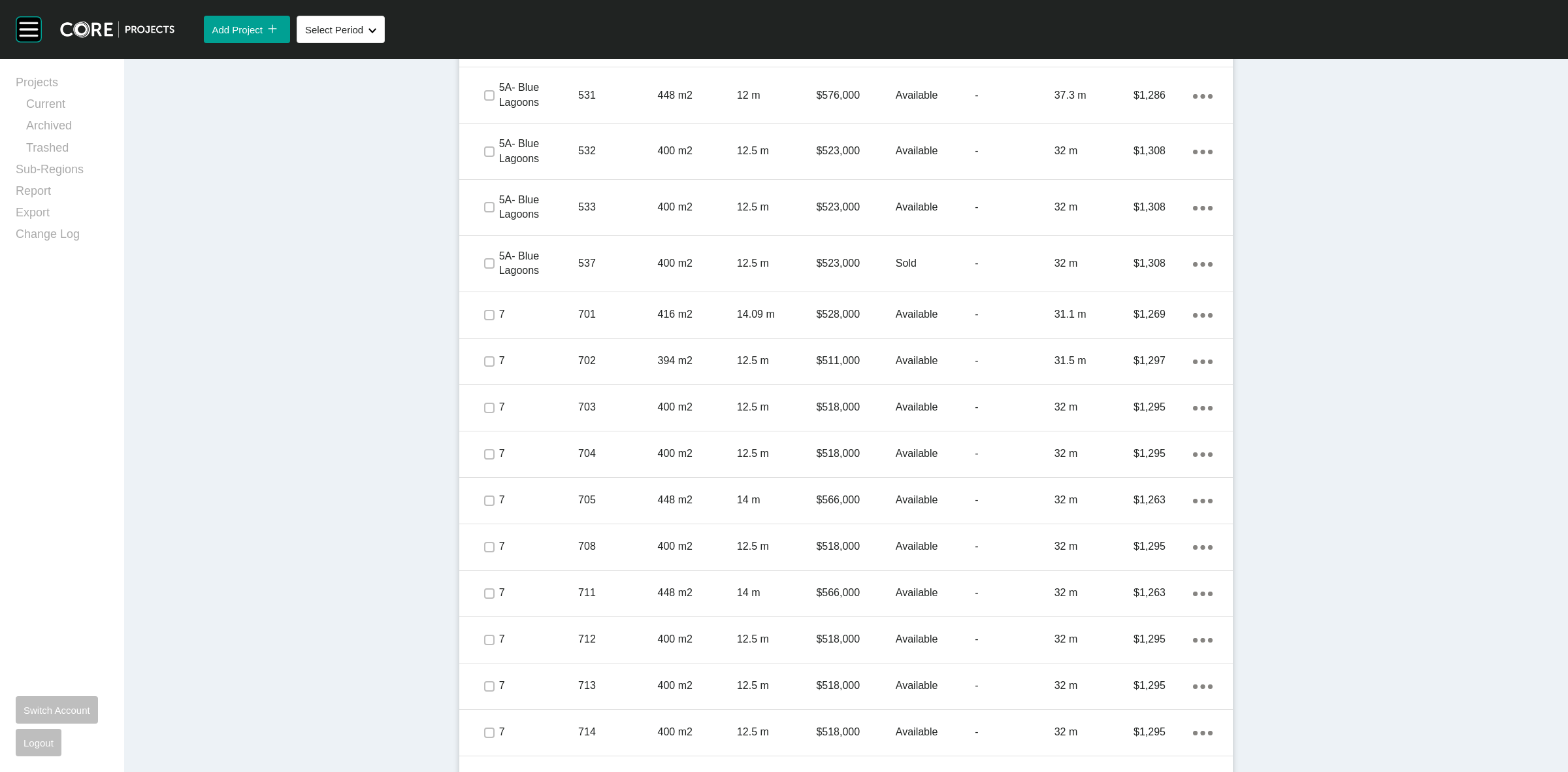
scroll to position [3473, 0]
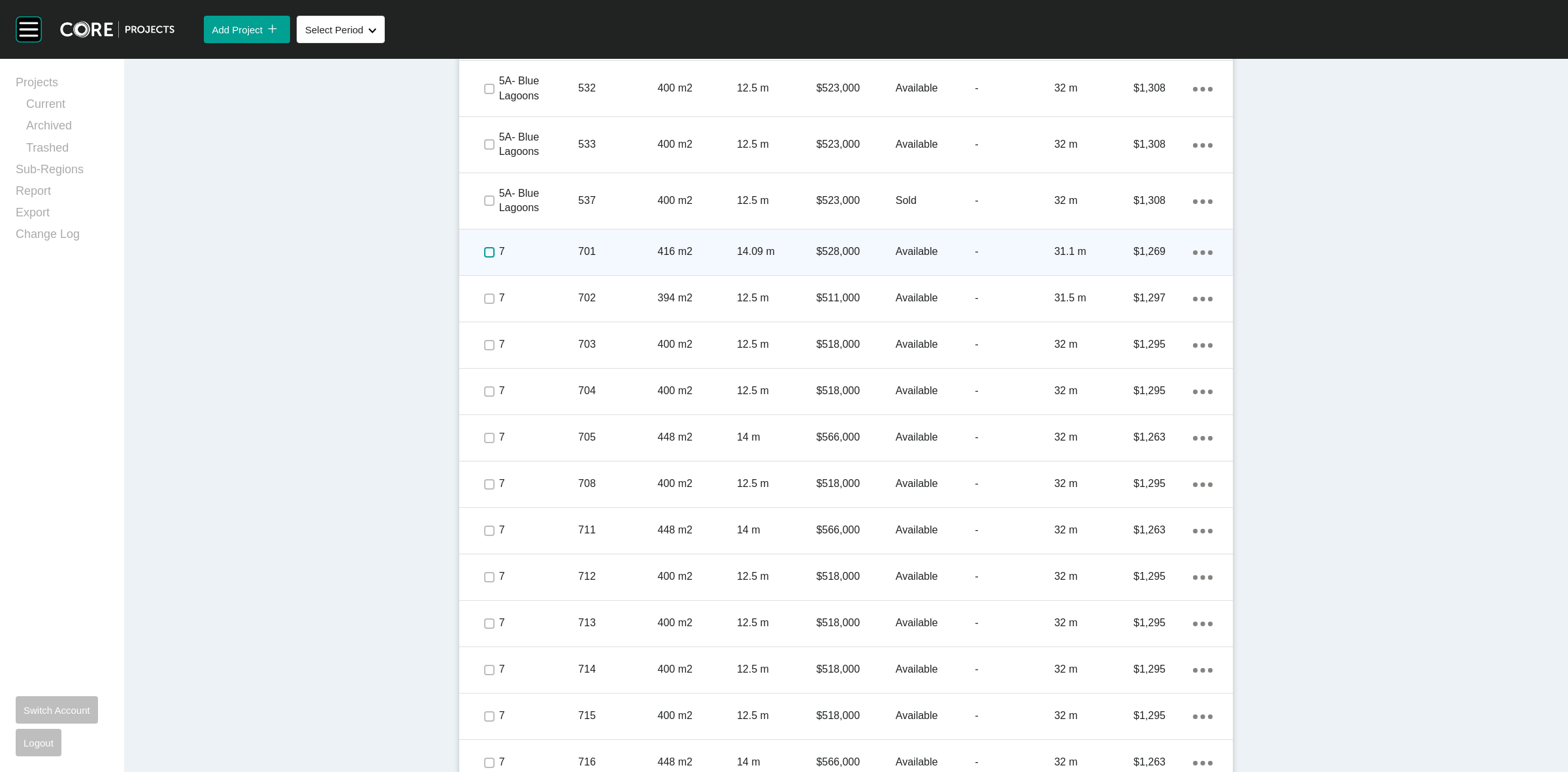
click at [484, 253] on label at bounding box center [490, 252] width 10 height 10
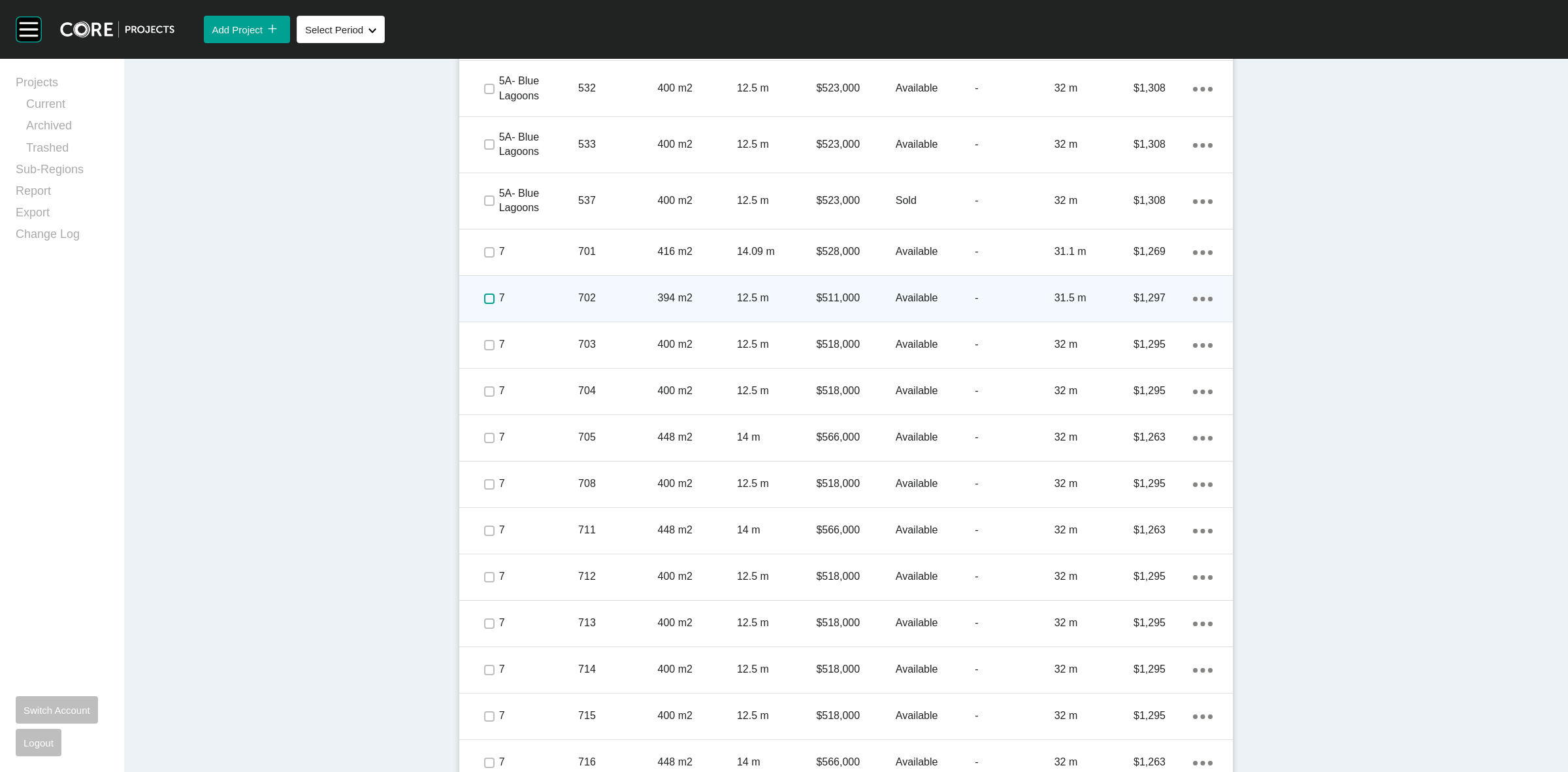
click at [484, 293] on label at bounding box center [490, 298] width 10 height 10
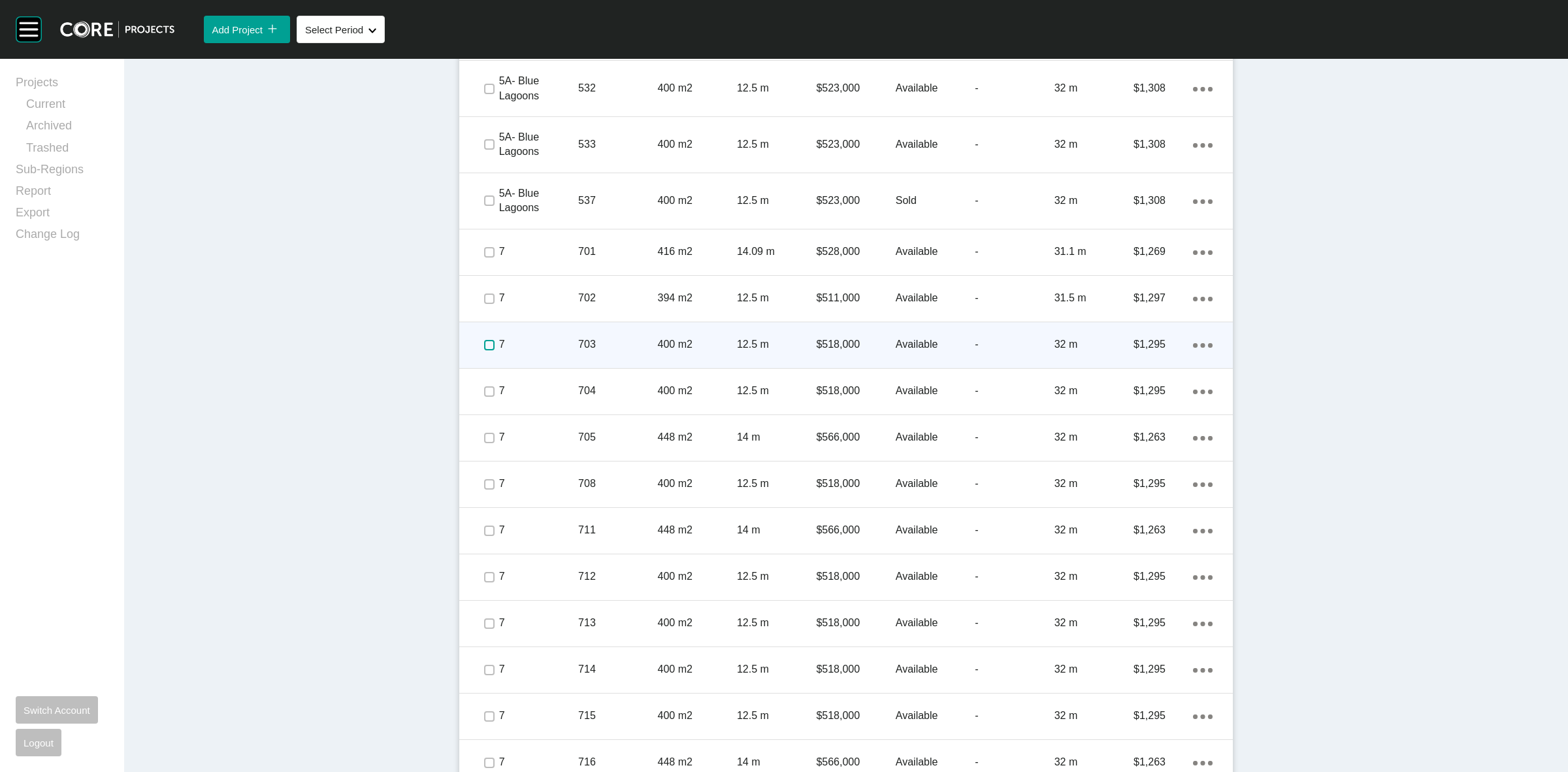
click at [484, 340] on label at bounding box center [490, 345] width 10 height 10
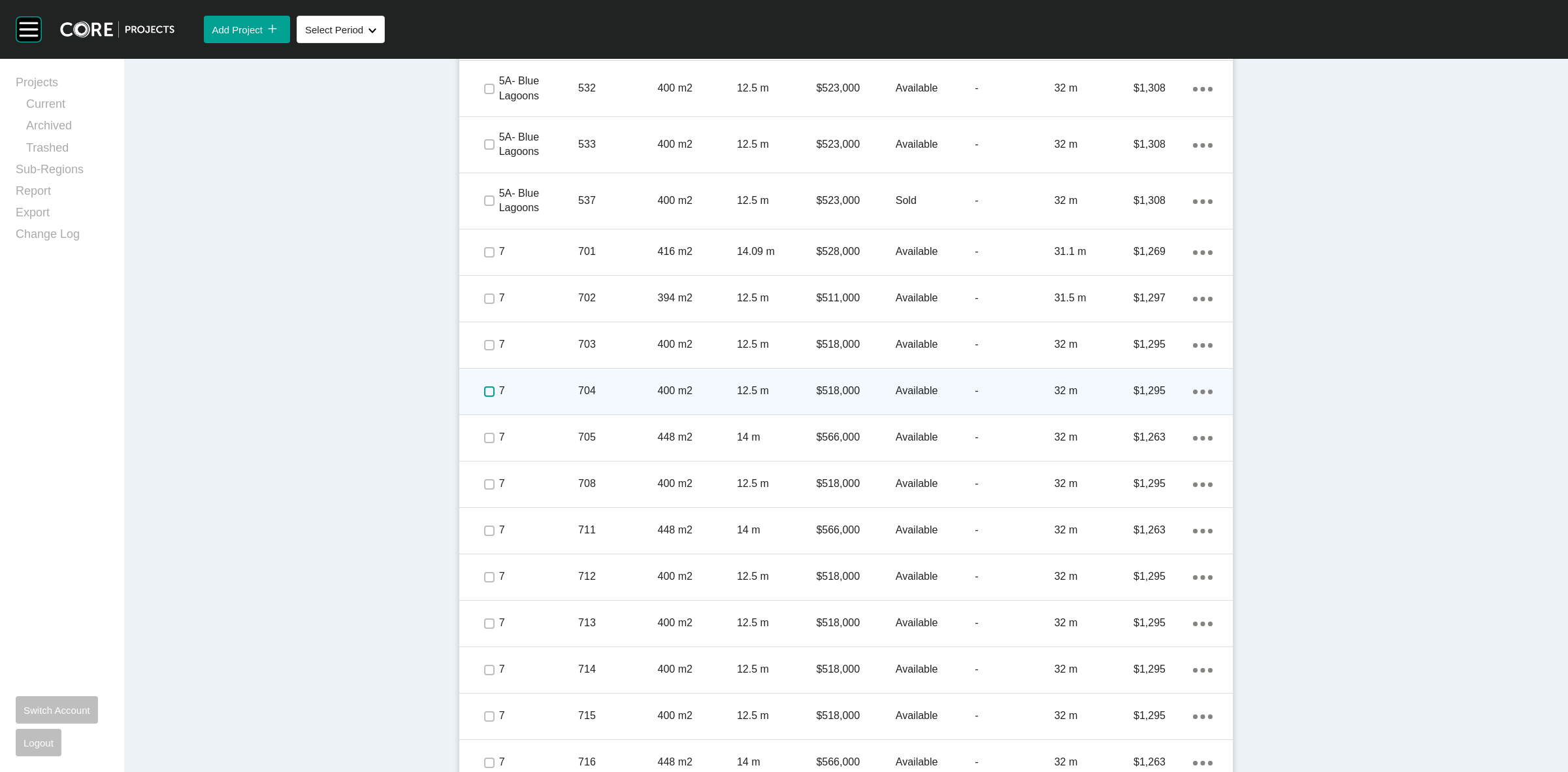
click at [484, 389] on label at bounding box center [490, 392] width 10 height 10
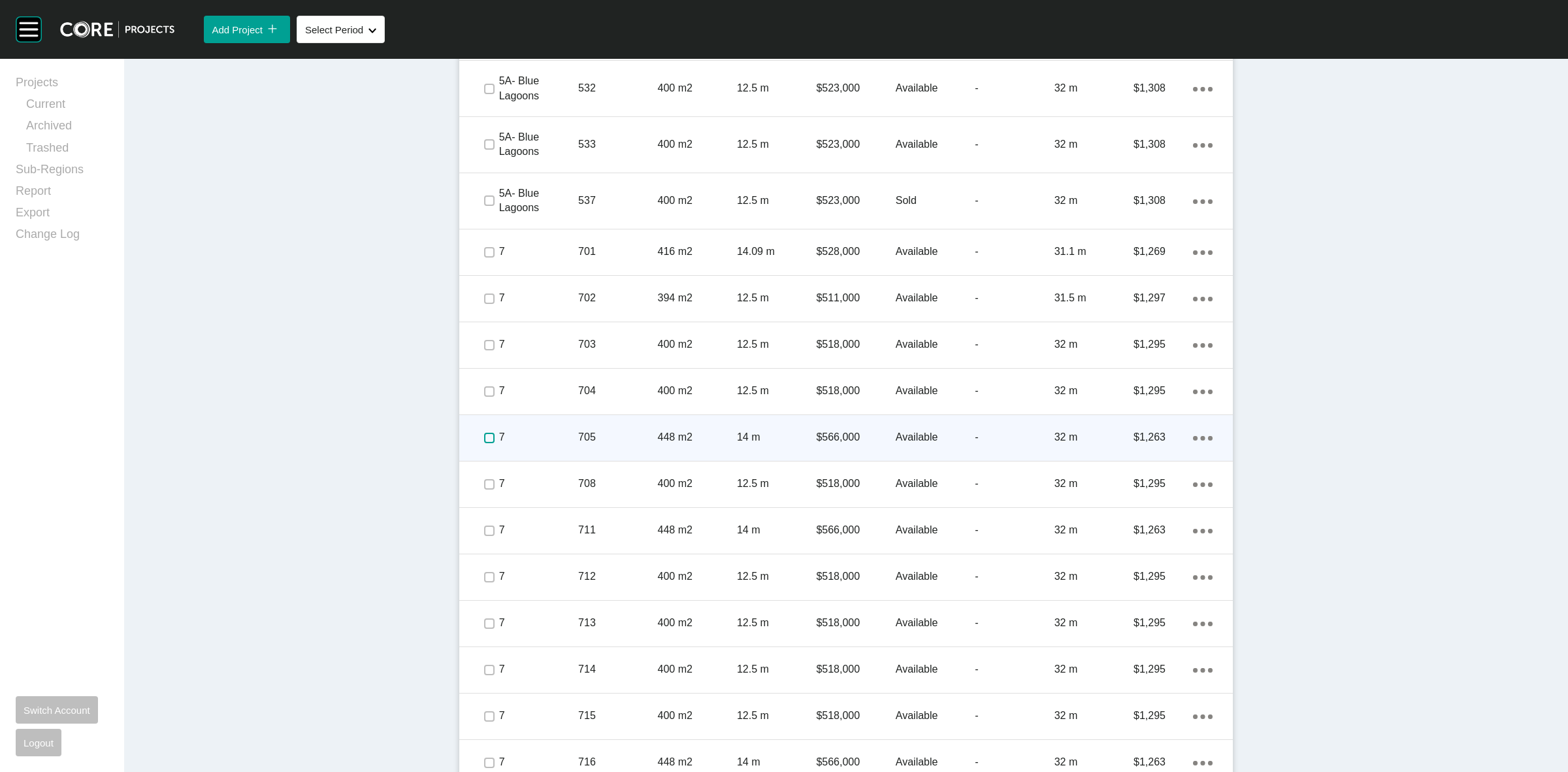
click at [487, 436] on label at bounding box center [490, 438] width 10 height 10
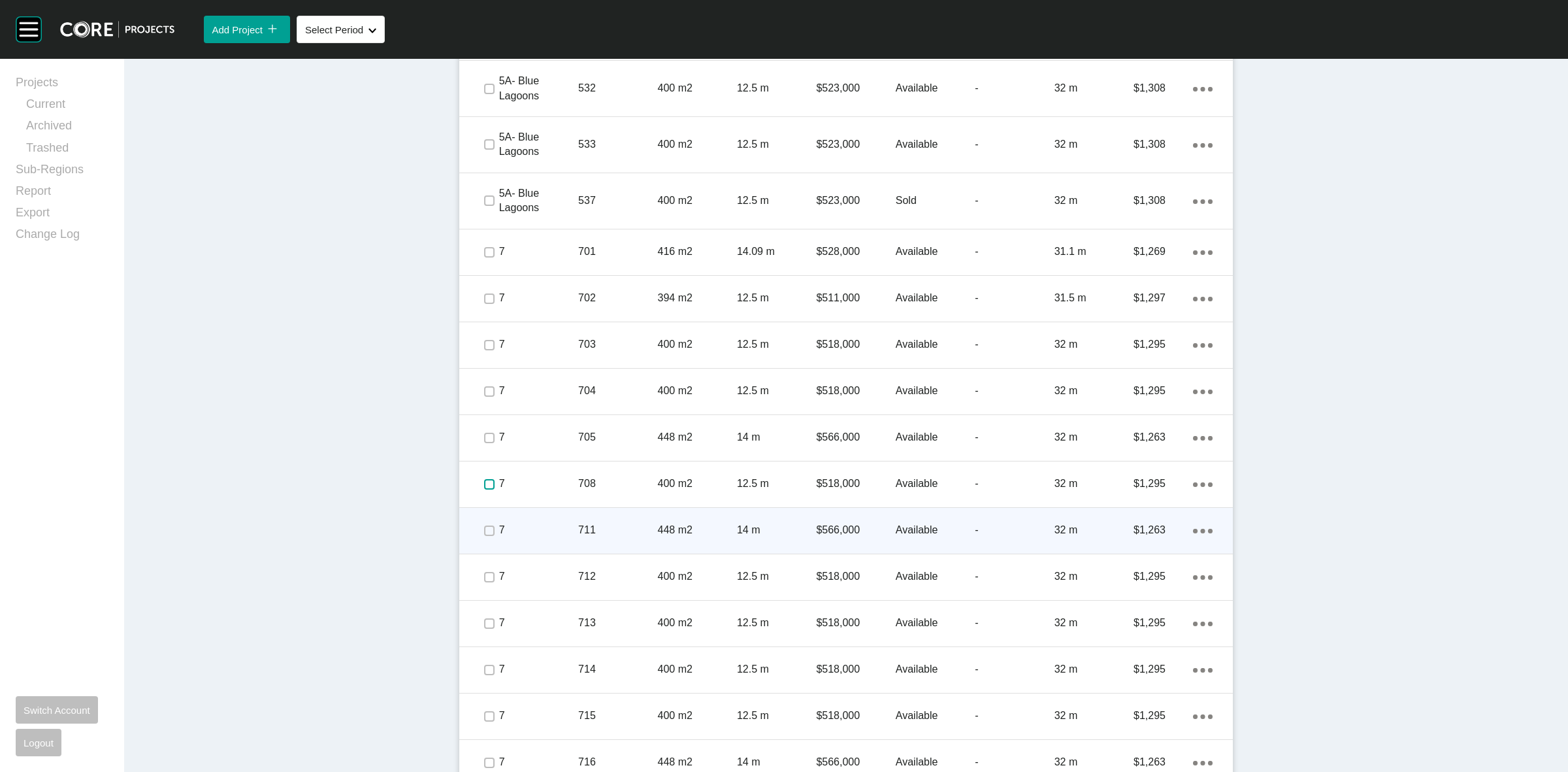
drag, startPoint x: 480, startPoint y: 482, endPoint x: 484, endPoint y: 512, distance: 30.3
click at [484, 482] on label at bounding box center [490, 484] width 10 height 10
click at [491, 528] on span at bounding box center [488, 530] width 20 height 20
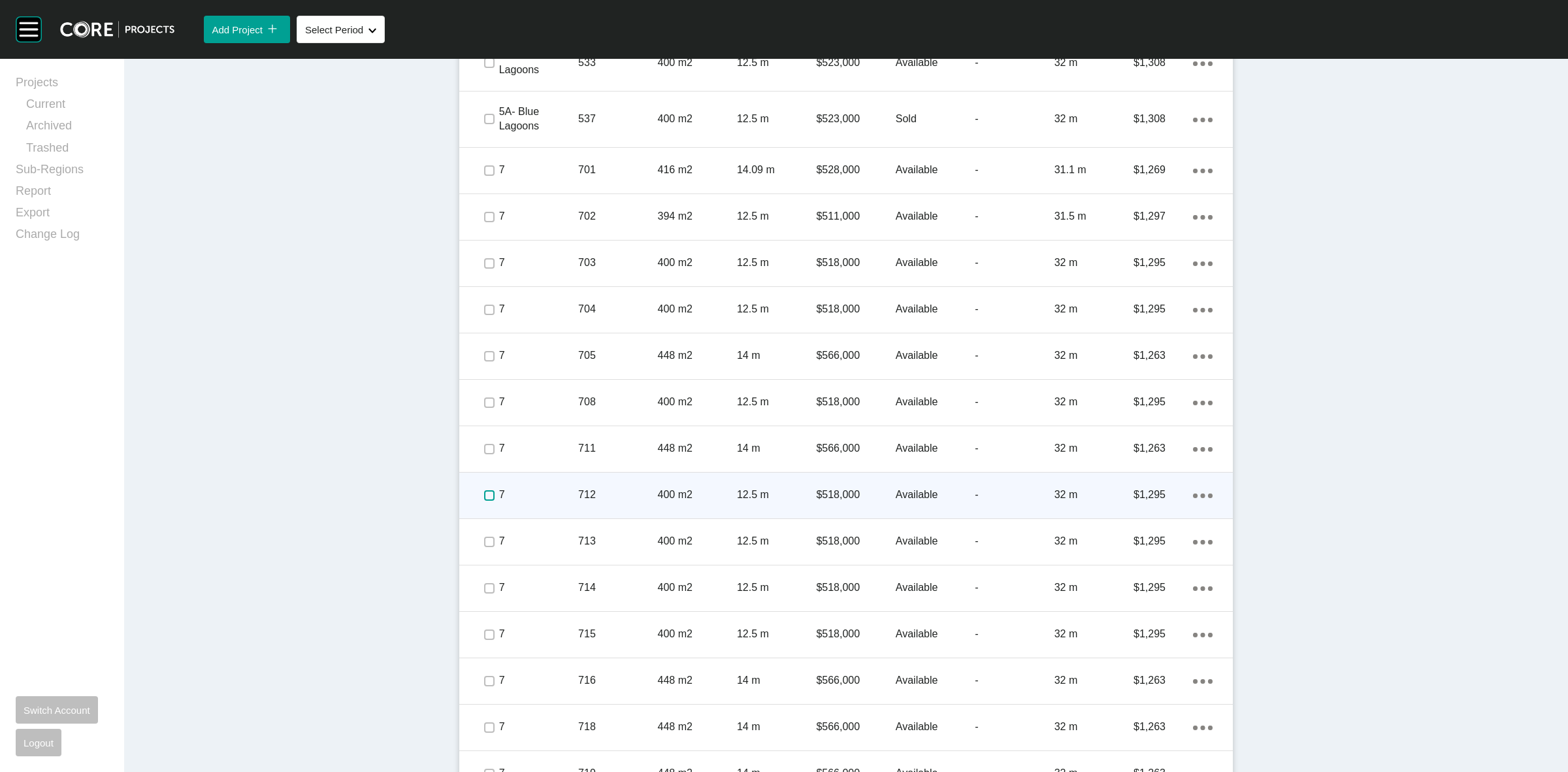
click at [484, 490] on label at bounding box center [490, 495] width 10 height 10
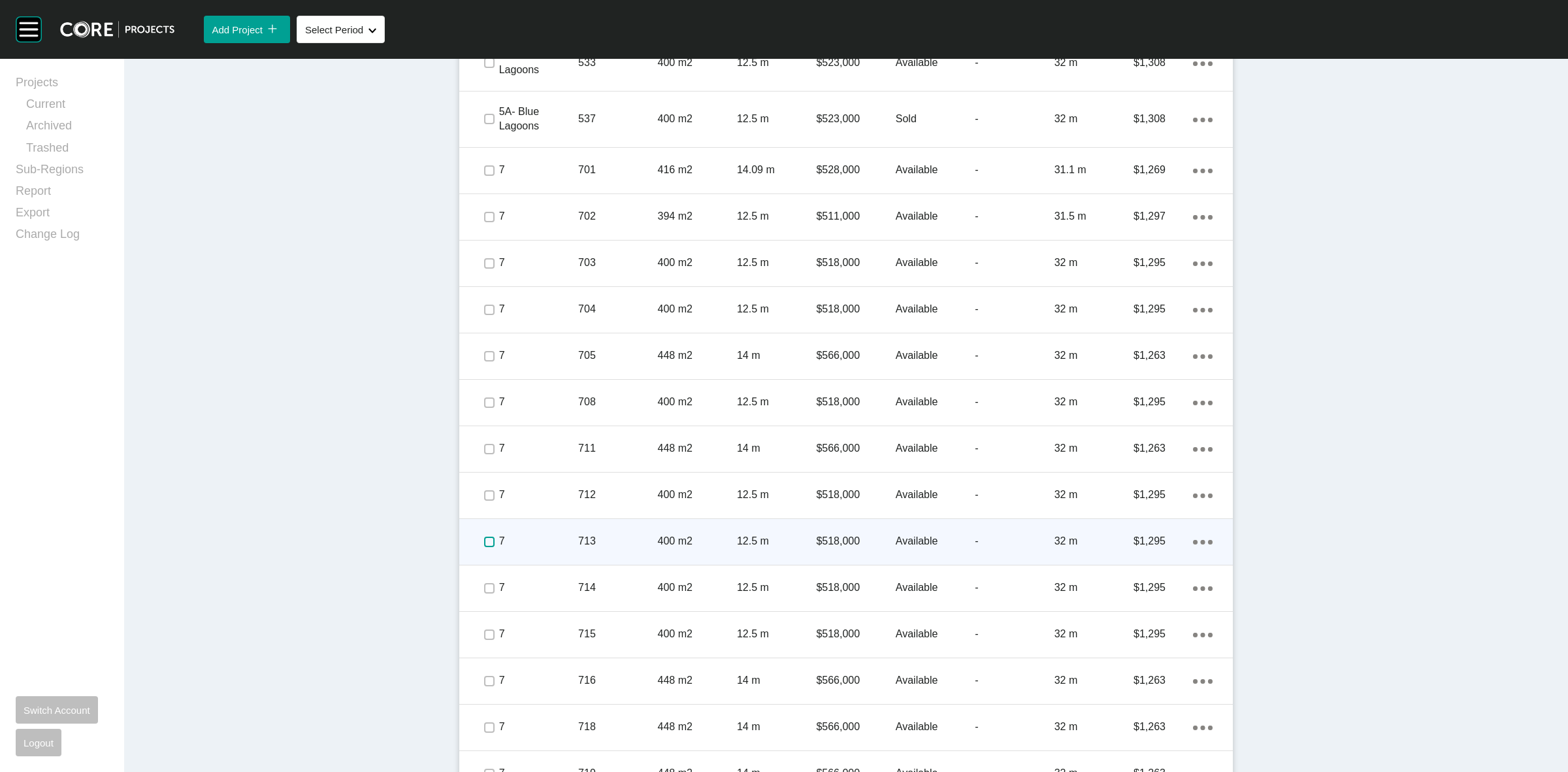
click at [484, 537] on label at bounding box center [490, 542] width 10 height 10
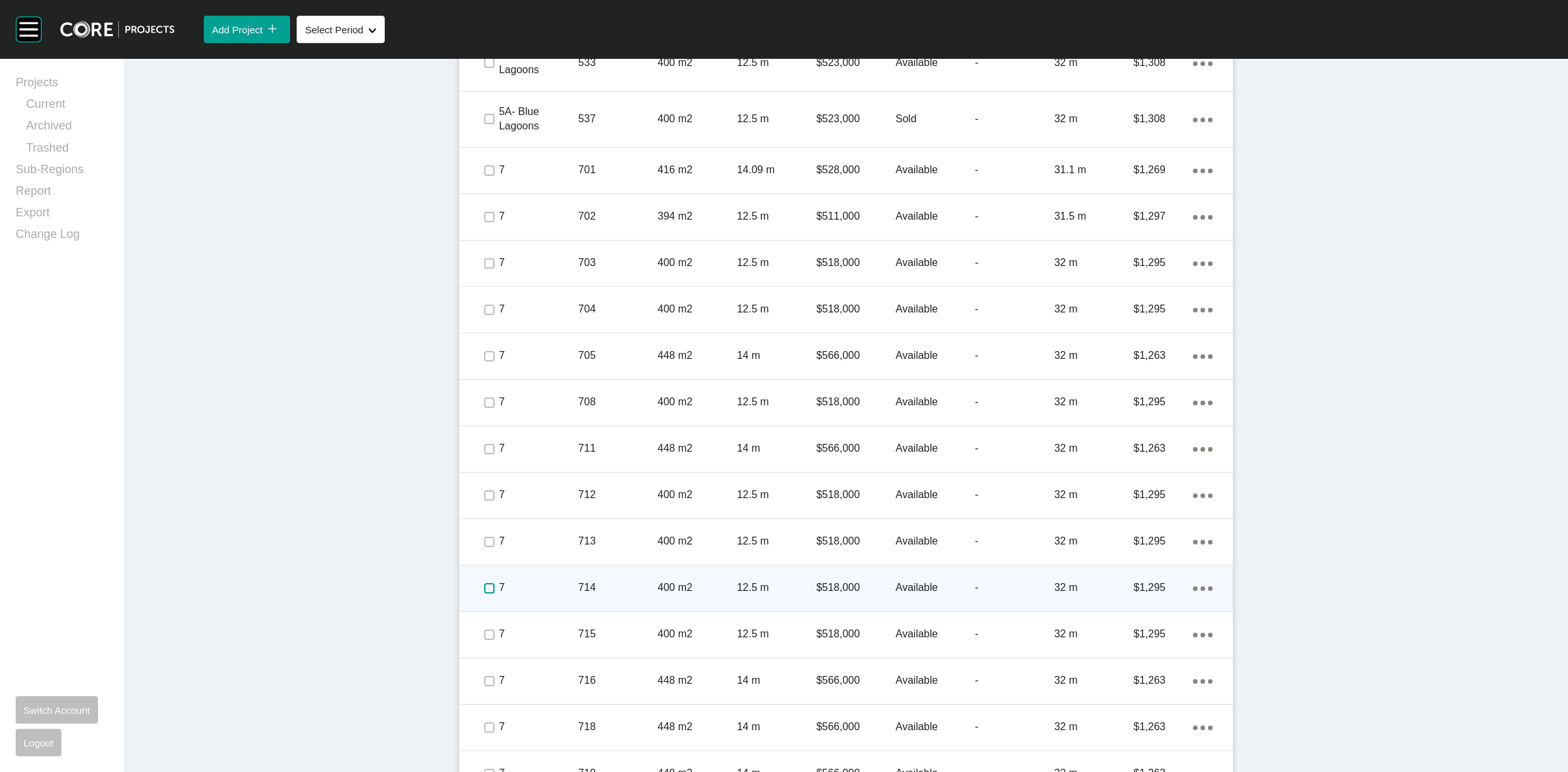
click at [484, 588] on label at bounding box center [490, 588] width 10 height 10
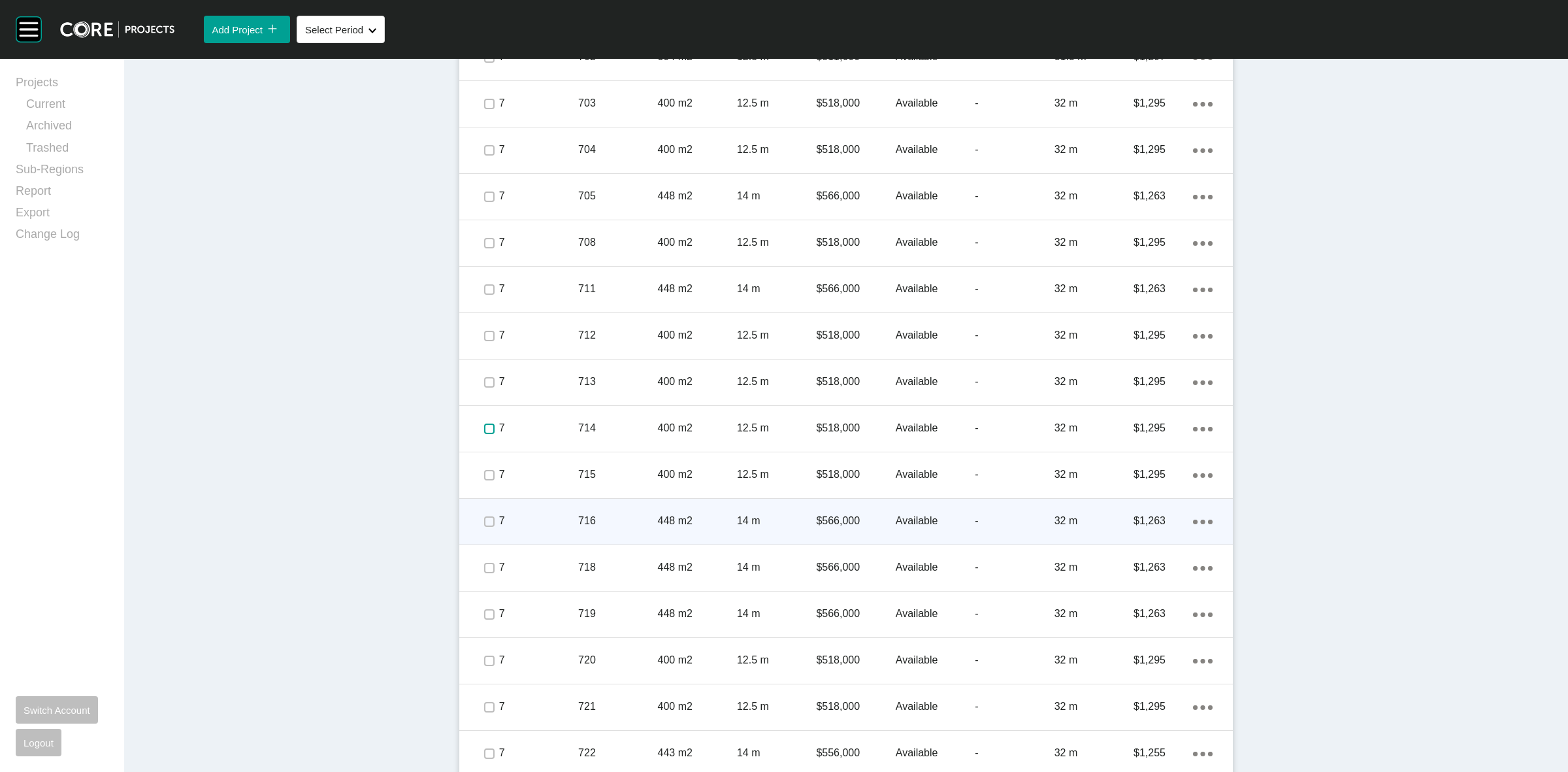
scroll to position [3718, 0]
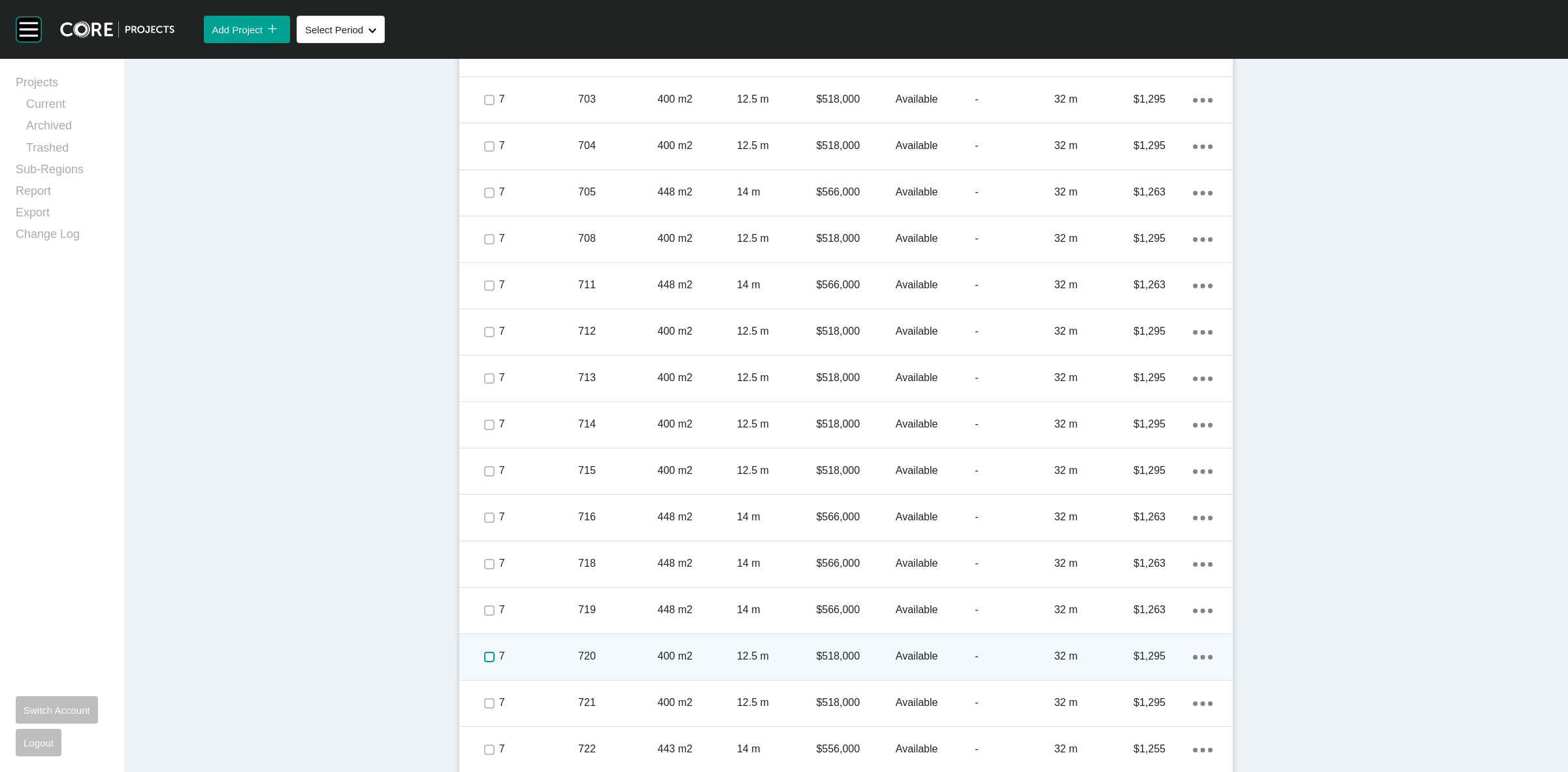
click at [484, 654] on label at bounding box center [490, 657] width 10 height 10
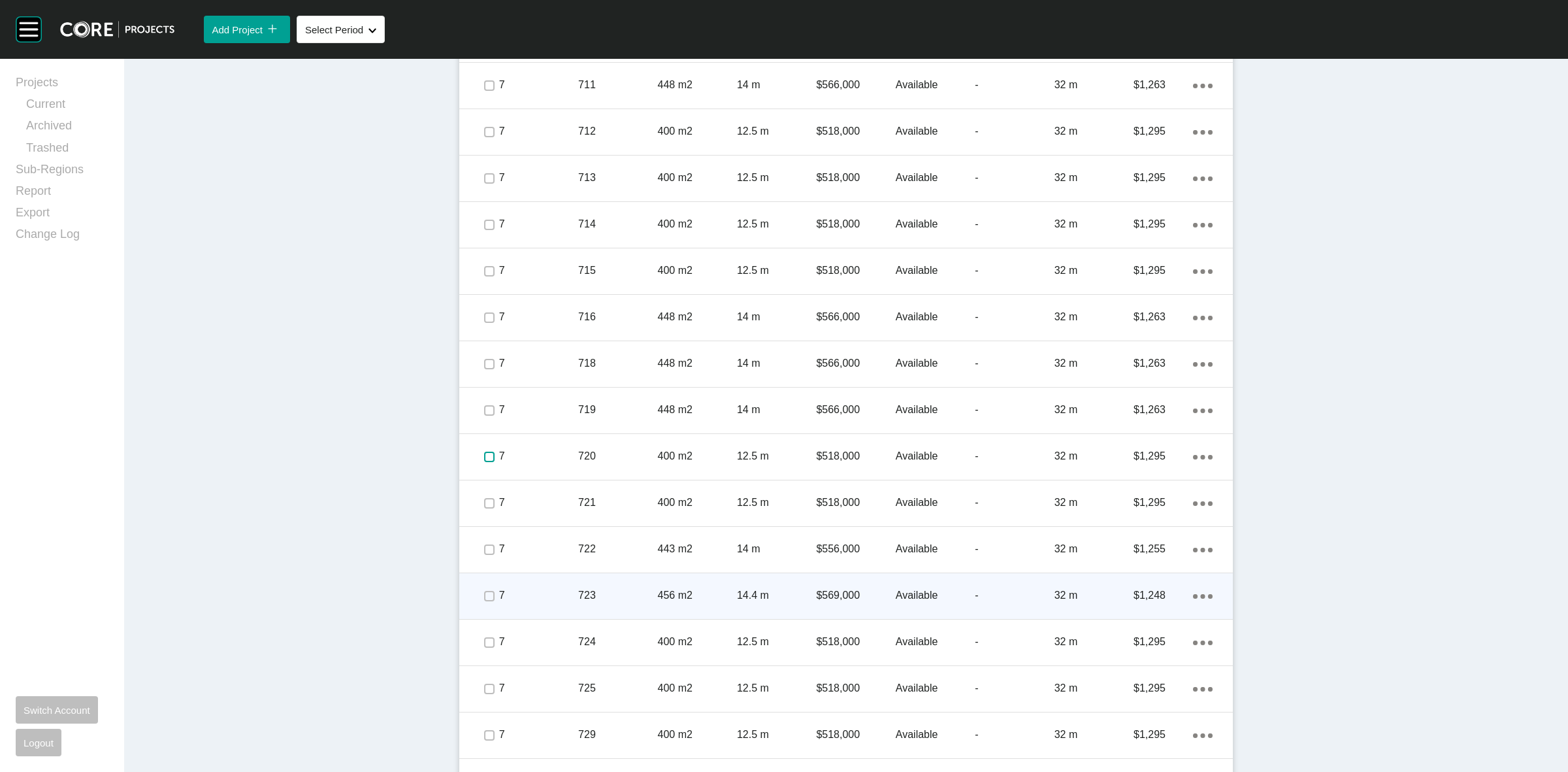
scroll to position [3963, 0]
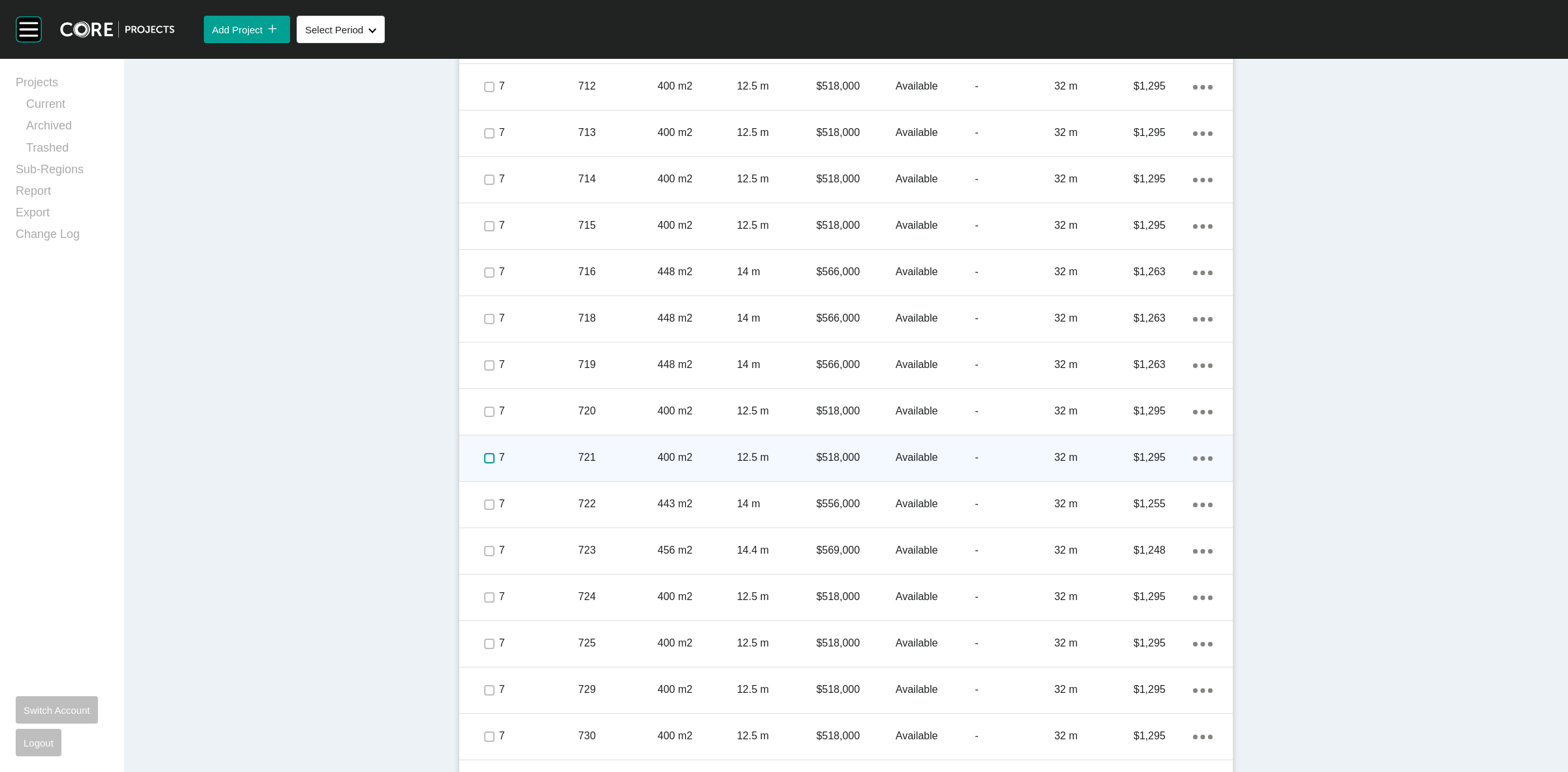
click at [484, 455] on label at bounding box center [490, 458] width 10 height 10
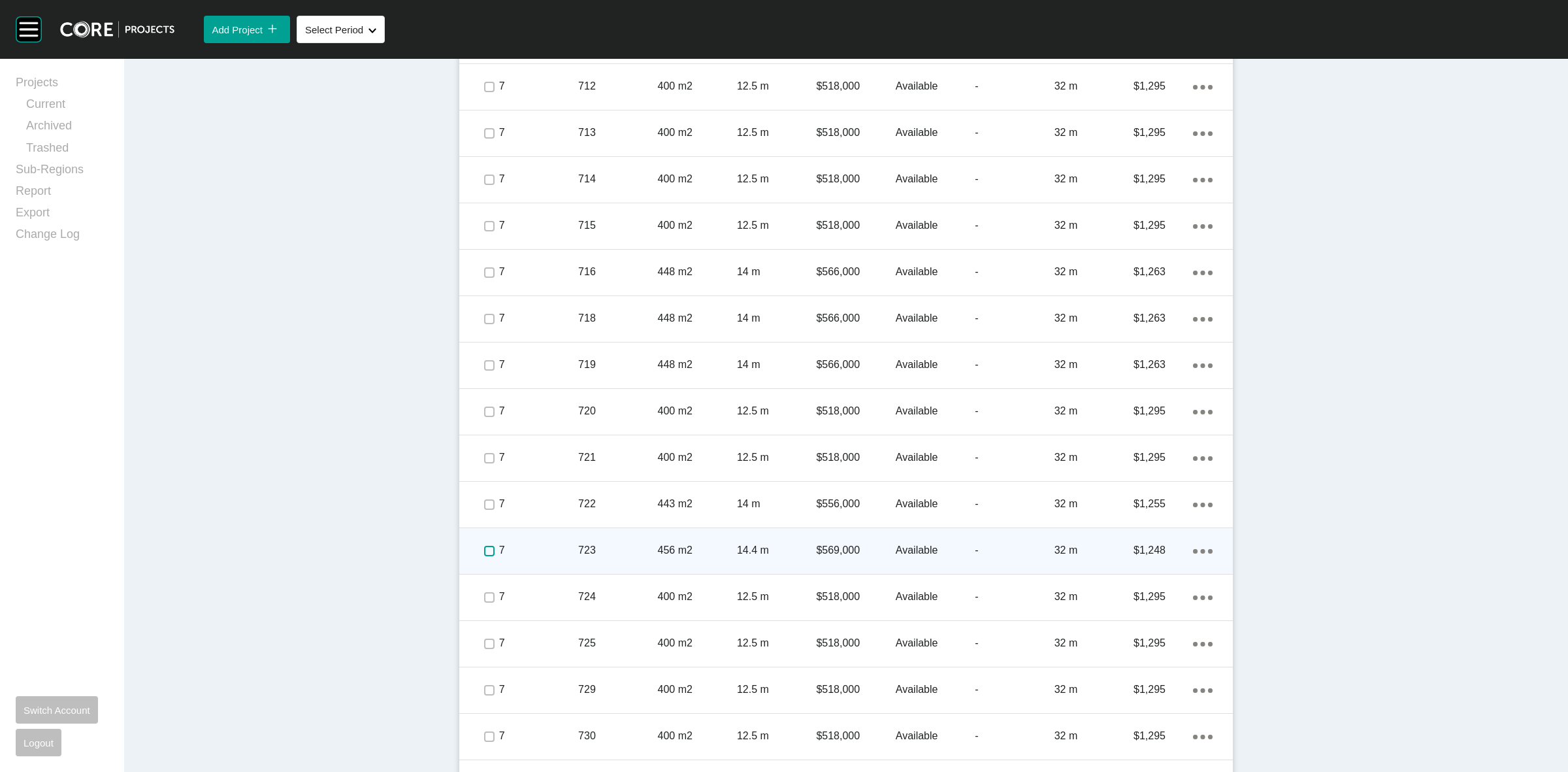
click at [484, 549] on label at bounding box center [490, 551] width 10 height 10
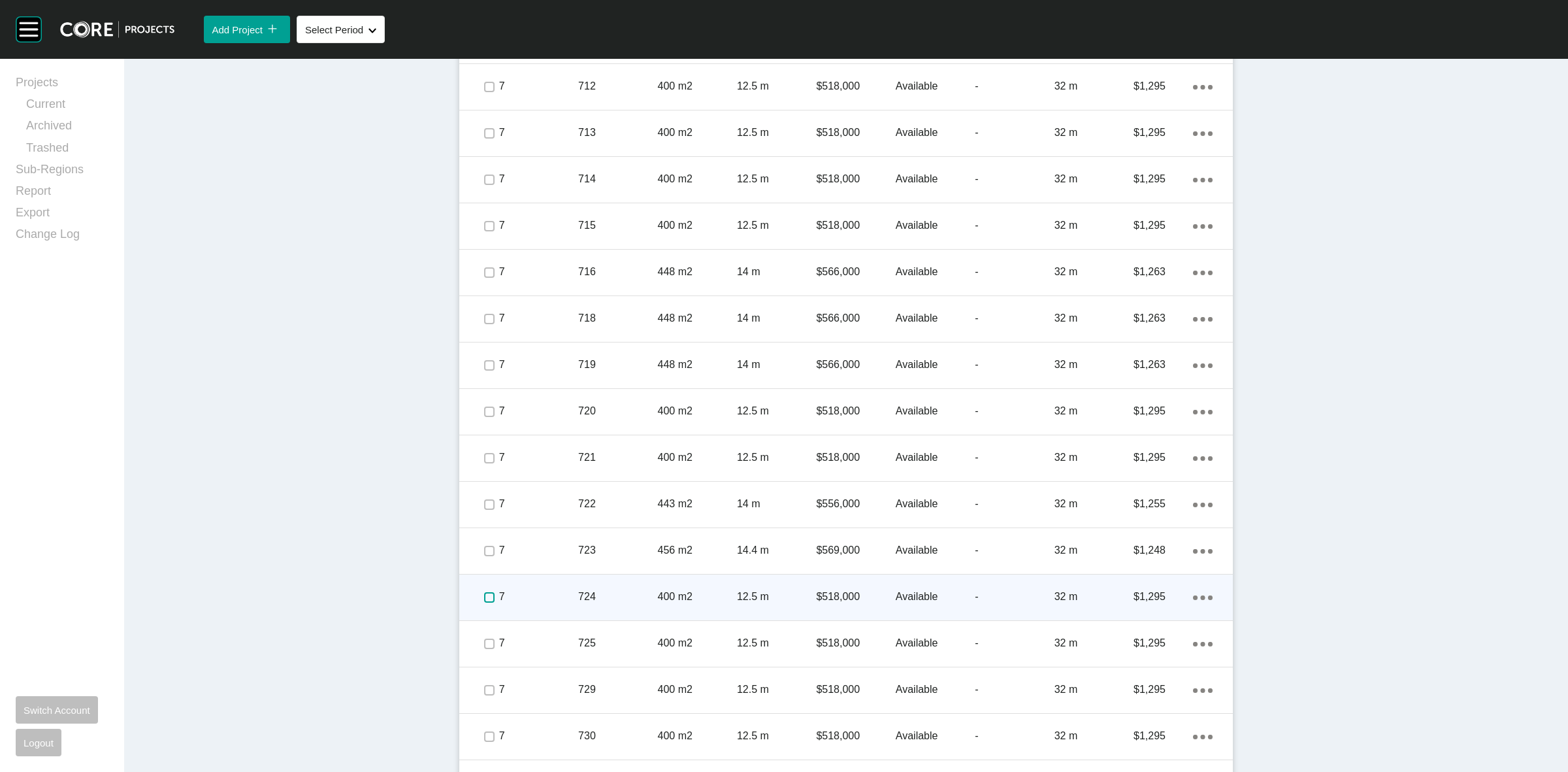
click at [484, 593] on label at bounding box center [490, 598] width 10 height 10
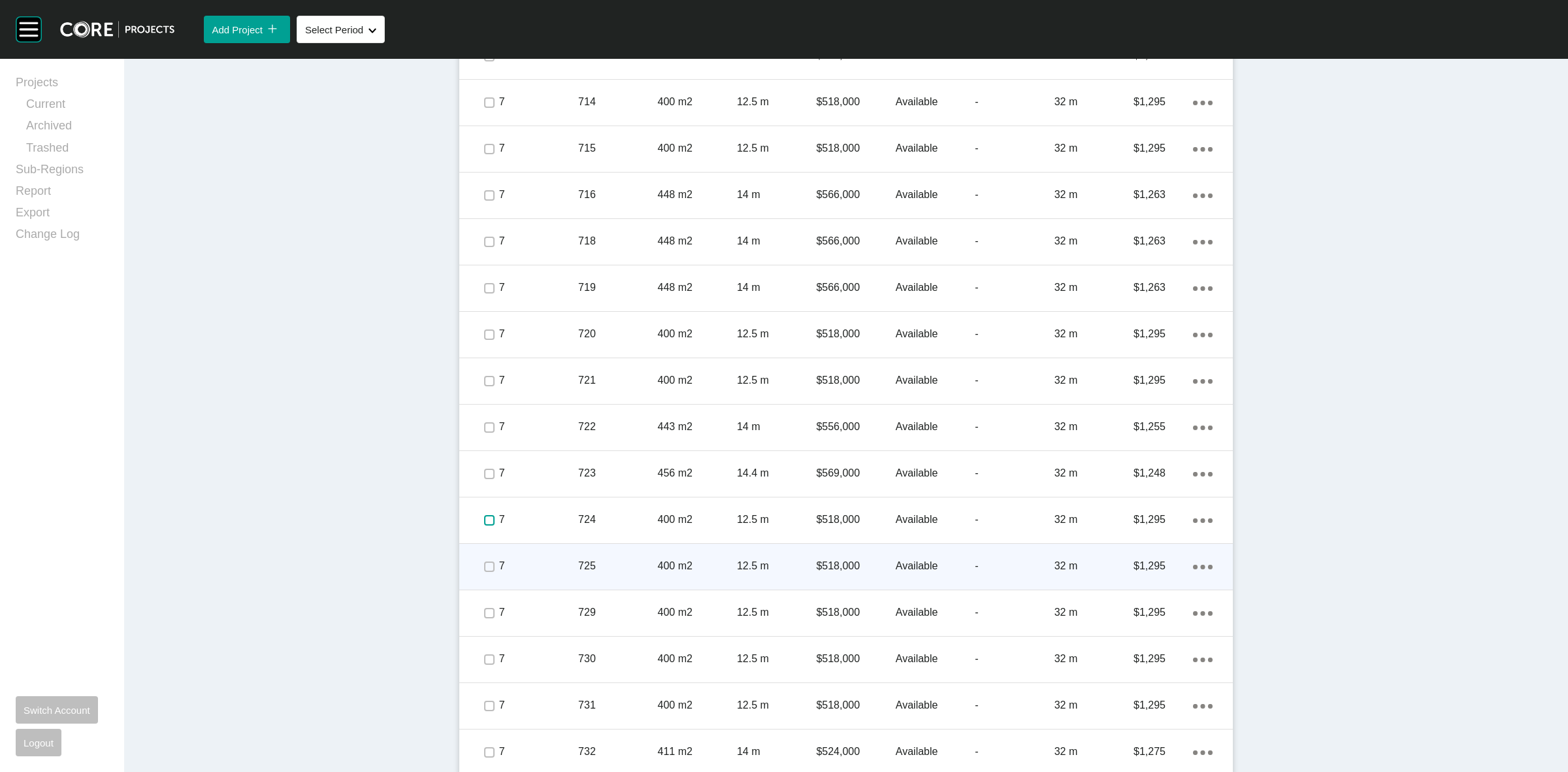
scroll to position [4047, 0]
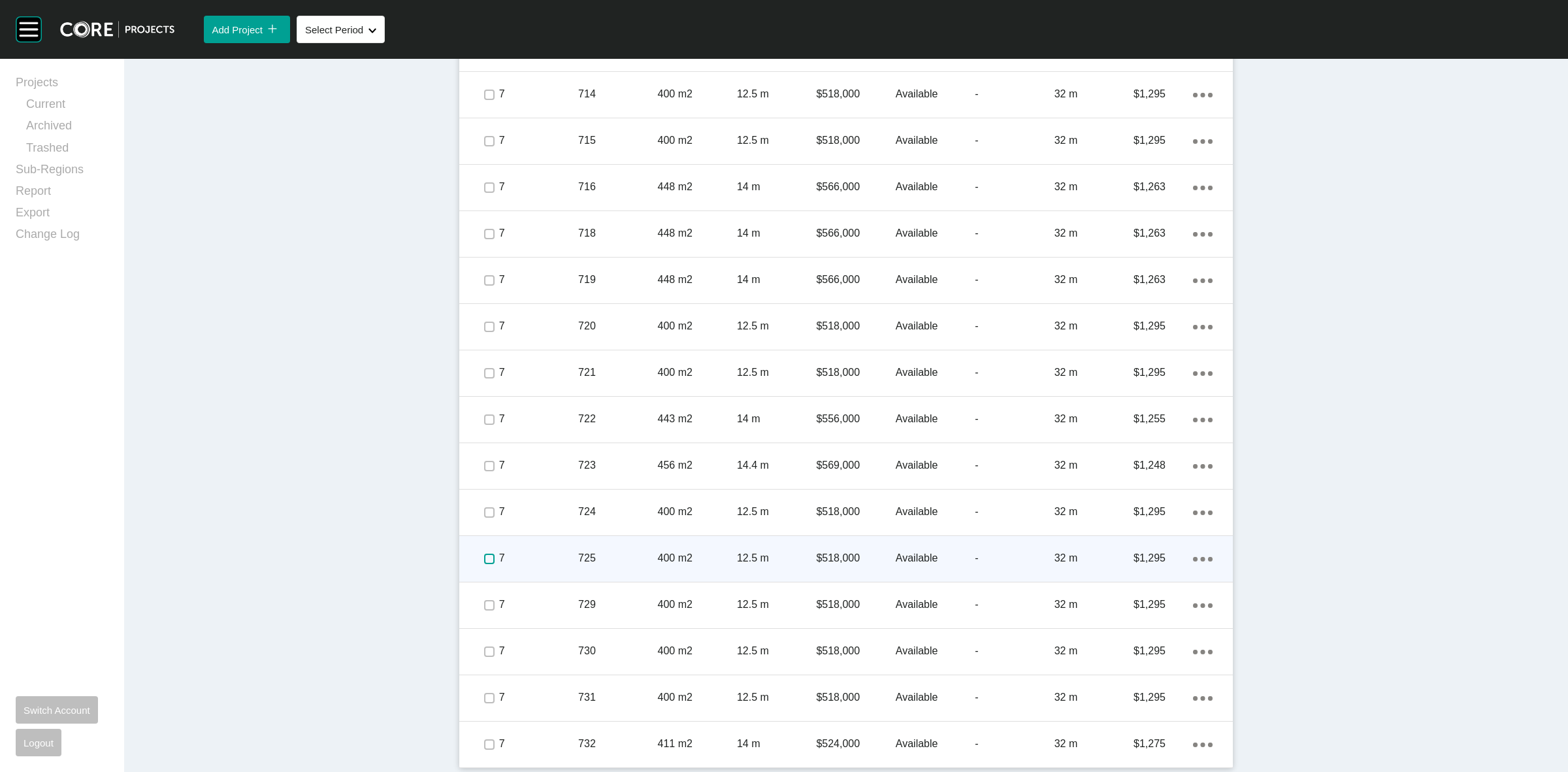
click at [484, 557] on label at bounding box center [490, 559] width 10 height 10
click at [1196, 554] on div "Action Menu Dots Copy 6 Created with Sketch." at bounding box center [1203, 558] width 20 height 15
click at [1145, 562] on link "Duplicate" at bounding box center [1142, 559] width 49 height 20
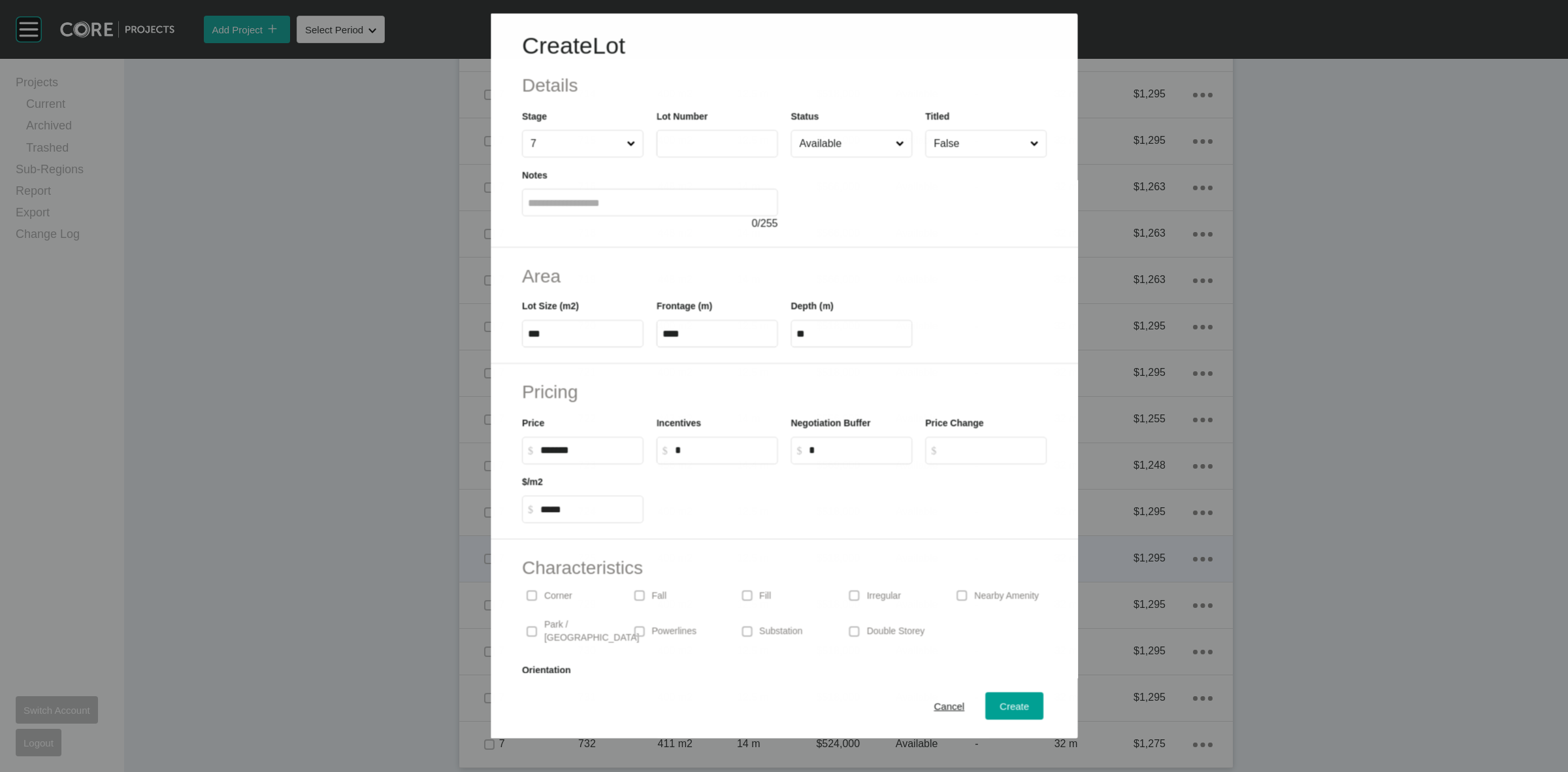
click at [701, 148] on input "text" at bounding box center [716, 143] width 109 height 11
type input "***"
click at [761, 180] on div "Notes 0 / 255" at bounding box center [649, 199] width 256 height 64
click at [999, 707] on span "Create" at bounding box center [1014, 706] width 29 height 11
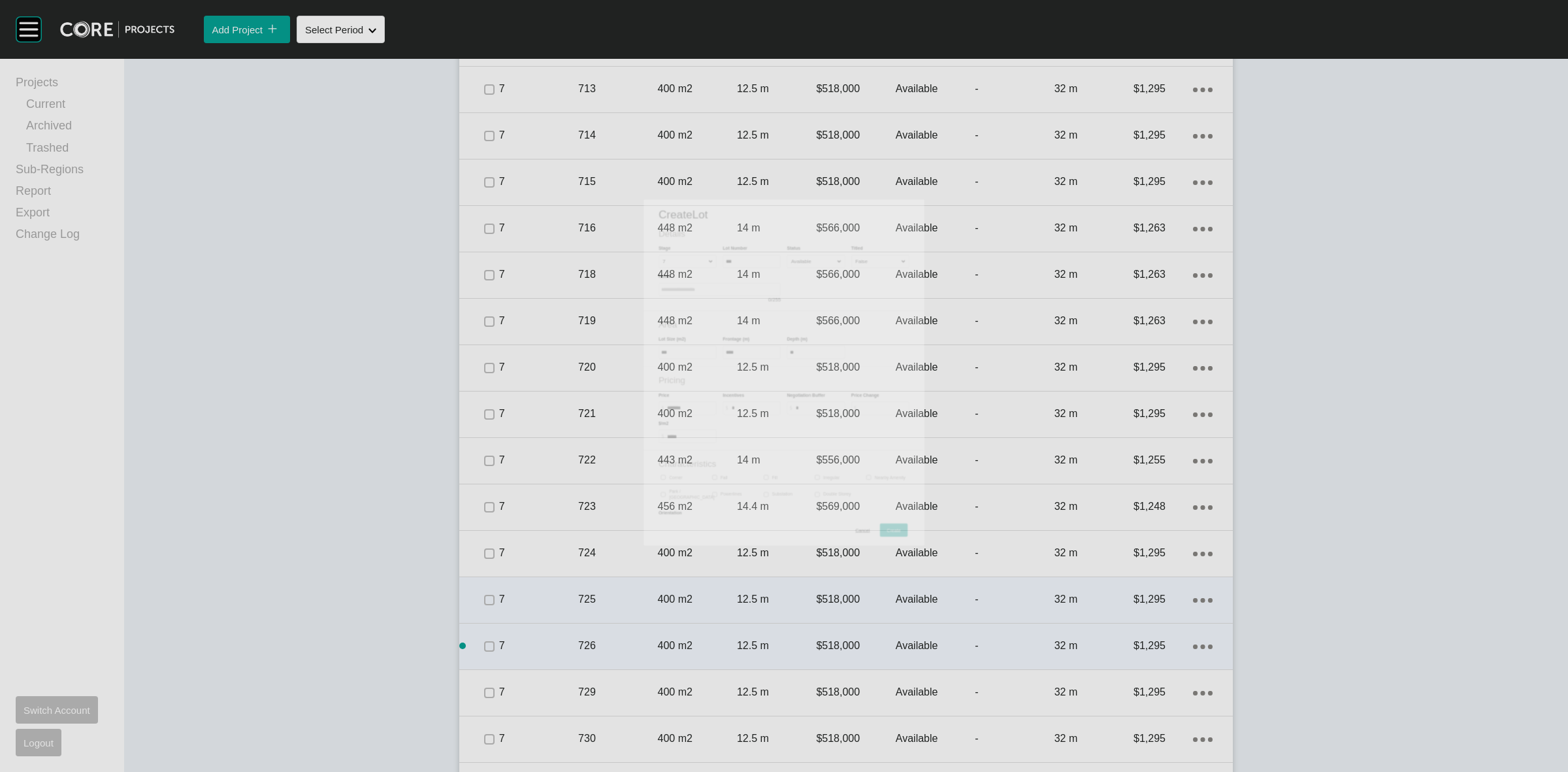
scroll to position [4088, 0]
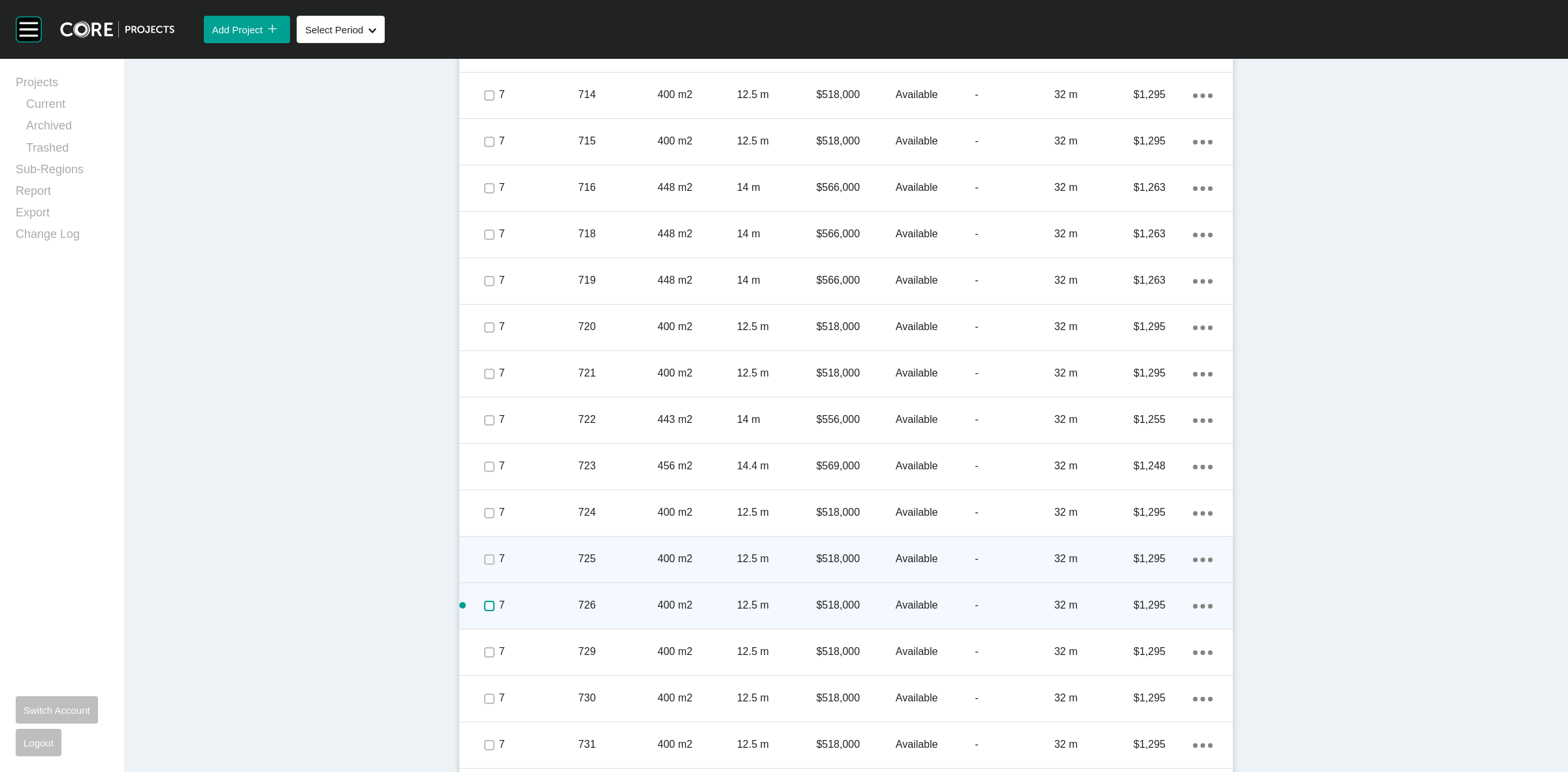
click at [484, 603] on label at bounding box center [490, 606] width 10 height 10
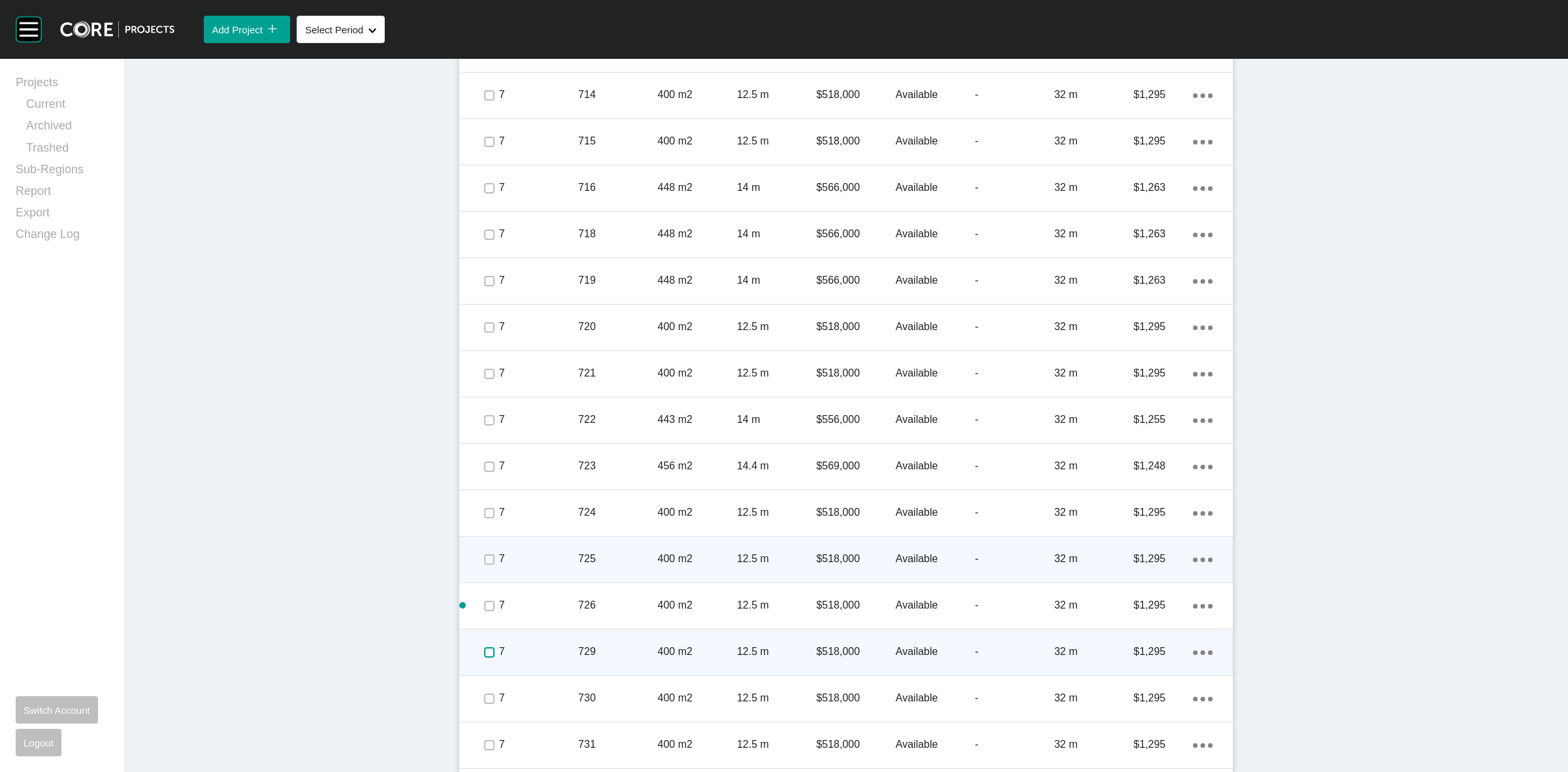
click at [484, 650] on label at bounding box center [490, 652] width 10 height 10
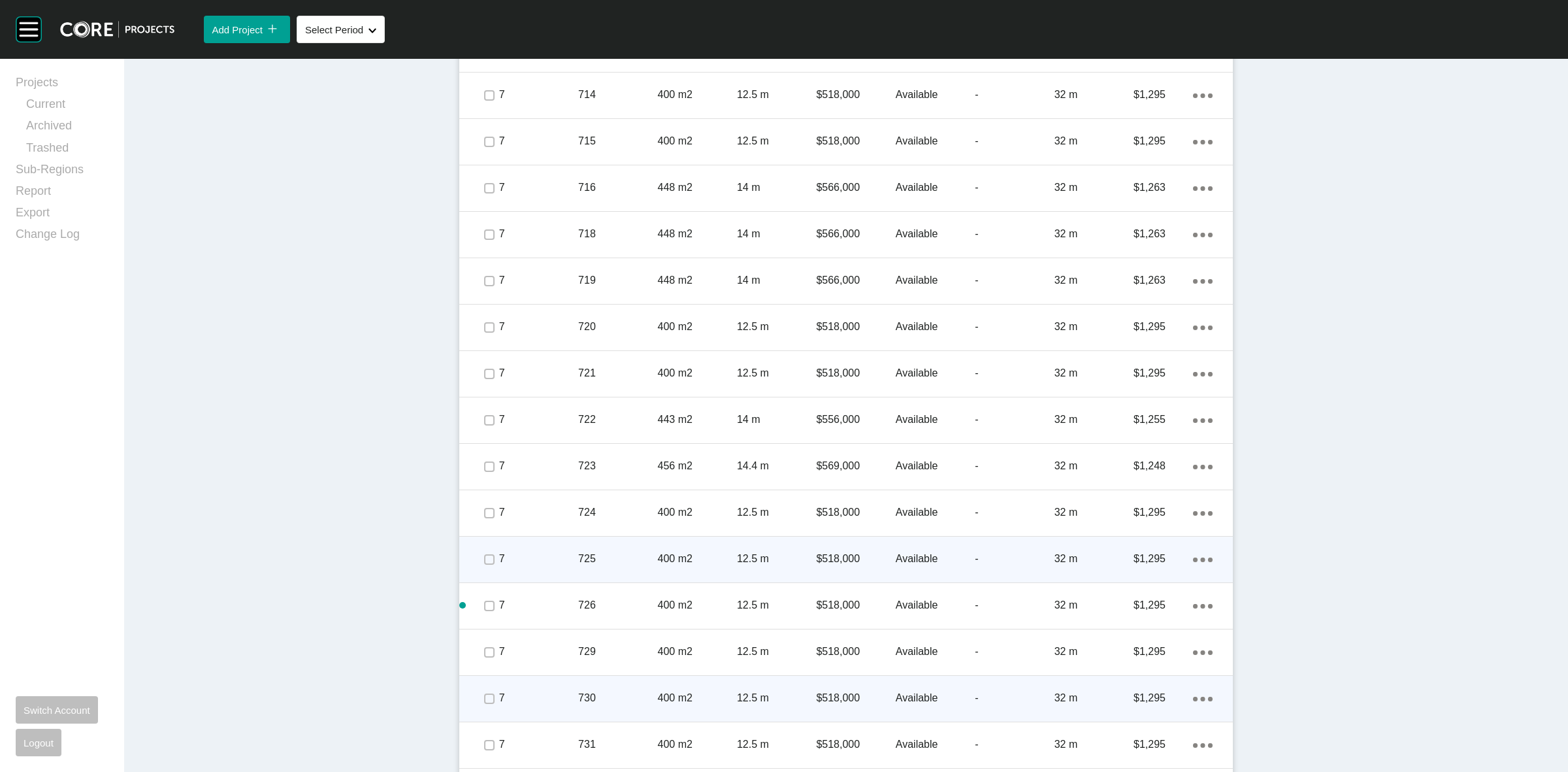
click at [478, 706] on span at bounding box center [488, 699] width 20 height 20
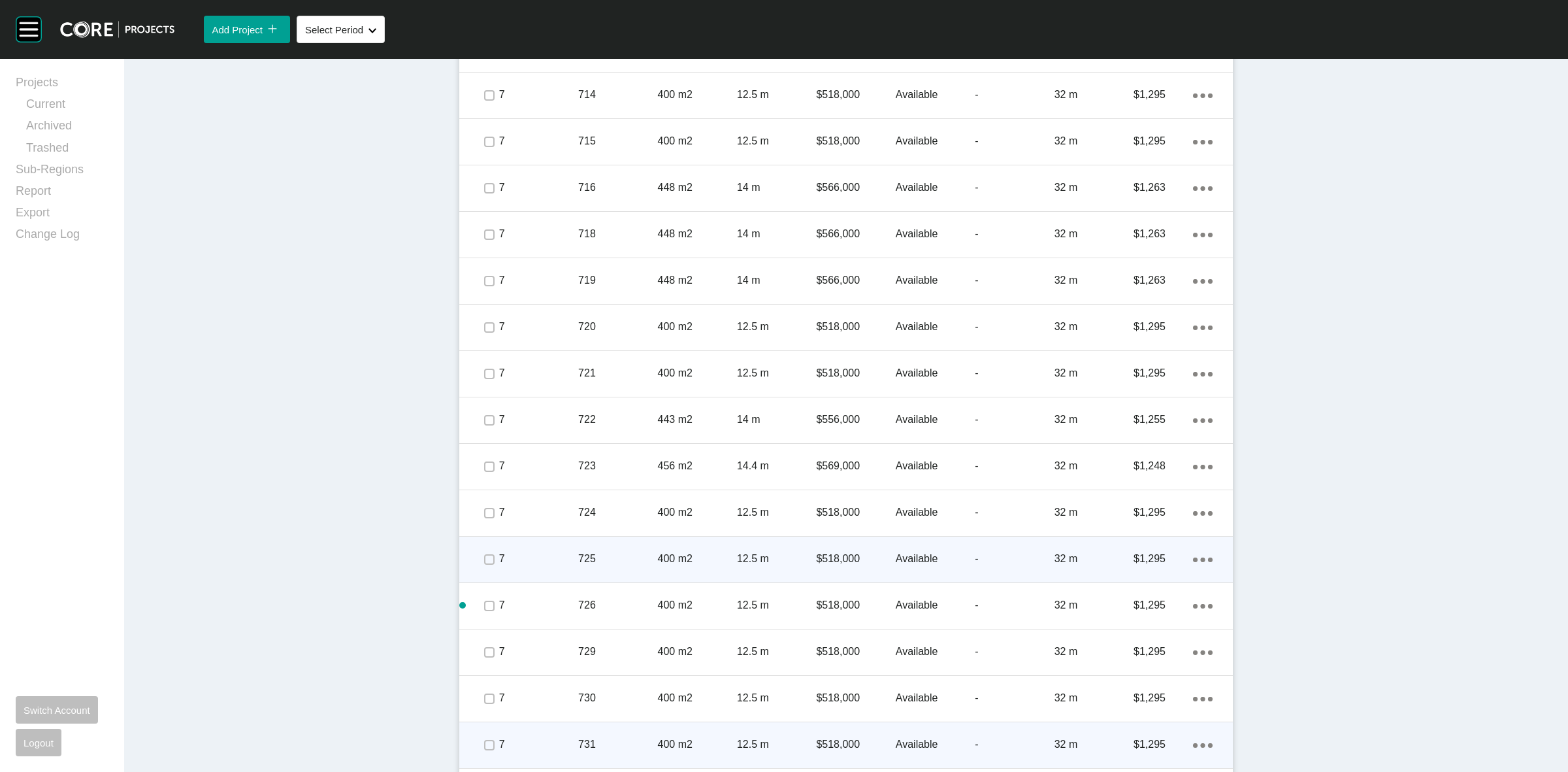
click at [478, 742] on span at bounding box center [488, 745] width 20 height 20
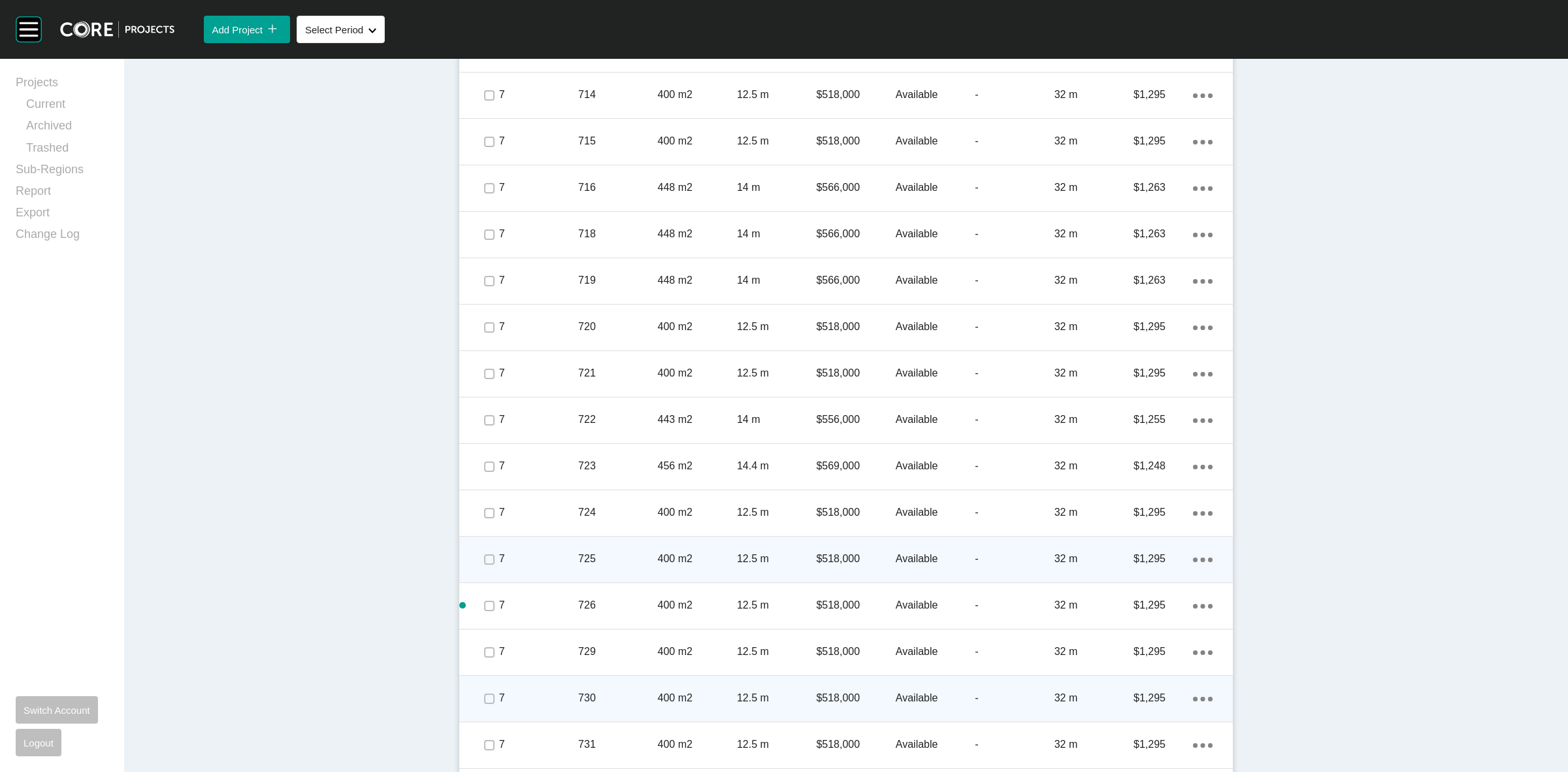
scroll to position [4134, 0]
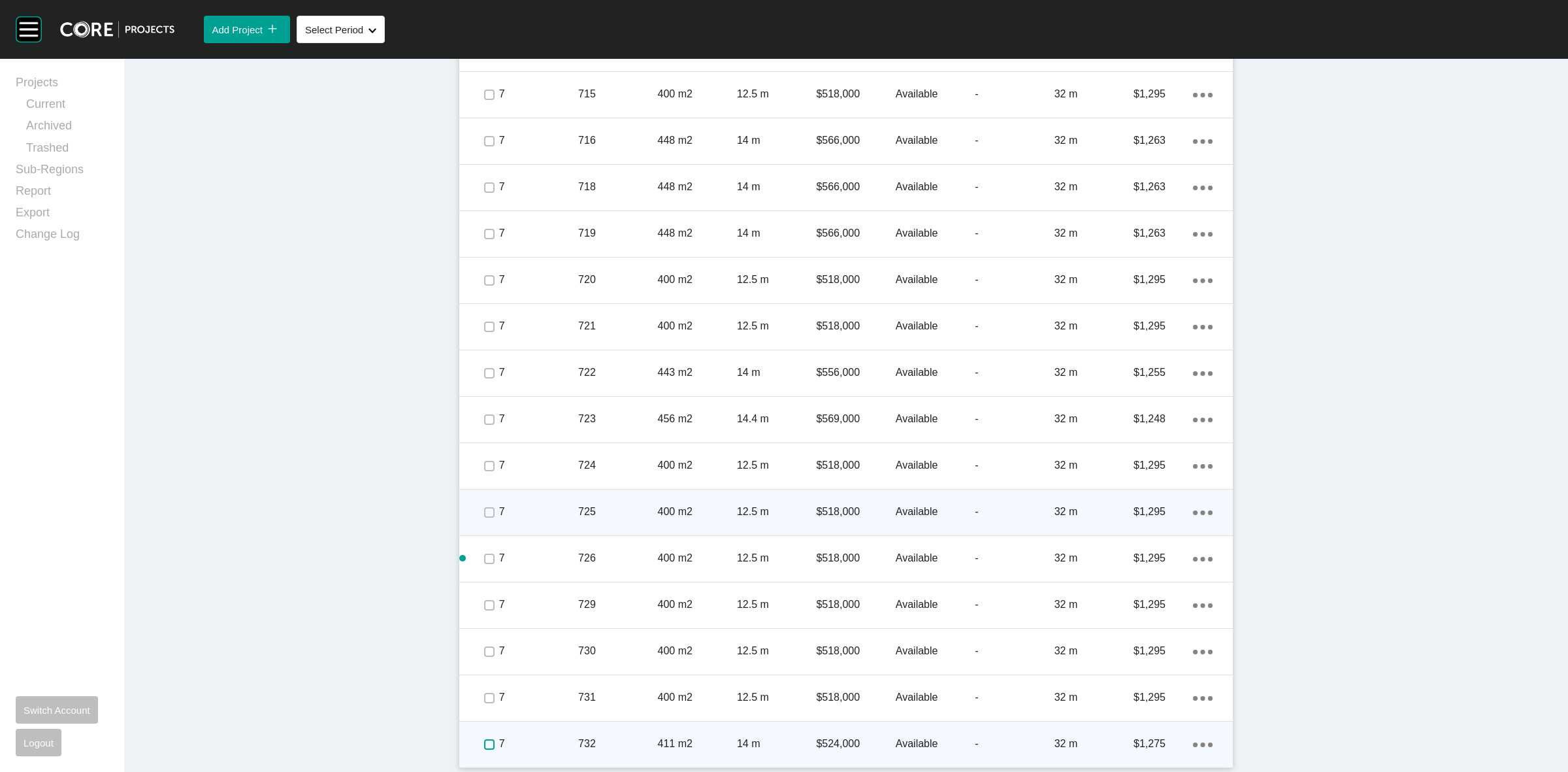
click at [484, 744] on label at bounding box center [490, 744] width 10 height 10
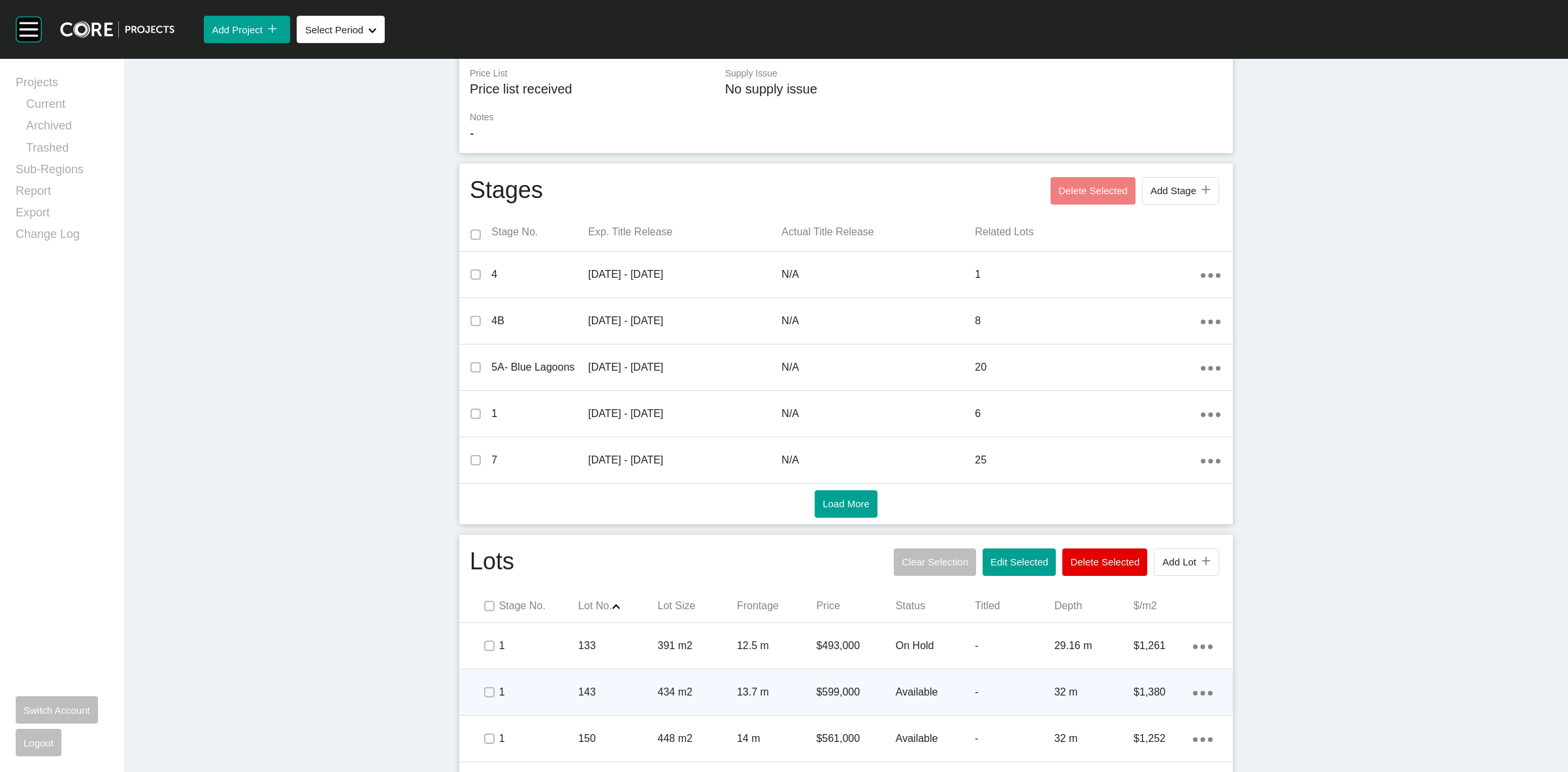
scroll to position [0, 0]
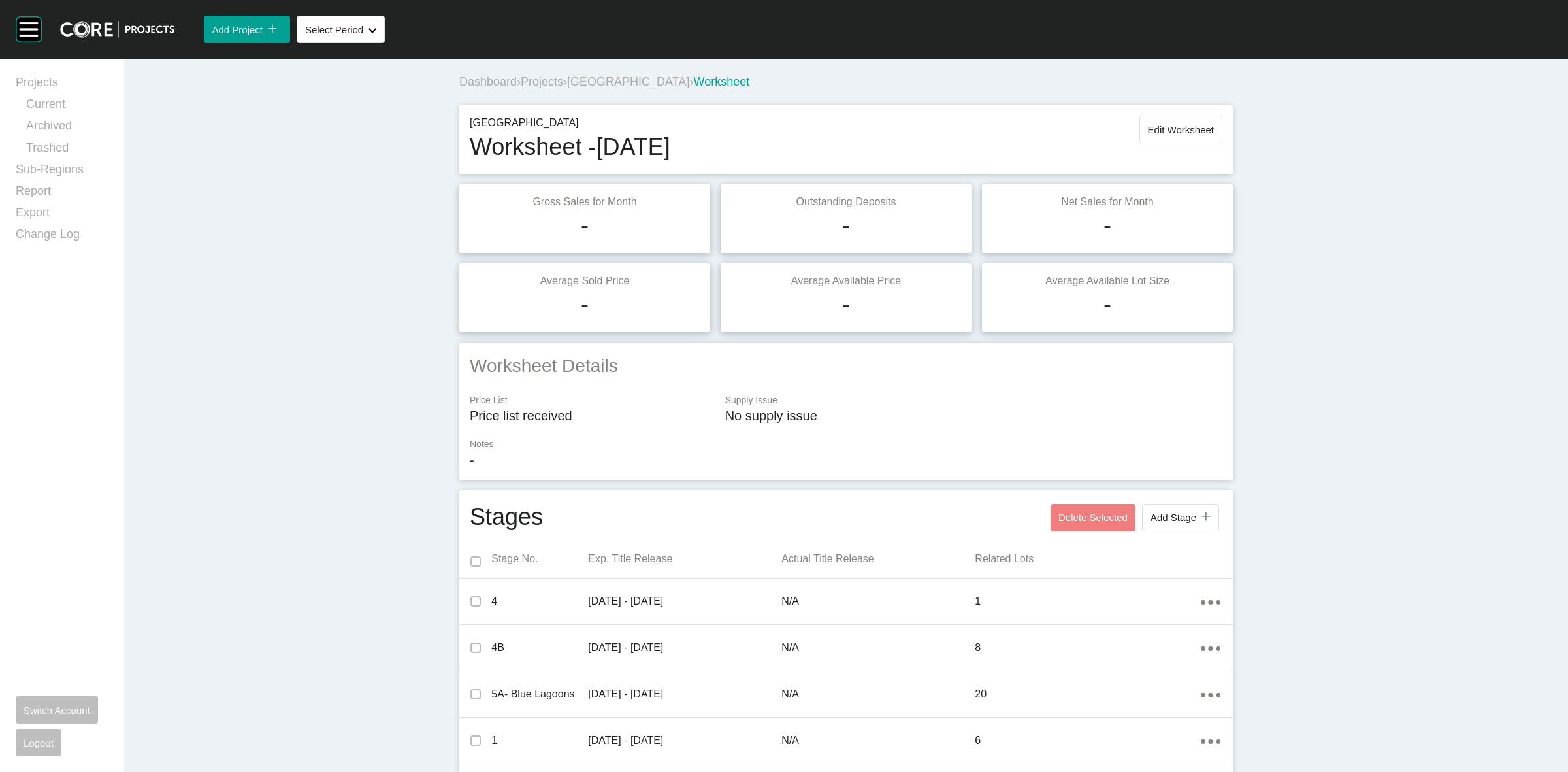
click at [854, 74] on div "Dashboard › Projects › [GEOGRAPHIC_DATA] › Worksheet" at bounding box center [848, 82] width 778 height 16
click at [817, 60] on div "Dashboard › Projects › [GEOGRAPHIC_DATA] › Worksheet" at bounding box center [846, 79] width 784 height 41
click at [802, 80] on div "Dashboard › Projects › [GEOGRAPHIC_DATA] › Worksheet" at bounding box center [848, 82] width 778 height 16
click at [842, 235] on h1 "-" at bounding box center [846, 226] width 8 height 33
click at [828, 125] on div "Oak Grove Worksheet - [DATE] Edit Worksheet" at bounding box center [846, 139] width 753 height 47
